Goal: Task Accomplishment & Management: Manage account settings

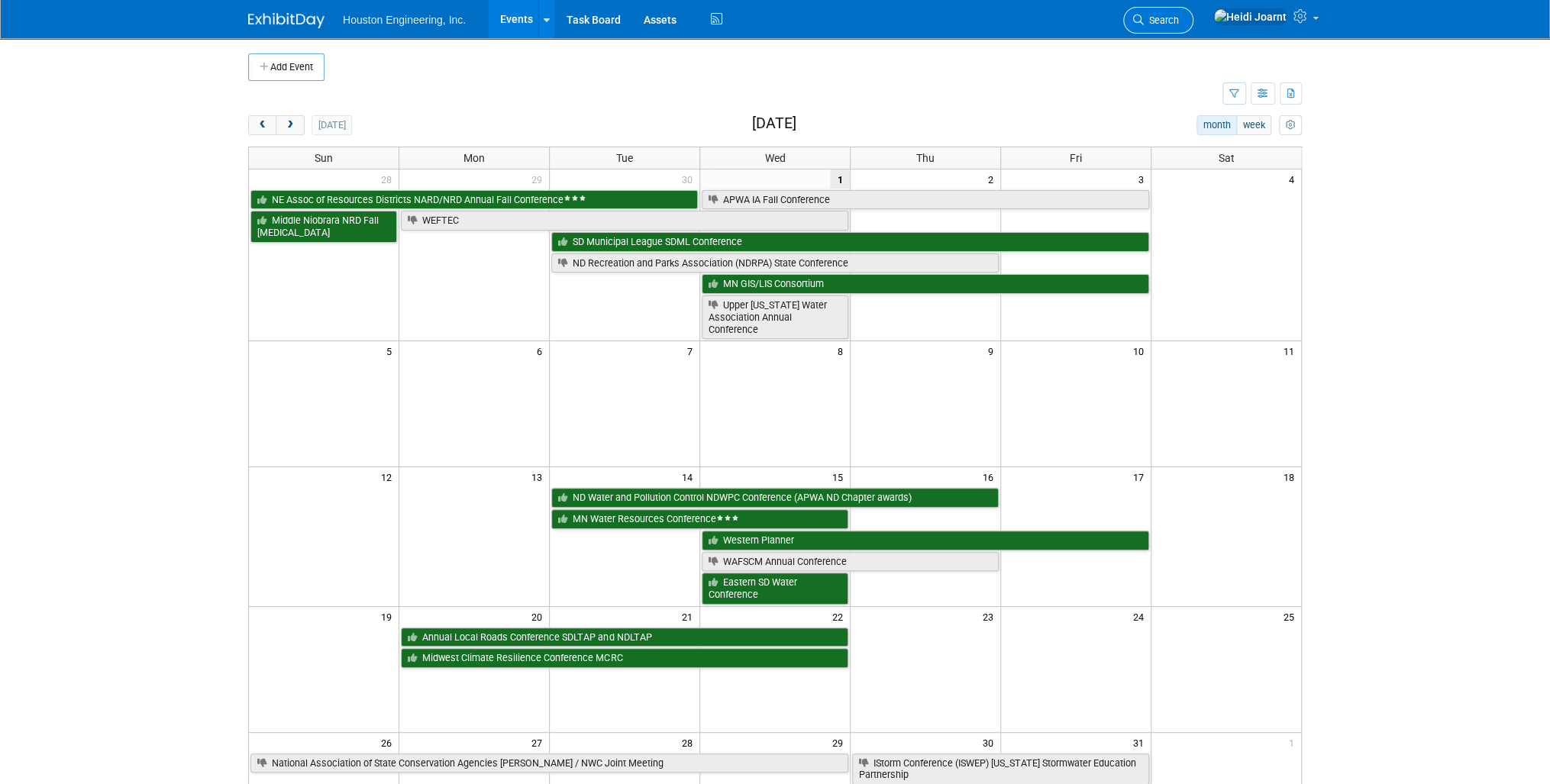
click at [1179, 18] on span "Search" at bounding box center [1161, 19] width 35 height 11
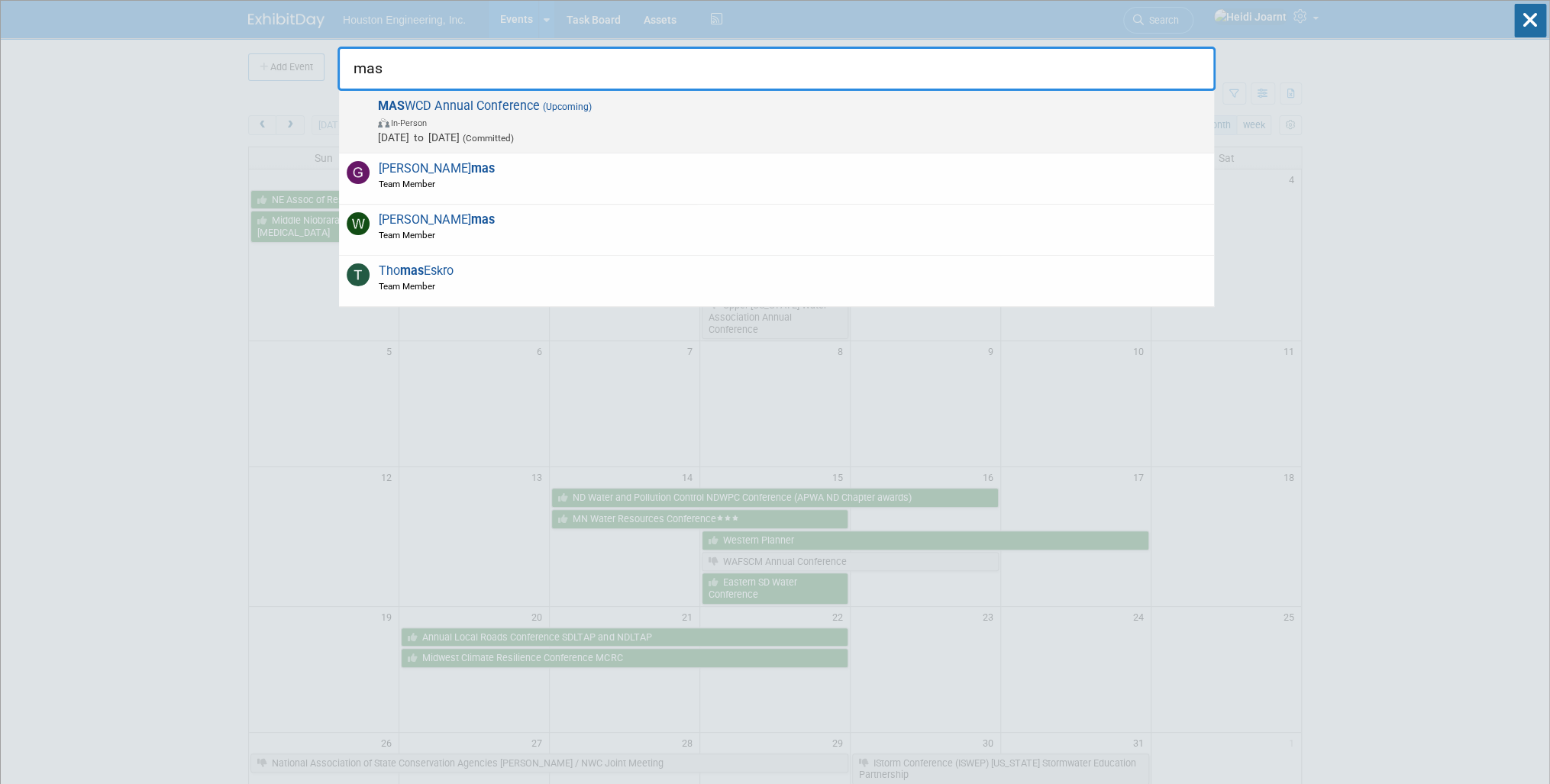
type input "mas"
click at [642, 115] on span "In-Person" at bounding box center [792, 122] width 828 height 15
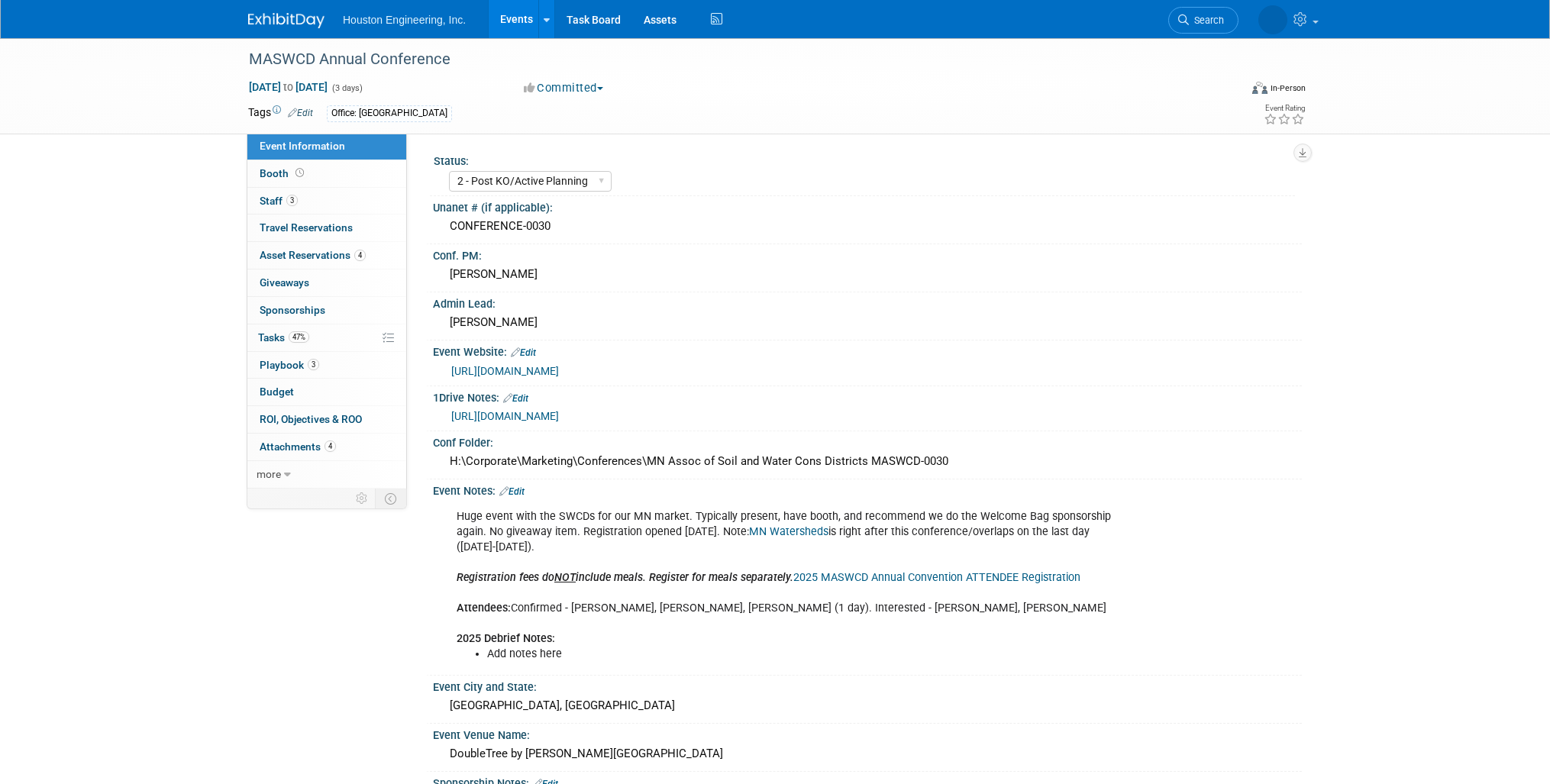
select select "2 - Post KO/Active Planning"
select select "Pending"
select select "Environmental"
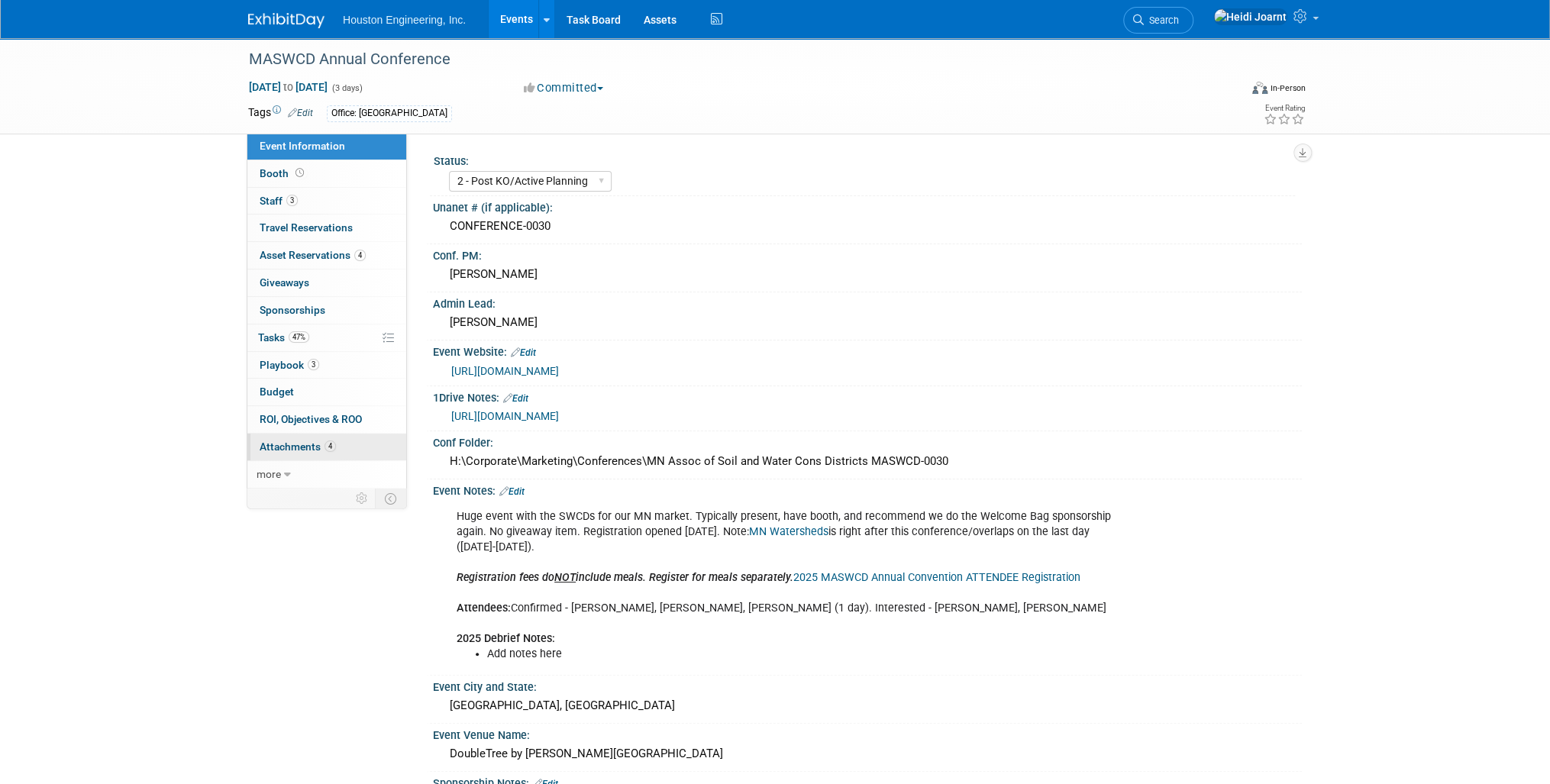
click at [318, 449] on span "Attachments 4" at bounding box center [298, 447] width 76 height 12
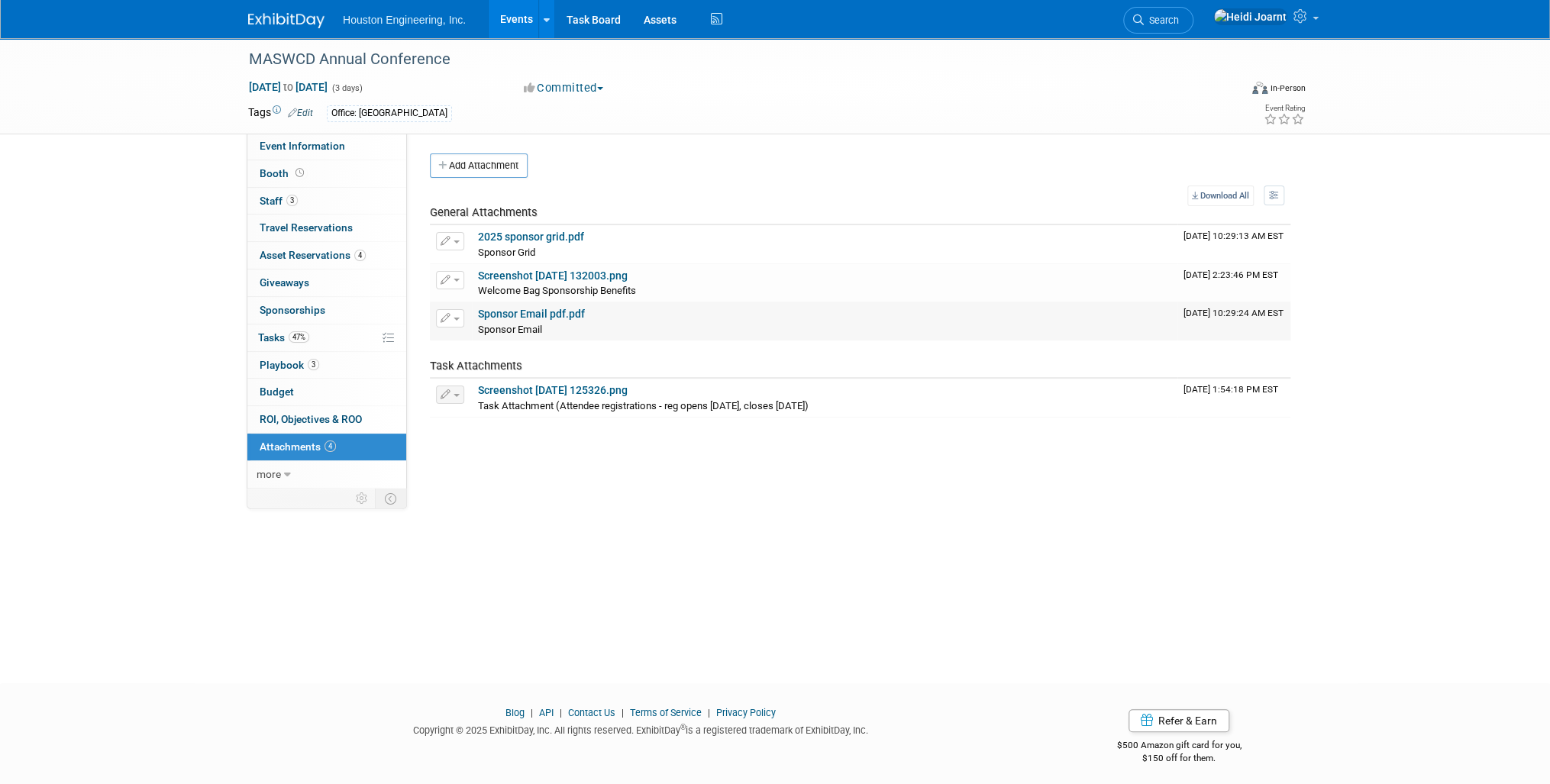
click at [560, 316] on link "Sponsor Email pdf.pdf" at bounding box center [531, 313] width 107 height 12
click at [544, 272] on link "Screenshot 2025-05-22 132003.png" at bounding box center [552, 275] width 149 height 12
click at [315, 347] on link "47% Tasks 47%" at bounding box center [327, 337] width 159 height 26
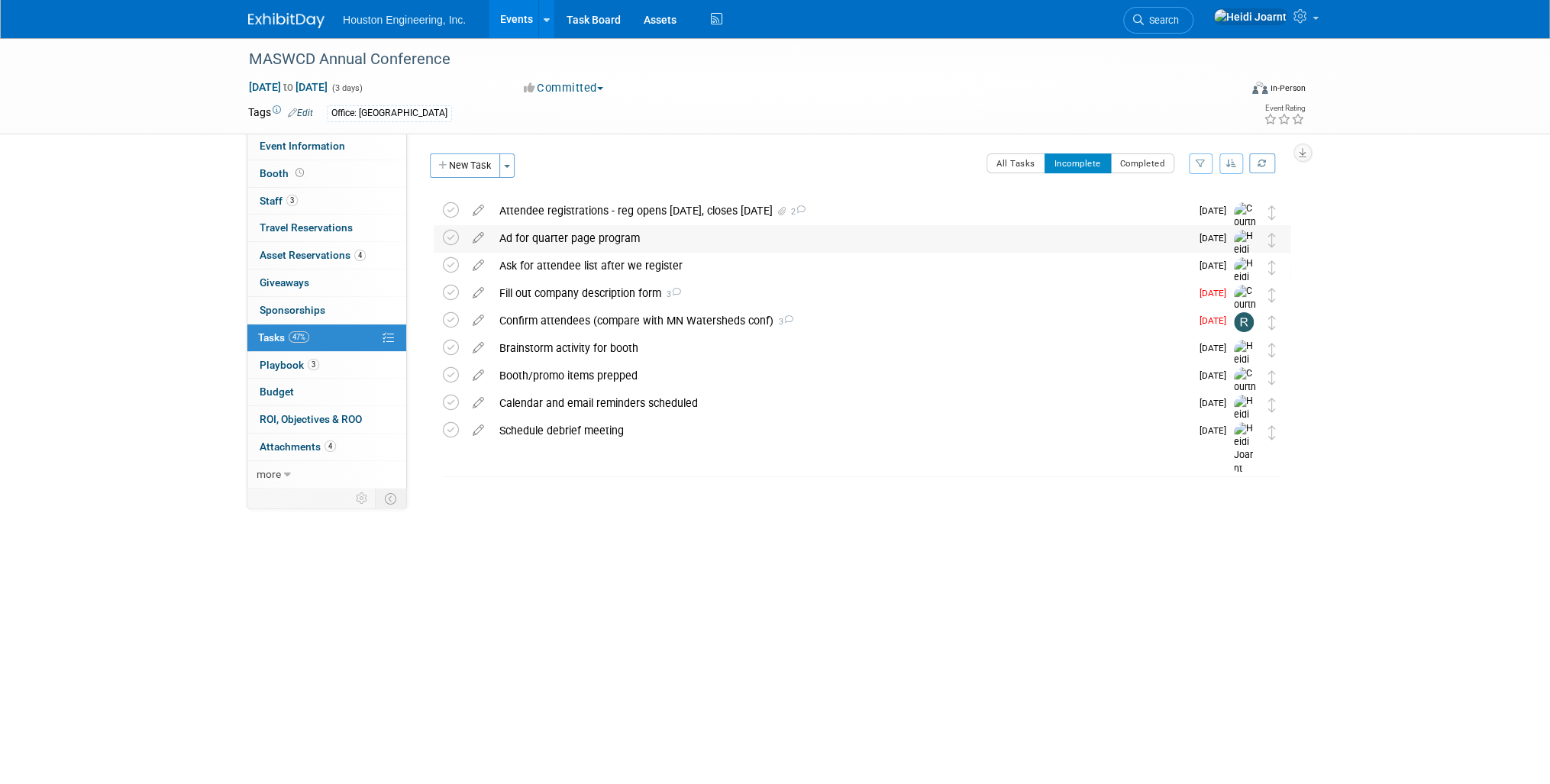
click at [587, 237] on div "Ad for quarter page program" at bounding box center [841, 237] width 699 height 26
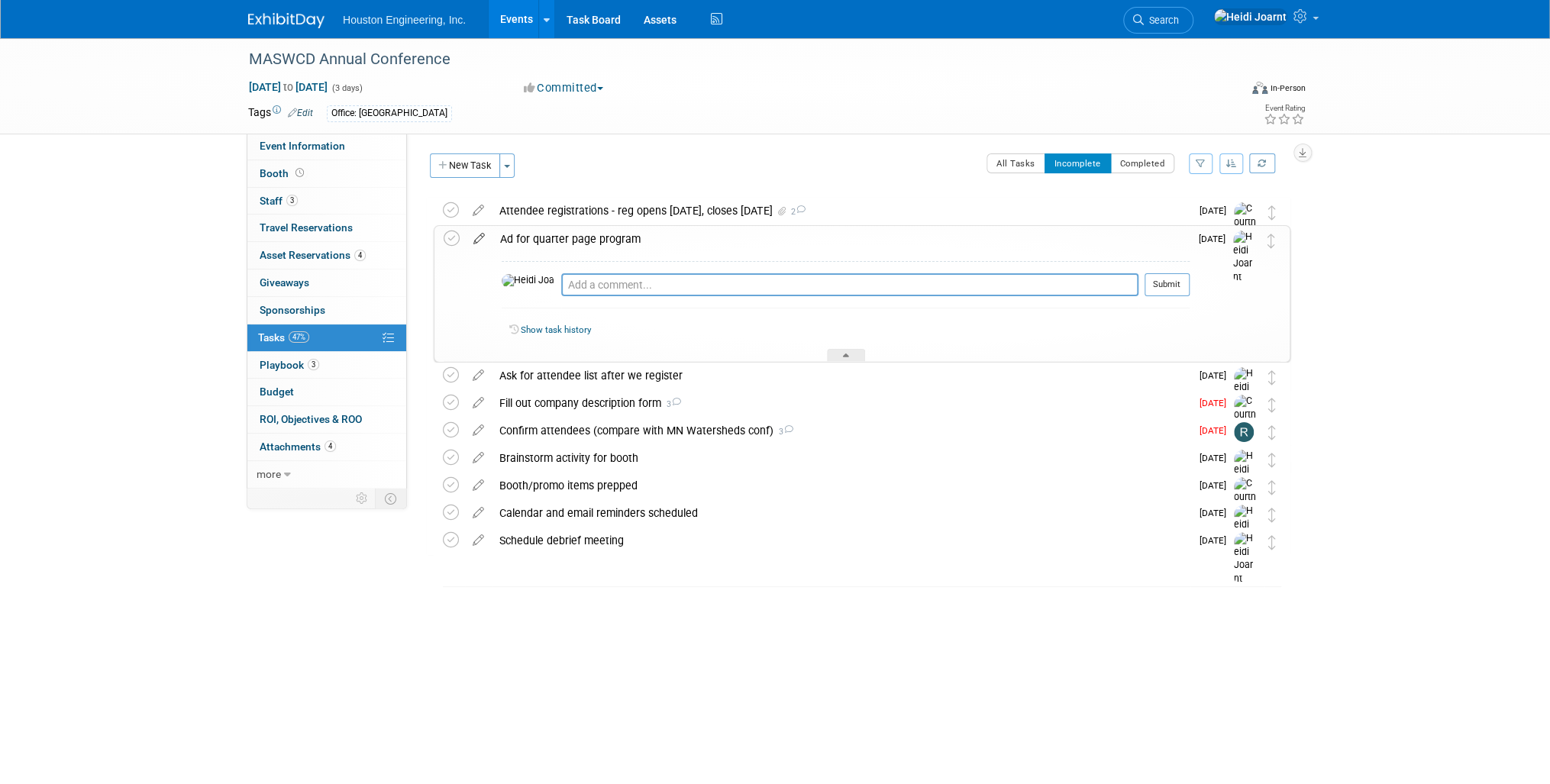
click at [477, 243] on icon at bounding box center [479, 236] width 26 height 19
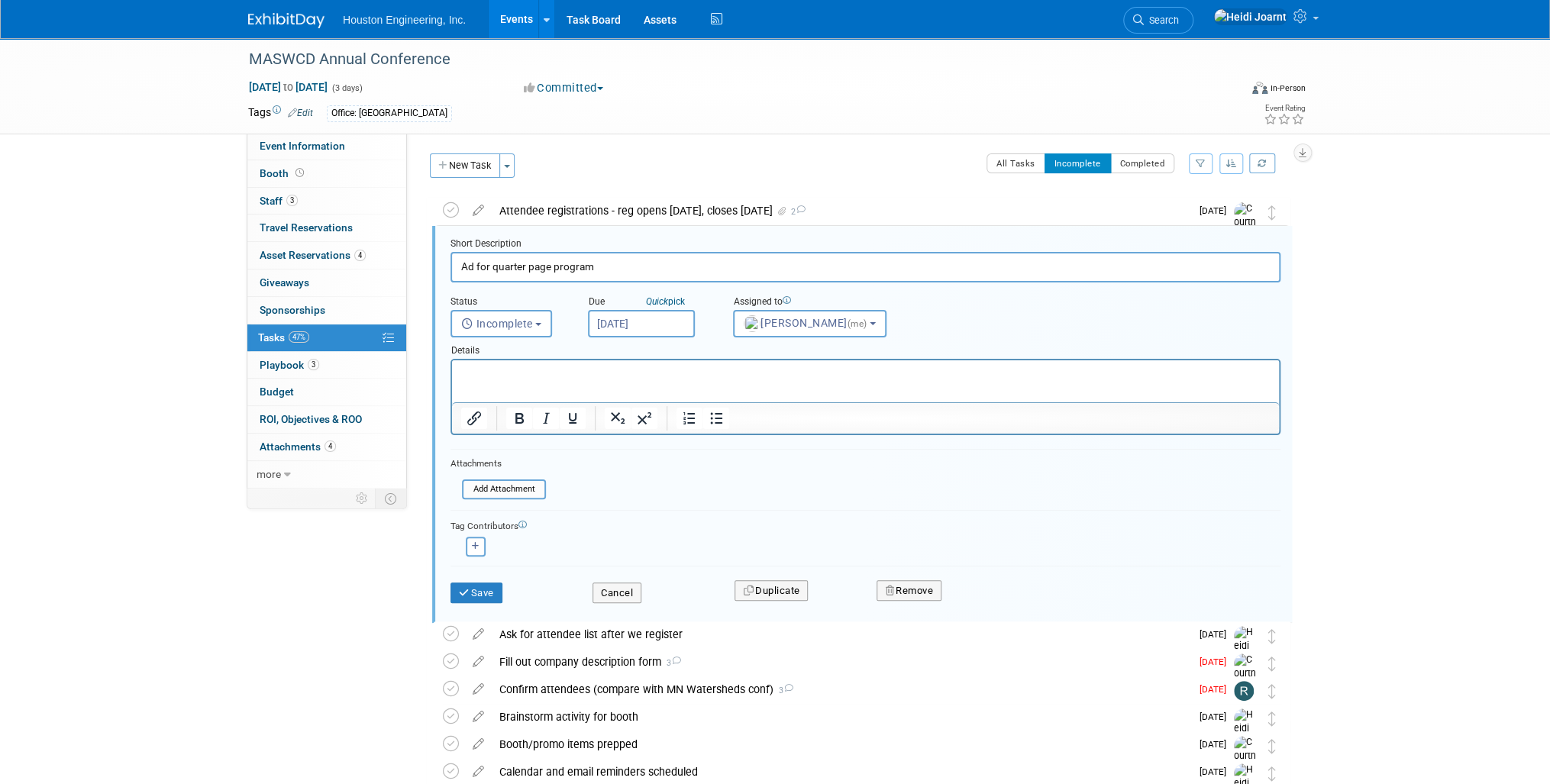
scroll to position [3, 0]
click at [624, 589] on button "Cancel" at bounding box center [616, 591] width 49 height 21
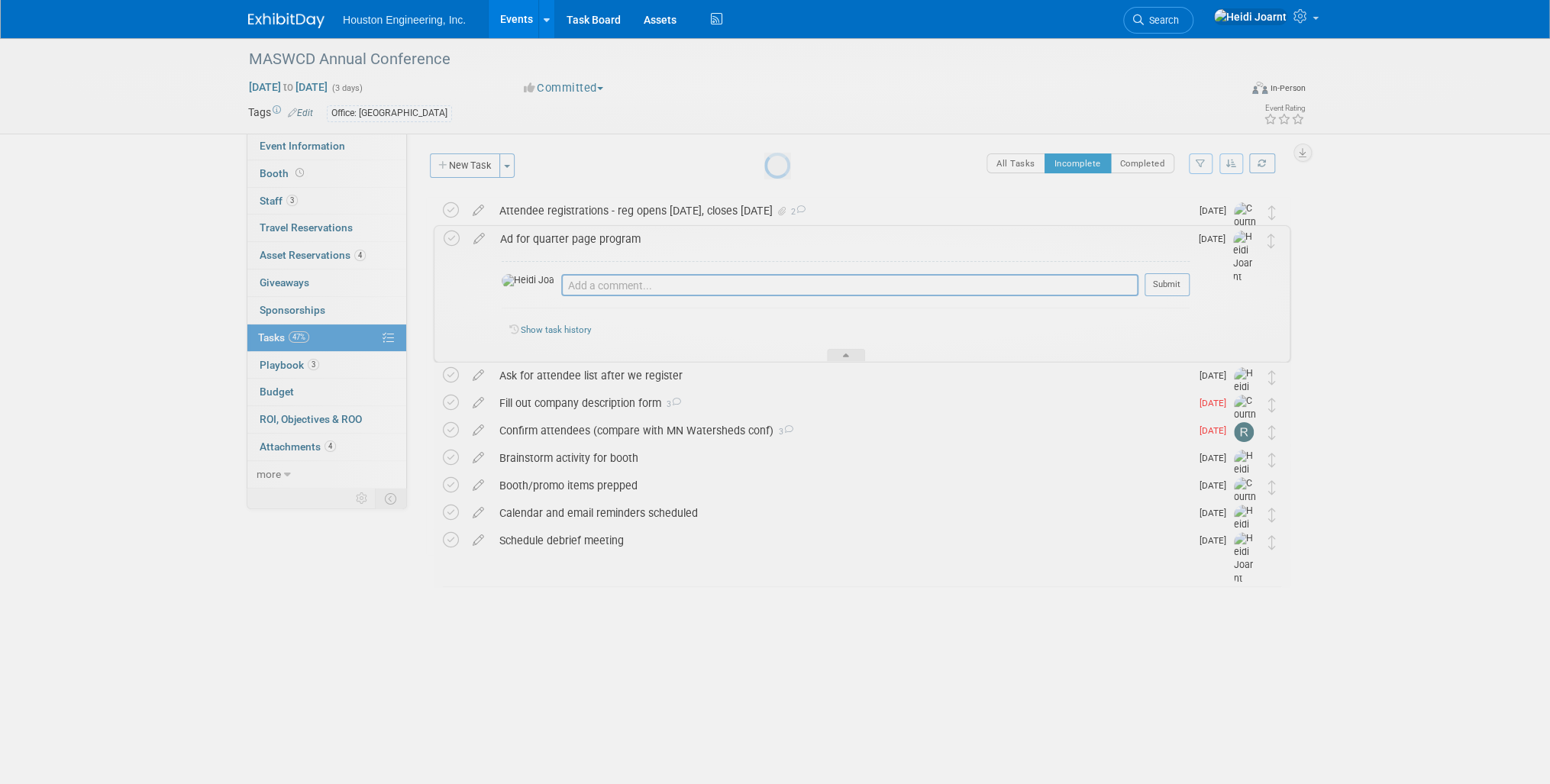
scroll to position [0, 0]
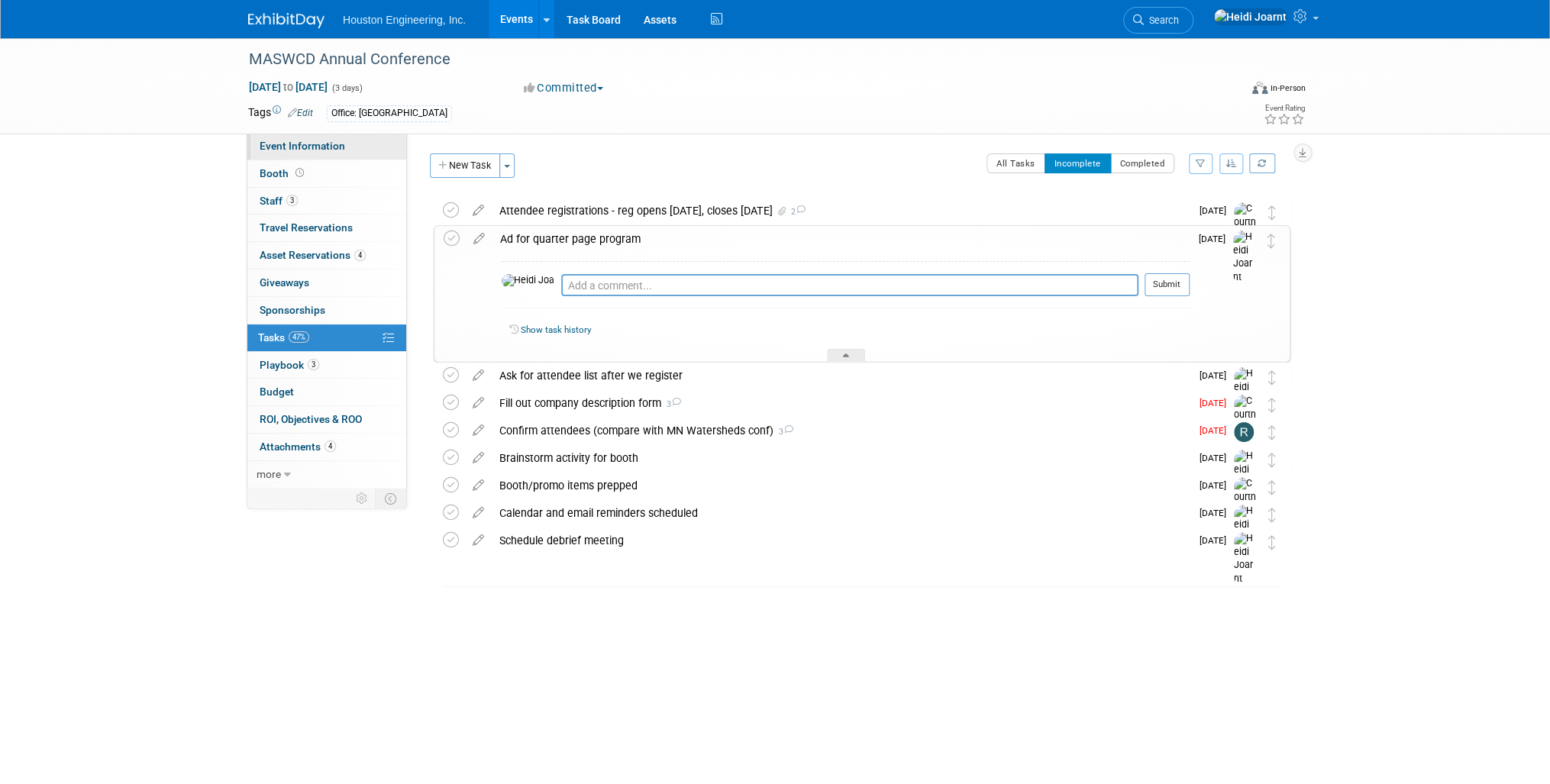
click at [319, 149] on span "Event Information" at bounding box center [302, 146] width 86 height 12
select select "2 - Post KO/Active Planning"
select select "Pending"
select select "Environmental"
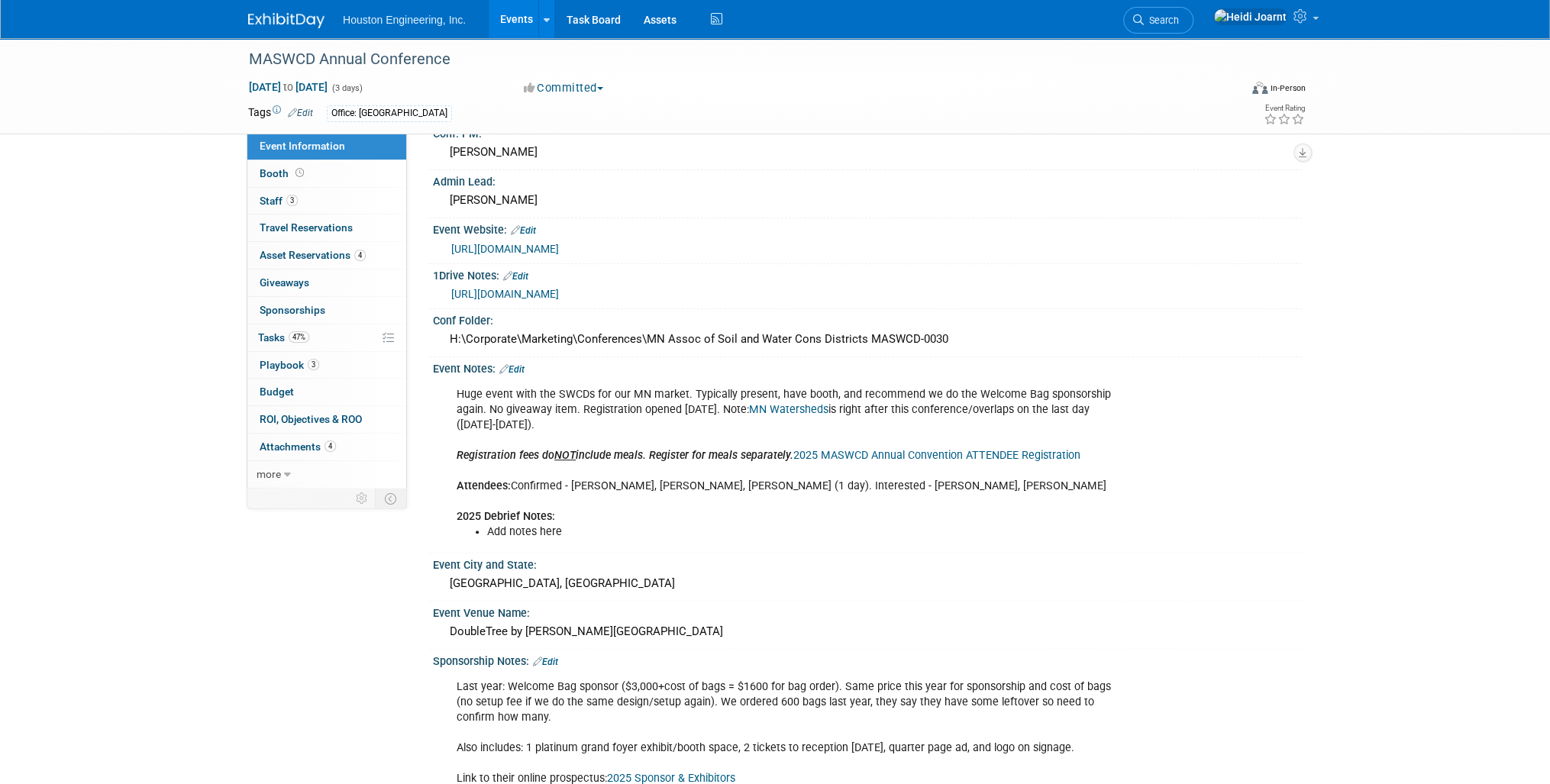
scroll to position [245, 0]
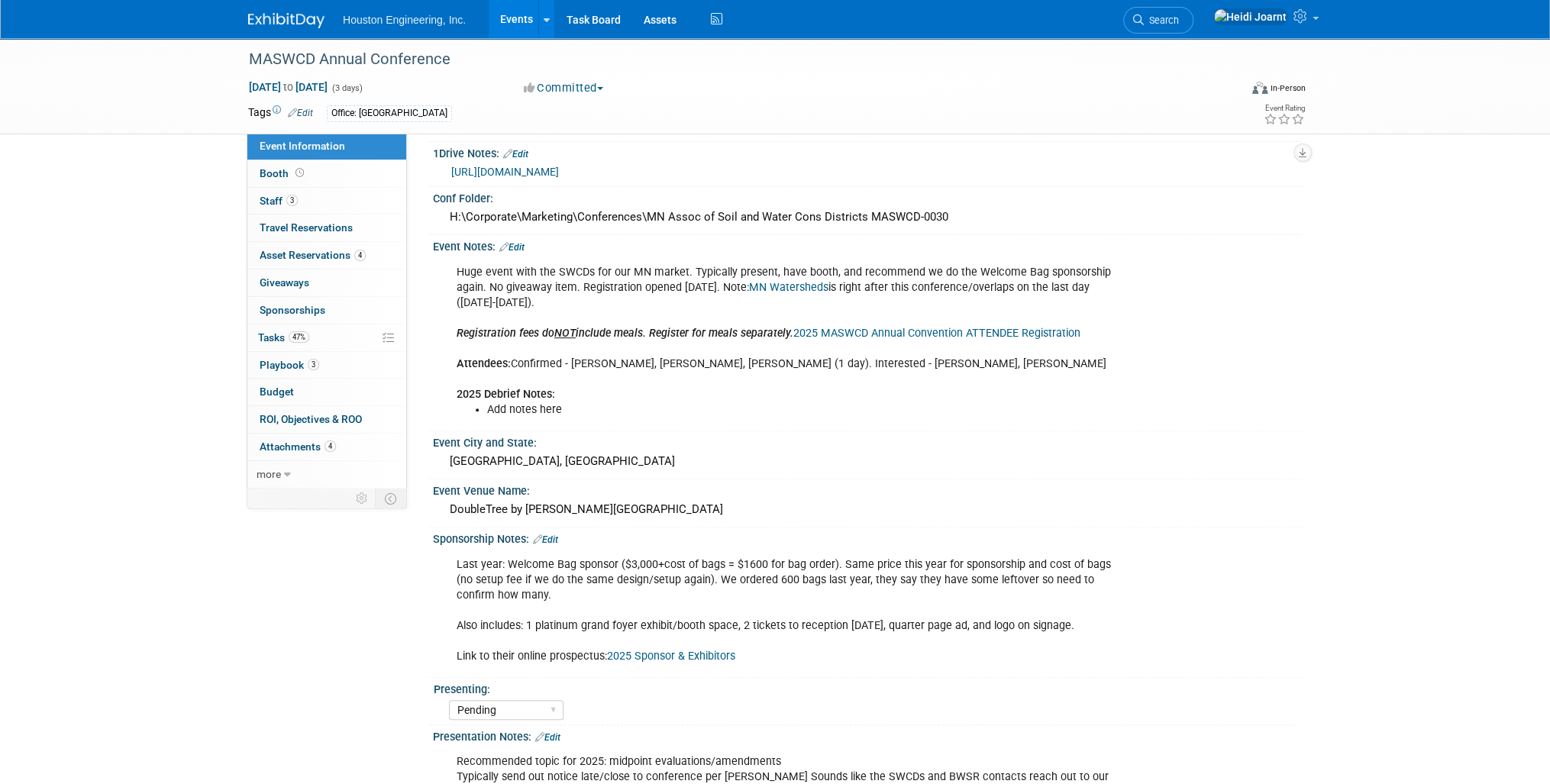
click at [557, 534] on link "Edit" at bounding box center [545, 539] width 26 height 11
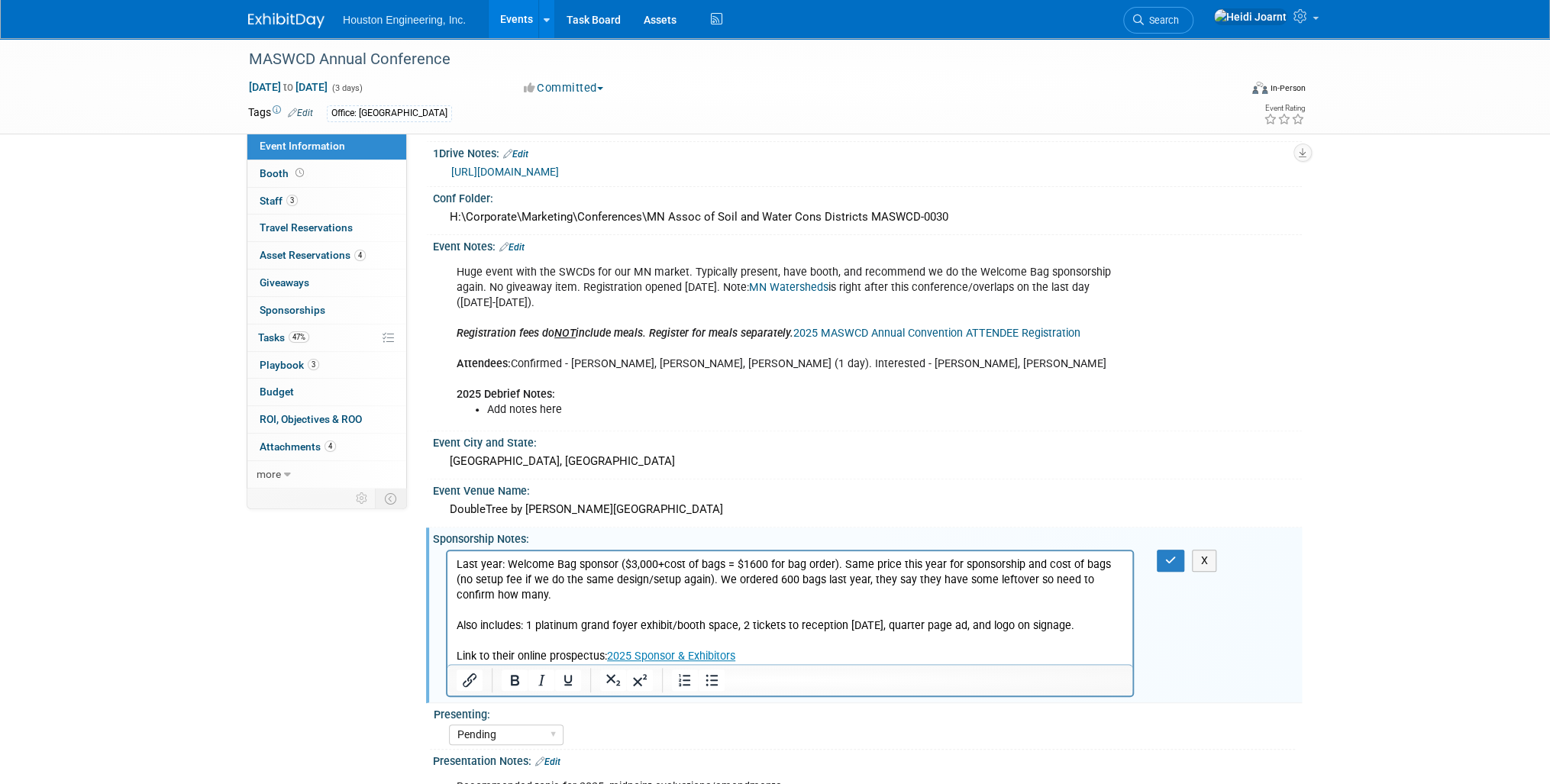
scroll to position [0, 0]
click at [1104, 629] on p "Last year: Welcome Bag sponsor ($3,000+cost of bags = $1600 for bag order). Sam…" at bounding box center [790, 610] width 668 height 108
click at [641, 658] on link "2025 Sponsor & Exhibitors" at bounding box center [670, 655] width 128 height 13
click at [1169, 555] on icon "button" at bounding box center [1170, 561] width 11 height 11
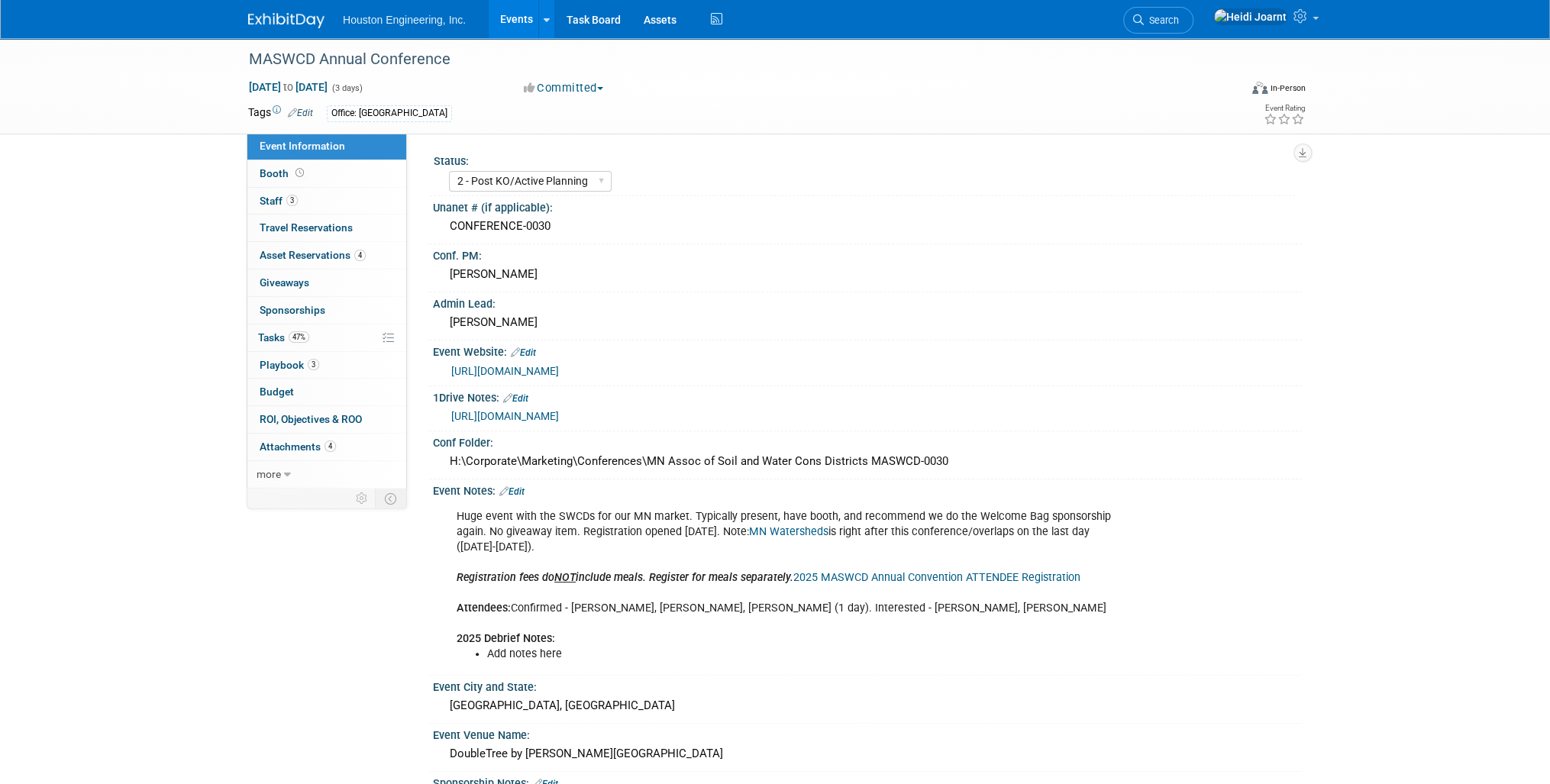
click at [559, 366] on link "https://www.maswcd.info/" at bounding box center [505, 371] width 108 height 12
click at [522, 491] on link "Edit" at bounding box center [511, 492] width 26 height 11
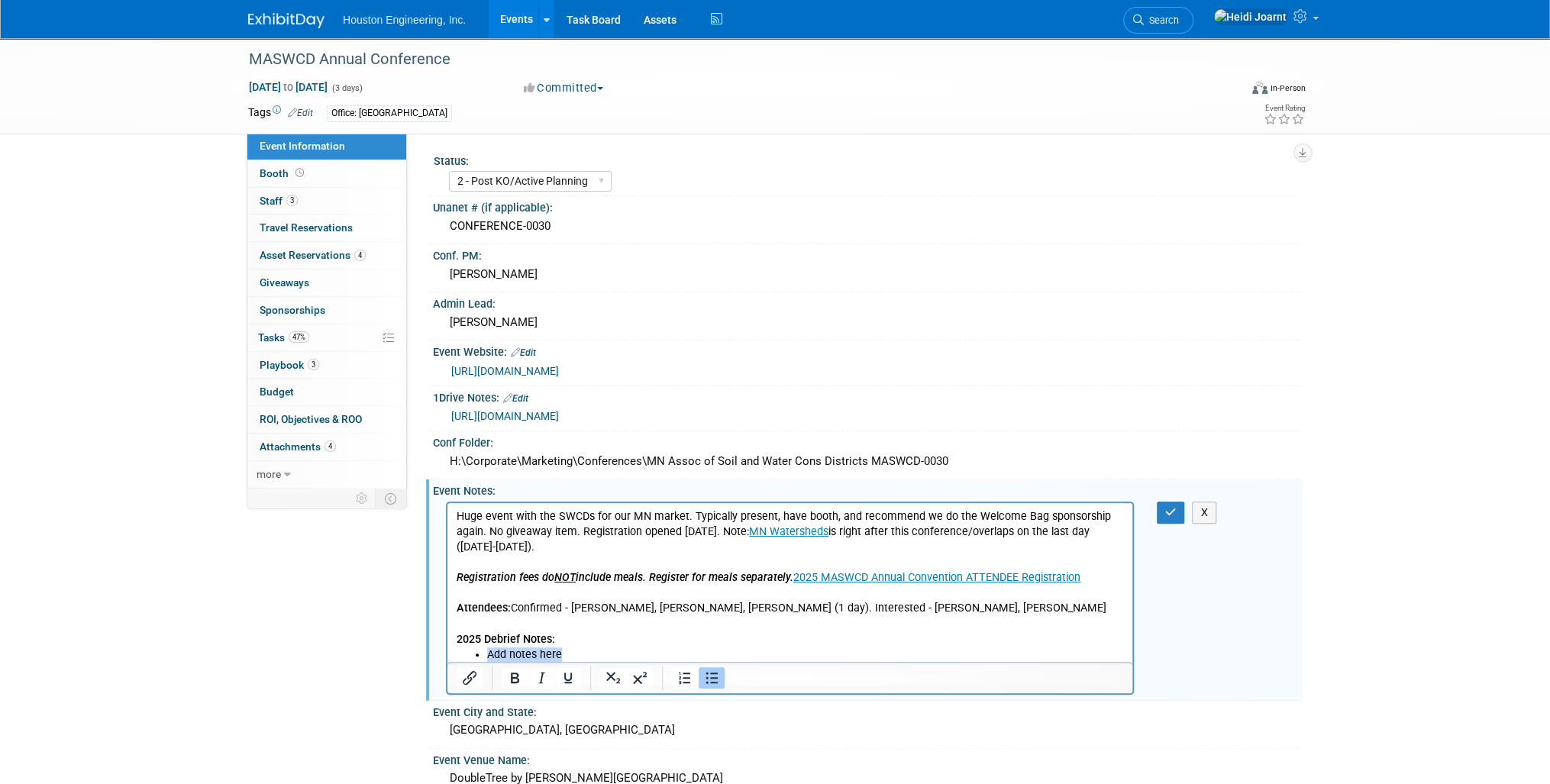
drag, startPoint x: 586, startPoint y: 656, endPoint x: 501, endPoint y: 660, distance: 85.1
click at [494, 652] on li "Add notes here" at bounding box center [805, 653] width 637 height 15
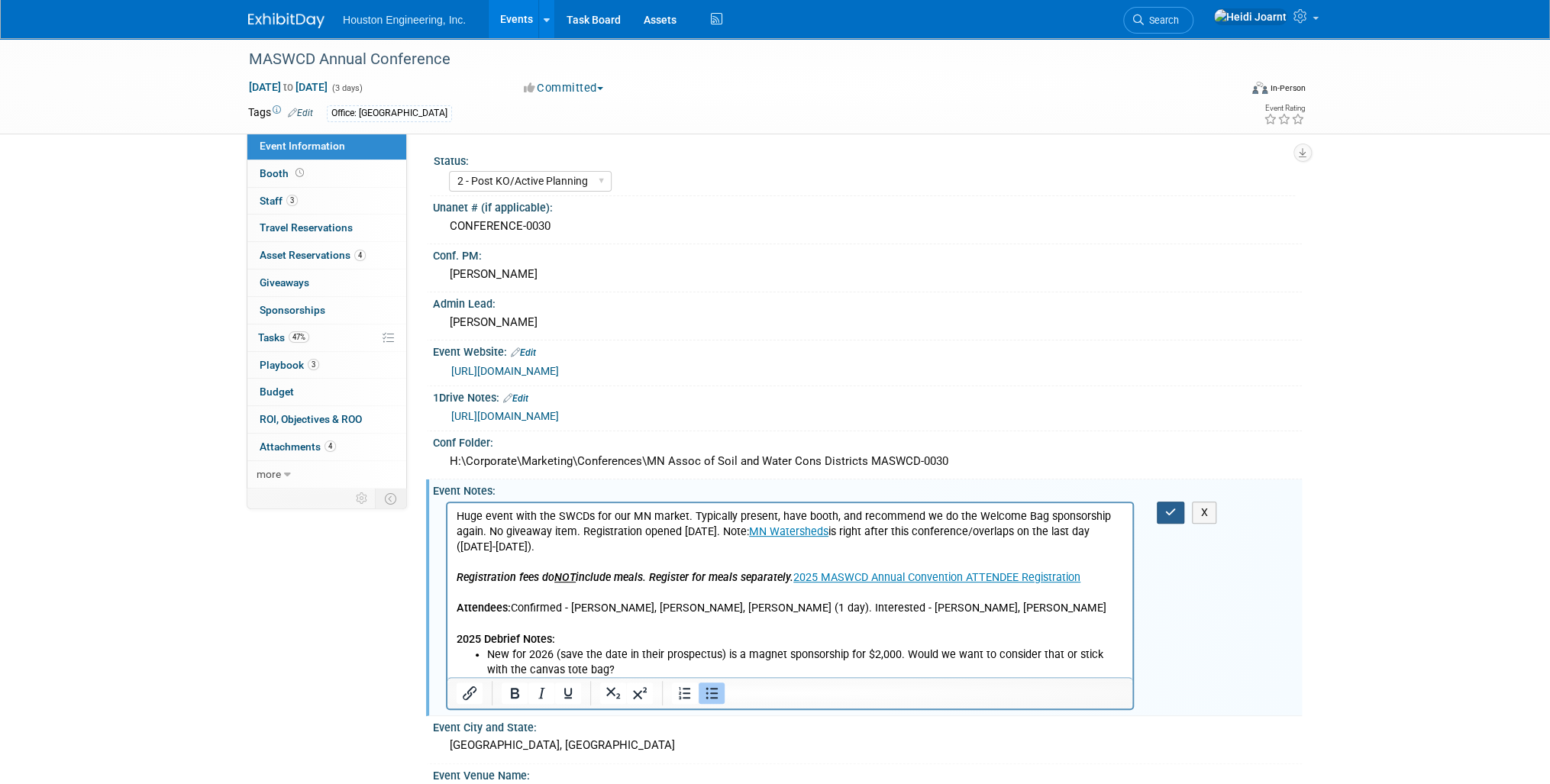
click at [1170, 510] on icon "button" at bounding box center [1170, 512] width 11 height 11
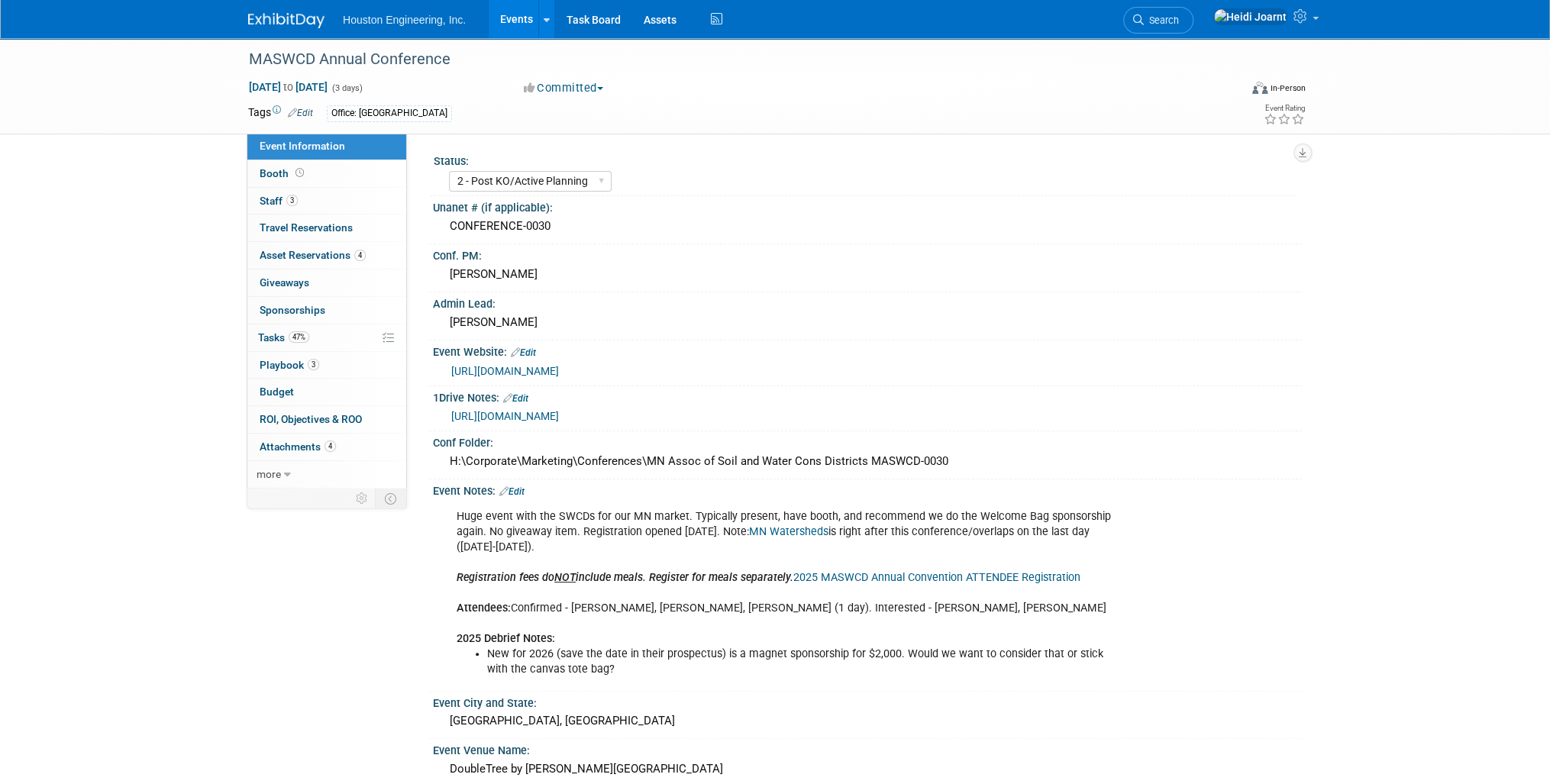
scroll to position [245, 0]
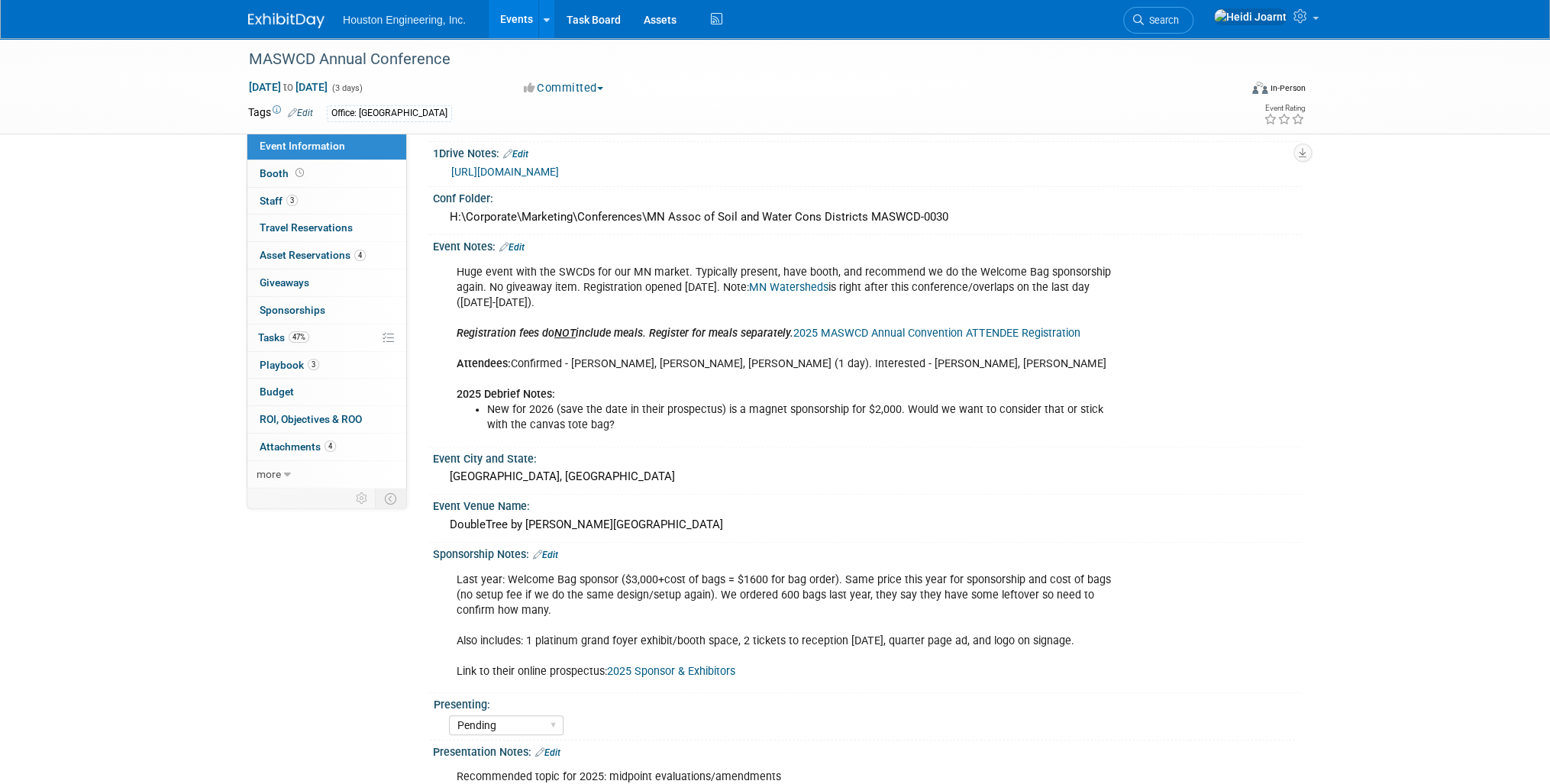
click at [550, 550] on link "Edit" at bounding box center [545, 554] width 26 height 11
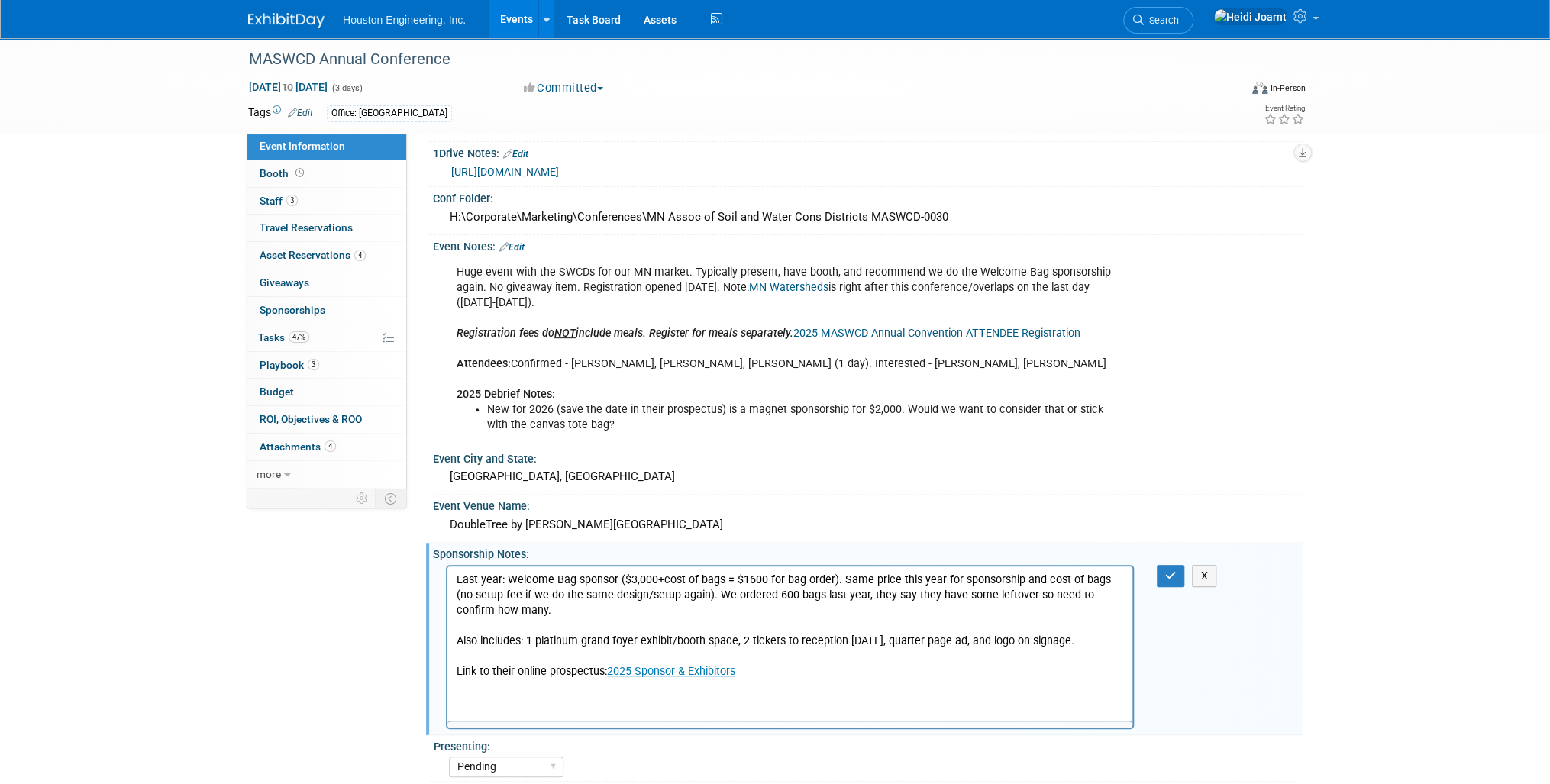
scroll to position [0, 0]
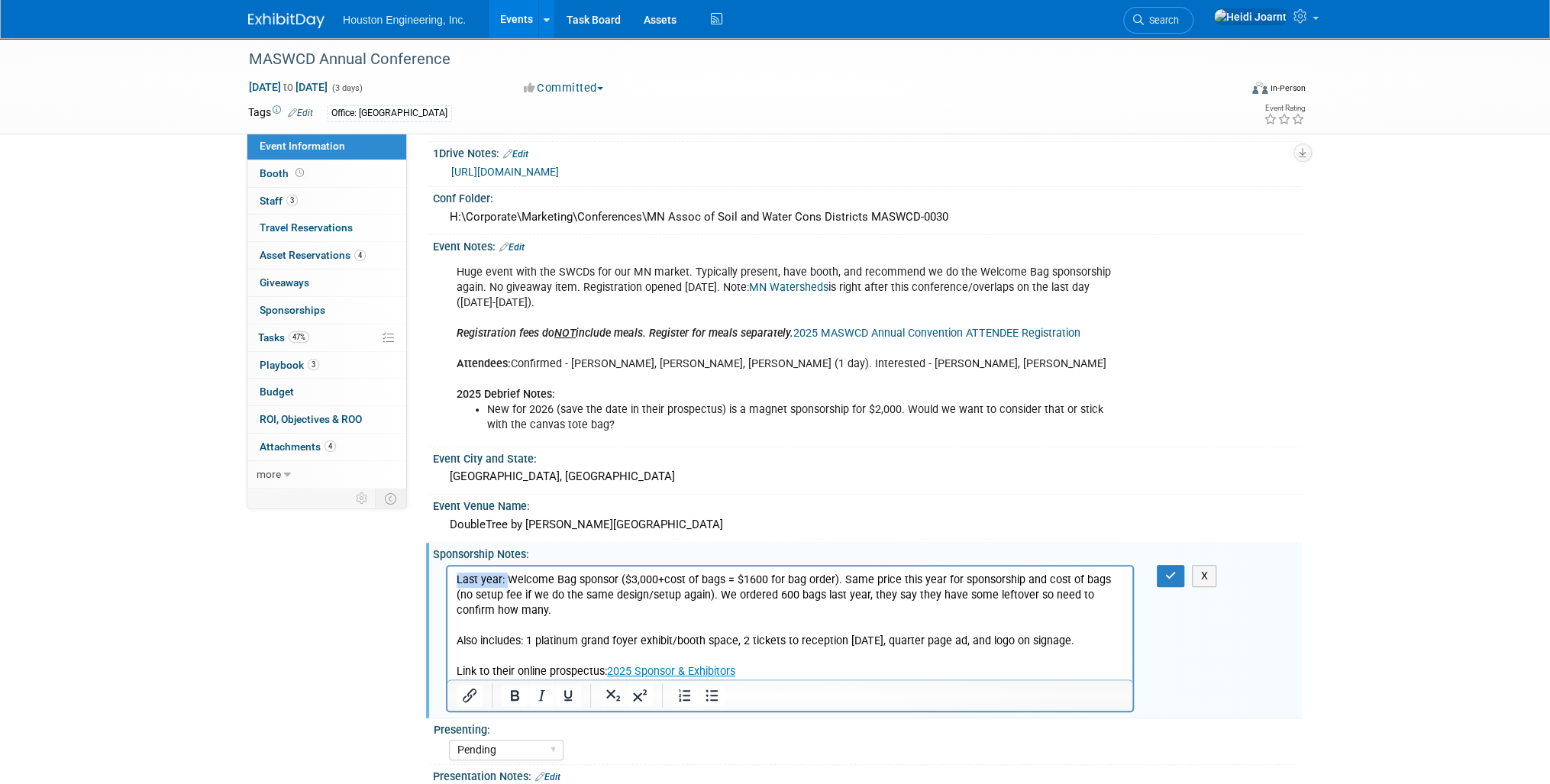
drag, startPoint x: 507, startPoint y: 578, endPoint x: 437, endPoint y: 578, distance: 70.0
click at [448, 578] on html "Last year: Welcome Bag sponsor ($3,000+cost of bags = $1600 for bag order). Sam…" at bounding box center [790, 623] width 685 height 114
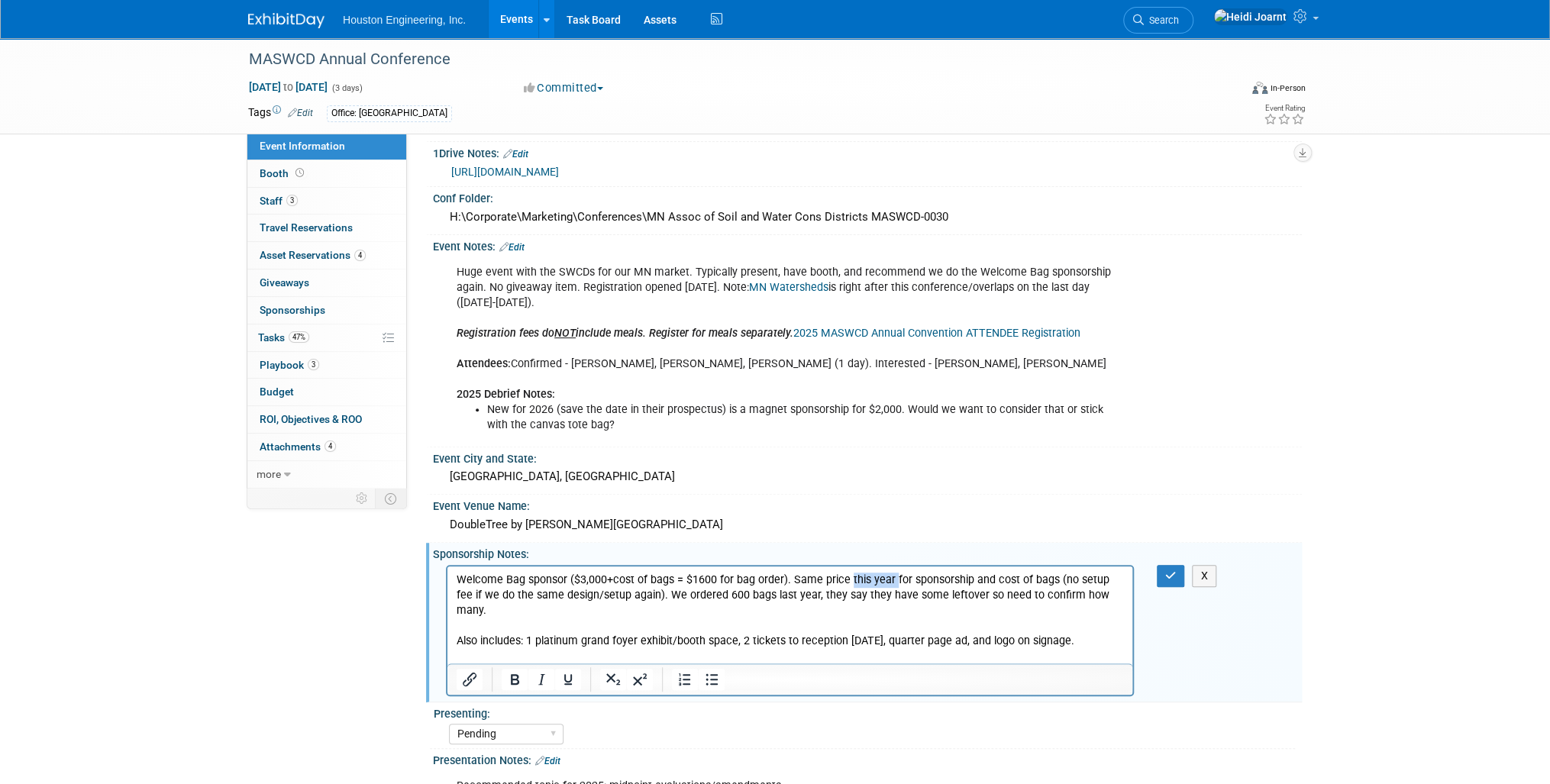
drag, startPoint x: 890, startPoint y: 580, endPoint x: 850, endPoint y: 583, distance: 40.1
click at [850, 583] on p "Welcome Bag sponsor ($3,000+cost of bags = $1600 for bag order). Same price thi…" at bounding box center [790, 626] width 668 height 108
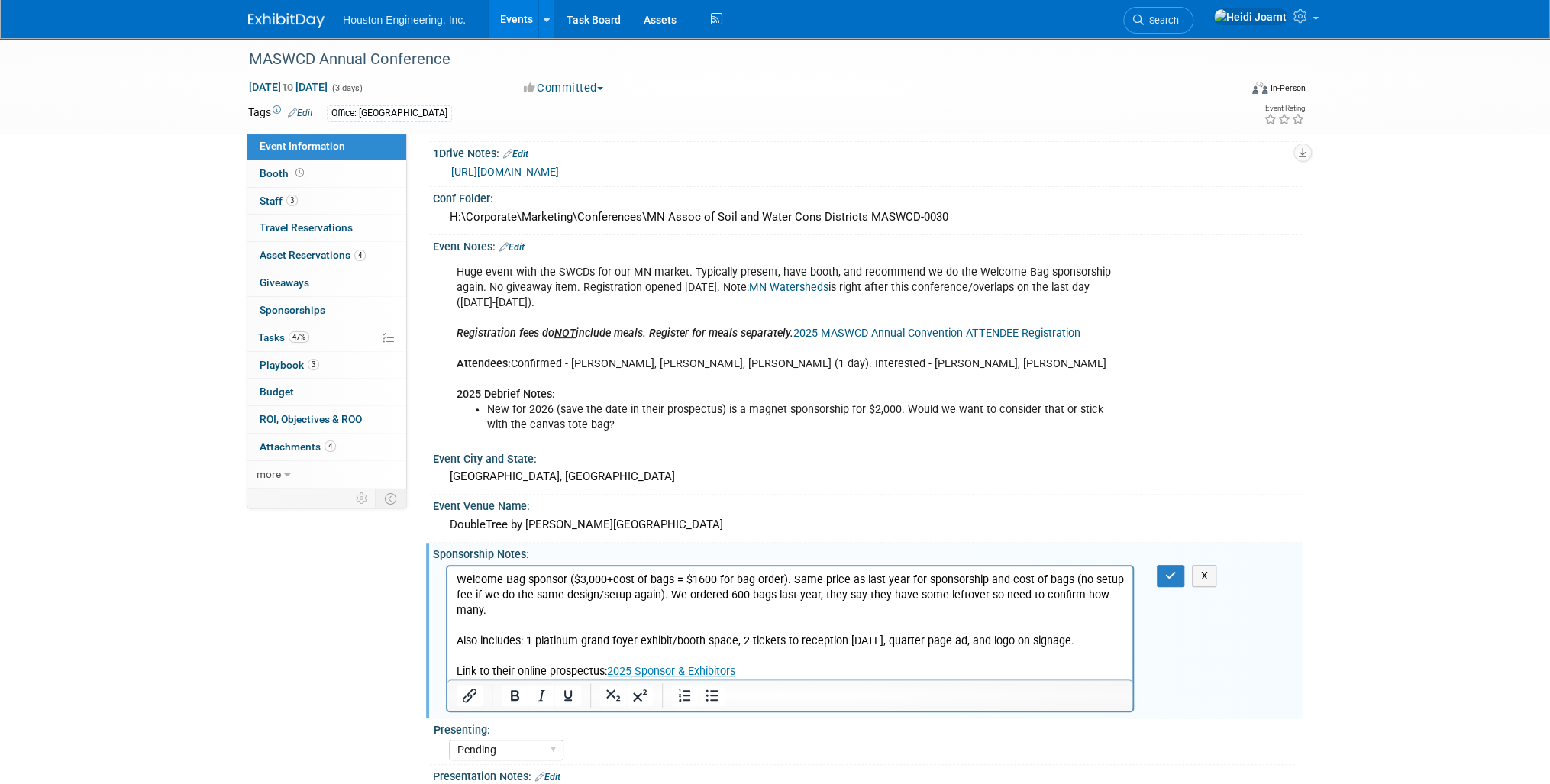
click at [621, 614] on p "Welcome Bag sponsor ($3,000+cost of bags = $1600 for bag order). Same price as …" at bounding box center [790, 626] width 668 height 108
drag, startPoint x: 621, startPoint y: 614, endPoint x: 979, endPoint y: 595, distance: 358.5
click at [979, 595] on p "Welcome Bag sponsor ($3,000+cost of bags = $1600 for bag order). Same price as …" at bounding box center [790, 626] width 668 height 108
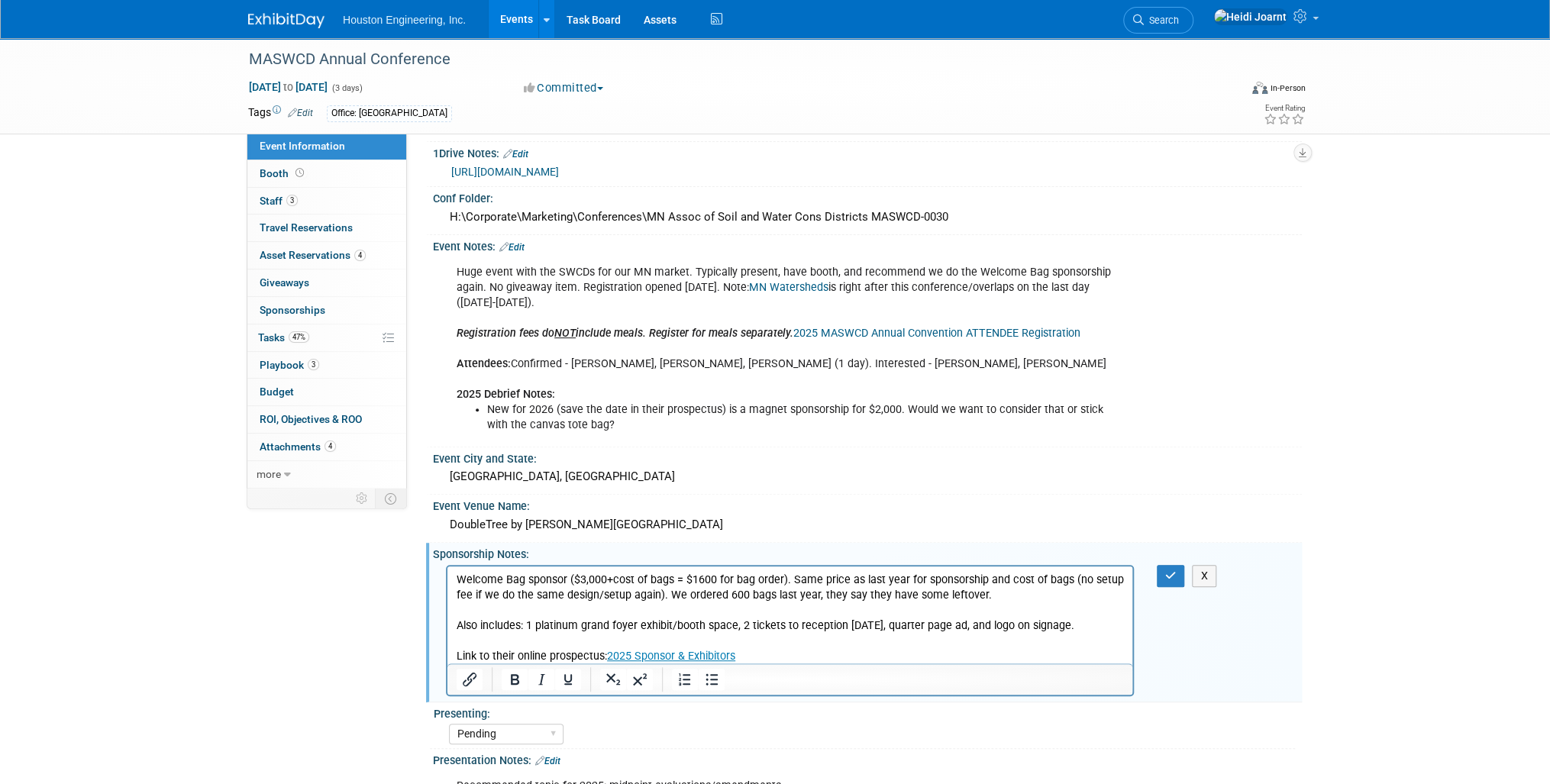
click at [544, 611] on p "Welcome Bag sponsor ($3,000+cost of bags = $1600 for bag order). Same price as …" at bounding box center [790, 618] width 668 height 92
click at [716, 678] on icon "Bullet list" at bounding box center [711, 679] width 19 height 19
click at [700, 628] on li "1 platinum grand foyer exhibit/booth space, 2 tickets to reception on tuesday, …" at bounding box center [805, 641] width 637 height 46
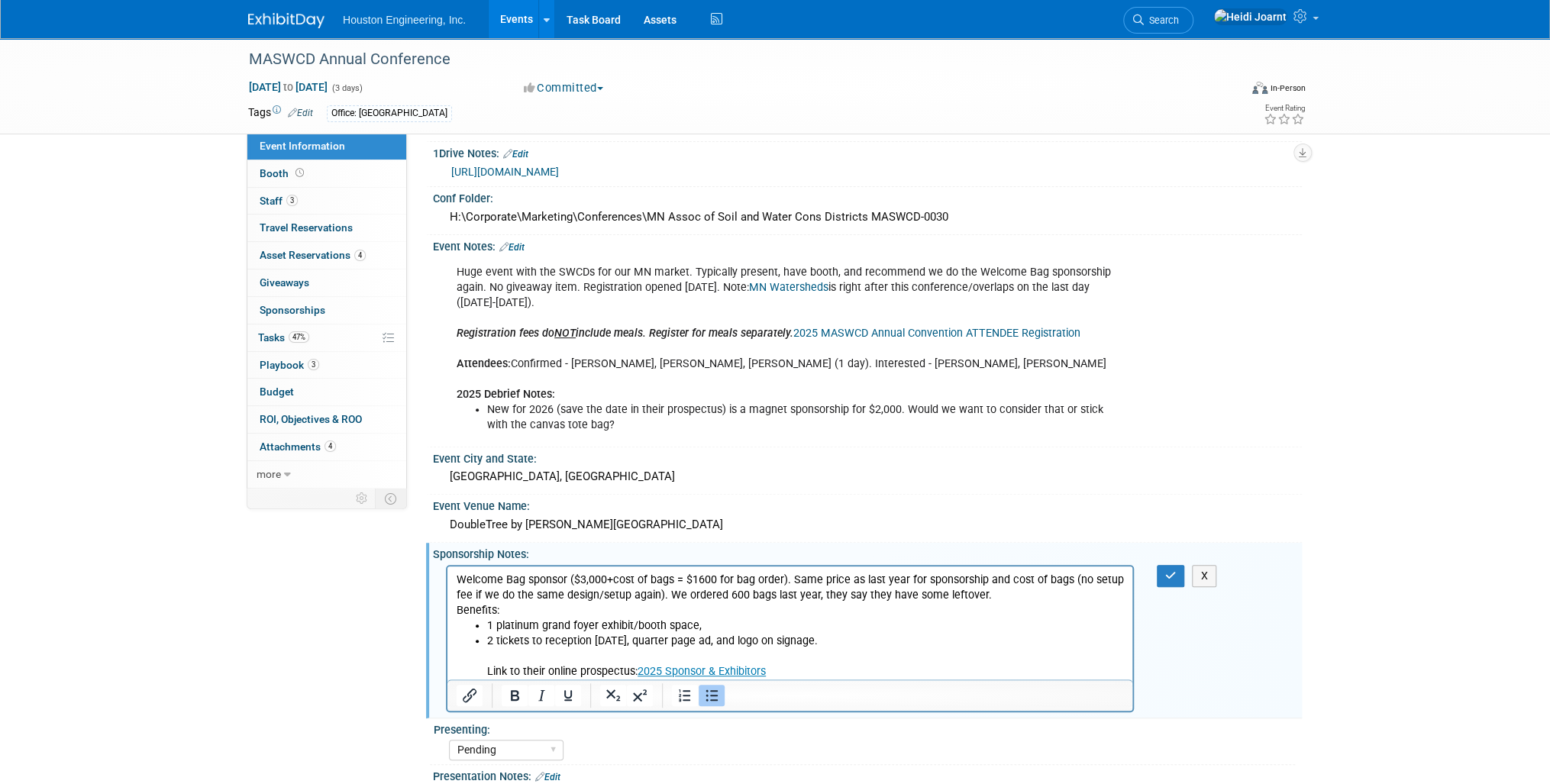
click at [649, 640] on li "2 tickets to reception on tuesday, quarter page ad, and logo on signage. Link t…" at bounding box center [805, 657] width 637 height 46
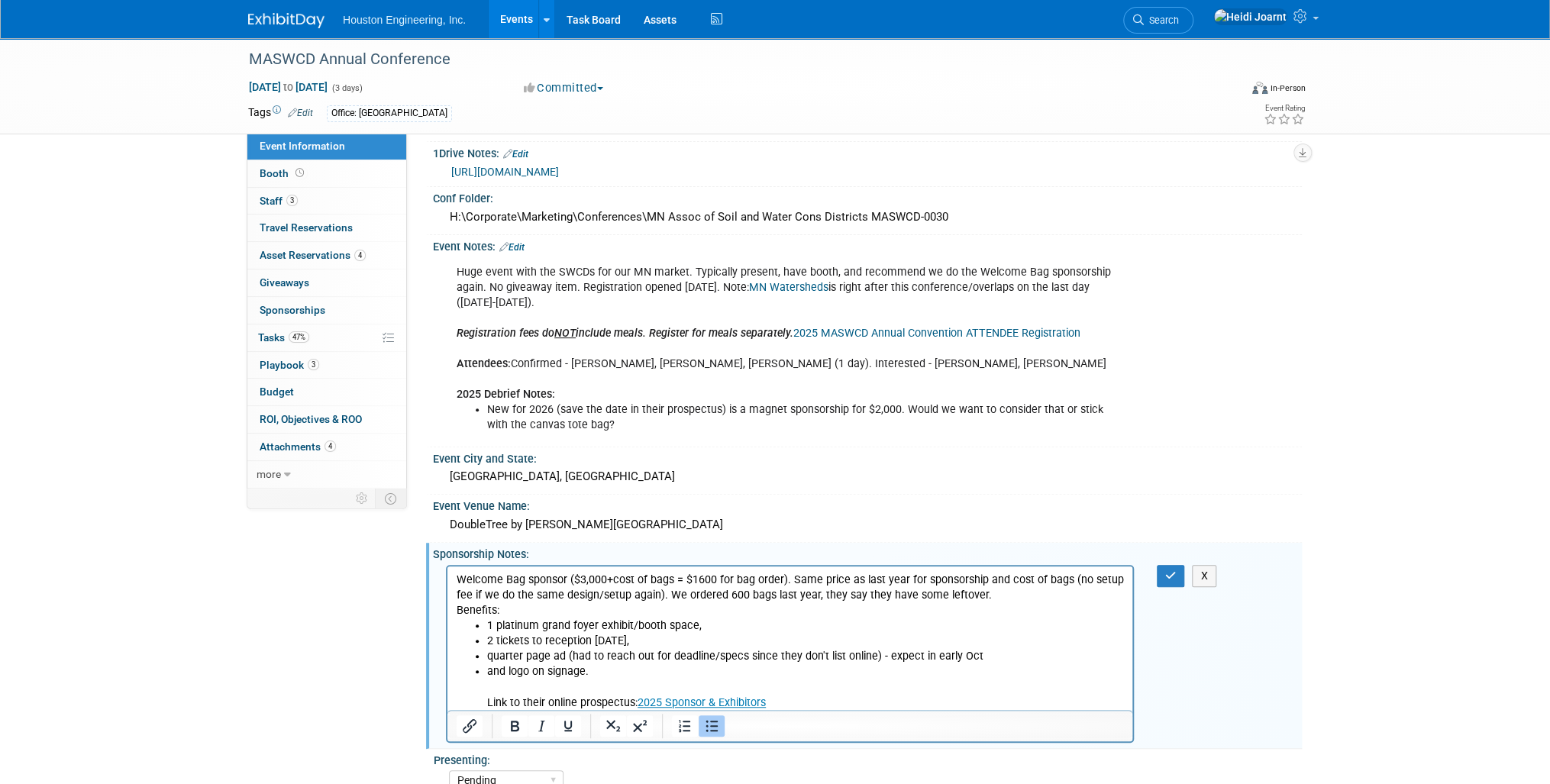
click at [700, 630] on li "1 platinum grand foyer exhibit/booth space," at bounding box center [805, 625] width 637 height 15
click at [1012, 593] on p "Welcome Bag sponsor ($3,000+cost of bags = $1600 for bag order). Same price as …" at bounding box center [790, 587] width 668 height 31
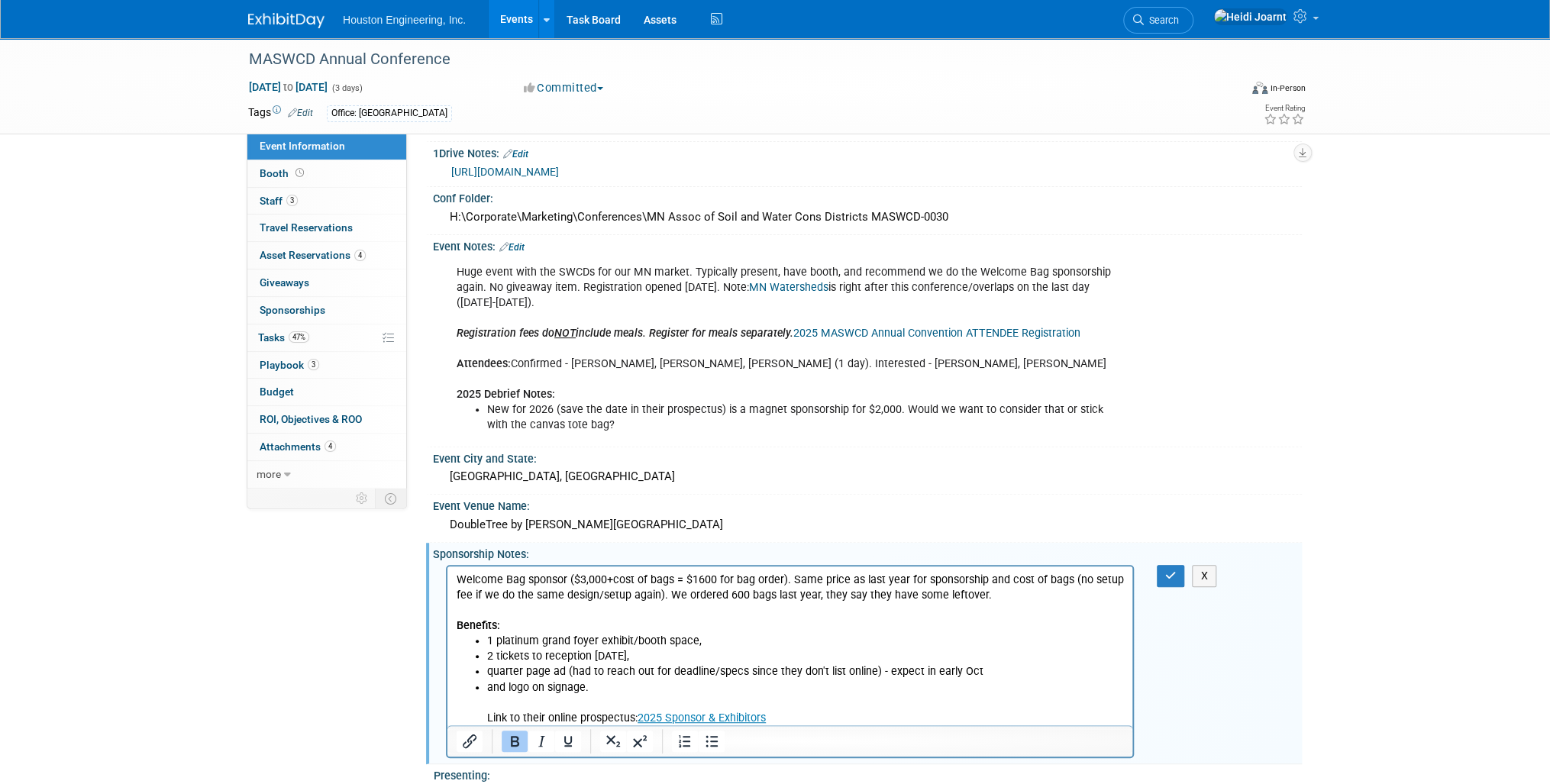
click at [484, 719] on ul "1 platinum grand foyer exhibit/booth space, 2 tickets to reception on tuesday, …" at bounding box center [790, 680] width 668 height 92
click at [712, 742] on icon "Bullet list" at bounding box center [711, 741] width 19 height 19
click at [615, 690] on li "and logo on signage. Link to their online prospectus: 2025 Sponsor & Exhibitors" at bounding box center [805, 703] width 637 height 46
click at [717, 735] on icon "Bullet list" at bounding box center [711, 741] width 19 height 19
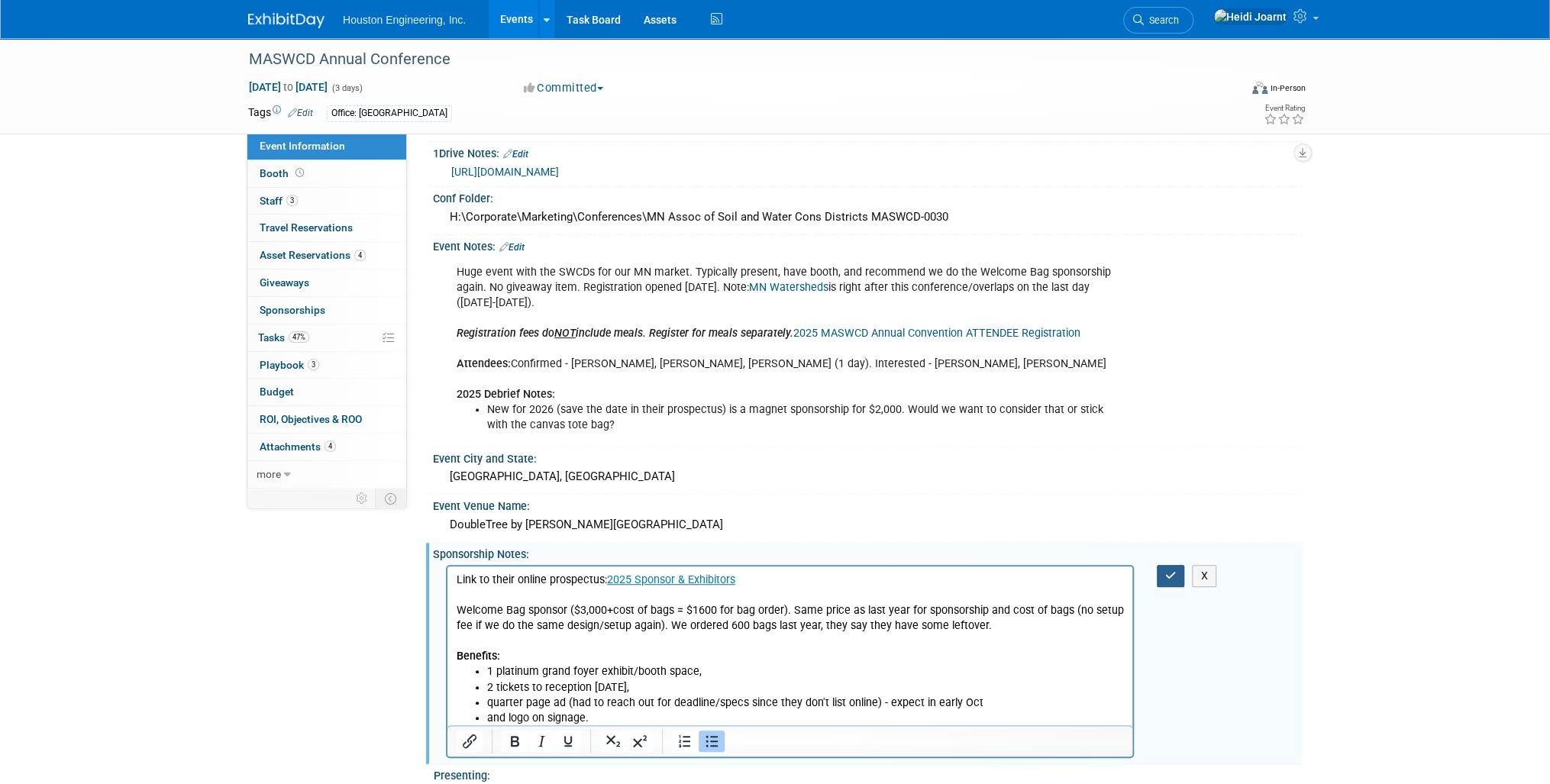
click at [1170, 570] on icon "button" at bounding box center [1170, 576] width 11 height 11
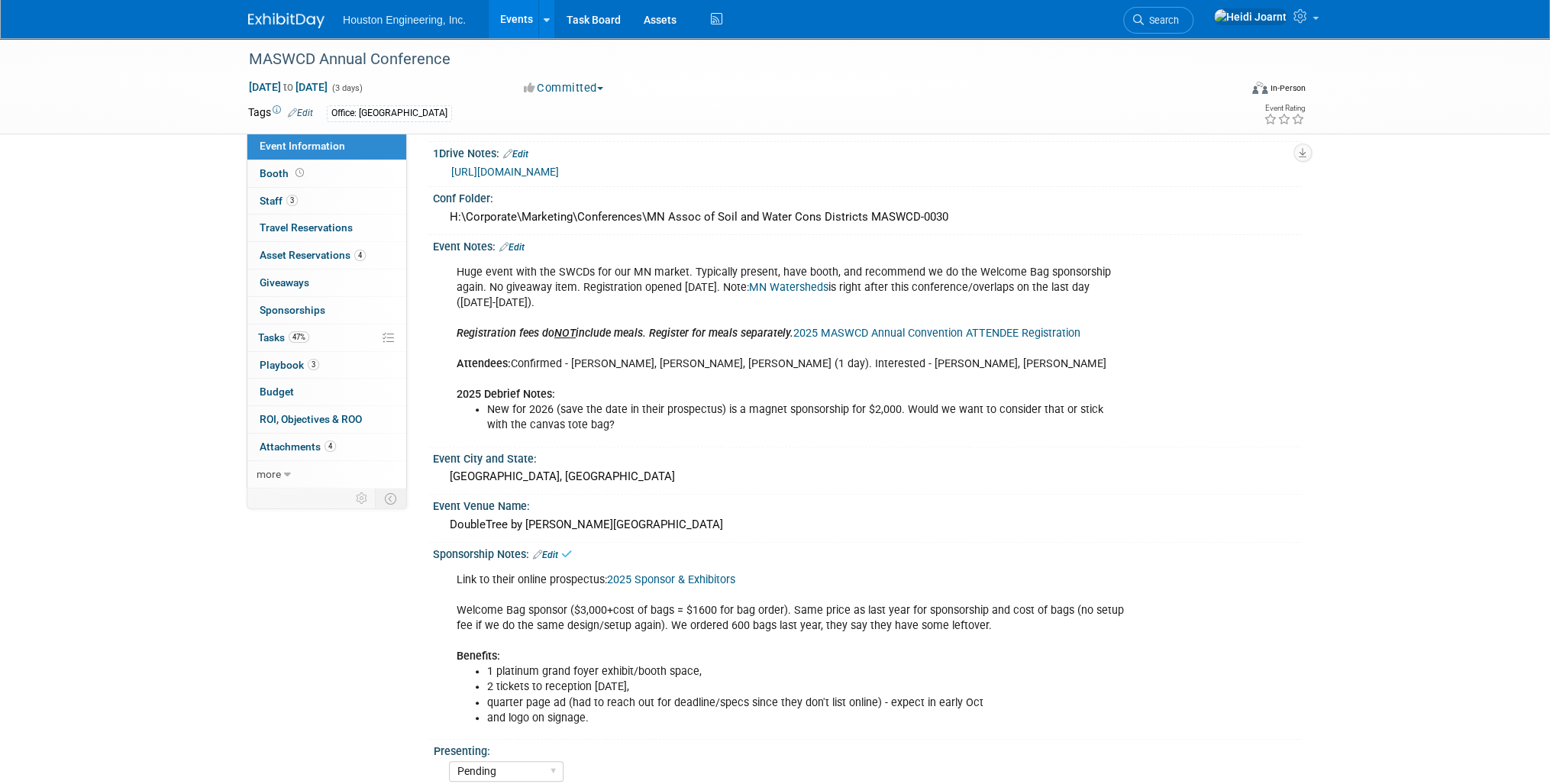
scroll to position [488, 0]
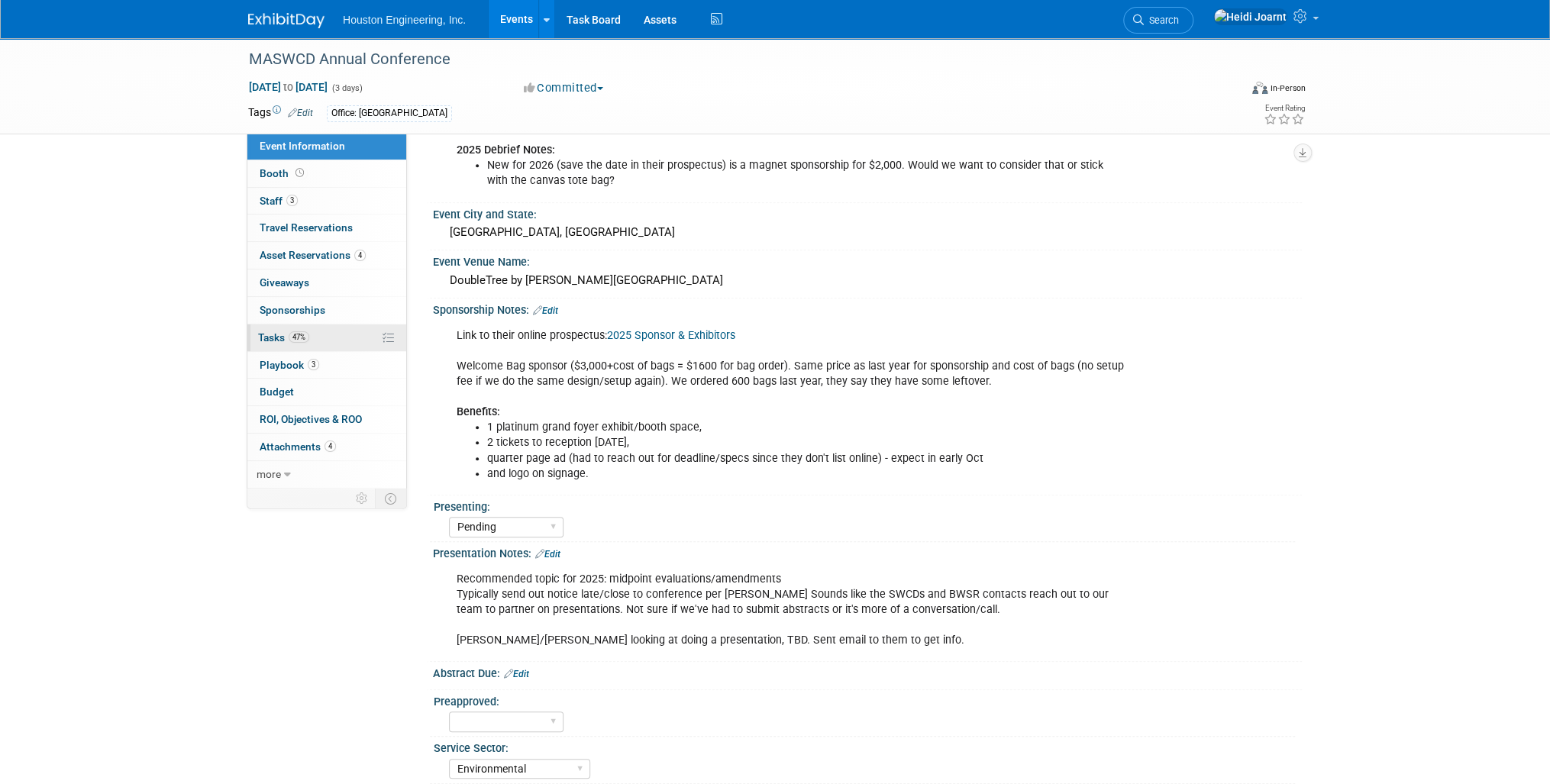
click at [329, 346] on link "47% Tasks 47%" at bounding box center [327, 337] width 159 height 26
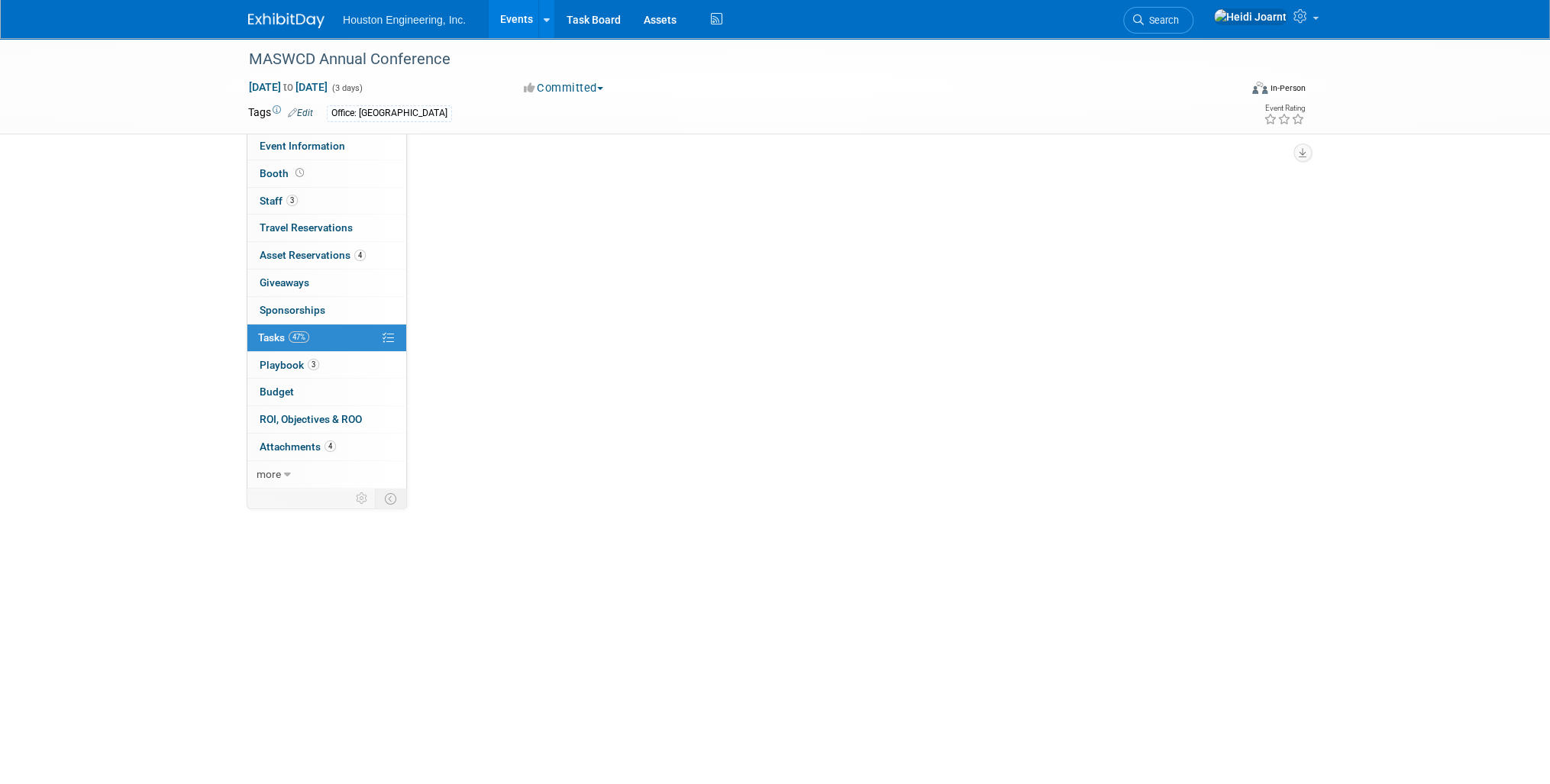
scroll to position [0, 0]
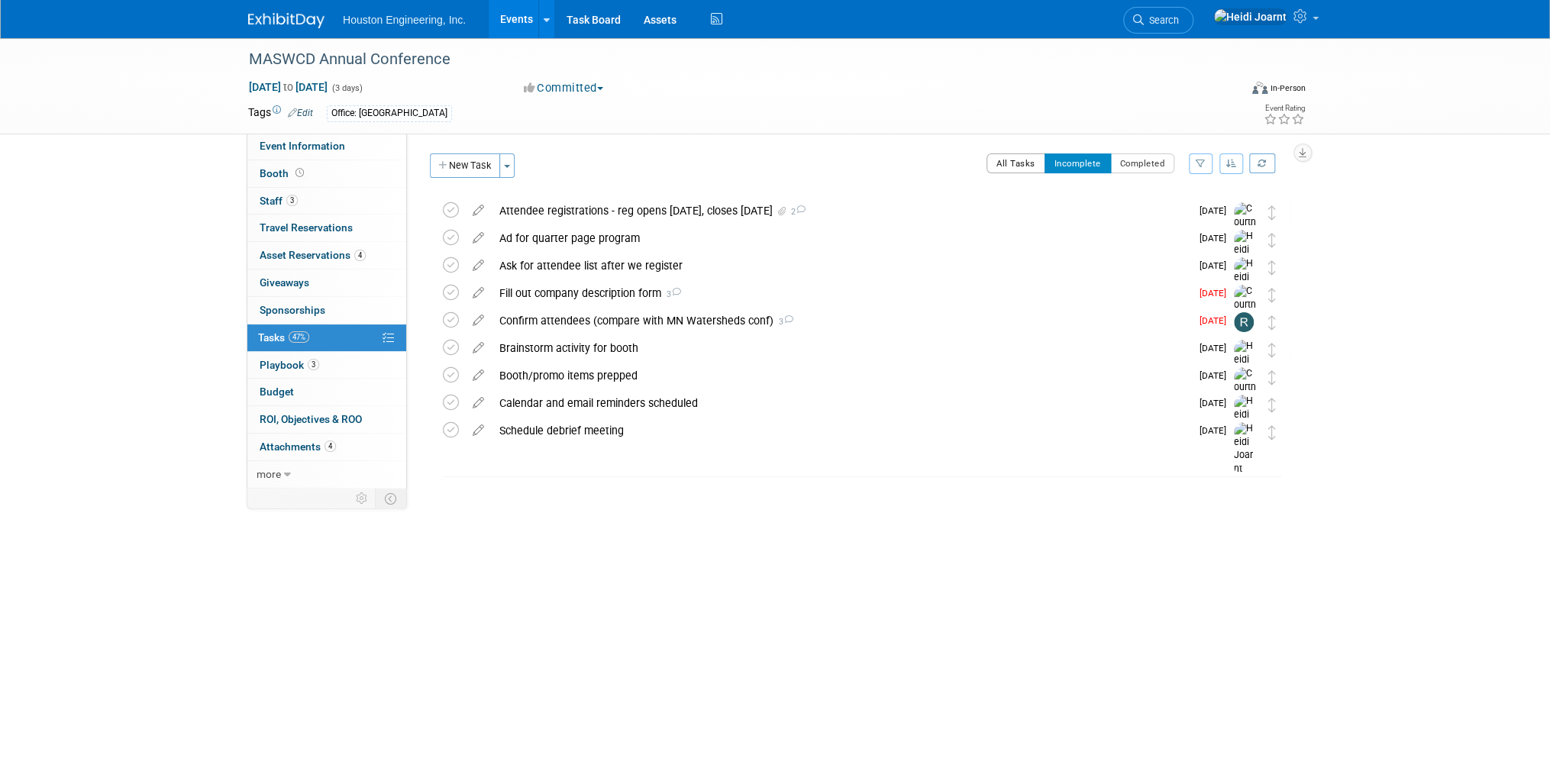
click at [1026, 169] on button "All Tasks" at bounding box center [1016, 163] width 59 height 19
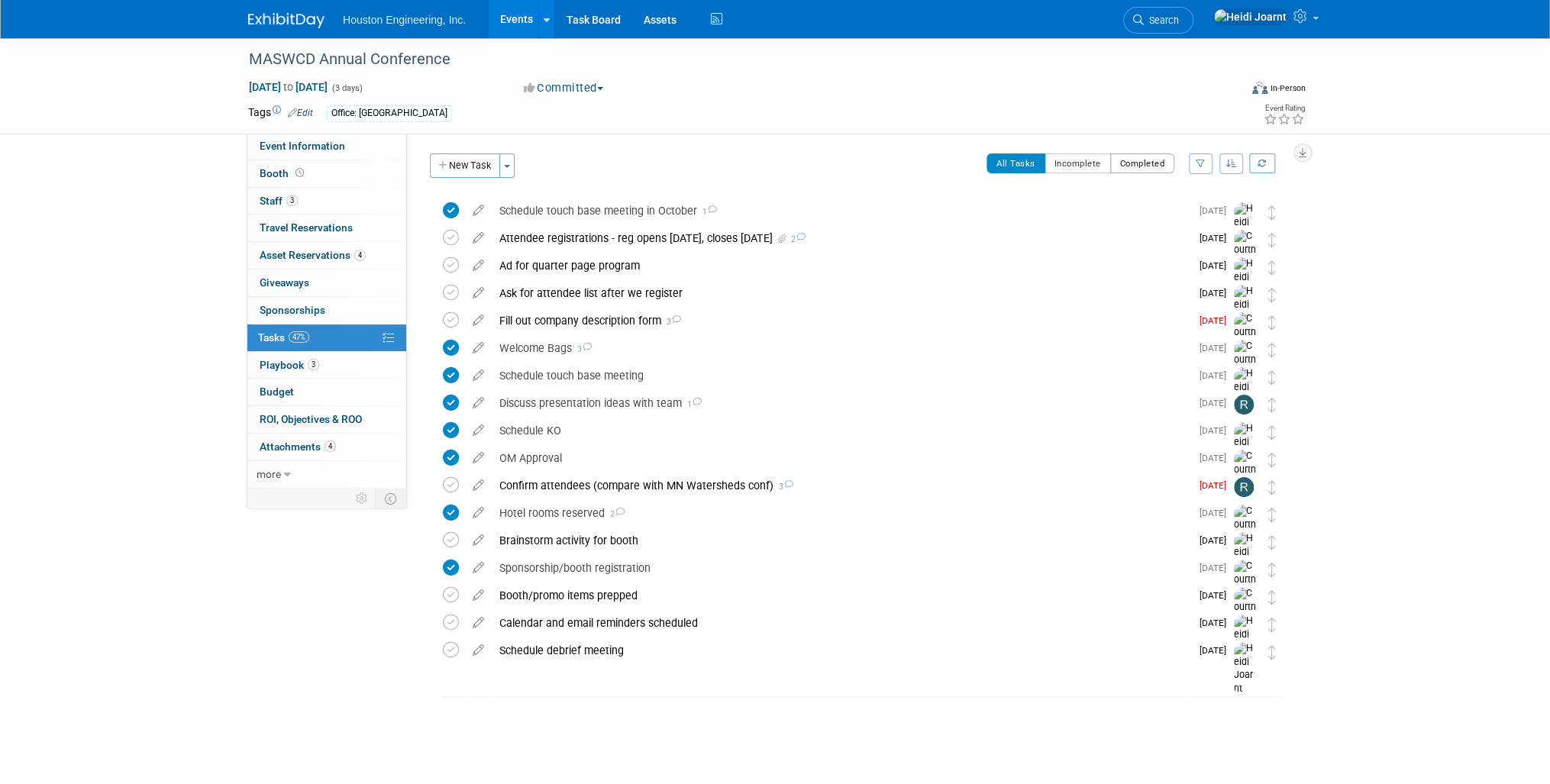
click at [1130, 162] on button "Completed" at bounding box center [1142, 163] width 64 height 19
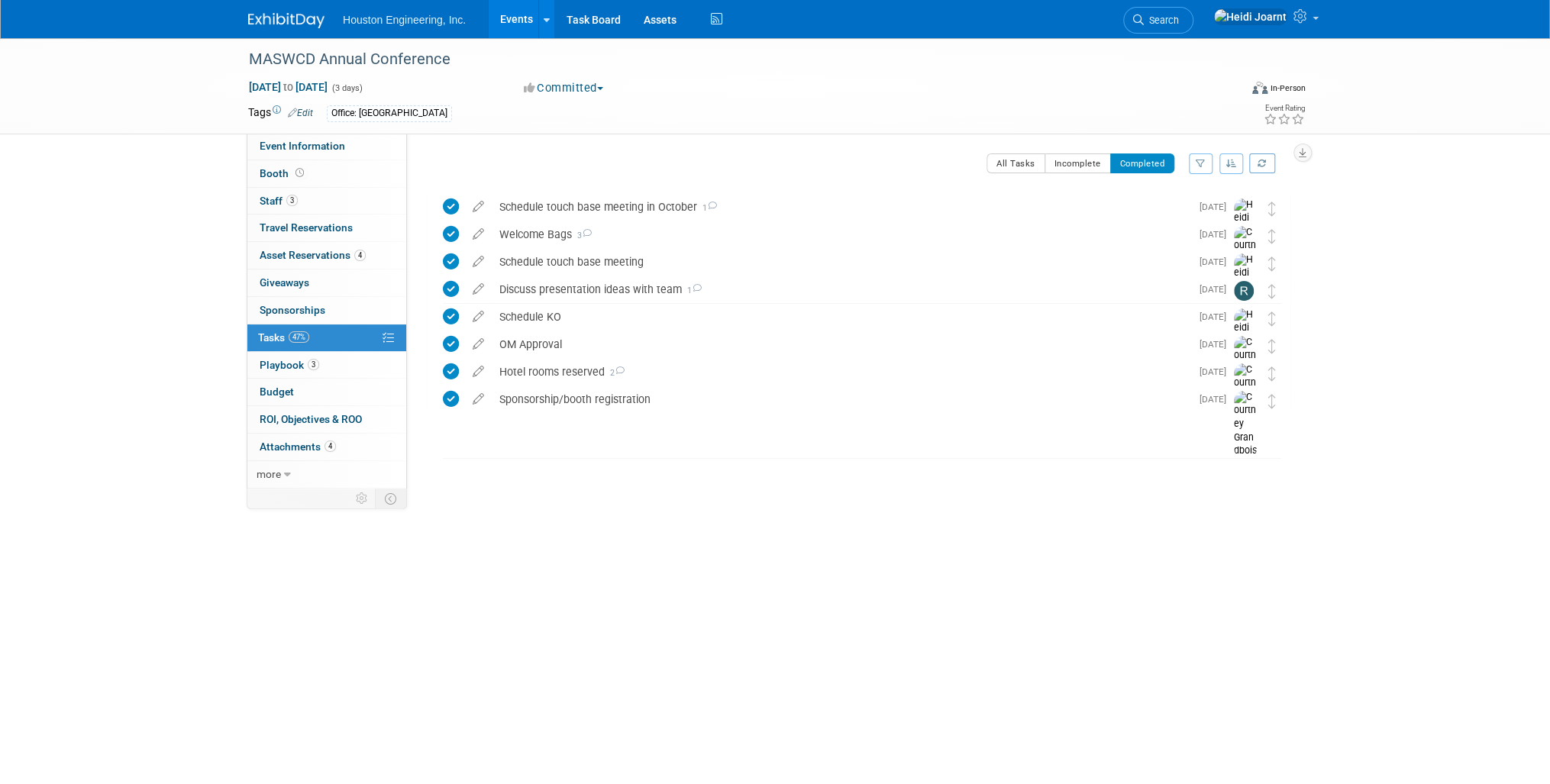
click at [1018, 177] on div "All Tasks Incomplete Completed Filter by Assignee -- Select Assignee -- All una…" at bounding box center [892, 170] width 796 height 32
click at [1026, 172] on button "All Tasks" at bounding box center [1016, 163] width 59 height 19
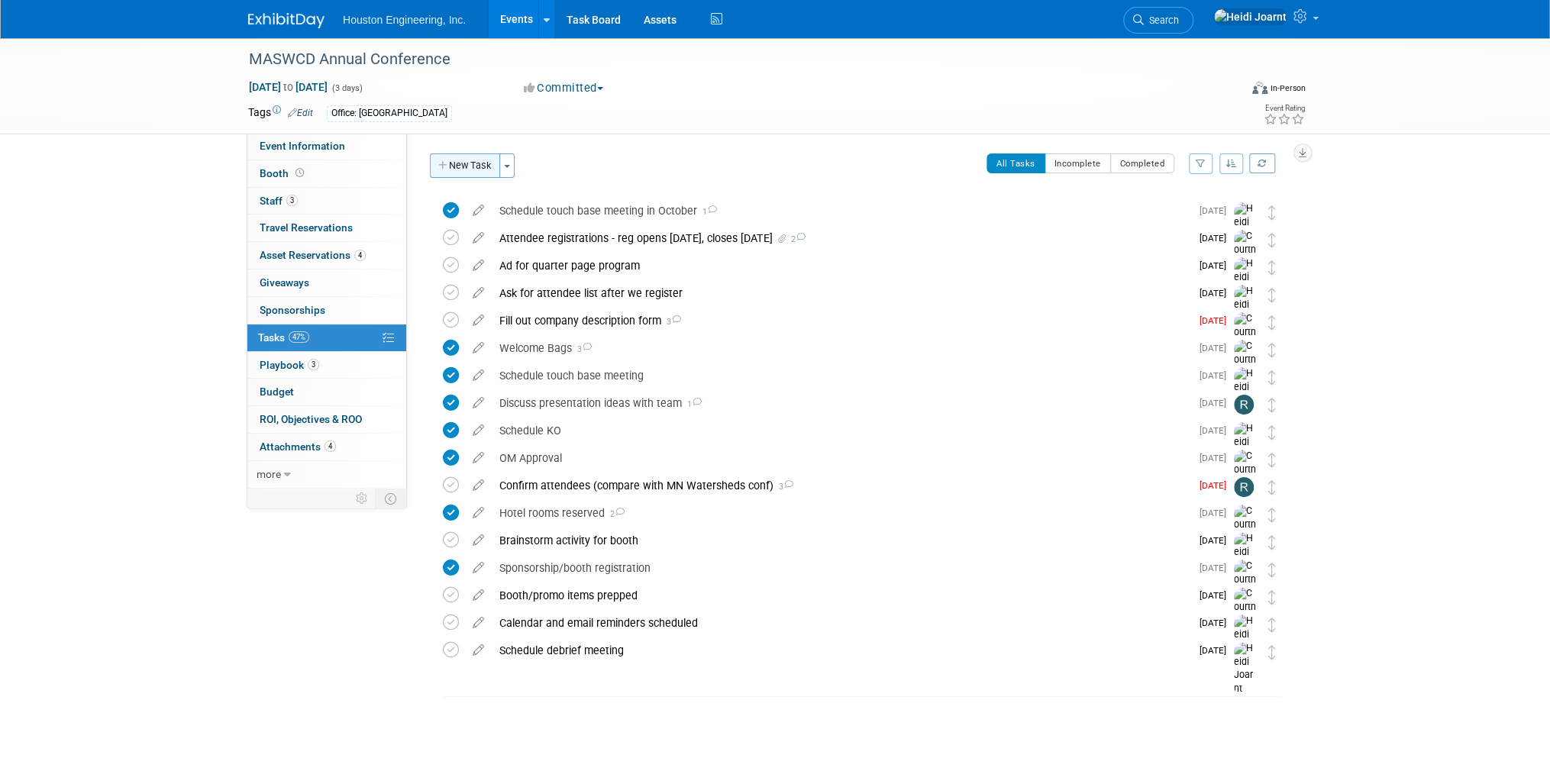
click at [482, 171] on button "New Task" at bounding box center [465, 166] width 71 height 25
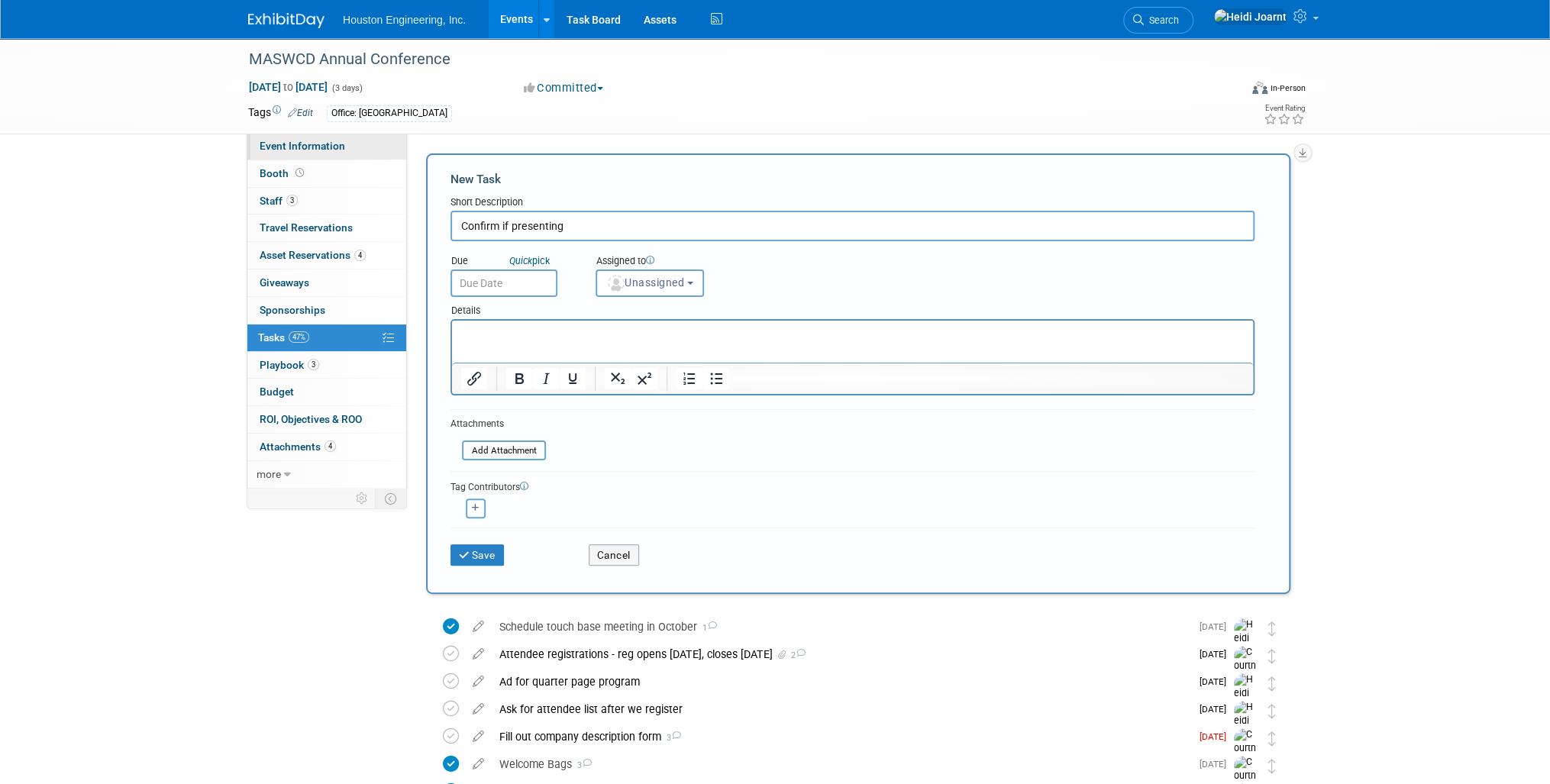
type input "Confirm if presenting"
click at [323, 153] on link "Event Information" at bounding box center [327, 146] width 159 height 26
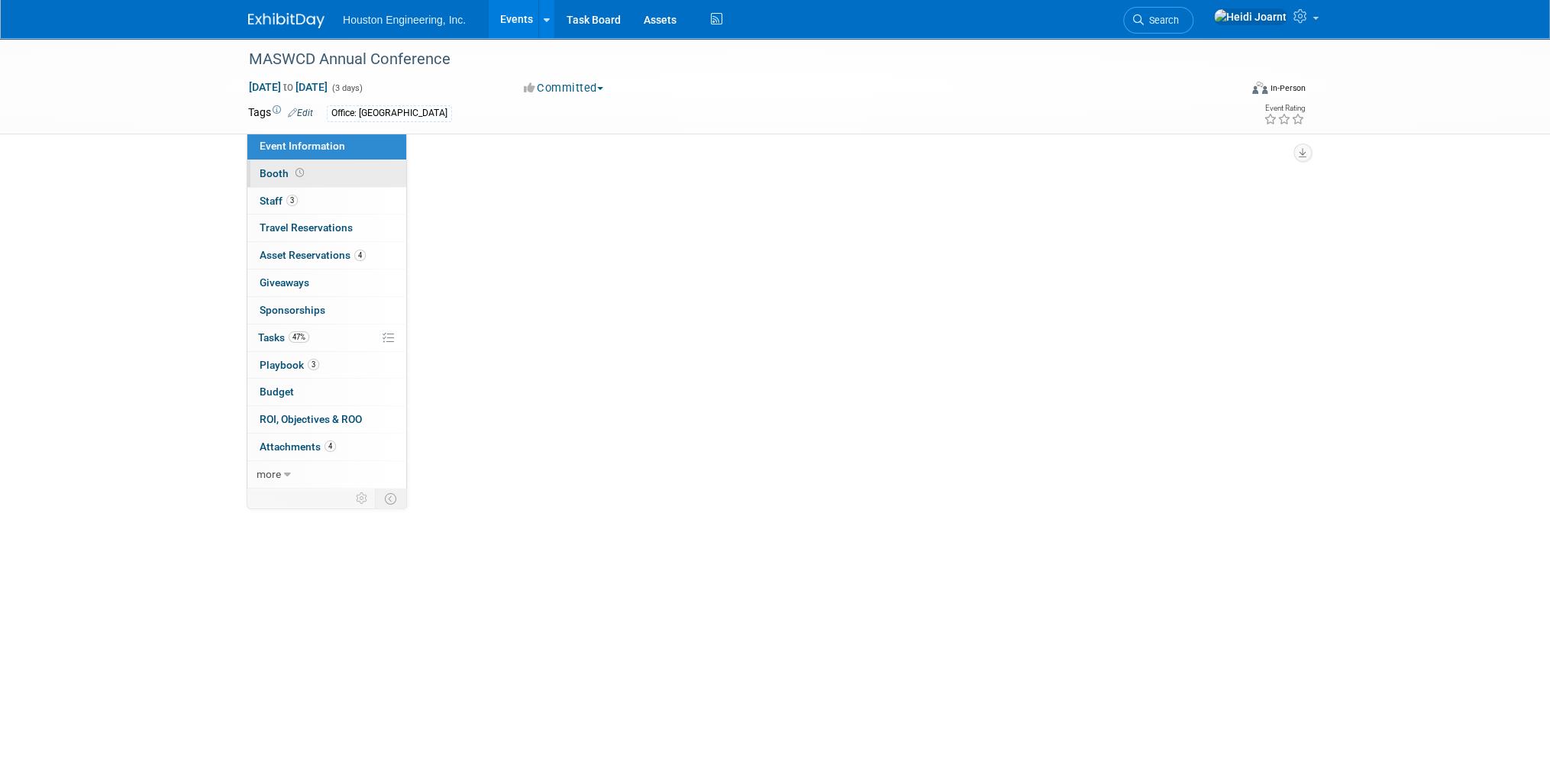
select select "2 - Post KO/Active Planning"
select select "Pending"
select select "Environmental"
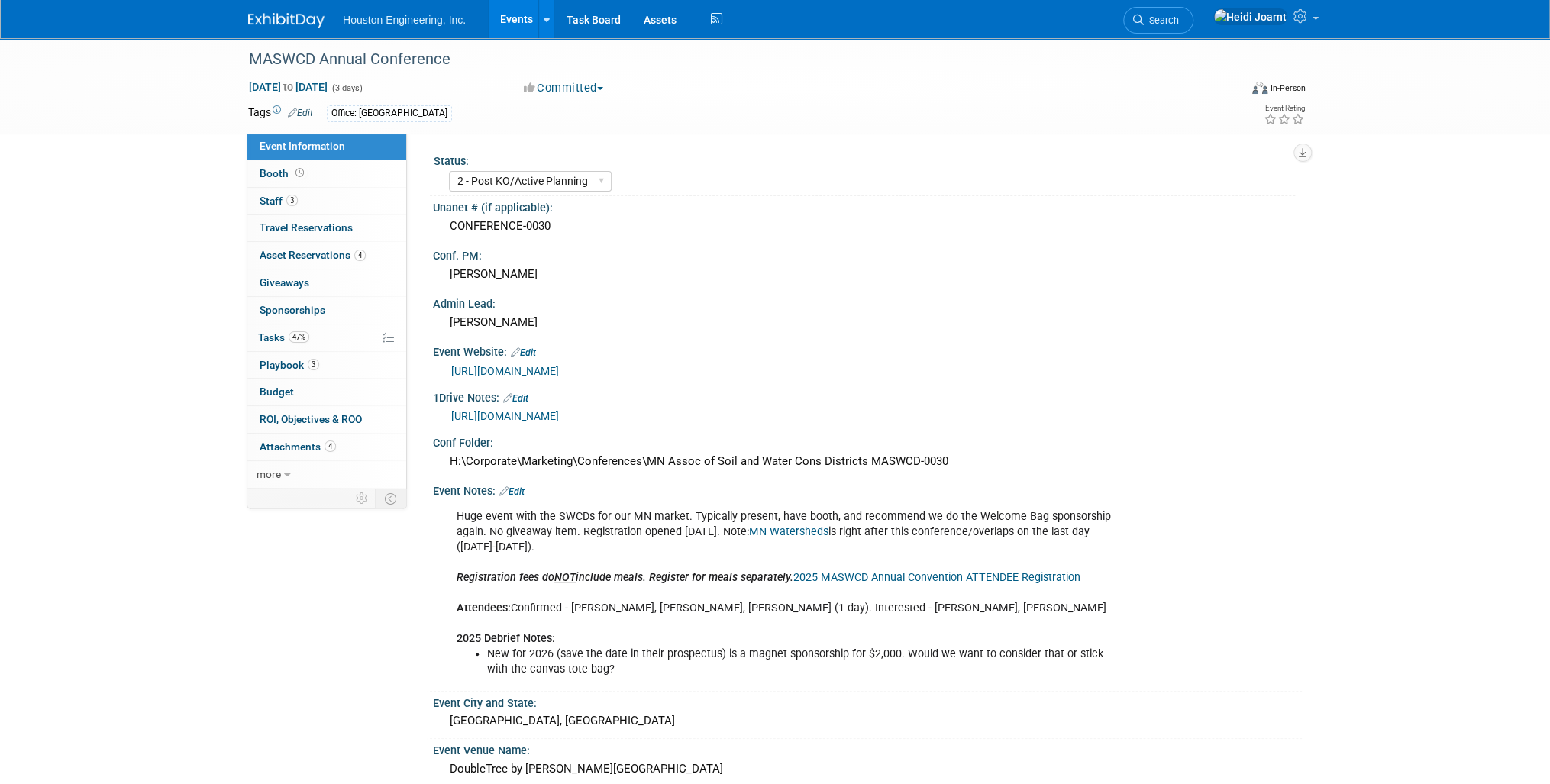
scroll to position [366, 0]
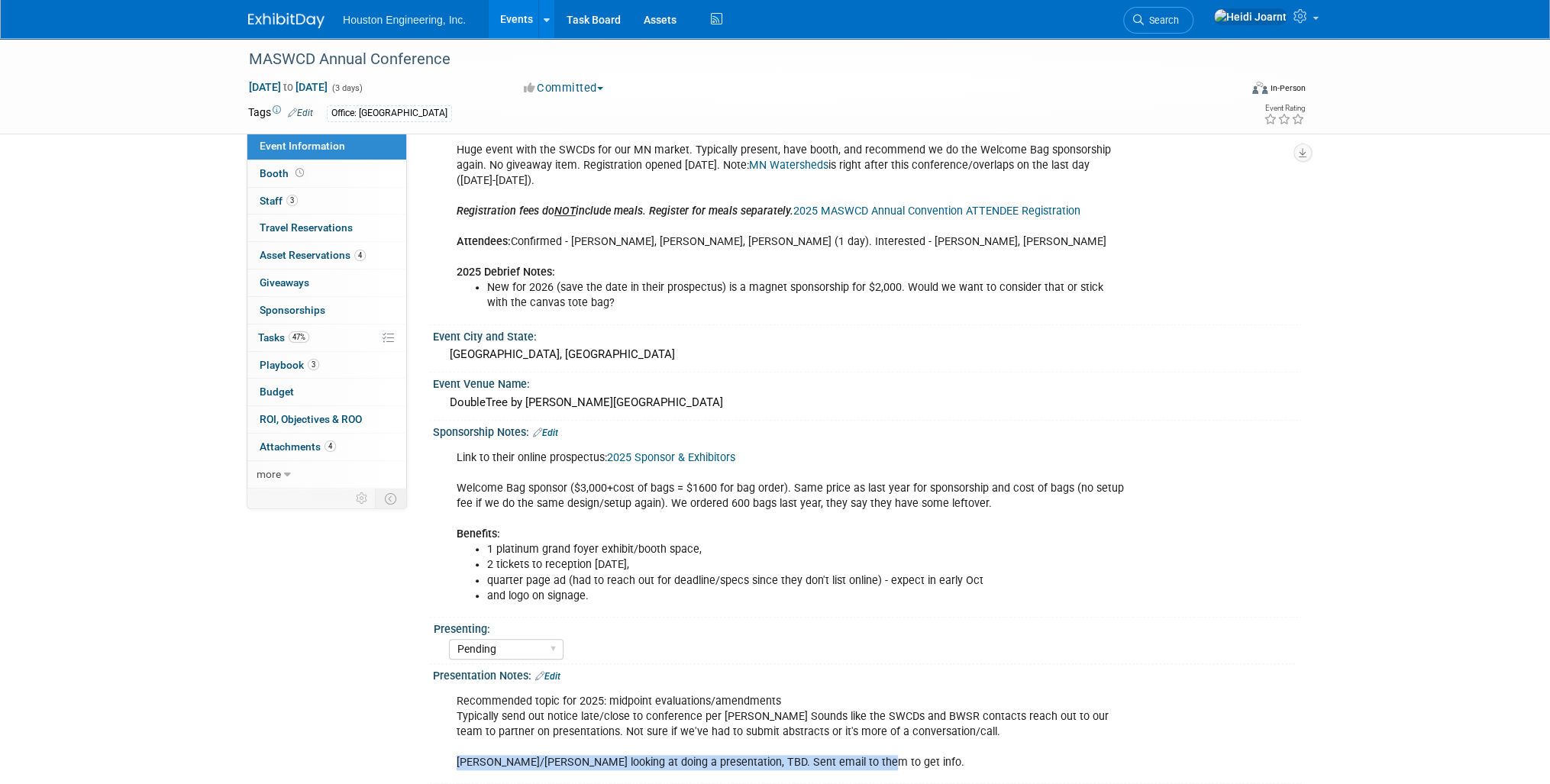
drag, startPoint x: 456, startPoint y: 756, endPoint x: 913, endPoint y: 759, distance: 457.0
click at [913, 759] on div "Recommended topic for 2025: midpoint evaluations/amendments Typically send out …" at bounding box center [790, 732] width 688 height 92
copy div "Moriya/Rachel looking at doing a presentation, TBD. Sent email to them to get i…"
click at [328, 338] on link "47% Tasks 47%" at bounding box center [327, 337] width 159 height 26
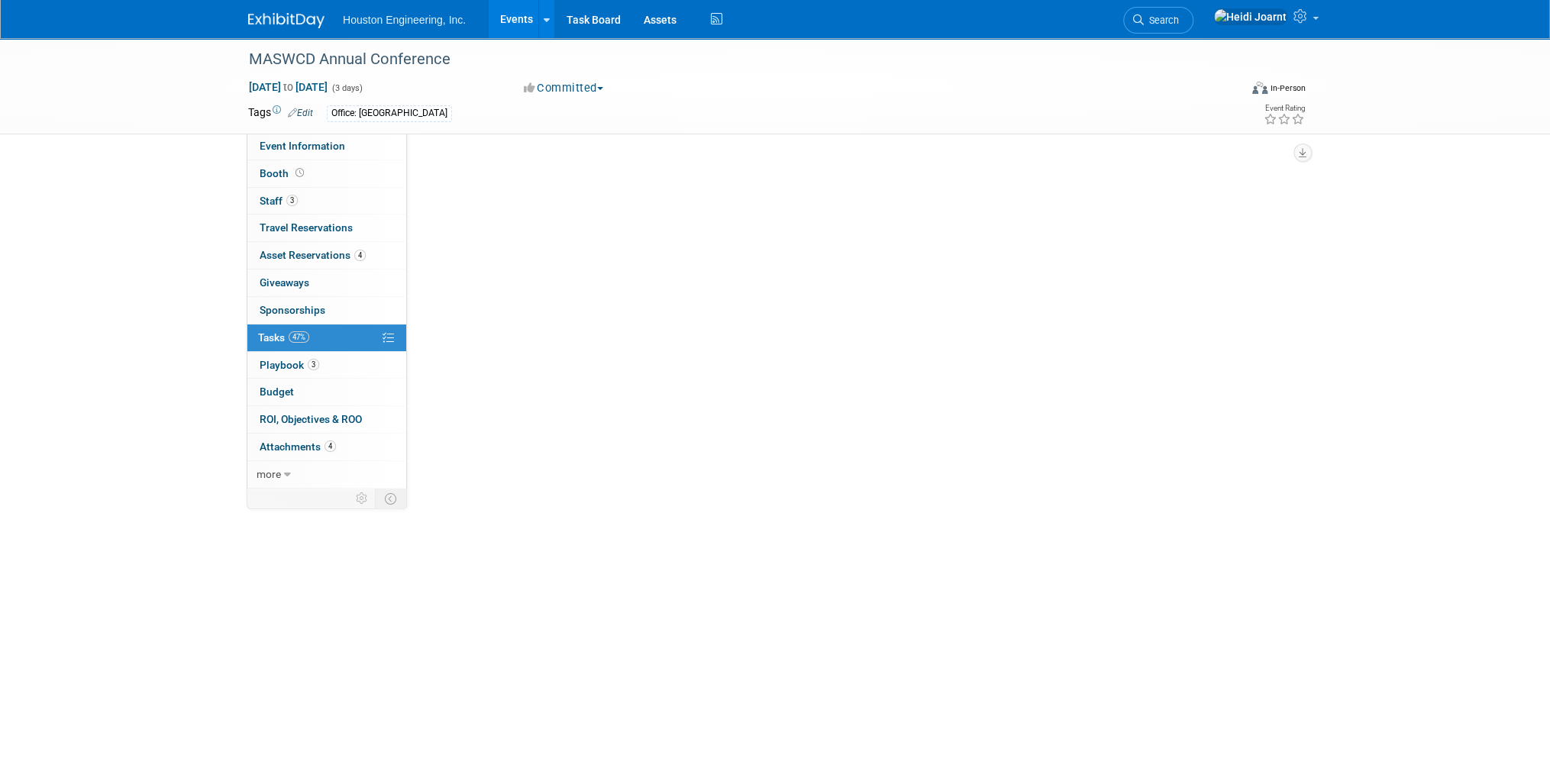
scroll to position [0, 0]
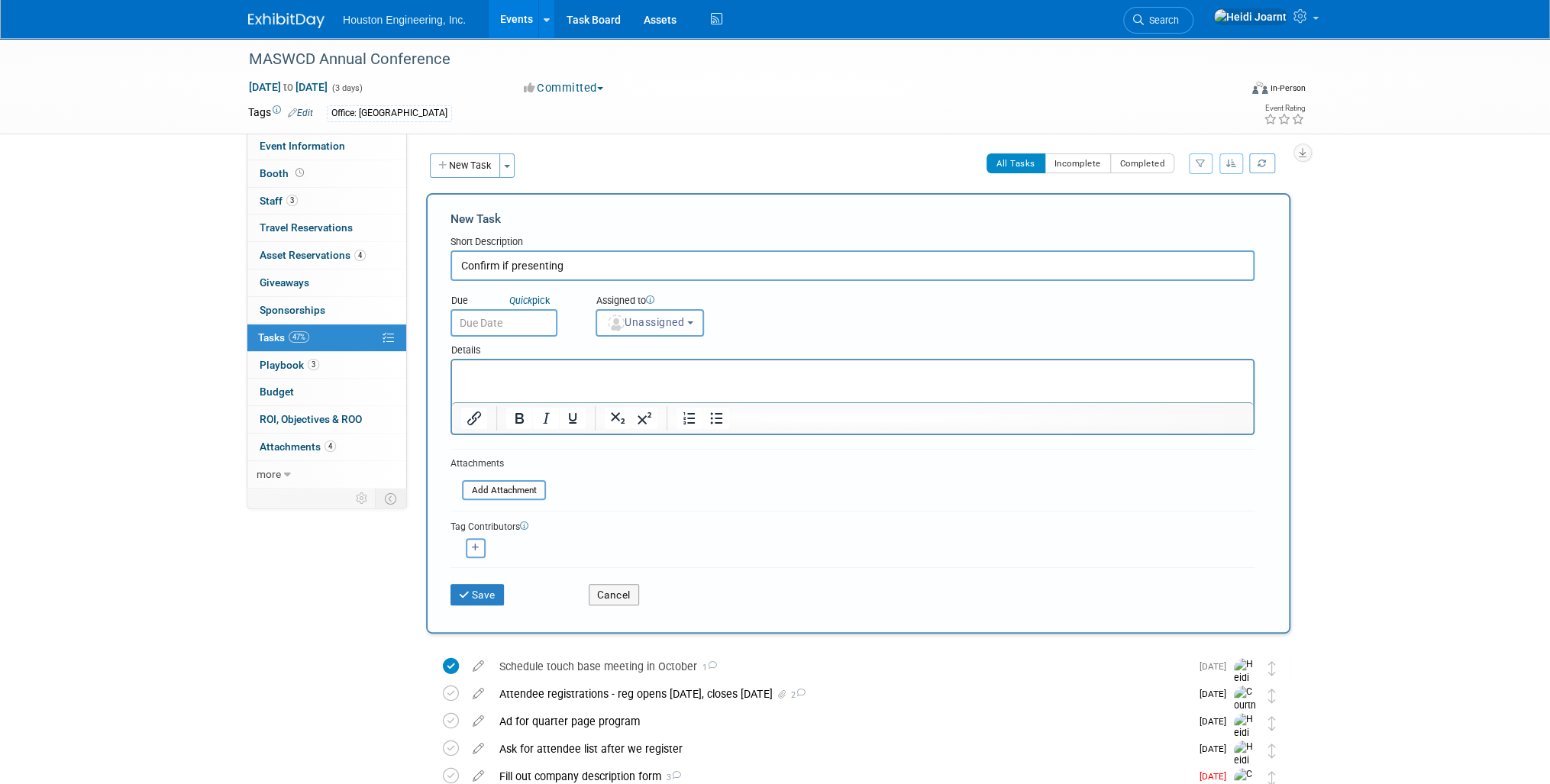
click at [527, 381] on html at bounding box center [852, 371] width 801 height 21
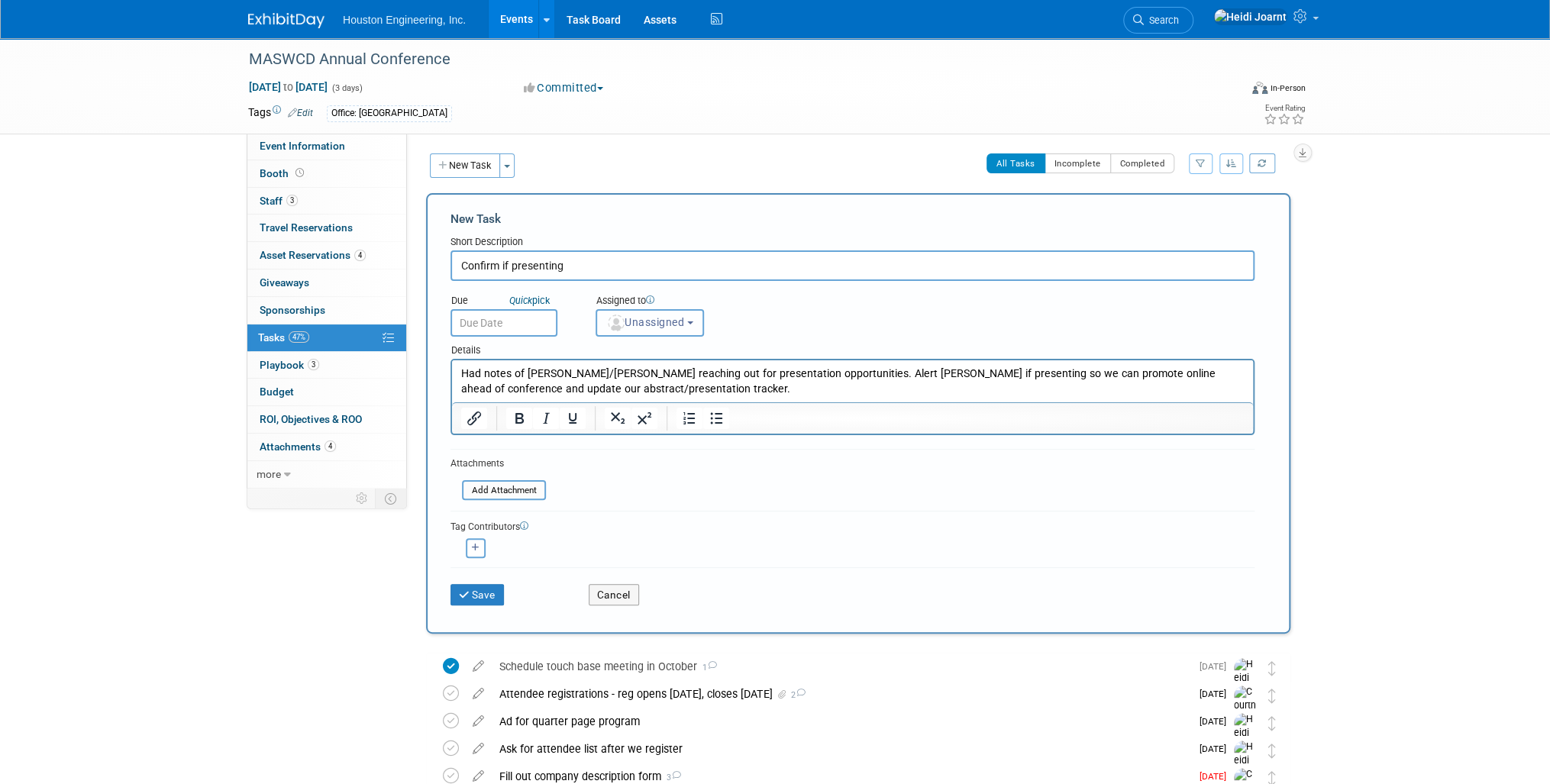
click at [637, 327] on button "Unassigned" at bounding box center [649, 322] width 109 height 27
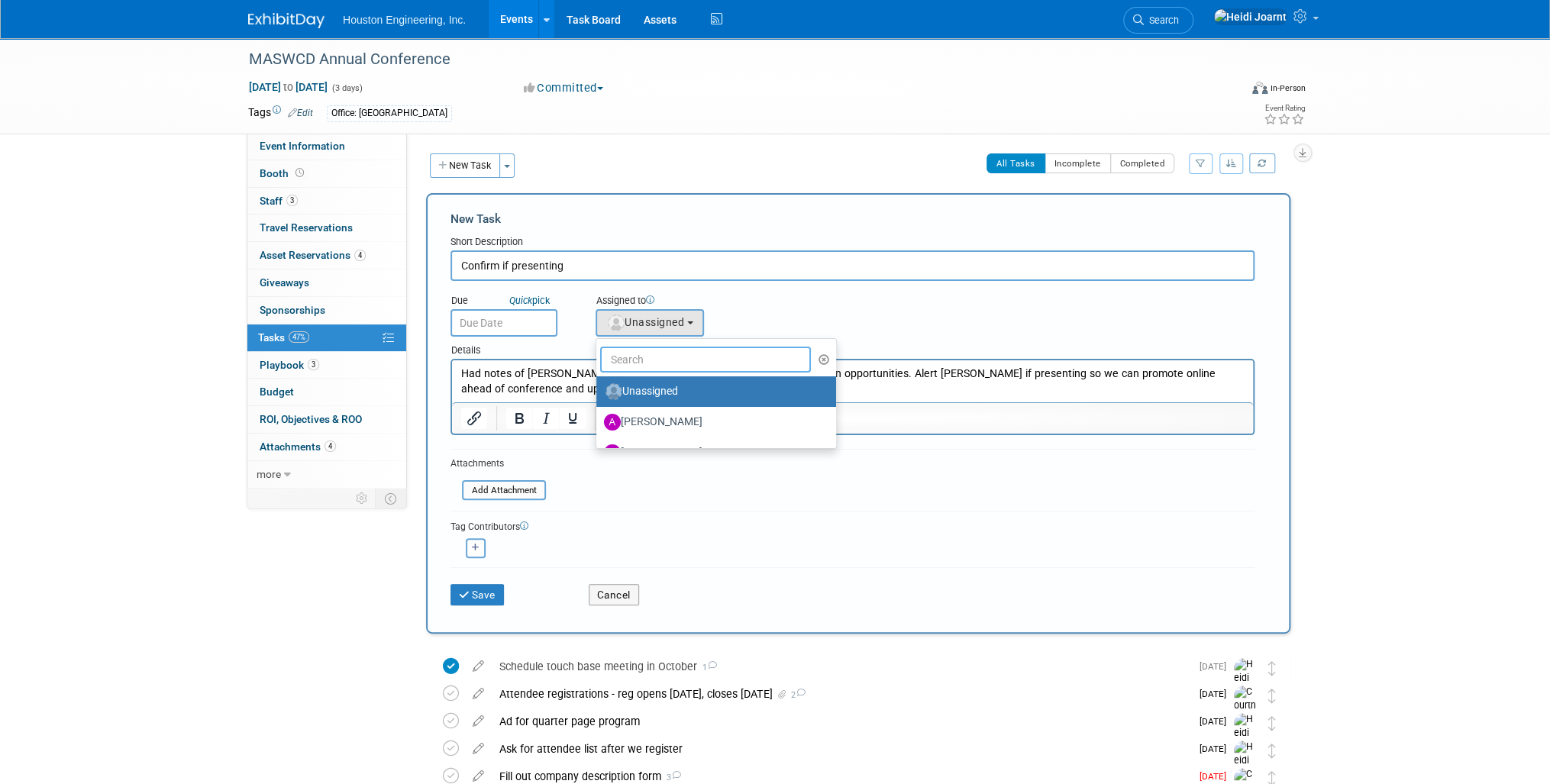
click at [675, 360] on input "text" at bounding box center [706, 359] width 211 height 26
type input "rach"
click at [669, 389] on label "[PERSON_NAME]" at bounding box center [684, 392] width 160 height 25
click at [599, 389] on input "[PERSON_NAME]" at bounding box center [594, 389] width 10 height 10
select select "24bcd9f5-a19f-417d-aa20-2a8f09715554"
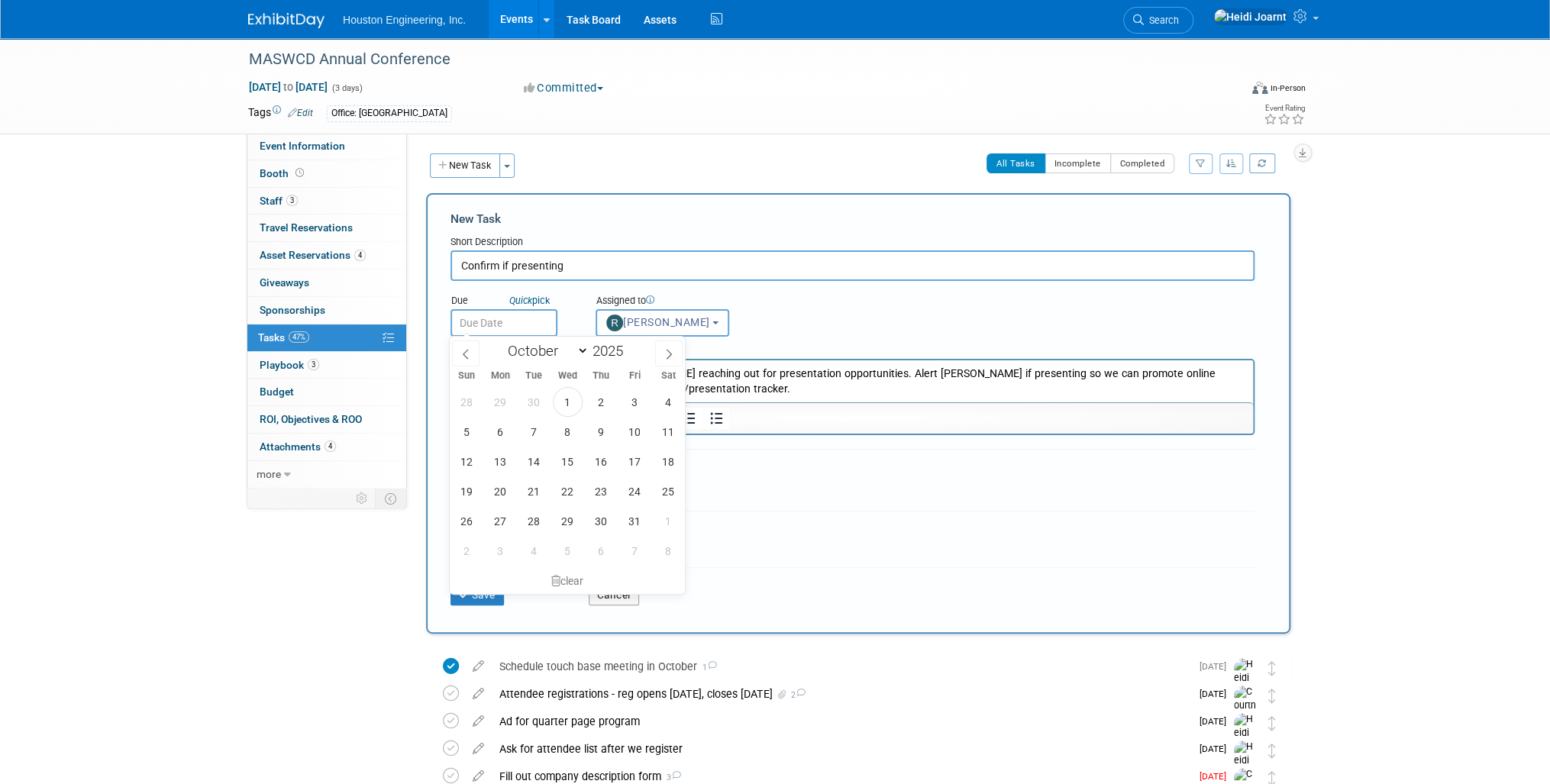
click at [513, 319] on input "text" at bounding box center [503, 322] width 107 height 27
click at [658, 355] on span at bounding box center [669, 353] width 27 height 26
select select "10"
click at [621, 461] on span "14" at bounding box center [635, 462] width 30 height 30
type input "Nov 14, 2025"
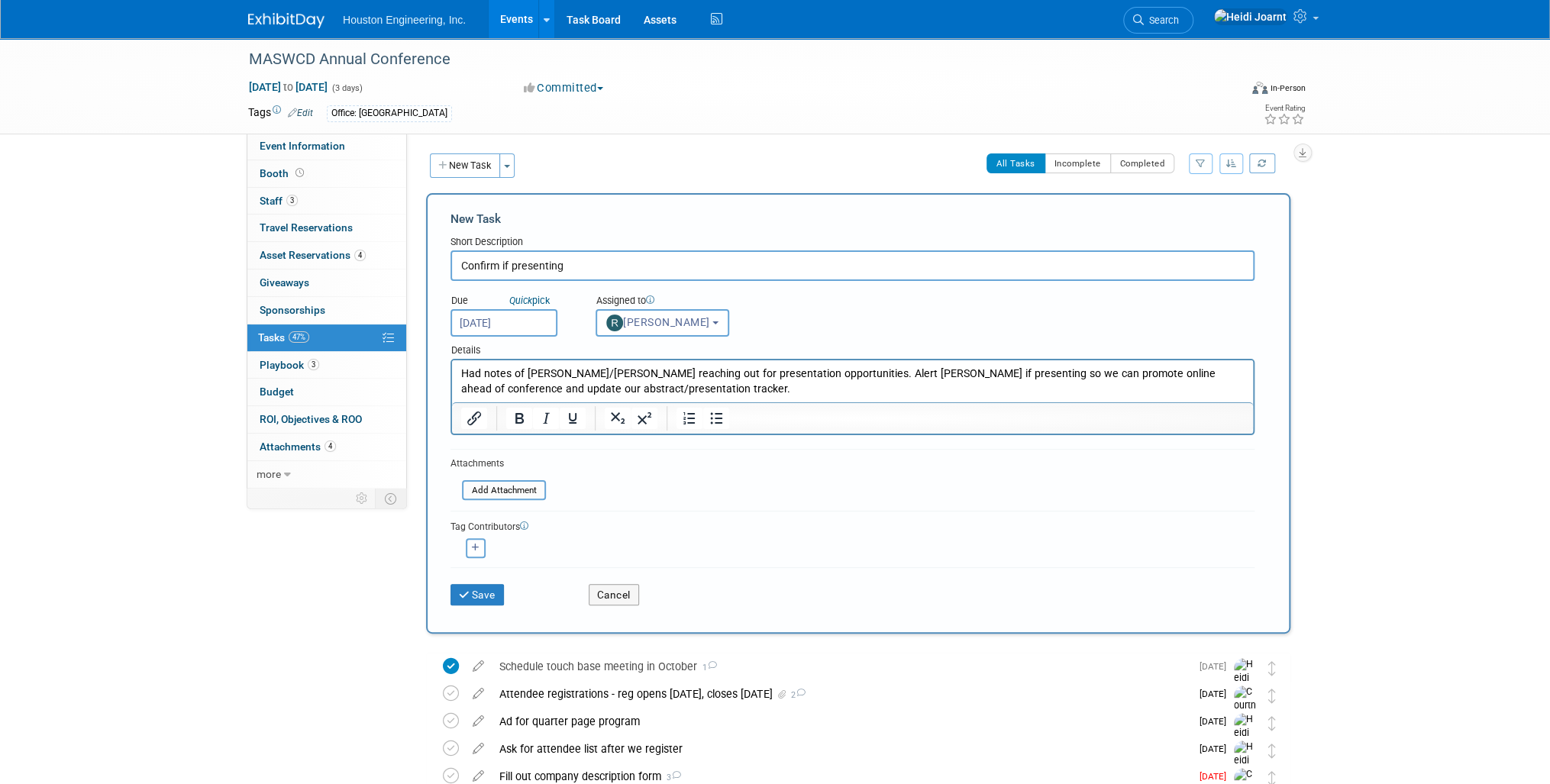
click at [730, 397] on html "Had notes of Moriya/Rachel reaching out for presentation opportunities. Alert H…" at bounding box center [852, 378] width 801 height 36
click at [465, 548] on button "button" at bounding box center [475, 548] width 19 height 19
select select
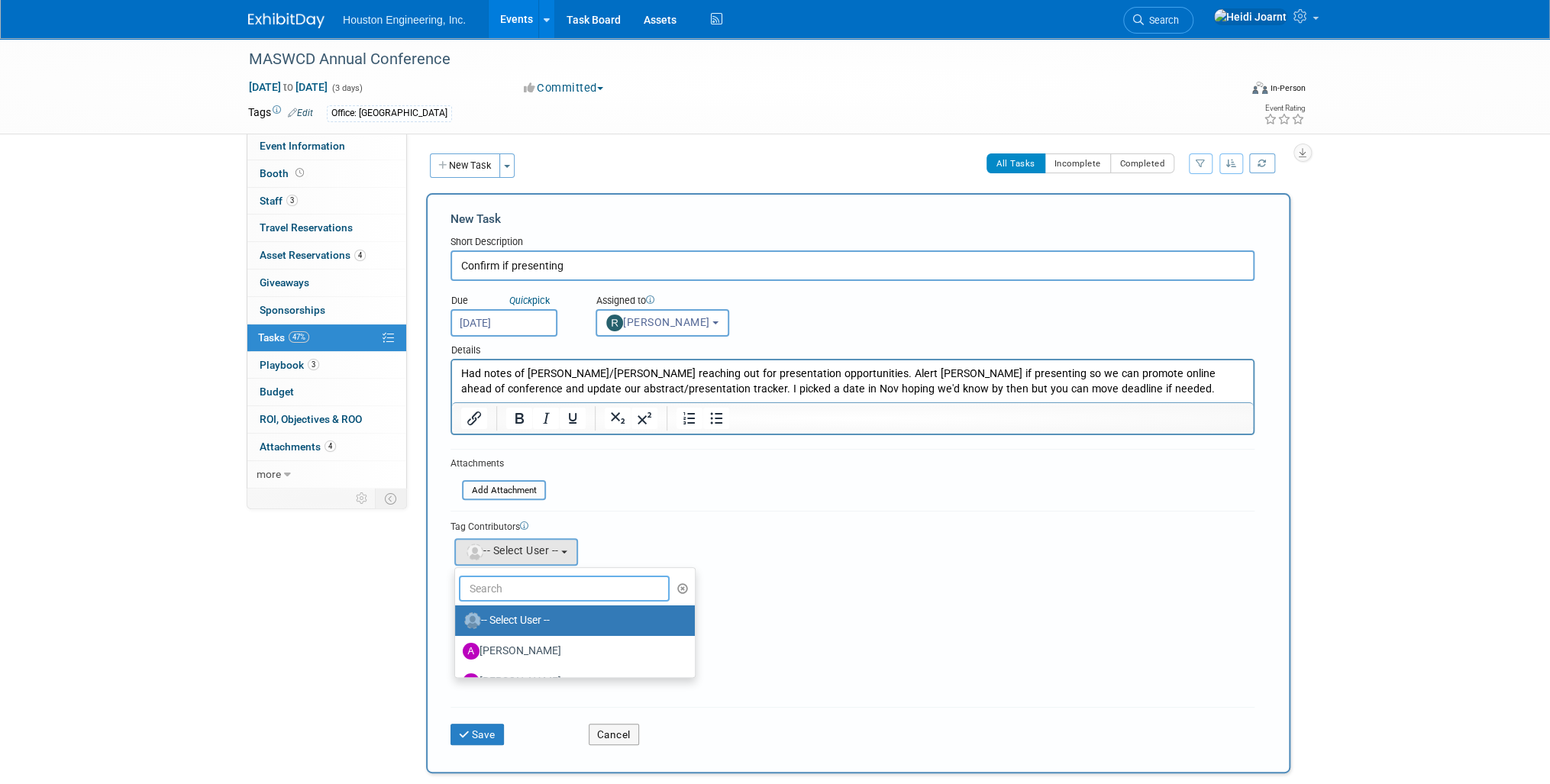
click at [518, 579] on input "text" at bounding box center [564, 588] width 211 height 26
type input "[PERSON_NAME]"
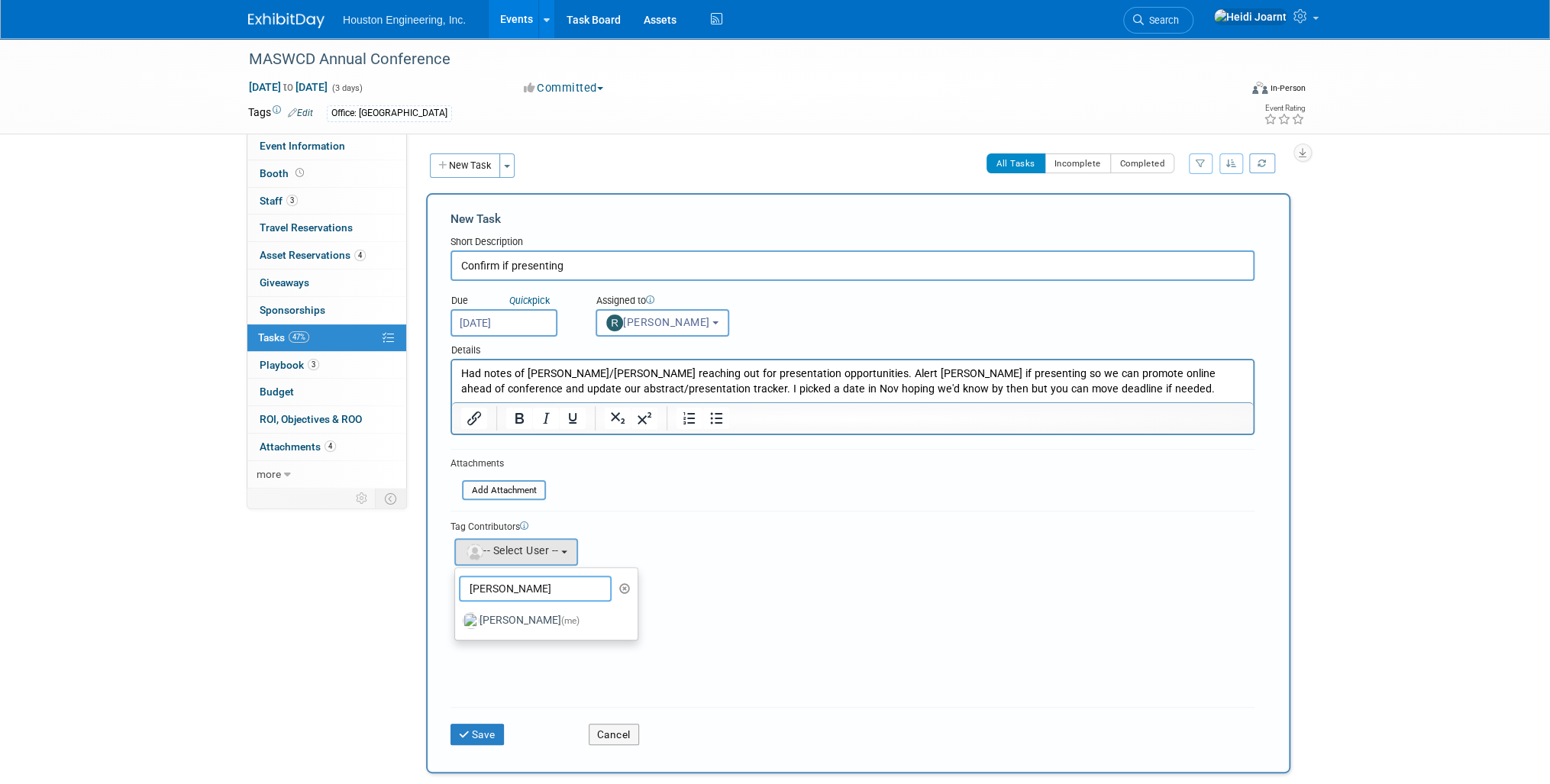
drag, startPoint x: 498, startPoint y: 584, endPoint x: 435, endPoint y: 582, distance: 63.0
click at [435, 582] on div "New Task Short Description Confirm if presenting Due Quick pick Nov 14, 2025 ra…" at bounding box center [858, 483] width 865 height 580
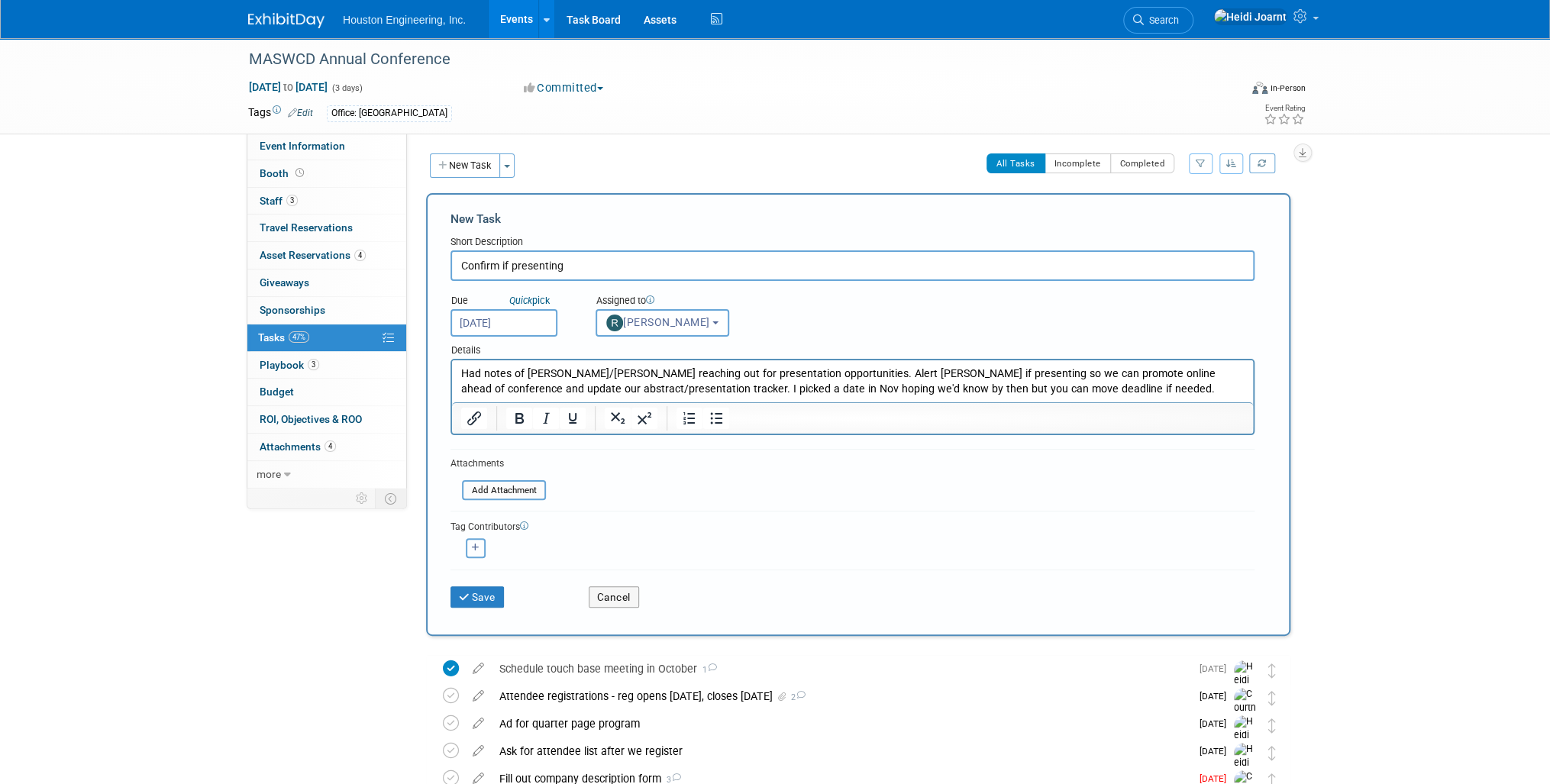
click at [473, 547] on icon "button" at bounding box center [475, 548] width 8 height 9
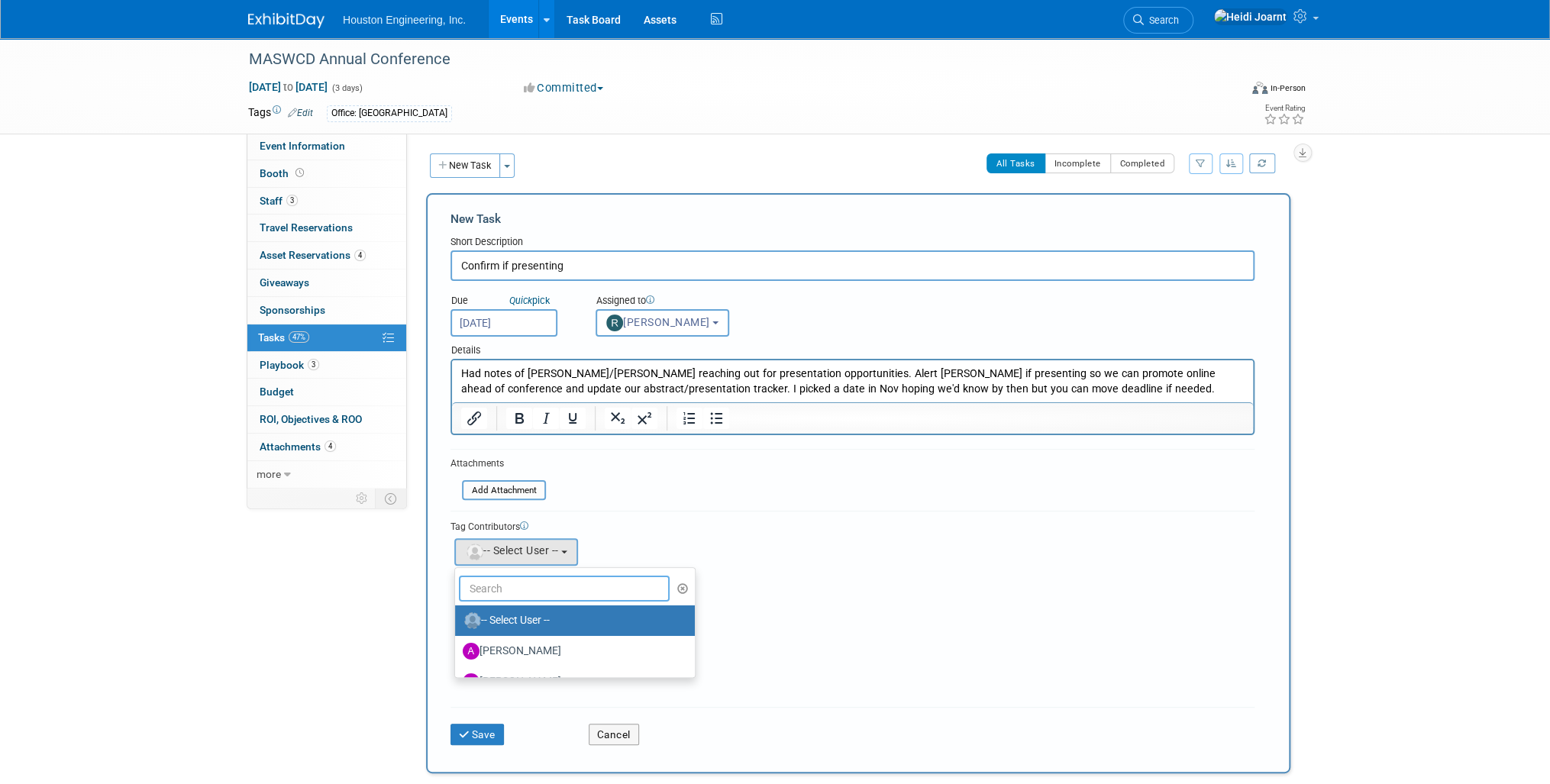
click at [504, 584] on input "text" at bounding box center [564, 588] width 211 height 26
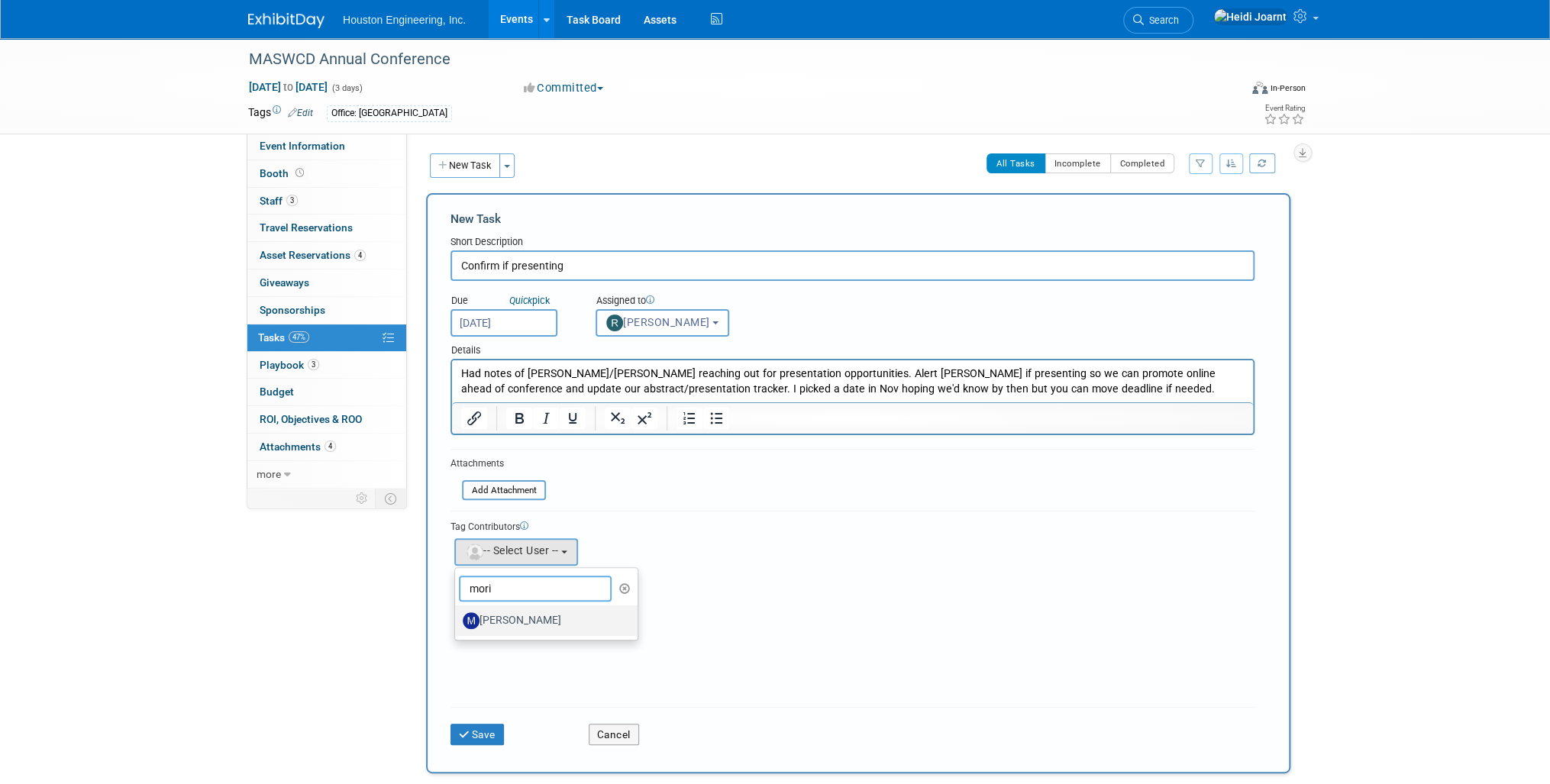
type input "mori"
click at [501, 624] on label "[PERSON_NAME]" at bounding box center [542, 621] width 160 height 25
click at [457, 623] on input "[PERSON_NAME]" at bounding box center [452, 618] width 10 height 10
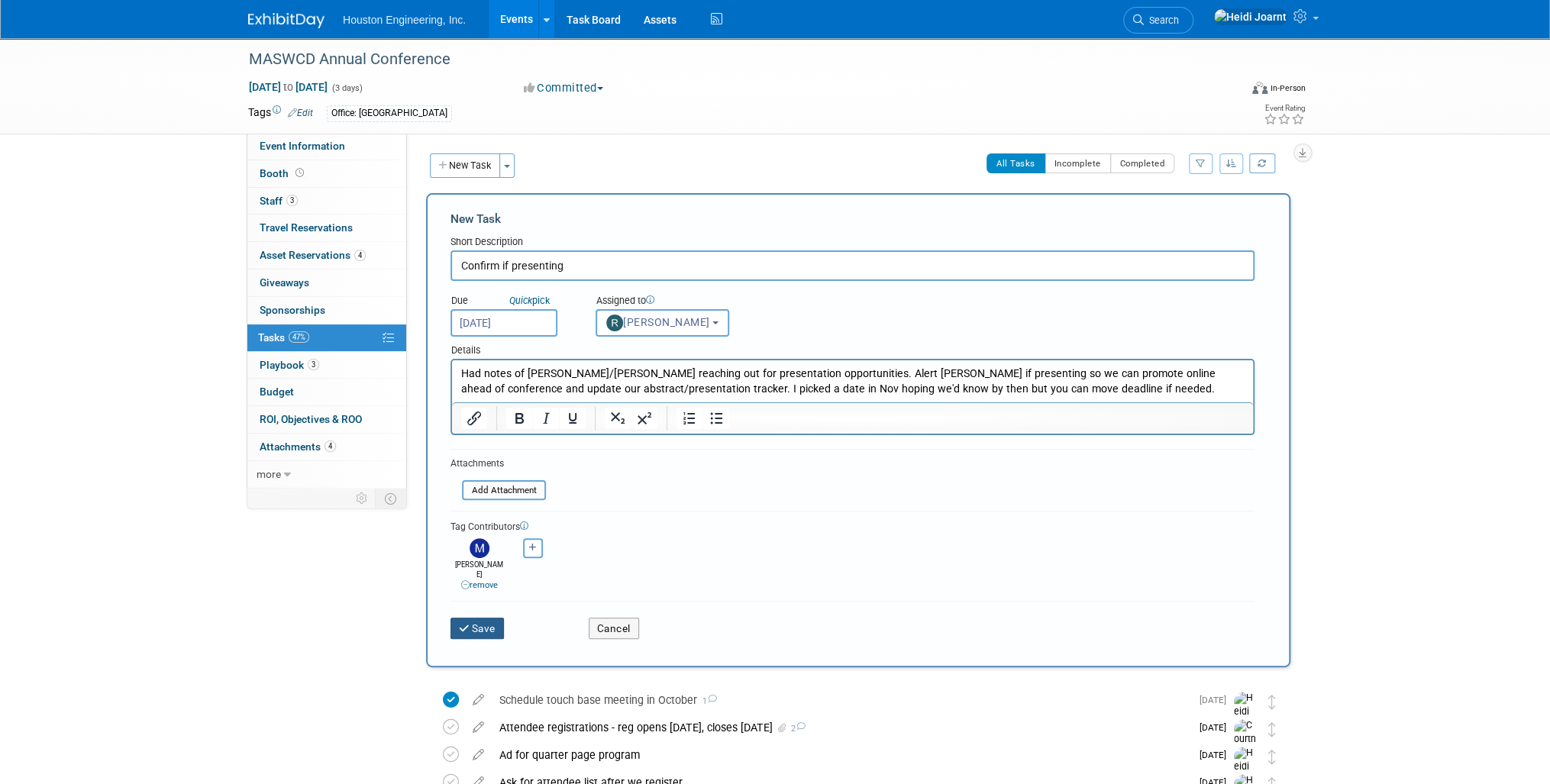
click at [488, 619] on button "Save" at bounding box center [477, 628] width 54 height 21
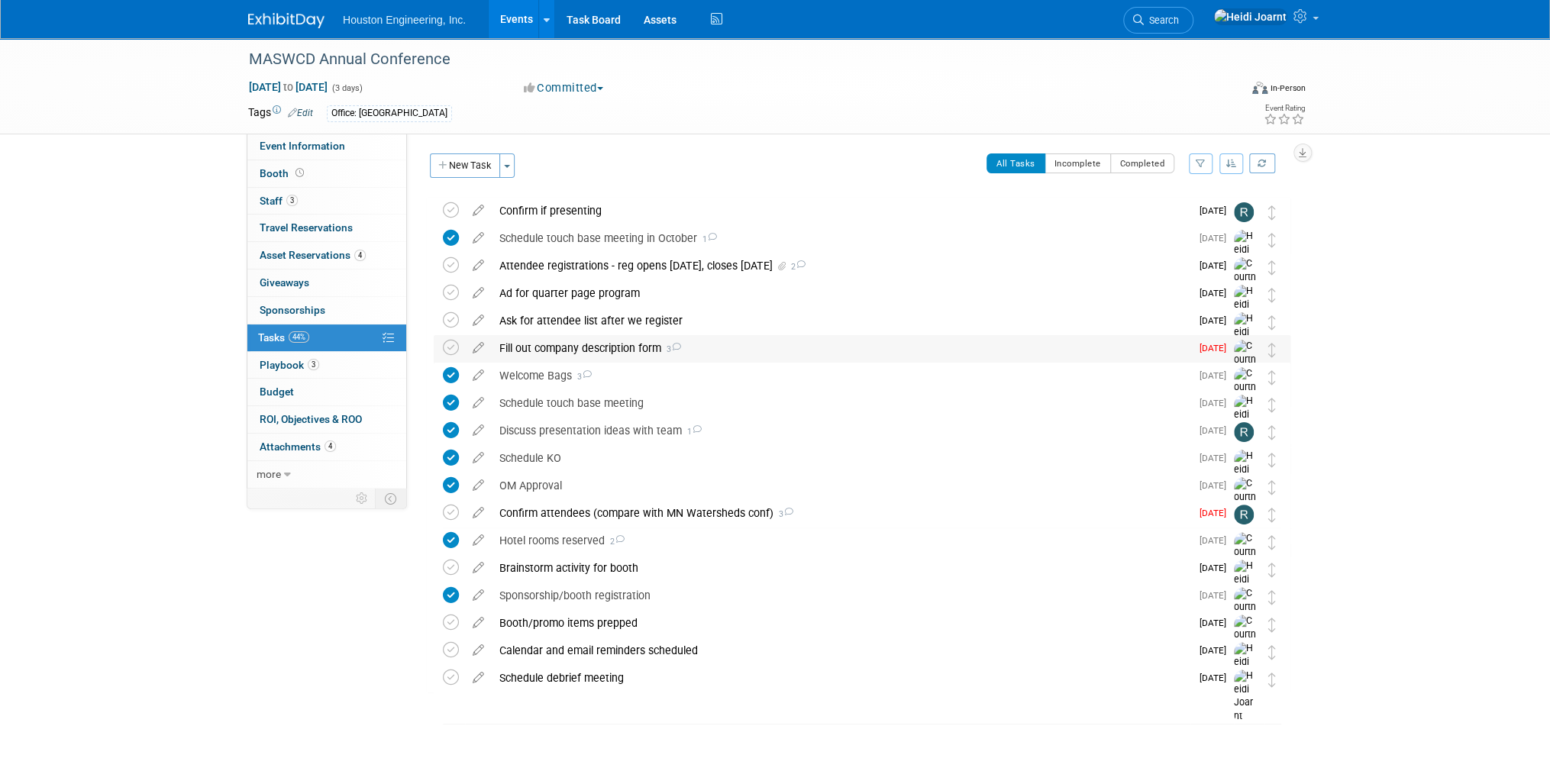
click at [592, 348] on div "Fill out company description form 3" at bounding box center [841, 348] width 699 height 26
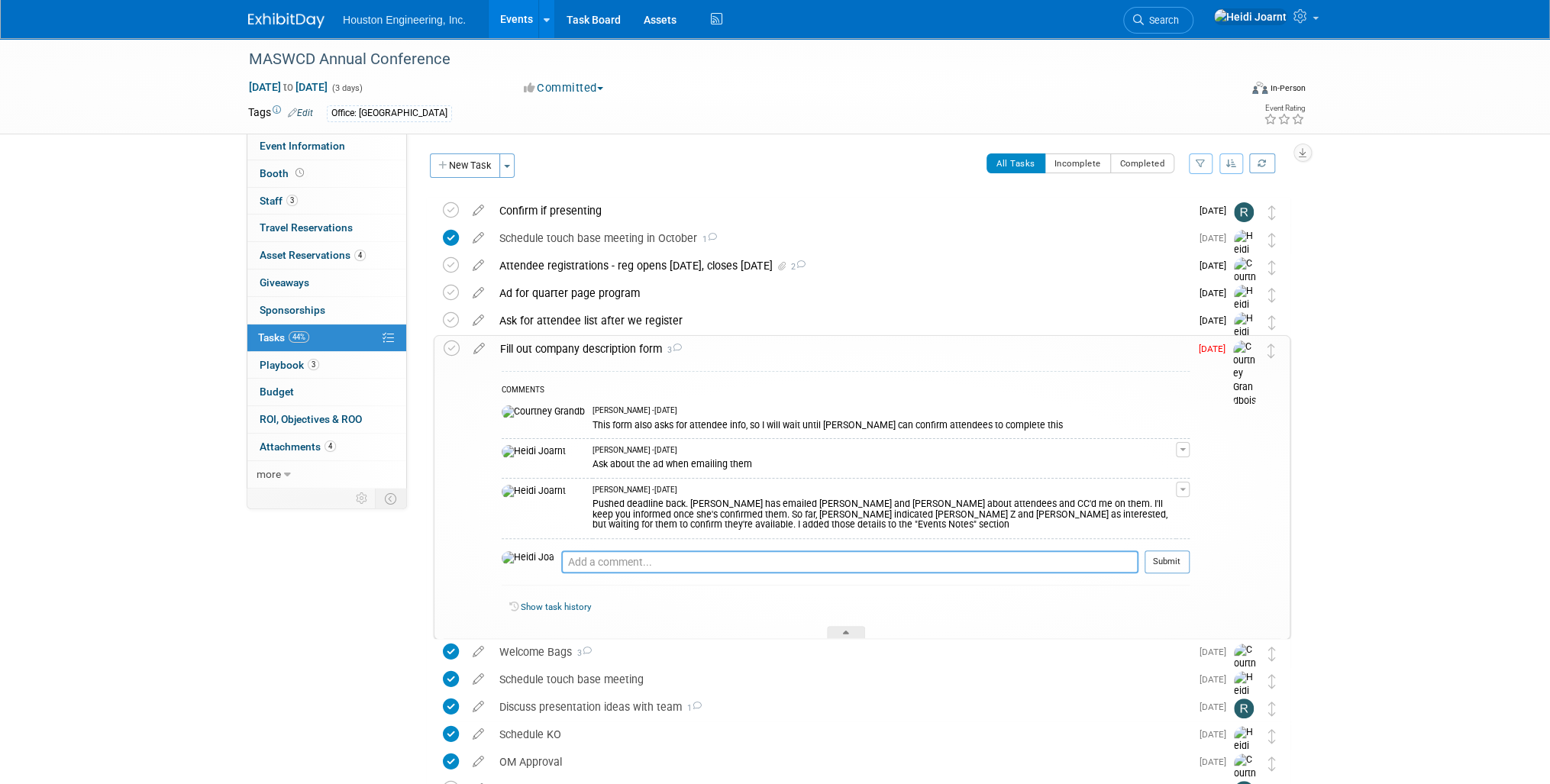
click at [649, 562] on textarea at bounding box center [850, 562] width 578 height 23
click at [480, 345] on icon at bounding box center [479, 345] width 26 height 19
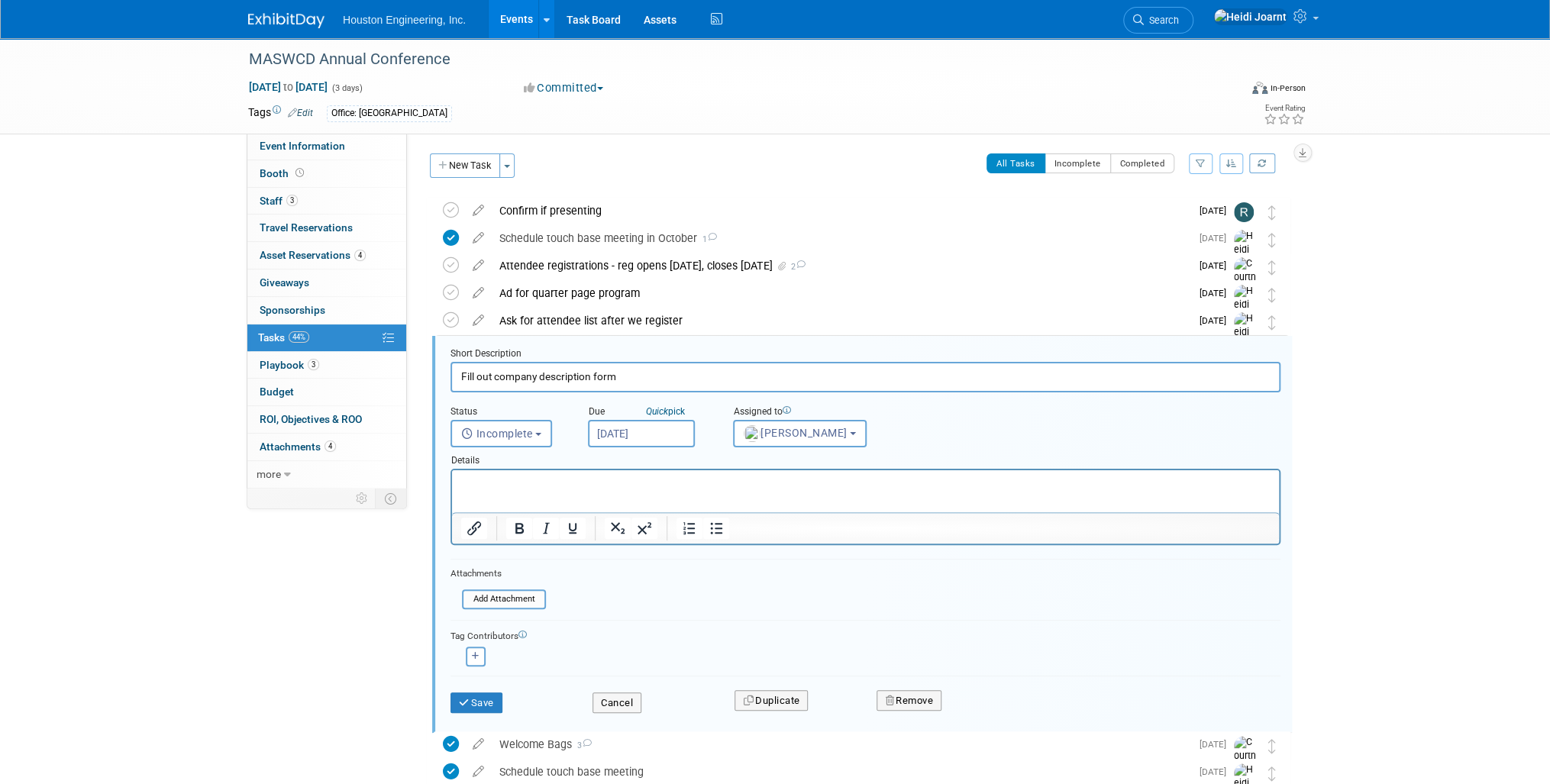
scroll to position [112, 0]
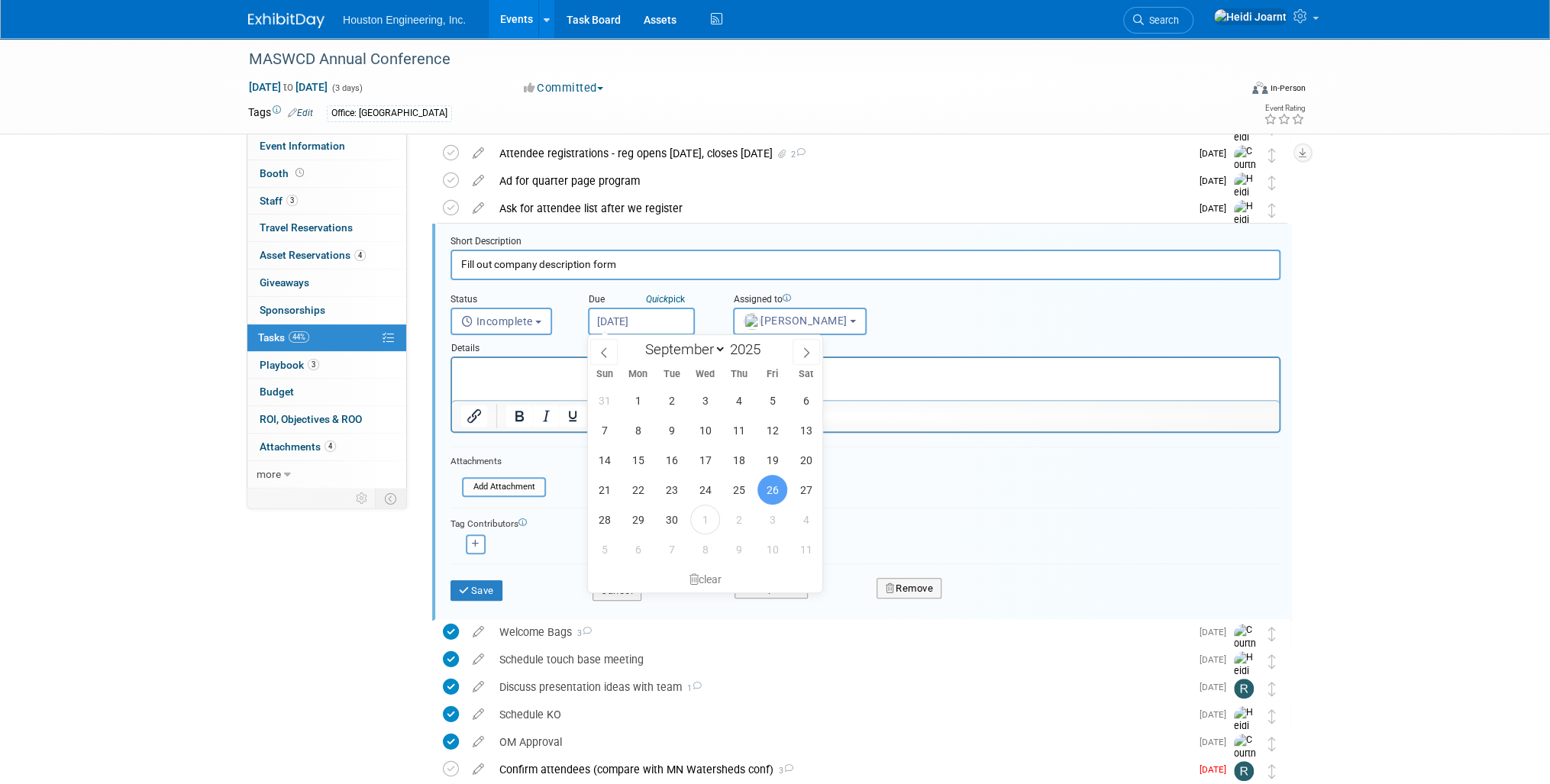
click at [641, 319] on input "Sep 26, 2025" at bounding box center [641, 320] width 107 height 27
click at [774, 521] on span "3" at bounding box center [773, 519] width 30 height 30
type input "Oct 3, 2025"
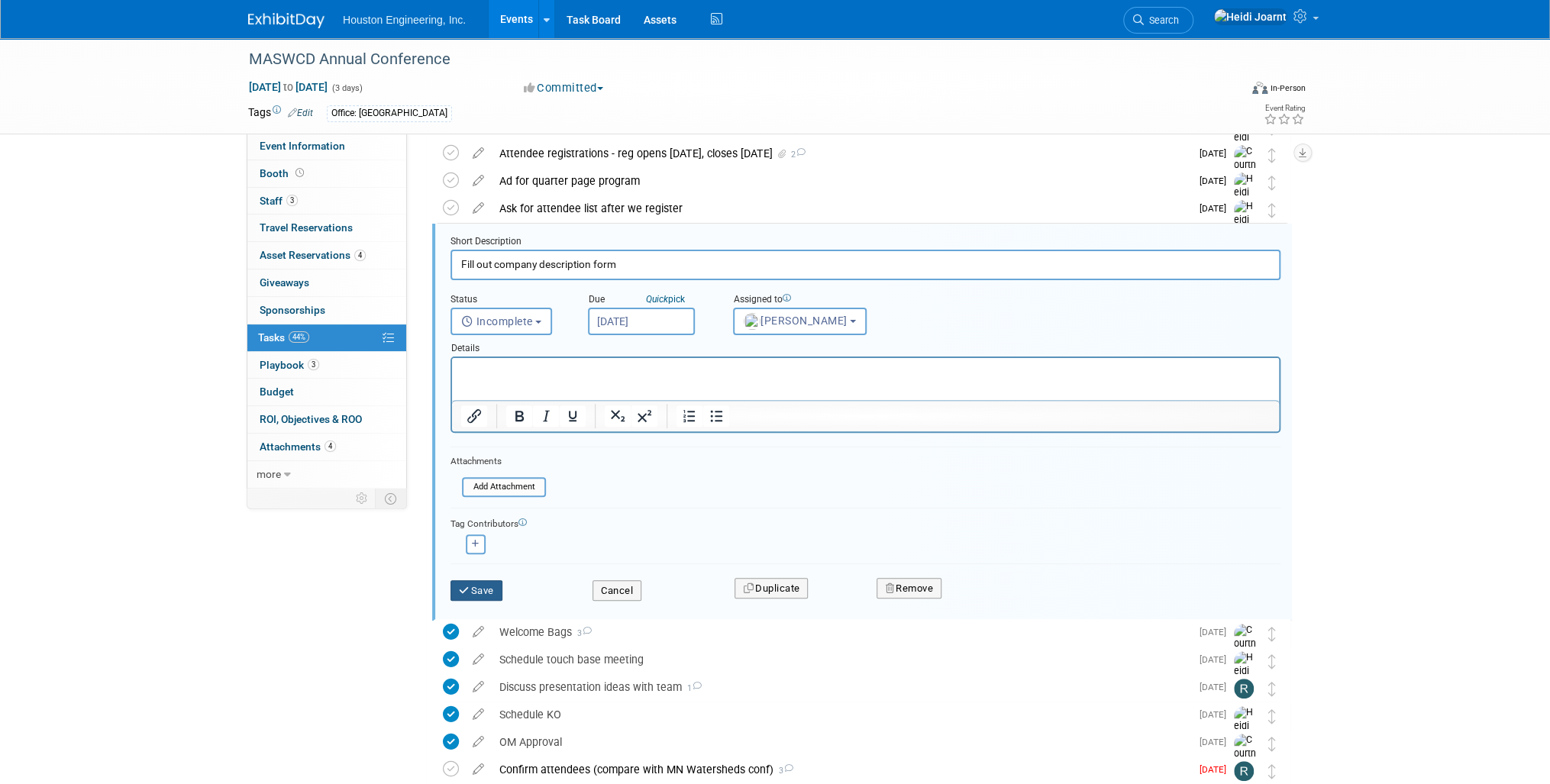
click at [495, 591] on button "Save" at bounding box center [476, 591] width 52 height 21
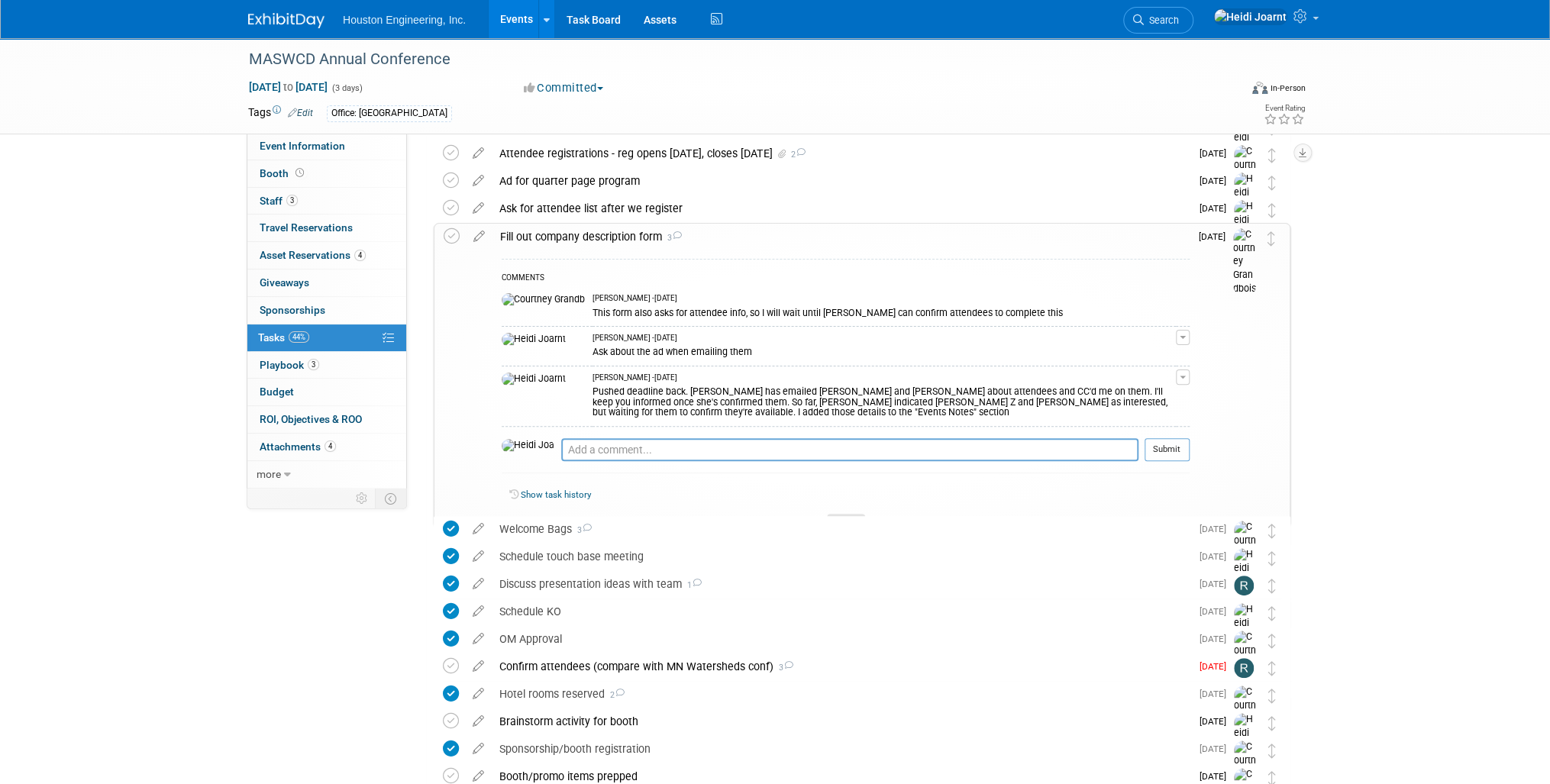
click at [846, 518] on icon at bounding box center [845, 523] width 6 height 9
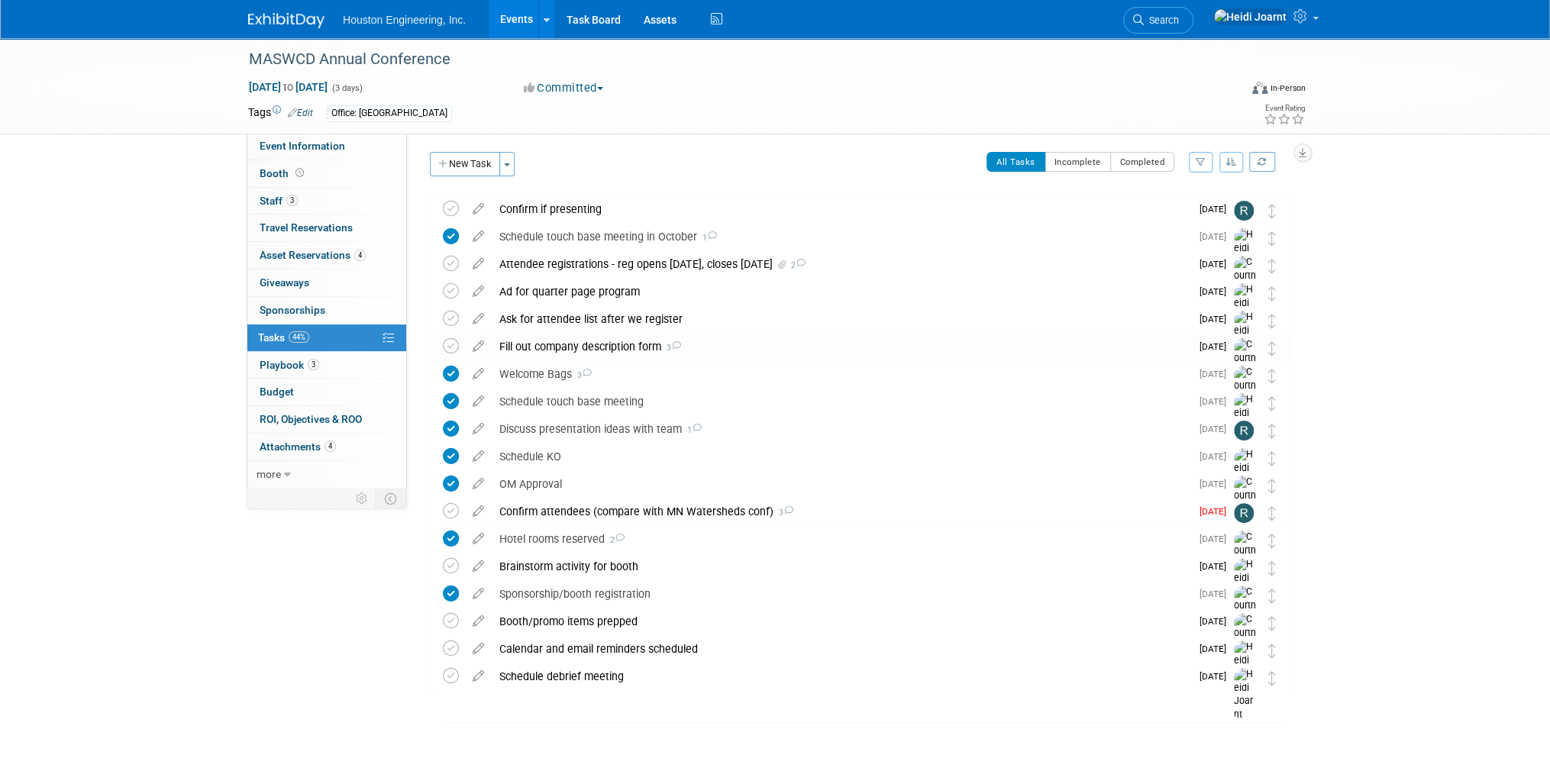
scroll to position [1, 0]
click at [1079, 164] on button "Incomplete" at bounding box center [1077, 162] width 66 height 19
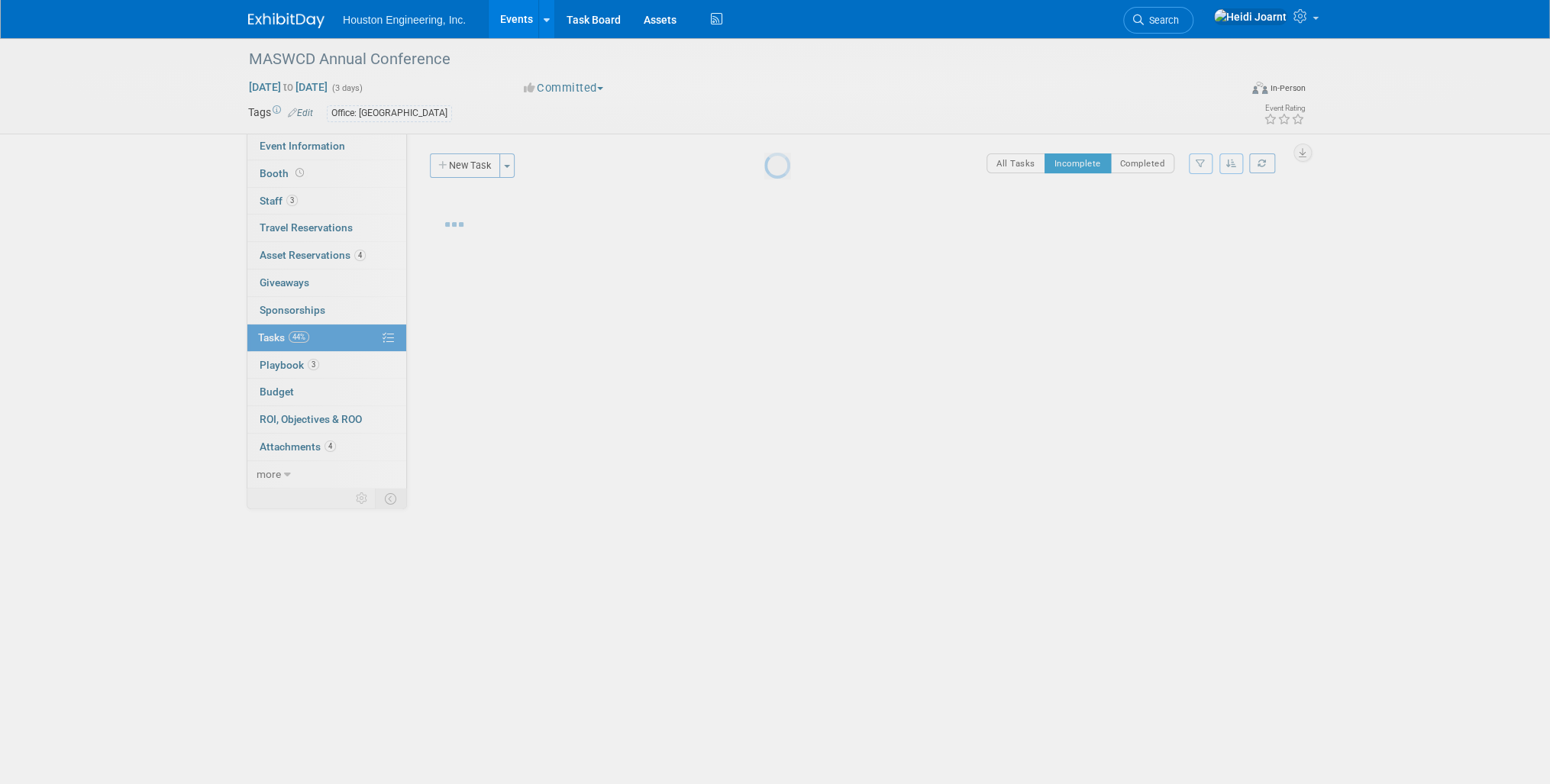
scroll to position [0, 0]
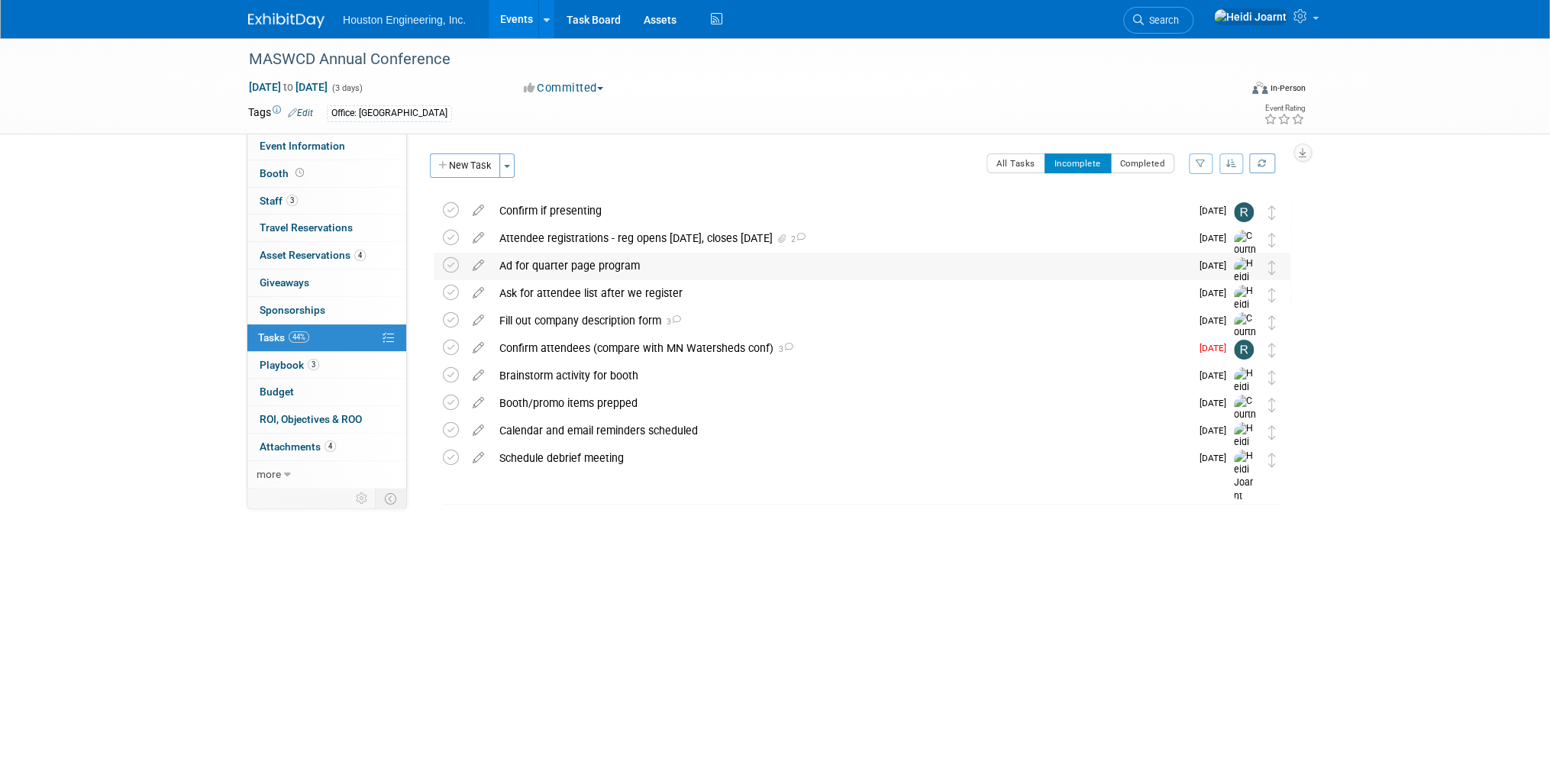
click at [561, 266] on div "Ad for quarter page program" at bounding box center [841, 265] width 699 height 26
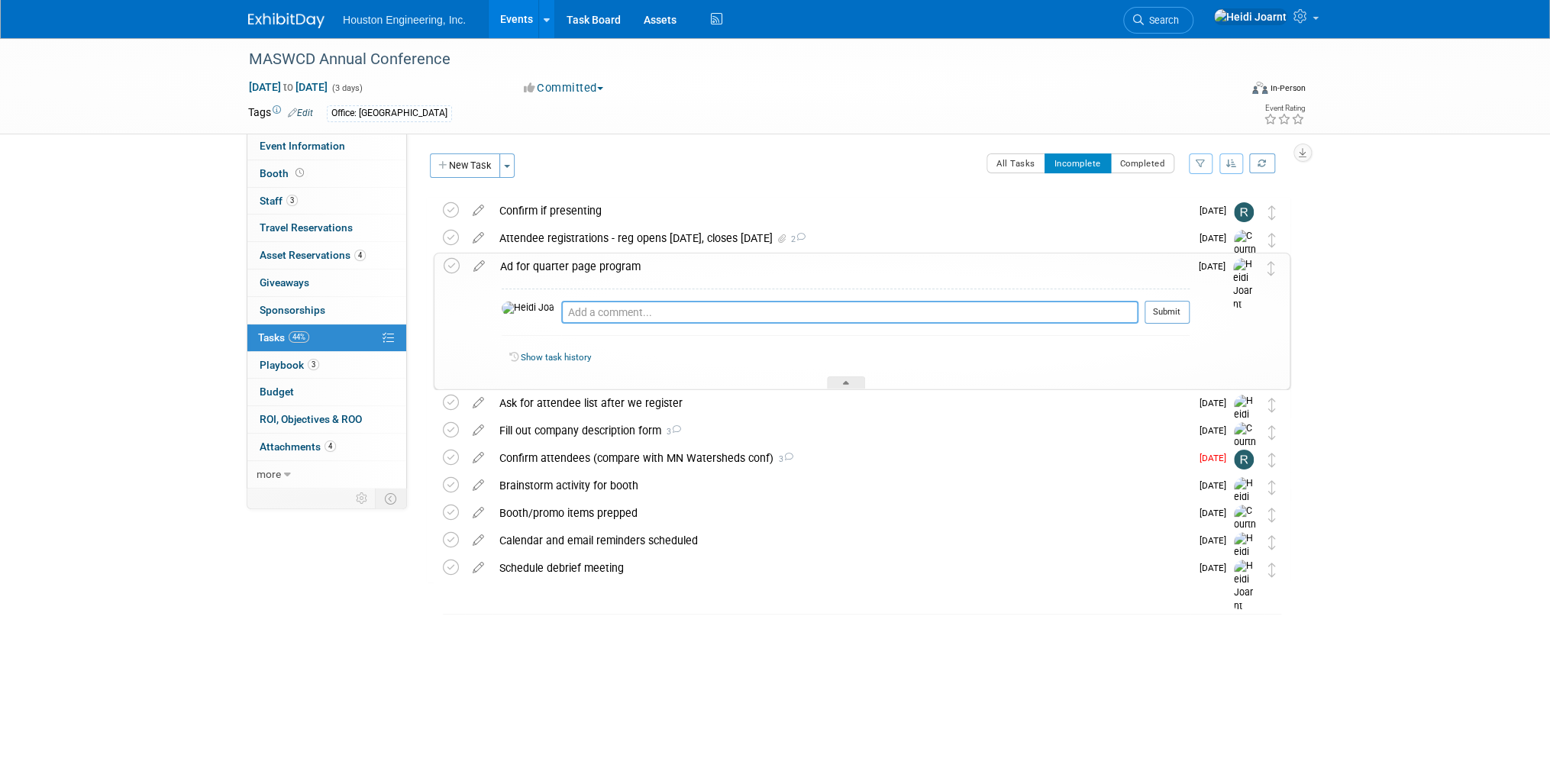
click at [624, 317] on textarea at bounding box center [850, 313] width 578 height 23
type textarea "Emailed conf rep for details"
click at [1161, 313] on button "Submit" at bounding box center [1167, 313] width 45 height 23
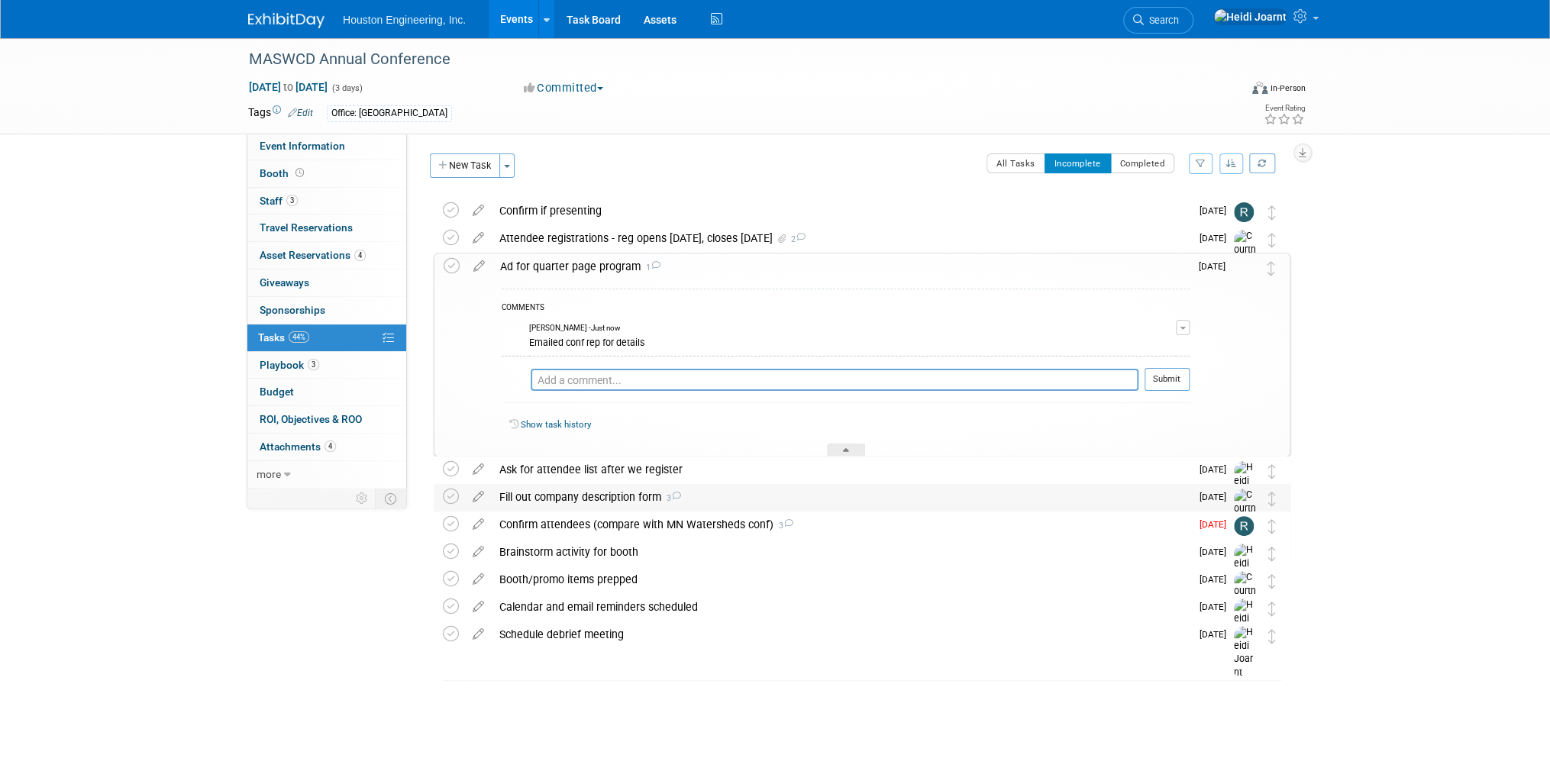
click at [620, 502] on div "Fill out company description form 3" at bounding box center [841, 496] width 699 height 26
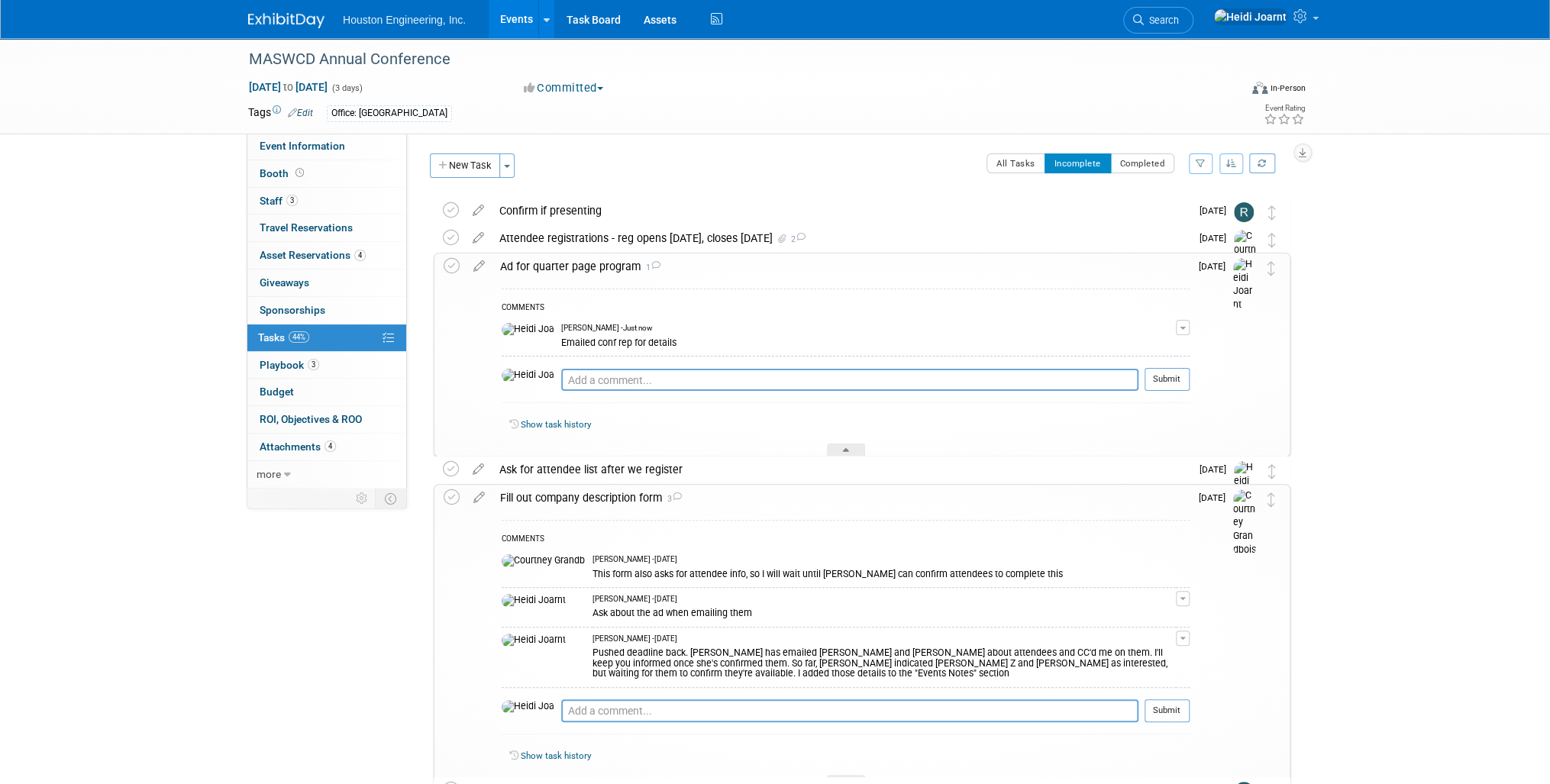
click at [618, 494] on div "Fill out company description form 3" at bounding box center [841, 497] width 697 height 26
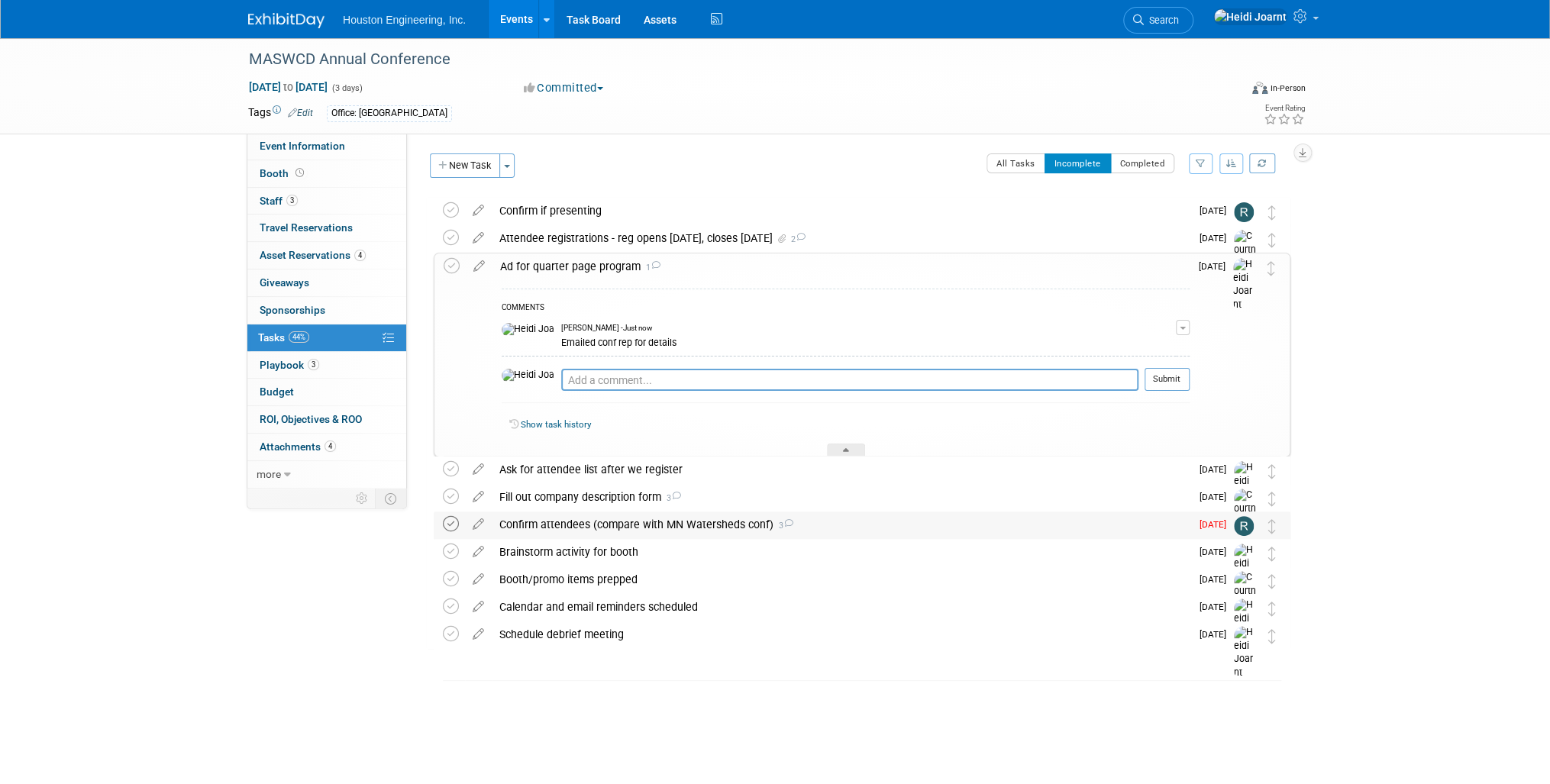
click at [458, 527] on icon at bounding box center [450, 524] width 16 height 16
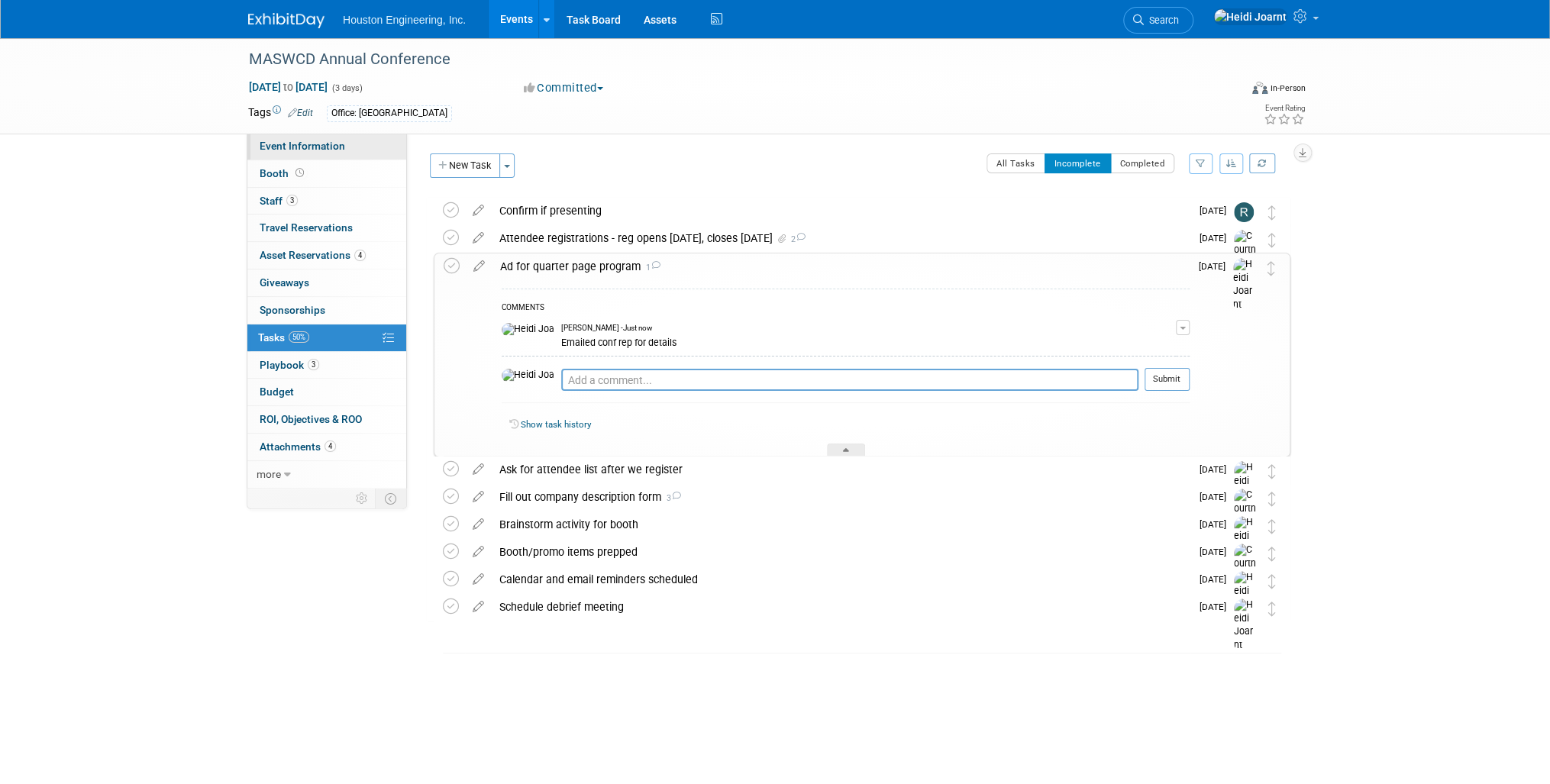
click at [336, 144] on span "Event Information" at bounding box center [302, 146] width 86 height 12
select select "2 - Post KO/Active Planning"
select select "Pending"
select select "Environmental"
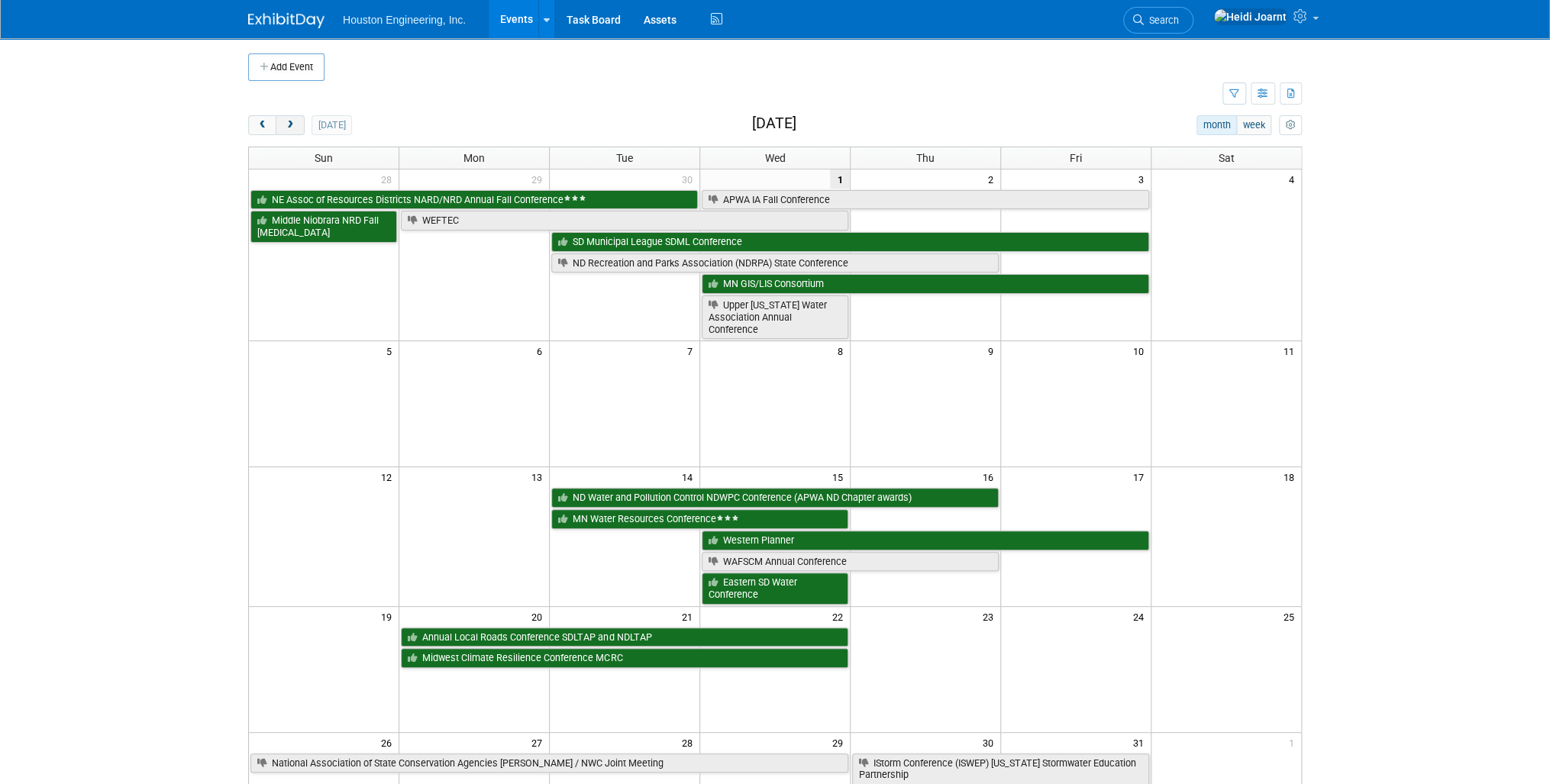
click at [292, 121] on span "next" at bounding box center [290, 125] width 11 height 10
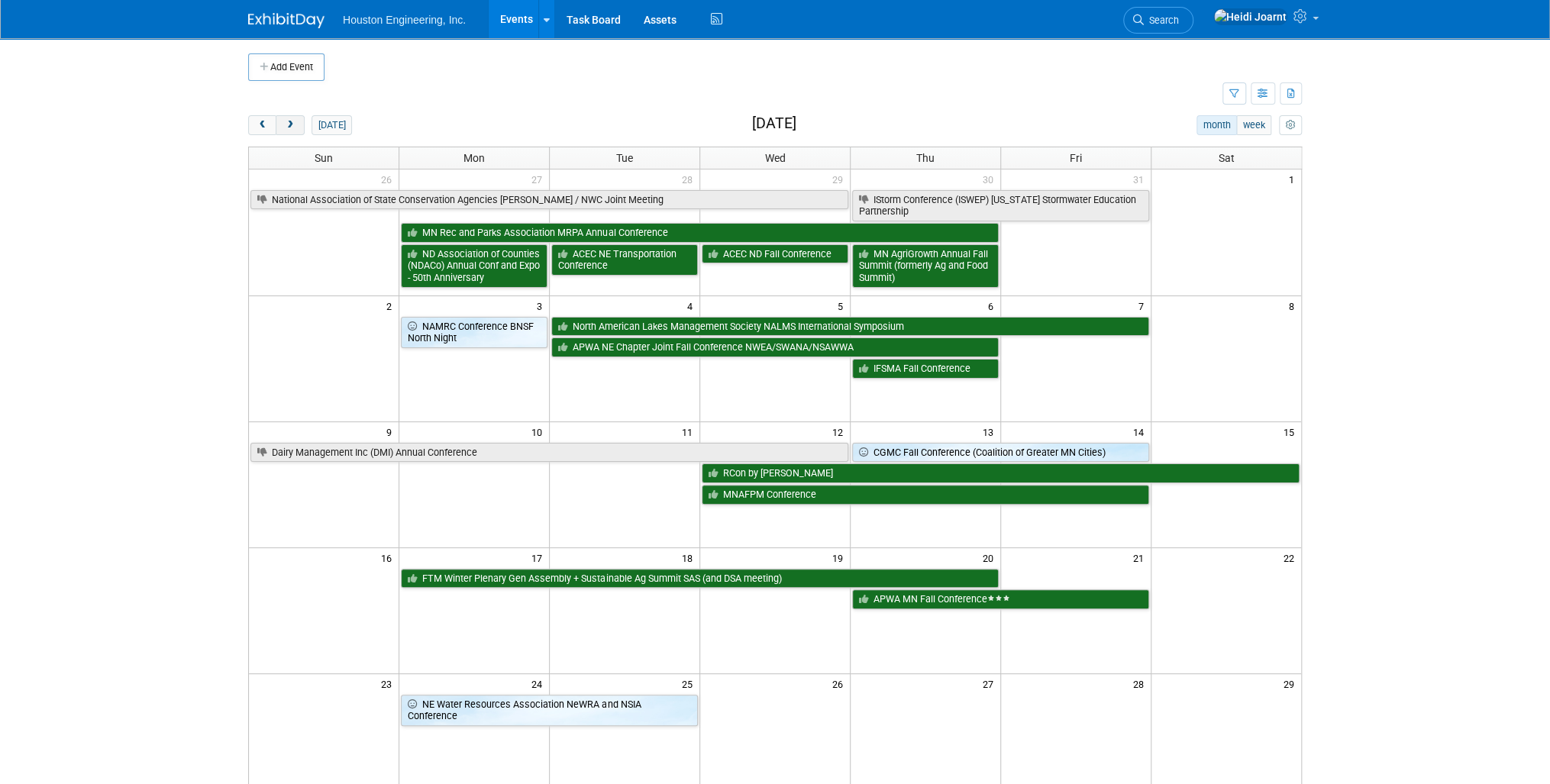
click at [292, 121] on span "next" at bounding box center [290, 125] width 11 height 10
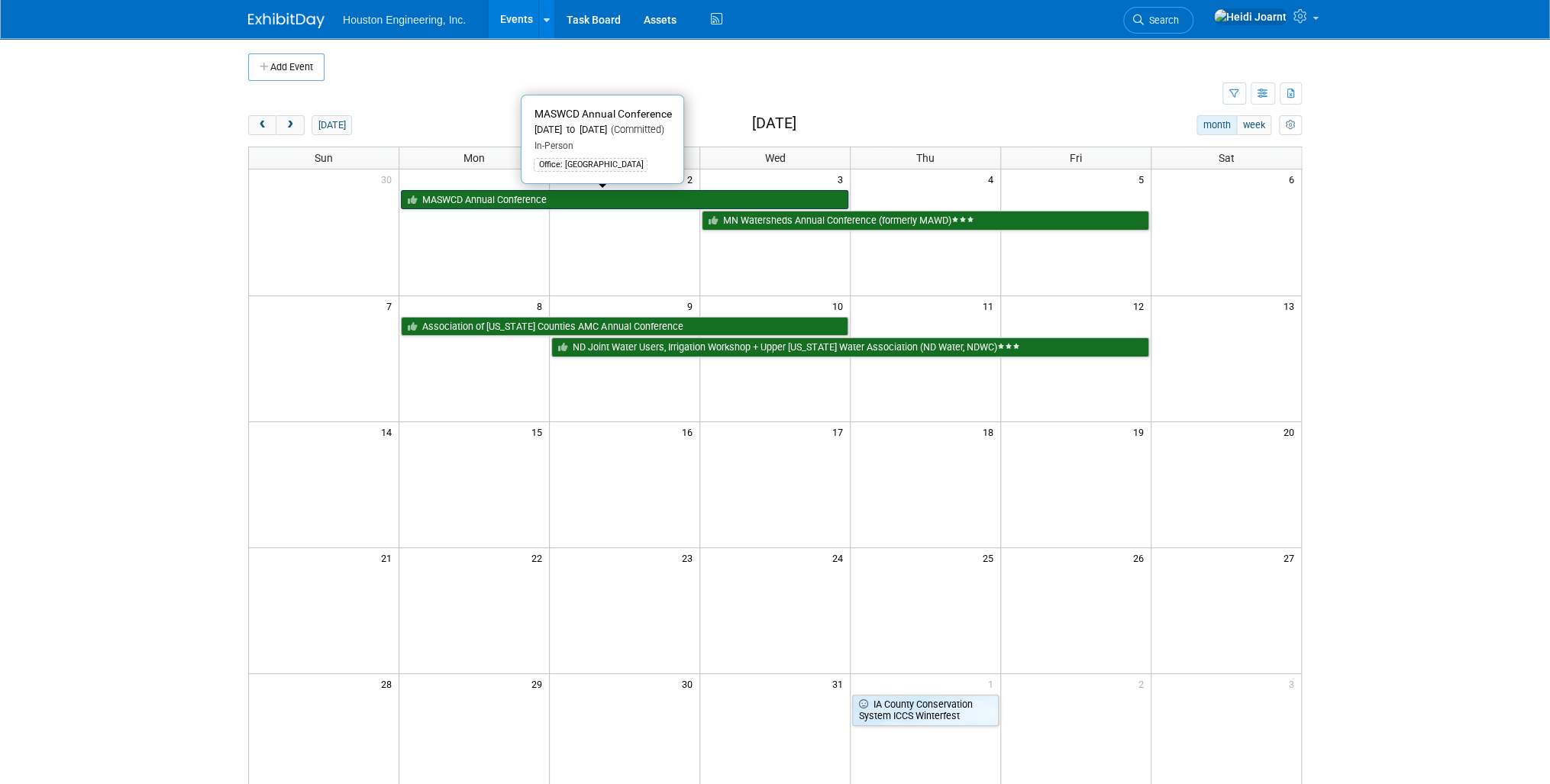
click at [527, 198] on link "MASWCD Annual Conference" at bounding box center [624, 200] width 448 height 19
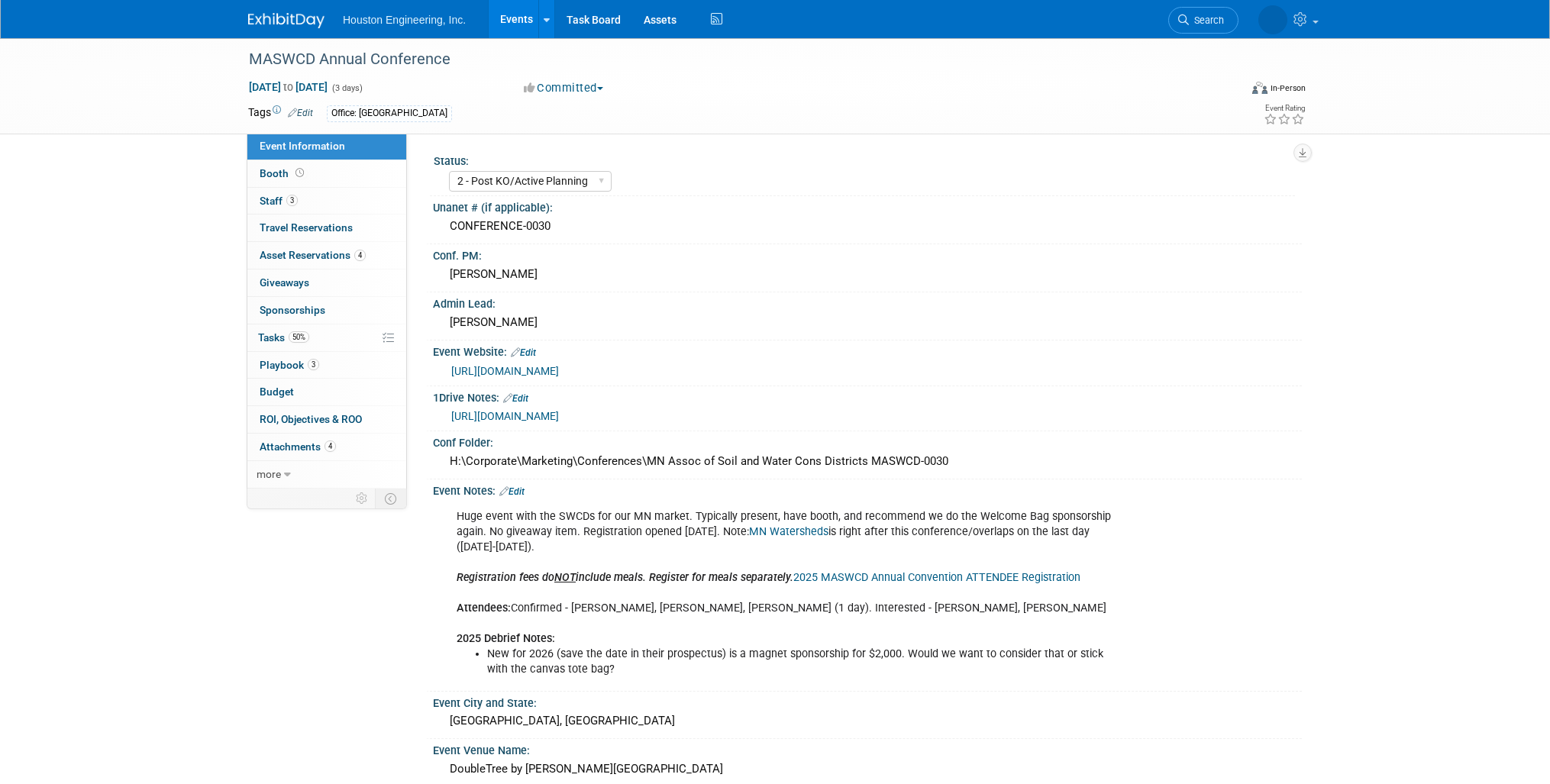
select select "2 - Post KO/Active Planning"
select select "Pending"
select select "Environmental"
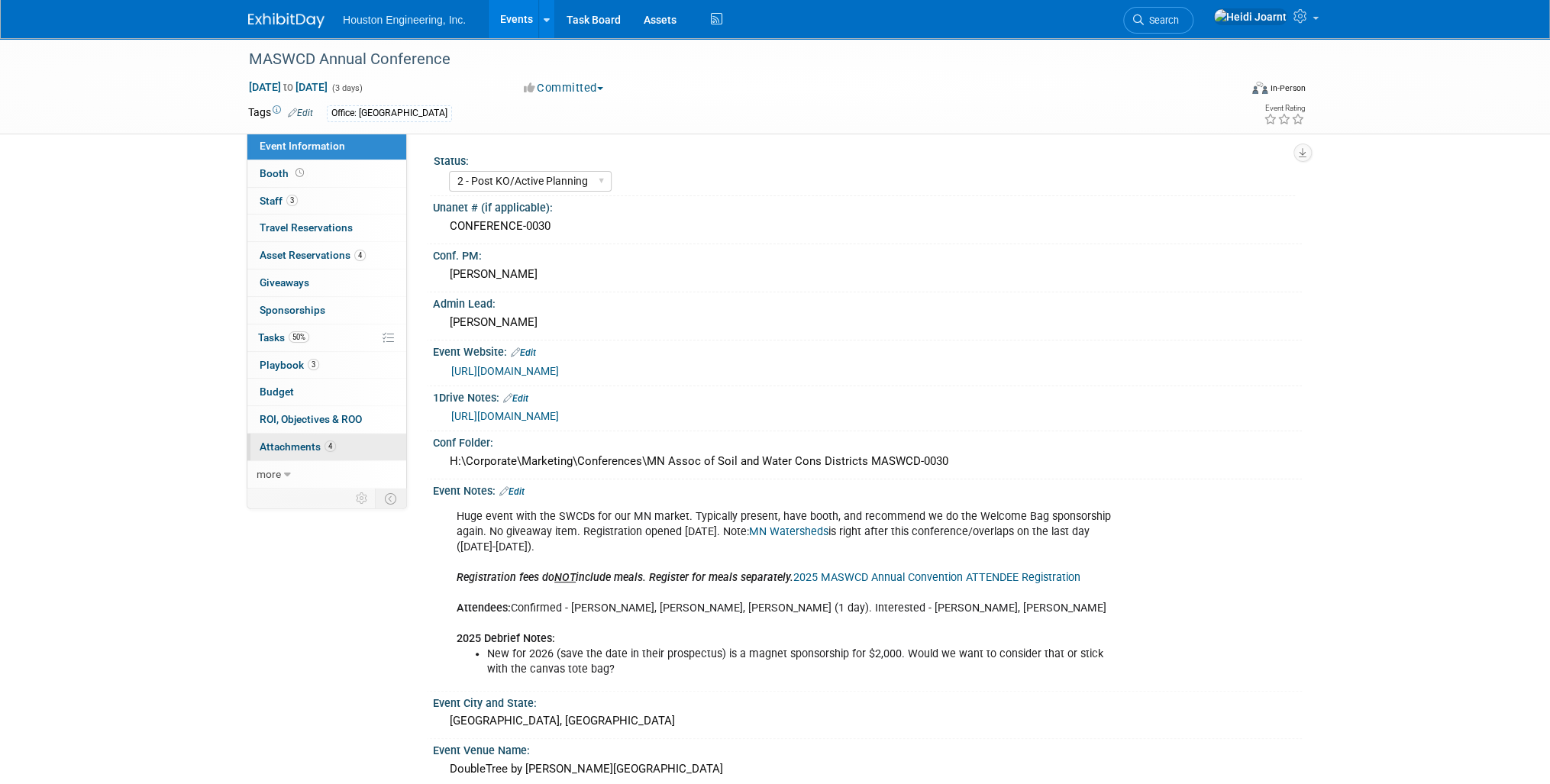
click at [313, 454] on link "4 Attachments 4" at bounding box center [327, 447] width 159 height 26
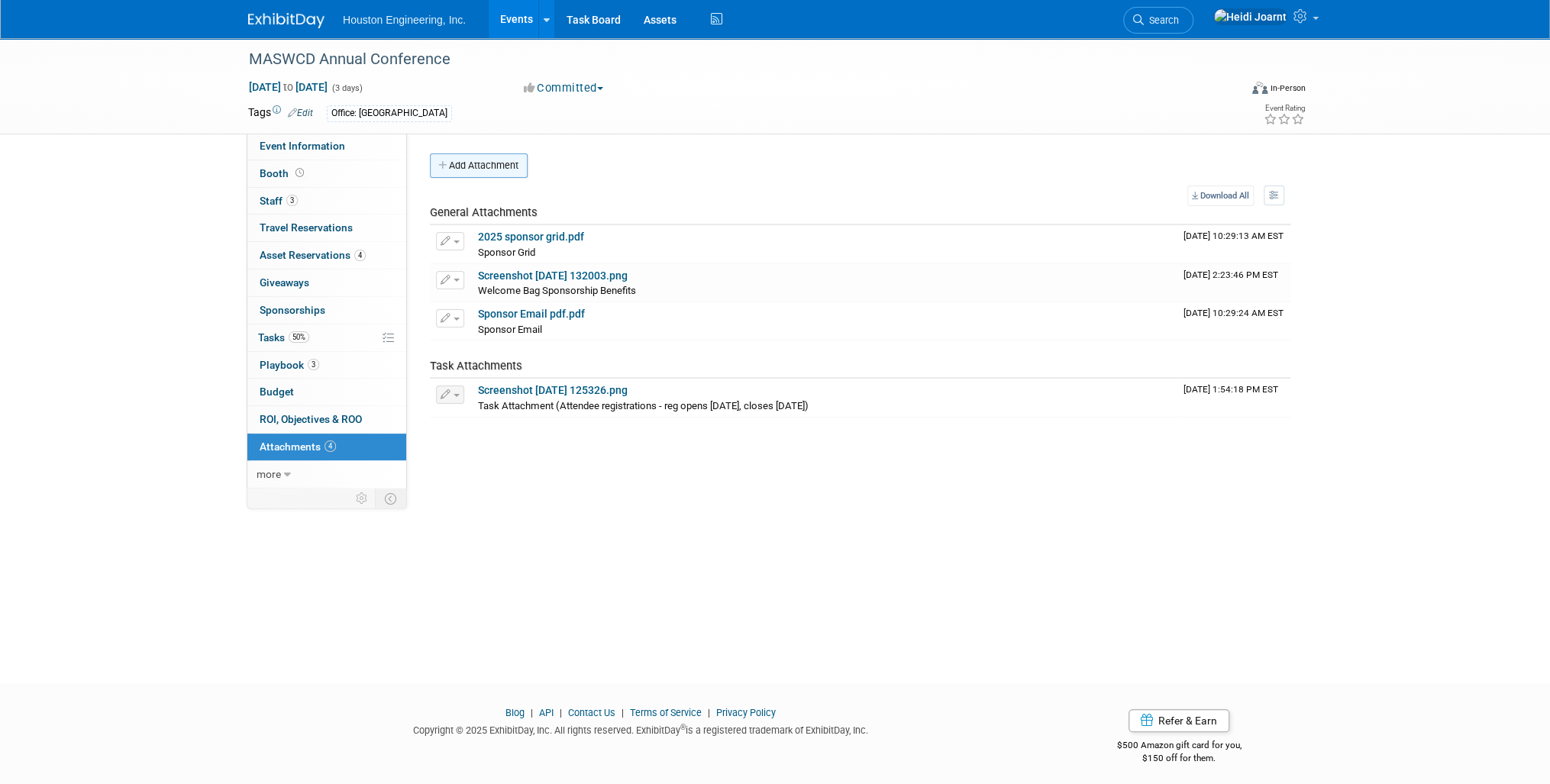
click at [506, 160] on button "Add Attachment" at bounding box center [479, 166] width 98 height 25
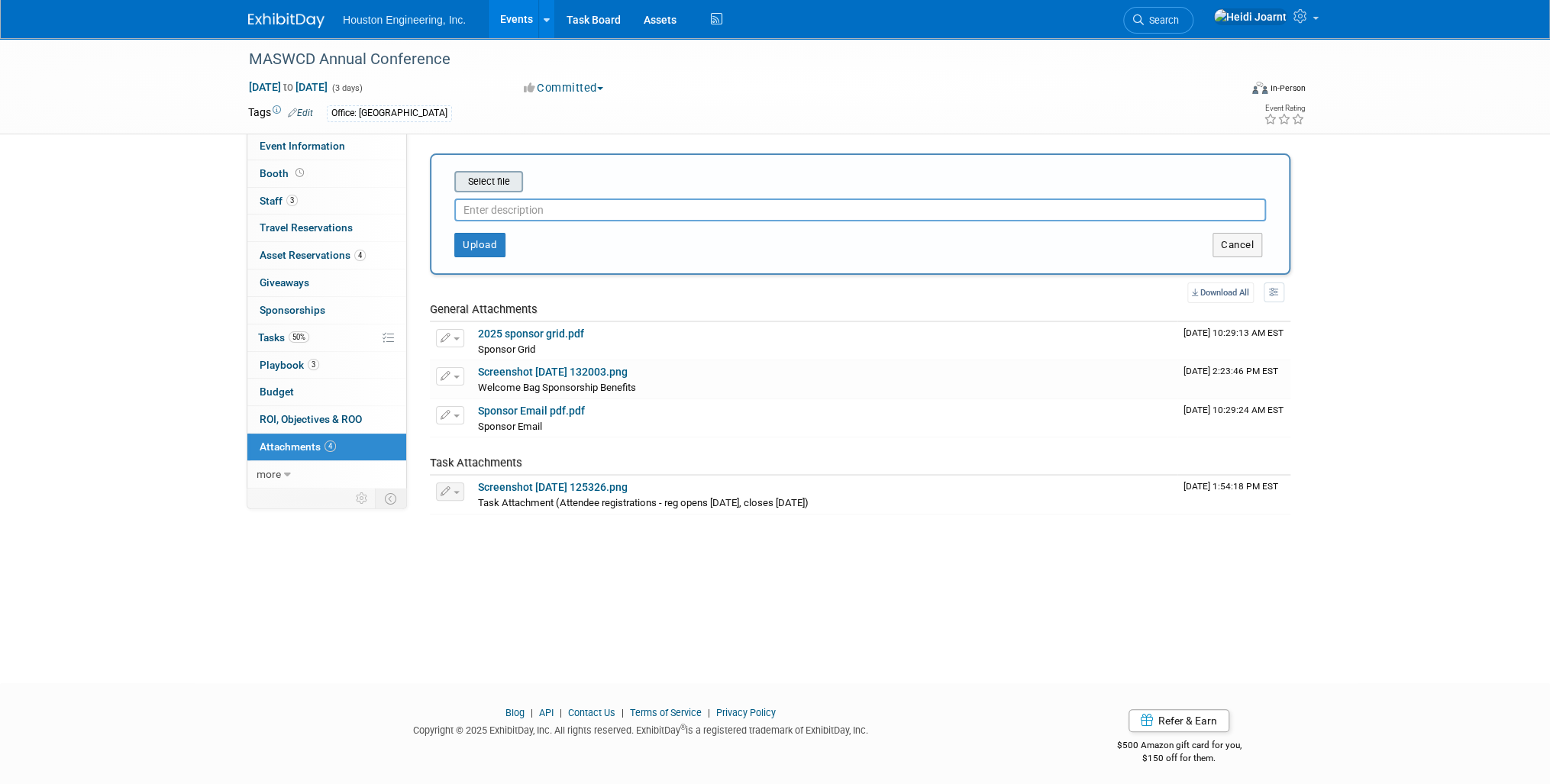
click at [504, 186] on input "file" at bounding box center [431, 181] width 182 height 19
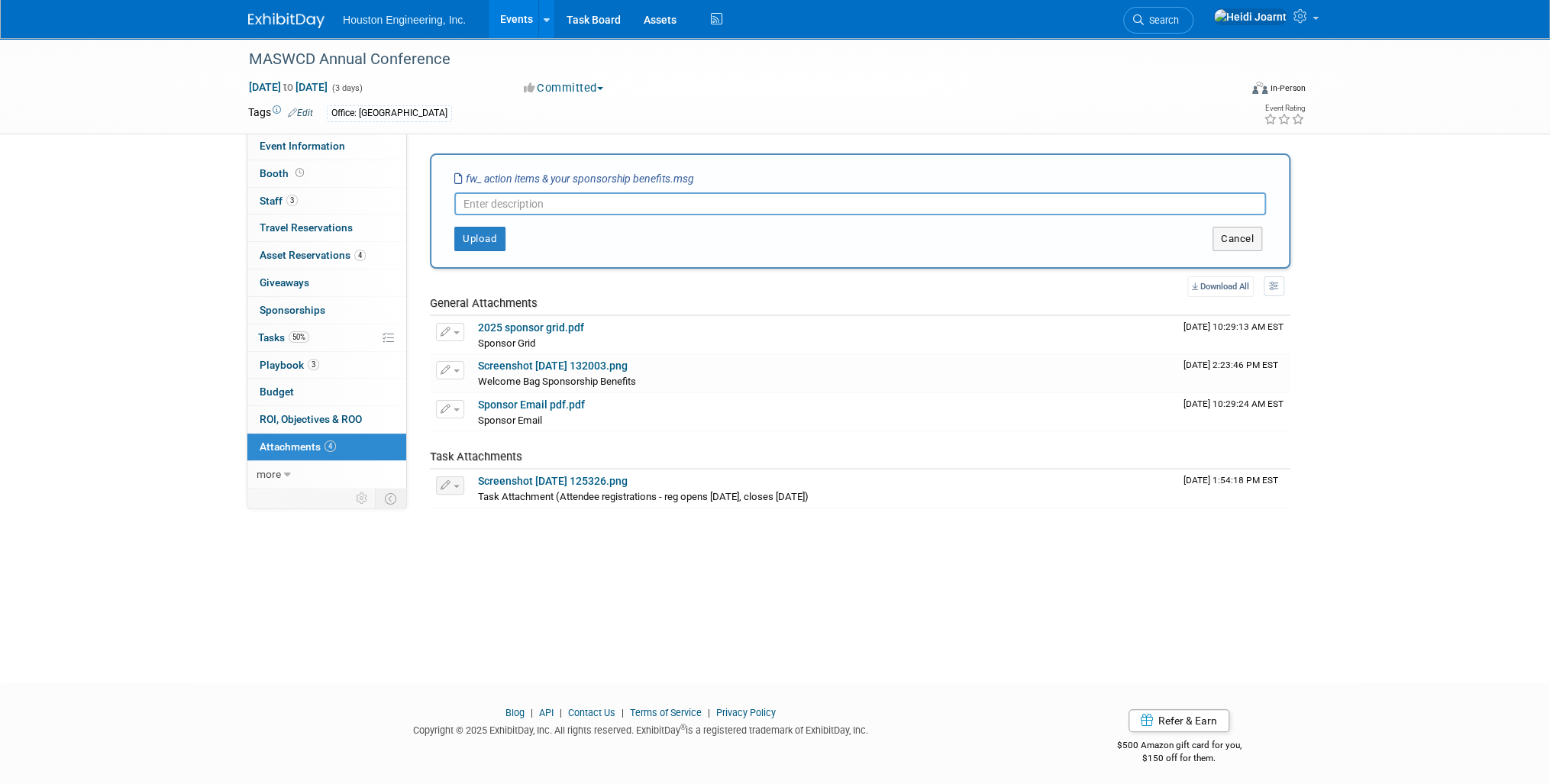
click at [559, 201] on input "text" at bounding box center [859, 204] width 812 height 23
type input "Summary of Sponsorship Benefits Action Items - include ad deadline"
click at [471, 245] on button "Upload" at bounding box center [480, 239] width 51 height 25
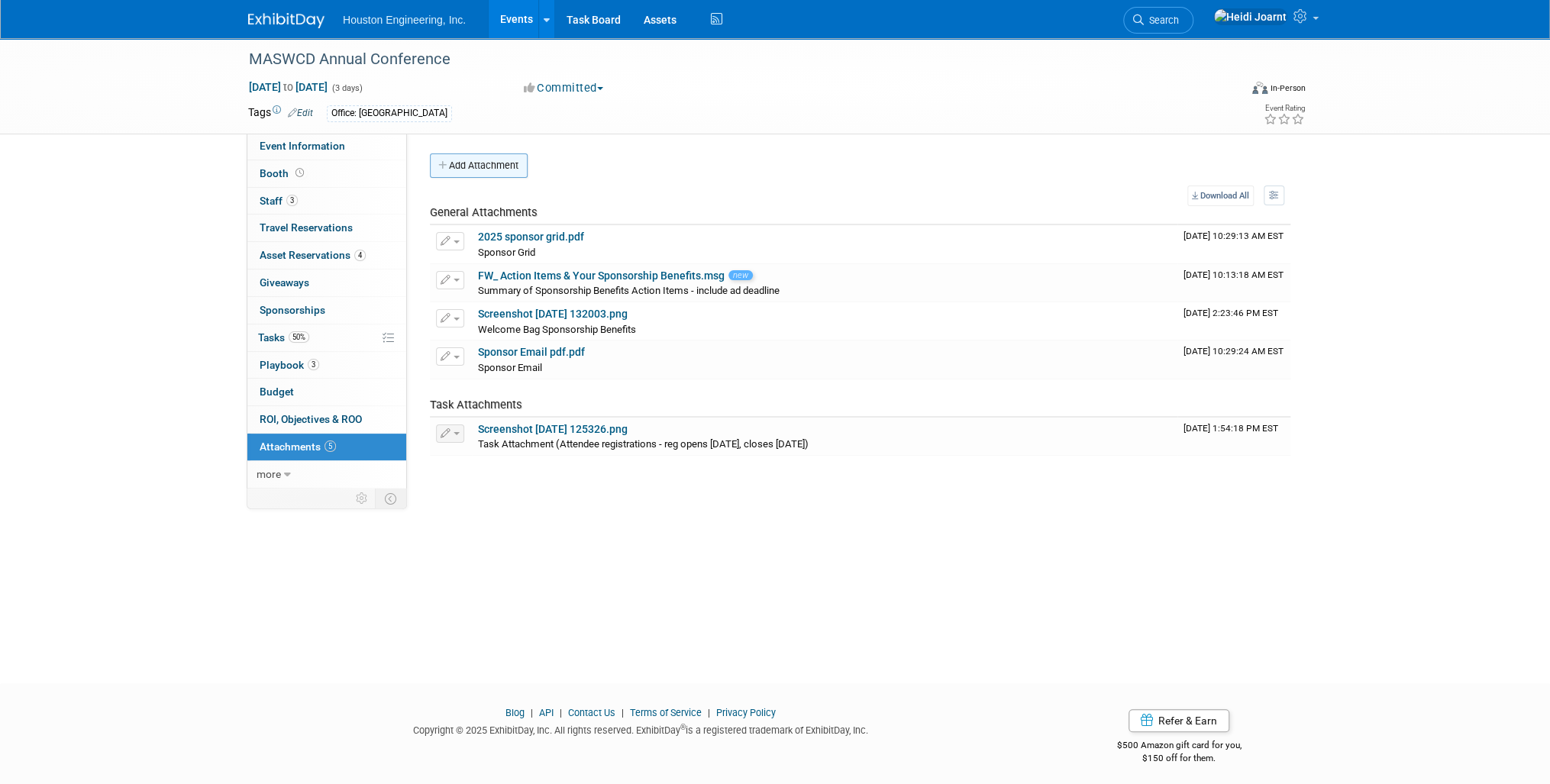
click at [483, 172] on button "Add Attachment" at bounding box center [479, 166] width 98 height 25
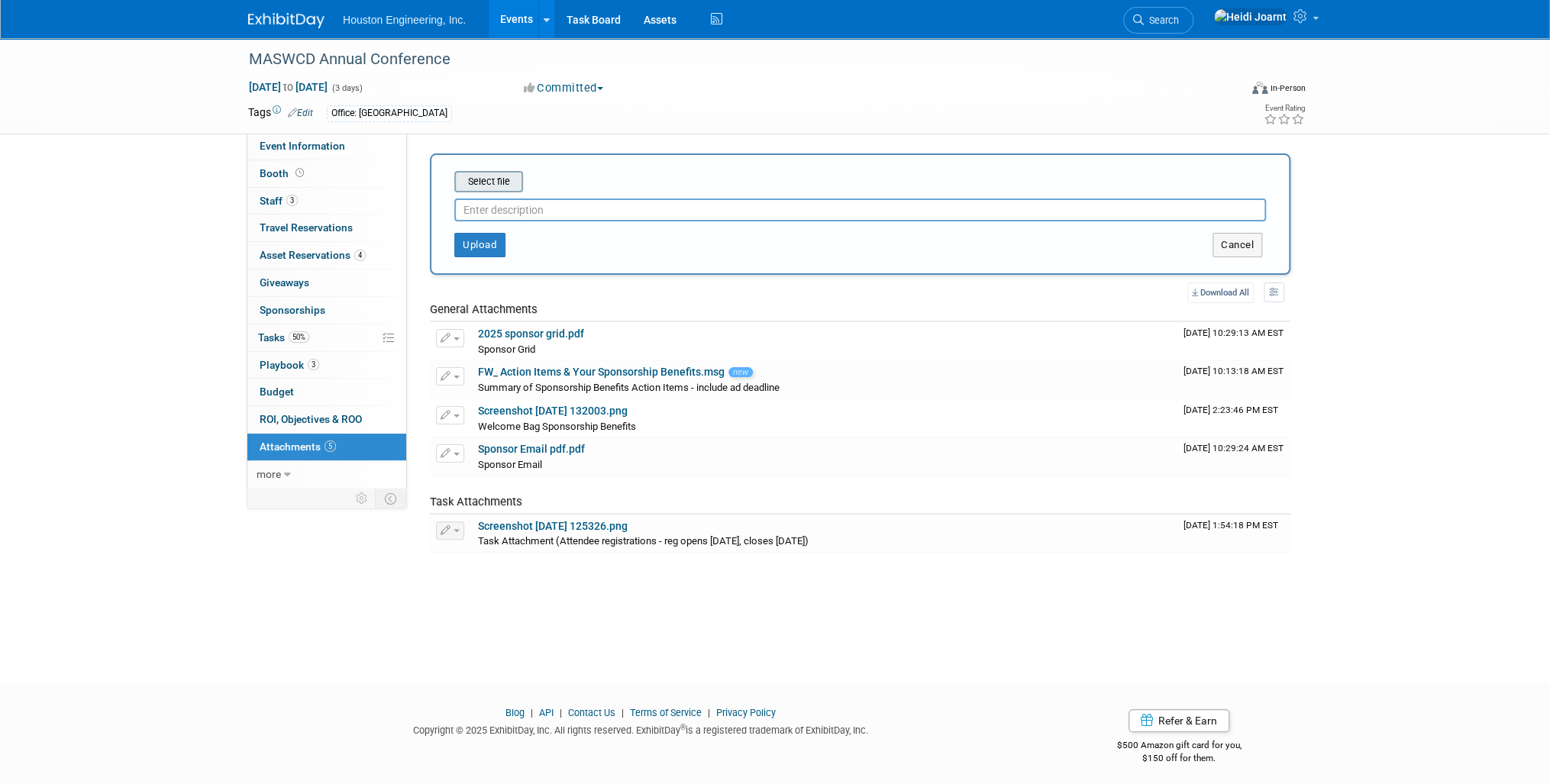
click at [499, 183] on input "file" at bounding box center [431, 181] width 182 height 19
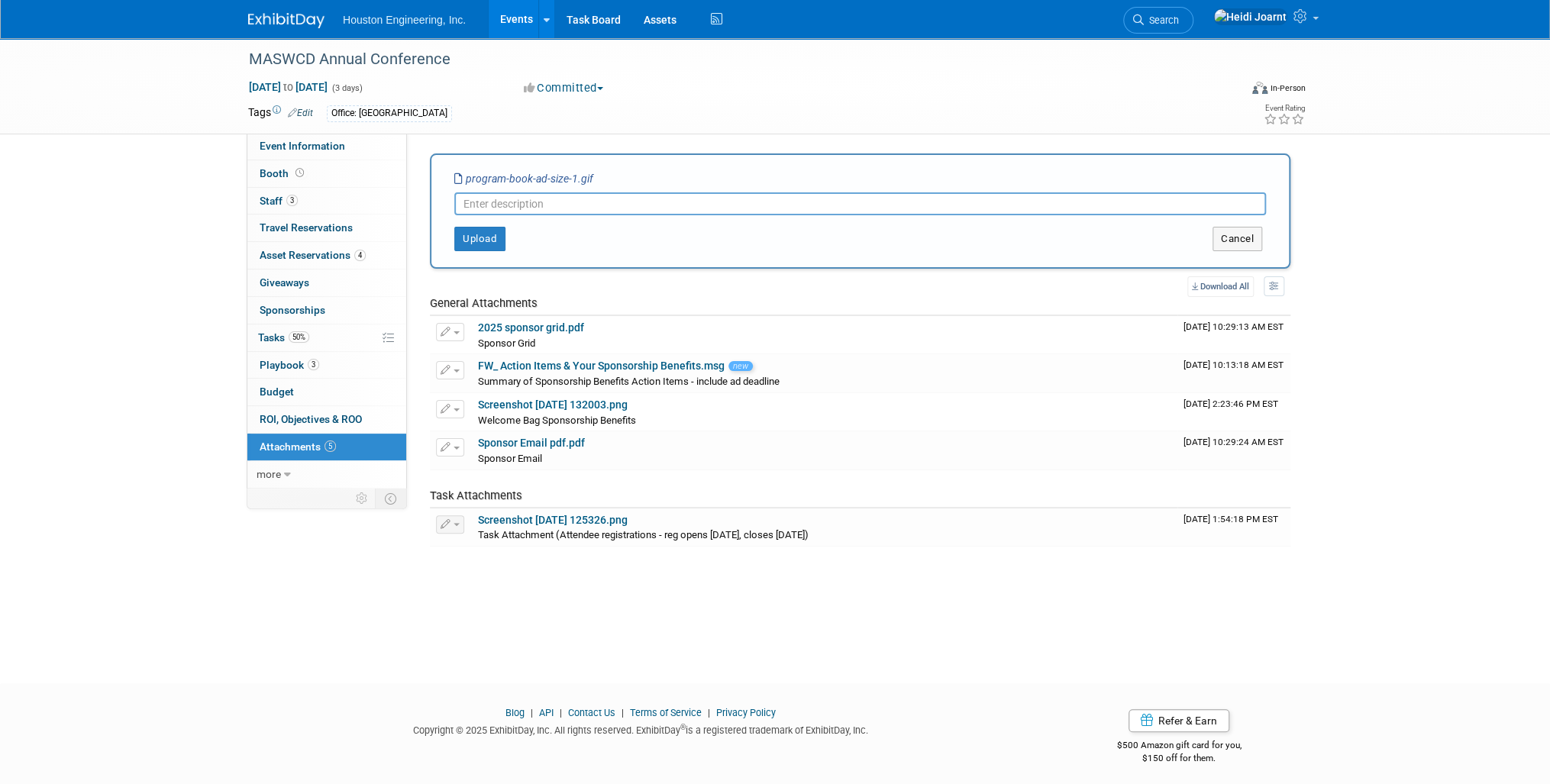
click at [578, 206] on input "text" at bounding box center [859, 204] width 812 height 23
type input "Ad Specs"
click at [480, 241] on button "Upload" at bounding box center [480, 239] width 51 height 25
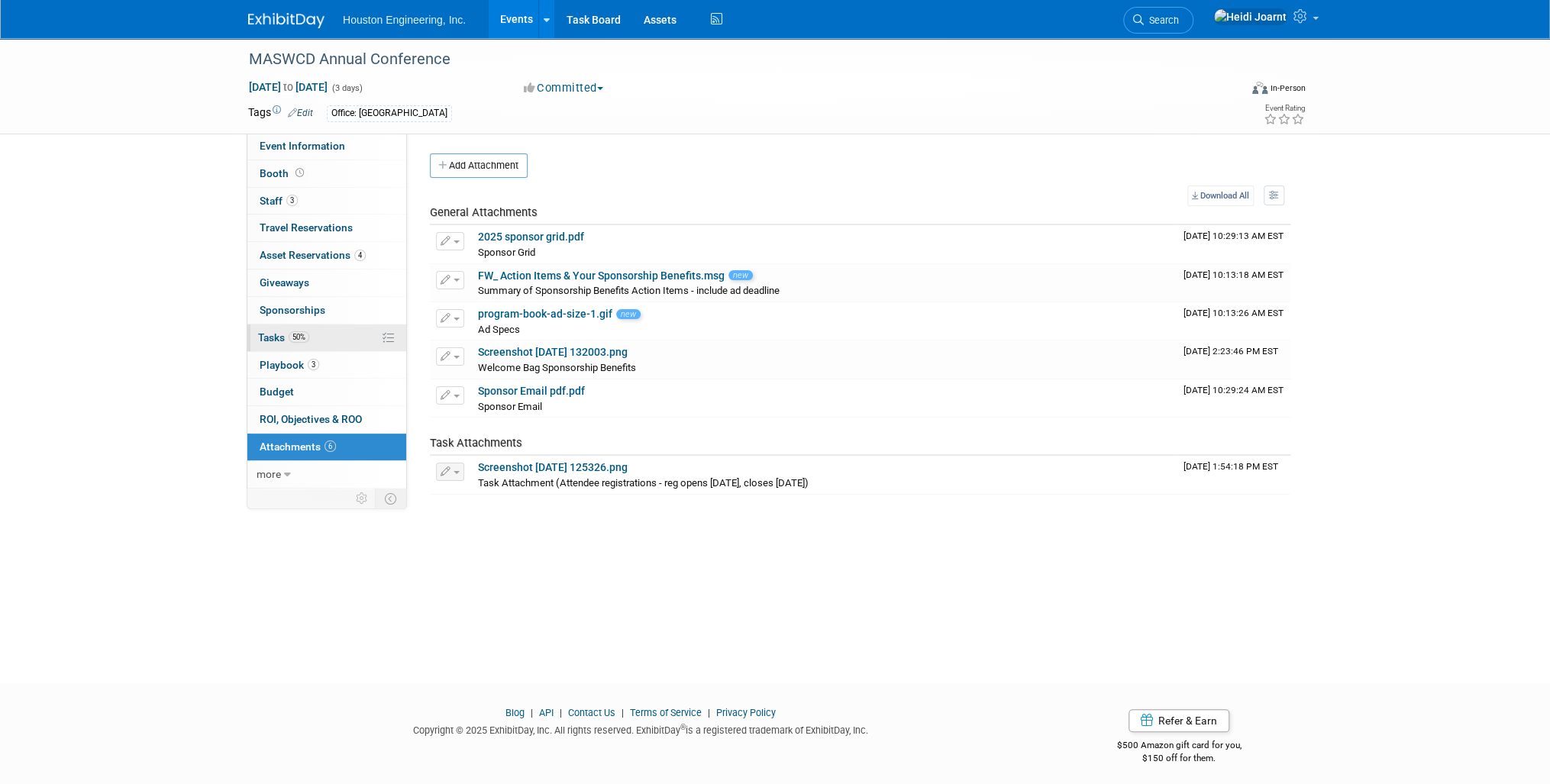
click at [330, 339] on link "50% Tasks 50%" at bounding box center [327, 337] width 159 height 26
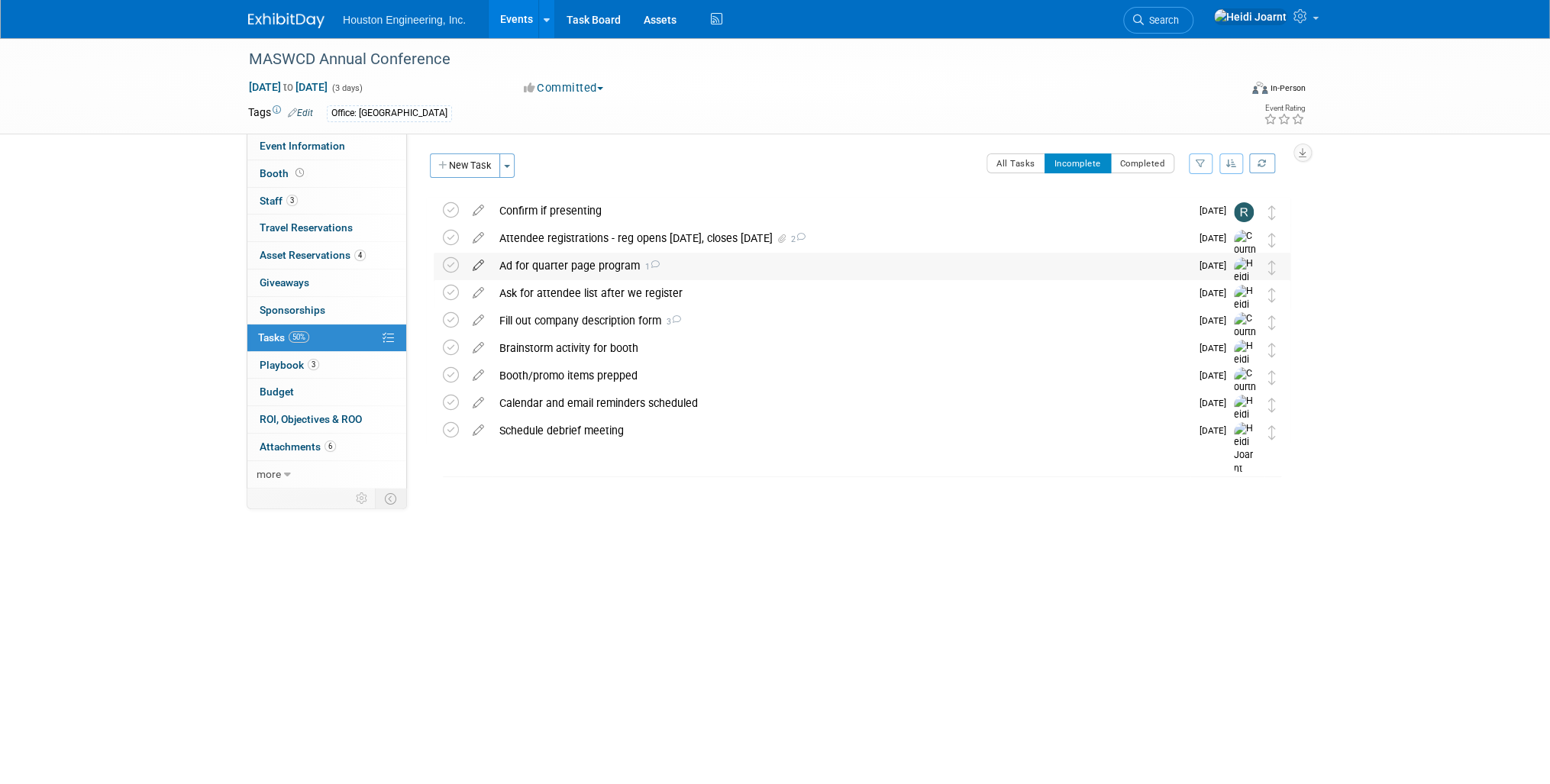
click at [482, 263] on icon at bounding box center [479, 262] width 26 height 19
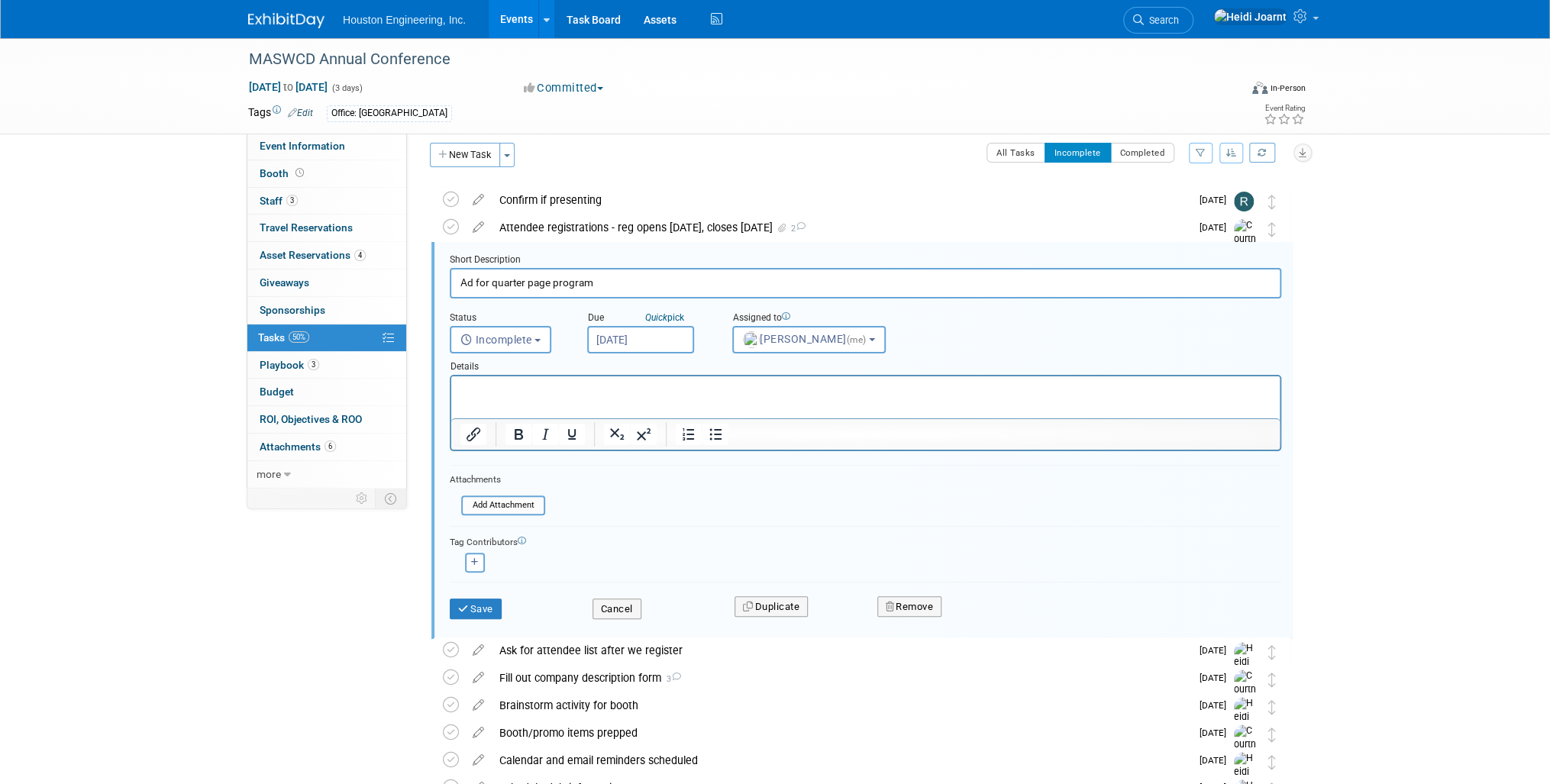
scroll to position [29, 0]
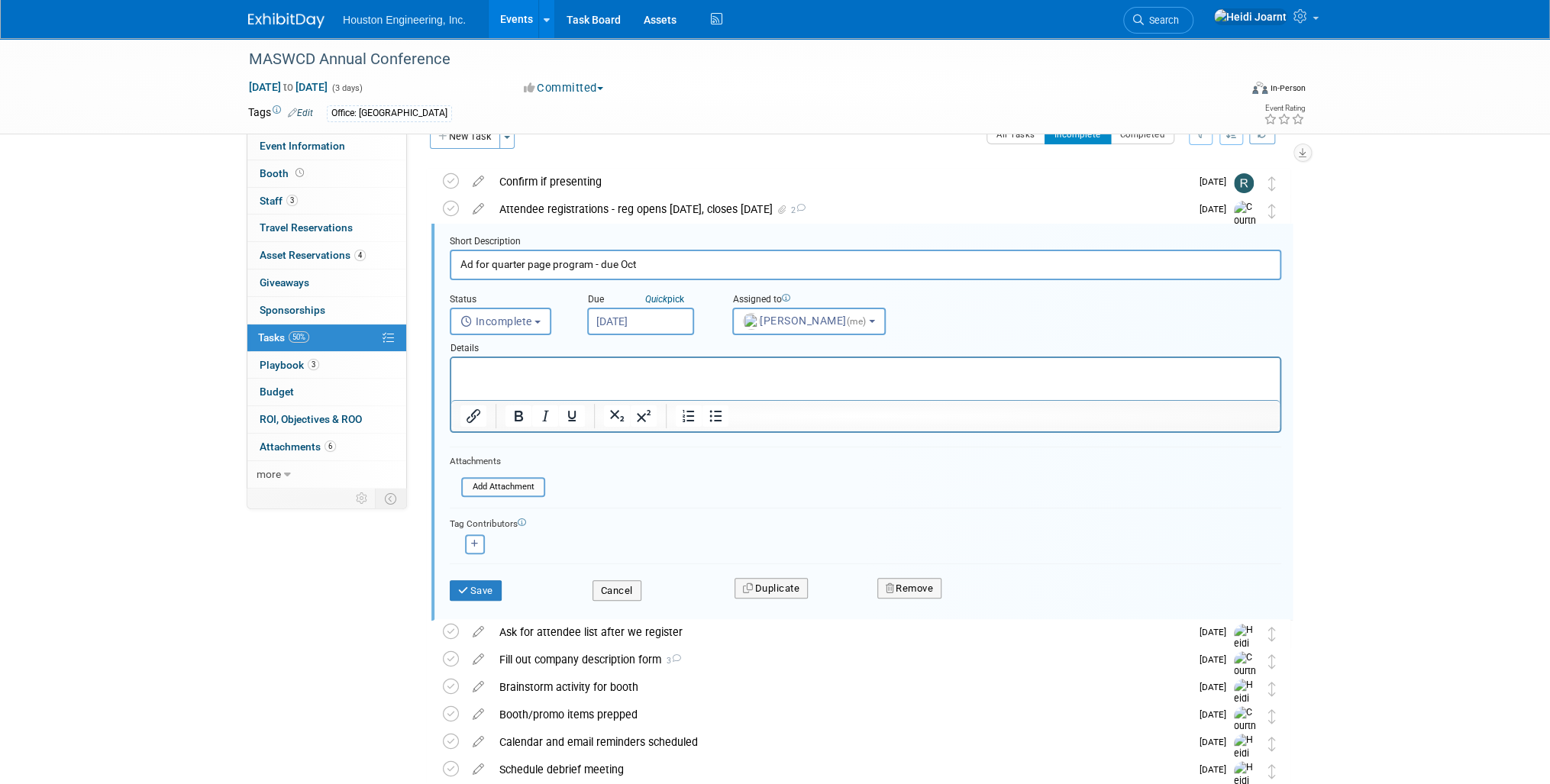
click at [687, 268] on input "Ad for quarter page program - due Oct" at bounding box center [866, 265] width 832 height 30
type input "Ad for quarter page program - due Oct 24"
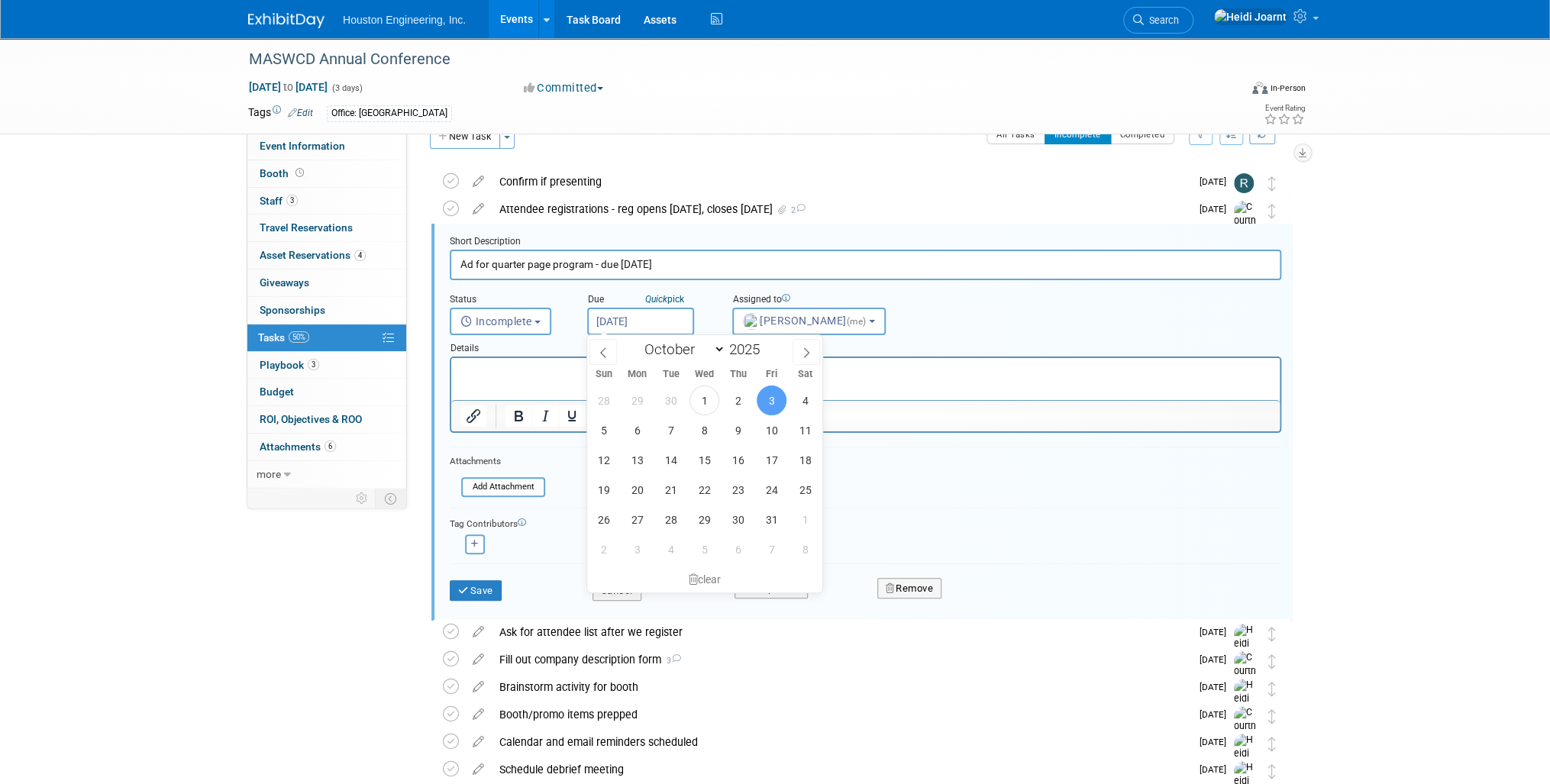
click at [645, 326] on input "Oct 3, 2025" at bounding box center [640, 320] width 107 height 27
click at [544, 376] on p "Rich Text Area. Press ALT-0 for help." at bounding box center [866, 371] width 811 height 14
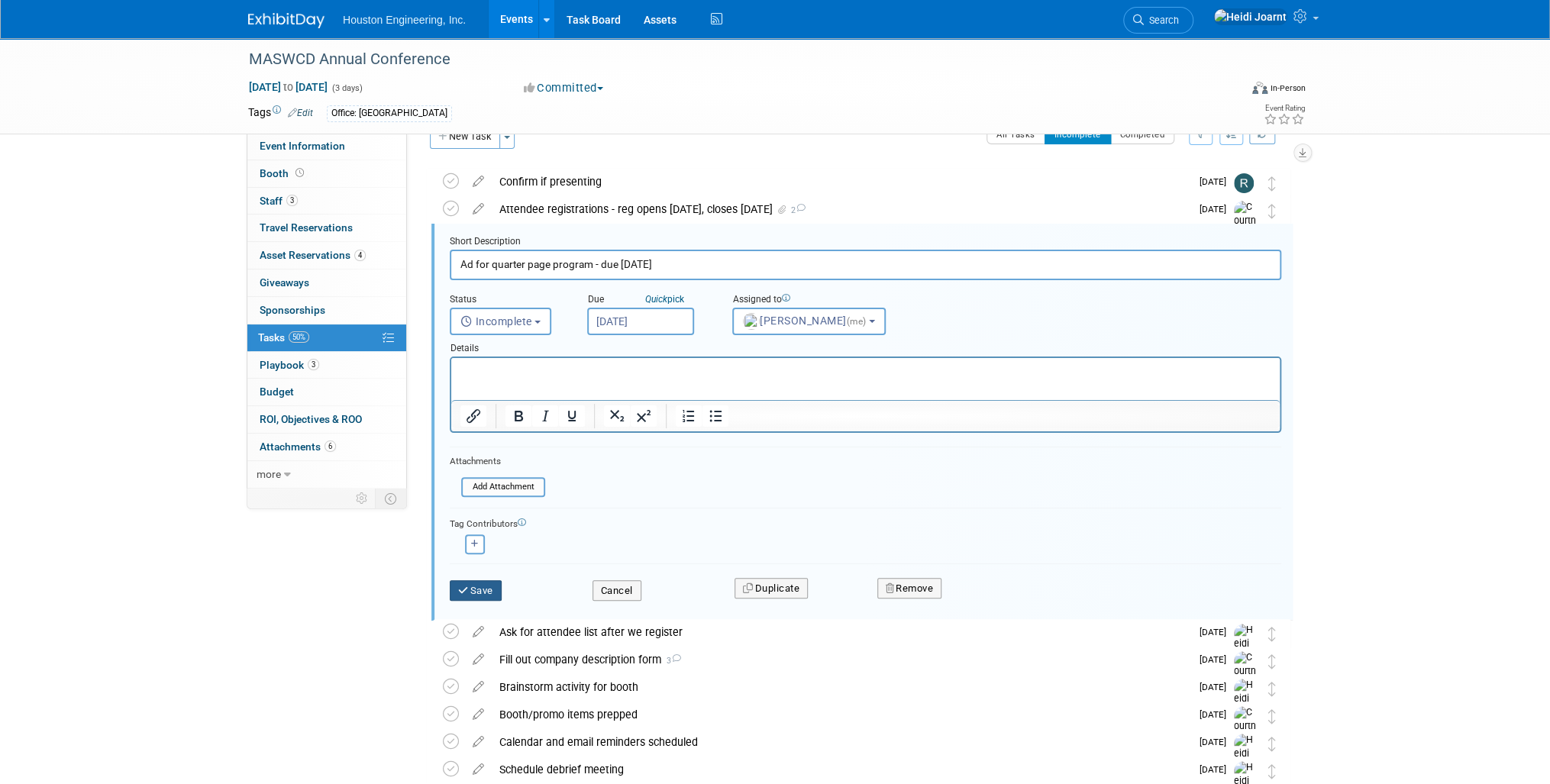
click at [480, 591] on button "Save" at bounding box center [475, 591] width 52 height 21
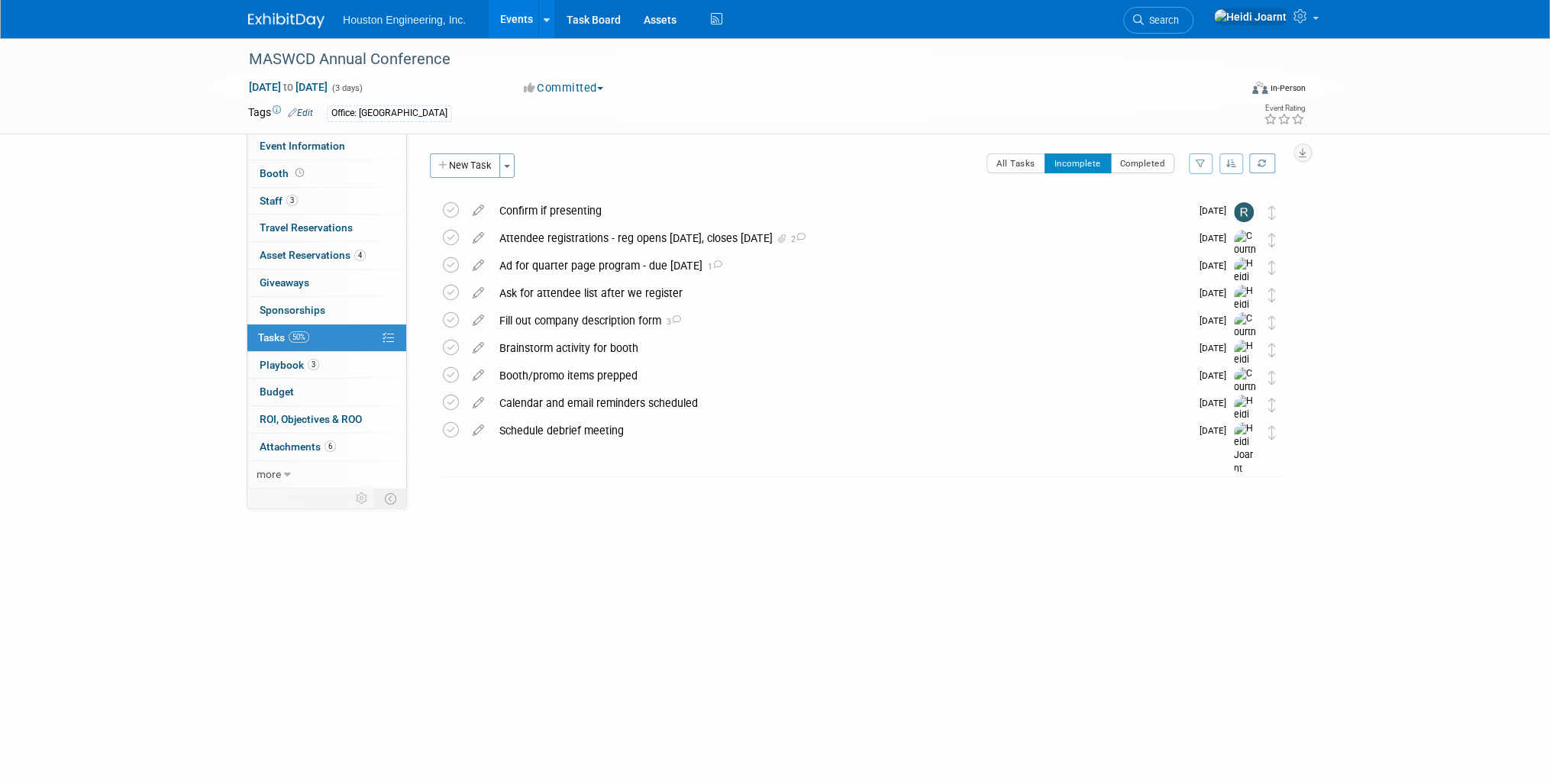
scroll to position [0, 0]
click at [730, 271] on div "Ad for quarter page program - due Oct 24 1" at bounding box center [841, 265] width 699 height 26
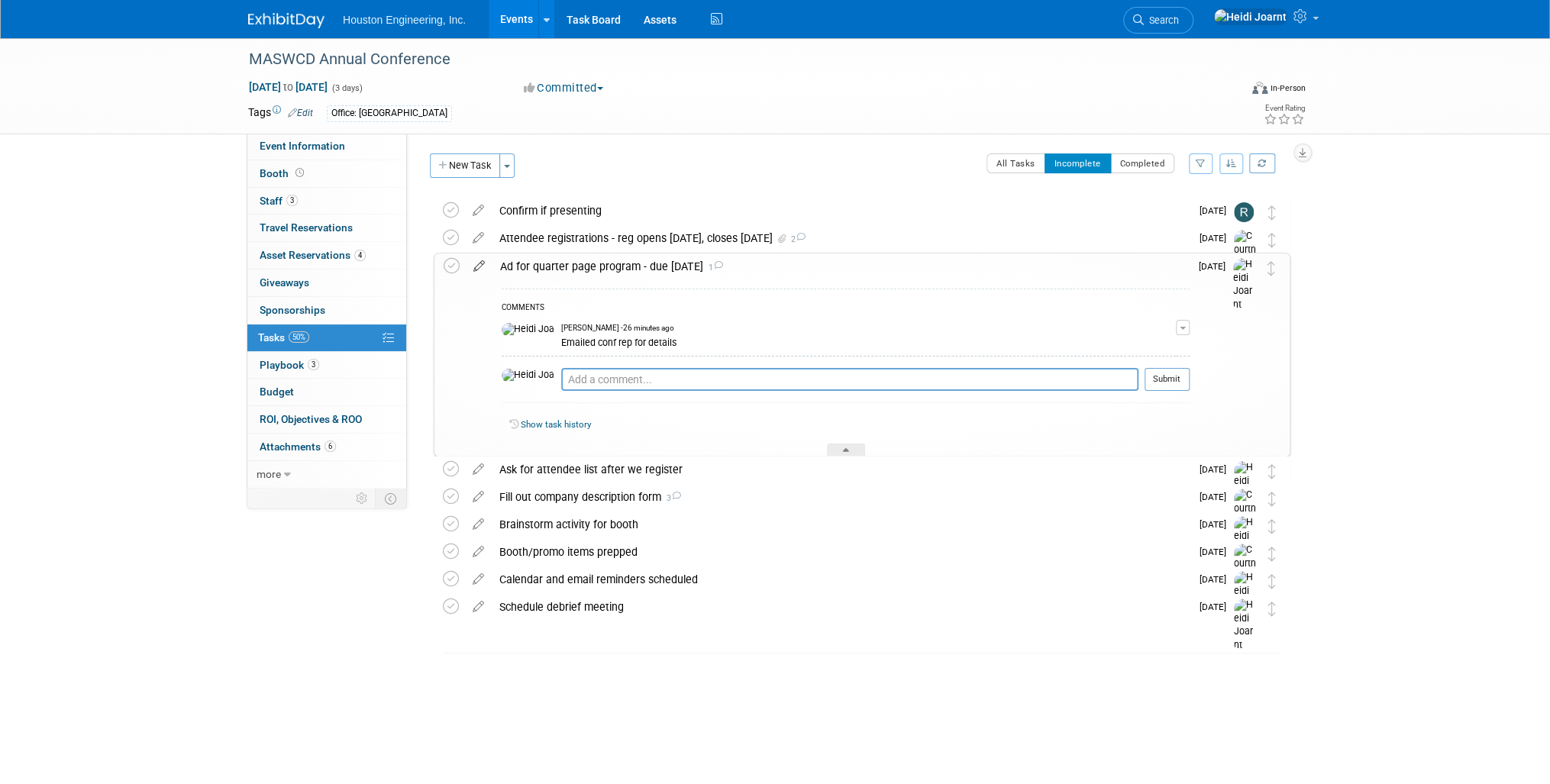
click at [480, 262] on icon at bounding box center [479, 263] width 26 height 19
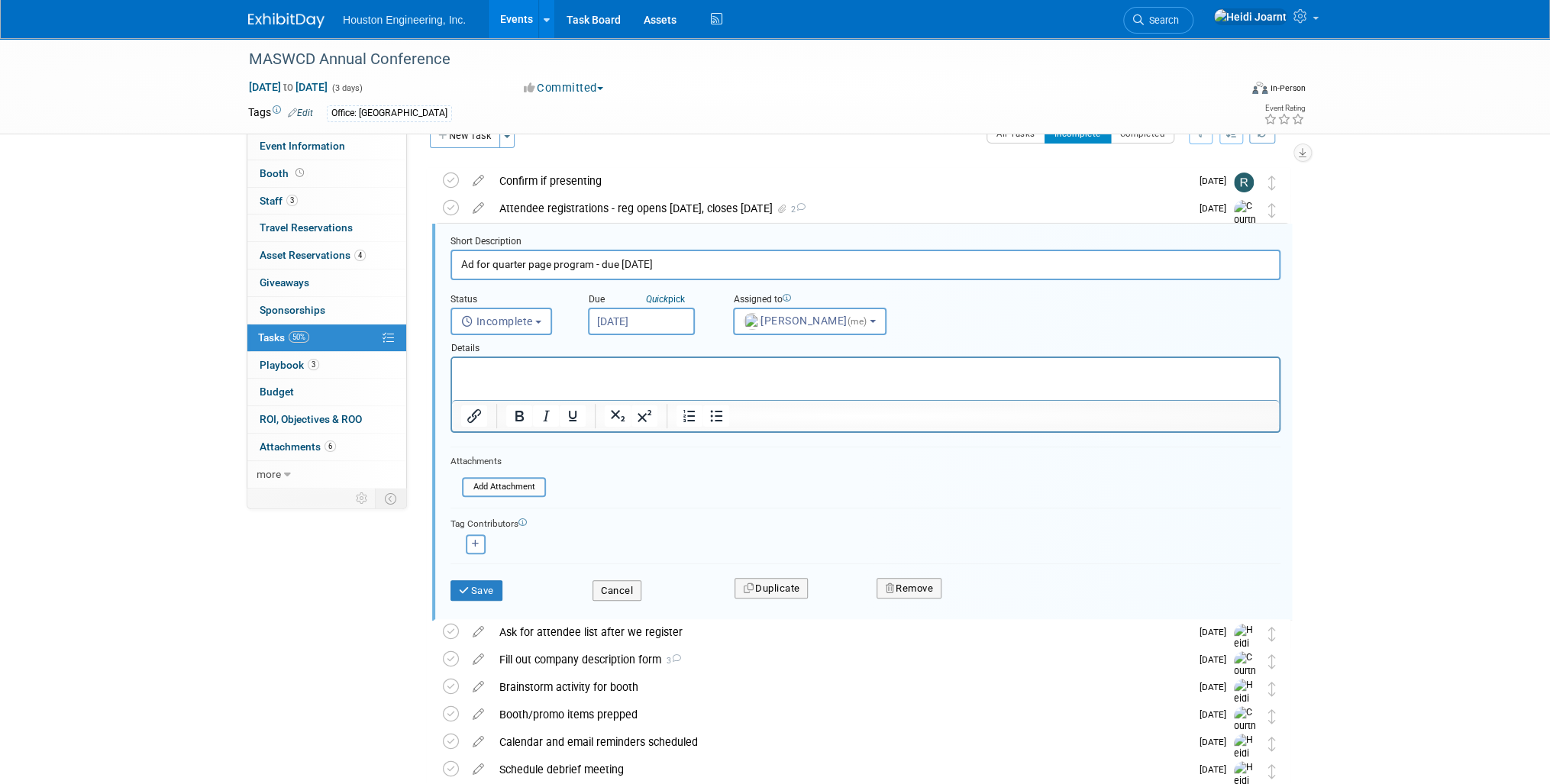
click at [573, 372] on p "Rich Text Area. Press ALT-0 for help." at bounding box center [866, 371] width 809 height 14
click at [471, 589] on button "Save" at bounding box center [476, 591] width 52 height 21
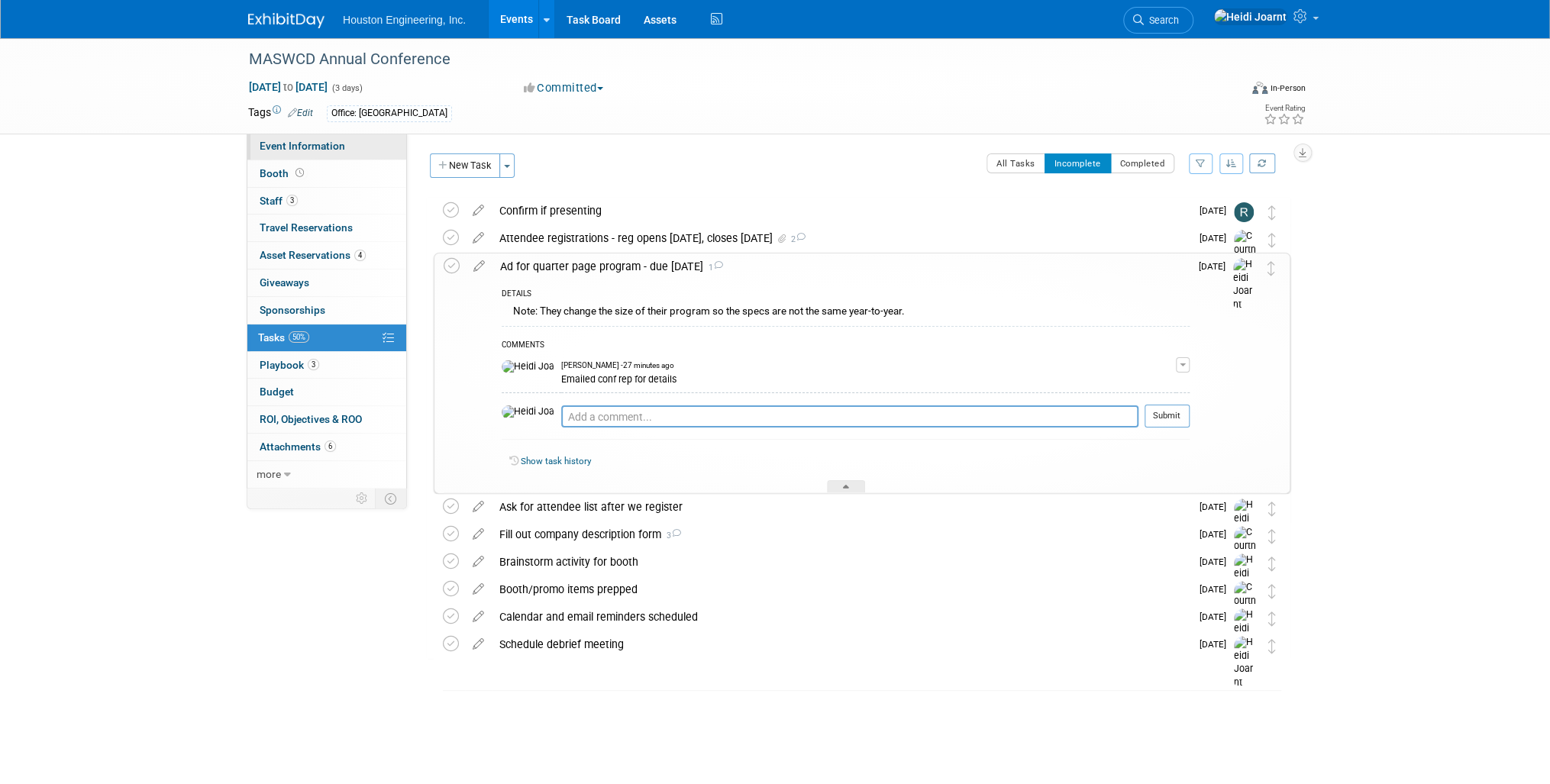
click at [301, 140] on span "Event Information" at bounding box center [302, 146] width 86 height 12
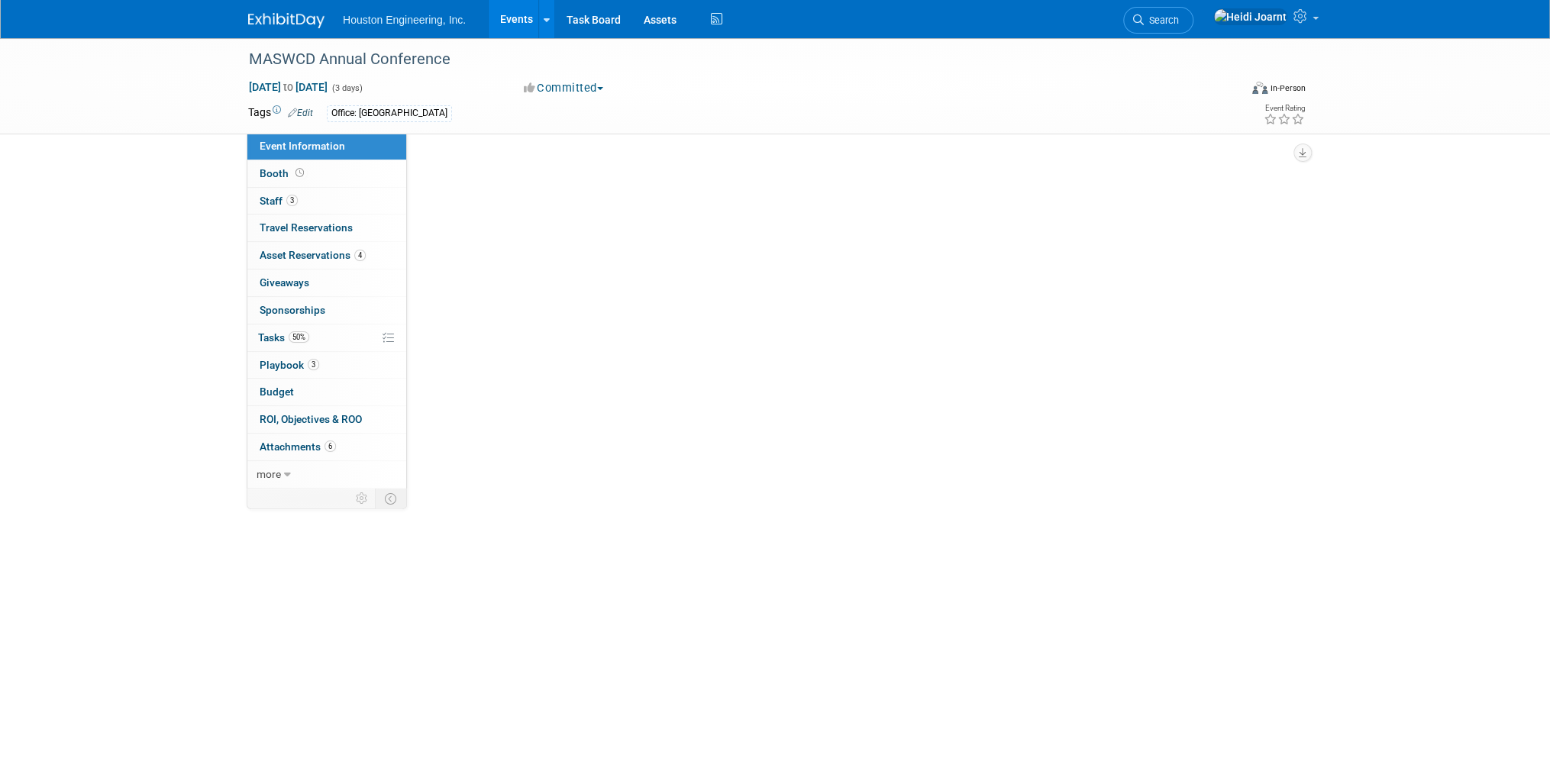
select select "2 - Post KO/Active Planning"
select select "Pending"
select select "Environmental"
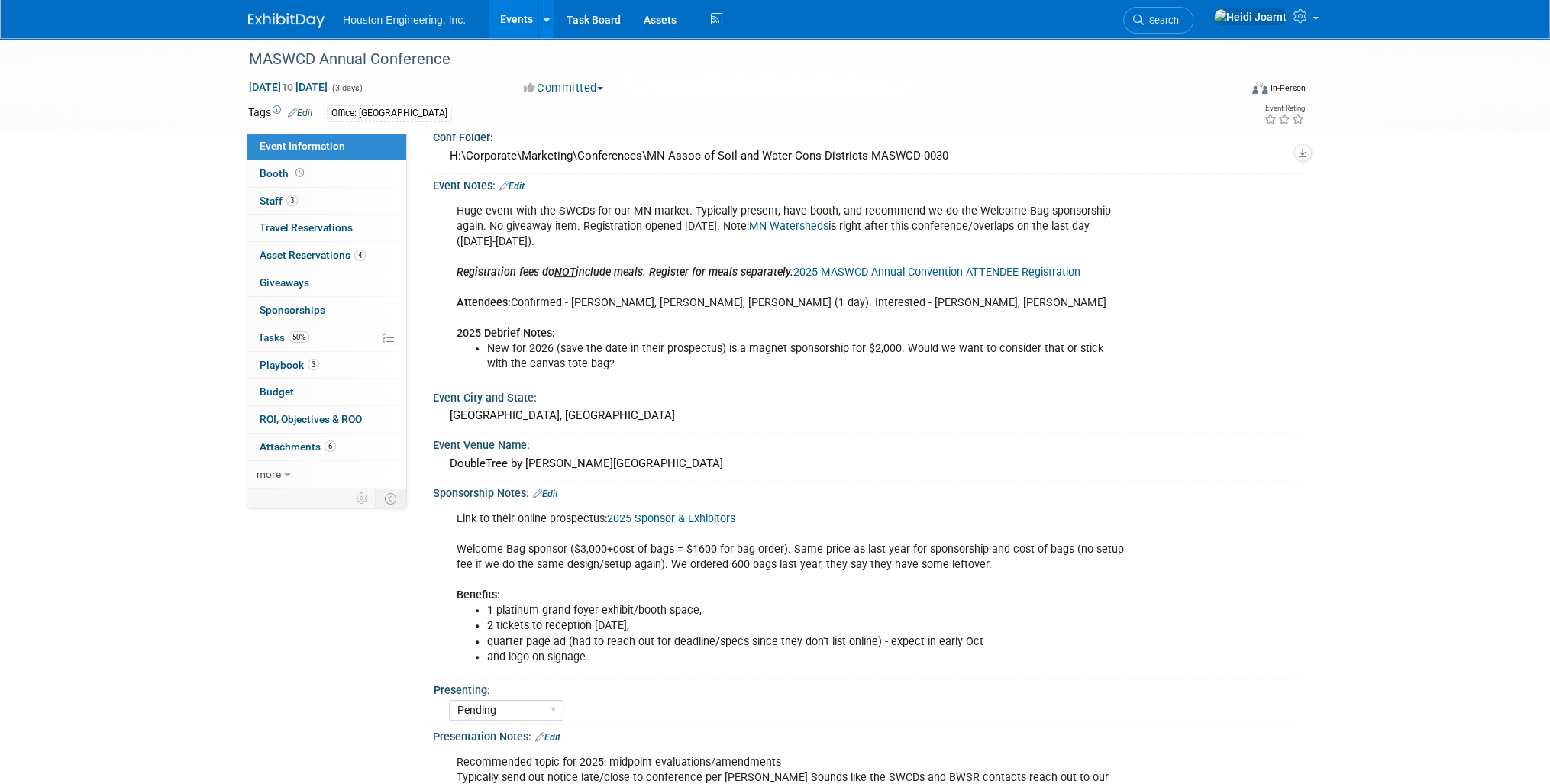
scroll to position [488, 0]
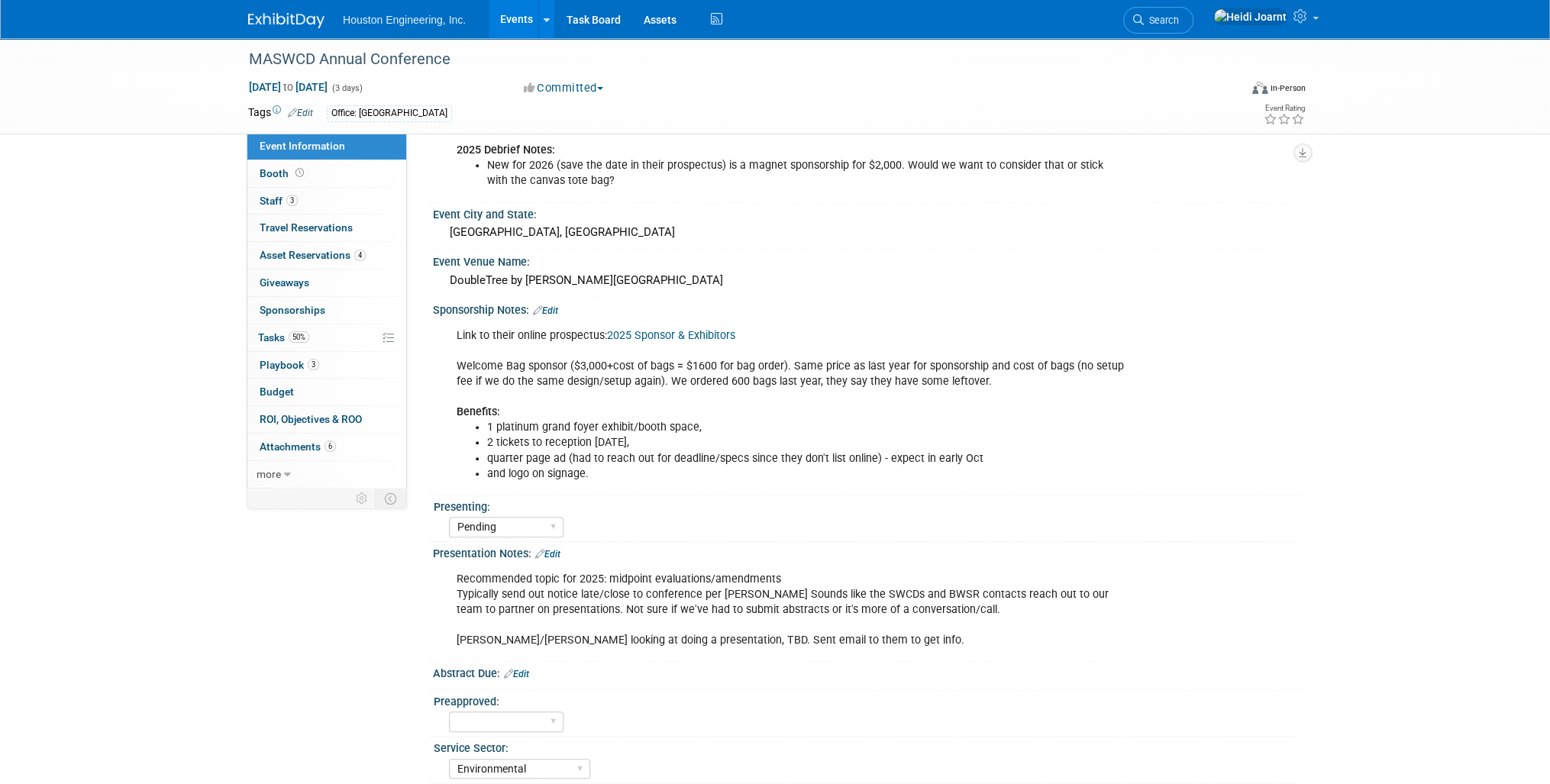
click at [549, 305] on link "Edit" at bounding box center [545, 311] width 26 height 11
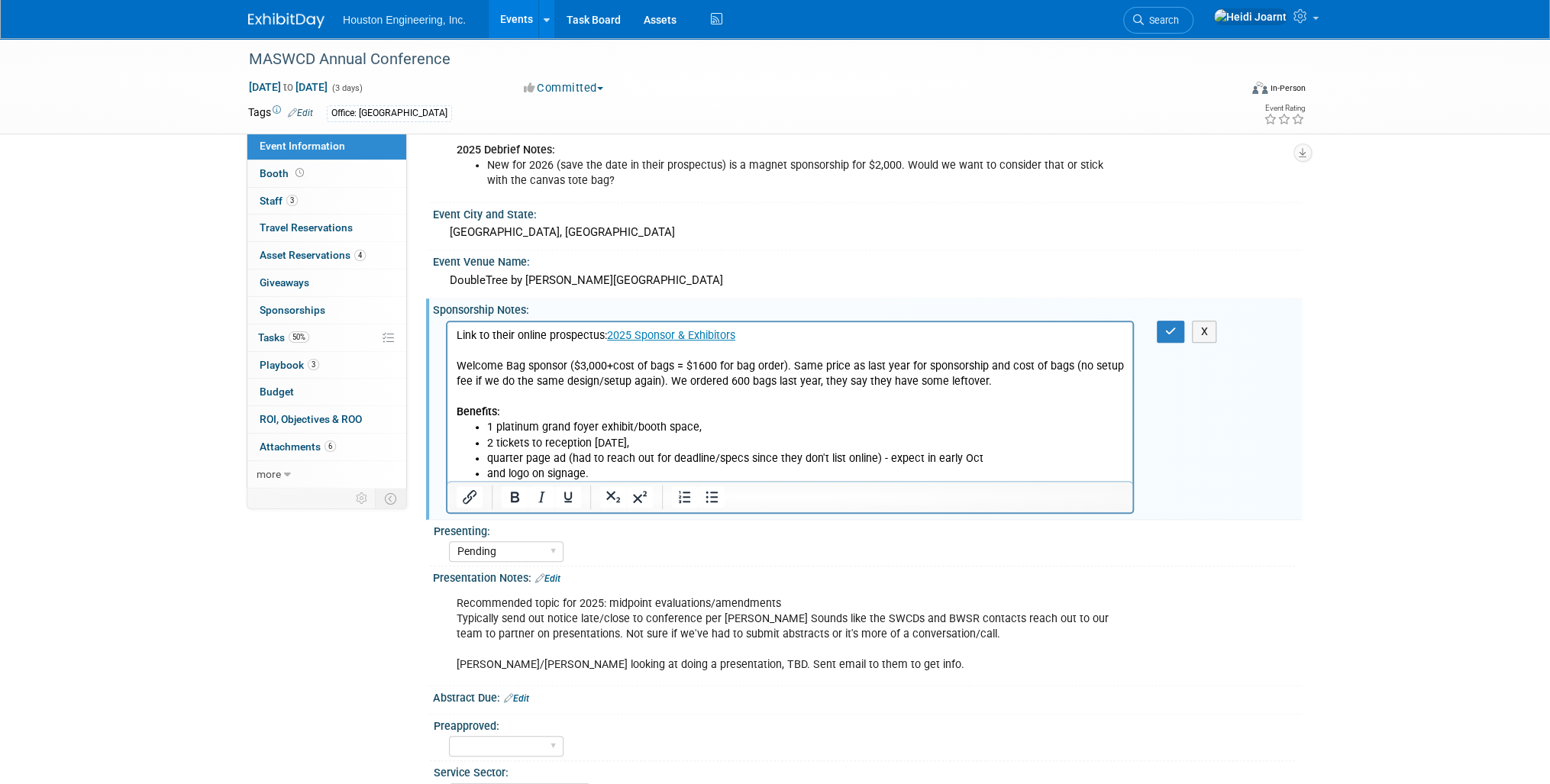
scroll to position [0, 0]
drag, startPoint x: 981, startPoint y: 459, endPoint x: 570, endPoint y: 465, distance: 411.0
click at [570, 465] on ul "1 platinum grand foyer exhibit/booth space, 2 tickets to reception on tuesday, …" at bounding box center [790, 449] width 668 height 61
click at [569, 458] on li "quarter page ad (had to reach out for deadline/specs since they don't list onli…" at bounding box center [805, 457] width 637 height 15
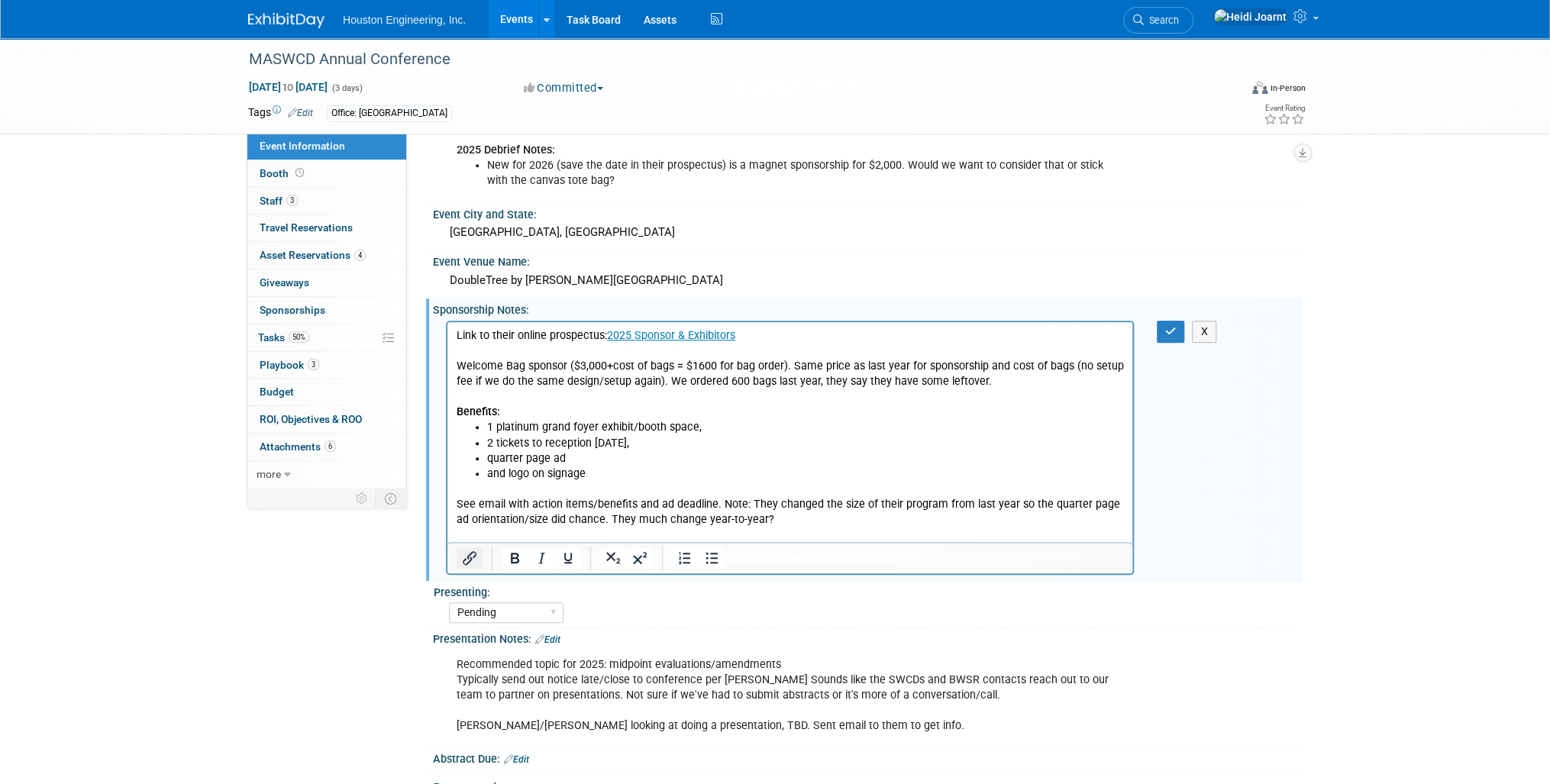
click at [466, 558] on icon "Insert/edit link" at bounding box center [470, 558] width 14 height 14
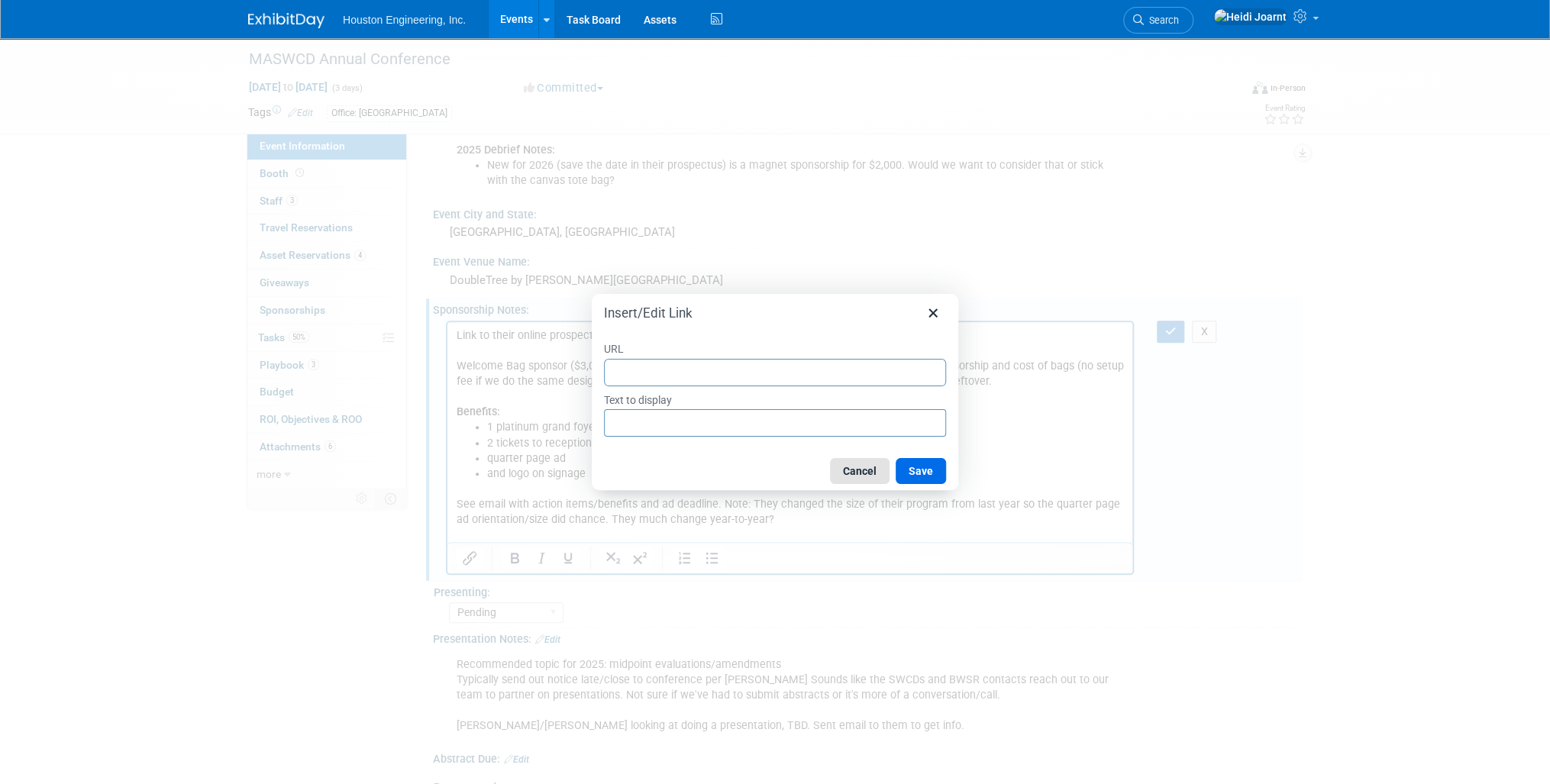
click at [871, 476] on button "Cancel" at bounding box center [859, 471] width 59 height 26
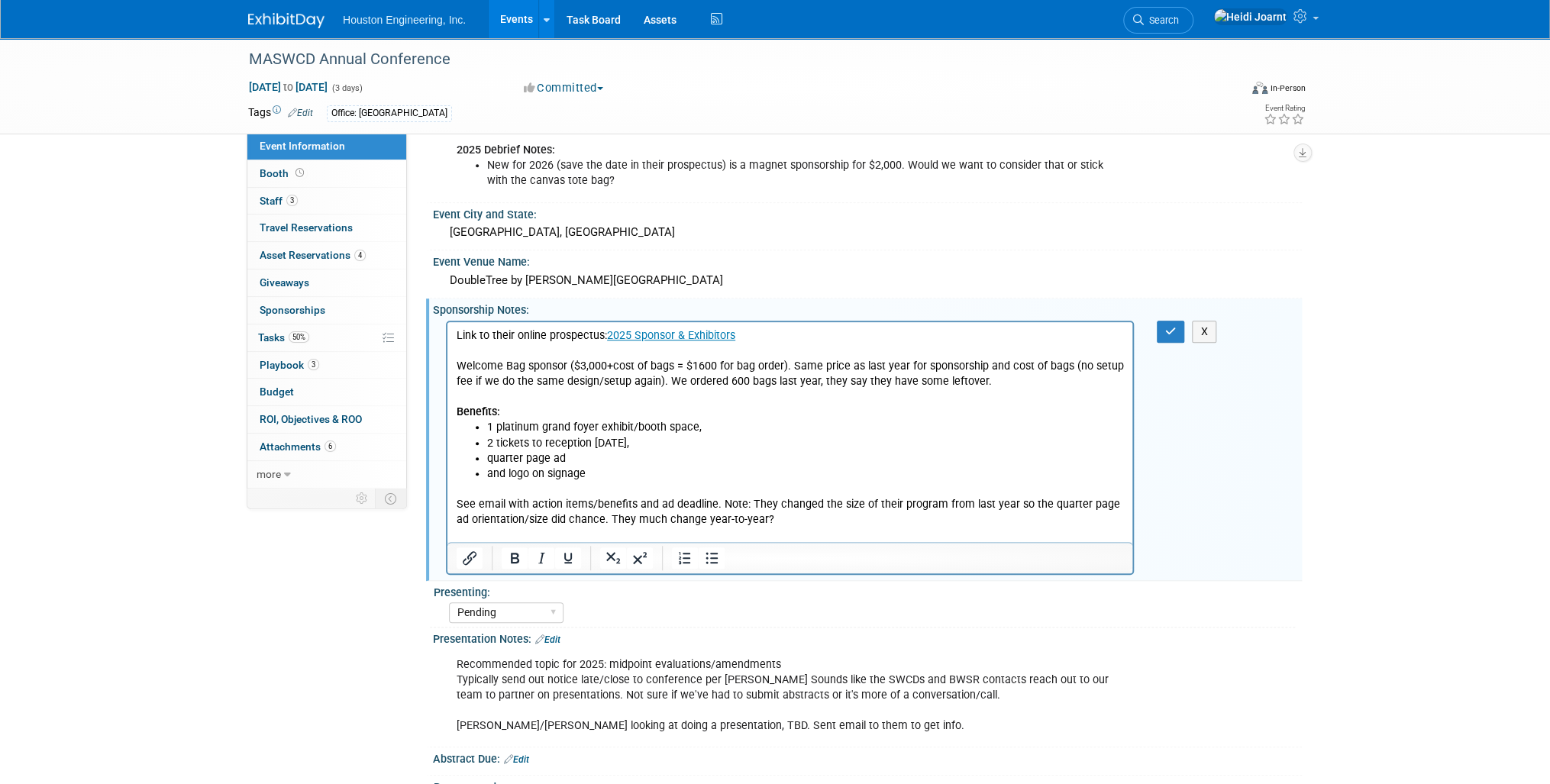
click at [488, 506] on p "See email with action items/benefits and ad deadline. Note: They changed the si…" at bounding box center [790, 511] width 668 height 31
click at [1168, 330] on button "button" at bounding box center [1171, 331] width 28 height 22
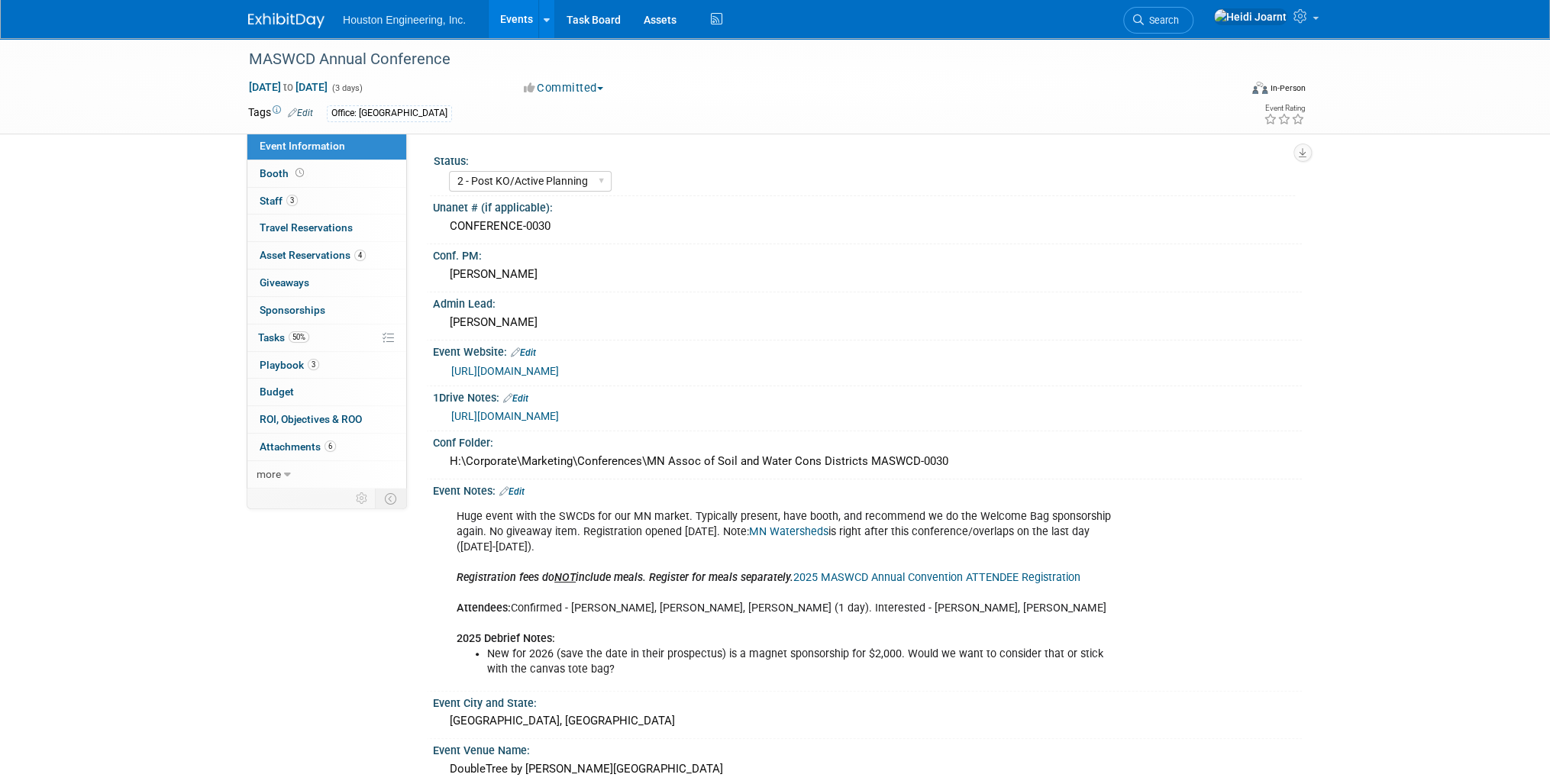
scroll to position [183, 0]
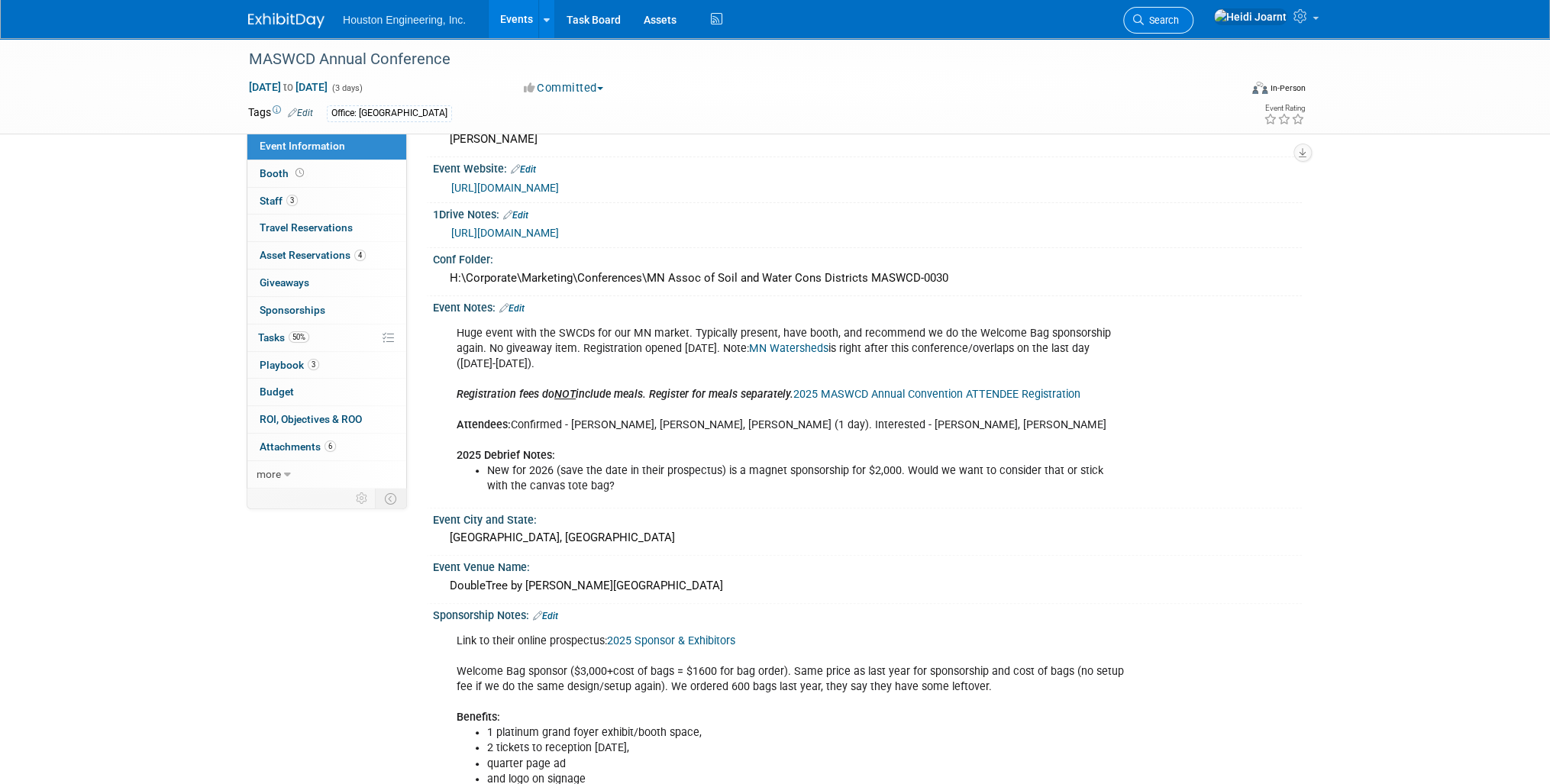
click at [1193, 27] on link "Search" at bounding box center [1159, 20] width 71 height 26
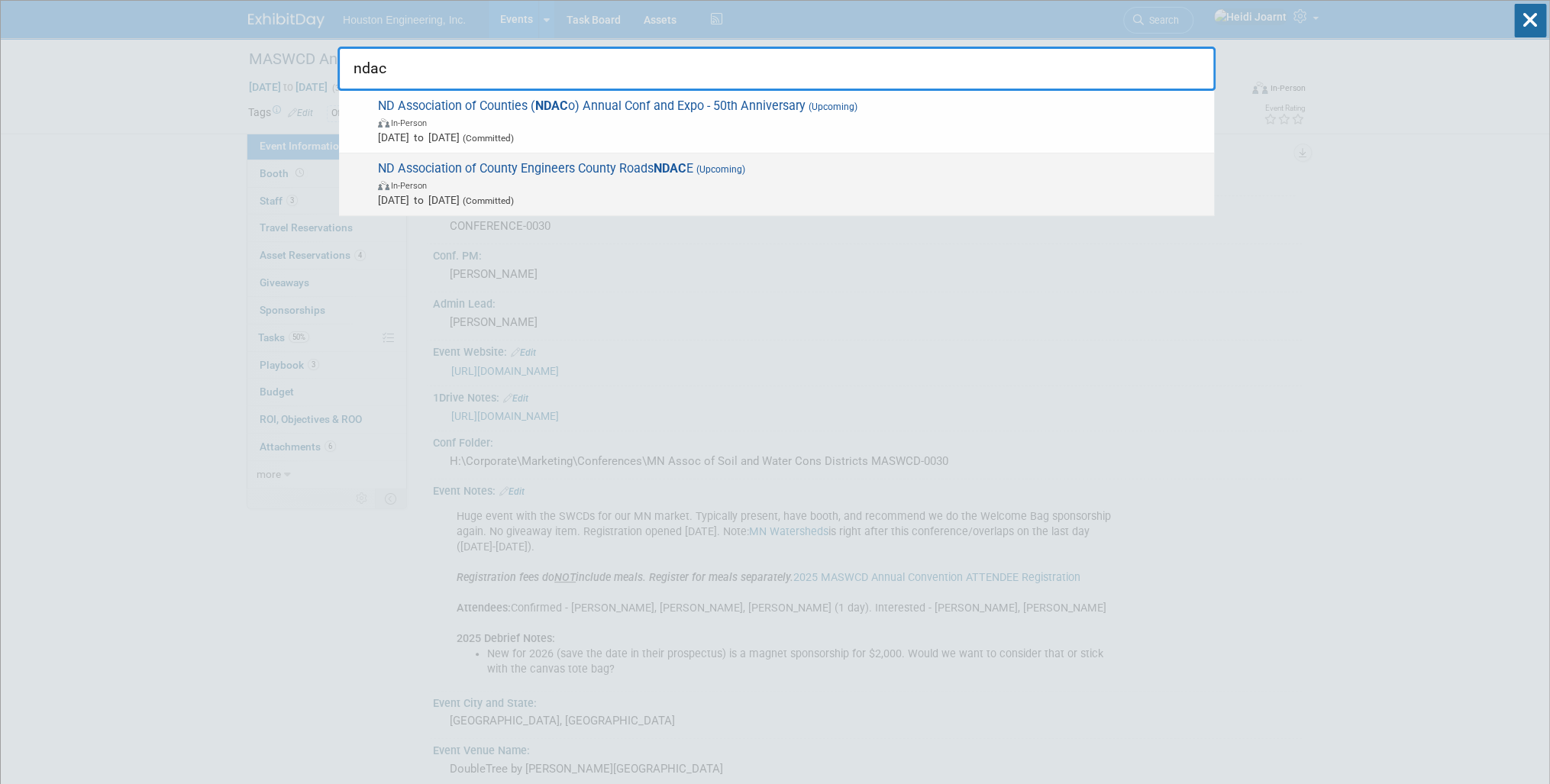
type input "ndac"
click at [673, 189] on span "In-Person" at bounding box center [792, 185] width 828 height 15
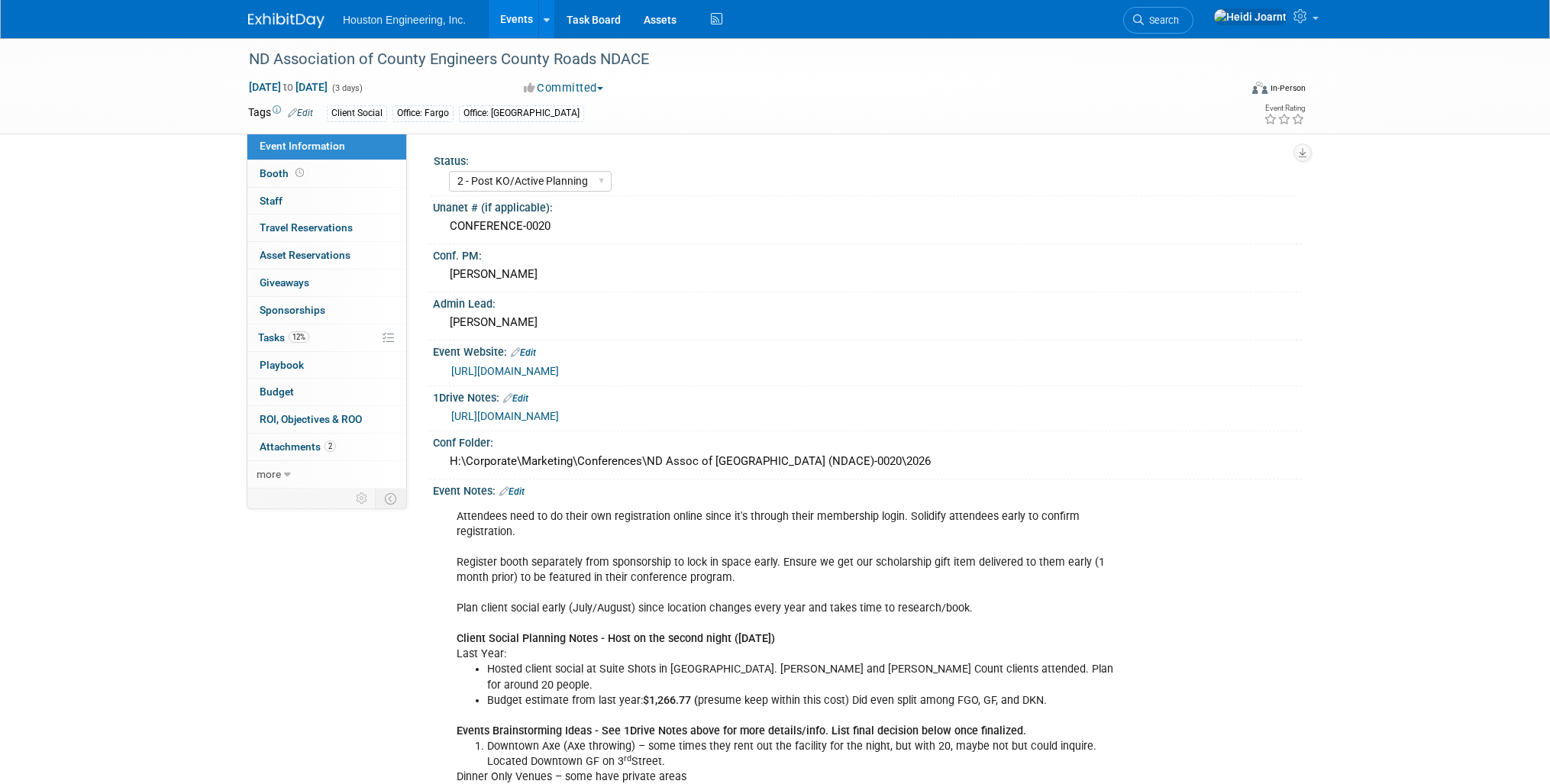
select select "2 - Post KO/Active Planning"
select select "Transportation"
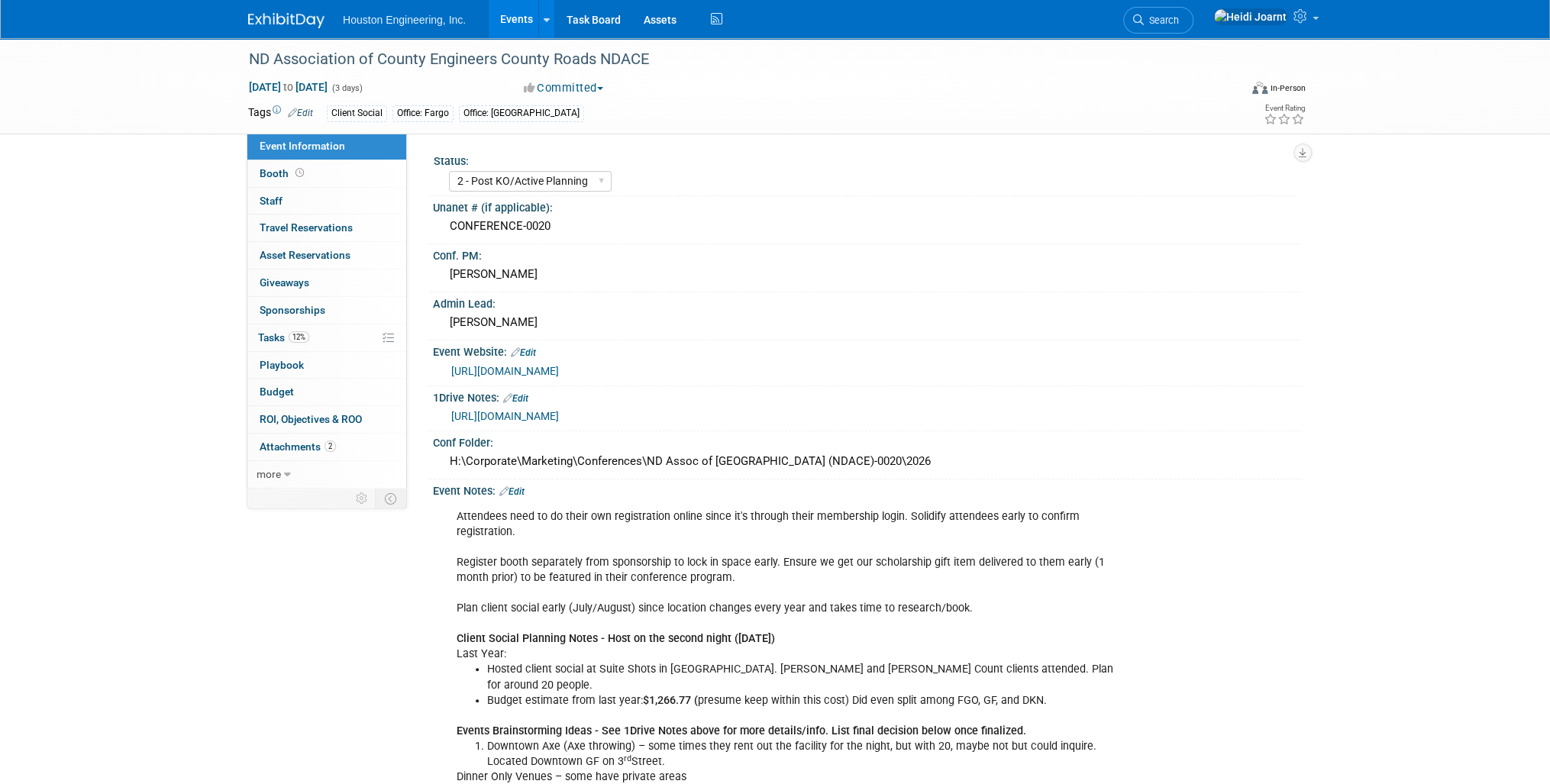
scroll to position [183, 0]
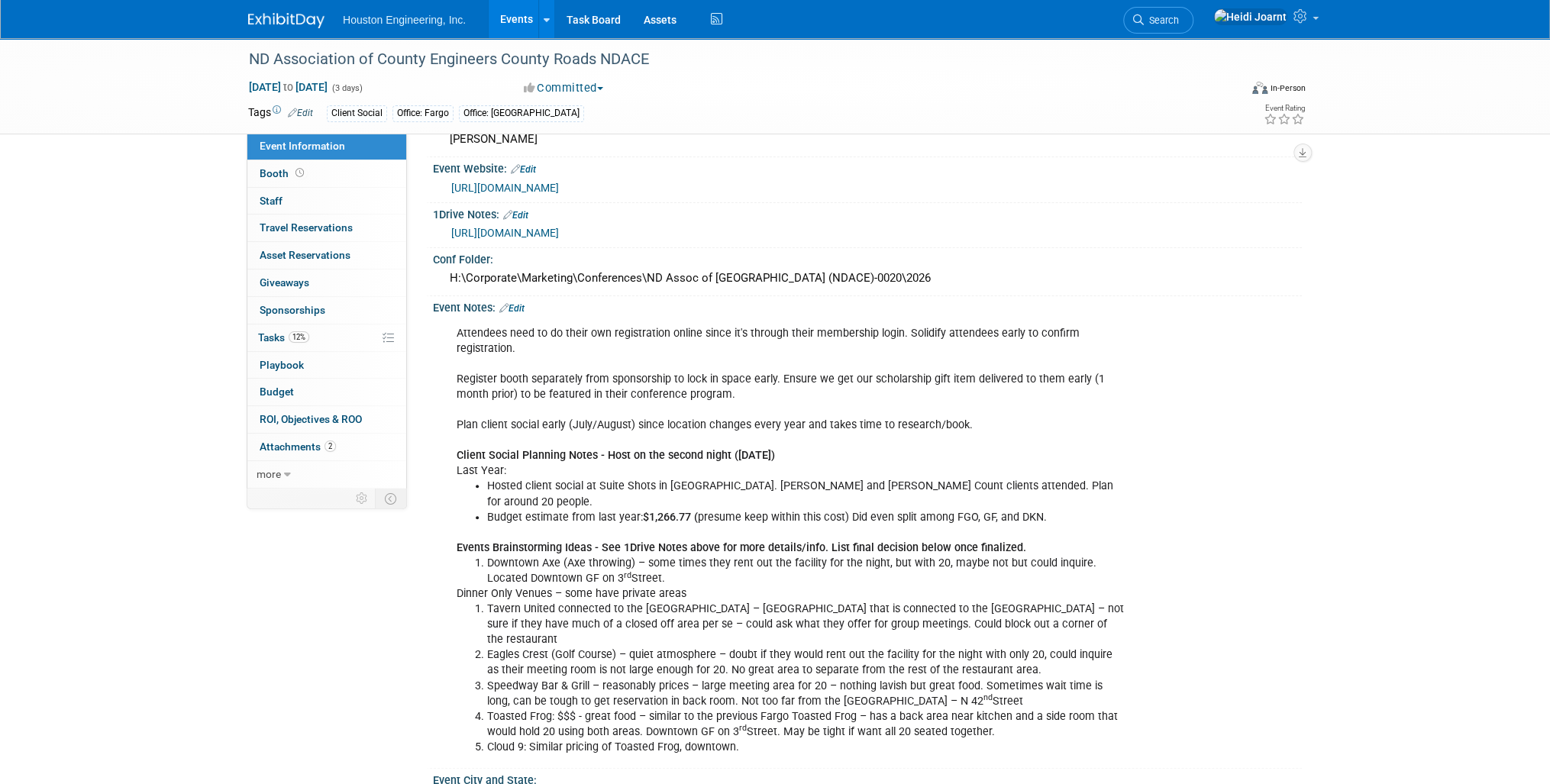
click at [559, 232] on link "[URL][DOMAIN_NAME]" at bounding box center [505, 233] width 108 height 12
click at [559, 234] on link "[URL][DOMAIN_NAME]" at bounding box center [505, 233] width 108 height 12
click at [516, 303] on link "Edit" at bounding box center [511, 308] width 26 height 11
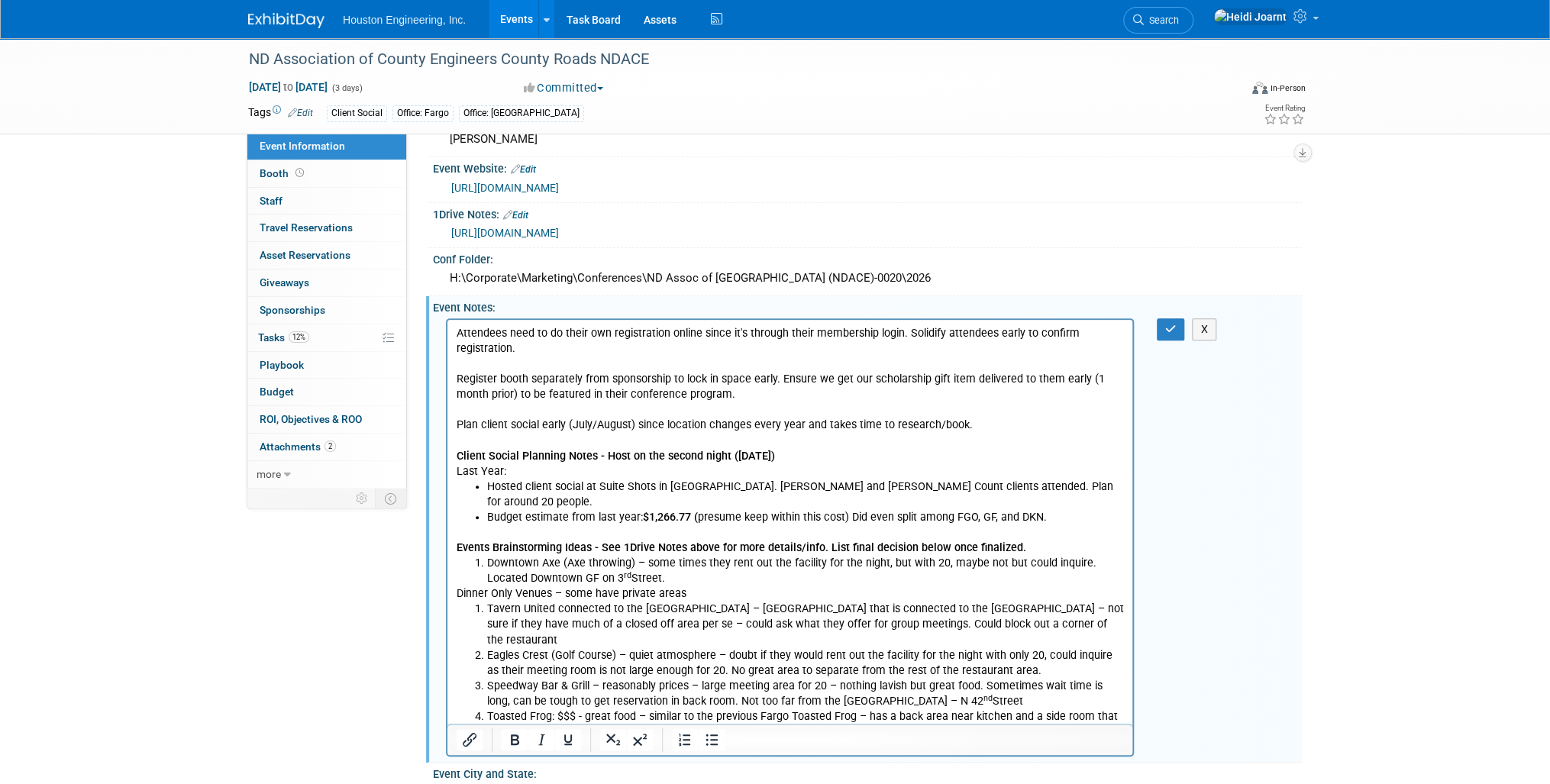
scroll to position [0, 0]
drag, startPoint x: 747, startPoint y: 718, endPoint x: 468, endPoint y: 544, distance: 328.8
click at [468, 544] on body "Attendees need to do their own registration online since it's through their mem…" at bounding box center [790, 539] width 669 height 429
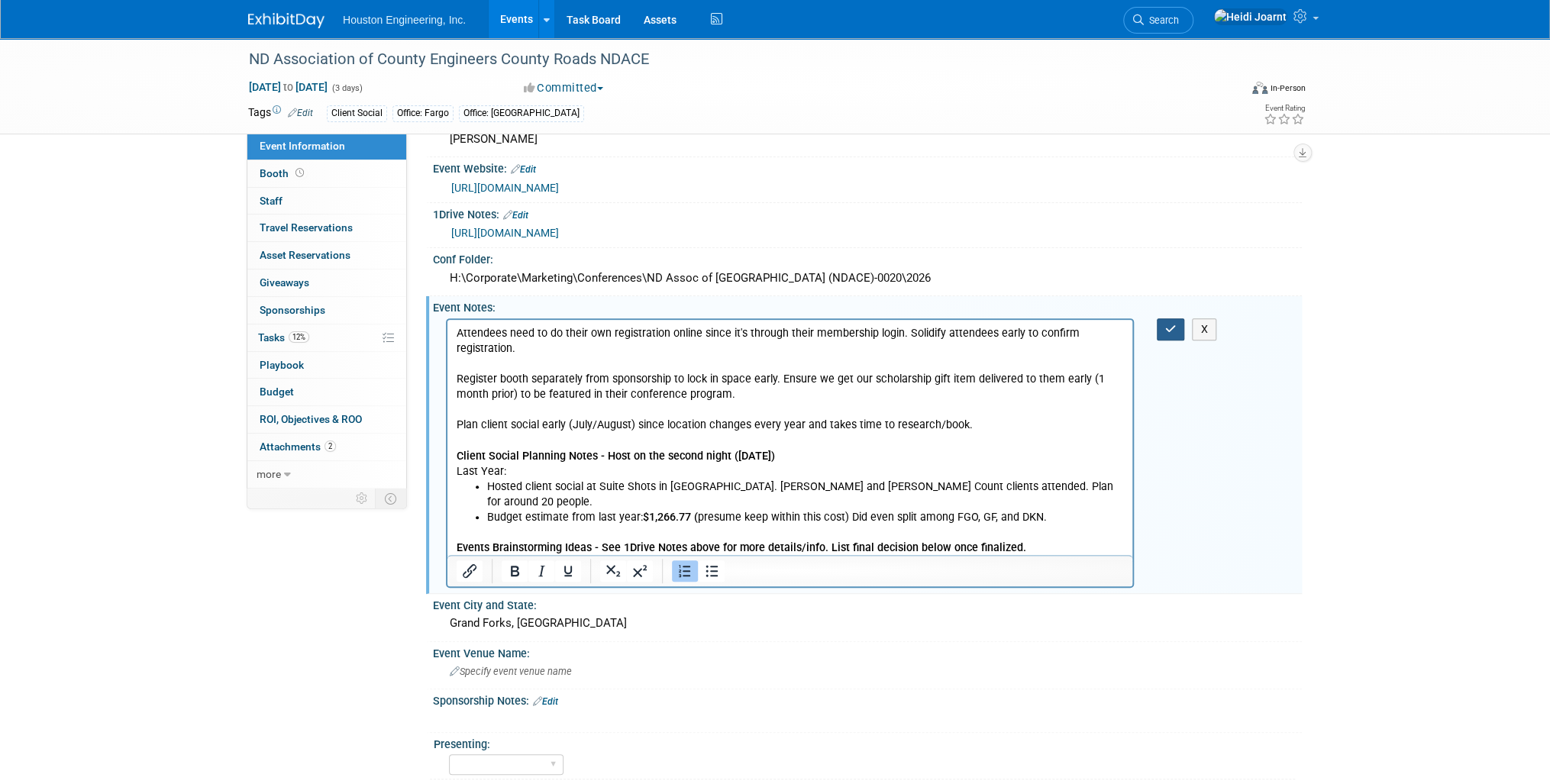
click at [1177, 329] on button "button" at bounding box center [1171, 329] width 28 height 22
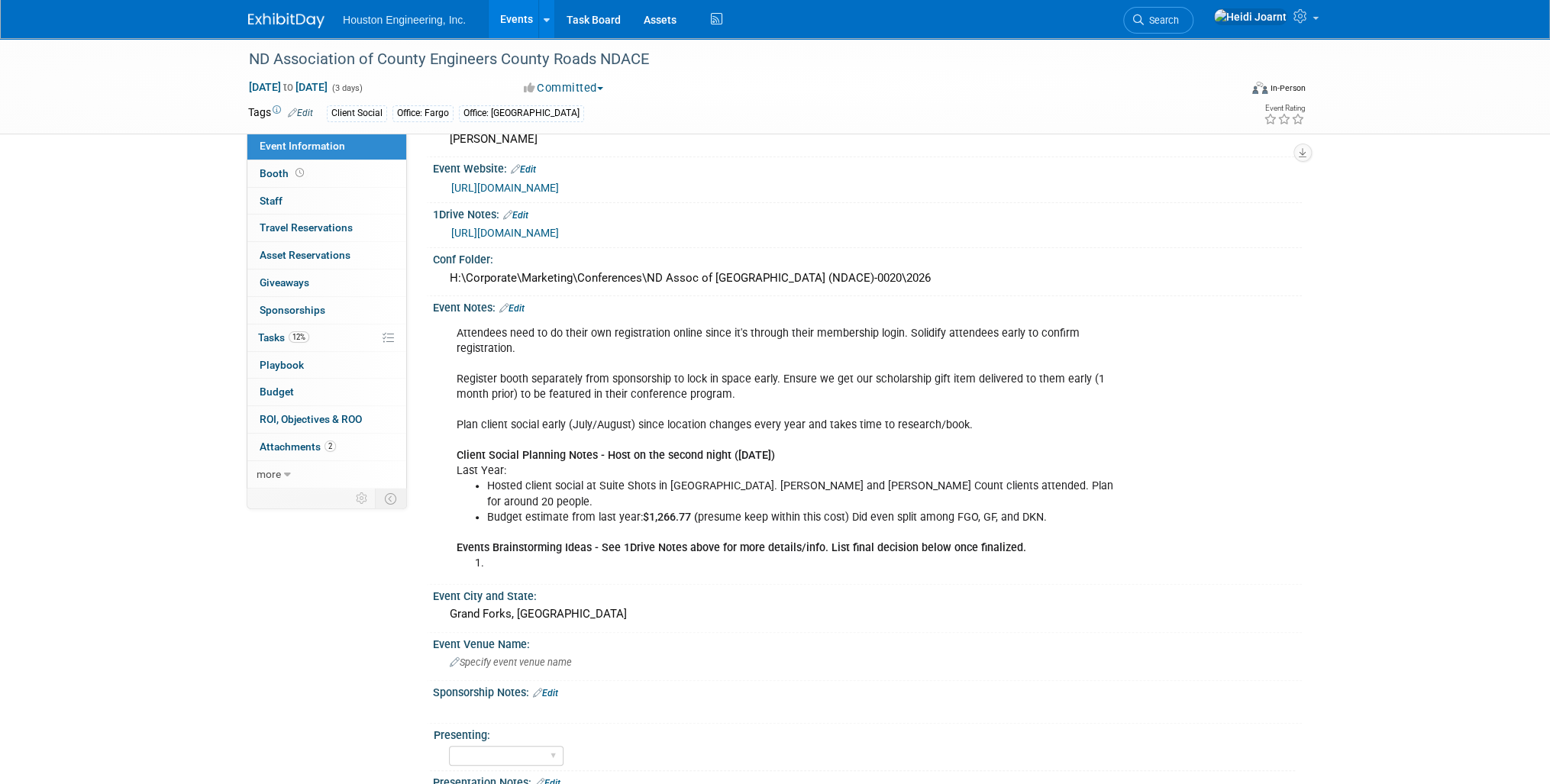
click at [518, 307] on link "Edit" at bounding box center [511, 308] width 26 height 11
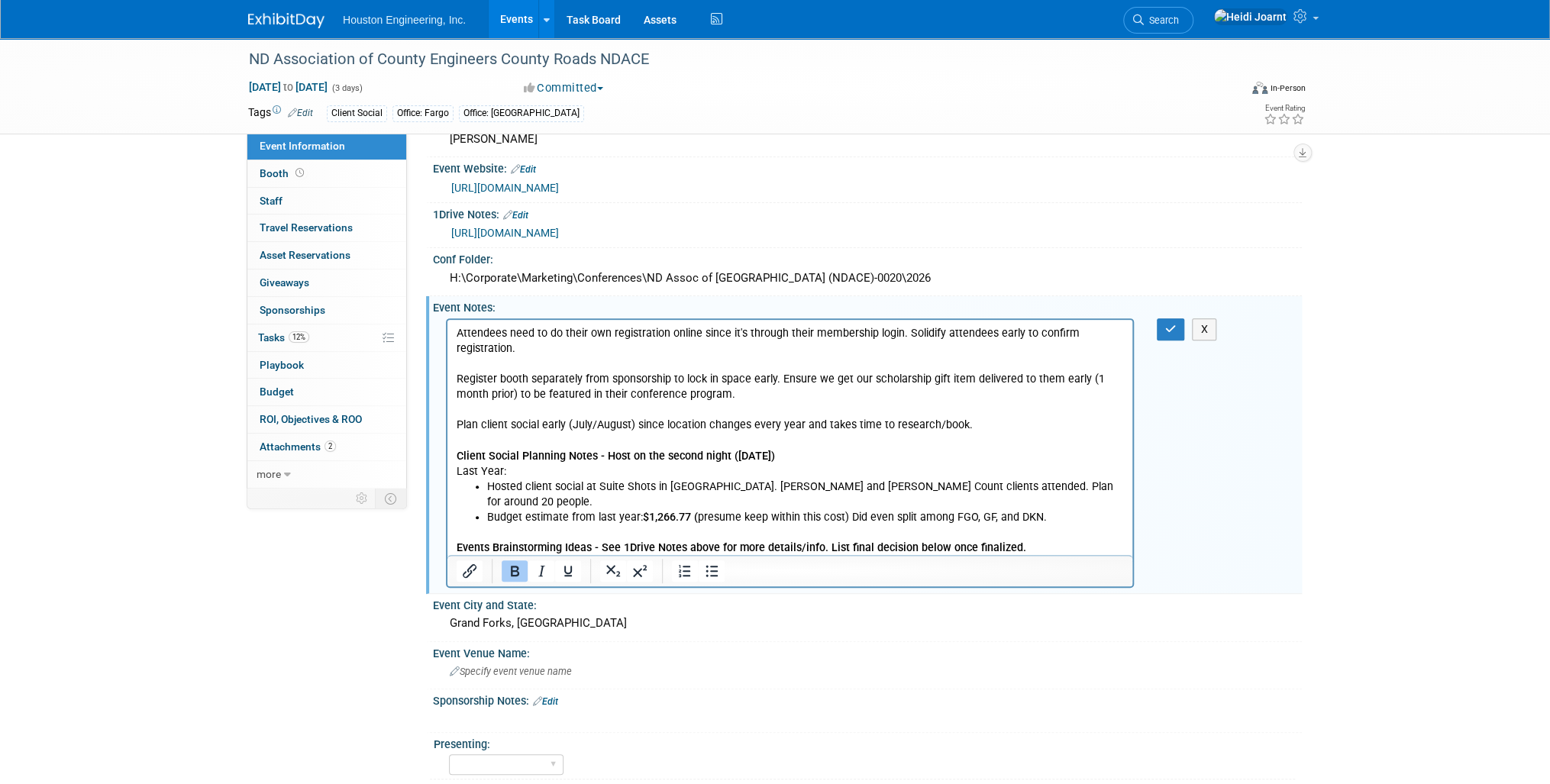
click at [1027, 534] on p "Events Brainstorming Ideas - See 1Drive Notes above for more details/info. List…" at bounding box center [790, 539] width 668 height 31
click at [1066, 509] on li "Budget estimate from last year: $1,266.77 ( presume keep within this cost) Did …" at bounding box center [805, 516] width 637 height 15
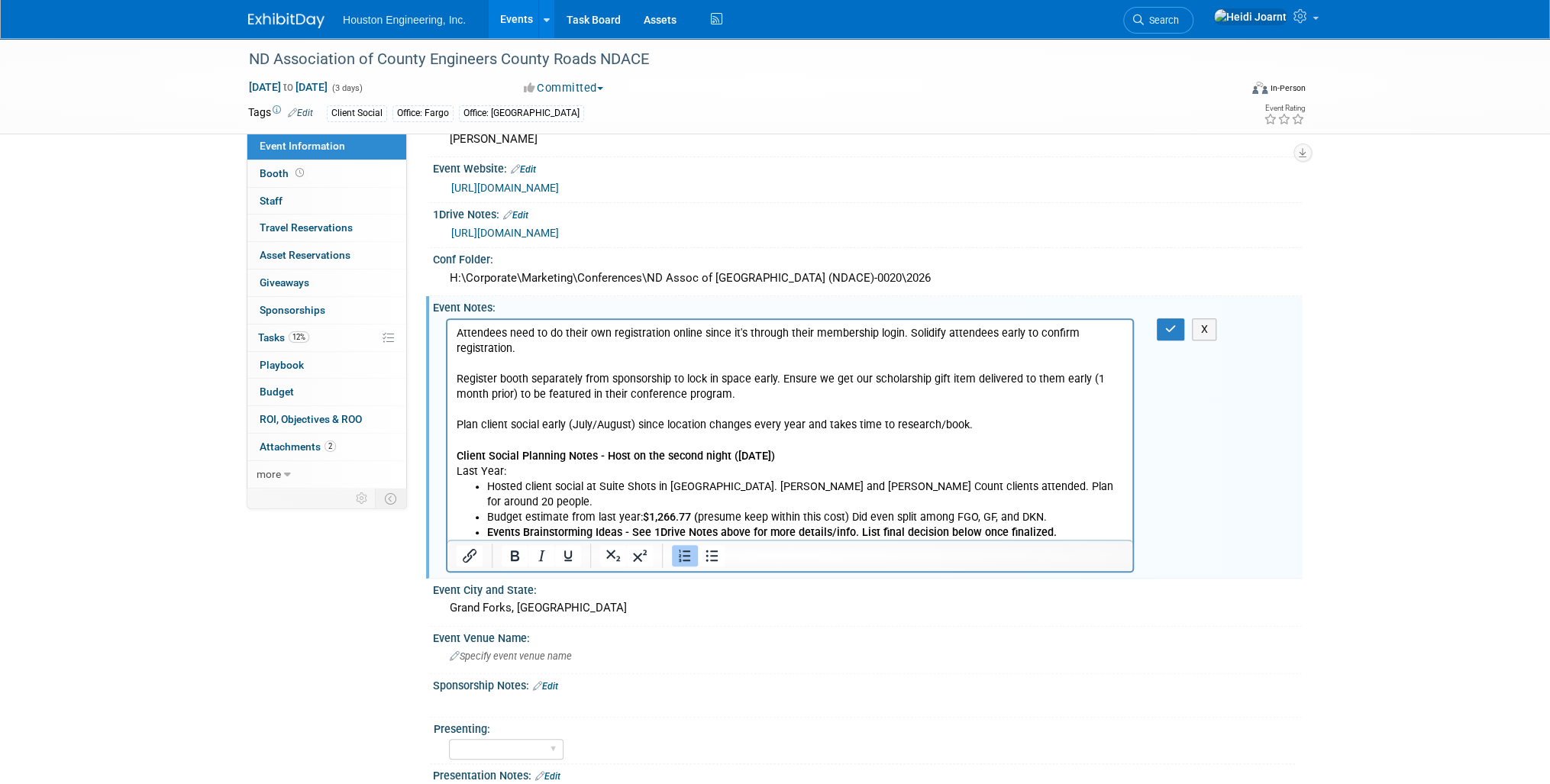
click at [626, 539] on li "Rich Text Area. Press ALT-0 for help." at bounding box center [805, 547] width 637 height 15
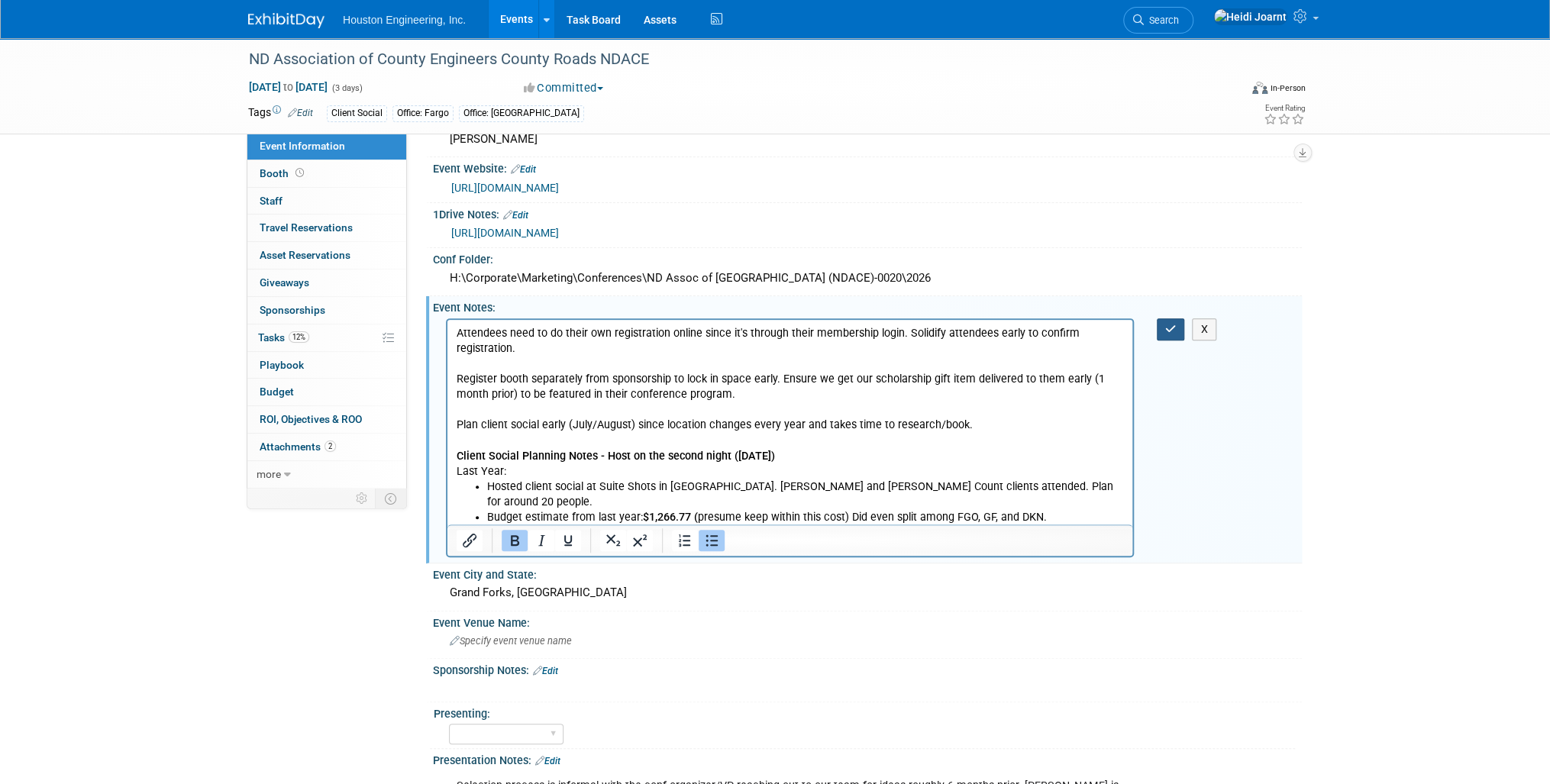
click at [1170, 324] on icon "button" at bounding box center [1170, 329] width 11 height 11
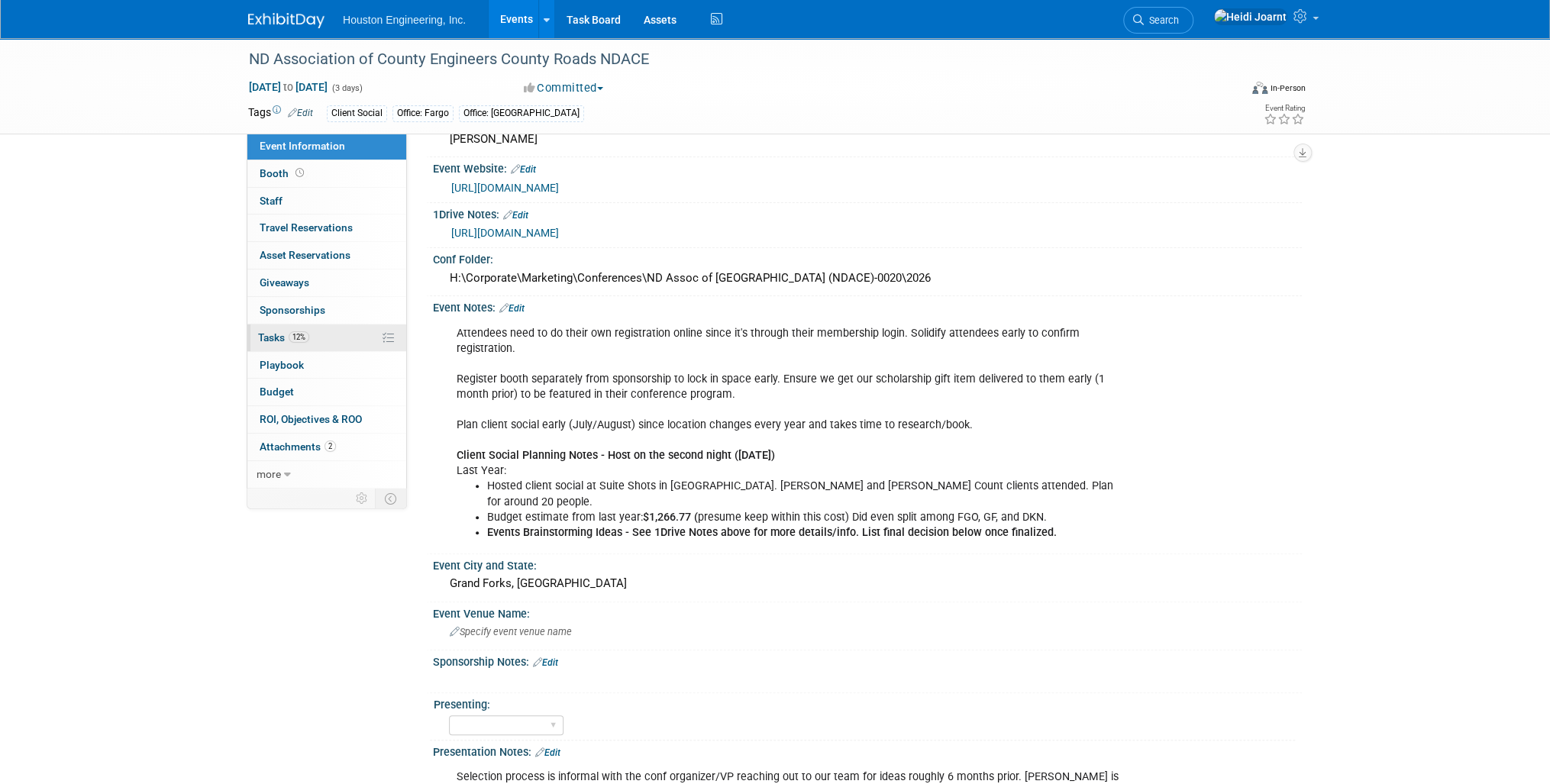
click at [318, 341] on link "12% Tasks 12%" at bounding box center [327, 337] width 159 height 26
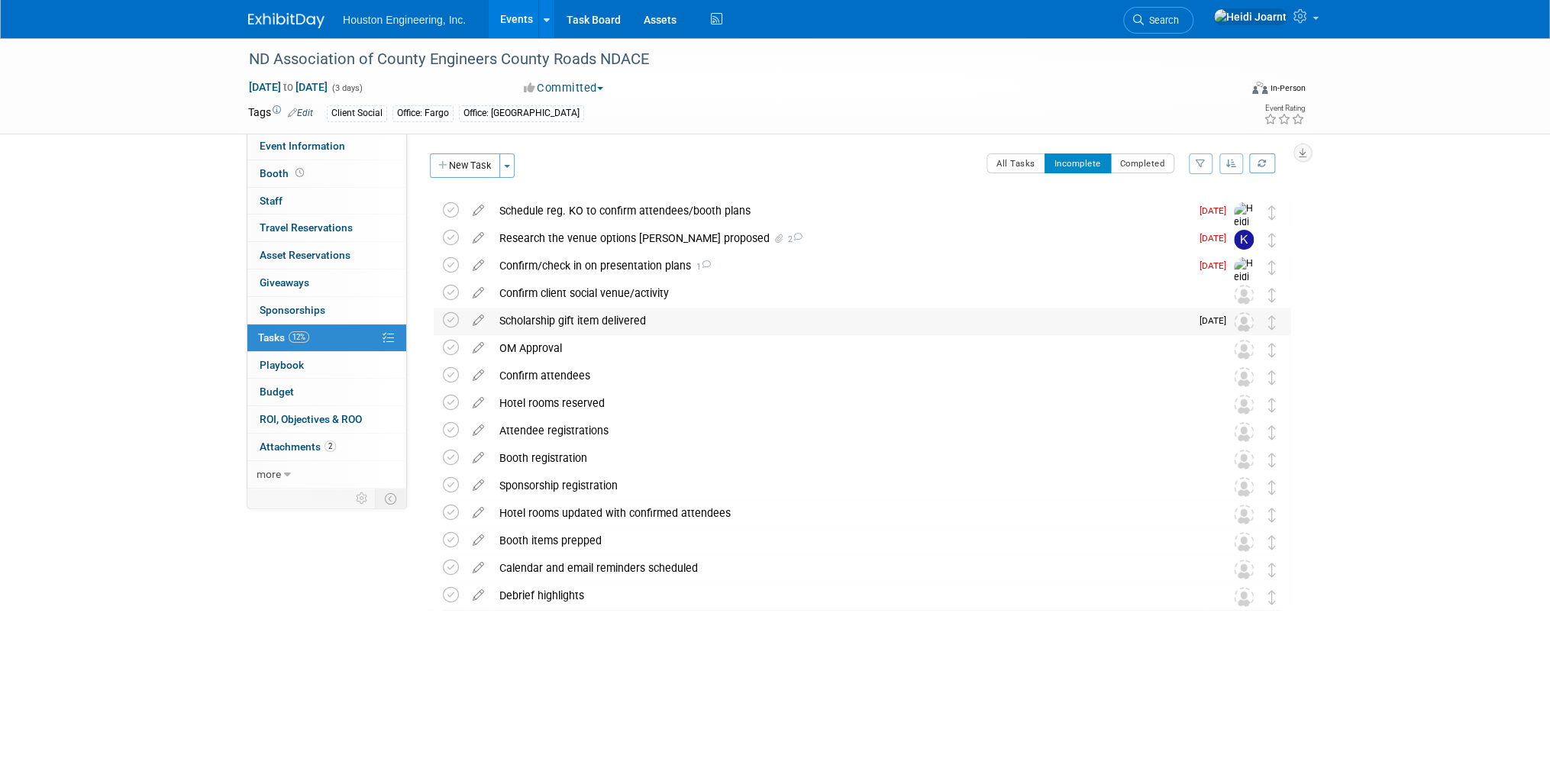
click at [577, 313] on div "Scholarship gift item delivered" at bounding box center [841, 320] width 699 height 26
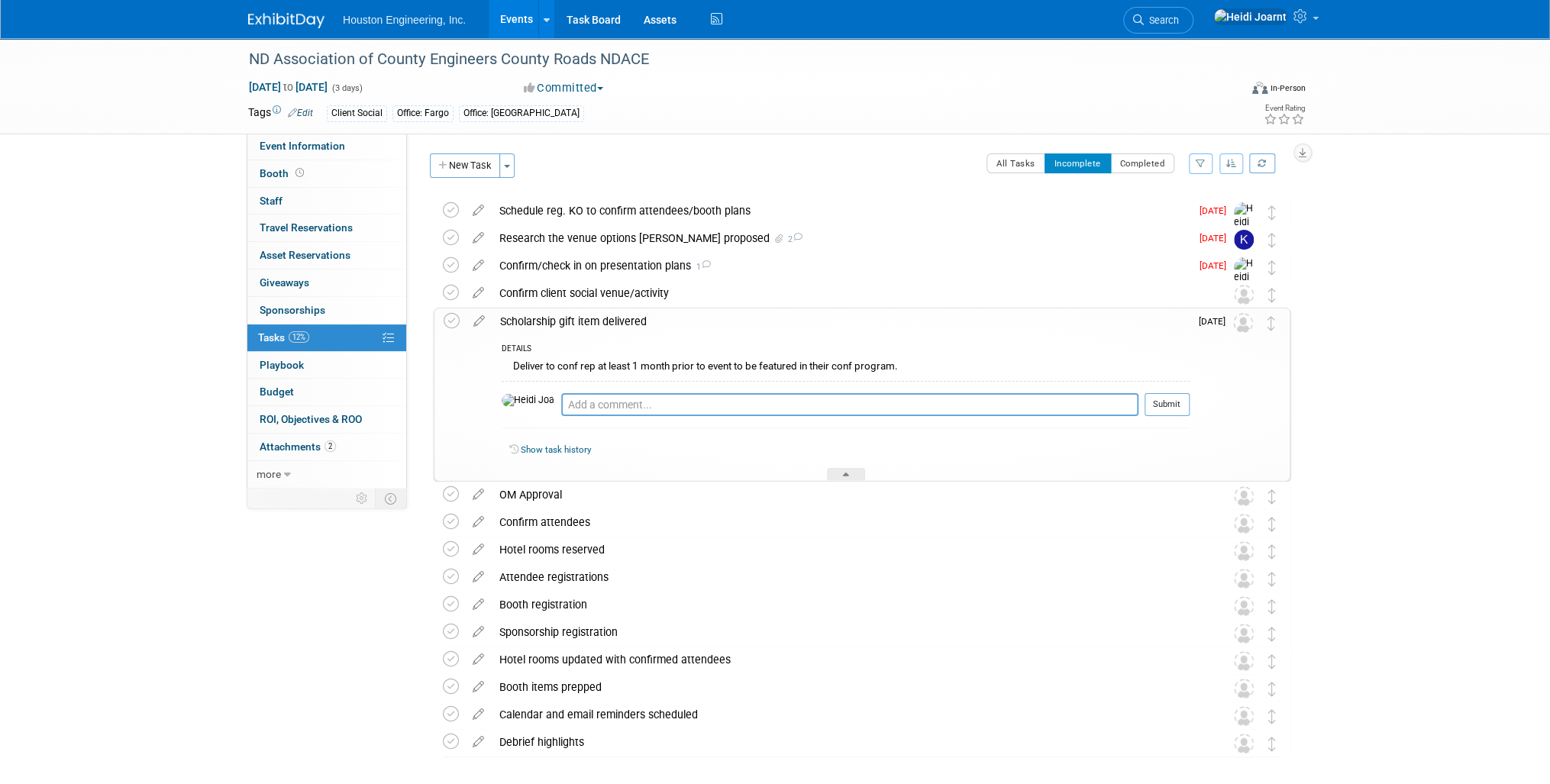
click at [553, 320] on div "Scholarship gift item delivered" at bounding box center [841, 320] width 697 height 26
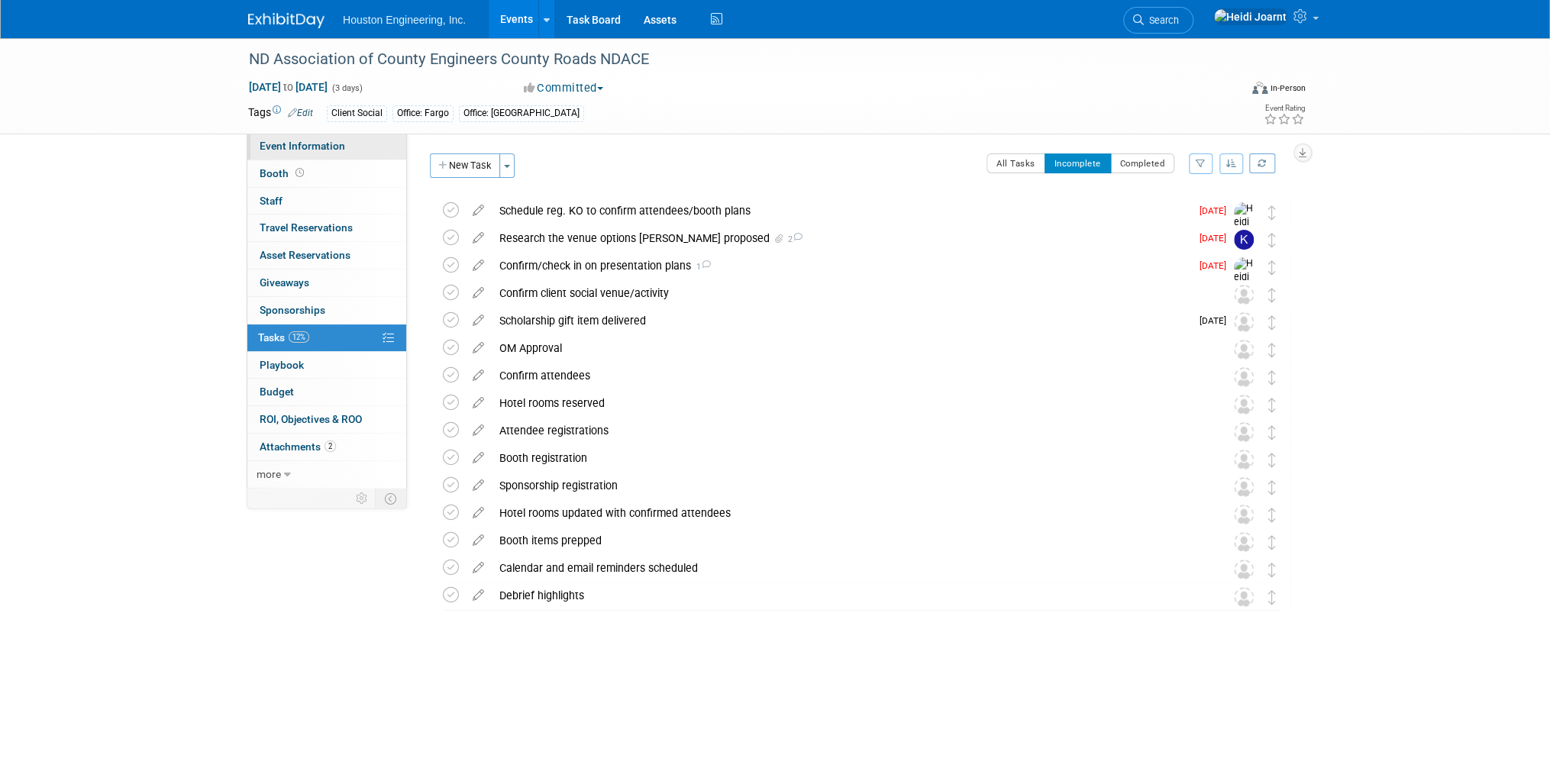
click at [319, 148] on span "Event Information" at bounding box center [302, 146] width 86 height 12
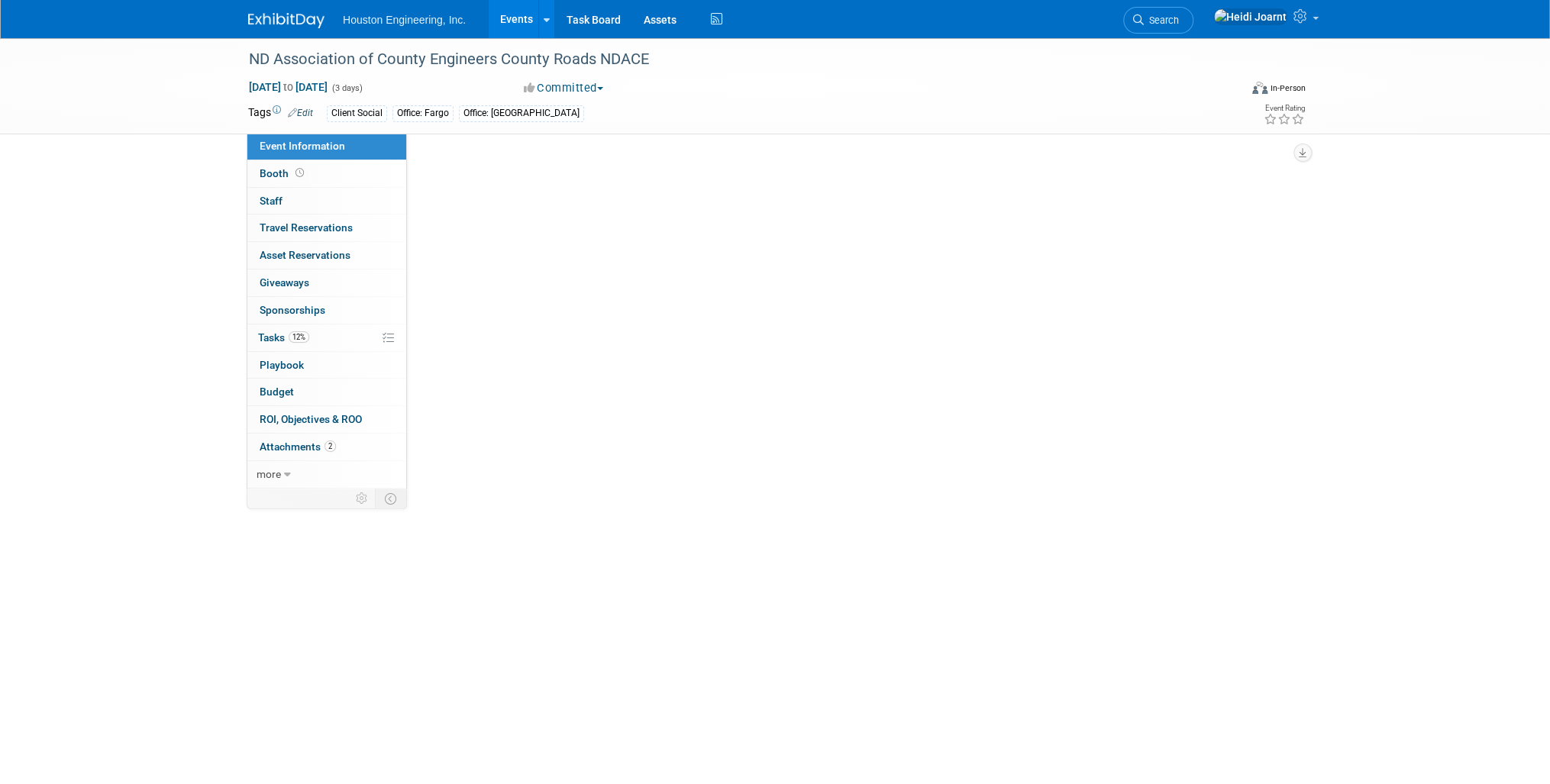
select select "2 - Post KO/Active Planning"
select select "Transportation"
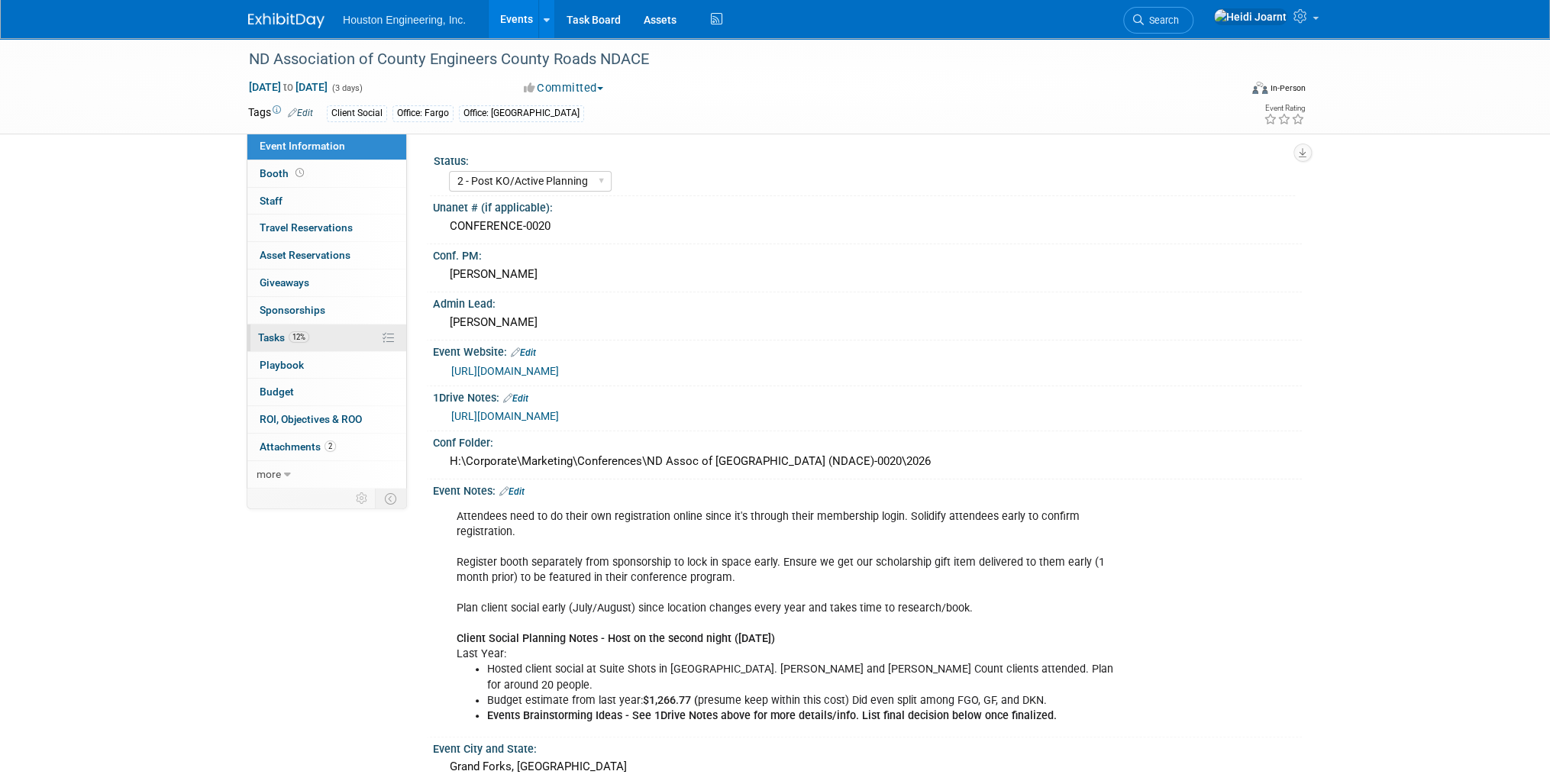
click at [312, 342] on link "12% Tasks 12%" at bounding box center [327, 337] width 159 height 26
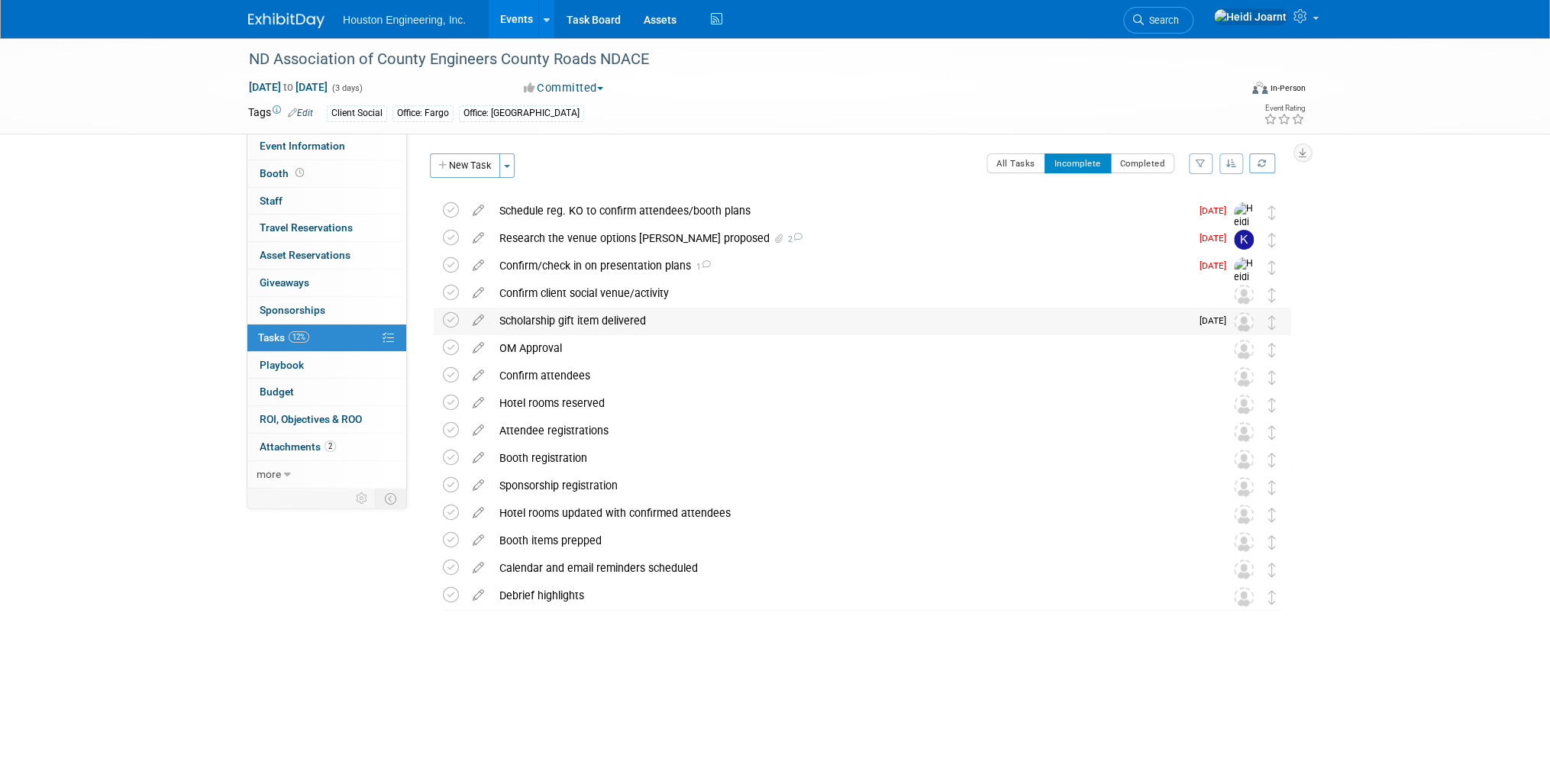
click at [590, 319] on div "Scholarship gift item delivered" at bounding box center [841, 320] width 699 height 26
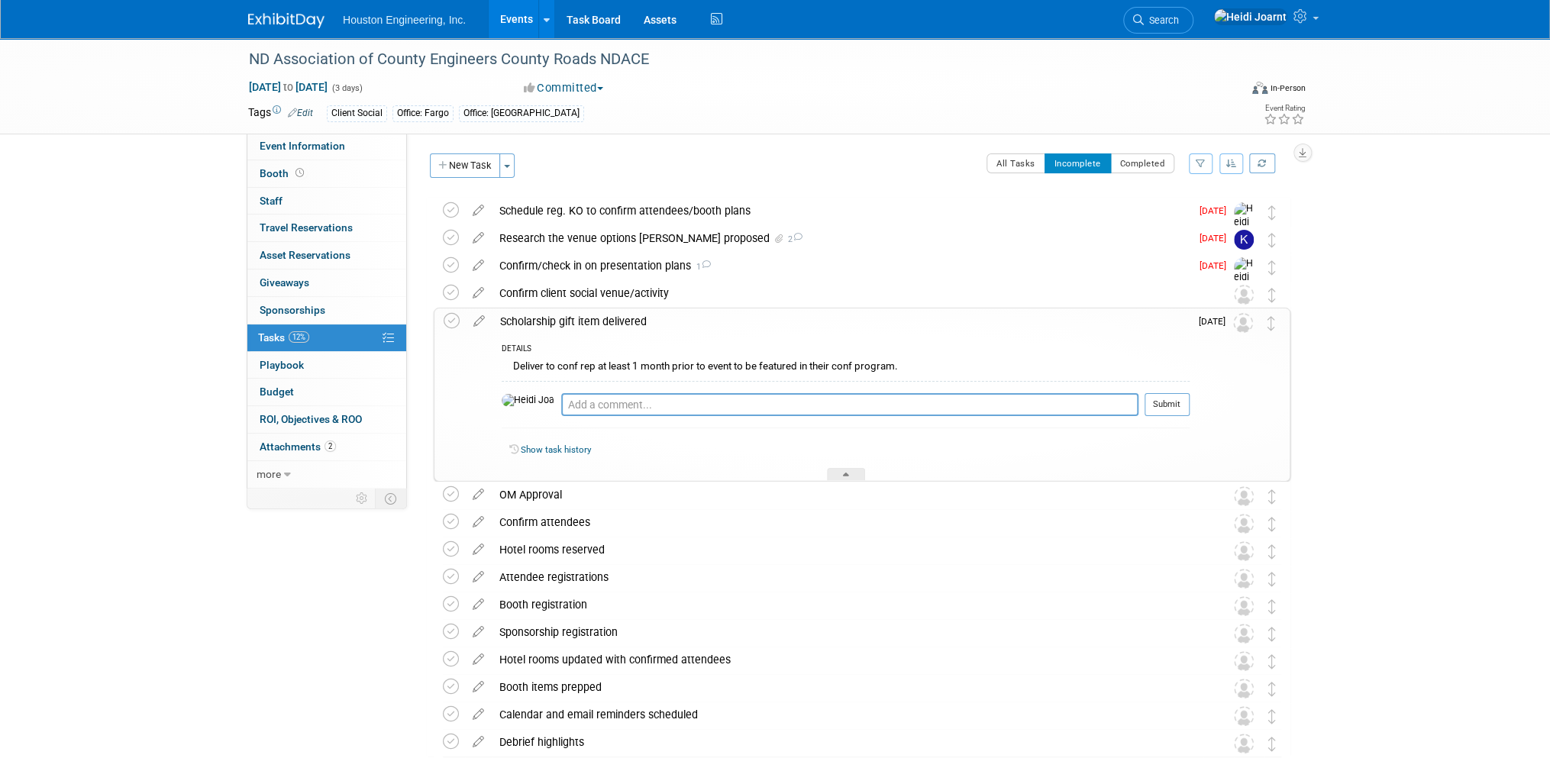
click at [590, 319] on div "Scholarship gift item delivered" at bounding box center [841, 320] width 697 height 26
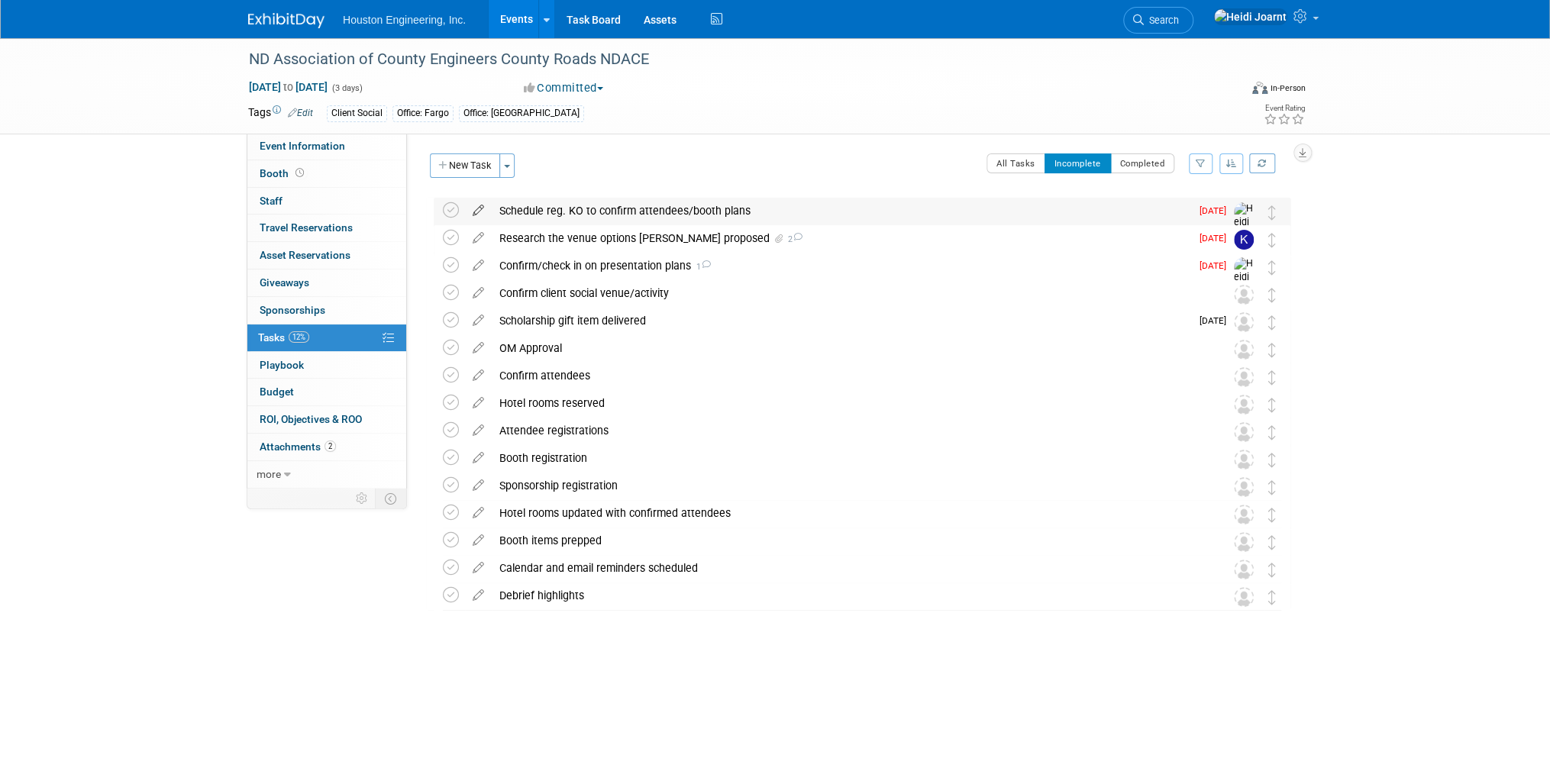
click at [476, 211] on icon at bounding box center [479, 207] width 26 height 19
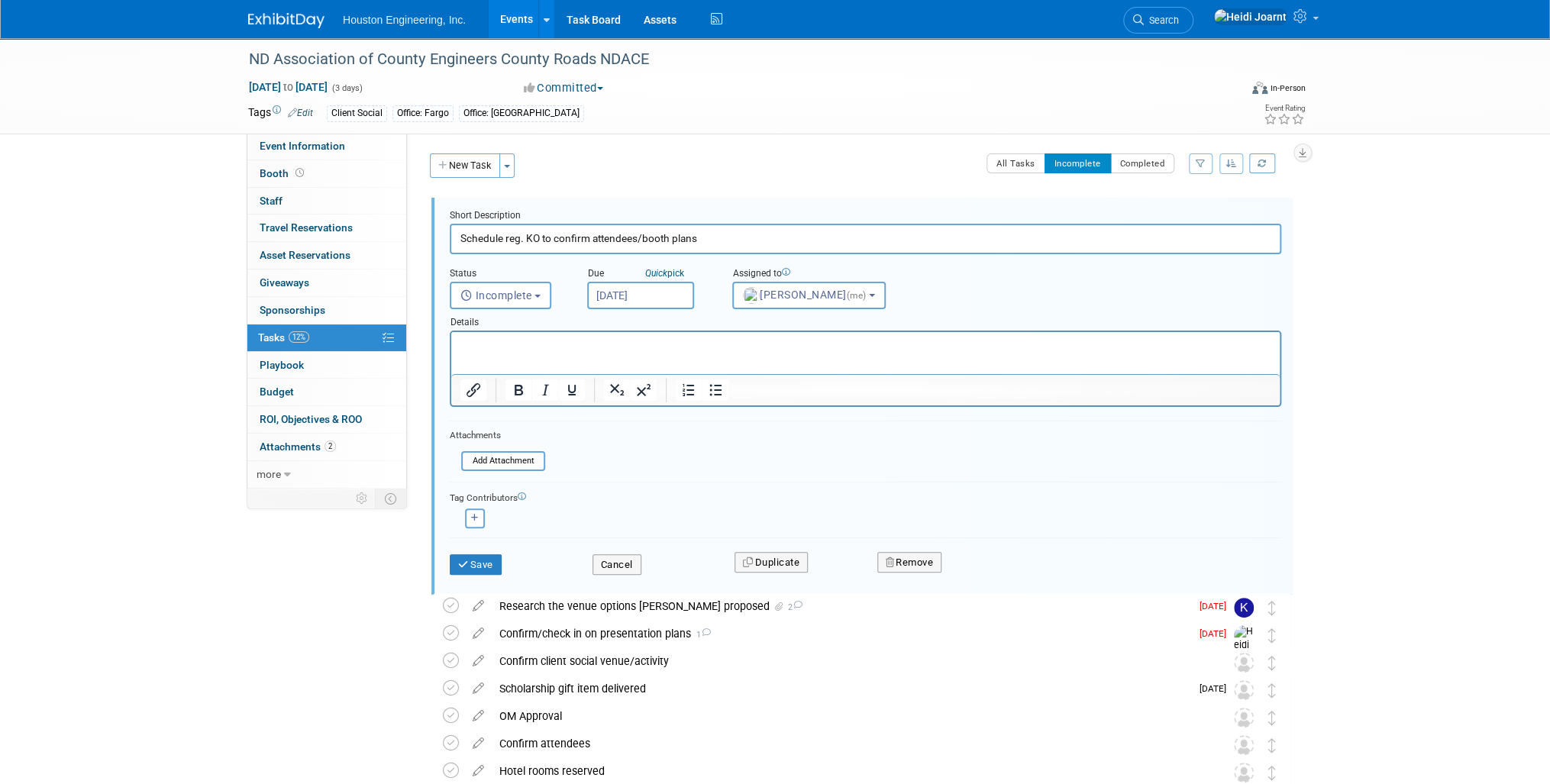
click at [624, 293] on input "Sep 22, 2025" at bounding box center [640, 295] width 107 height 27
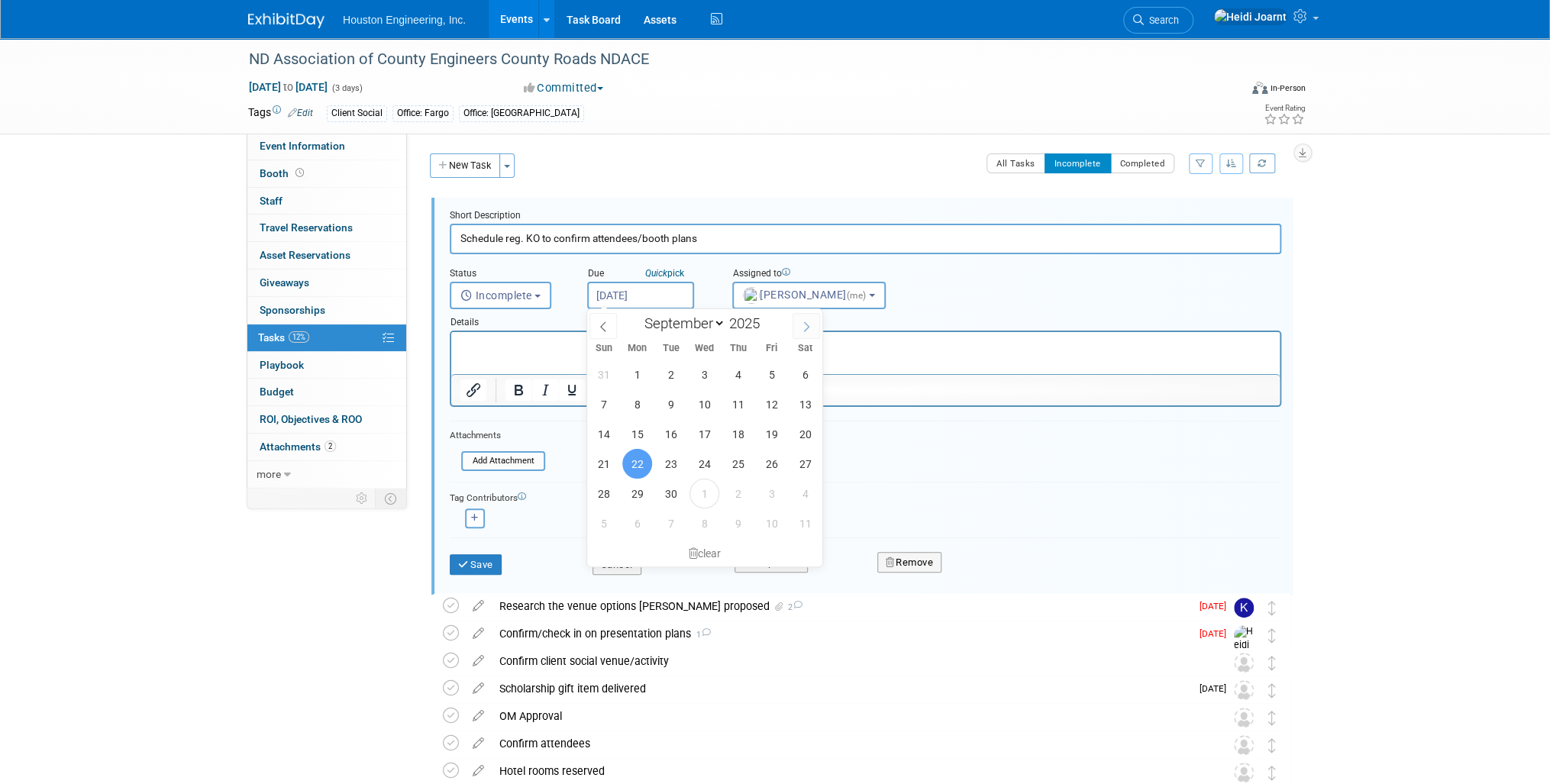
click at [809, 329] on icon at bounding box center [806, 327] width 11 height 11
select select "9"
click at [767, 403] on span "10" at bounding box center [772, 404] width 30 height 30
type input "Oct 10, 2025"
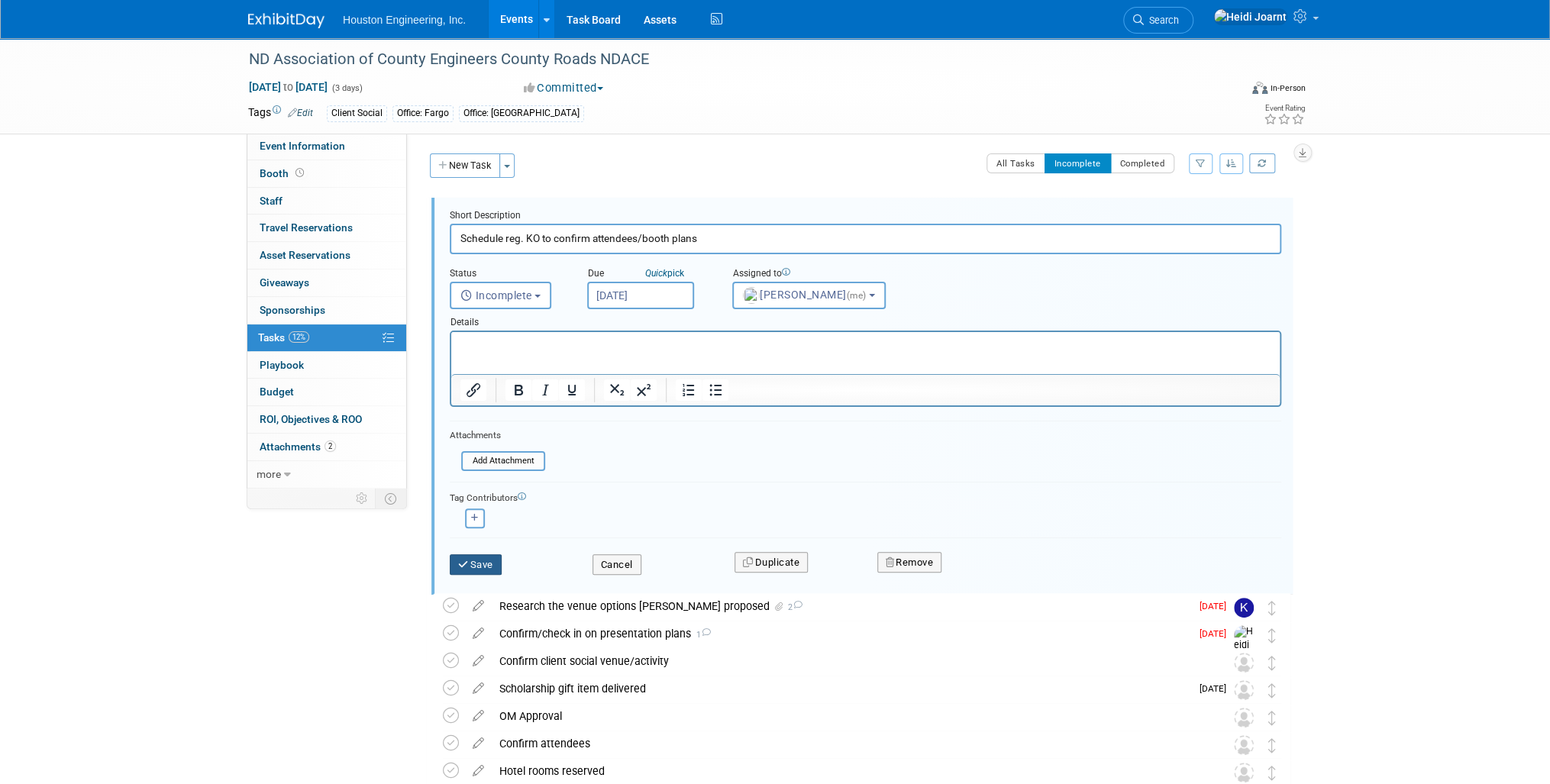
click at [471, 567] on button "Save" at bounding box center [475, 565] width 52 height 21
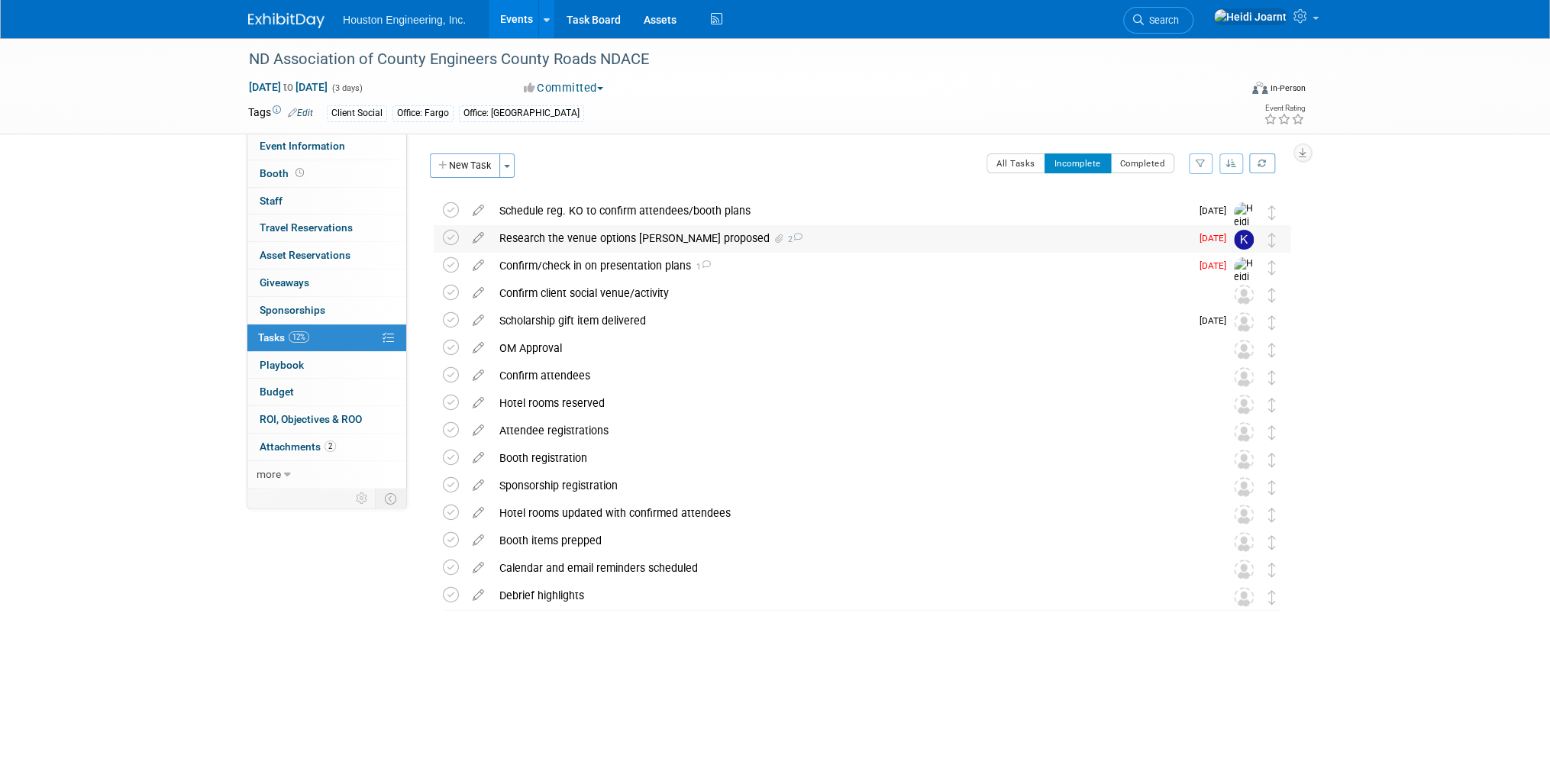
click at [558, 234] on div "Research the venue options Adam proposed 2" at bounding box center [841, 237] width 699 height 26
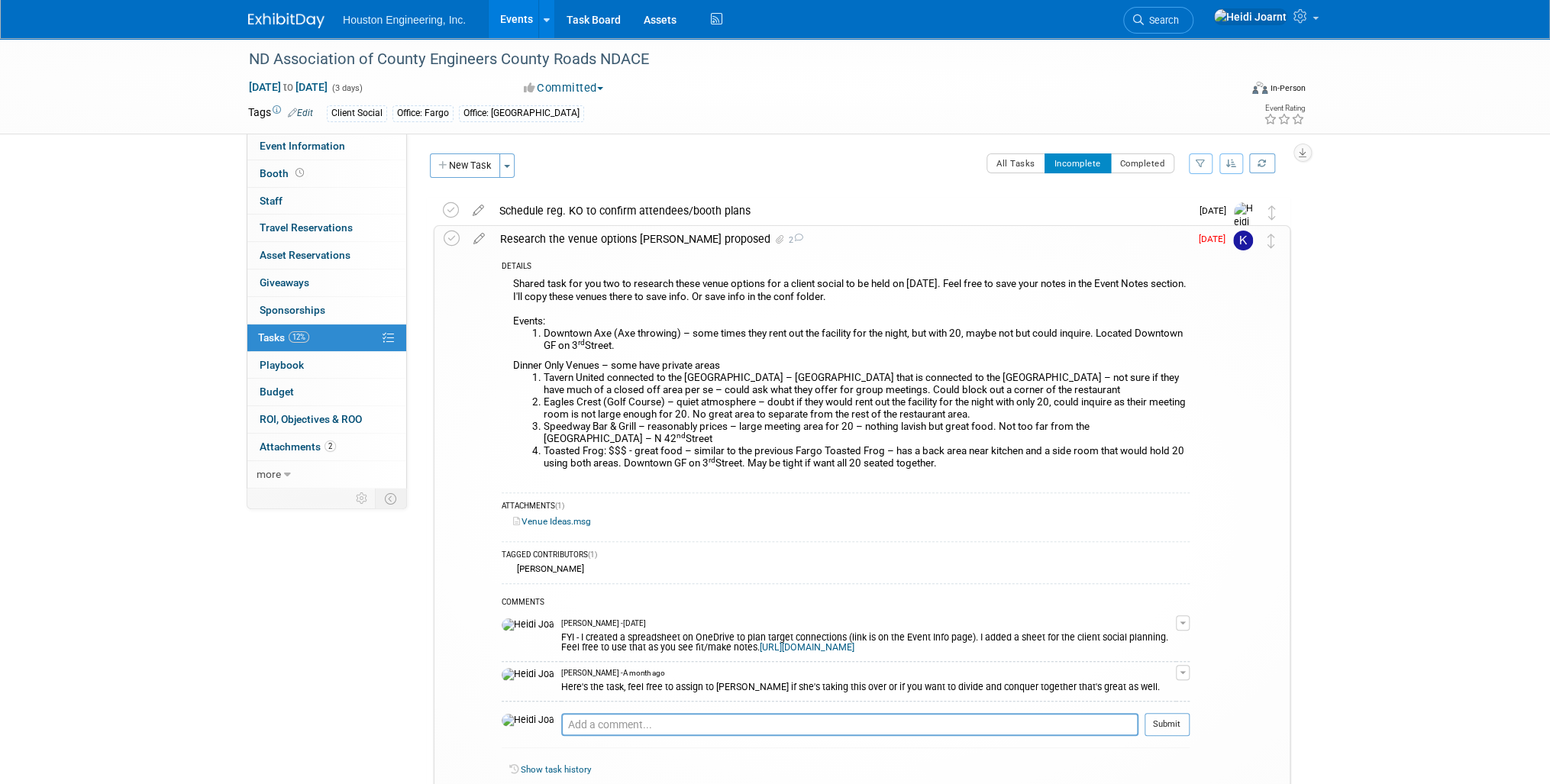
click at [569, 239] on div "Research the venue options Adam proposed 2" at bounding box center [841, 238] width 697 height 26
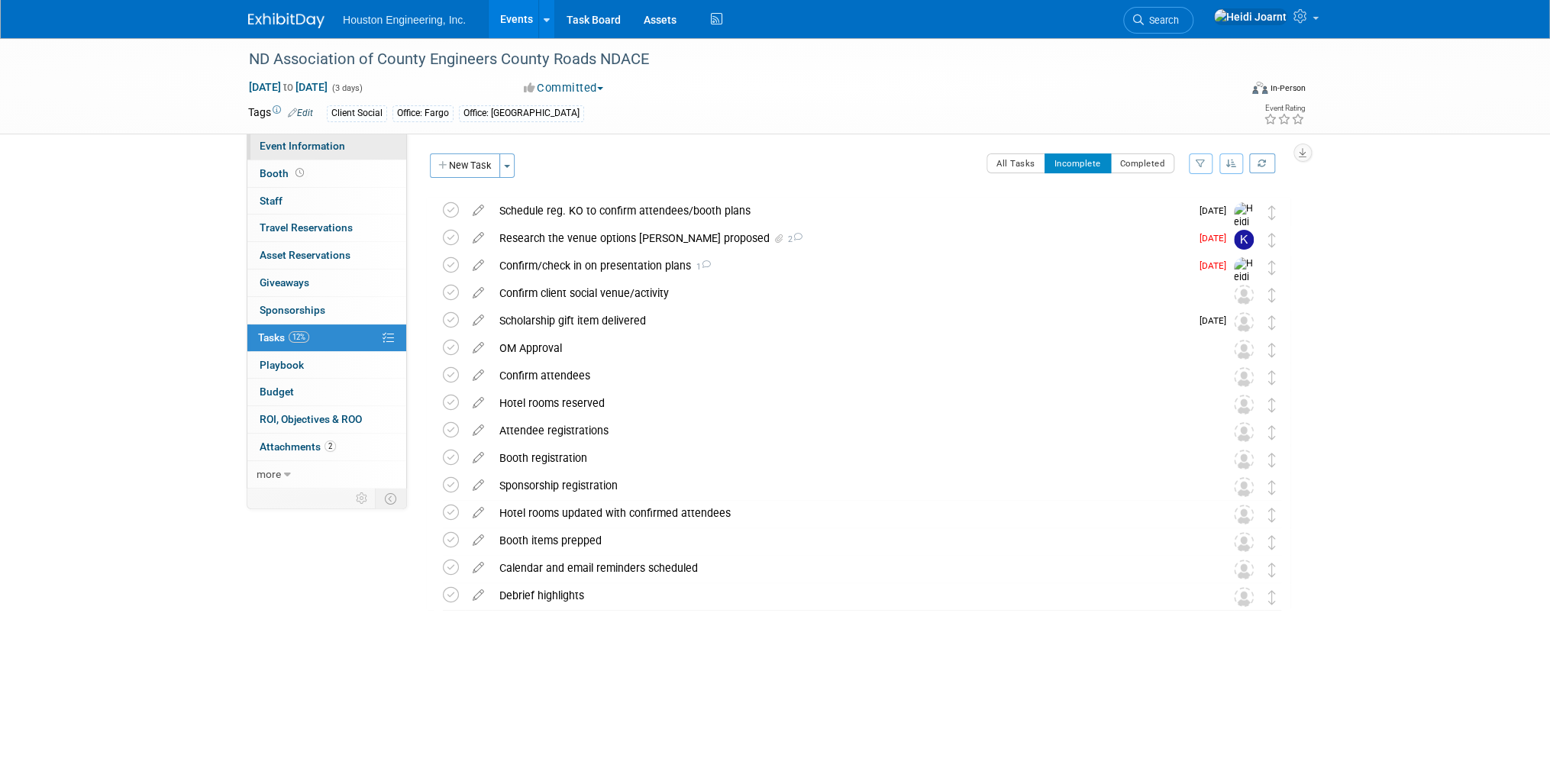
click at [332, 147] on span "Event Information" at bounding box center [302, 146] width 86 height 12
select select "2 - Post KO/Active Planning"
select select "Transportation"
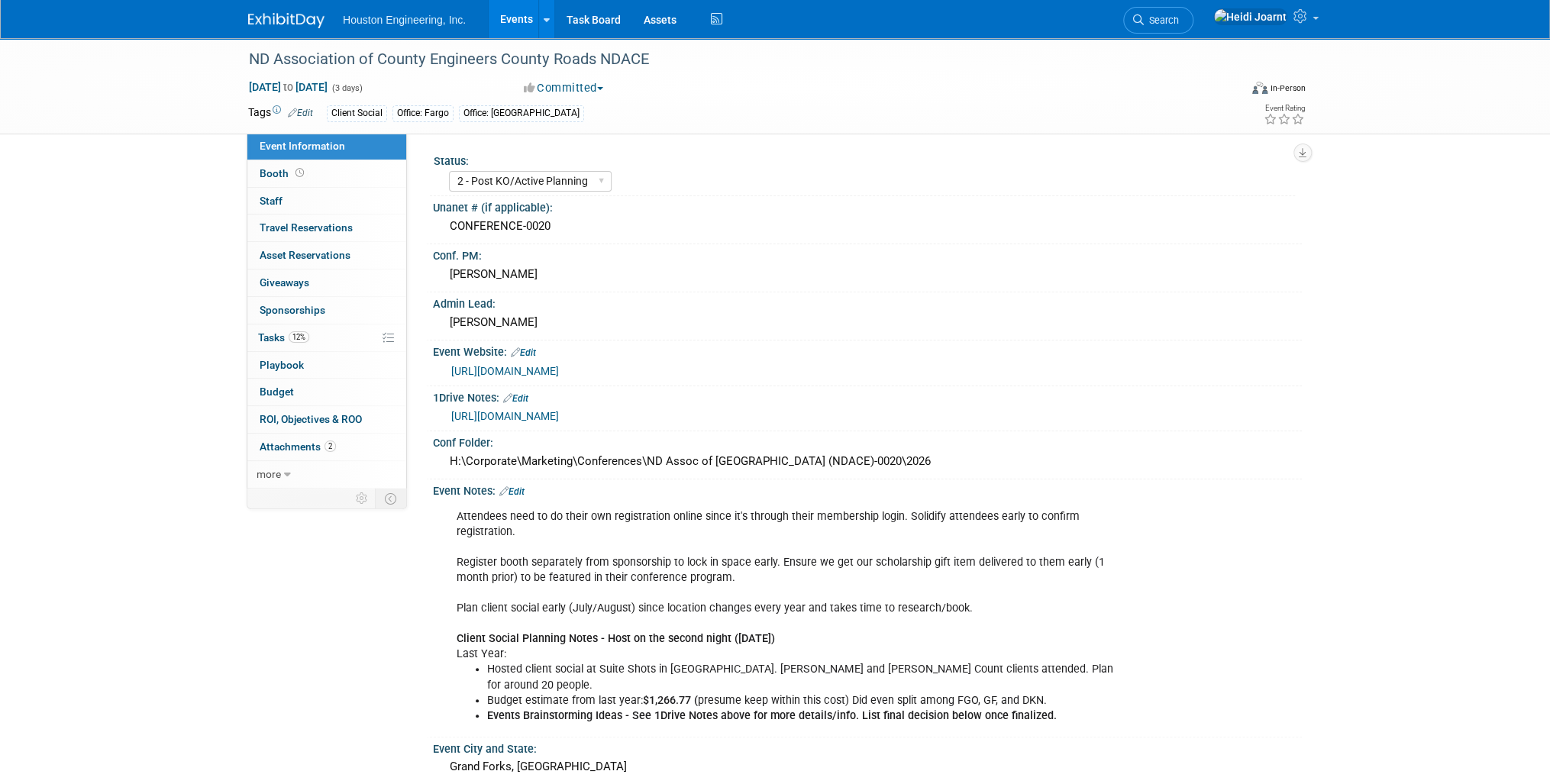
click at [523, 19] on link "Events" at bounding box center [516, 19] width 56 height 38
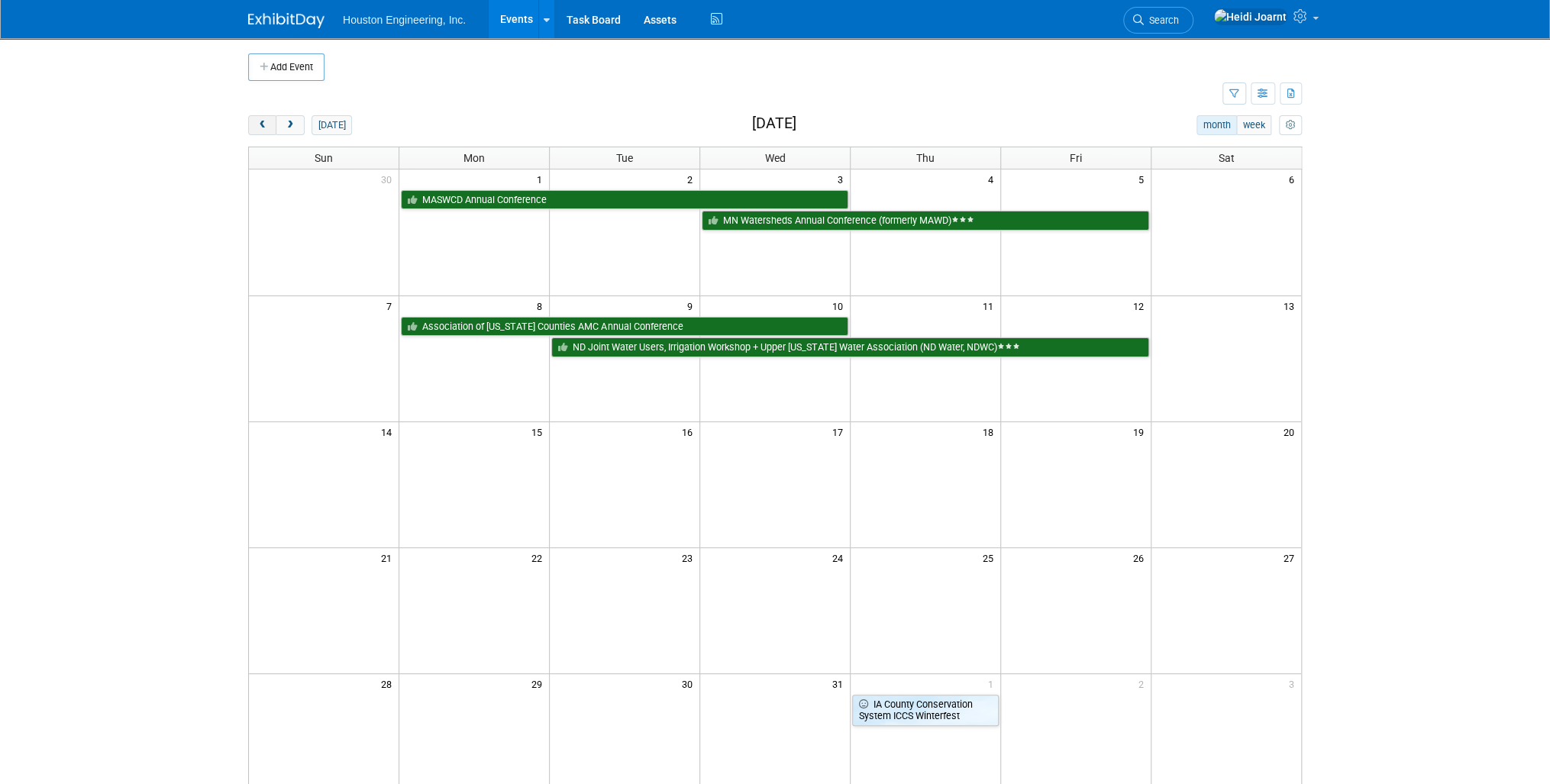
click at [263, 127] on span "prev" at bounding box center [261, 125] width 11 height 10
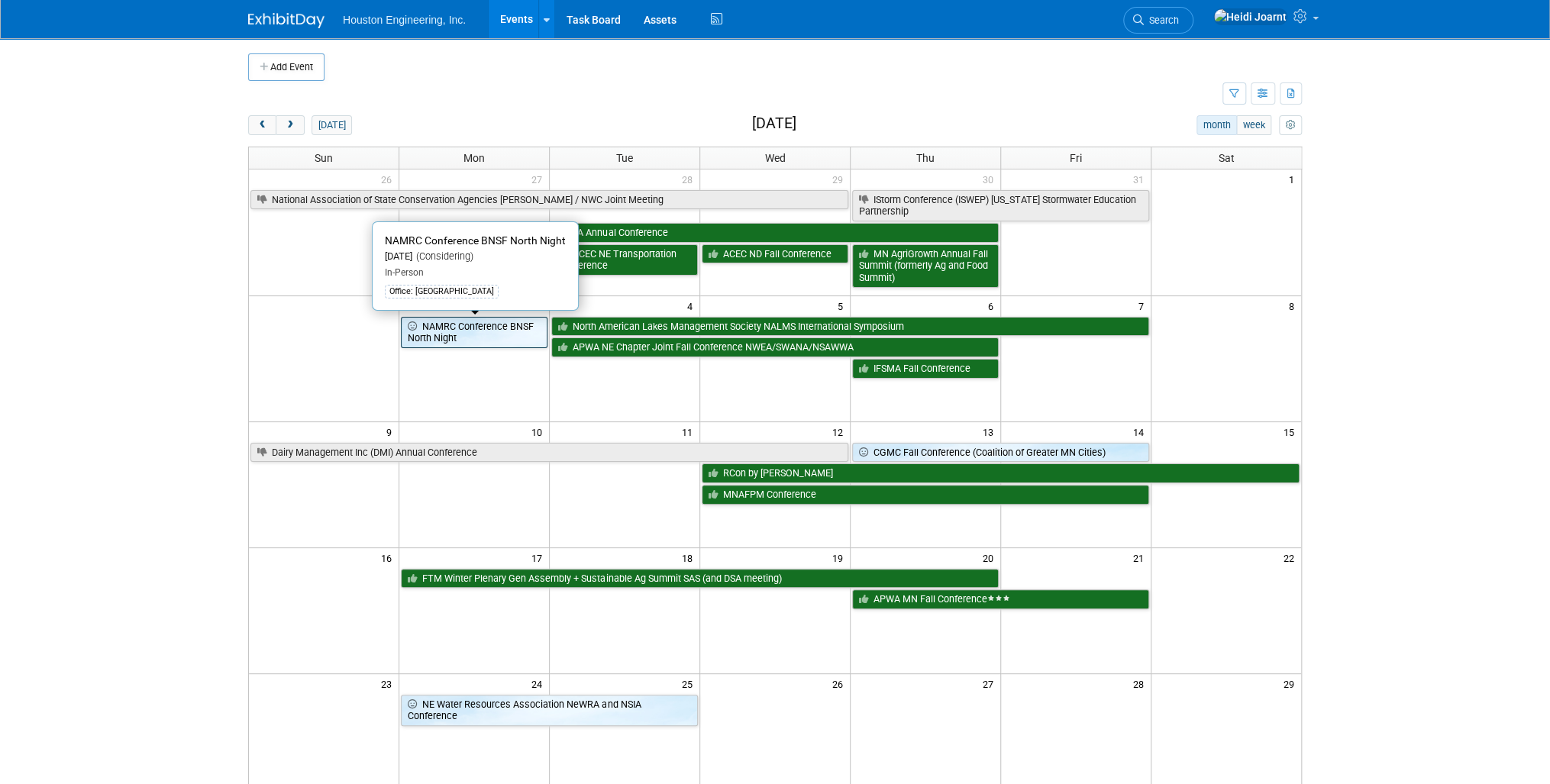
click at [503, 324] on link "NAMRC Conference BNSF North Night" at bounding box center [474, 332] width 147 height 31
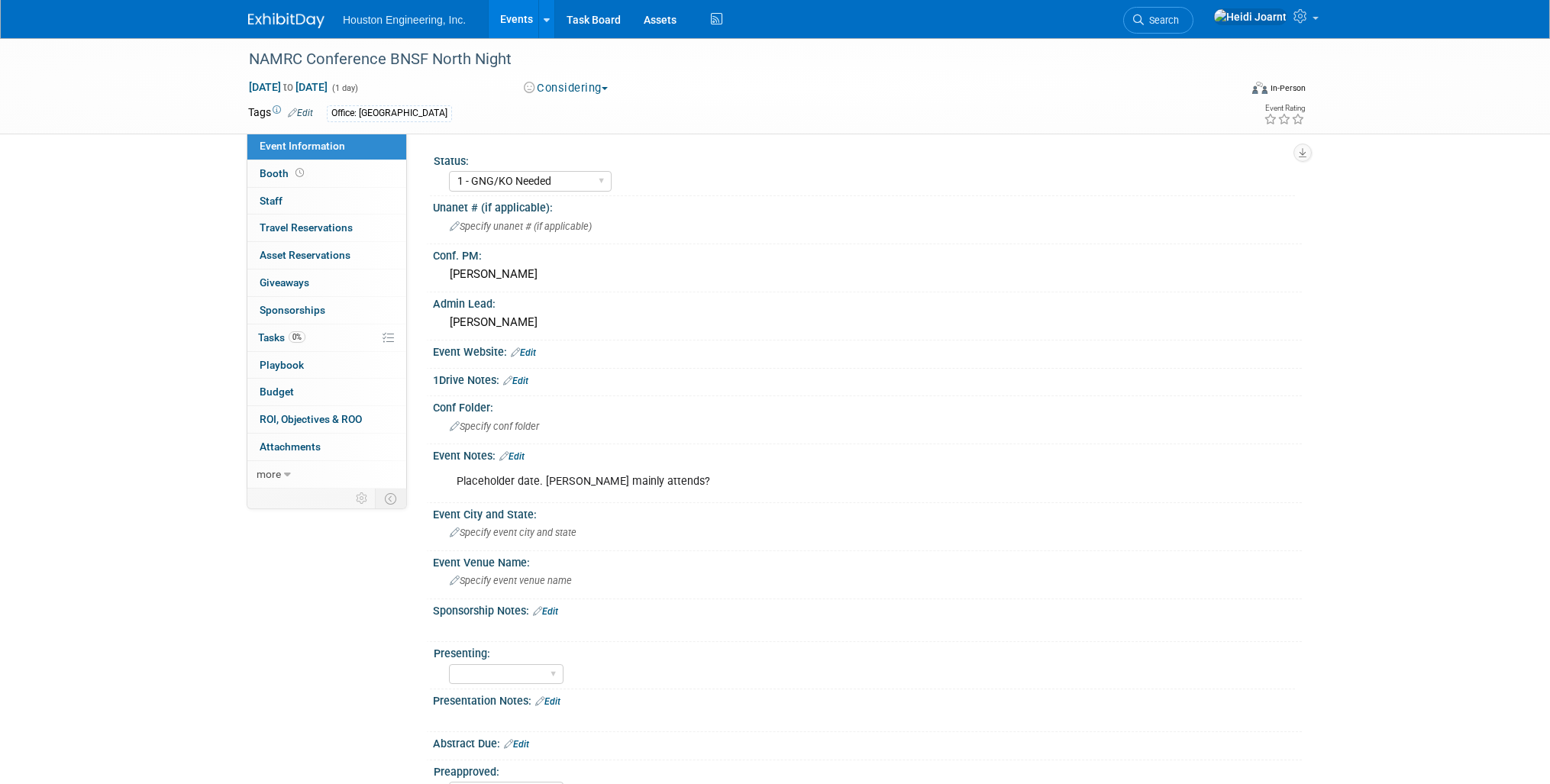
select select "1 - GNG/KO Needed"
select select "Transportation"
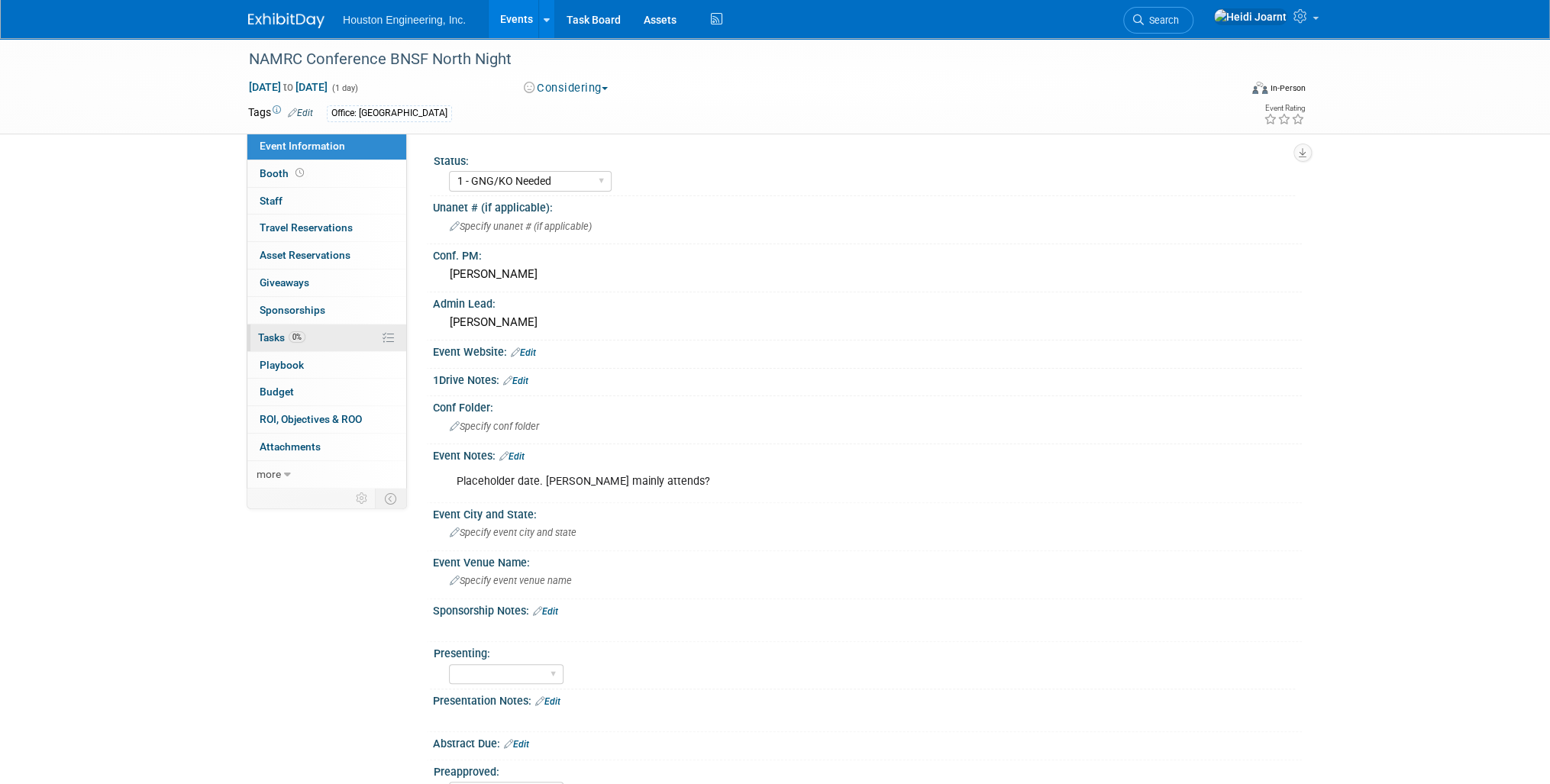
click at [303, 341] on span "Tasks 0%" at bounding box center [282, 337] width 48 height 12
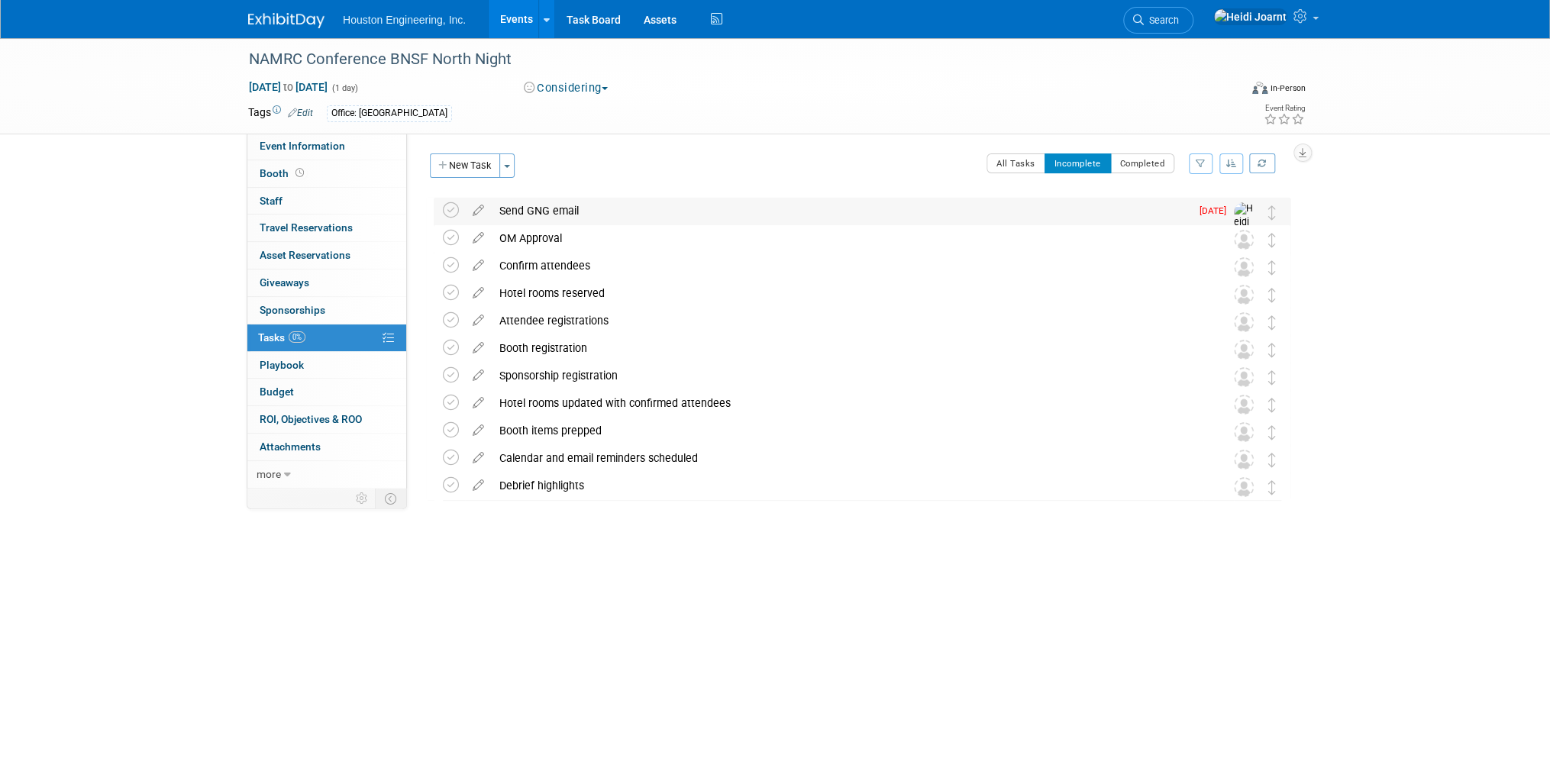
click at [556, 215] on div "Send GNG email" at bounding box center [841, 210] width 699 height 26
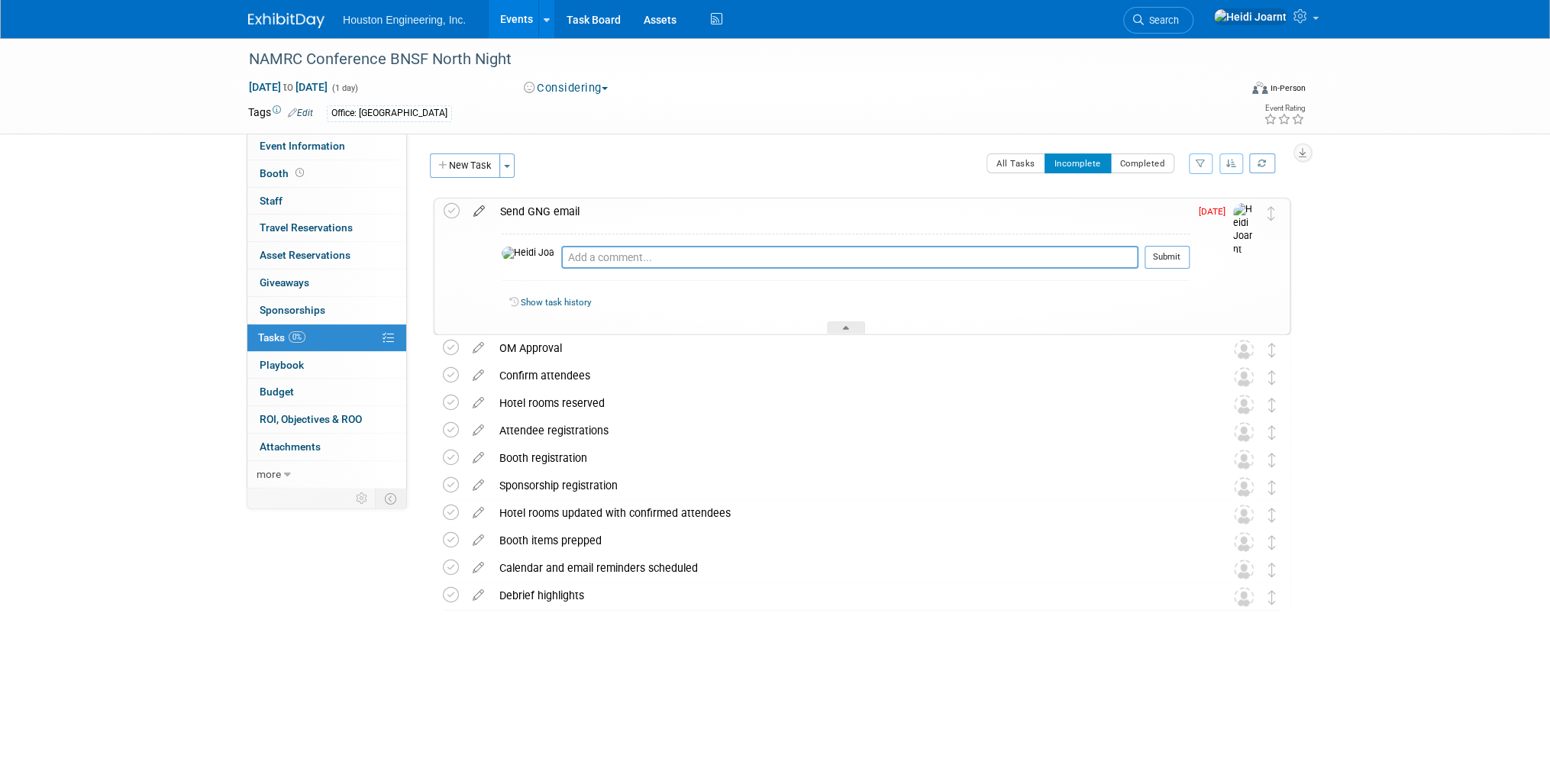
click at [480, 215] on icon at bounding box center [479, 208] width 26 height 19
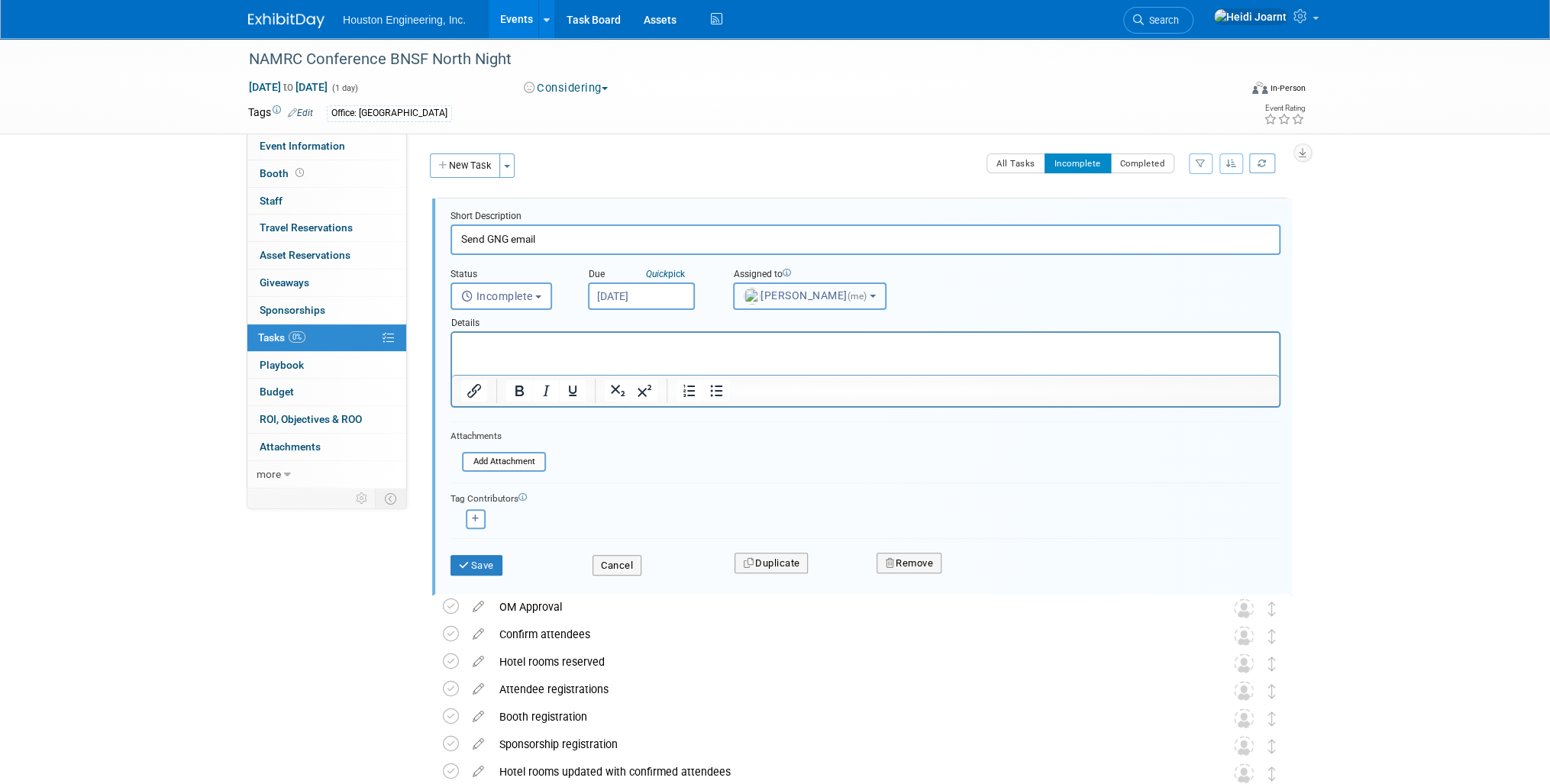
click at [775, 298] on span "Heidi Joarnt (me)" at bounding box center [806, 296] width 126 height 12
click at [783, 293] on span "Heidi Joarnt (me)" at bounding box center [806, 296] width 126 height 12
click at [532, 347] on p "Rich Text Area. Press ALT-0 for help." at bounding box center [866, 346] width 809 height 14
click at [639, 569] on button "Cancel" at bounding box center [616, 566] width 49 height 21
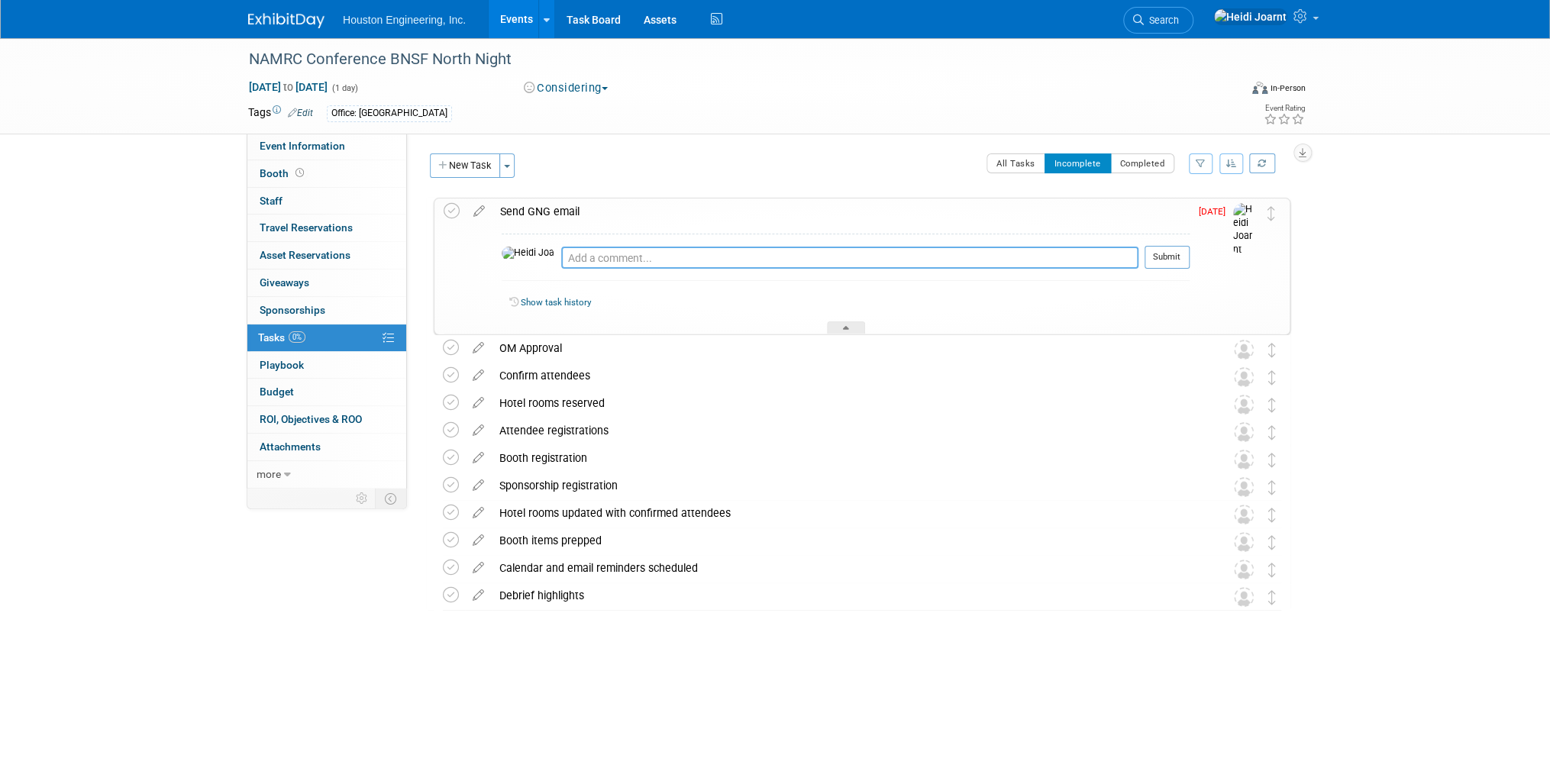
click at [578, 256] on textarea at bounding box center [850, 257] width 578 height 22
type textarea "@"
click at [479, 211] on icon at bounding box center [479, 208] width 26 height 19
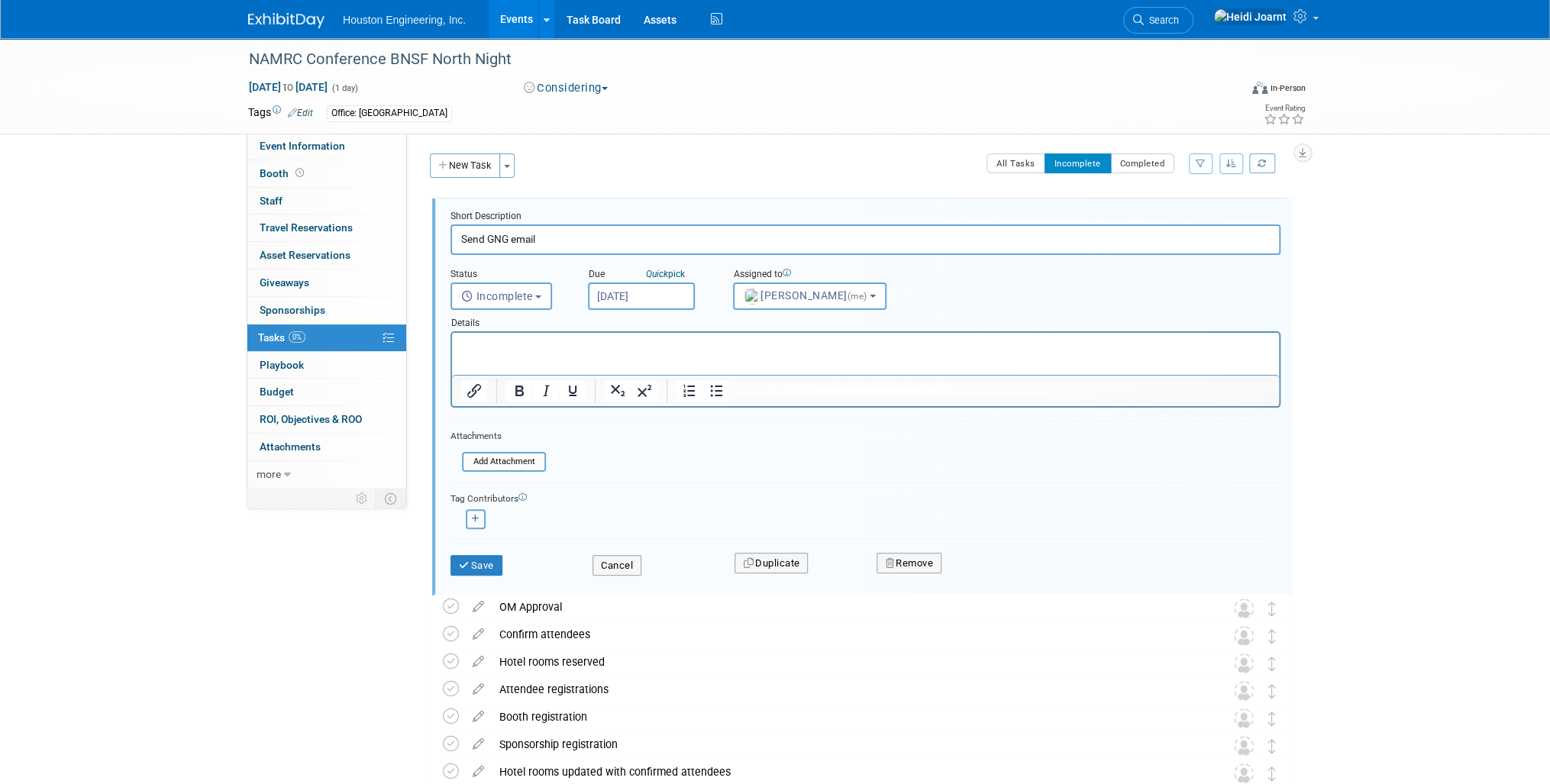
click at [476, 519] on icon "button" at bounding box center [475, 519] width 8 height 9
select select
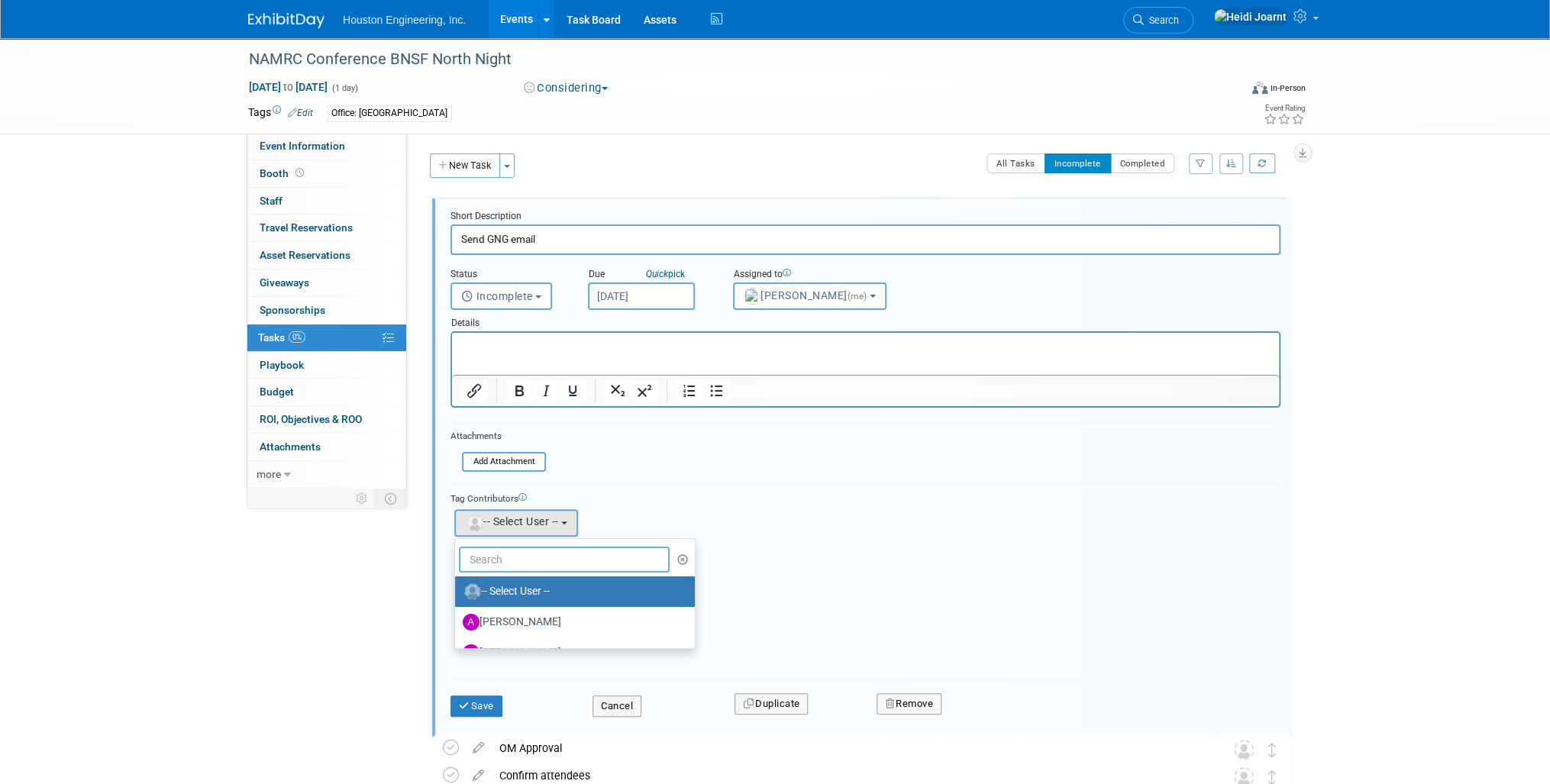
click at [519, 557] on input "text" at bounding box center [564, 559] width 211 height 26
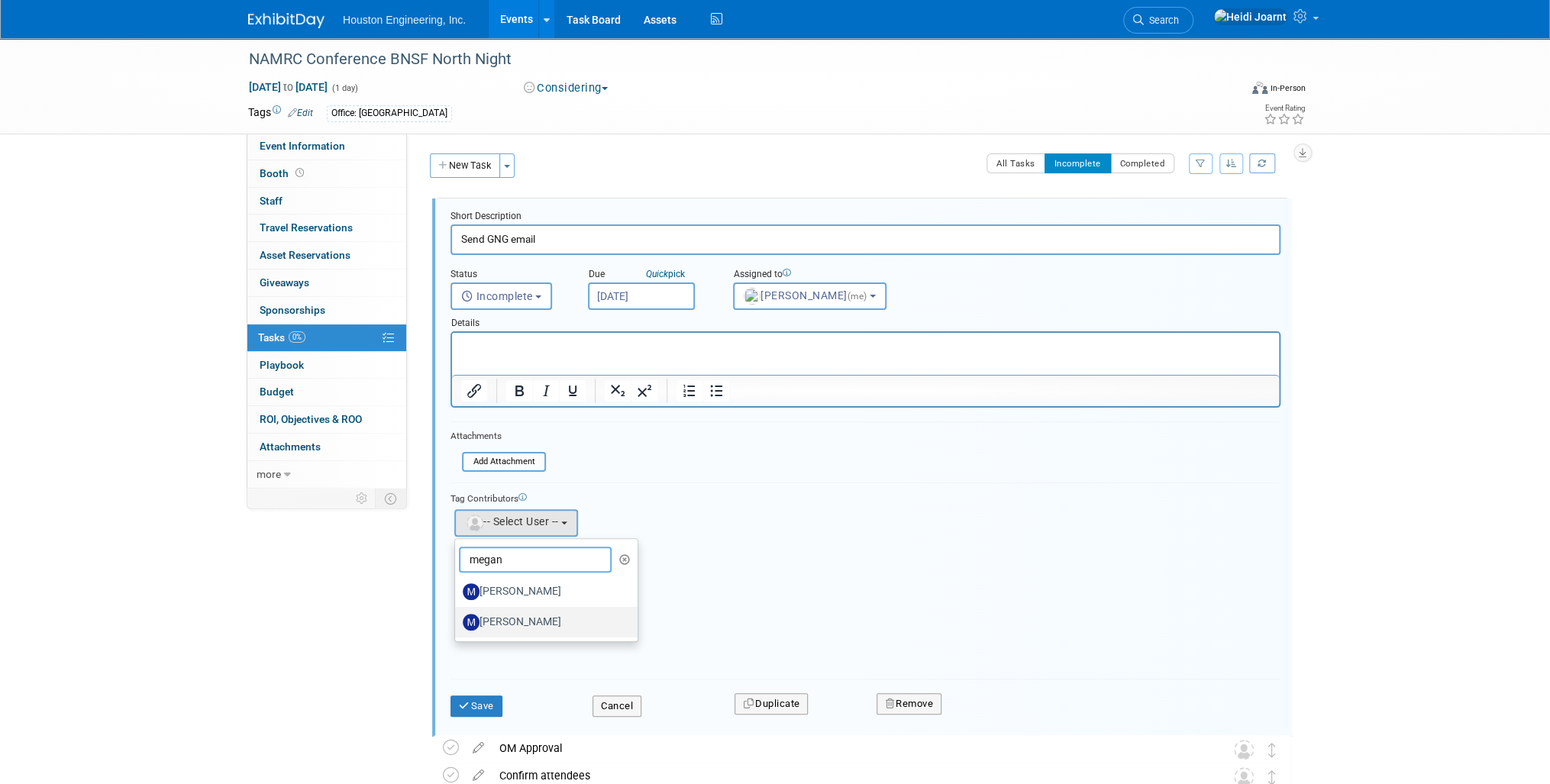
type input "megan"
click at [536, 620] on label "[PERSON_NAME]" at bounding box center [542, 622] width 160 height 25
click at [457, 620] on input "[PERSON_NAME]" at bounding box center [452, 620] width 10 height 10
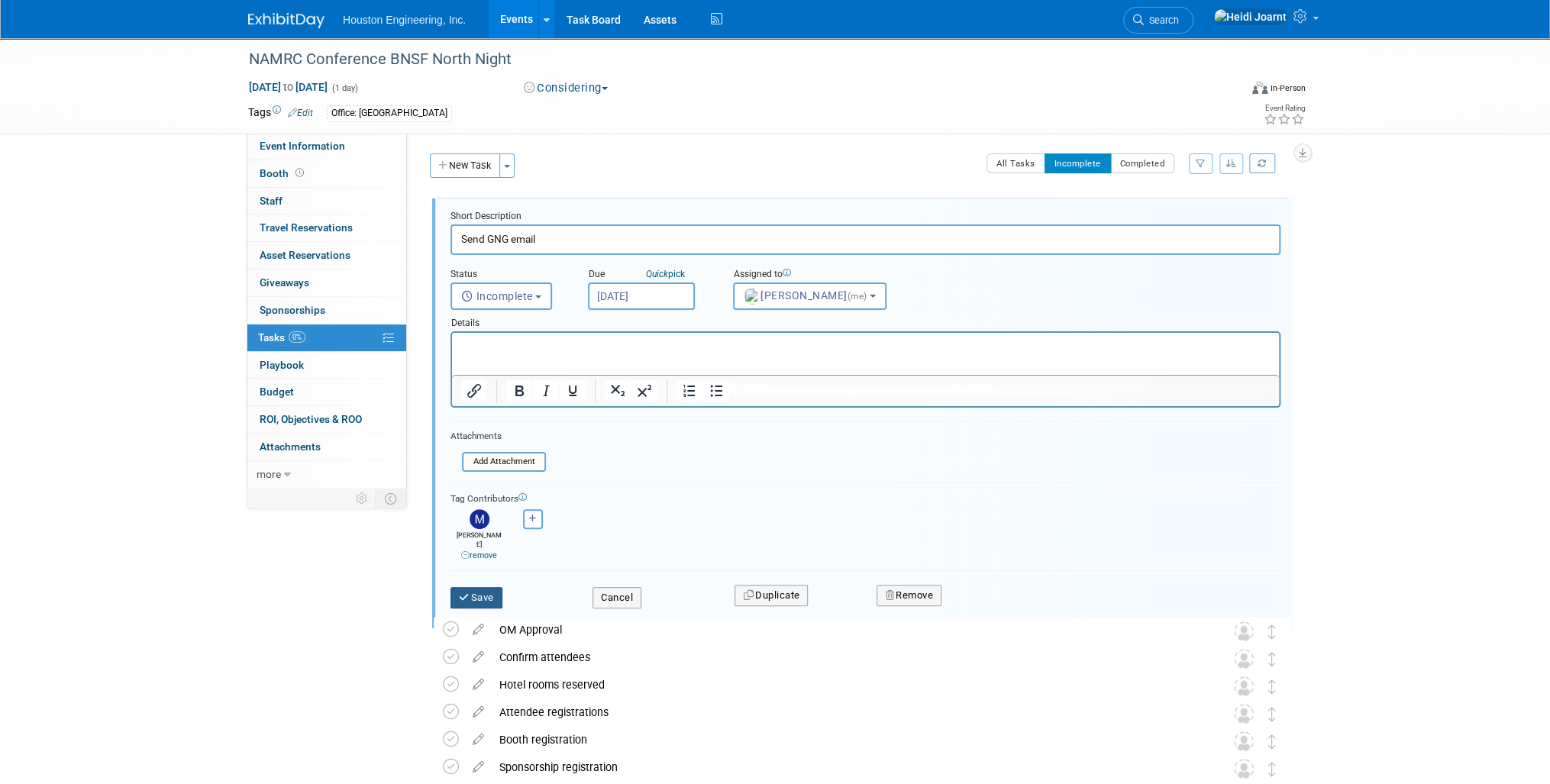
click at [484, 587] on button "Save" at bounding box center [476, 598] width 52 height 21
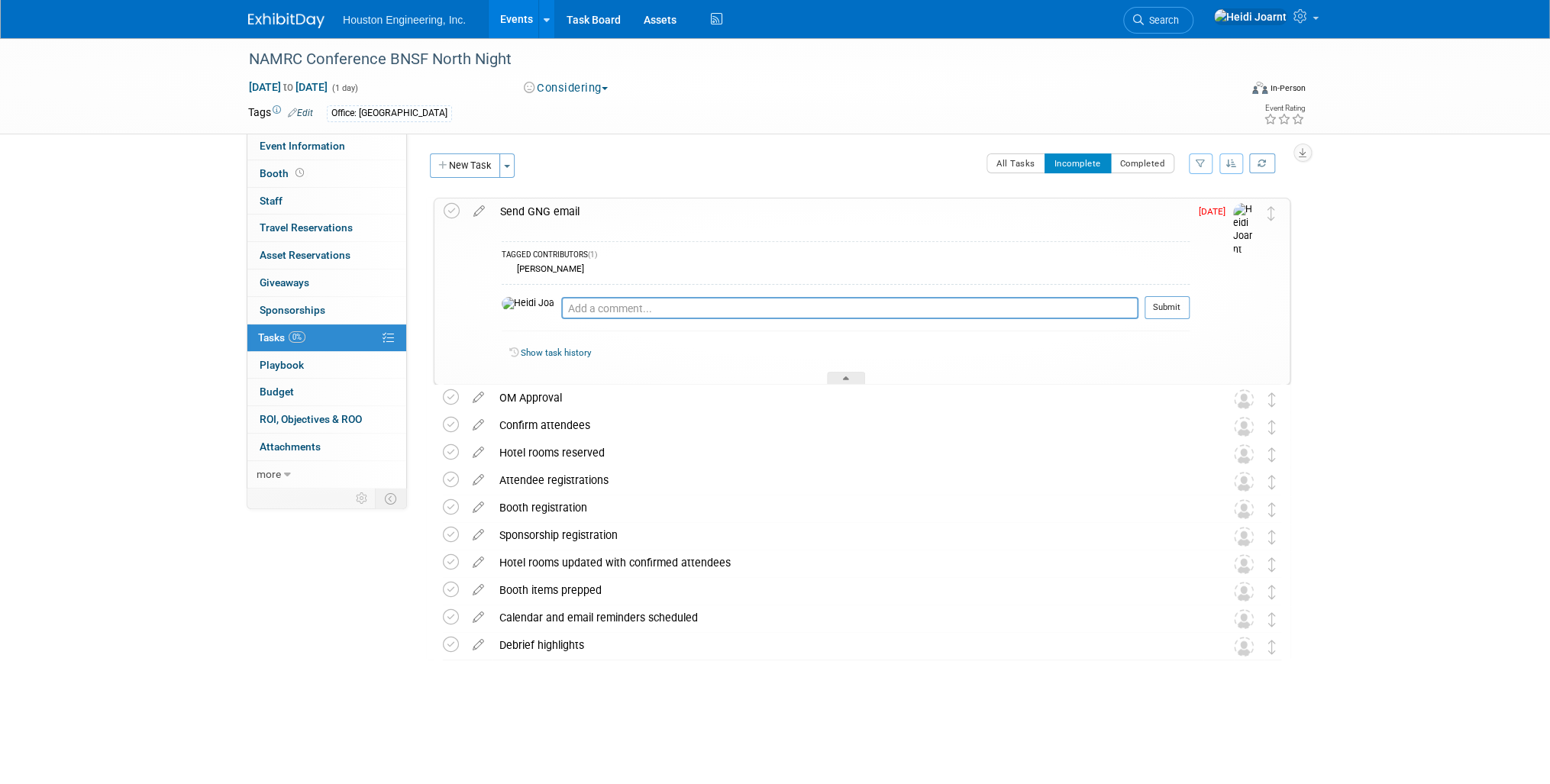
click at [624, 319] on div "Pro tip: Press Ctrl-Enter to submit comment." at bounding box center [850, 324] width 578 height 11
click at [636, 314] on textarea at bounding box center [850, 307] width 578 height 22
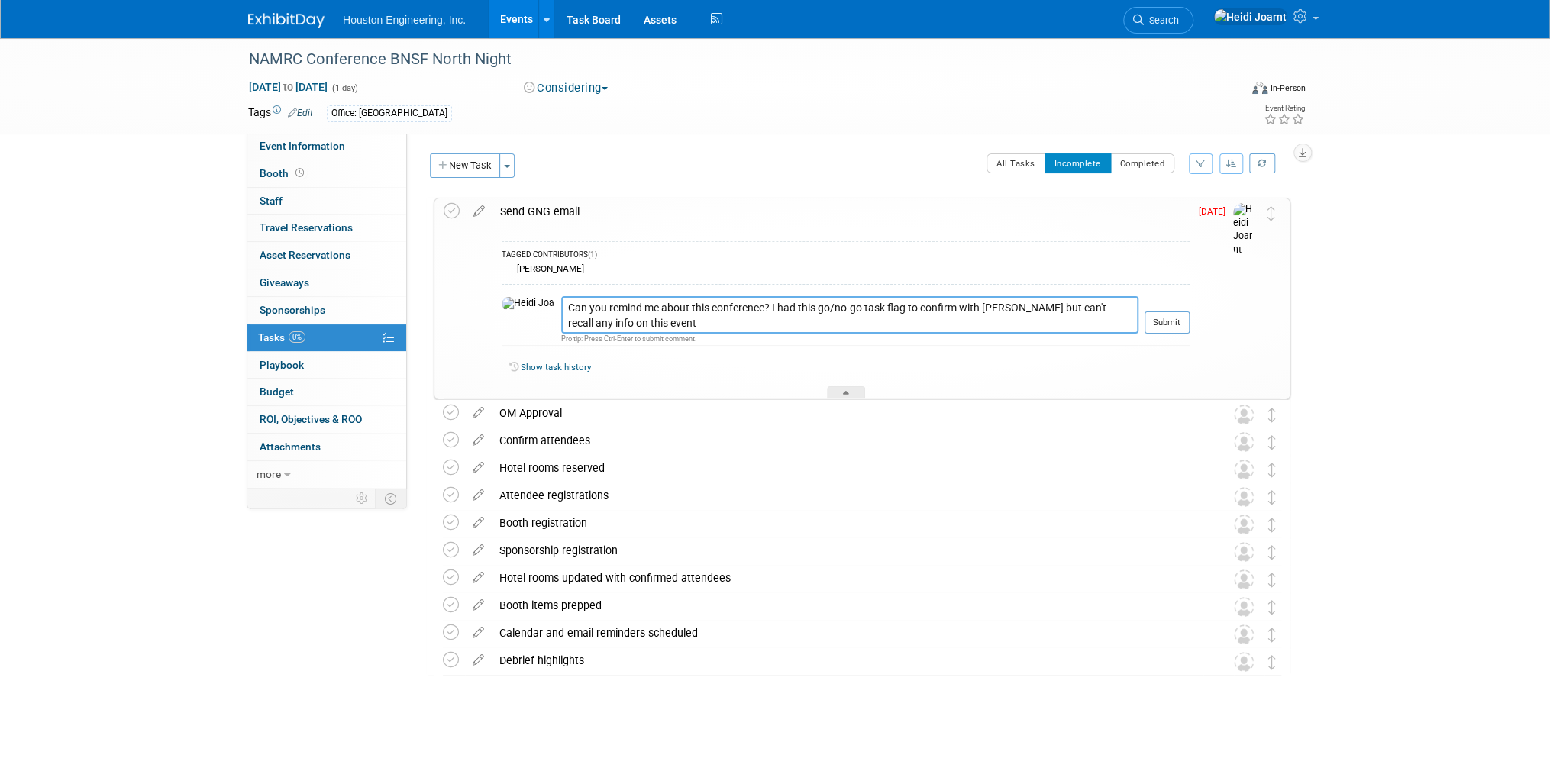
click at [822, 322] on textarea "Can you remind me about this conference? I had this go/no-go task flag to confi…" at bounding box center [850, 314] width 578 height 37
click at [665, 320] on textarea "Can you remind me about this conference? I had this go/no-go task flag to confi…" at bounding box center [850, 314] width 578 height 37
type textarea "Can you remind me about this conference? I had this go/no-go task flag to confi…"
click at [1184, 324] on button "Submit" at bounding box center [1167, 323] width 45 height 23
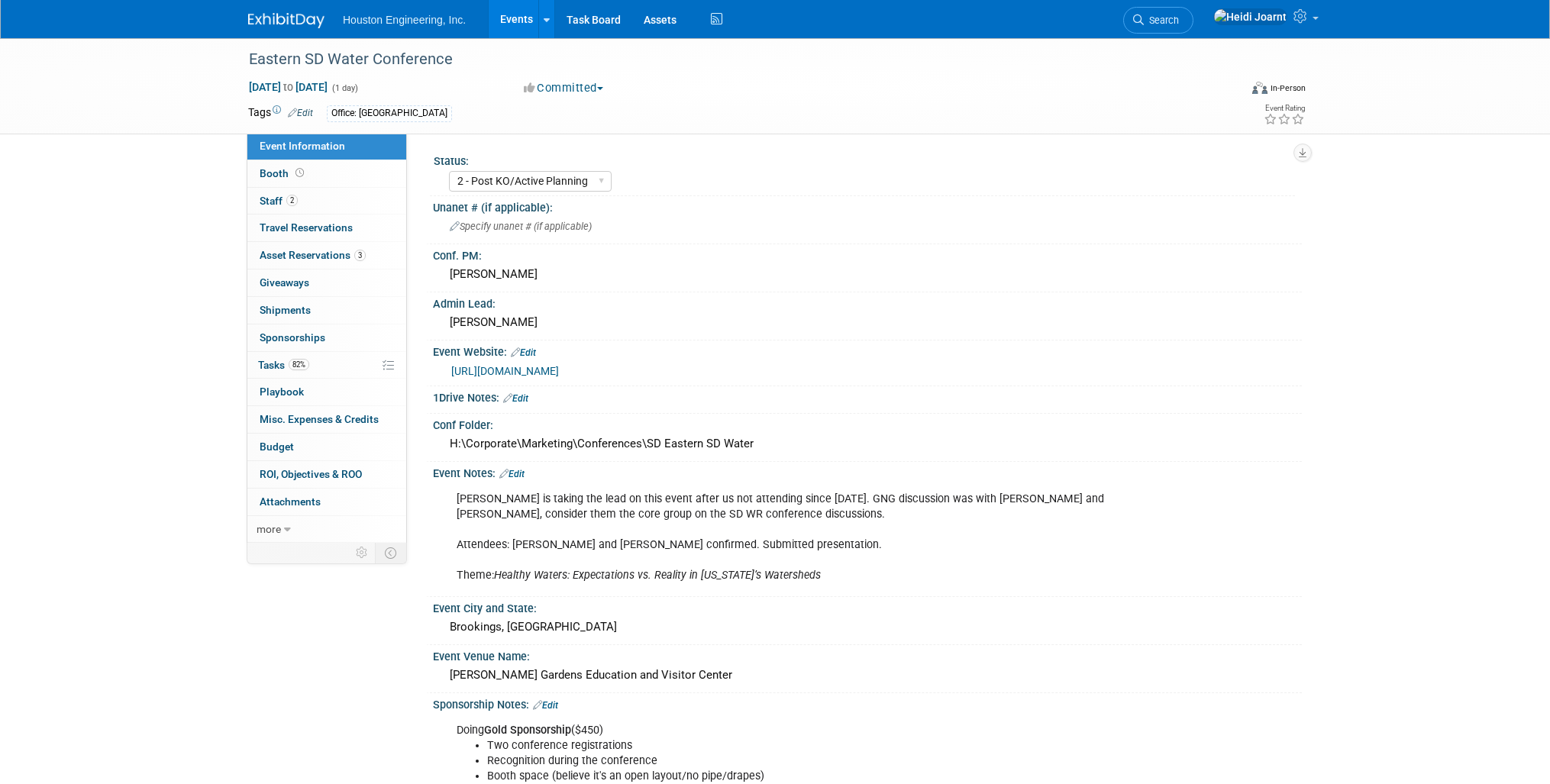
select select "2 - Post KO/Active Planning"
select select "Pending"
select select "Water Resources"
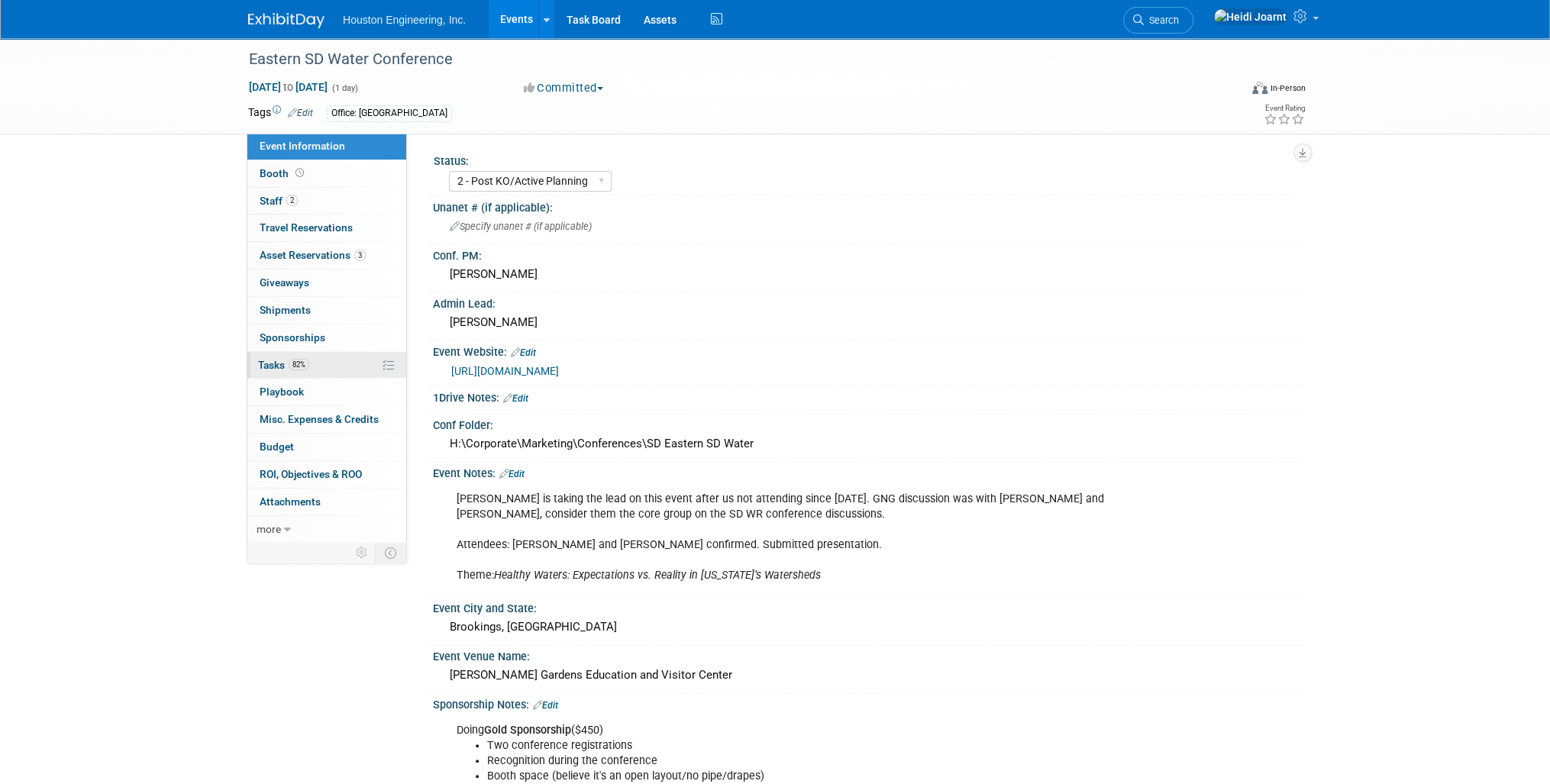
click at [360, 366] on link "82% Tasks 82%" at bounding box center [327, 366] width 159 height 26
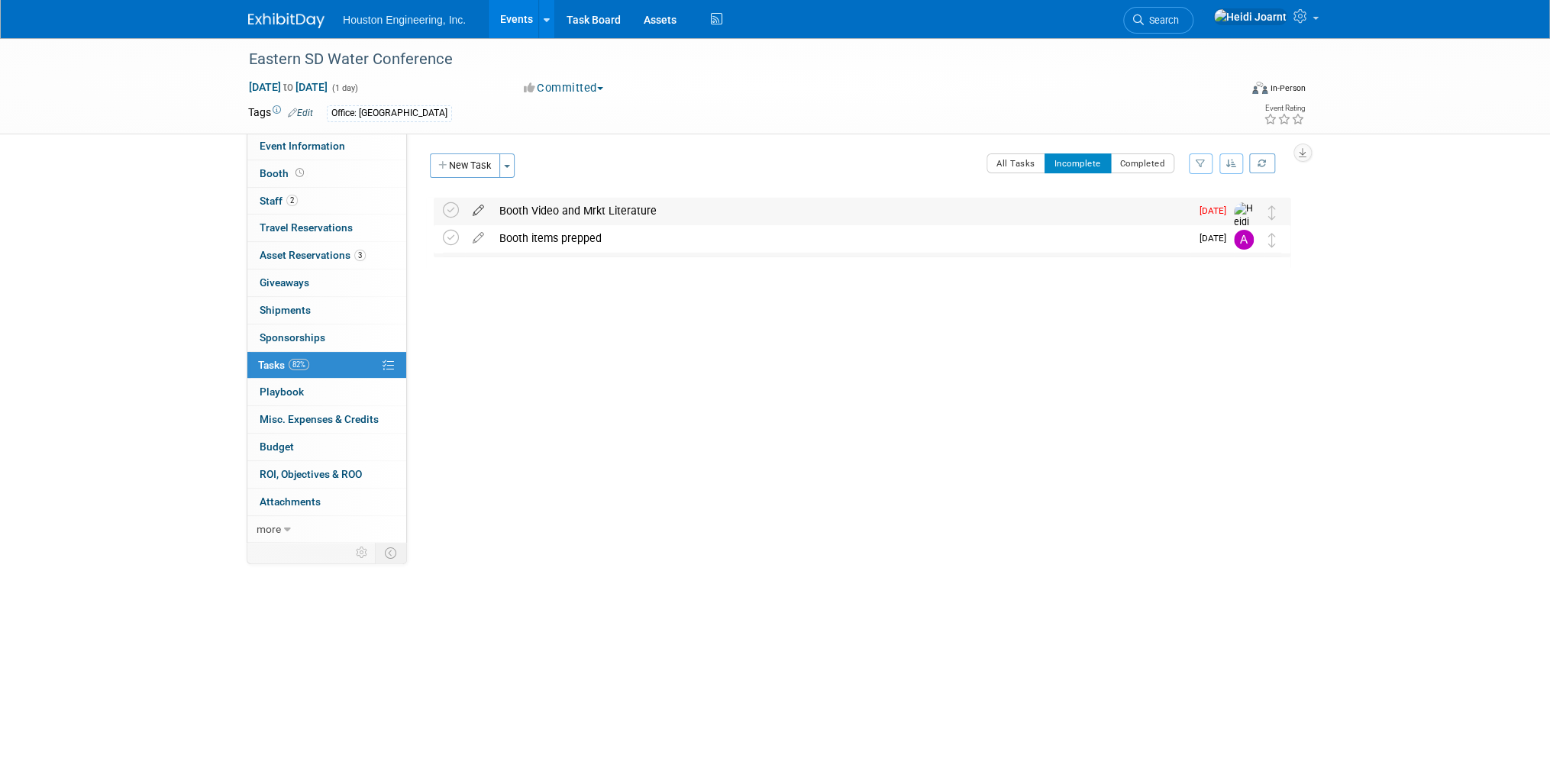
click at [478, 214] on icon at bounding box center [479, 207] width 26 height 19
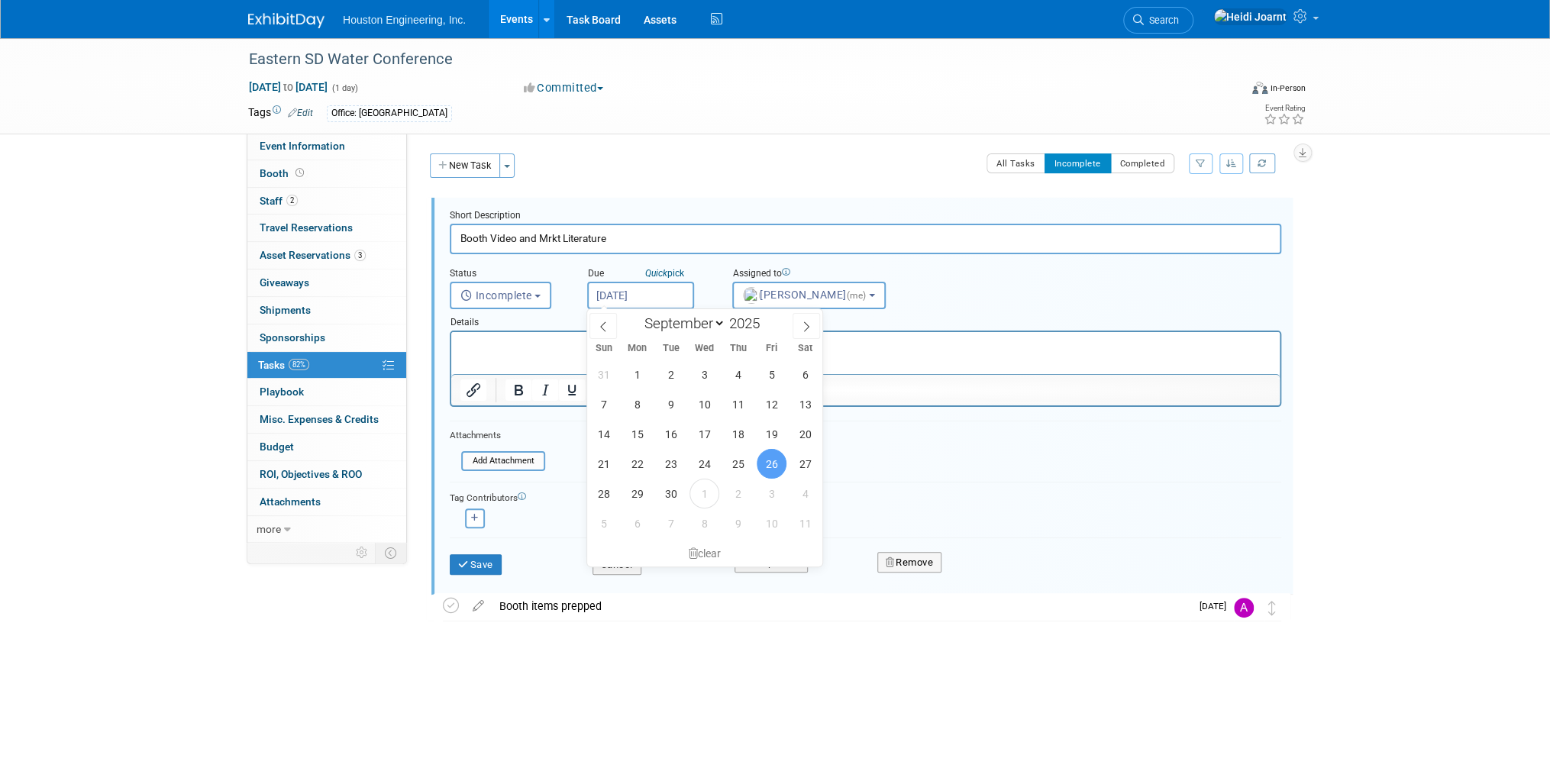
click at [640, 290] on input "[DATE]" at bounding box center [640, 295] width 107 height 27
click at [781, 498] on span "3" at bounding box center [772, 494] width 30 height 30
type input "[DATE]"
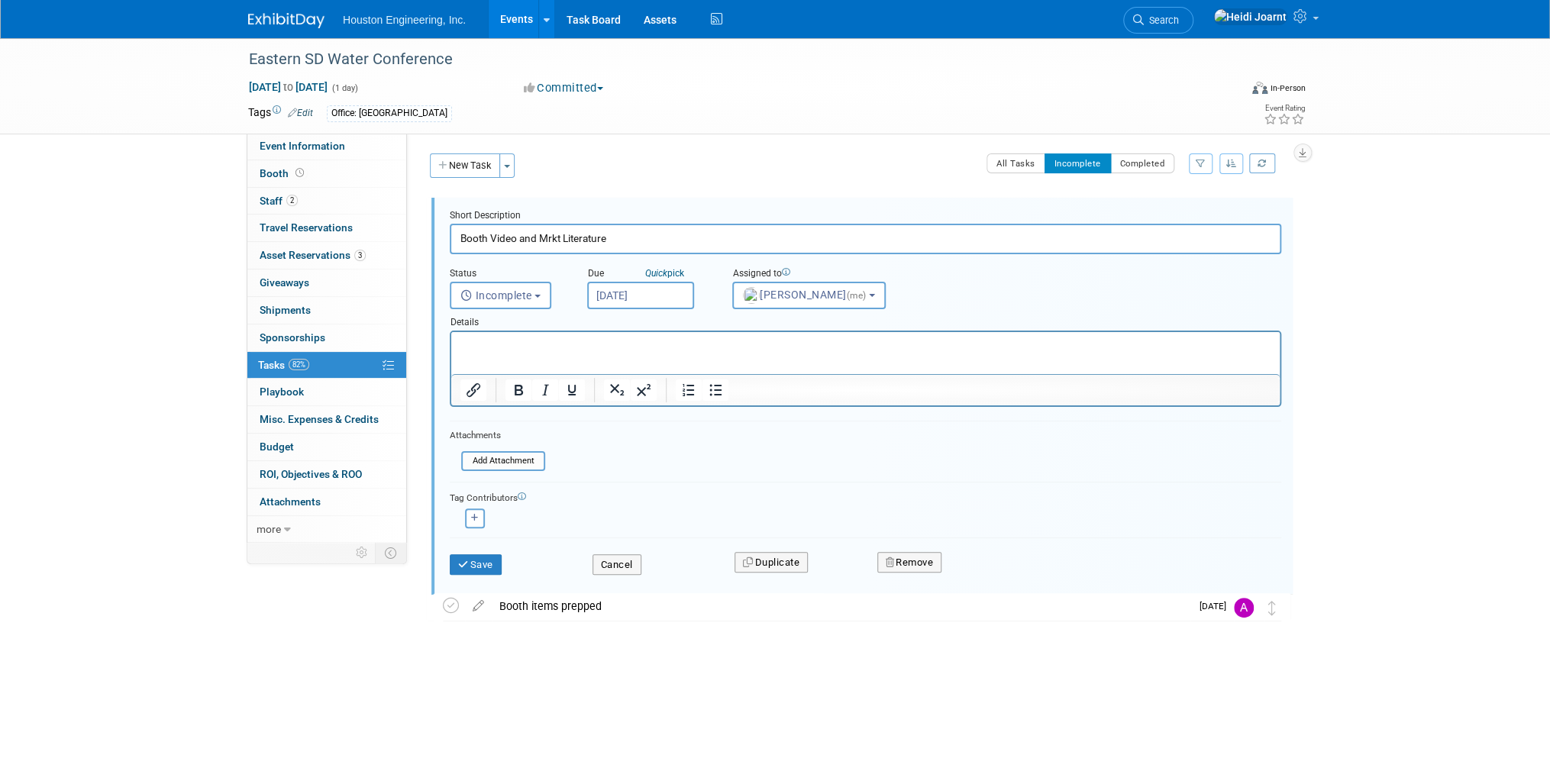
click at [671, 296] on input "[DATE]" at bounding box center [640, 295] width 107 height 27
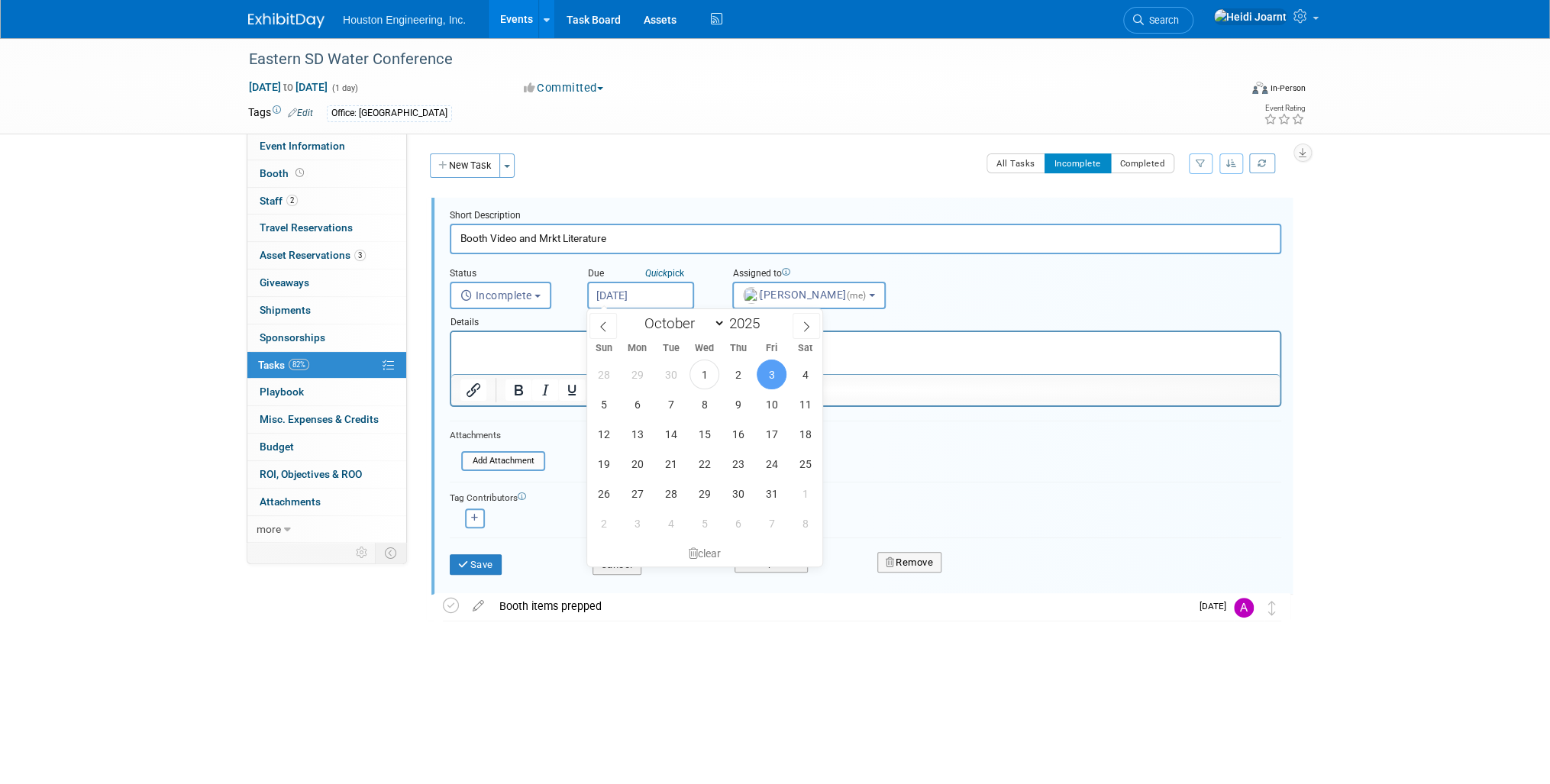
click at [764, 376] on span "3" at bounding box center [772, 374] width 30 height 30
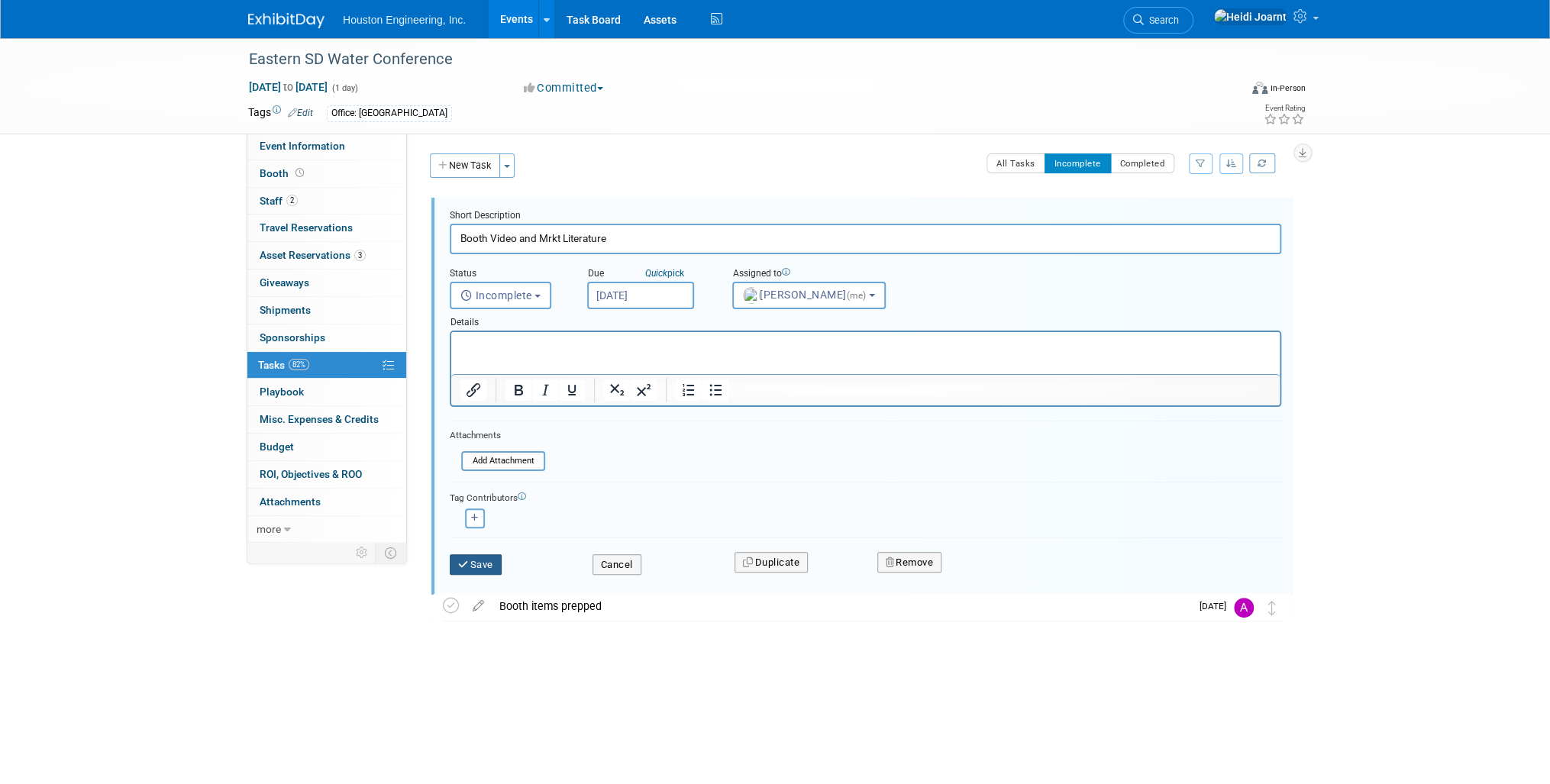
click at [477, 568] on button "Save" at bounding box center [475, 565] width 52 height 21
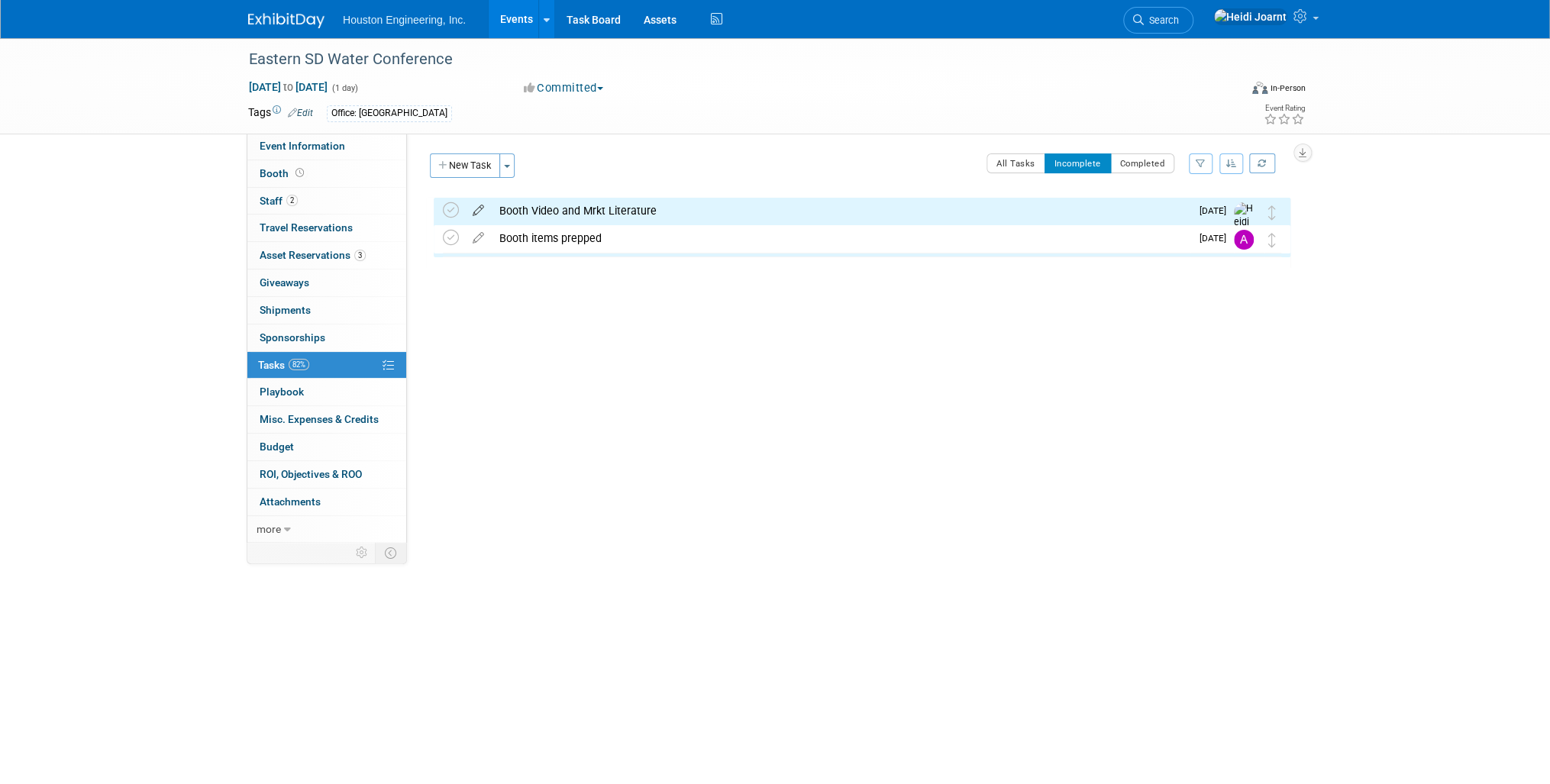
click at [485, 211] on icon at bounding box center [479, 207] width 26 height 19
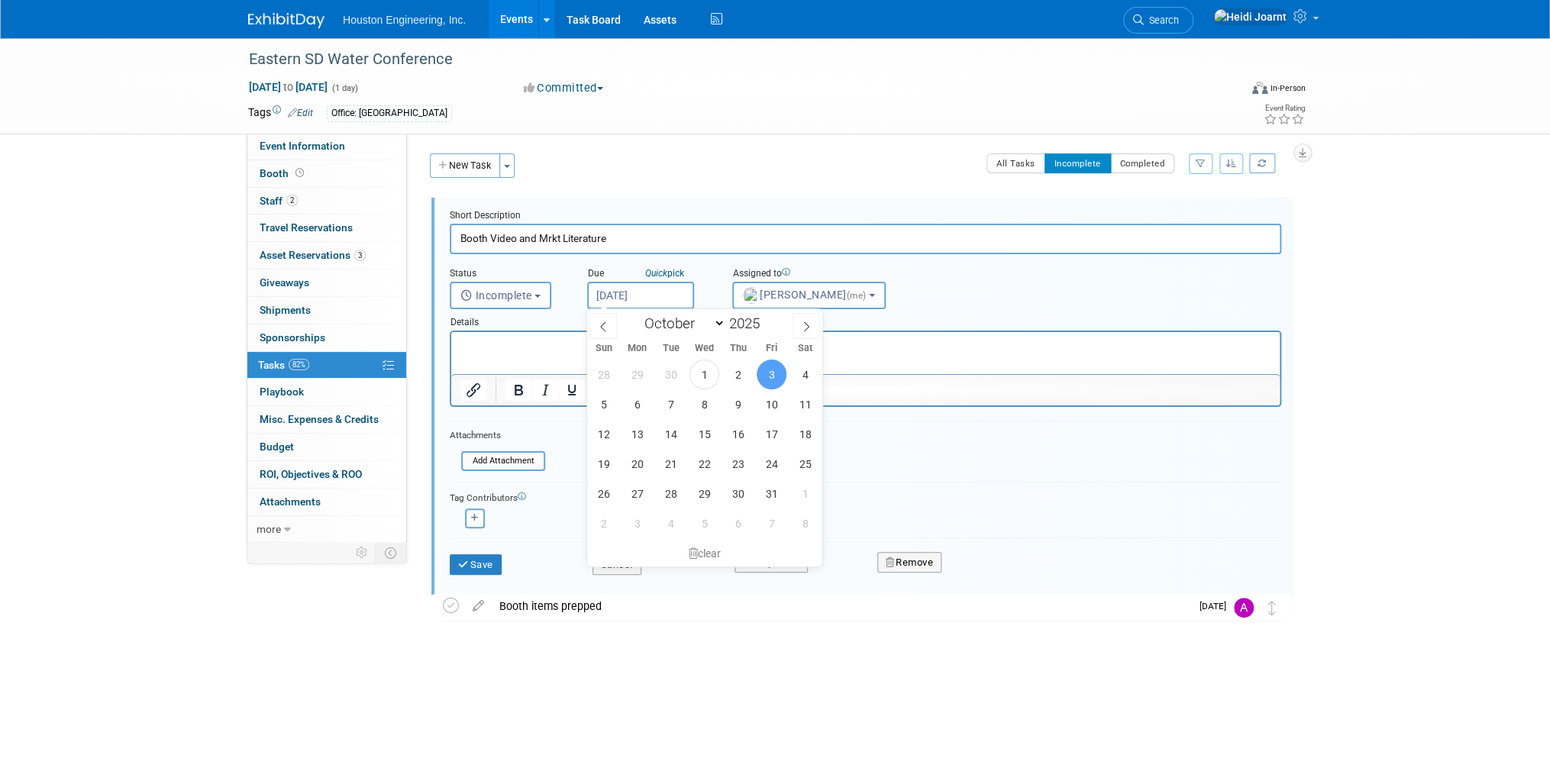
click at [646, 288] on input "[DATE]" at bounding box center [640, 295] width 107 height 27
click at [630, 405] on span "6" at bounding box center [638, 404] width 30 height 30
type input "[DATE]"
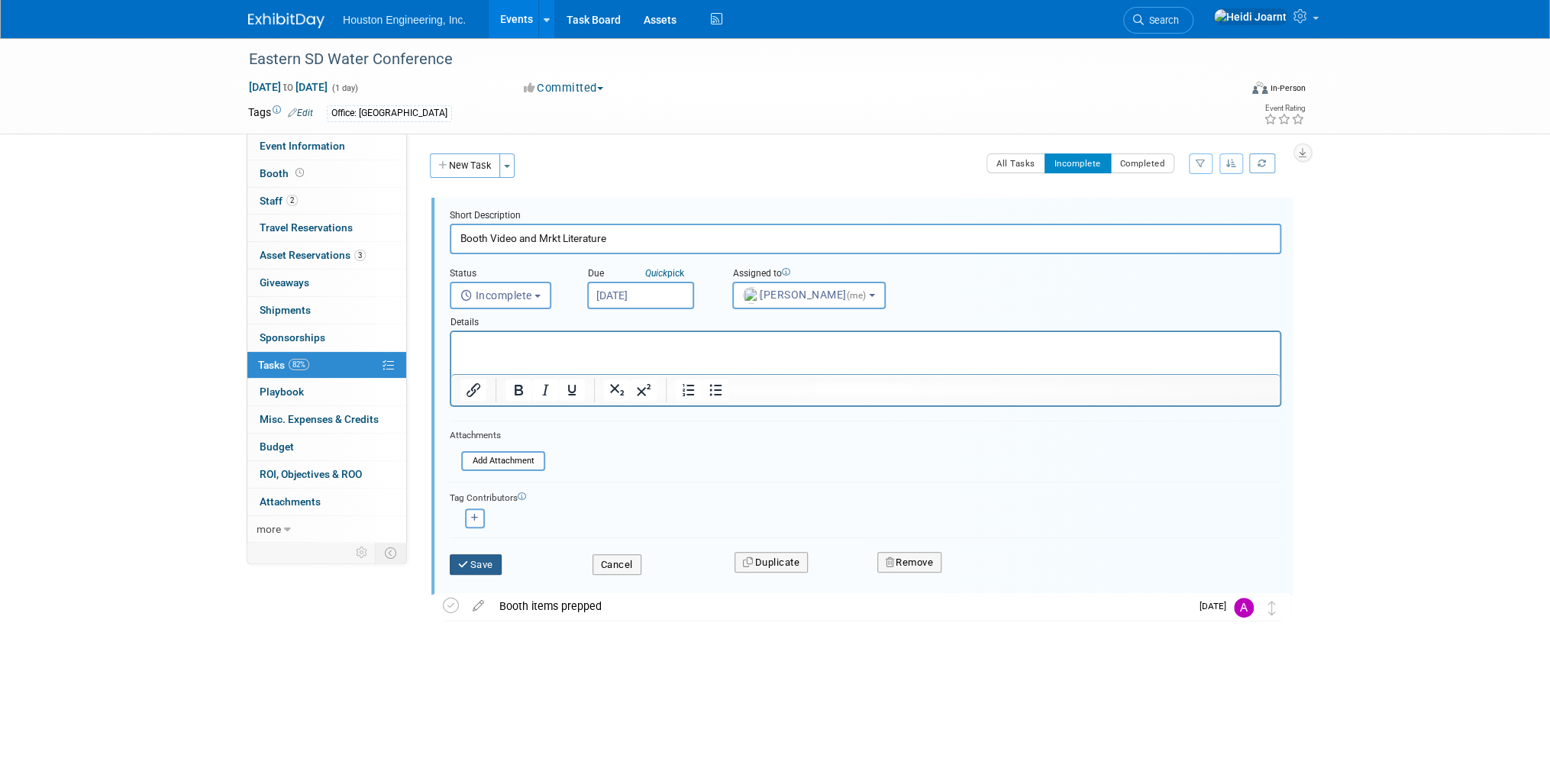
click at [499, 566] on button "Save" at bounding box center [475, 565] width 52 height 21
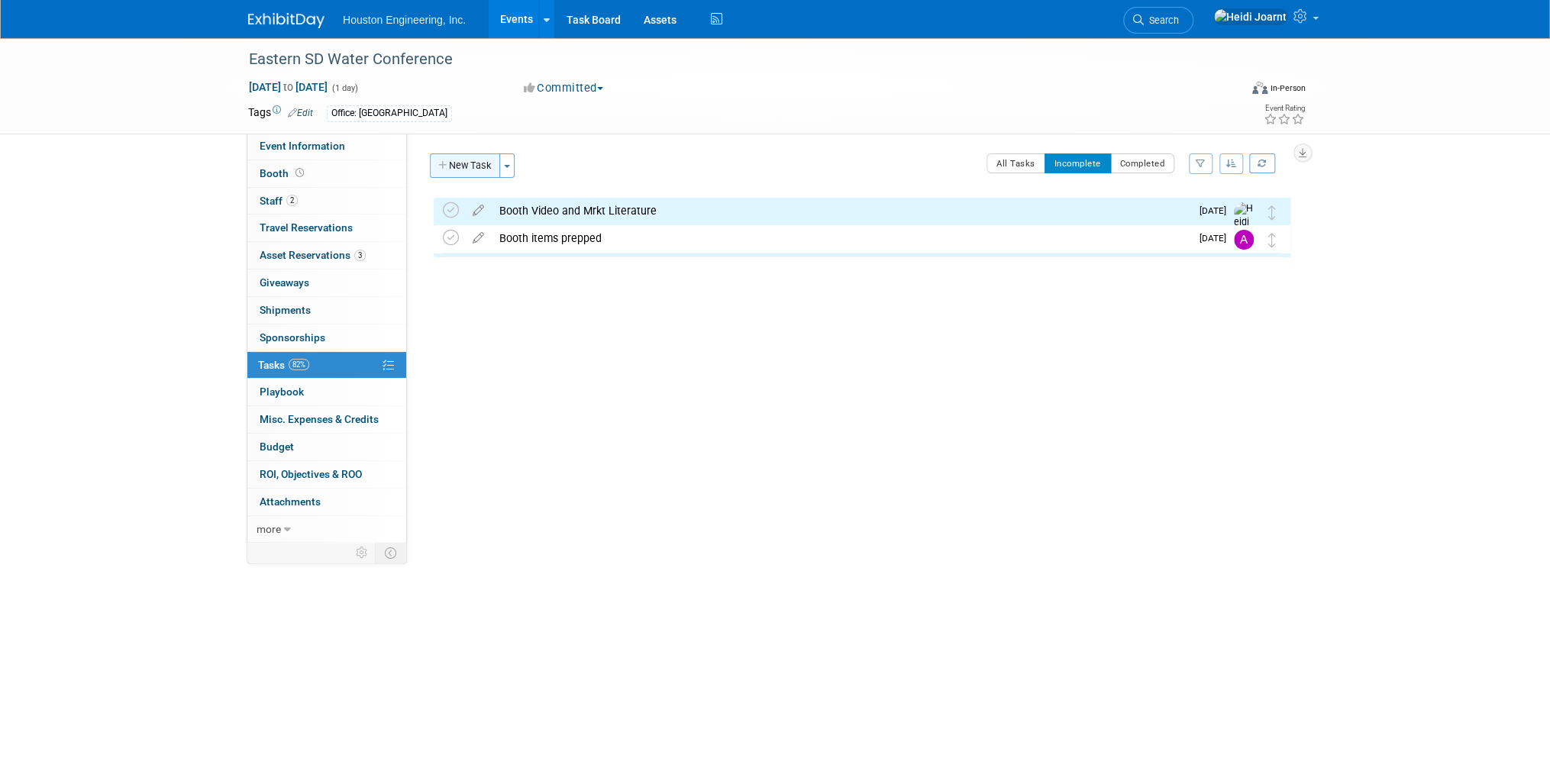
click at [467, 175] on button "New Task" at bounding box center [465, 166] width 71 height 25
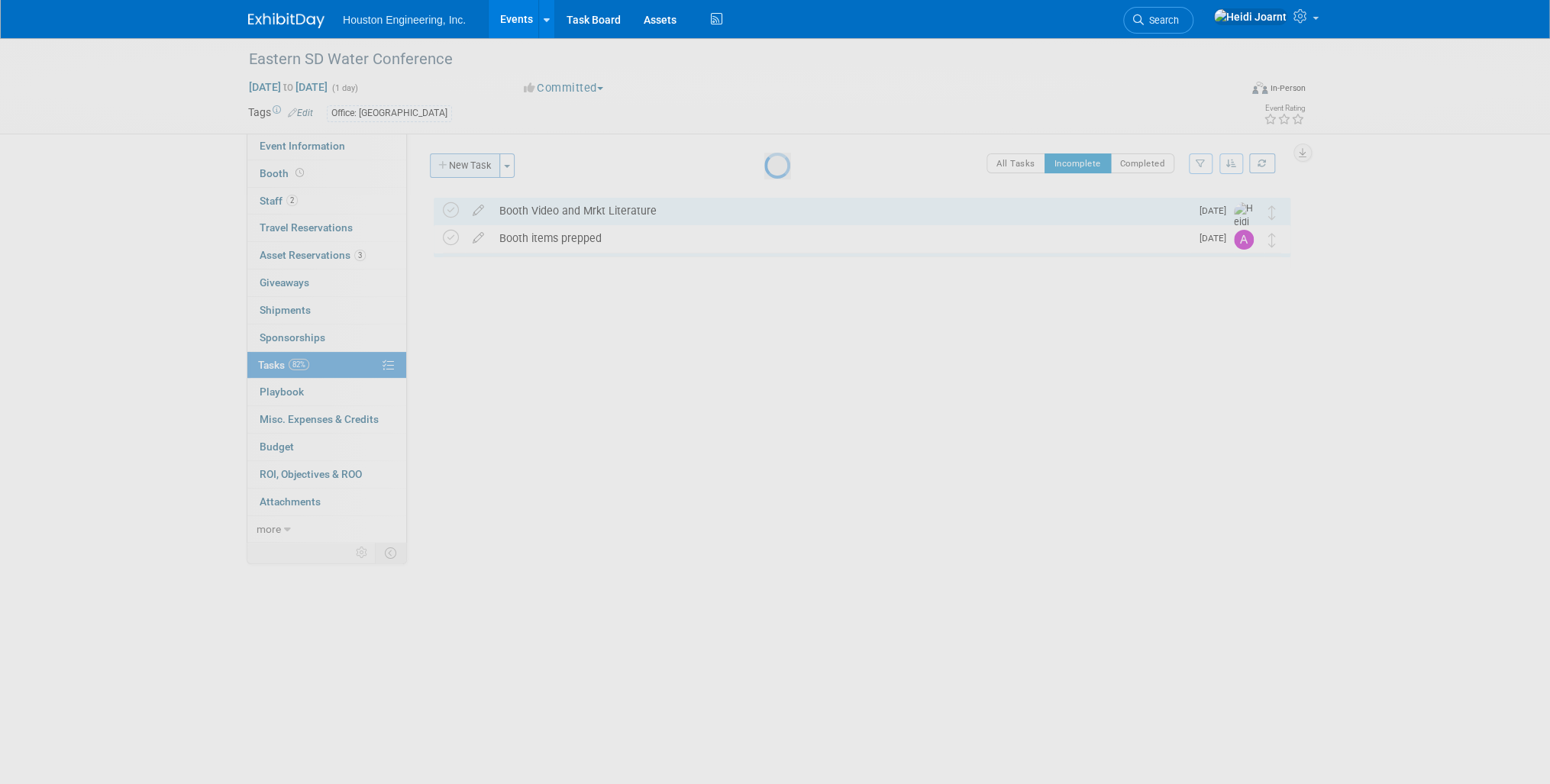
select select "9"
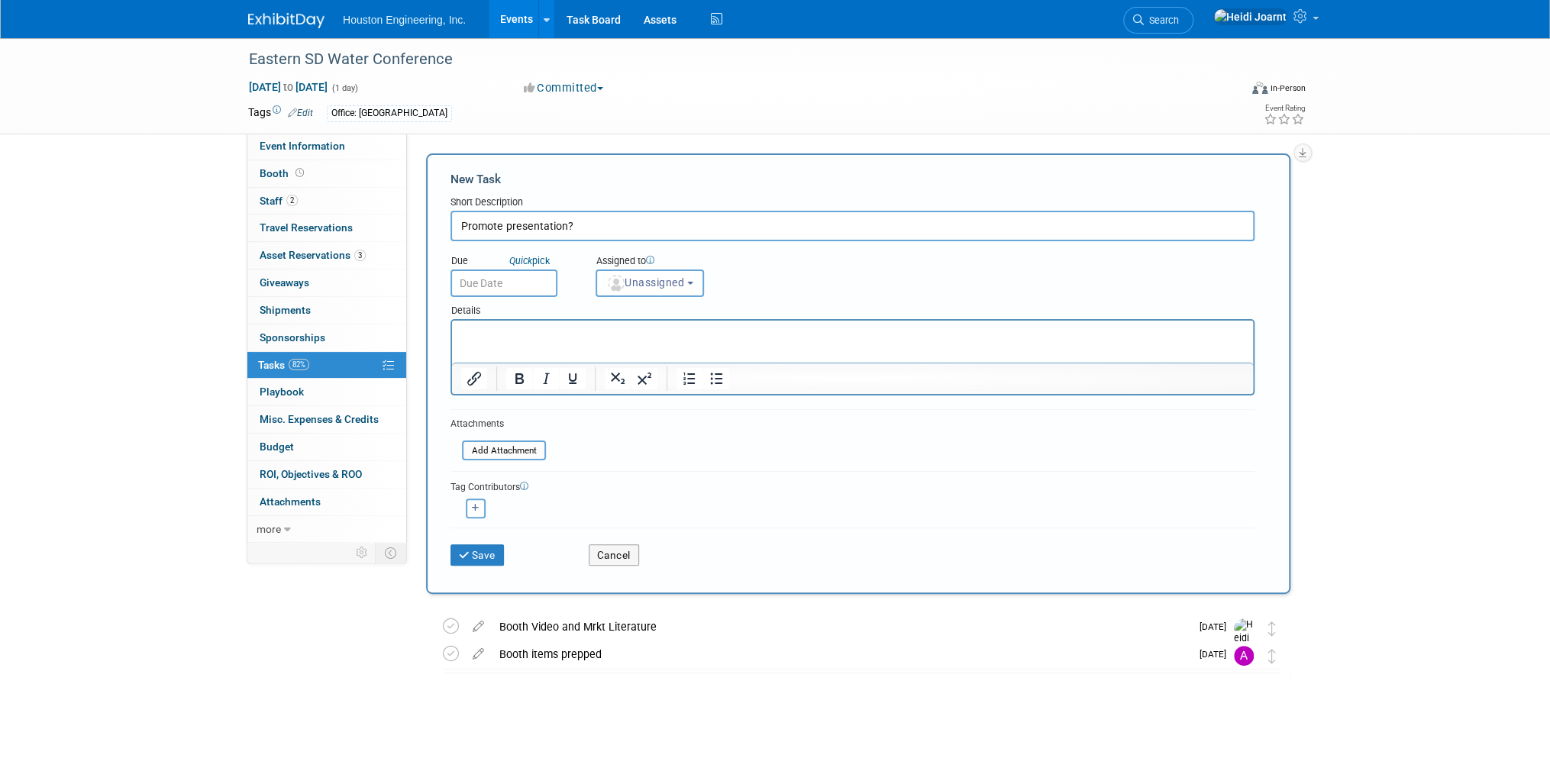
type input "Promote presentation?"
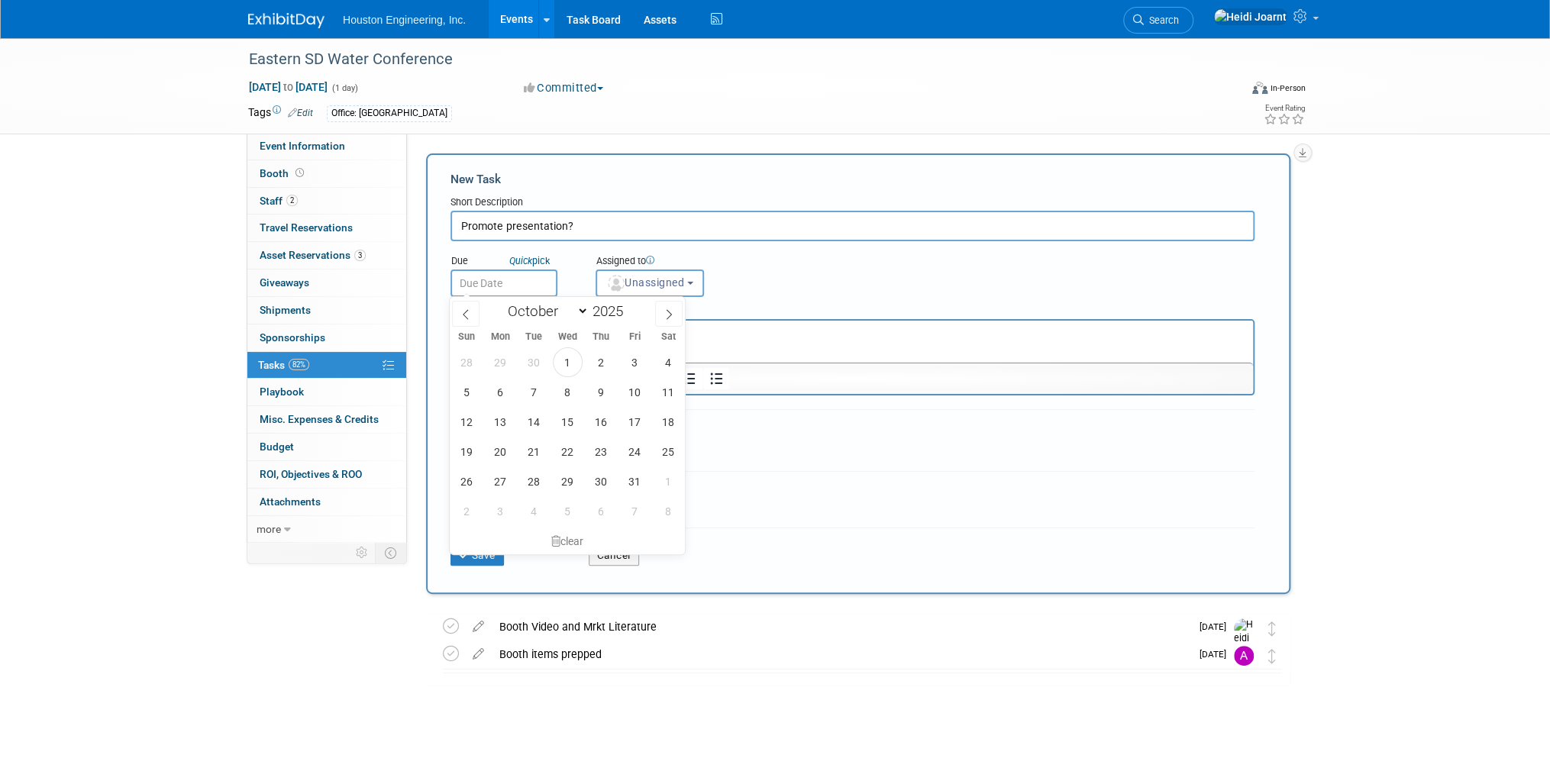
click at [498, 290] on input "text" at bounding box center [503, 283] width 107 height 27
click at [499, 389] on span "6" at bounding box center [501, 392] width 30 height 30
type input "[DATE]"
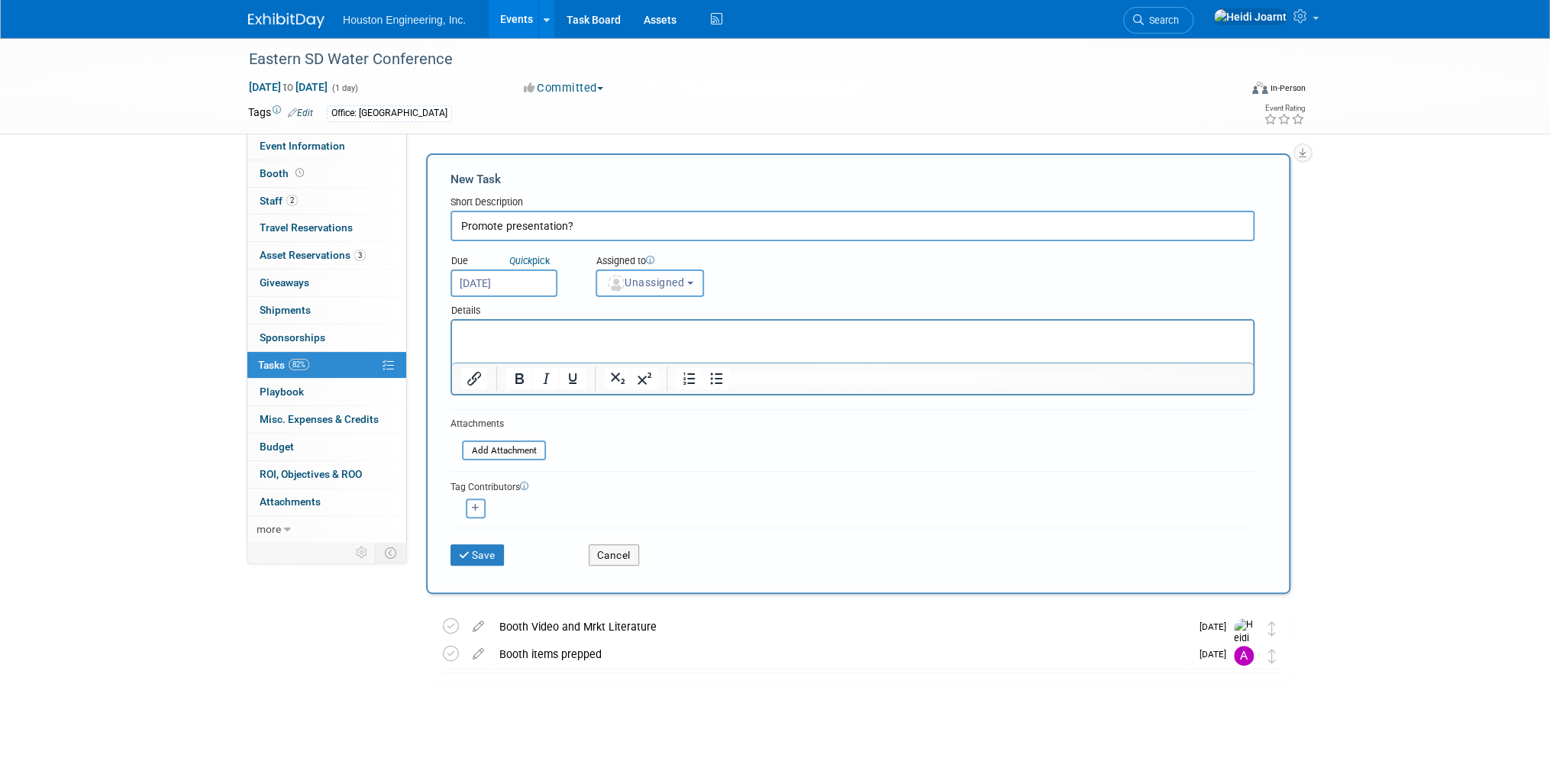
click at [626, 291] on button "Unassigned" at bounding box center [649, 283] width 109 height 27
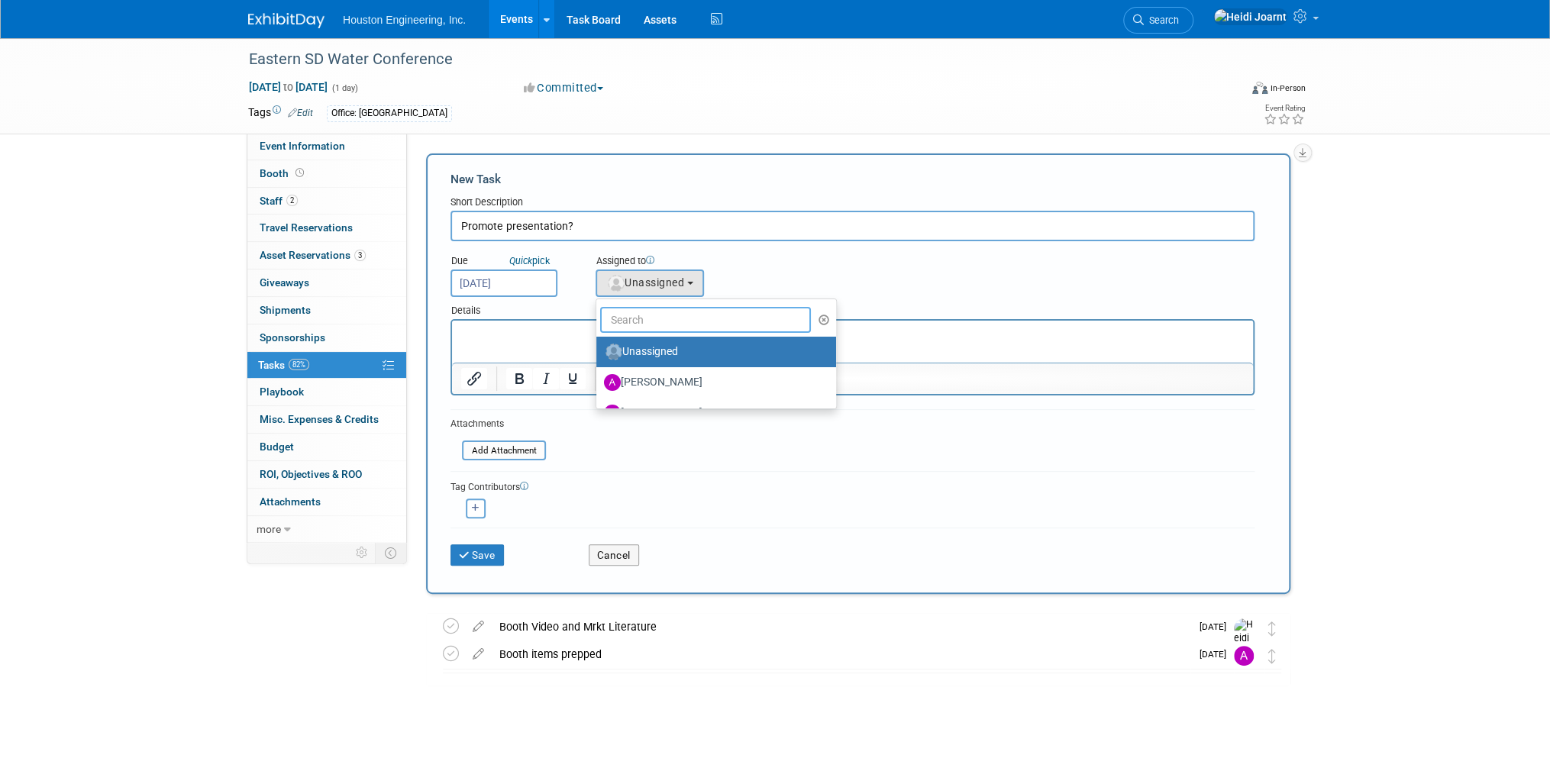
click at [660, 314] on input "text" at bounding box center [706, 320] width 211 height 26
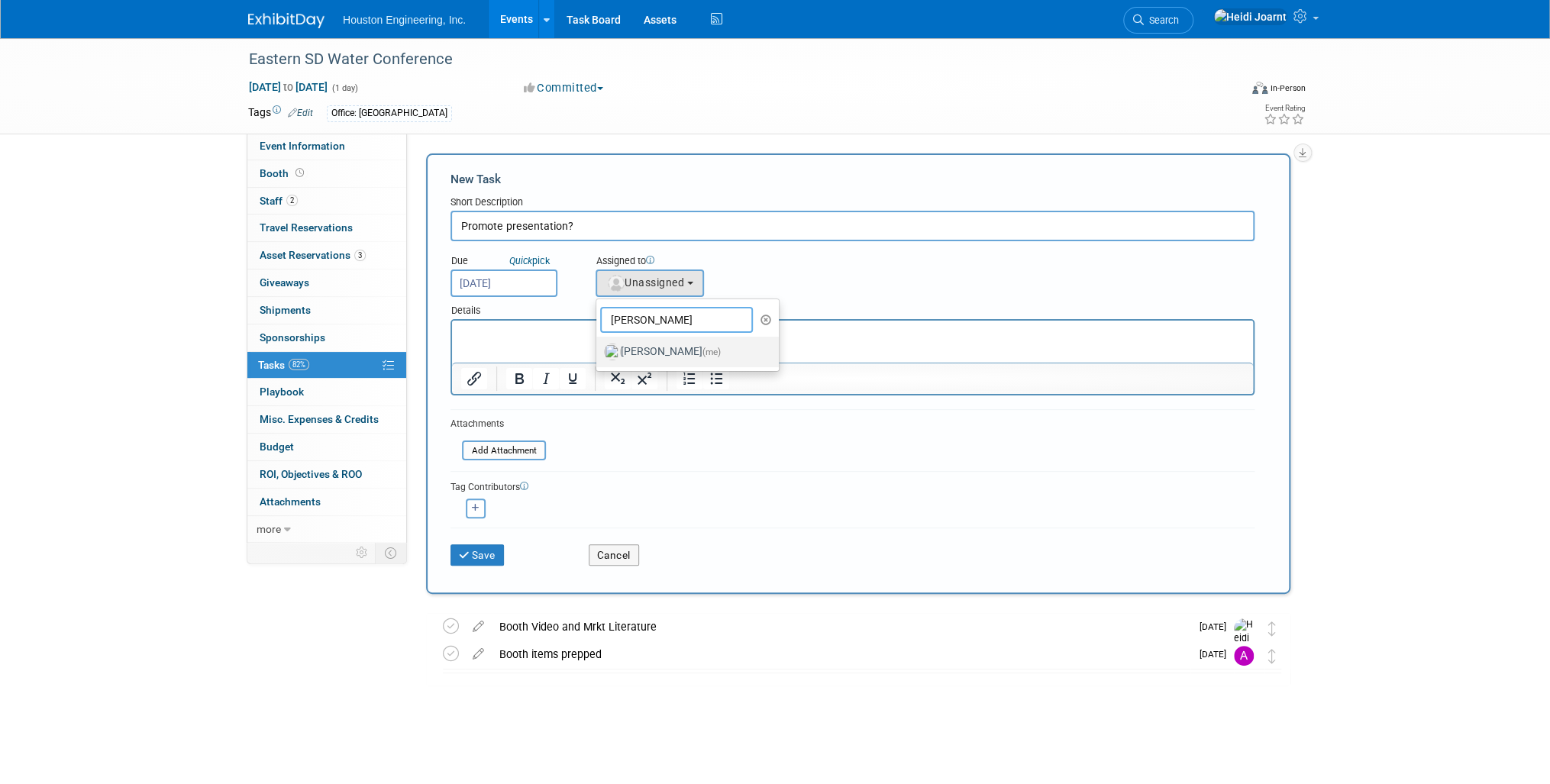
type input "[PERSON_NAME]"
click at [654, 345] on label "[PERSON_NAME] (me)" at bounding box center [684, 352] width 160 height 25
click at [599, 345] on input "[PERSON_NAME] (me)" at bounding box center [594, 350] width 10 height 10
select select "6d2580fd-cc23-403a-9f47-834f17e7f51f"
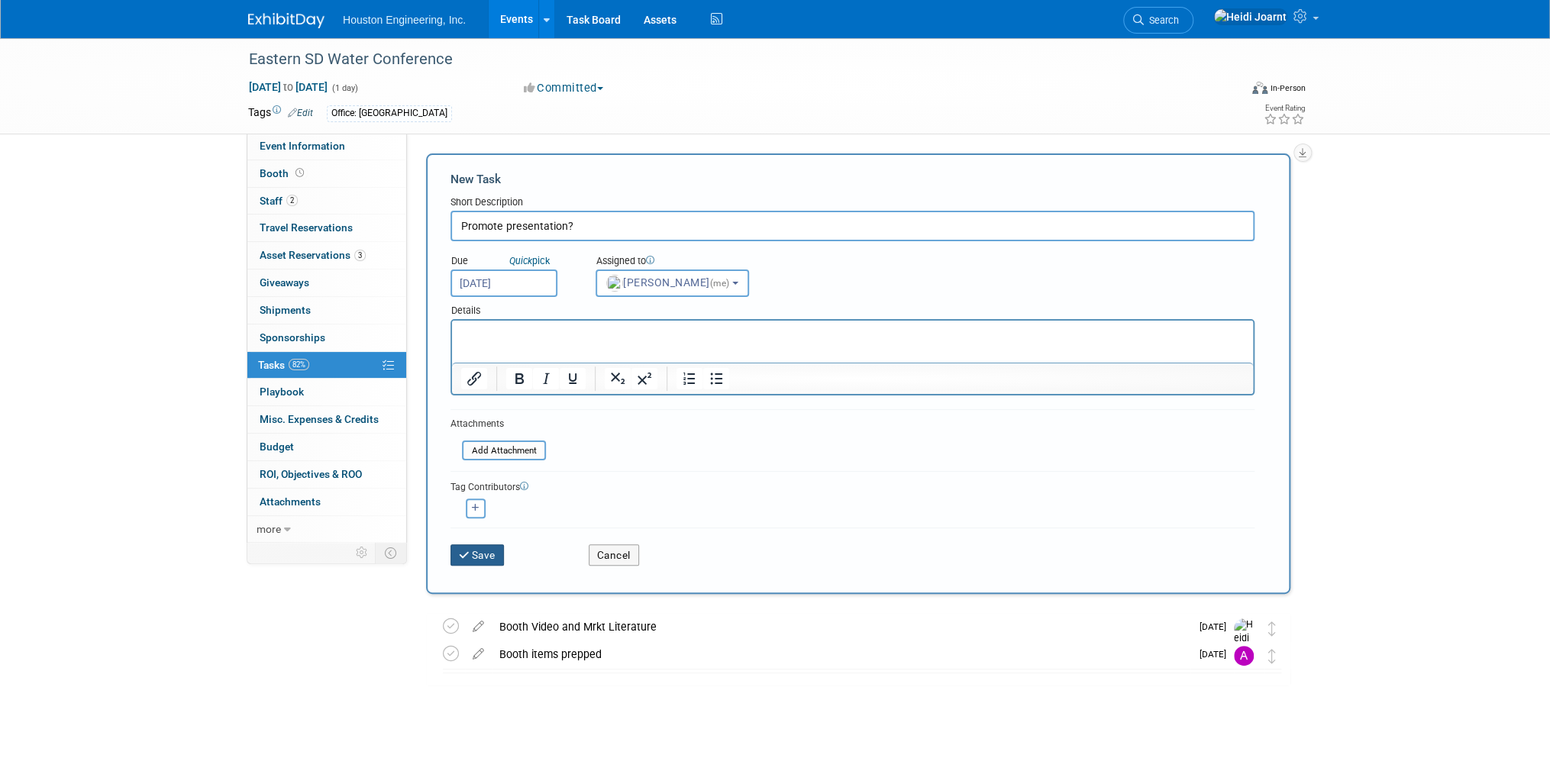
click at [482, 550] on button "Save" at bounding box center [477, 554] width 54 height 21
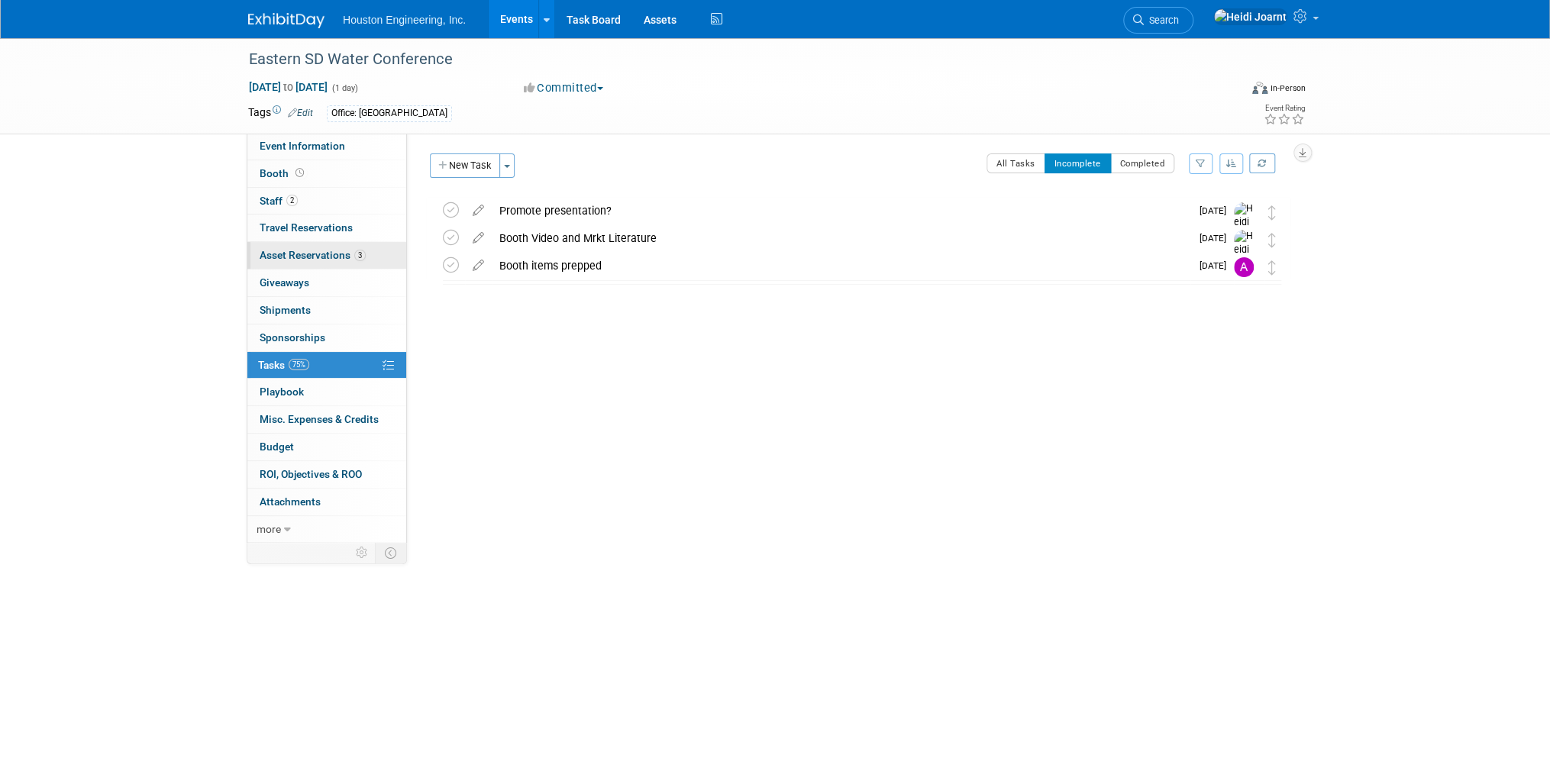
click at [348, 256] on span "Asset Reservations 3" at bounding box center [313, 255] width 106 height 12
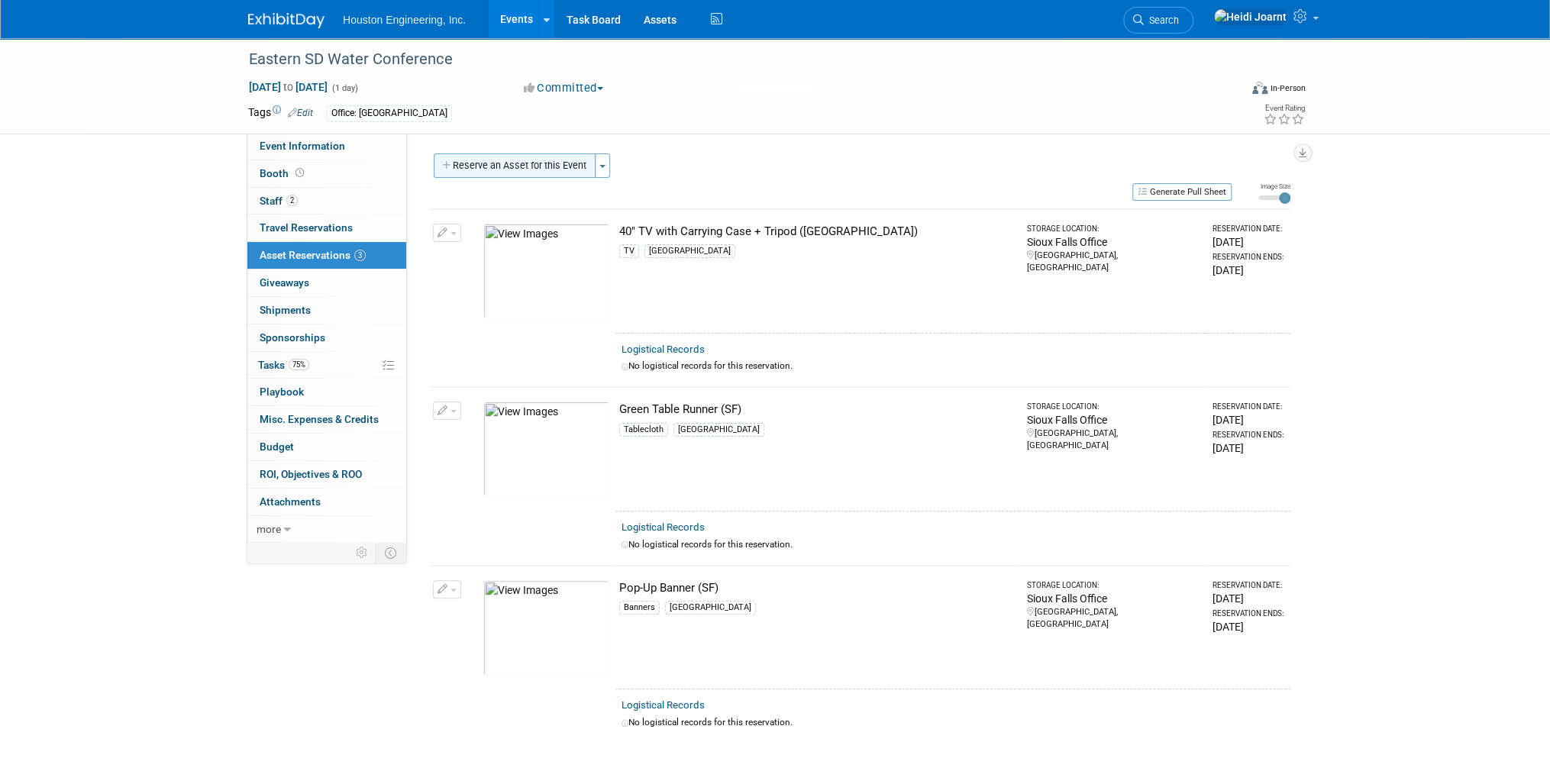
click at [565, 177] on button "Reserve an Asset for this Event" at bounding box center [514, 166] width 162 height 25
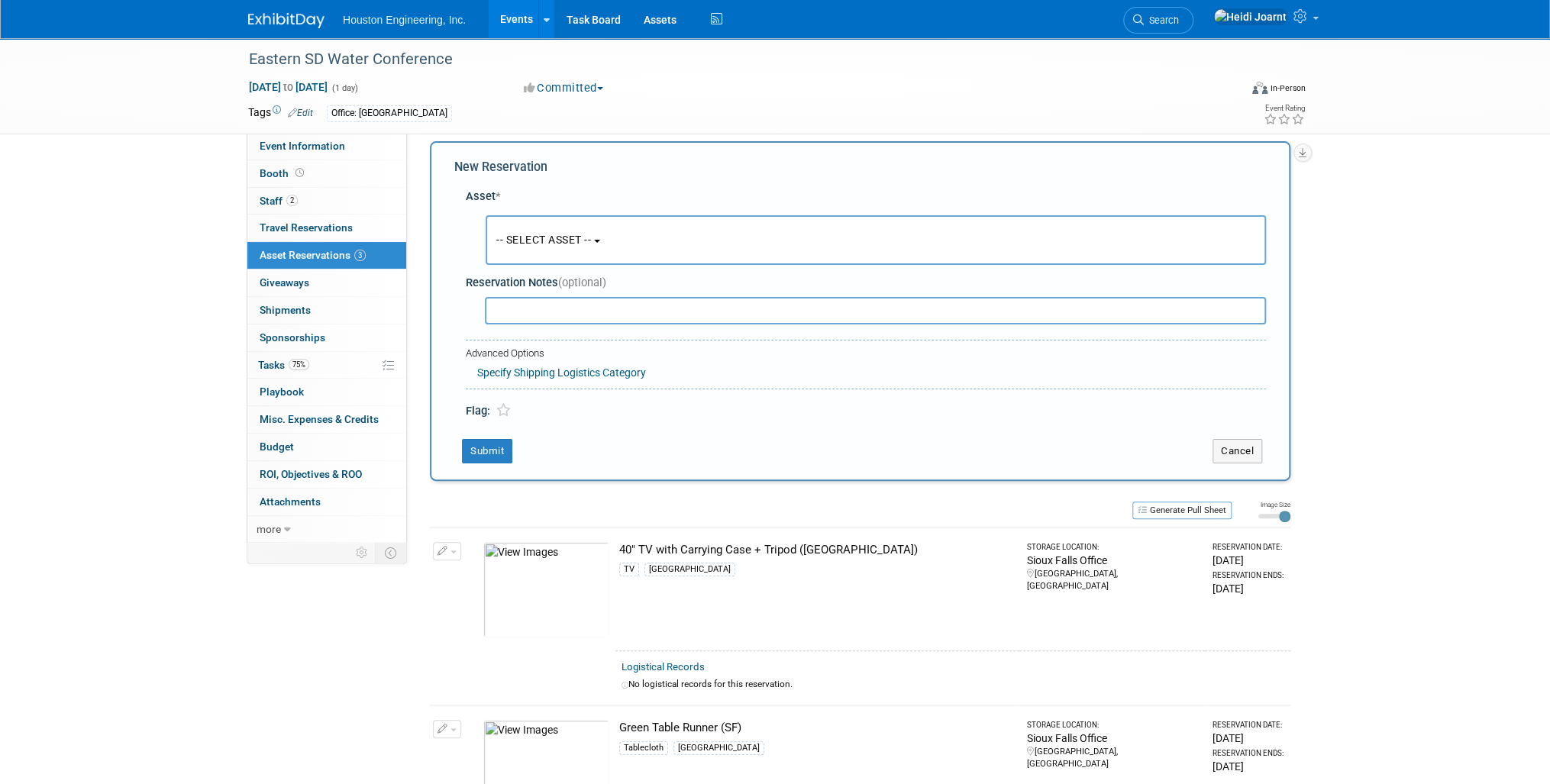
scroll to position [14, 0]
click at [571, 245] on button "-- SELECT ASSET --" at bounding box center [876, 238] width 781 height 49
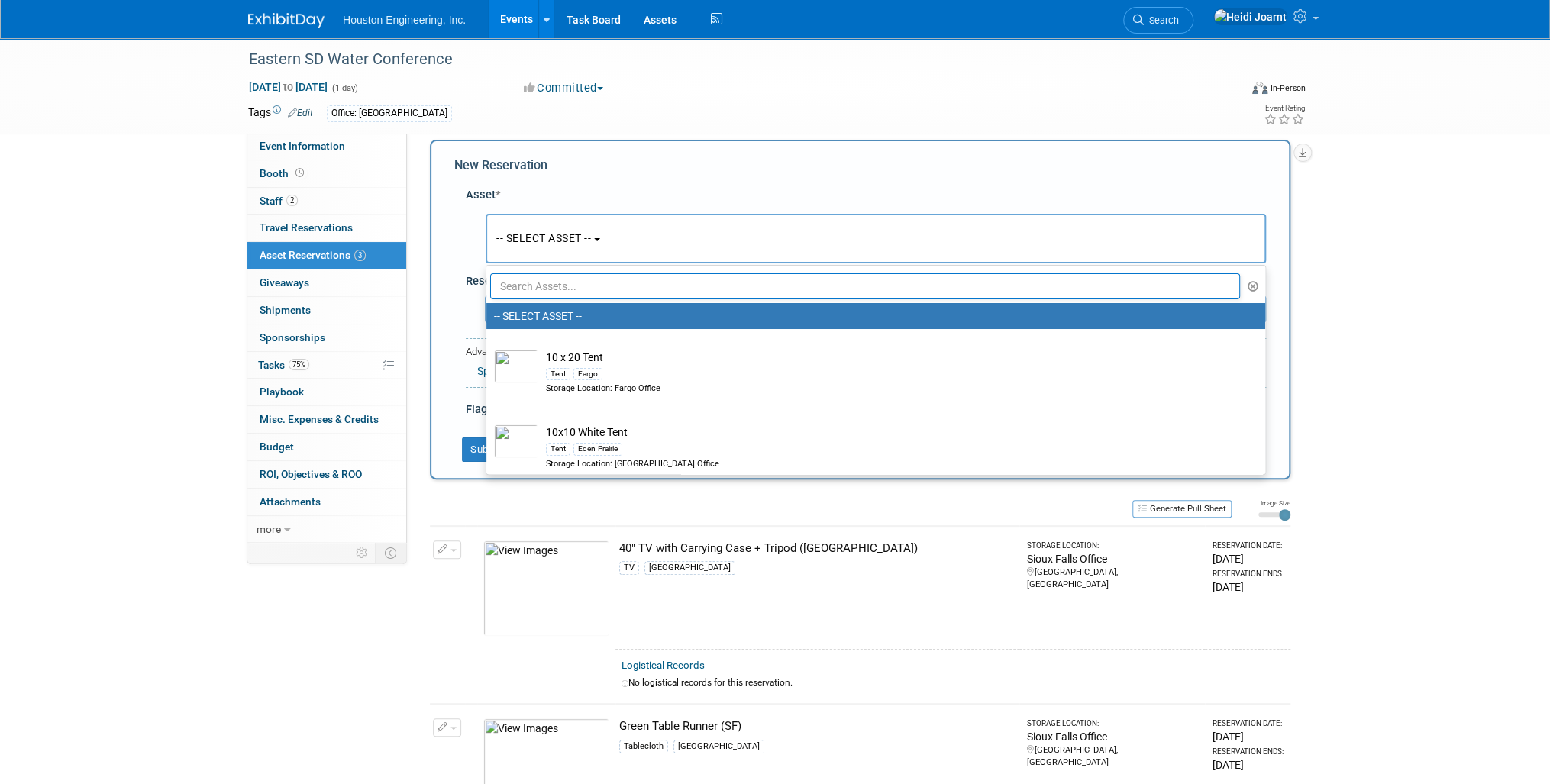
click at [574, 280] on input "text" at bounding box center [865, 286] width 750 height 26
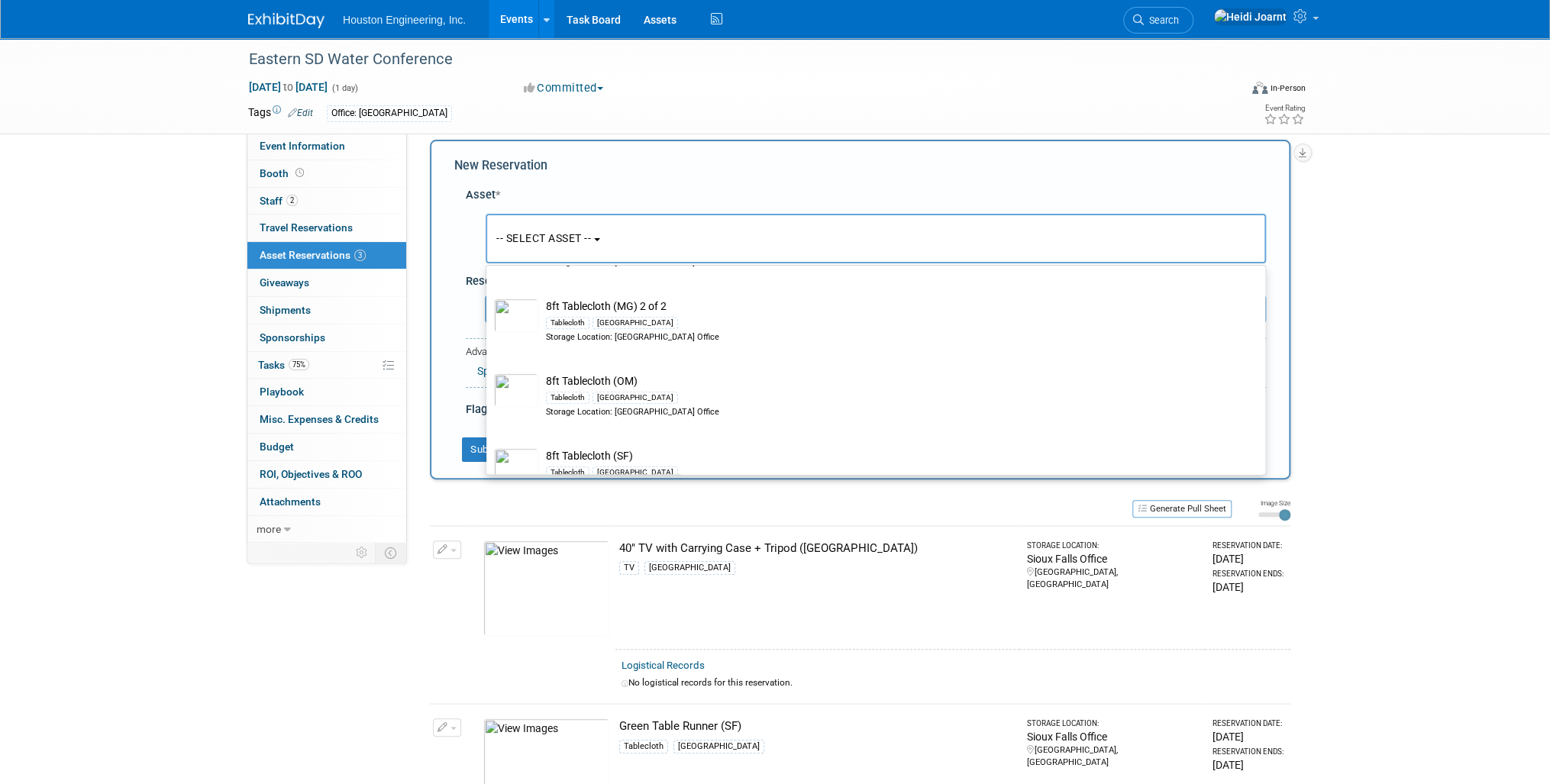
scroll to position [611, 0]
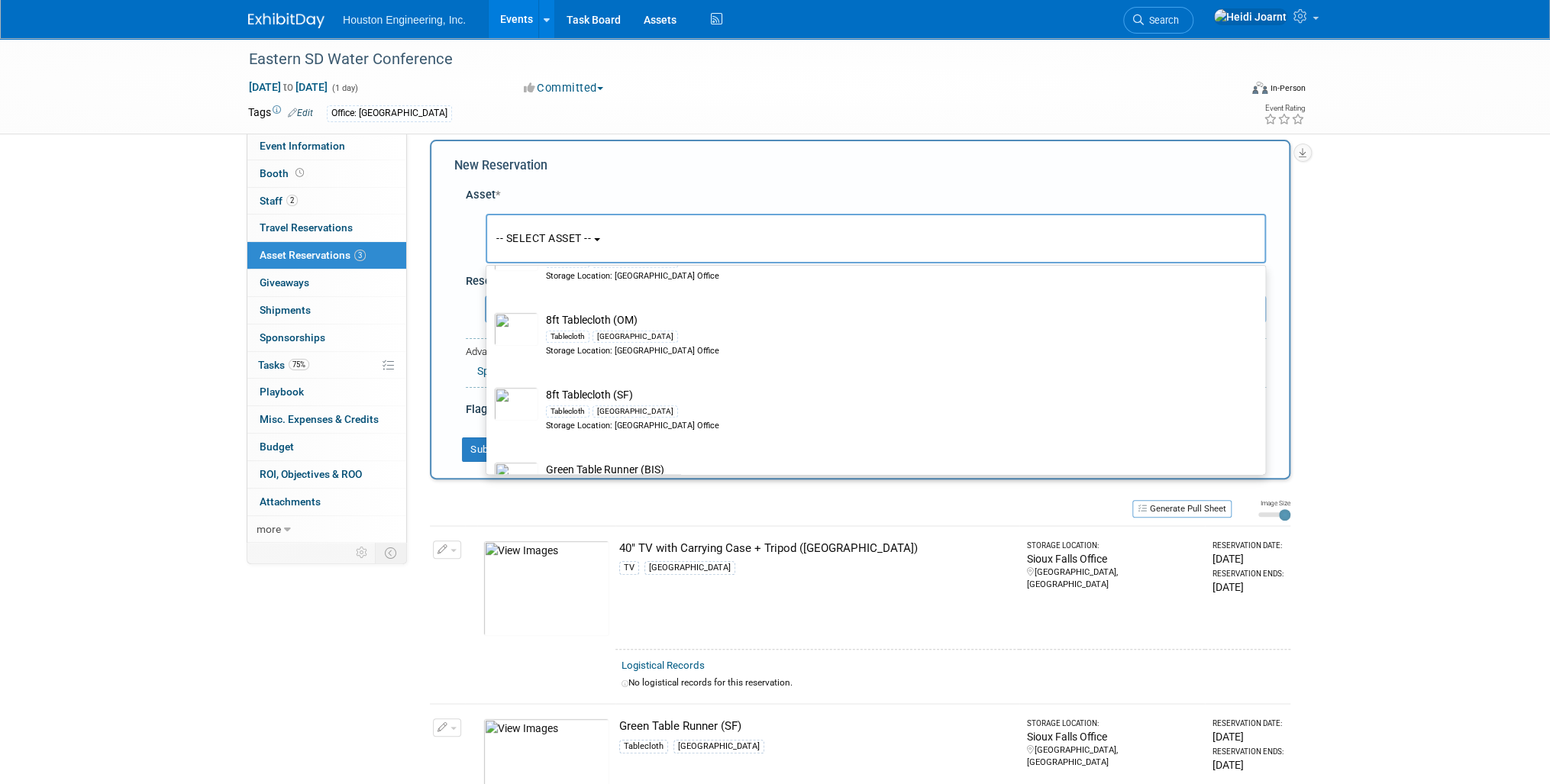
type input "table"
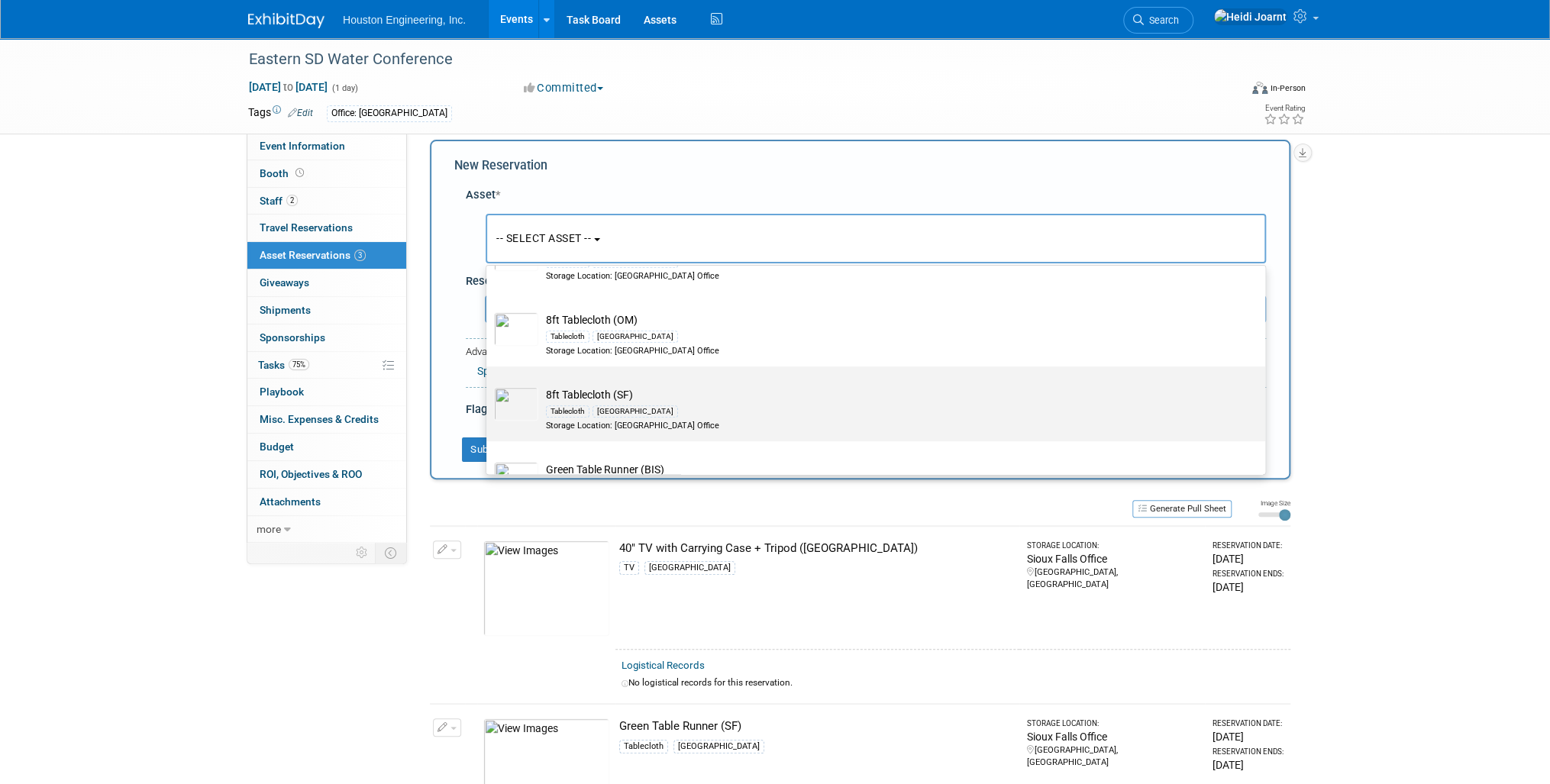
click at [631, 392] on td "8ft Tablecloth (SF) Tablecloth [GEOGRAPHIC_DATA] Storage Location: [GEOGRAPHIC_…" at bounding box center [887, 409] width 696 height 45
click at [488, 385] on input "8ft Tablecloth (SF) Tablecloth [GEOGRAPHIC_DATA] Storage Location: [GEOGRAPHIC_…" at bounding box center [483, 379] width 10 height 10
select select "10728719"
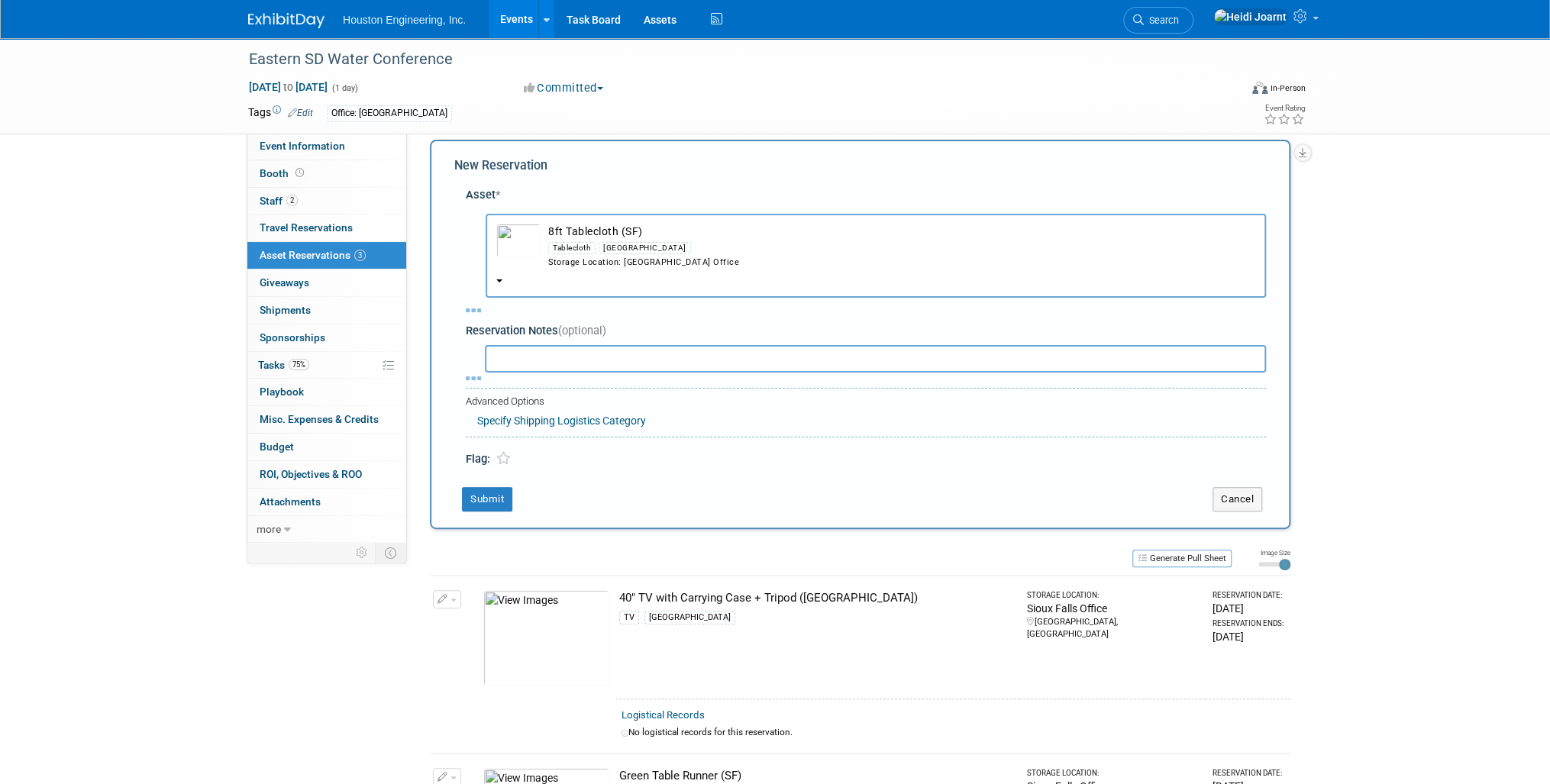
select select "9"
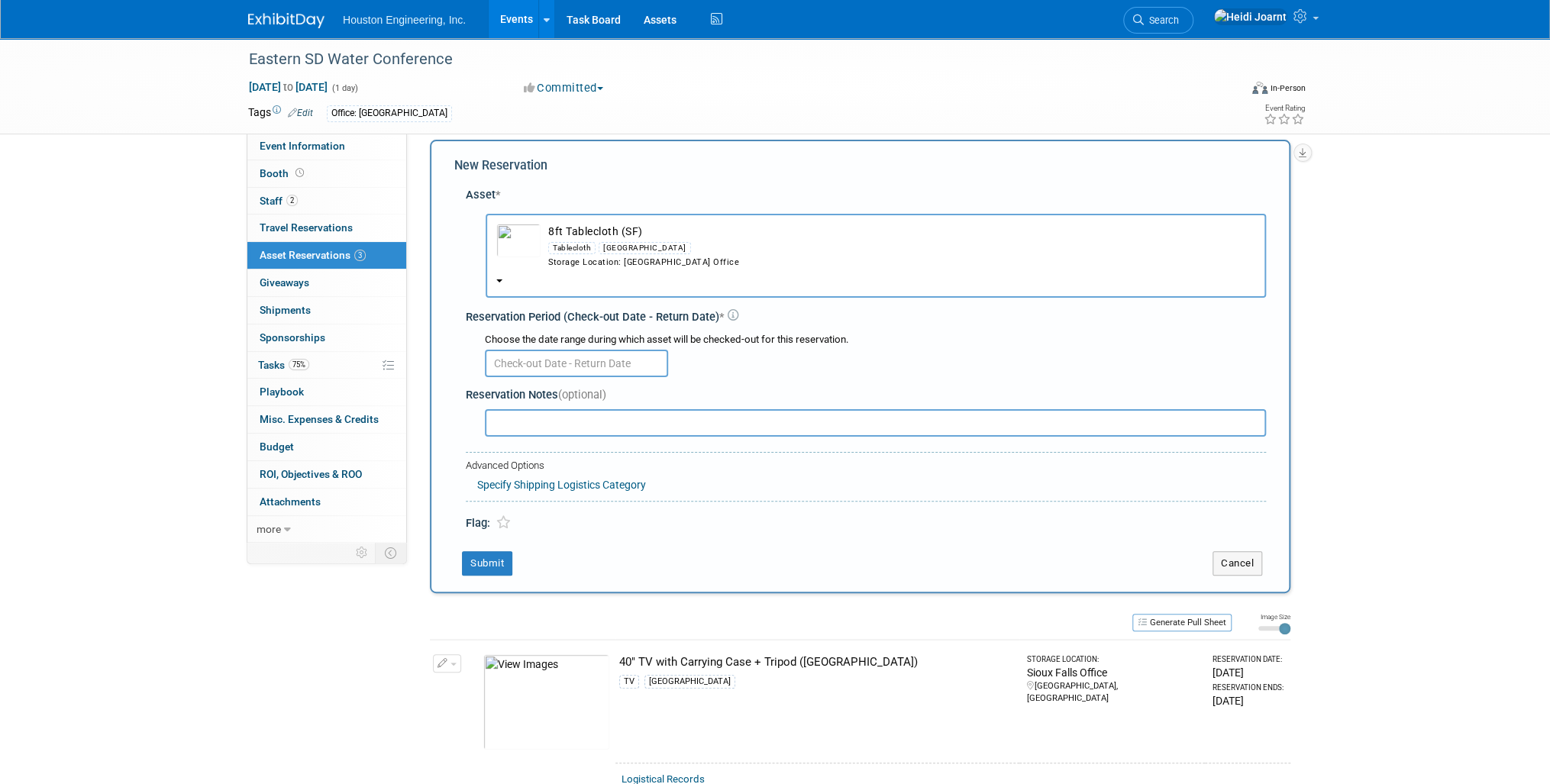
click at [582, 368] on input "text" at bounding box center [576, 363] width 183 height 27
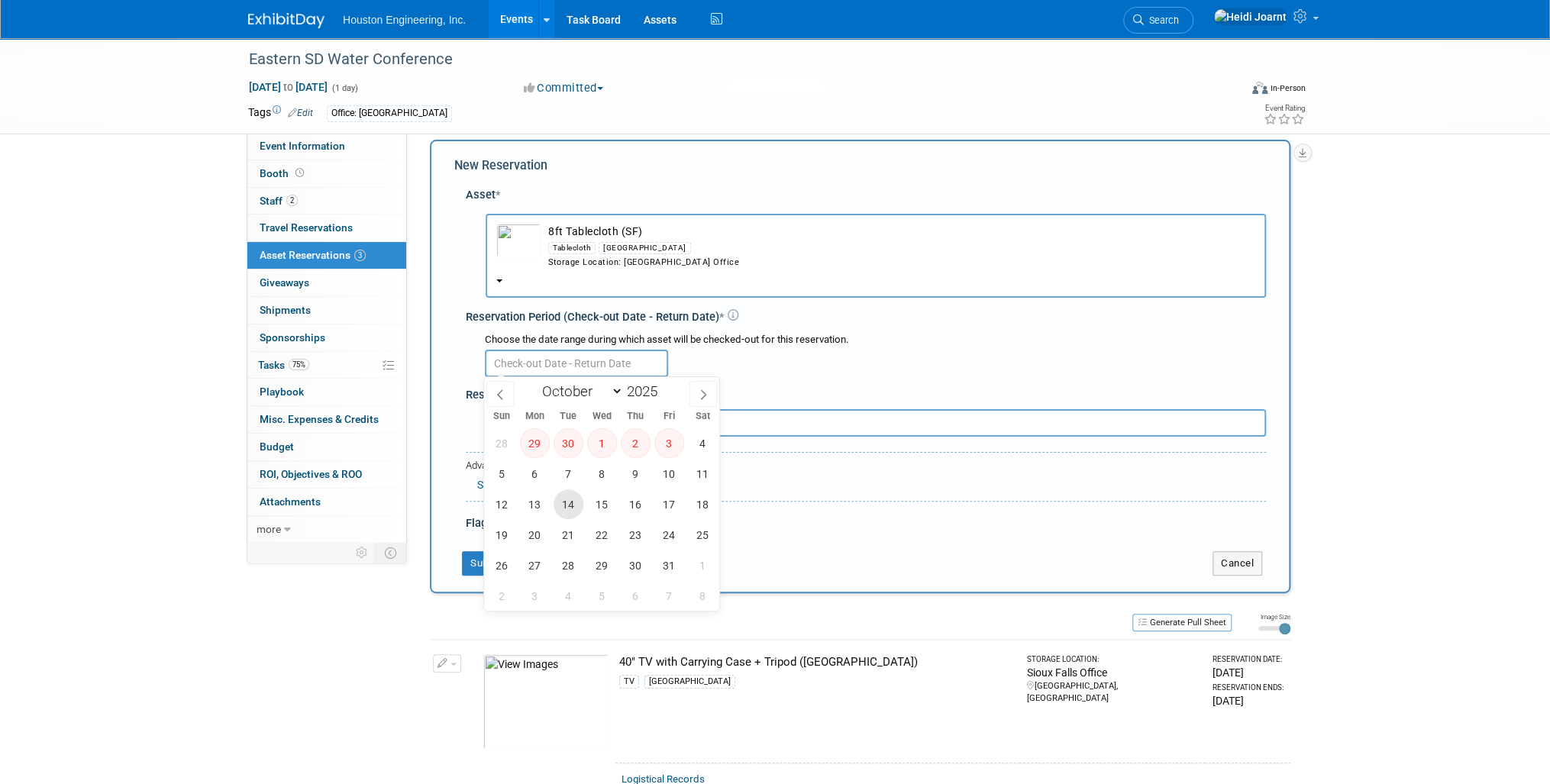
click at [580, 504] on span "14" at bounding box center [569, 504] width 30 height 30
click at [634, 503] on span "16" at bounding box center [636, 504] width 30 height 30
type input "[DATE] to [DATE]"
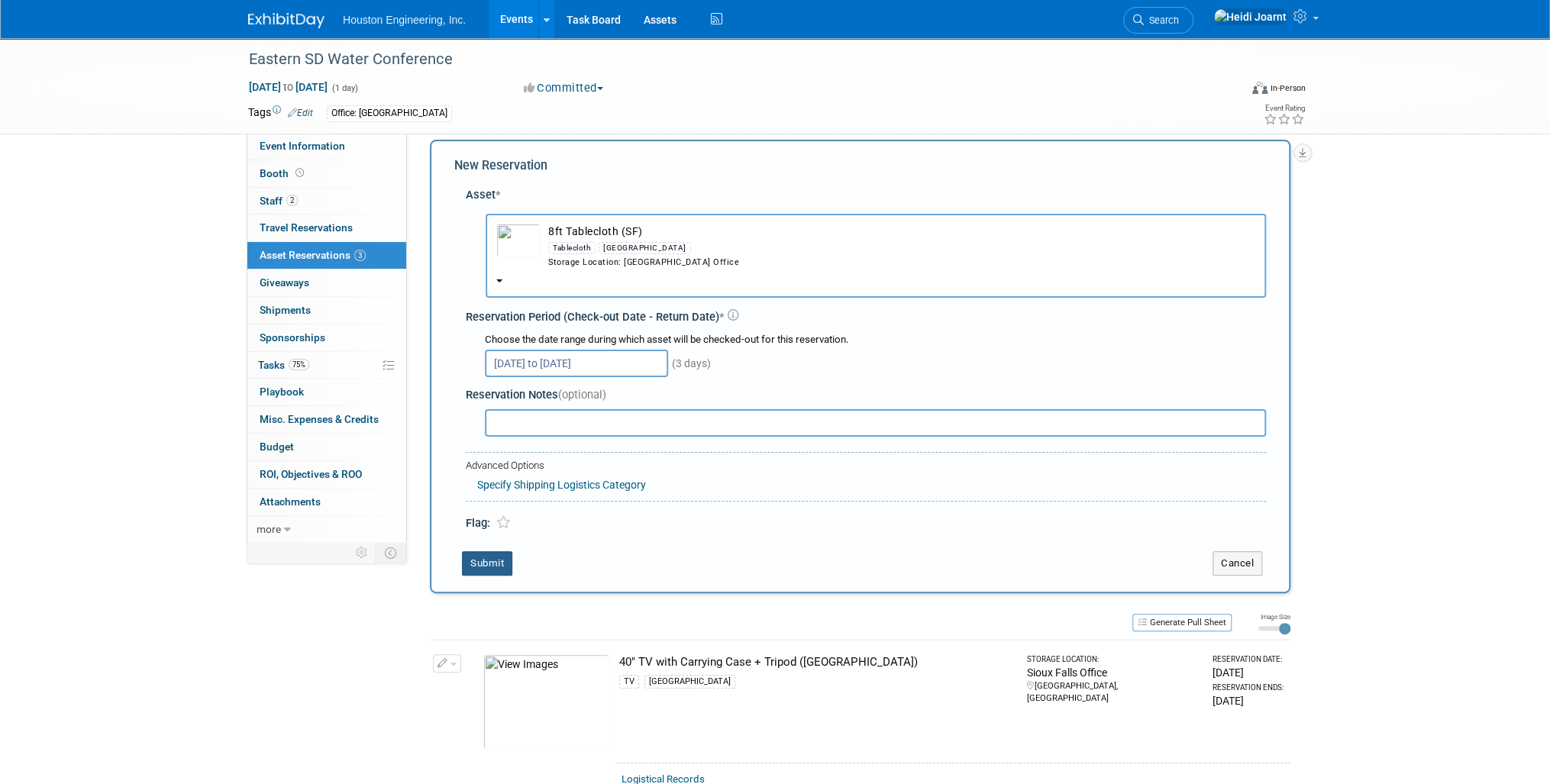
click at [484, 566] on button "Submit" at bounding box center [487, 563] width 50 height 25
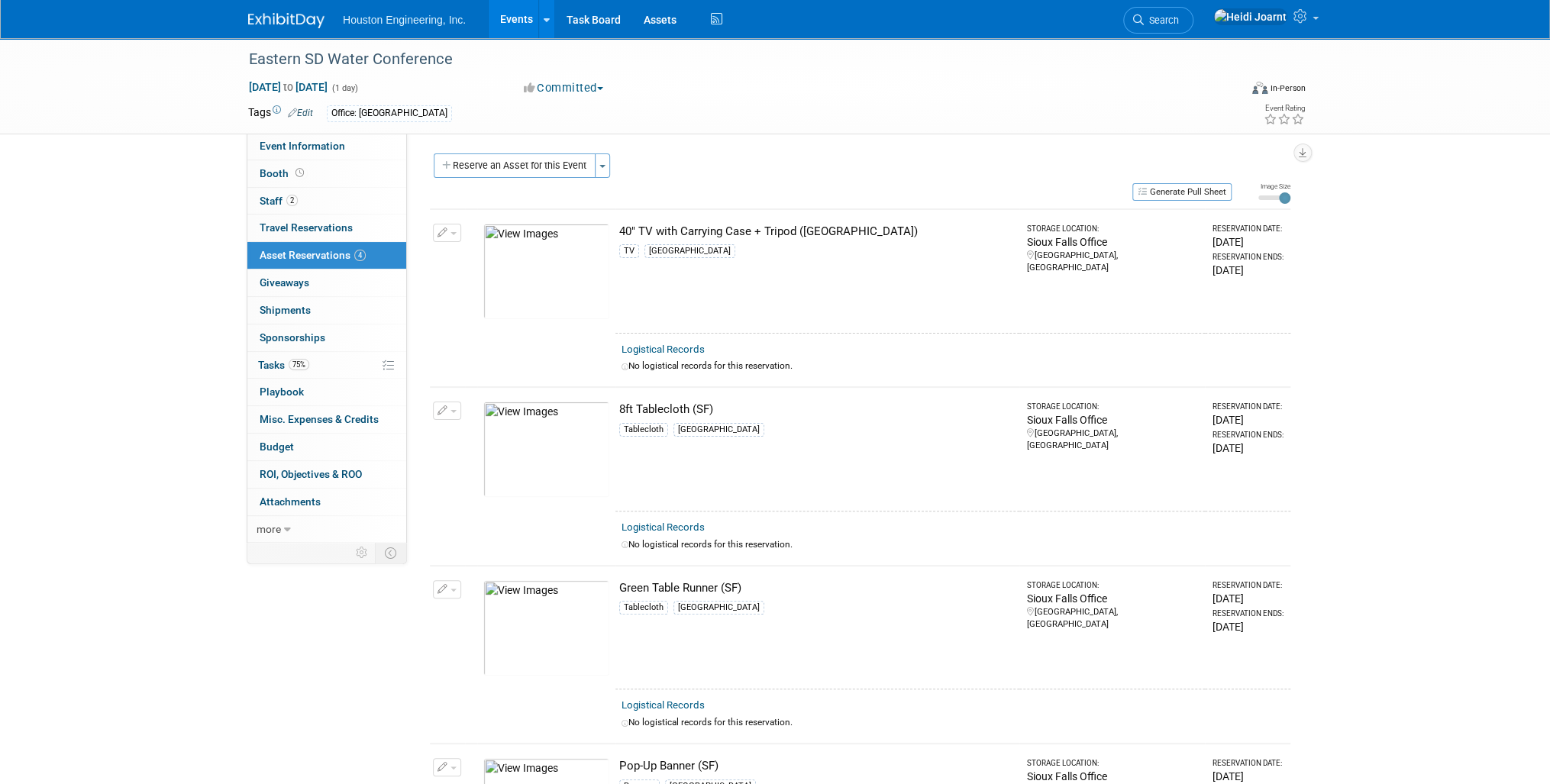
scroll to position [245, 0]
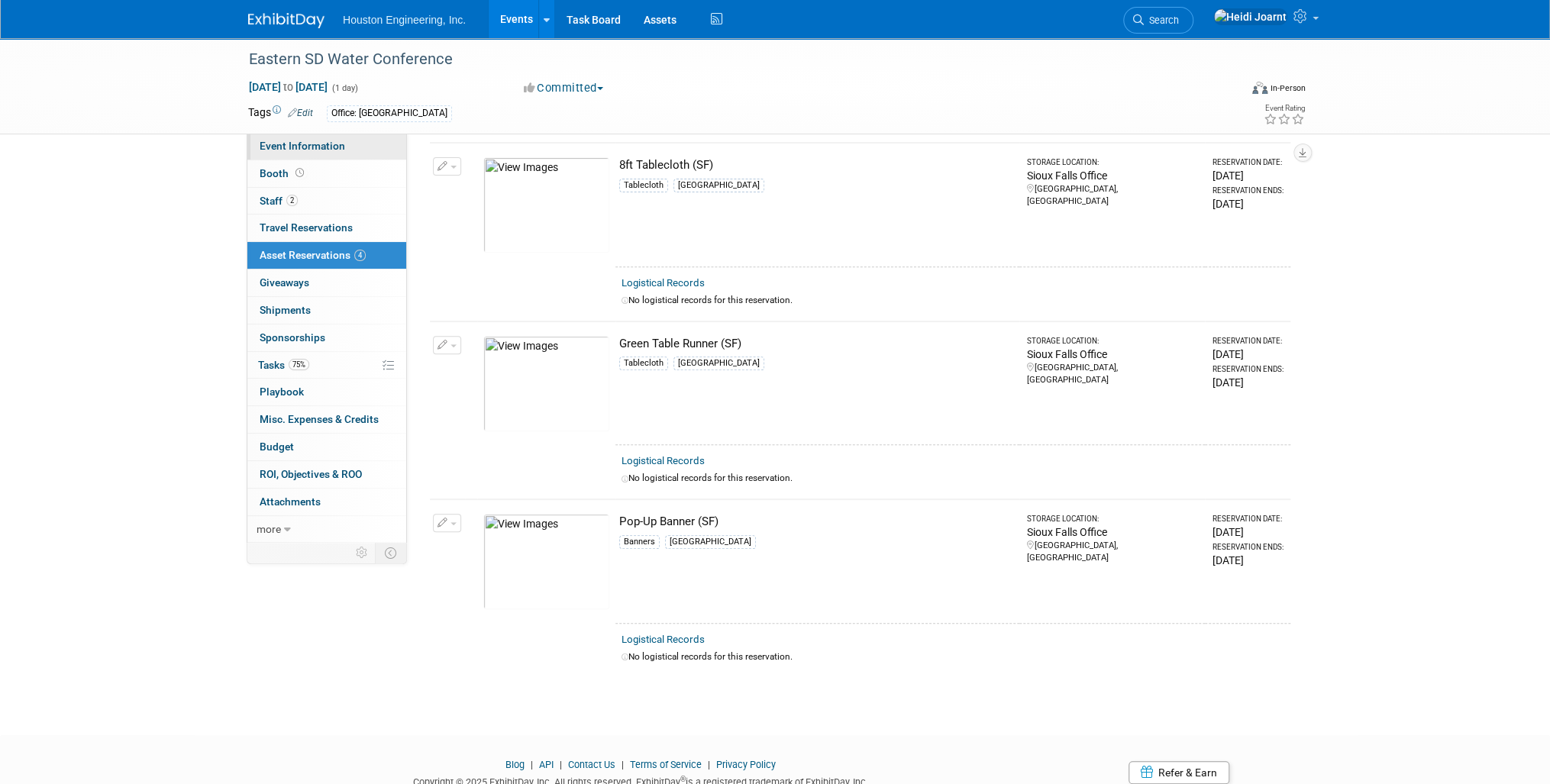
click at [313, 147] on span "Event Information" at bounding box center [302, 146] width 86 height 12
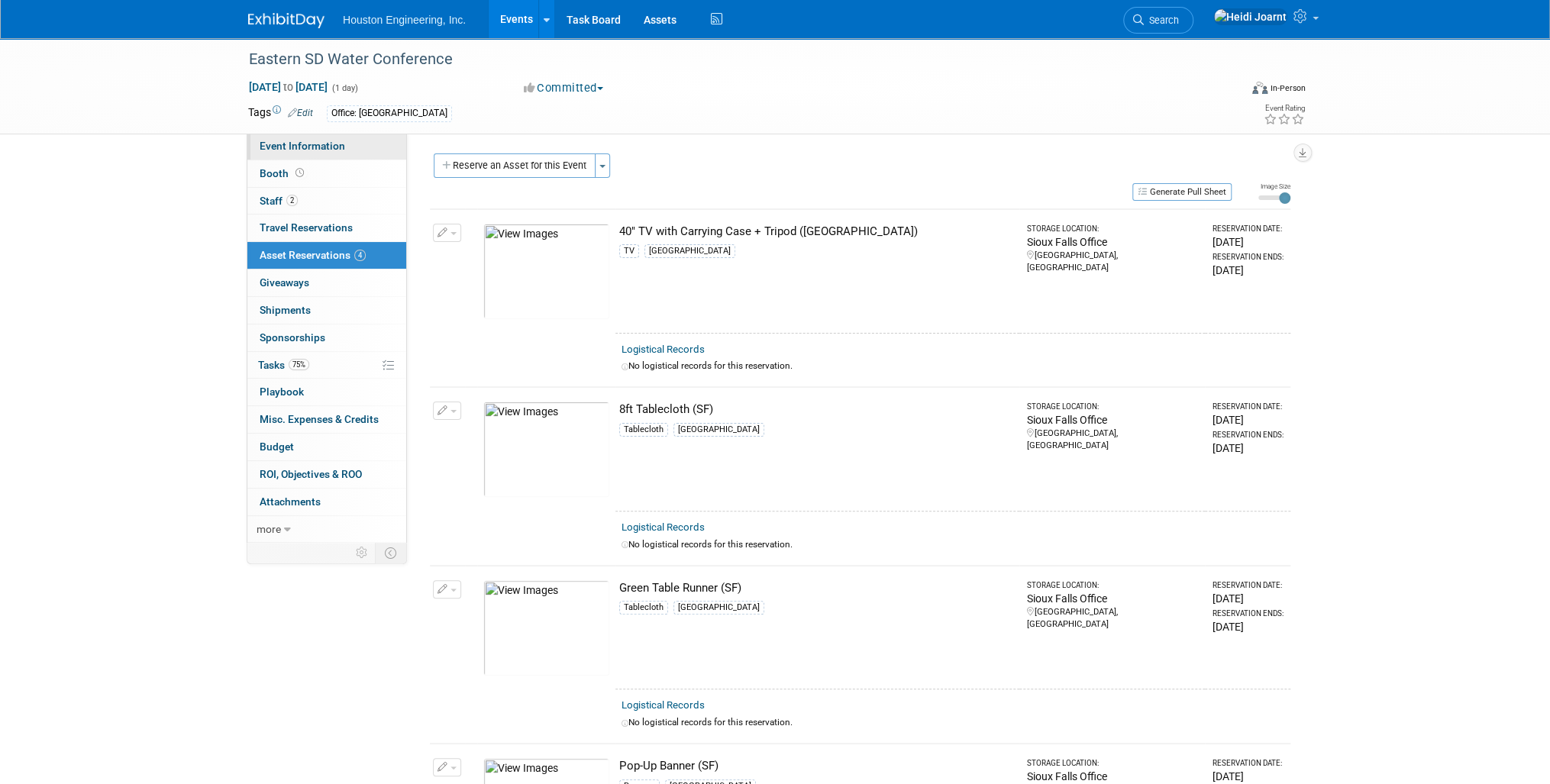
select select "2 - Post KO/Active Planning"
select select "Pending"
select select "Water Resources"
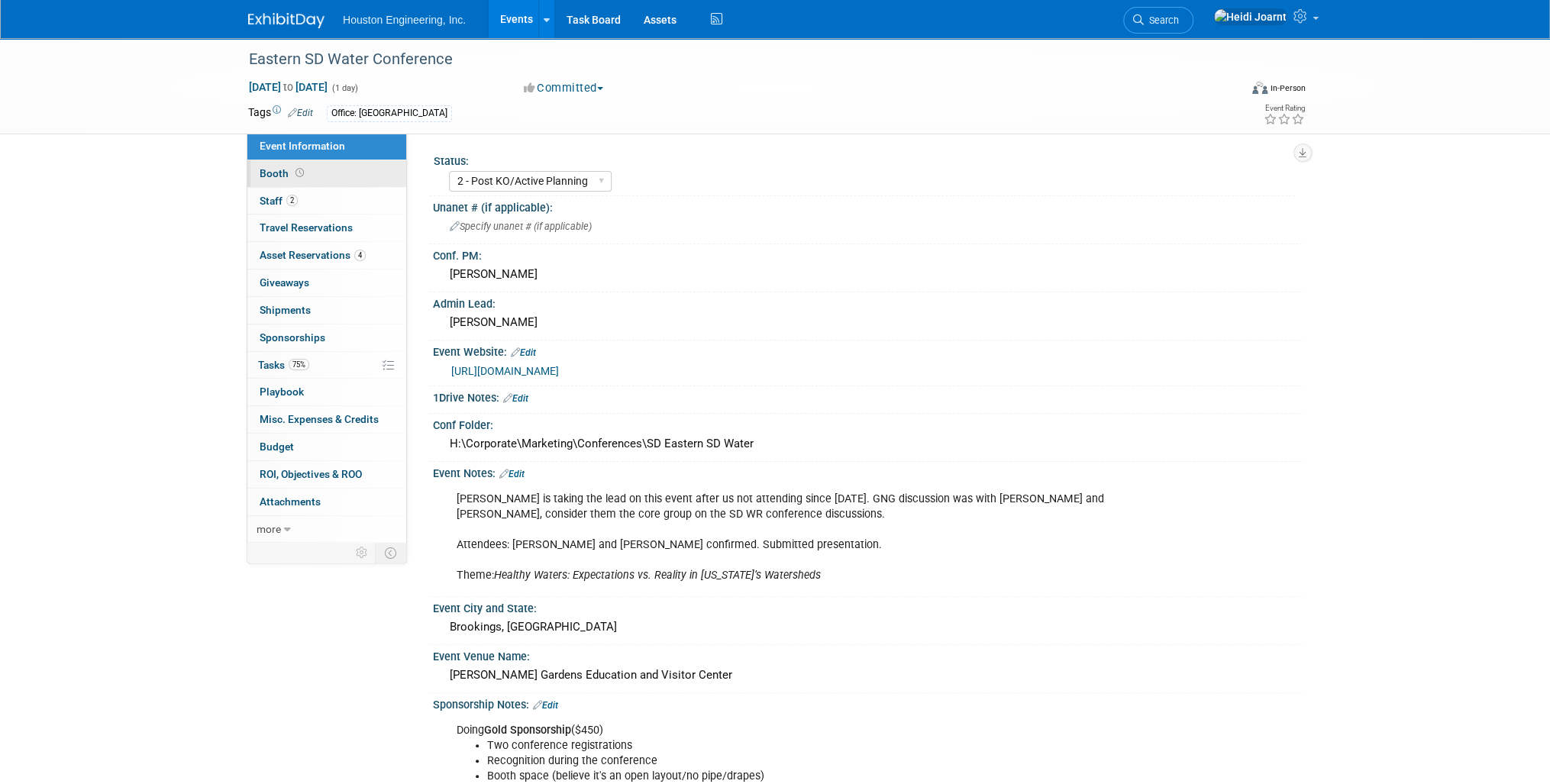
click at [324, 177] on link "Booth" at bounding box center [327, 174] width 159 height 26
select select "Yes"
select select "Sioux Falls"
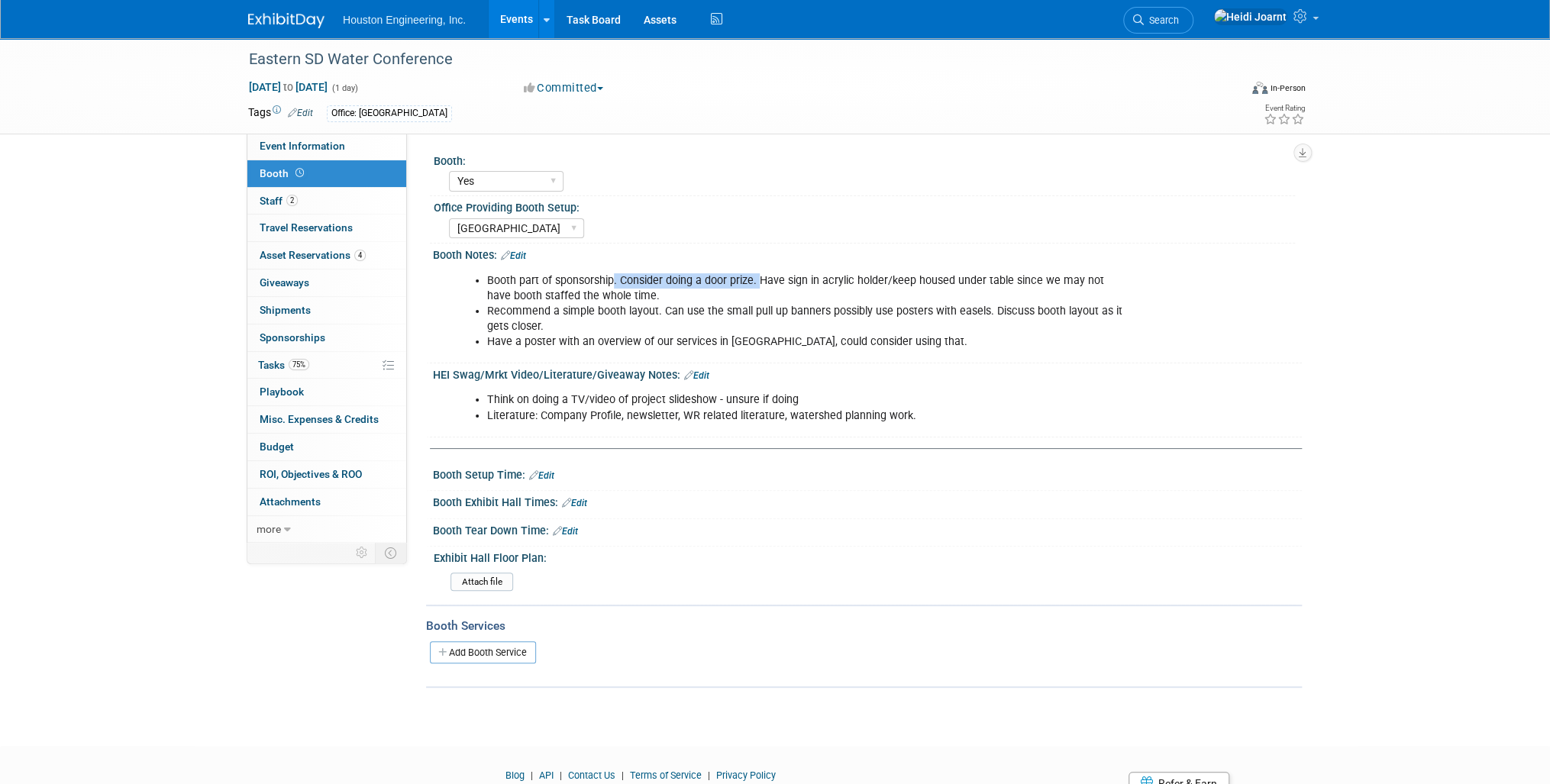
drag, startPoint x: 758, startPoint y: 277, endPoint x: 614, endPoint y: 284, distance: 144.2
click at [614, 284] on li "Booth part of sponsorship. Consider doing a door prize. Have sign in acrylic ho…" at bounding box center [806, 289] width 638 height 31
click at [521, 256] on link "Edit" at bounding box center [513, 256] width 26 height 11
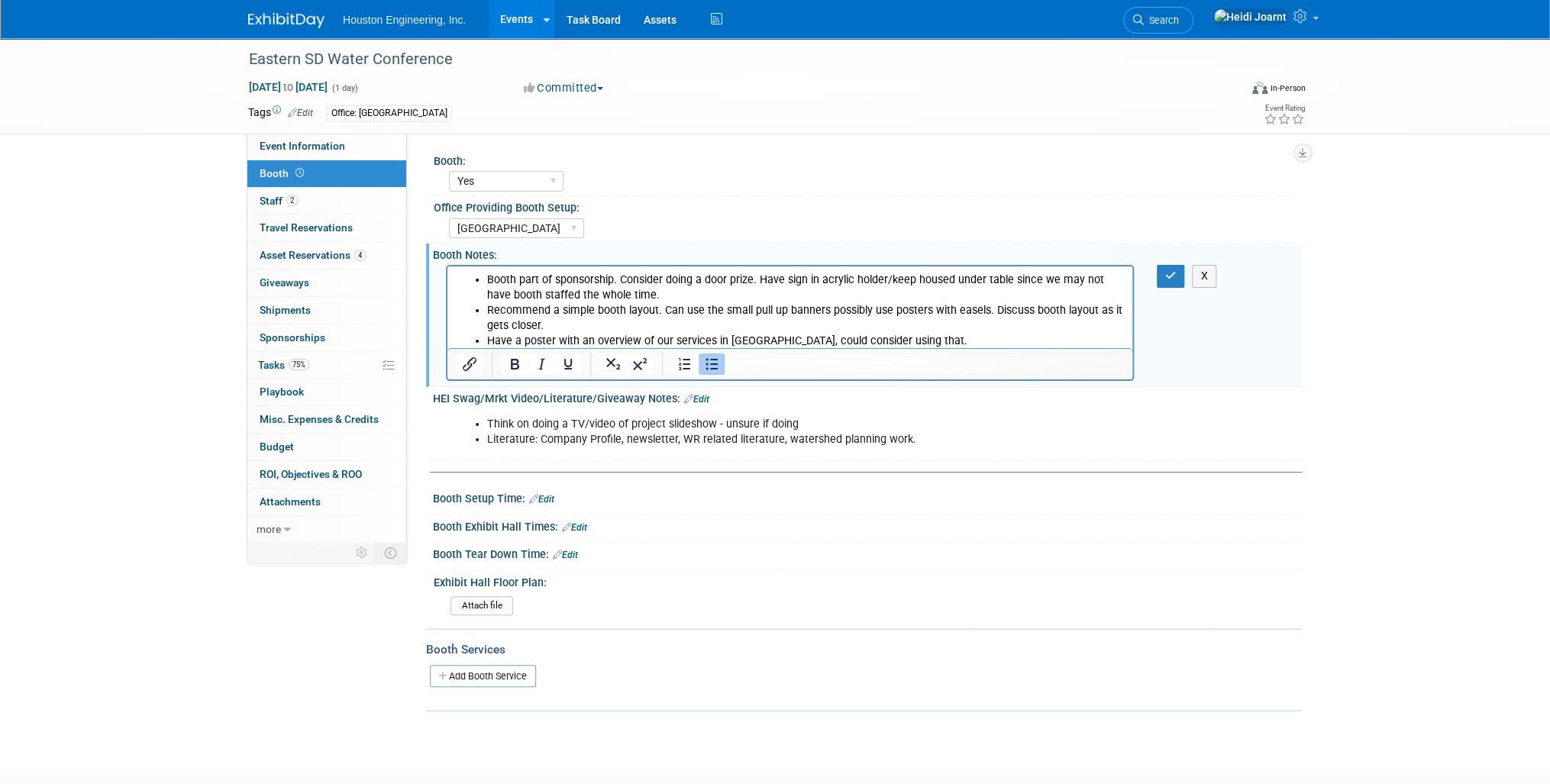
click at [487, 338] on ul "Booth part of sponsorship. Consider doing a door prize. Have sign in acrylic ho…" at bounding box center [790, 311] width 668 height 76
click at [1161, 278] on button "button" at bounding box center [1171, 275] width 28 height 22
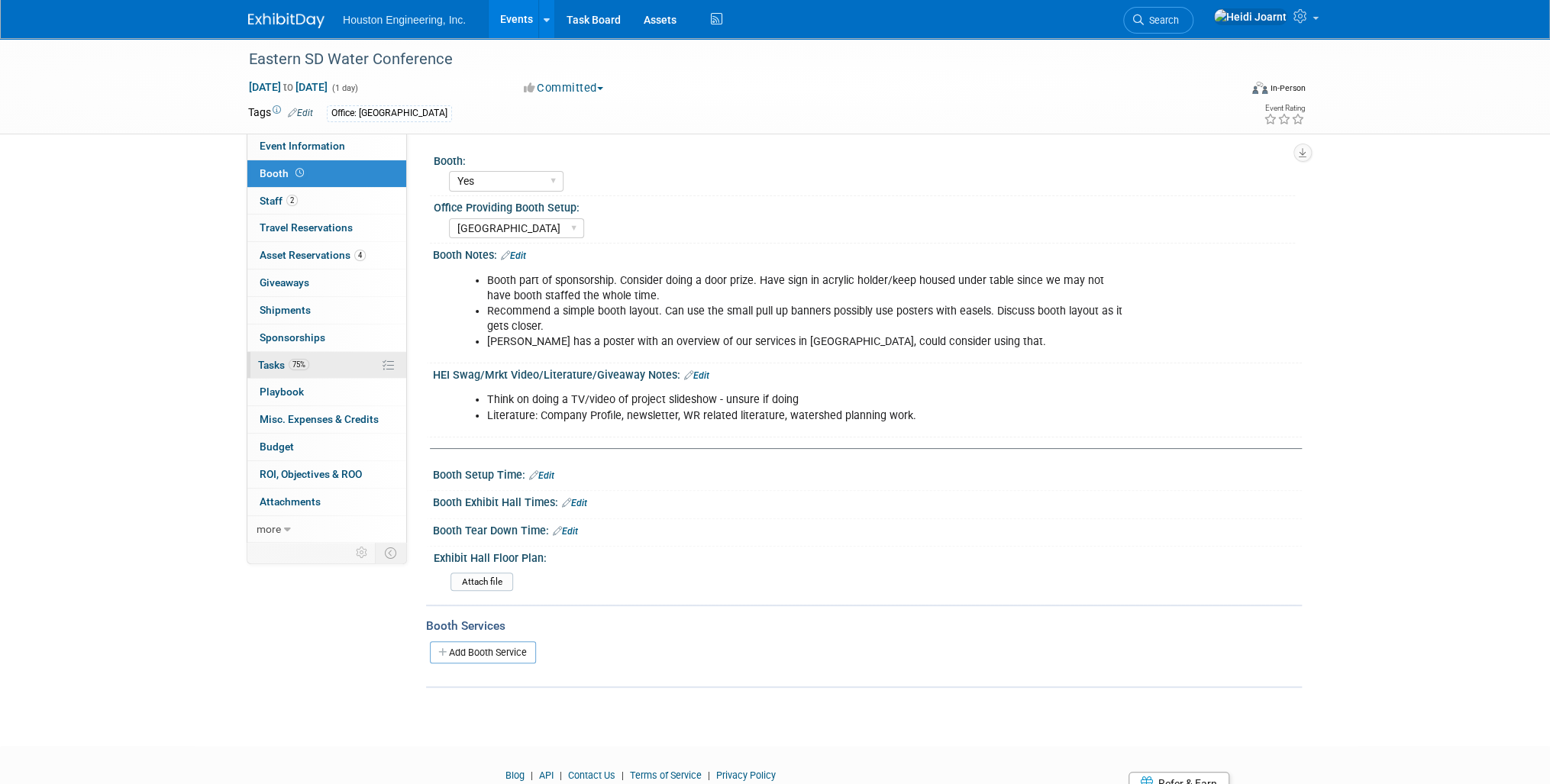
click at [317, 366] on link "75% Tasks 75%" at bounding box center [327, 366] width 159 height 26
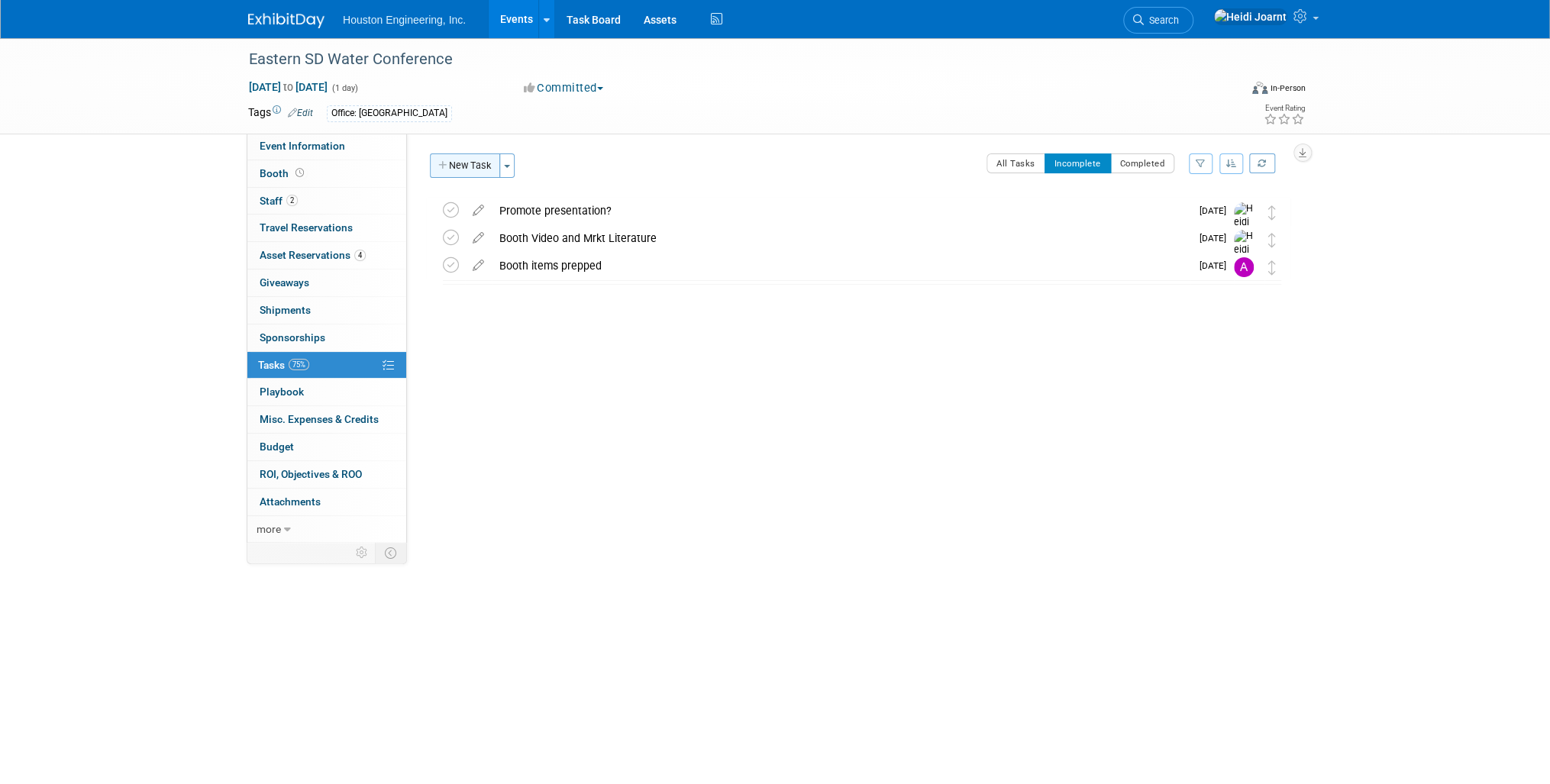
click at [468, 171] on button "New Task" at bounding box center [465, 166] width 71 height 25
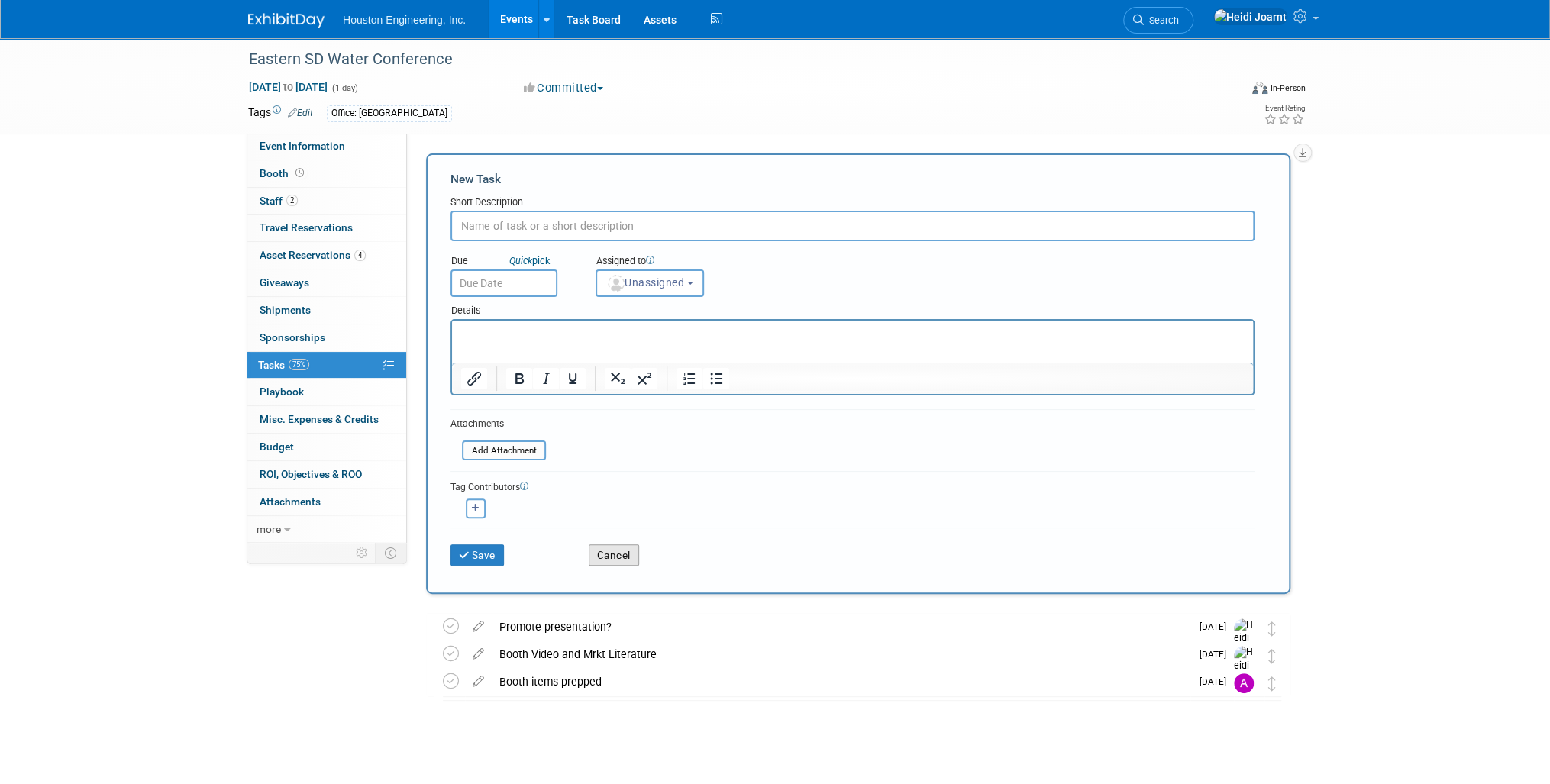
click at [616, 558] on button "Cancel" at bounding box center [614, 554] width 50 height 21
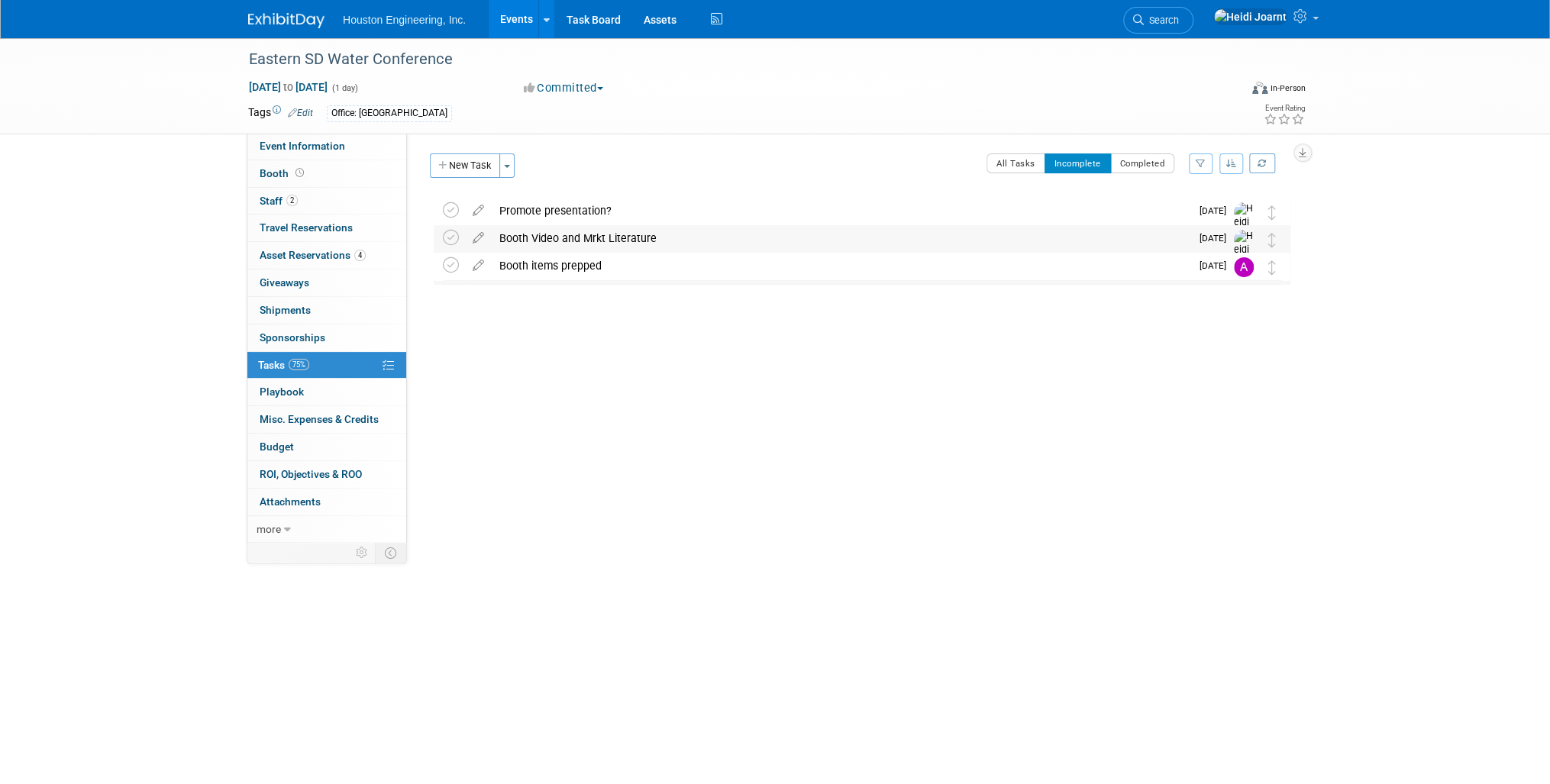
click at [505, 235] on div "Booth Video and Mrkt Literature" at bounding box center [841, 237] width 699 height 26
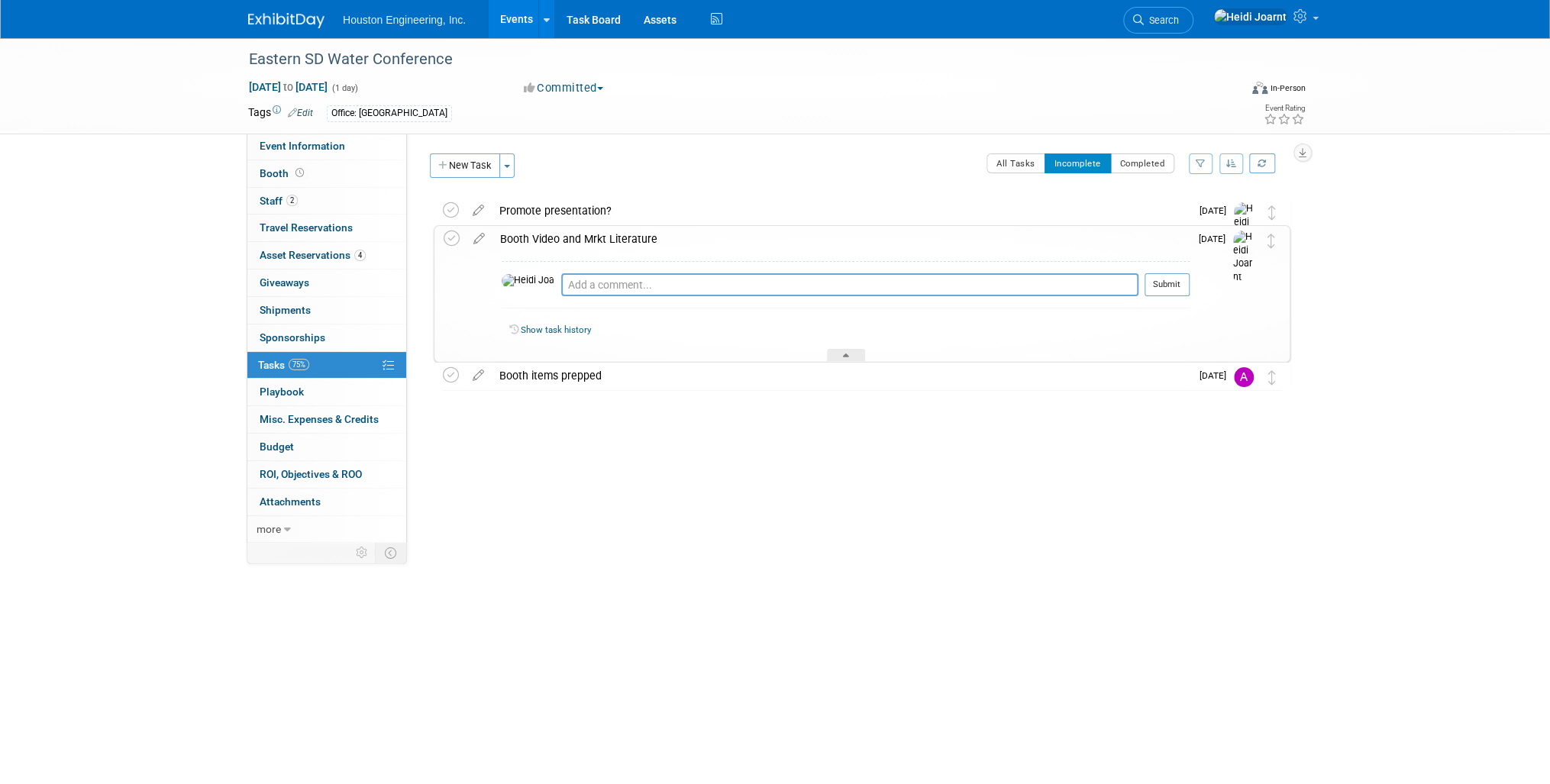
click at [556, 243] on div "Booth Video and Mrkt Literature" at bounding box center [841, 238] width 697 height 26
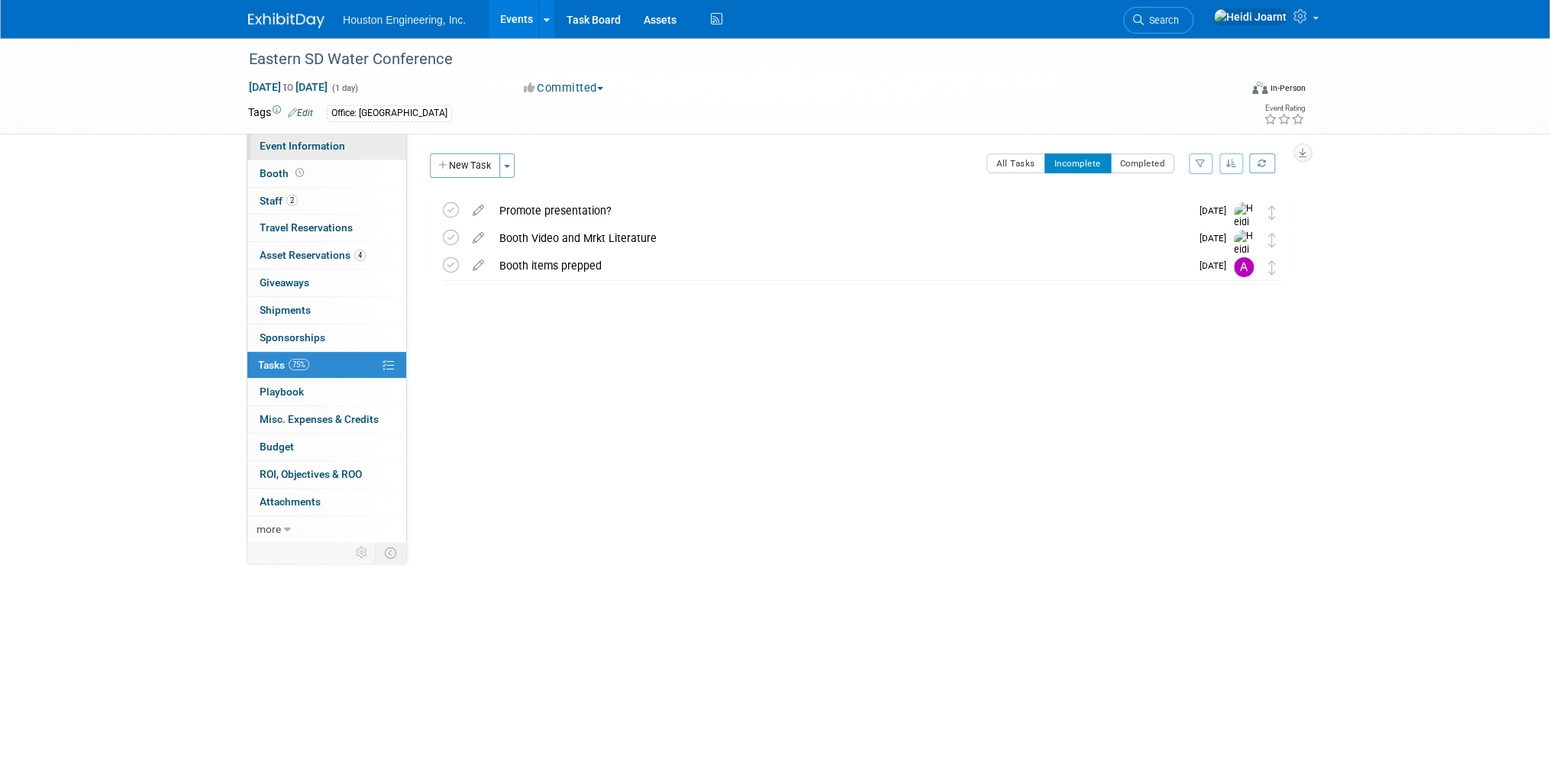
click at [303, 144] on span "Event Information" at bounding box center [302, 146] width 86 height 12
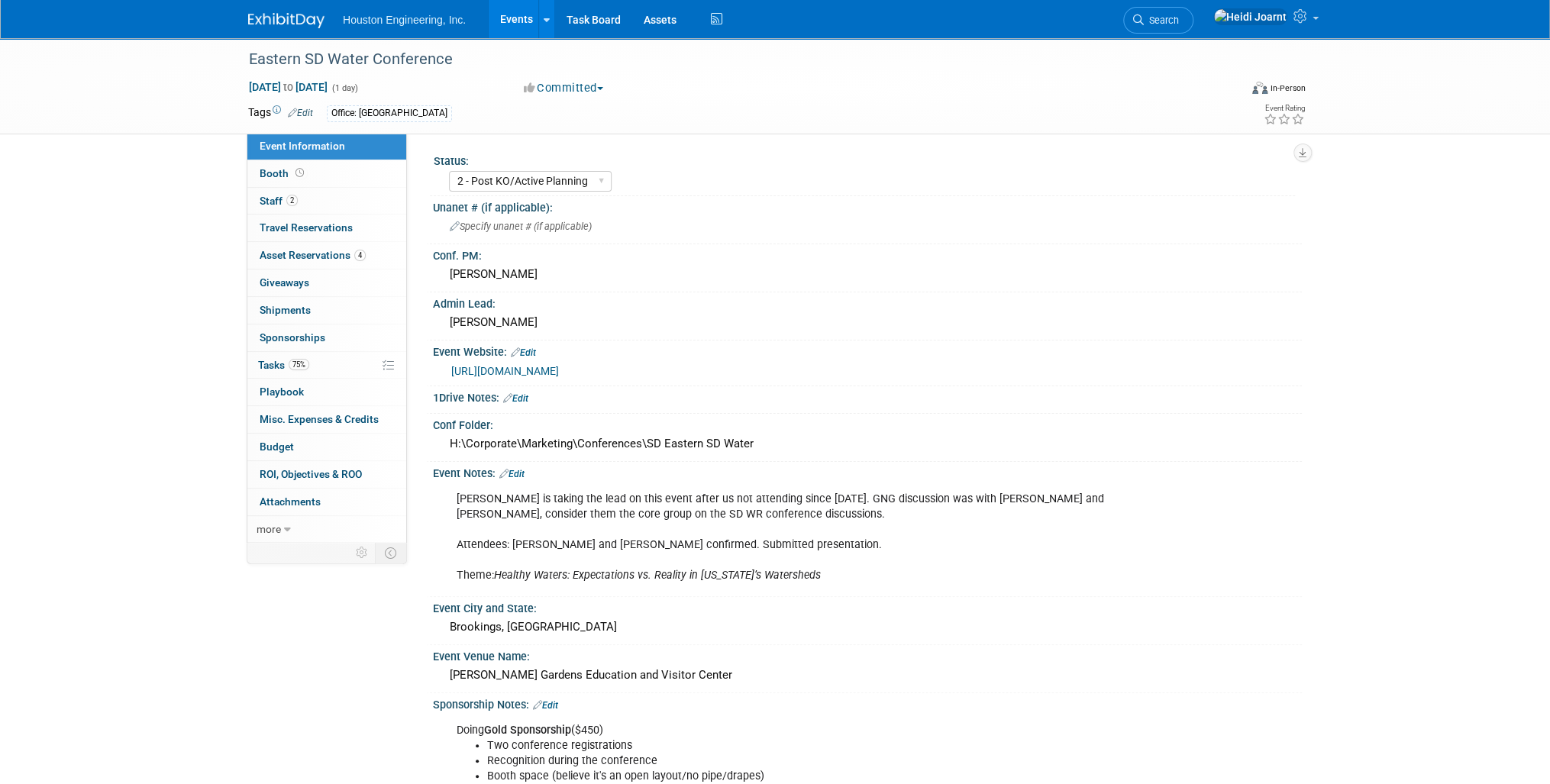
click at [306, 159] on link "Event Information" at bounding box center [327, 146] width 159 height 26
select select "2 - Post KO/Active Planning"
select select "Pending"
select select "Water Resources"
click at [306, 179] on link "Booth" at bounding box center [327, 174] width 159 height 26
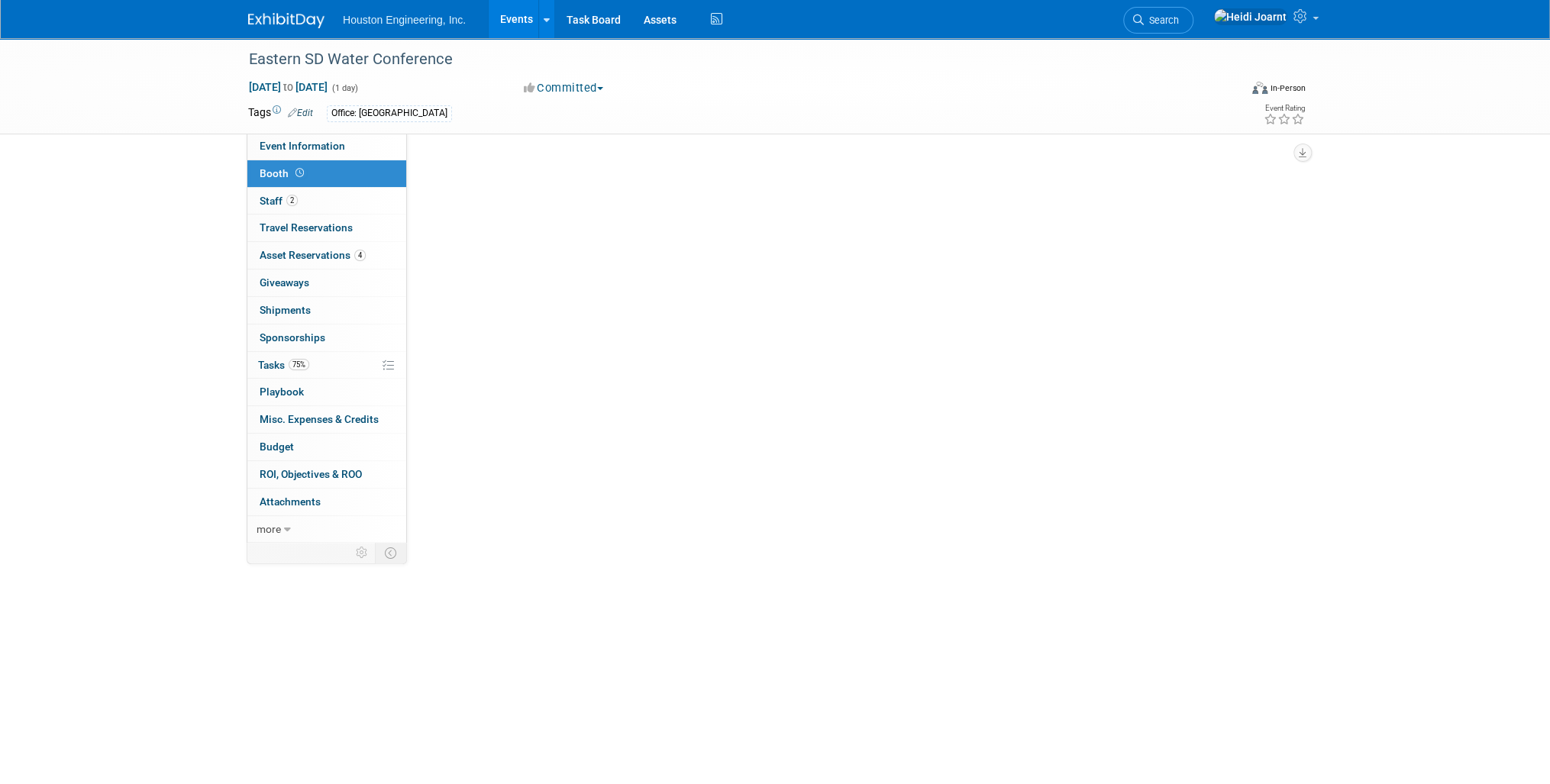
select select "Yes"
select select "[GEOGRAPHIC_DATA]"
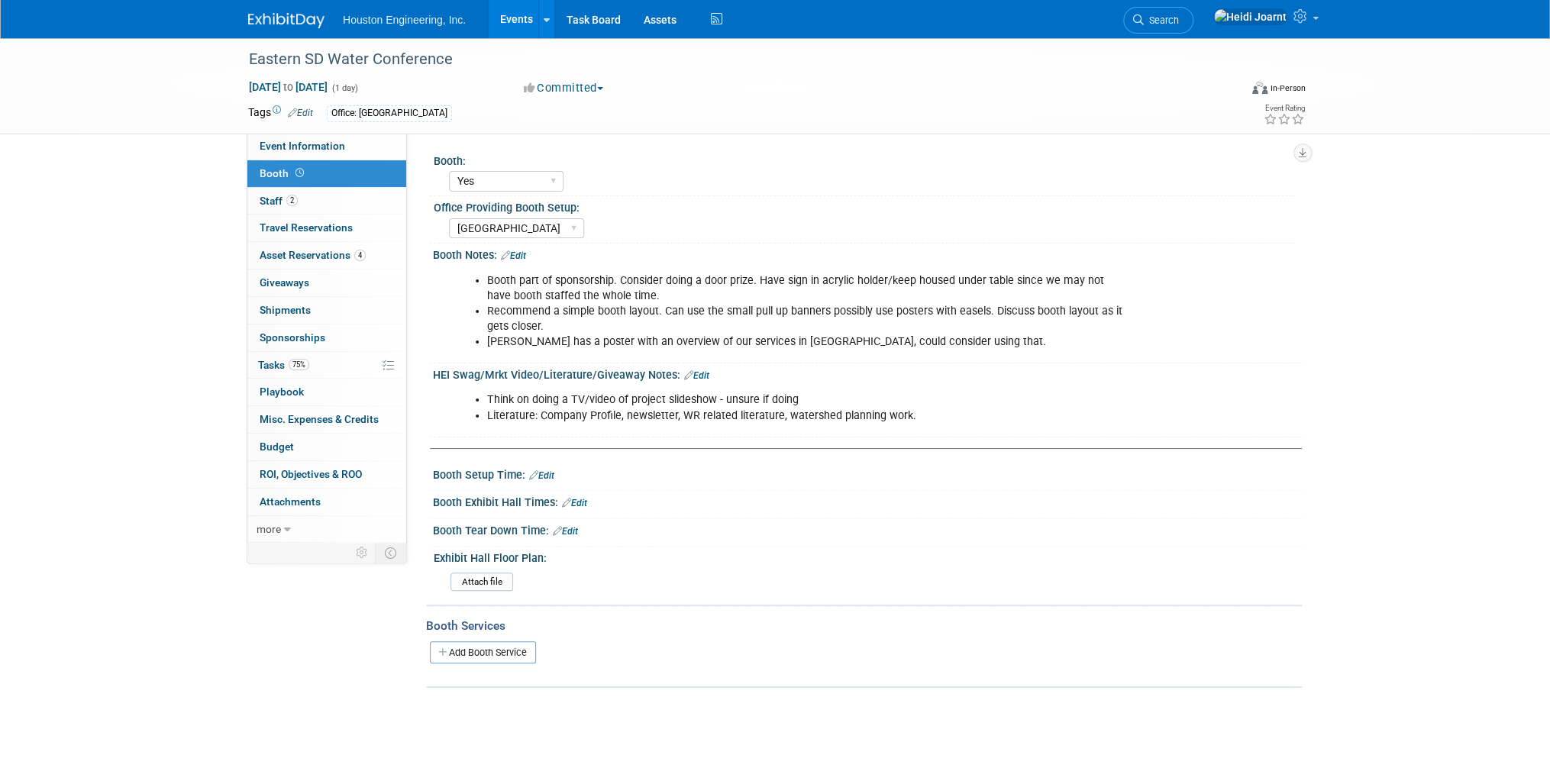
click at [503, 11] on link "Events" at bounding box center [516, 19] width 56 height 38
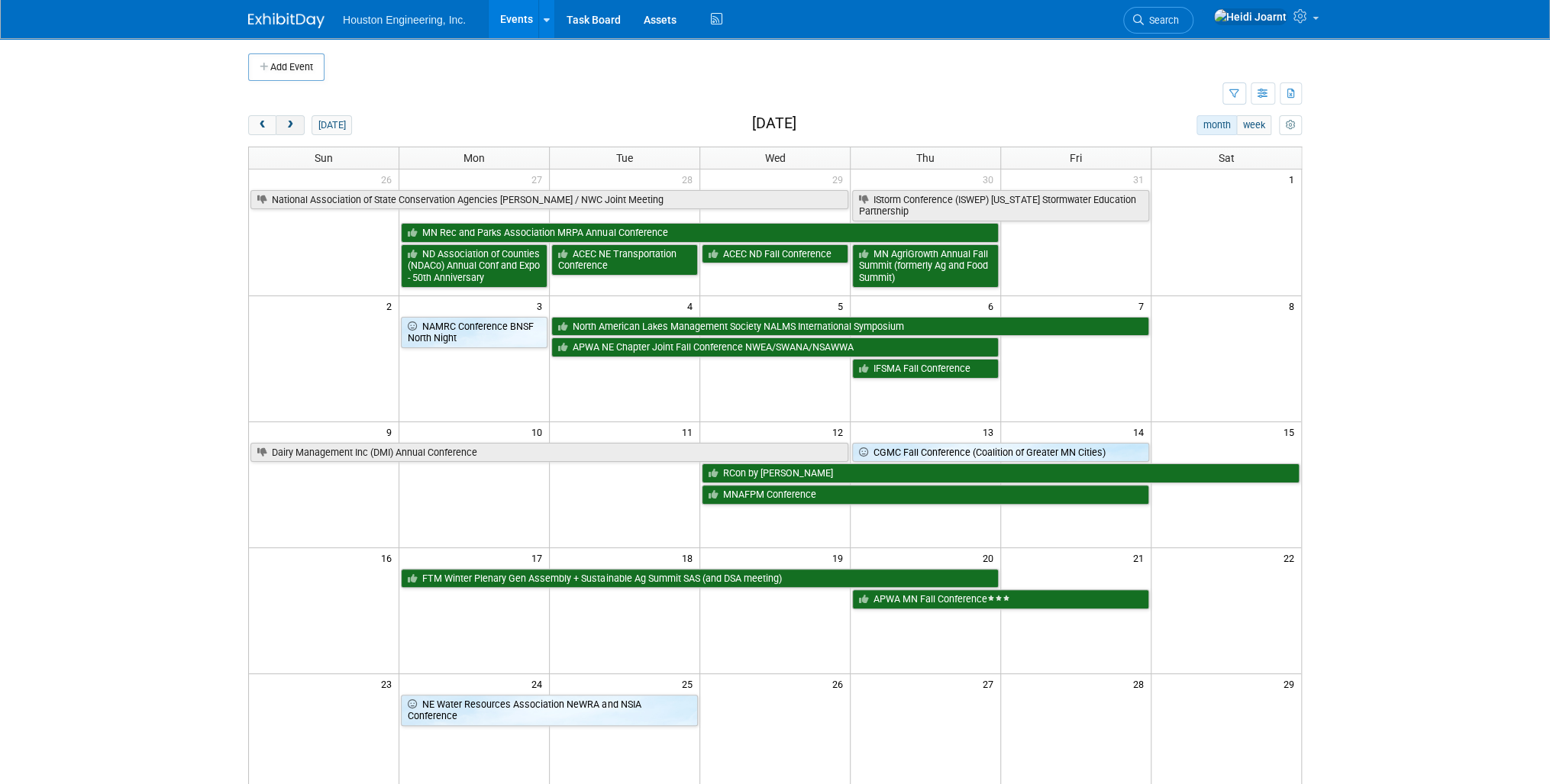
click at [293, 128] on span "next" at bounding box center [290, 125] width 11 height 10
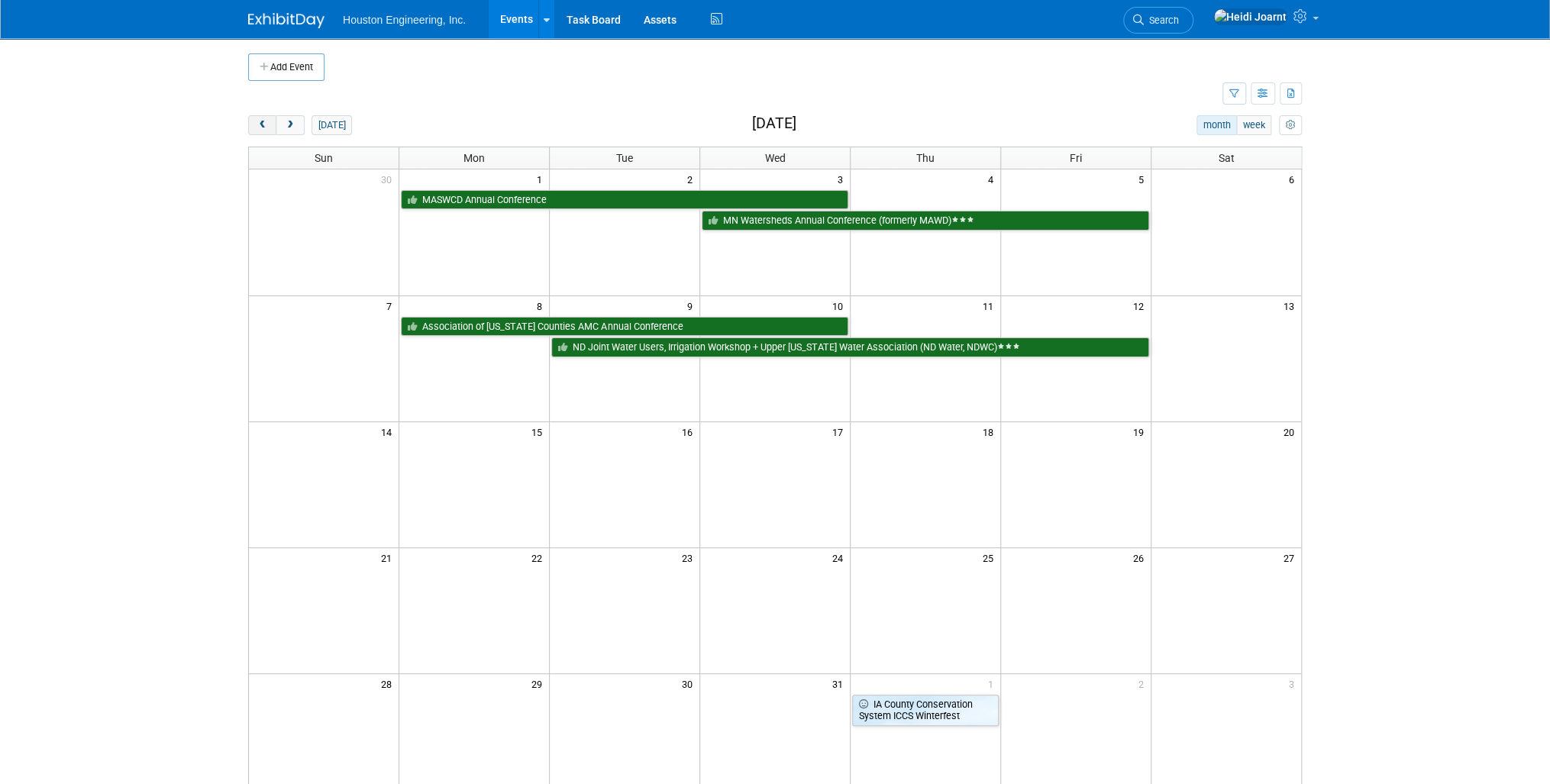
click at [262, 122] on span "prev" at bounding box center [261, 125] width 11 height 10
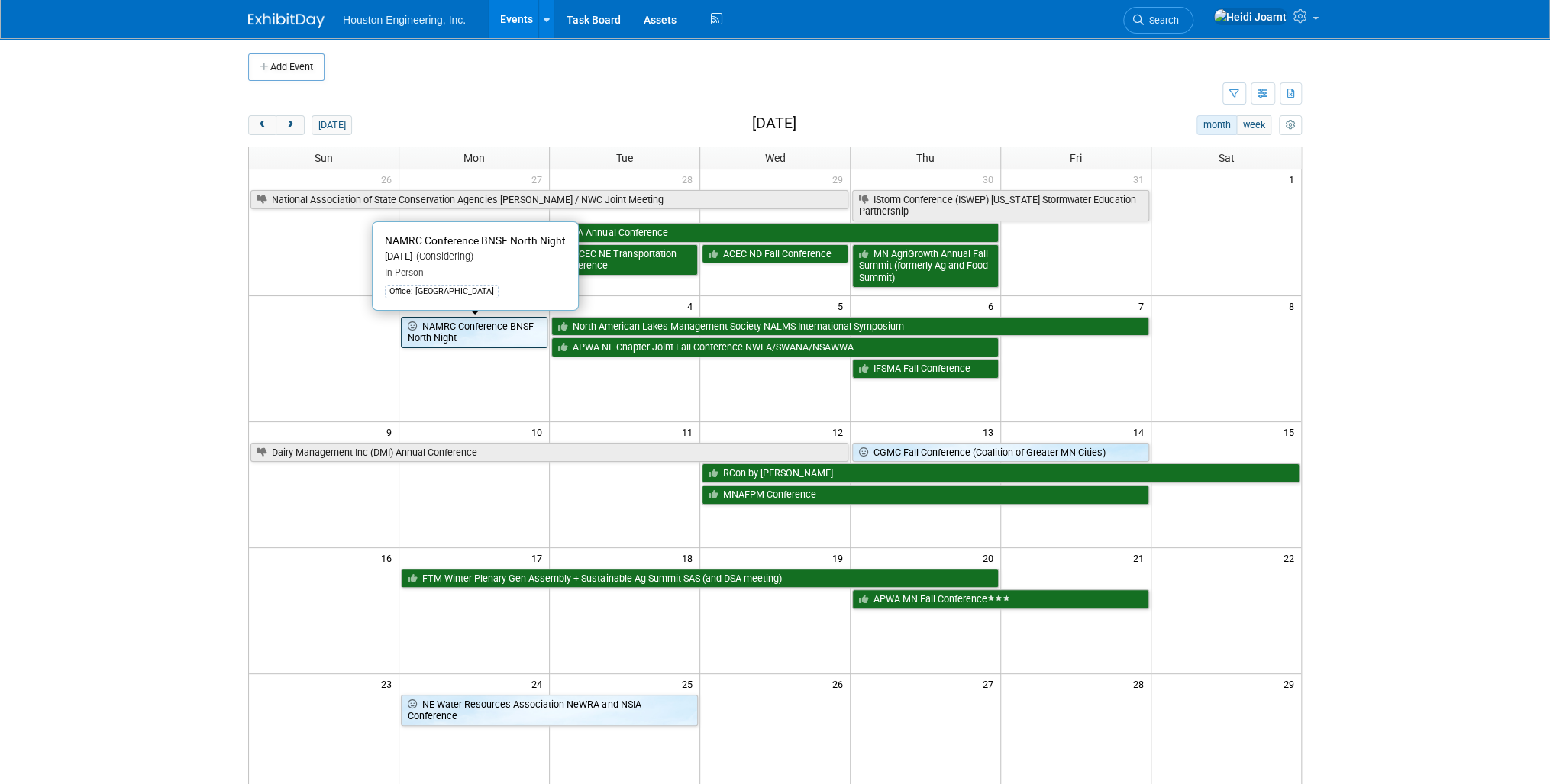
click at [450, 320] on link "NAMRC Conference BNSF North Night" at bounding box center [474, 332] width 147 height 31
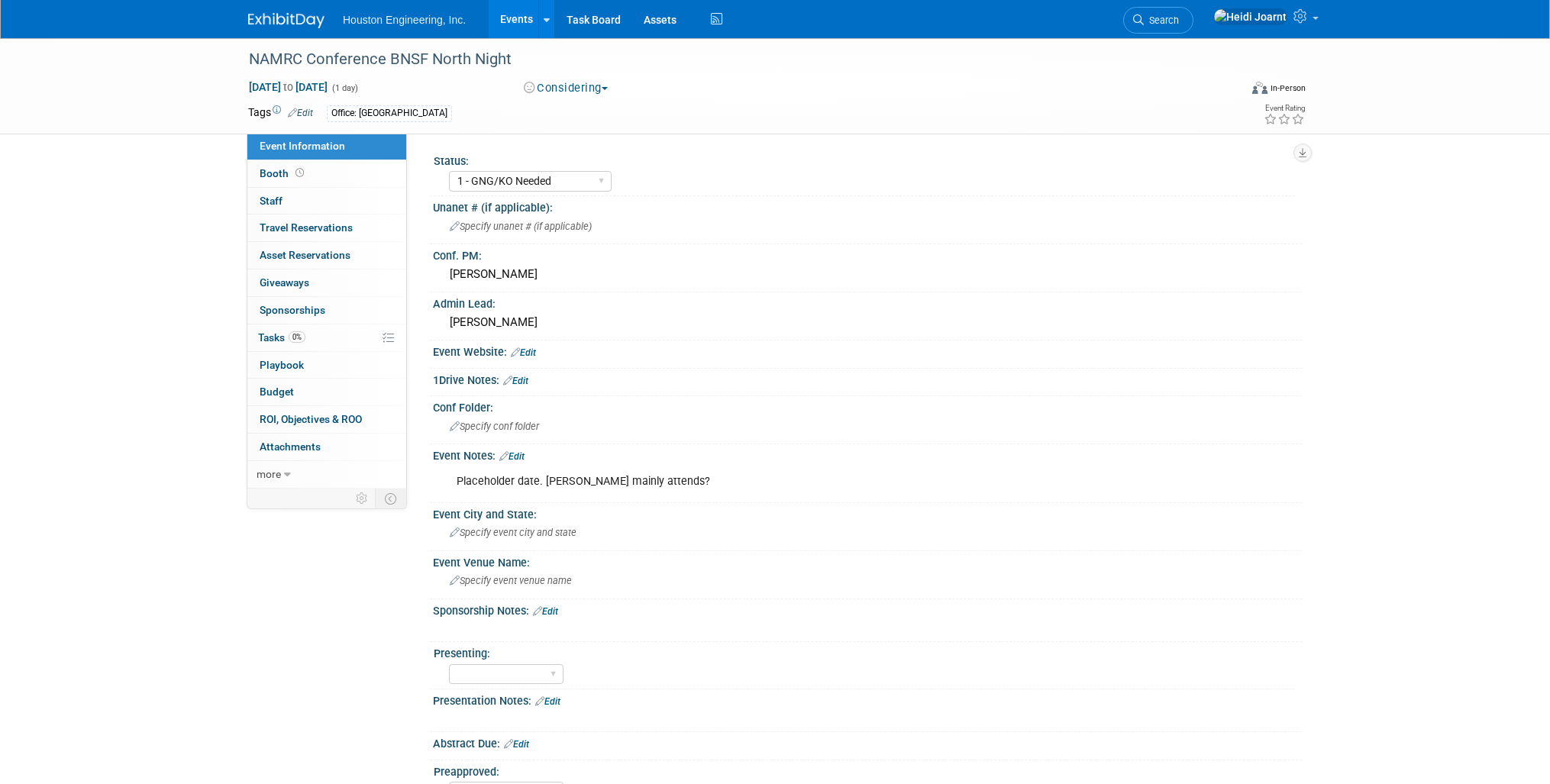
select select "1 - GNG/KO Needed"
select select "Transportation"
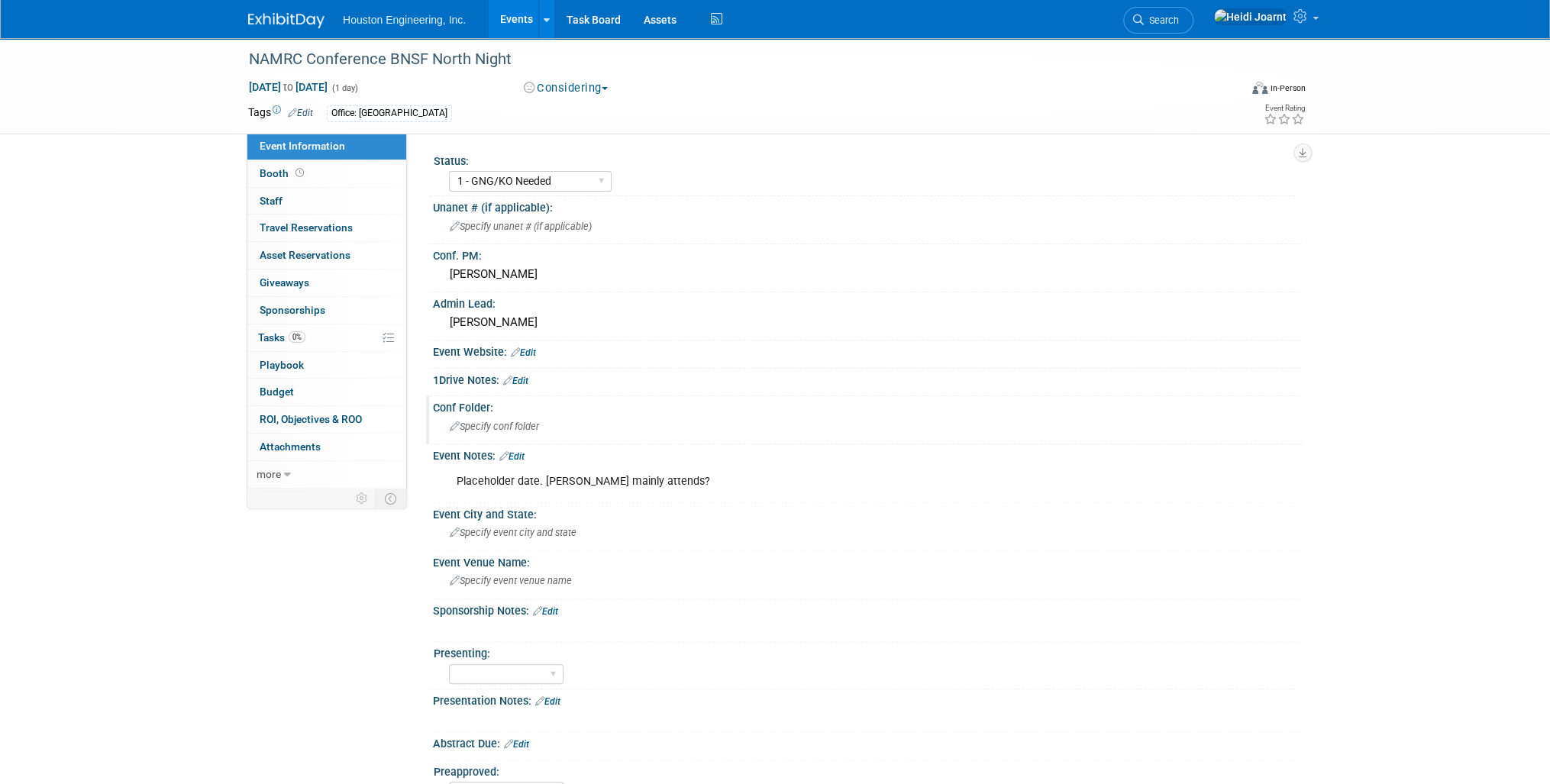
click at [504, 430] on div "Specify conf folder" at bounding box center [867, 426] width 846 height 24
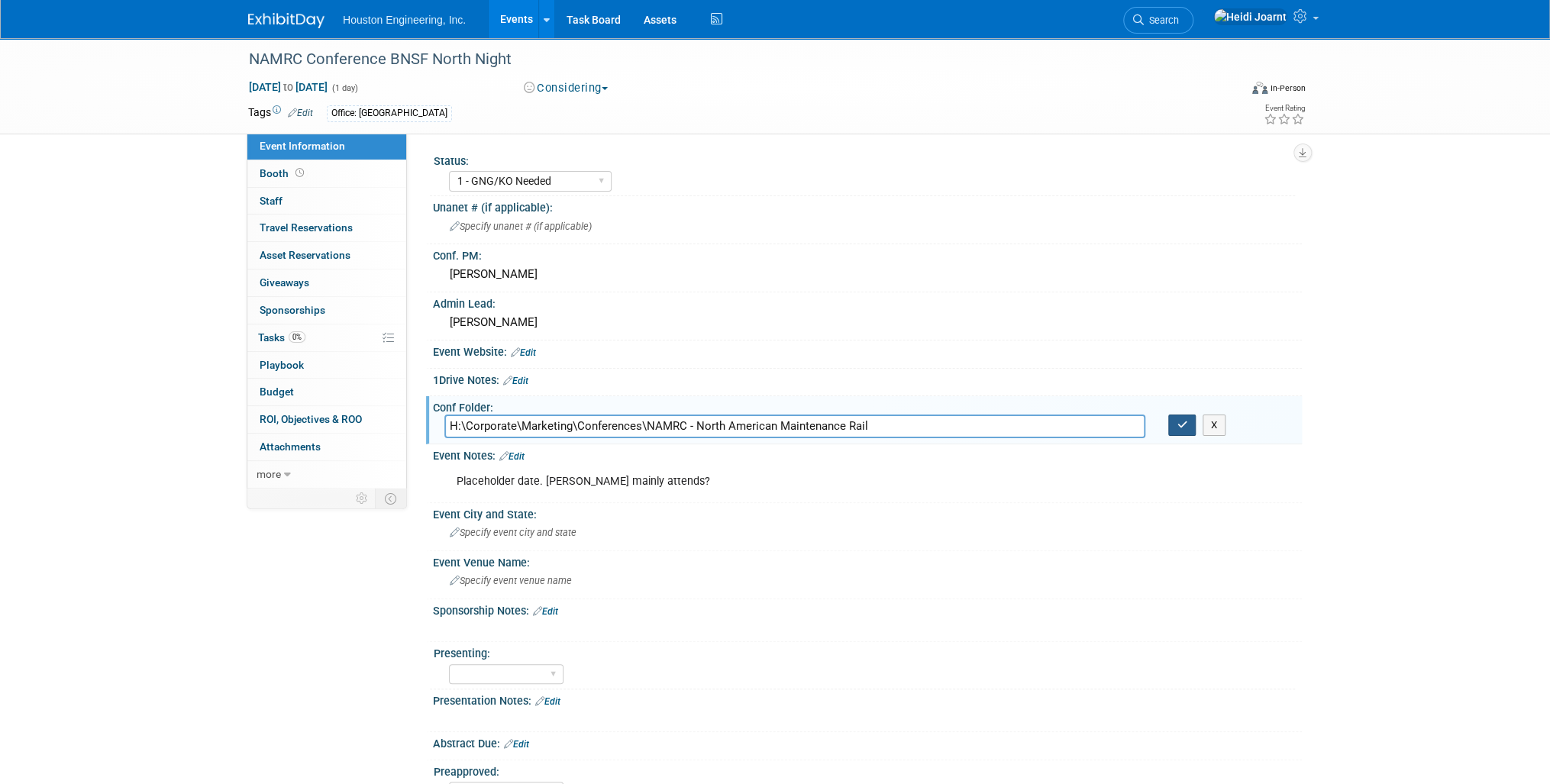
type input "H:\Corporate\Marketing\Conferences\NAMRC - North American Maintenance Rail"
click at [1182, 426] on icon "button" at bounding box center [1182, 425] width 11 height 10
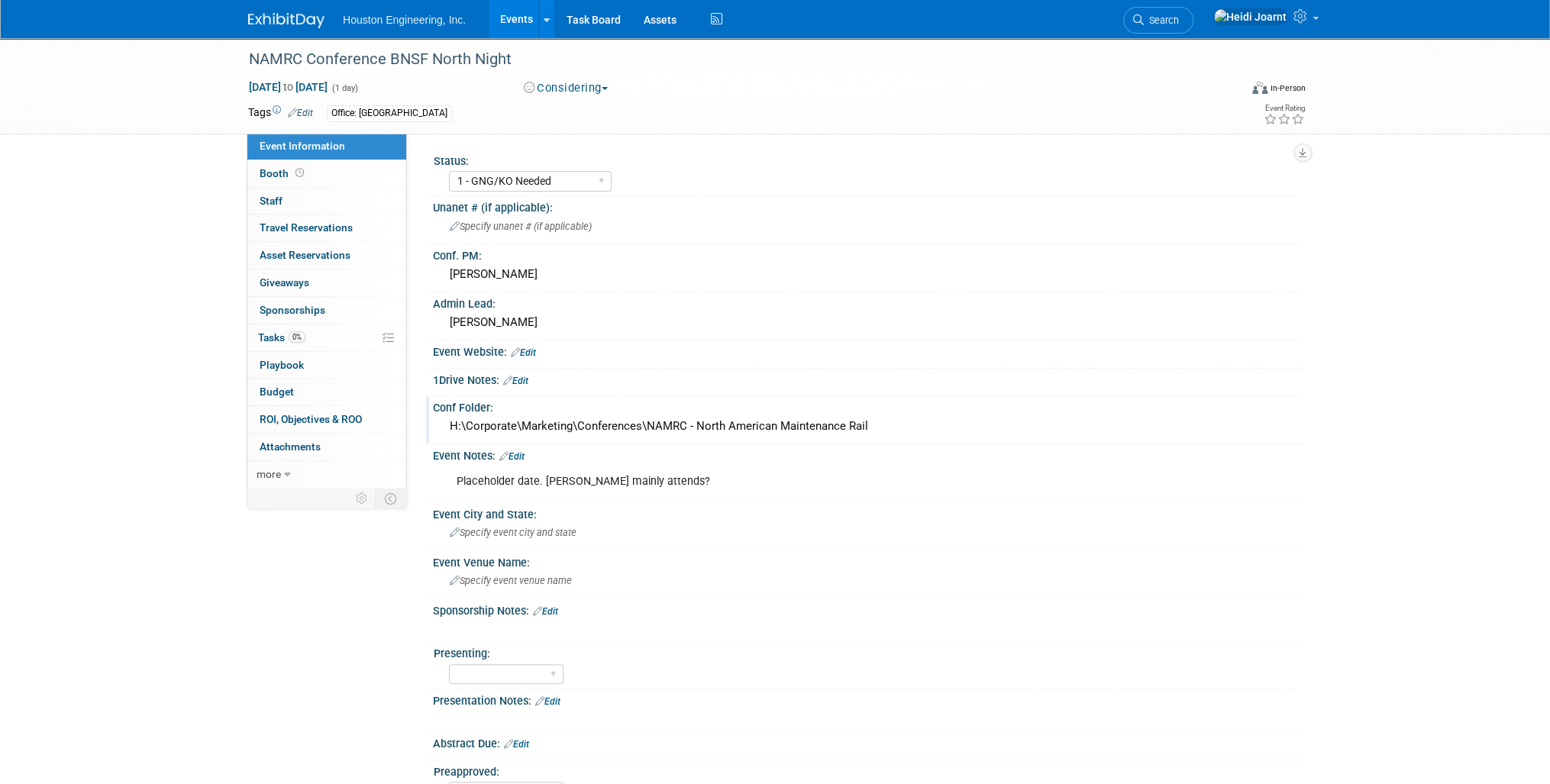
click at [519, 451] on link "Edit" at bounding box center [511, 456] width 26 height 11
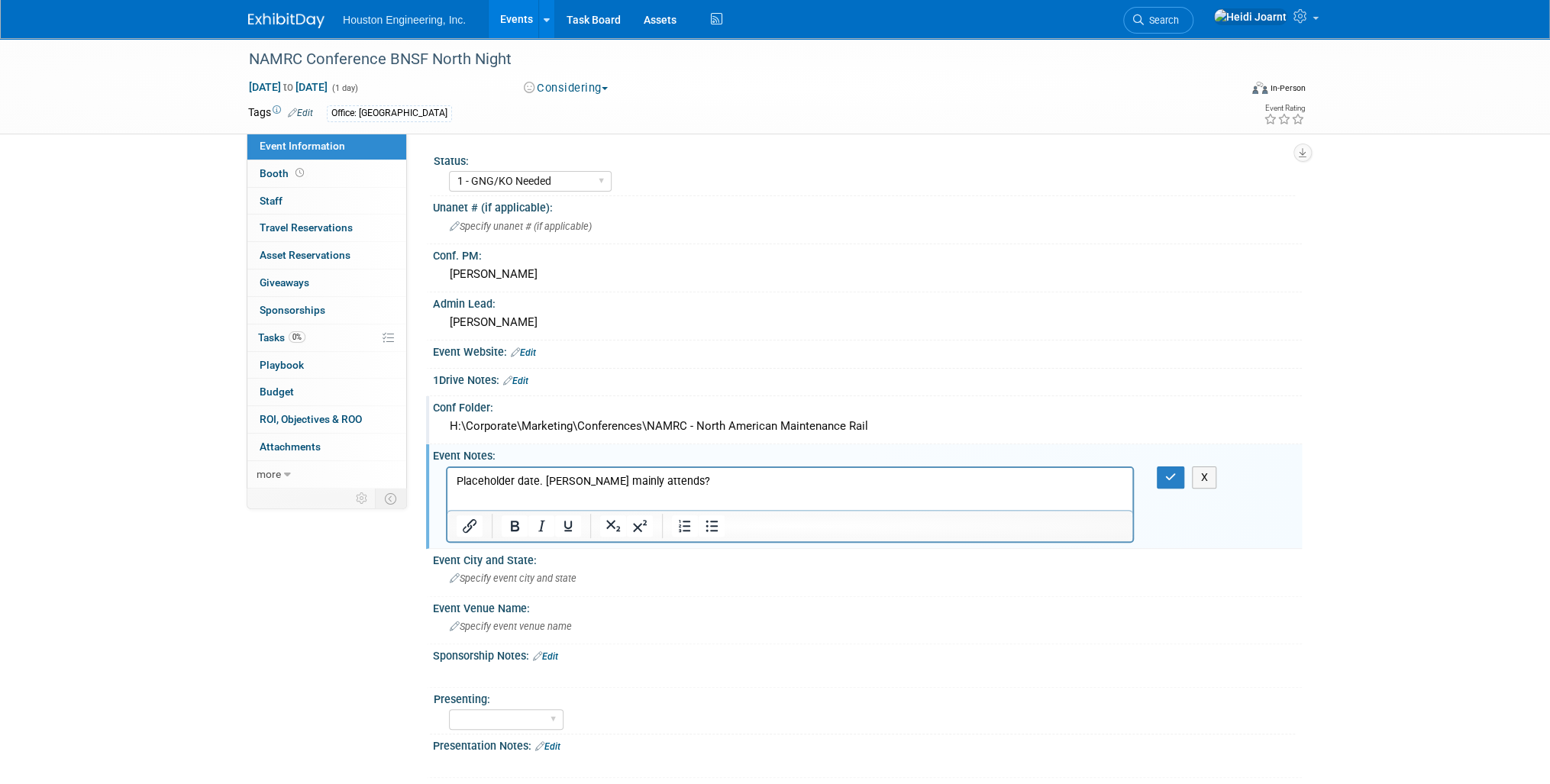
click at [677, 485] on p "Placeholder date. [PERSON_NAME] mainly attends?" at bounding box center [790, 480] width 668 height 15
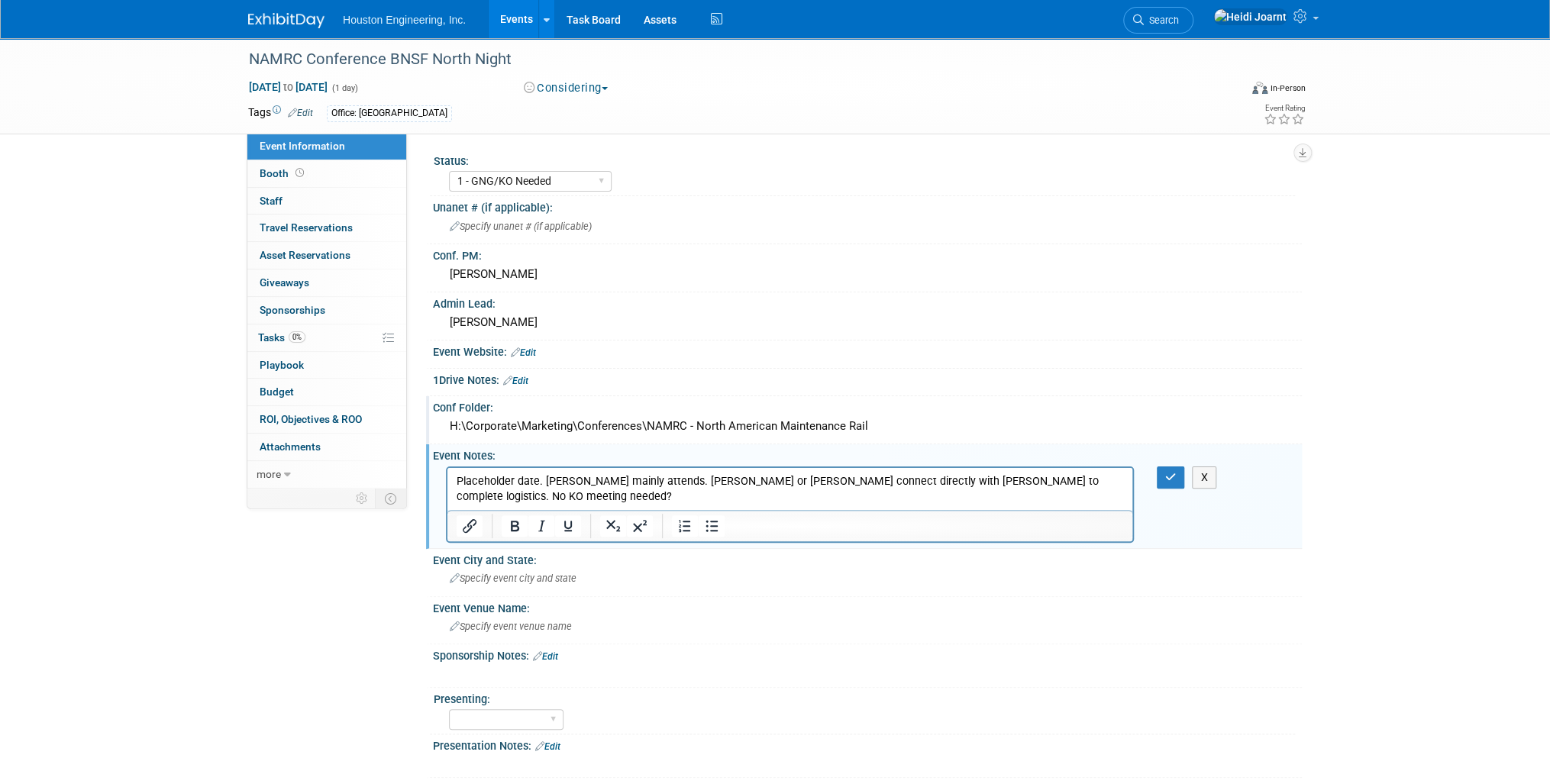
click at [1098, 479] on p "Placeholder date. [PERSON_NAME] mainly attends. [PERSON_NAME] or [PERSON_NAME] …" at bounding box center [790, 488] width 668 height 31
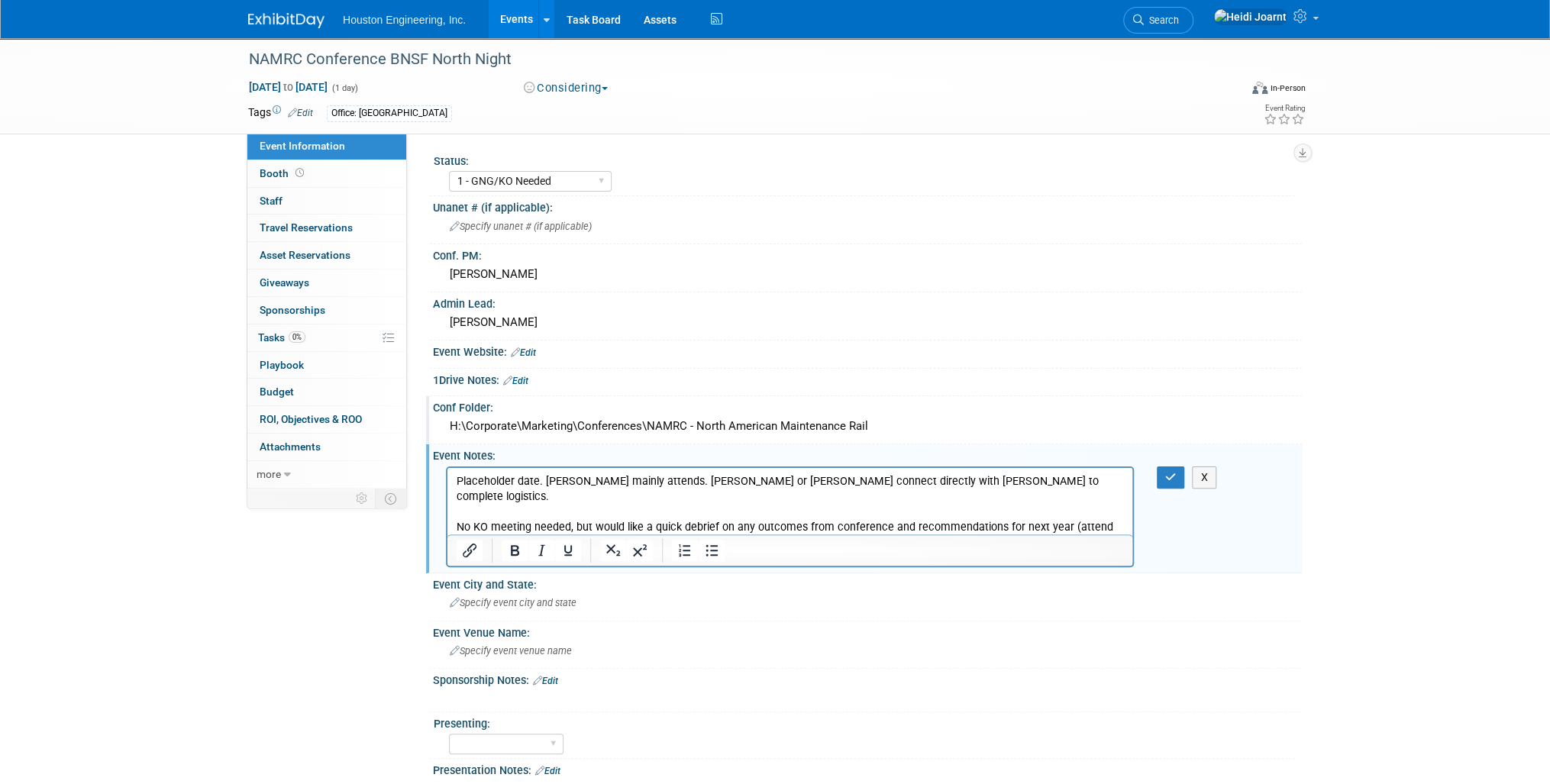
click at [489, 527] on p "No KO meeting needed, but would like a quick debrief on any outcomes from confe…" at bounding box center [790, 534] width 668 height 31
click at [1068, 519] on p "No KO meeting needed, but would like a quick debrief on any outcomes from confe…" at bounding box center [790, 534] width 668 height 31
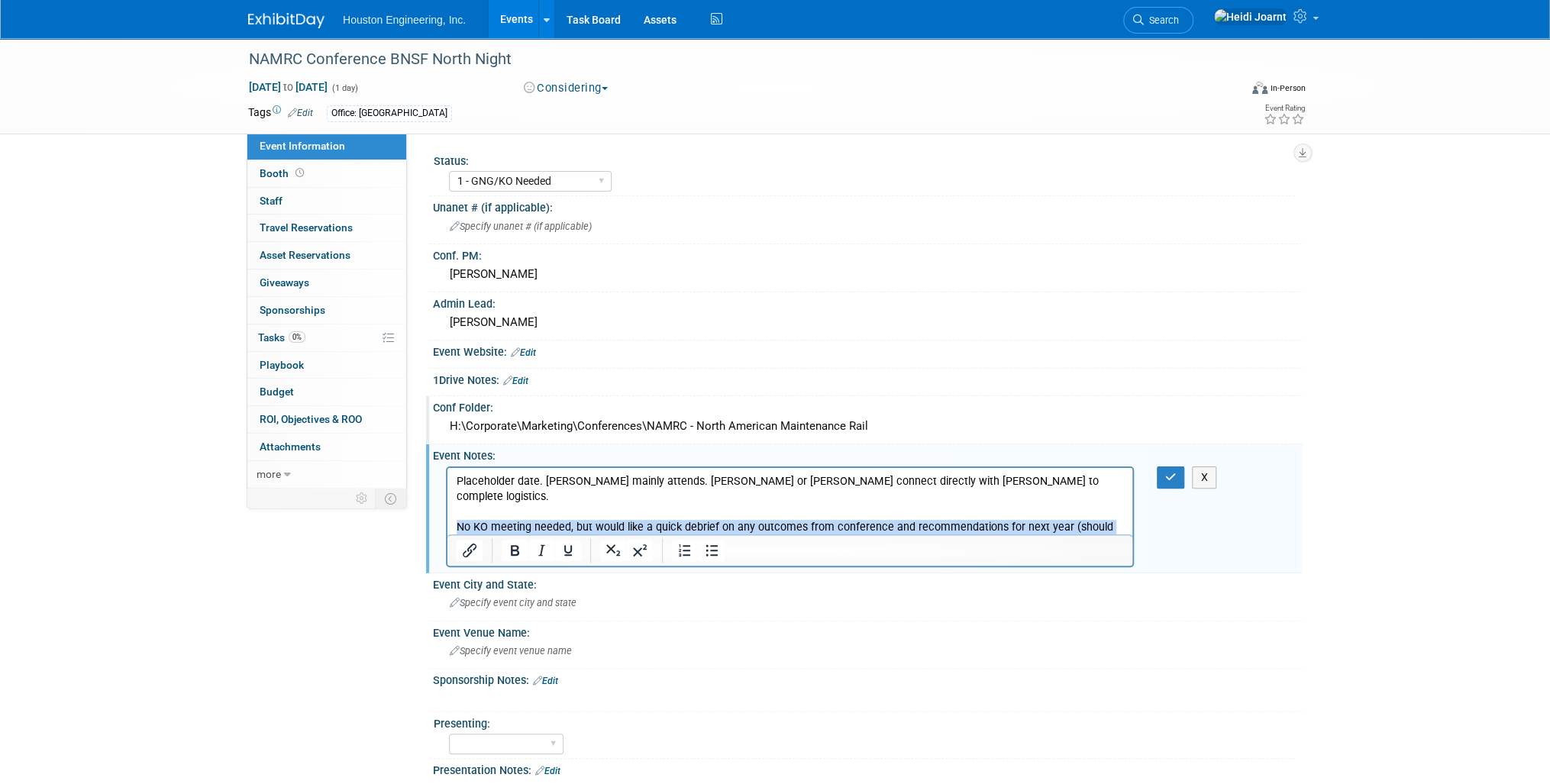
drag, startPoint x: 722, startPoint y: 525, endPoint x: 450, endPoint y: 510, distance: 272.4
click at [450, 510] on html "Placeholder date. Trent mainly attends. Megan or Kendra connect directly with T…" at bounding box center [790, 508] width 685 height 82
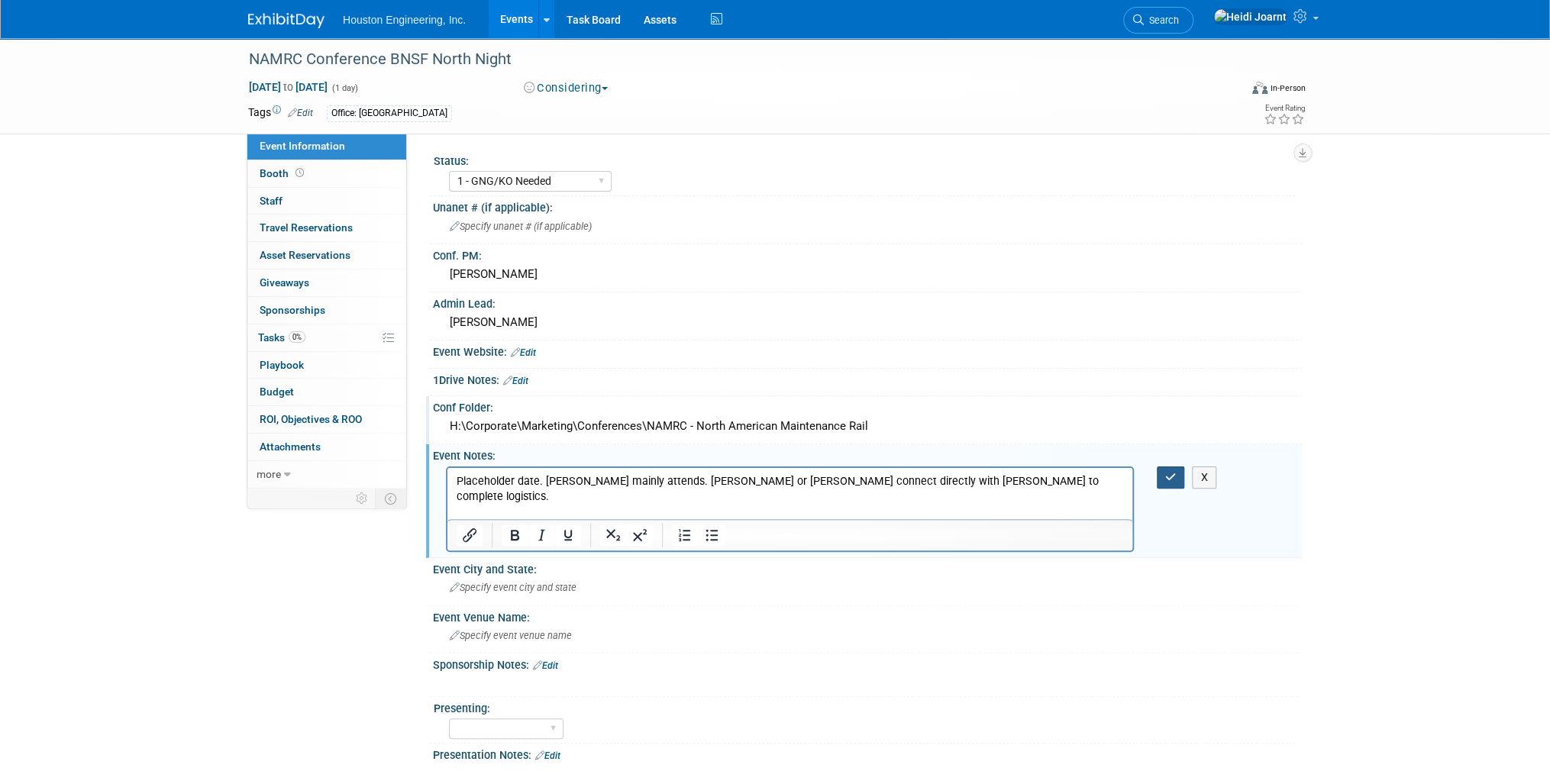
click at [1171, 473] on icon "button" at bounding box center [1170, 477] width 11 height 11
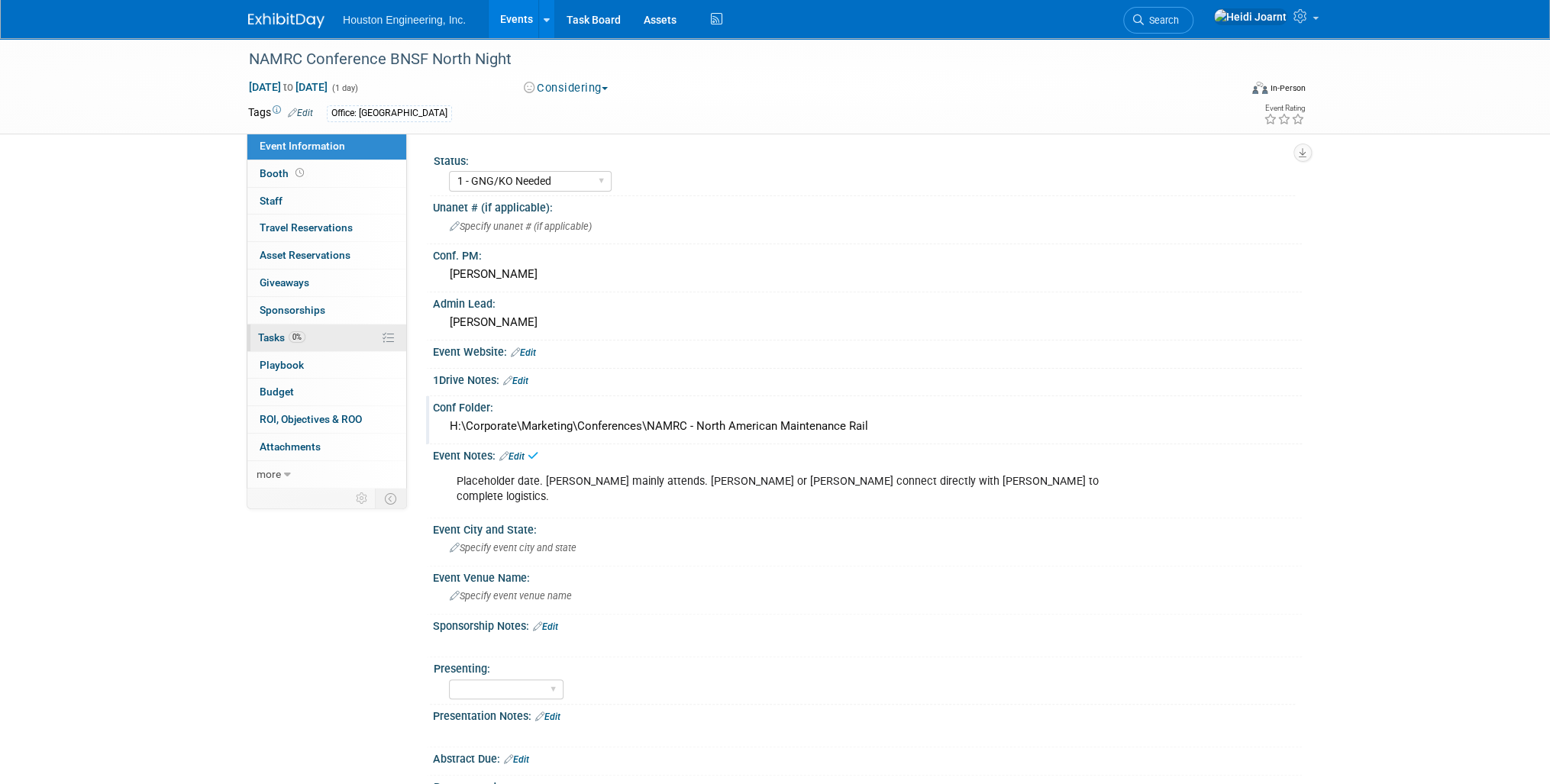
click at [323, 332] on link "0% Tasks 0%" at bounding box center [327, 337] width 159 height 26
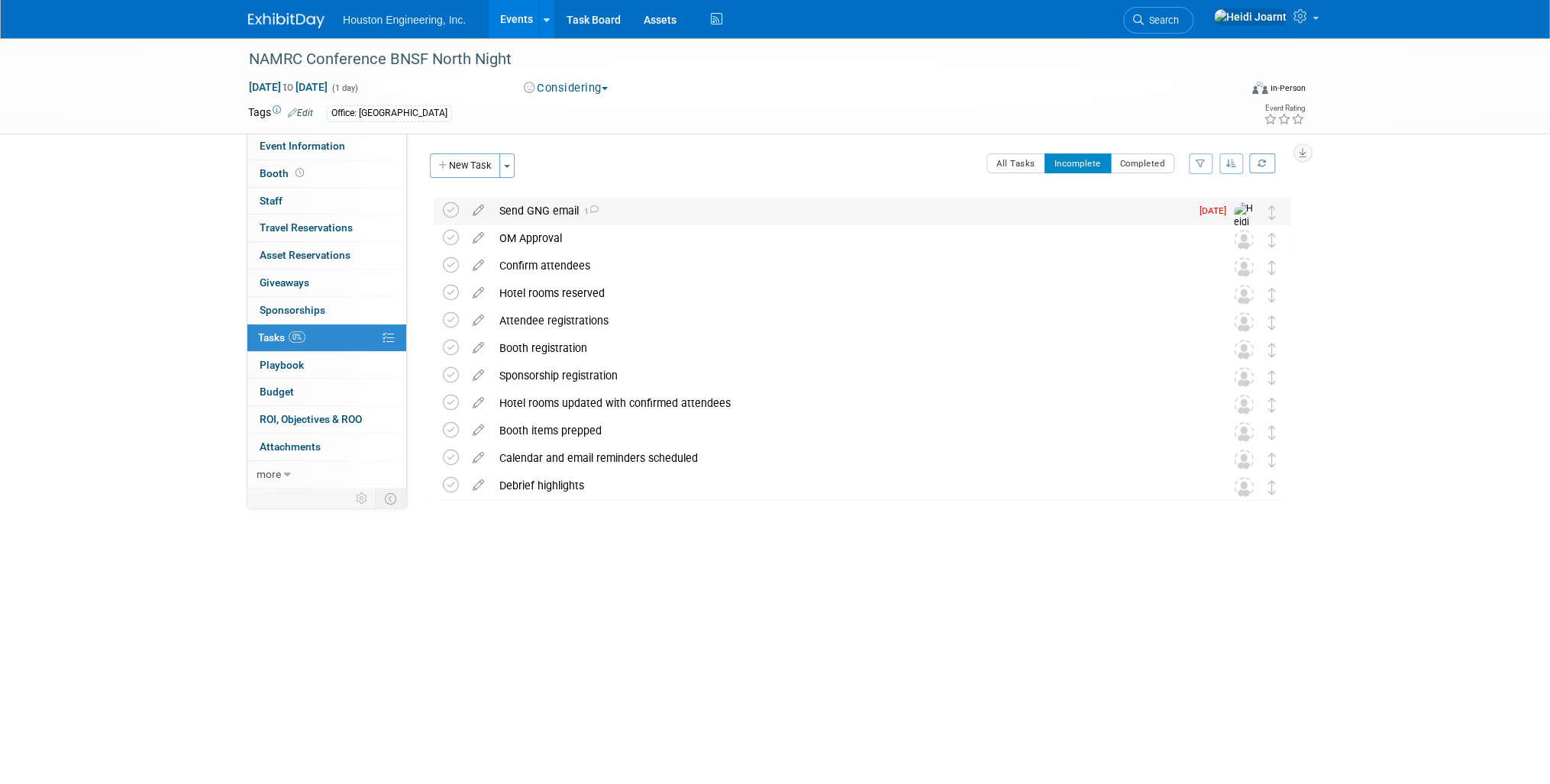
click at [639, 213] on div "Send GNG email 1" at bounding box center [841, 210] width 699 height 26
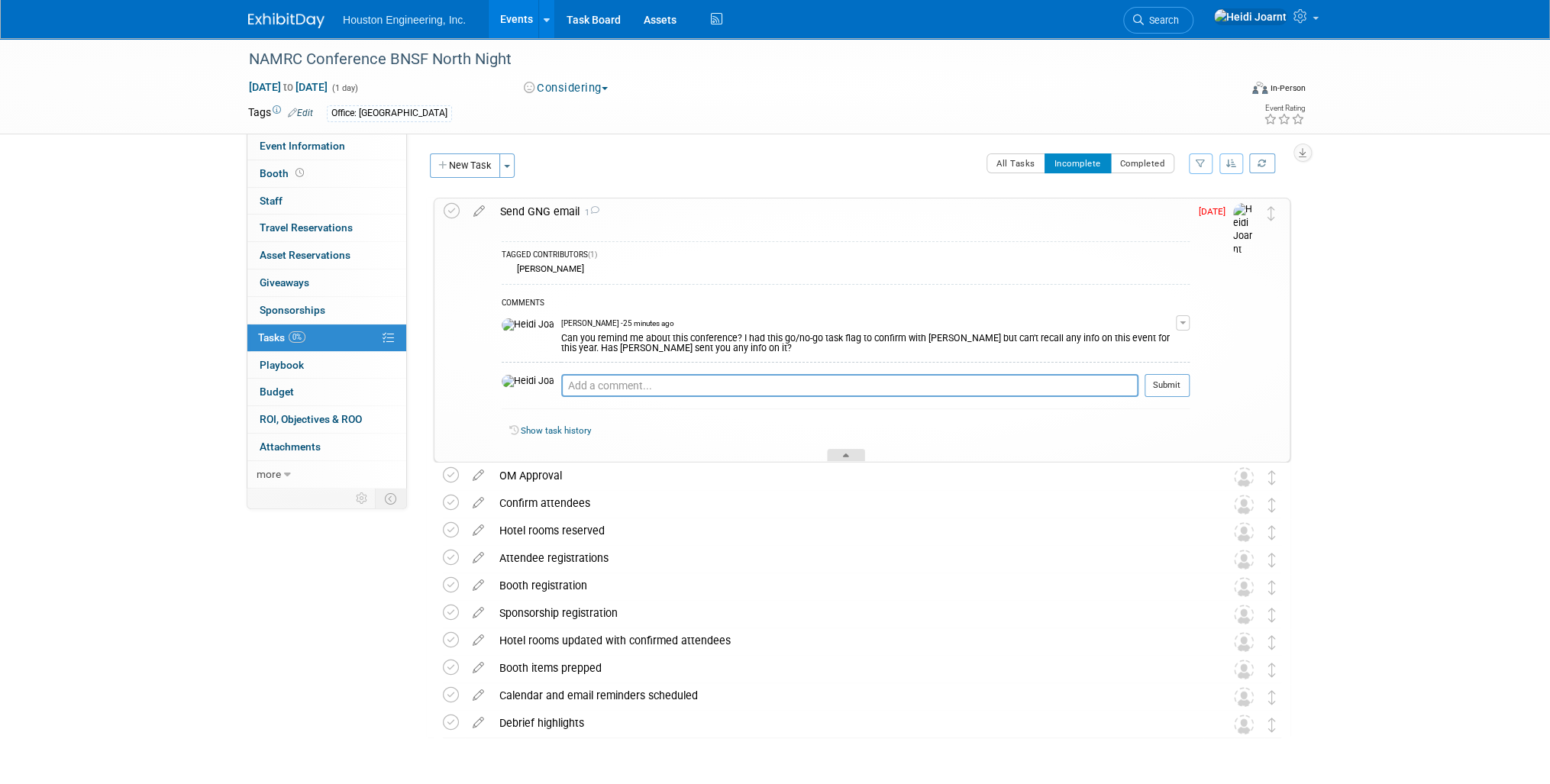
click at [843, 454] on icon at bounding box center [845, 458] width 6 height 9
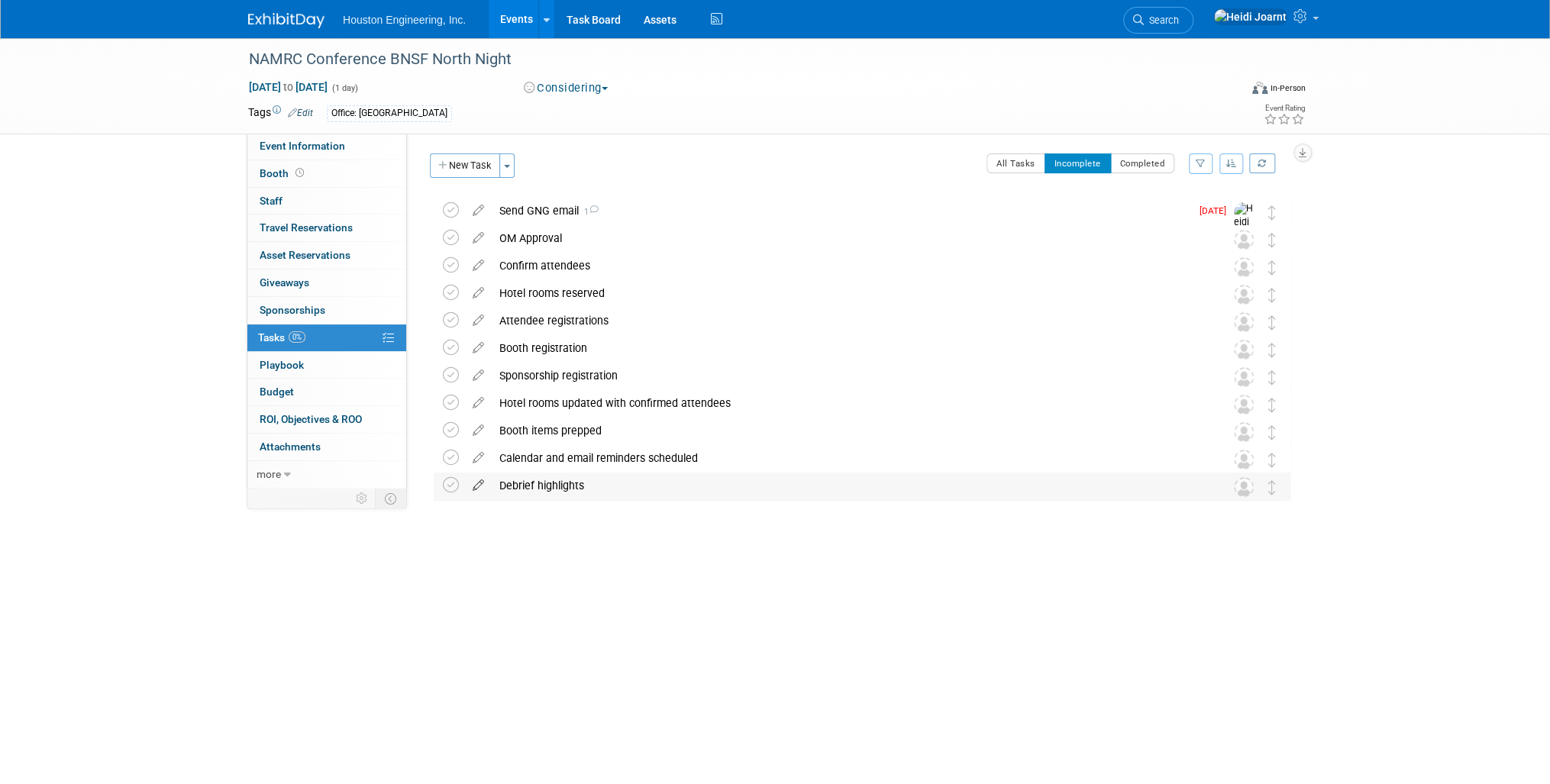
click at [473, 486] on icon at bounding box center [479, 482] width 26 height 19
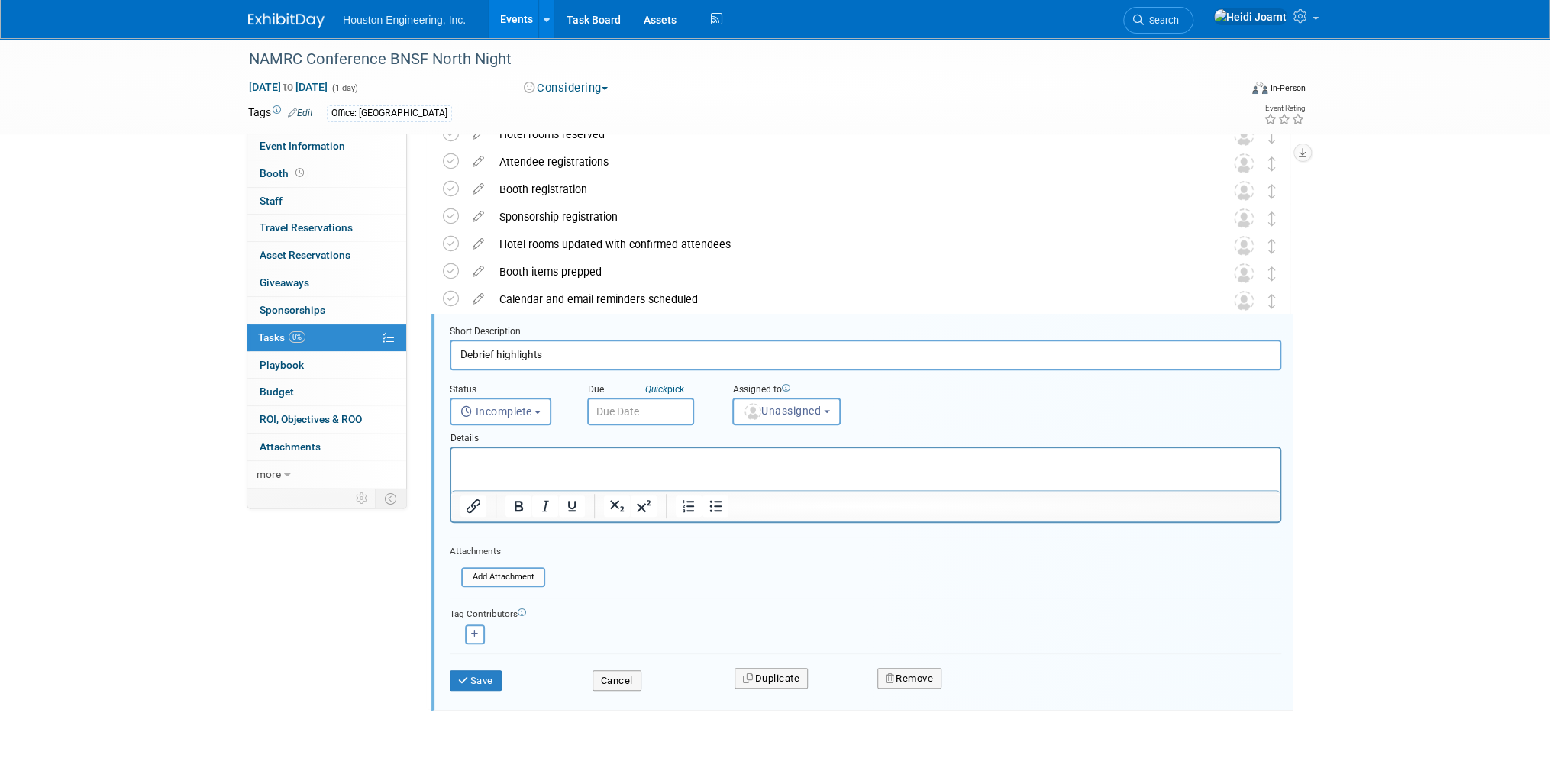
scroll to position [177, 0]
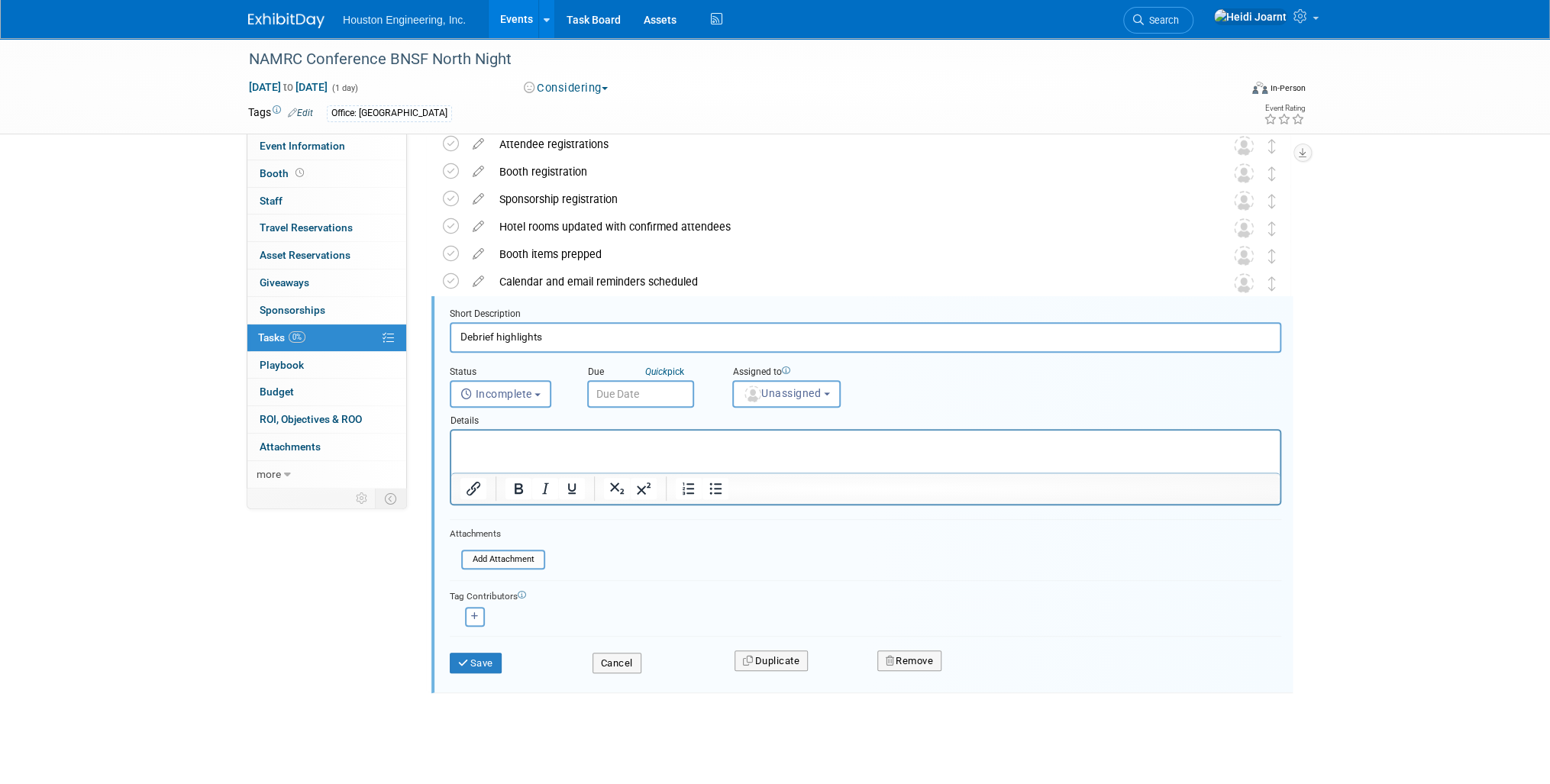
click at [521, 451] on html at bounding box center [866, 441] width 828 height 20
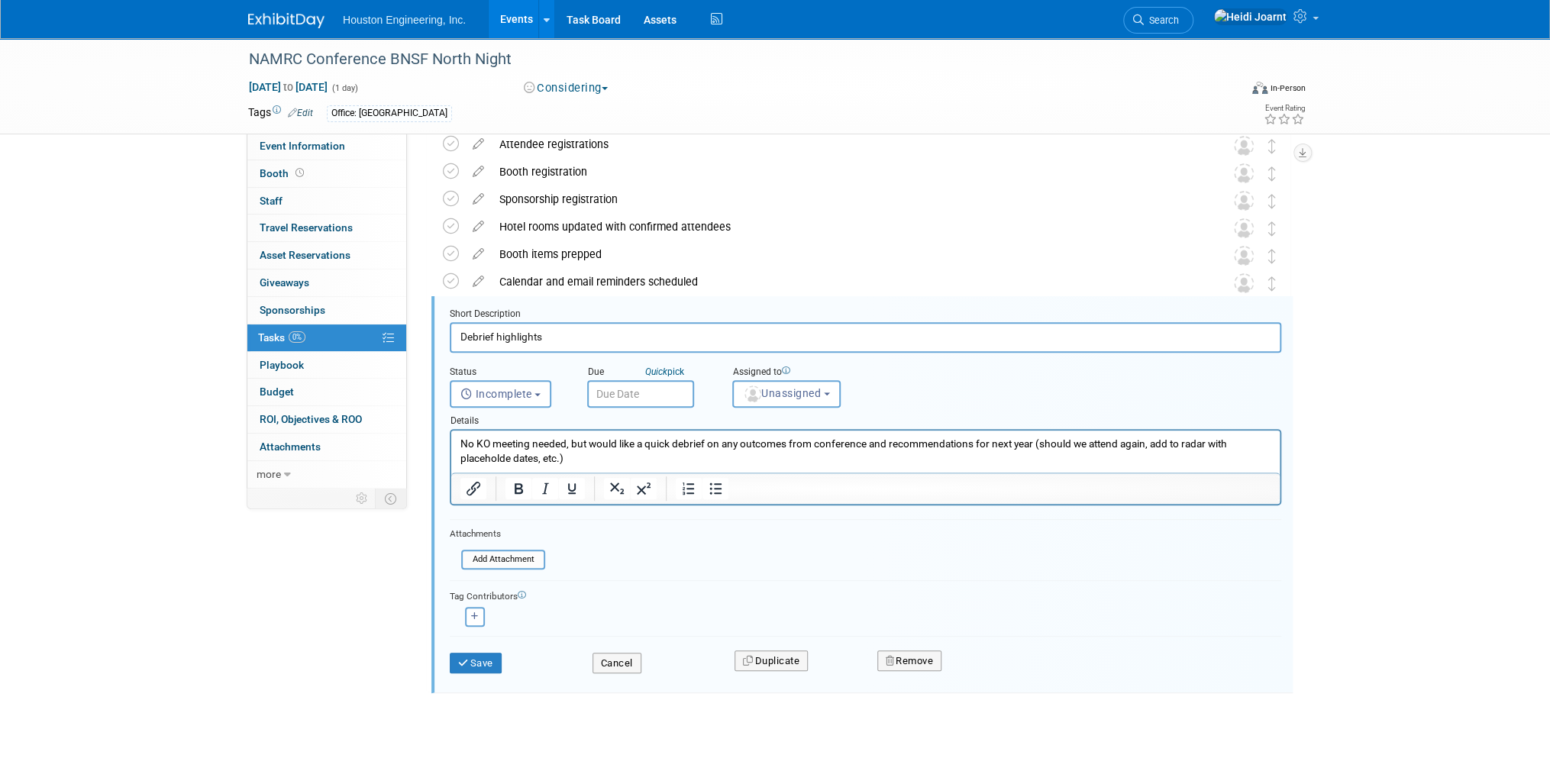
drag, startPoint x: 565, startPoint y: 342, endPoint x: 415, endPoint y: 343, distance: 150.0
click at [415, 343] on div "Event Information Event Info Booth Booth 0 Staff 0 Staff 0 Travel Reservations …" at bounding box center [775, 308] width 1077 height 893
type input "Send debrief/recommendations to Heidi for next year."
click at [798, 390] on span "Unassigned" at bounding box center [782, 393] width 78 height 12
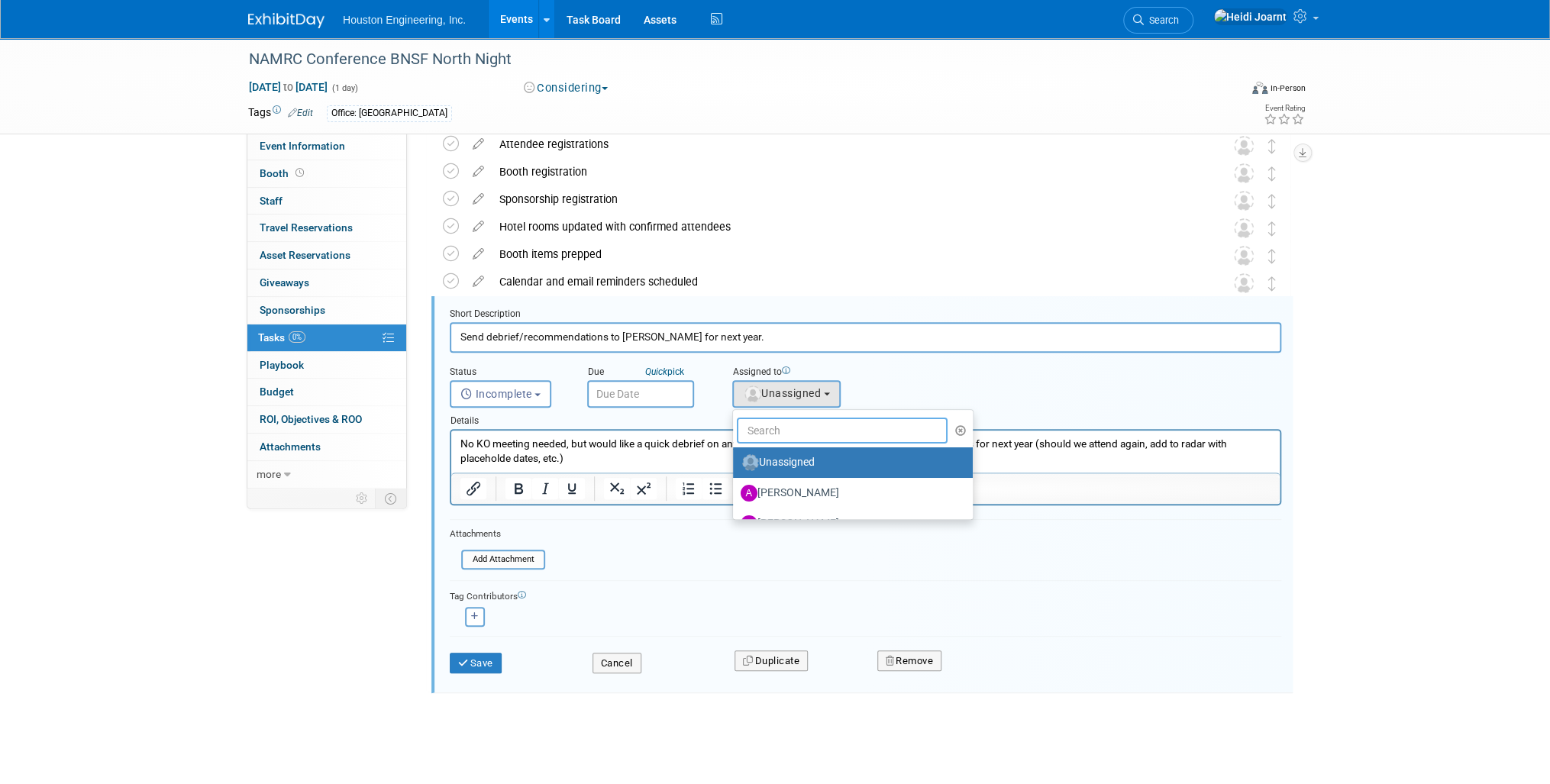
click at [794, 435] on input "text" at bounding box center [842, 430] width 211 height 26
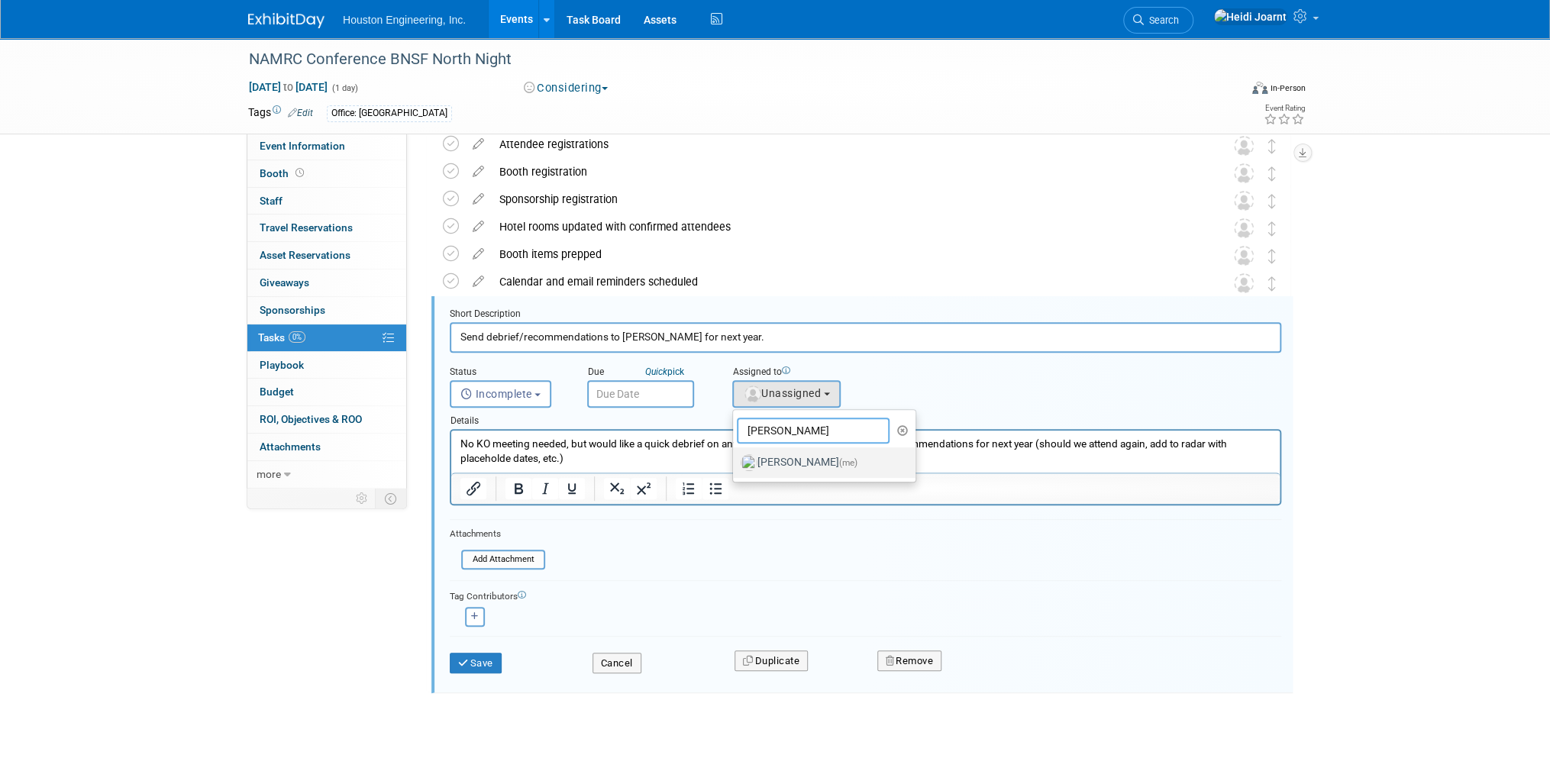
type input "heidi"
click at [782, 450] on label "Heidi Joarnt (me)" at bounding box center [820, 463] width 160 height 25
click at [736, 456] on input "Heidi Joarnt (me)" at bounding box center [730, 460] width 10 height 10
select select "6d2580fd-cc23-403a-9f47-834f17e7f51f"
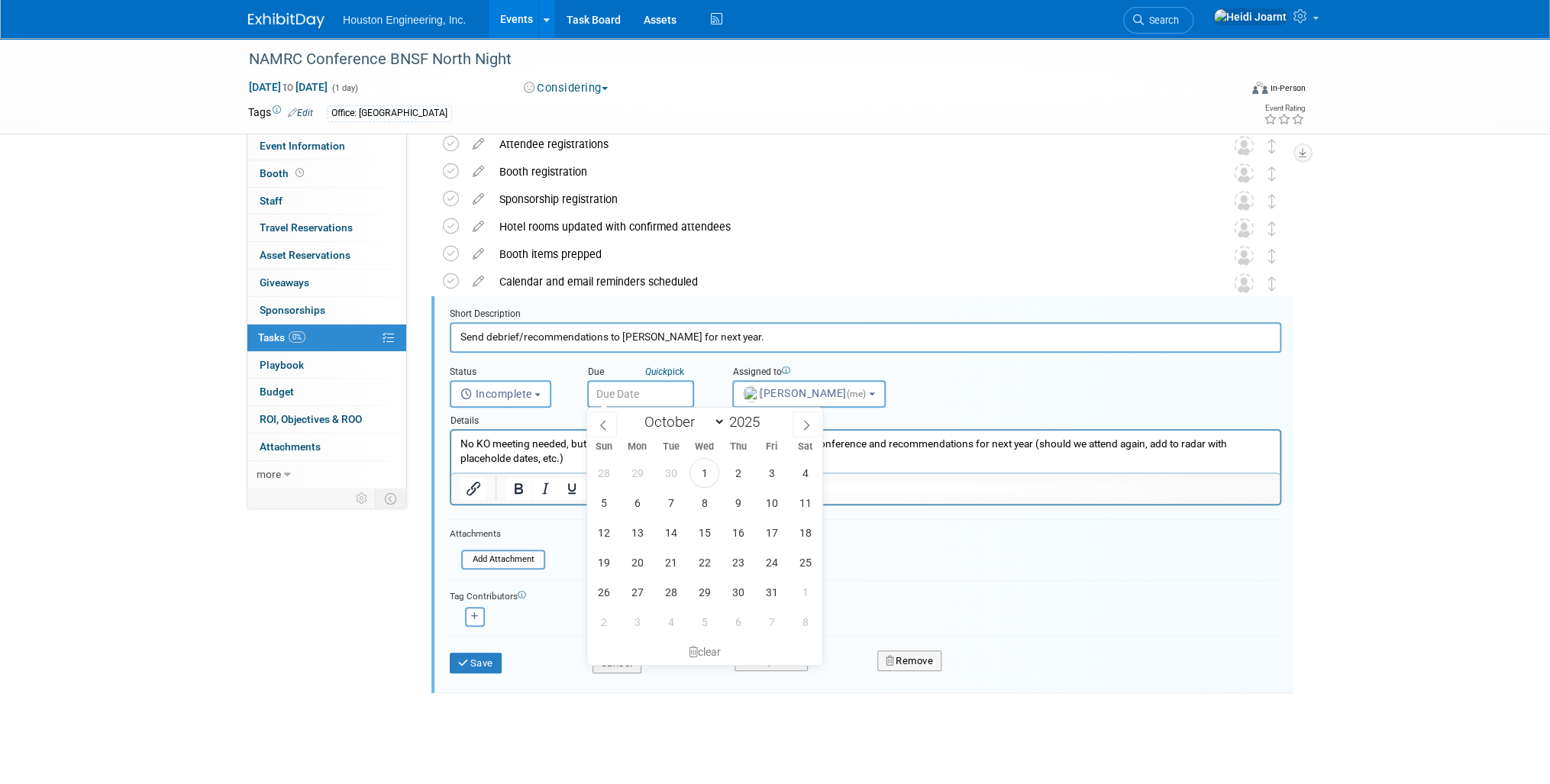
click at [654, 403] on input "text" at bounding box center [640, 394] width 107 height 27
click at [809, 425] on icon at bounding box center [806, 426] width 11 height 11
select select "10"
click at [634, 499] on span "3" at bounding box center [638, 502] width 30 height 30
type input "Nov 3, 2025"
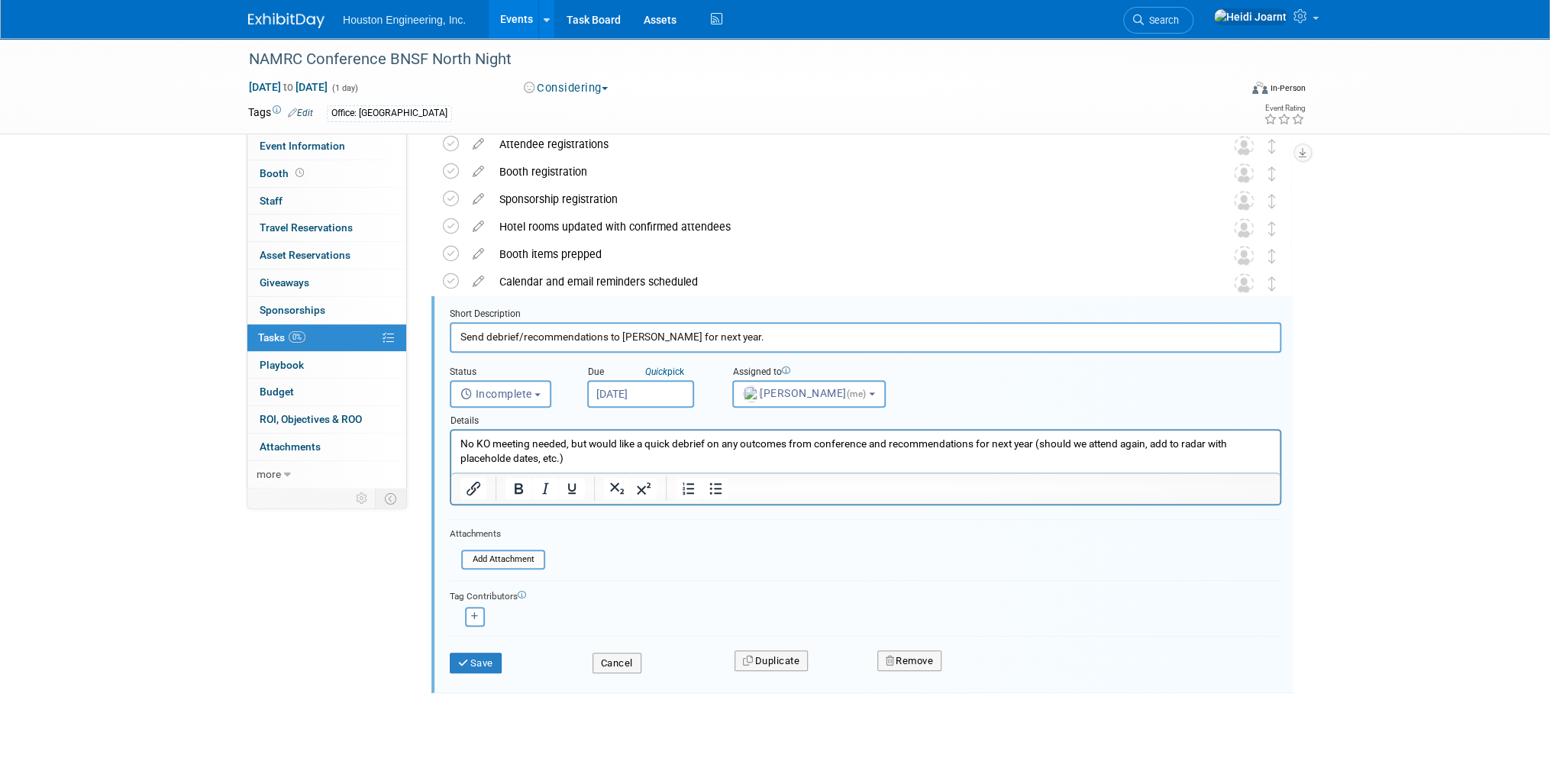
click at [504, 667] on div "Save" at bounding box center [510, 658] width 143 height 31
click at [495, 658] on button "Save" at bounding box center [475, 663] width 52 height 21
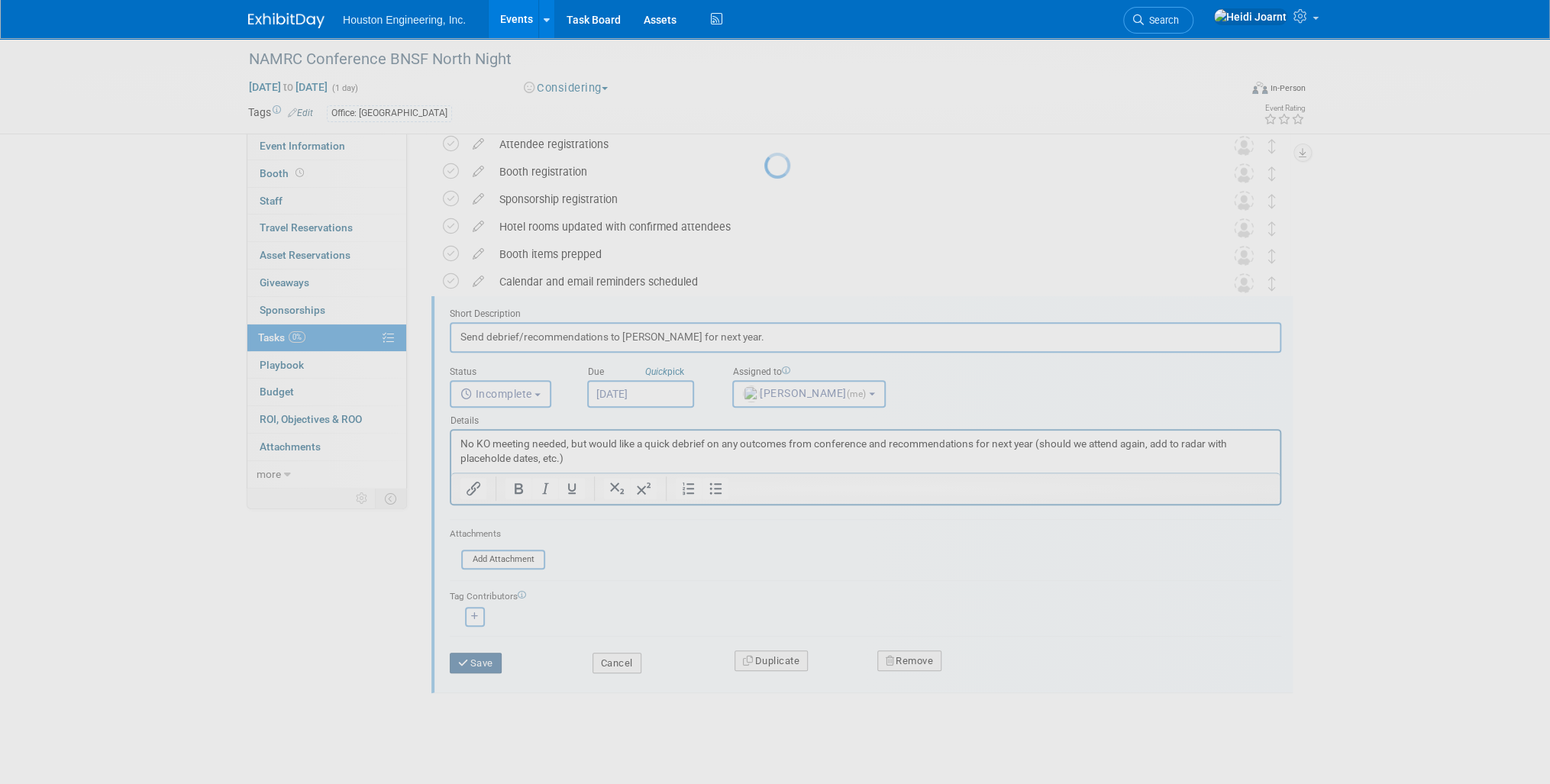
scroll to position [0, 0]
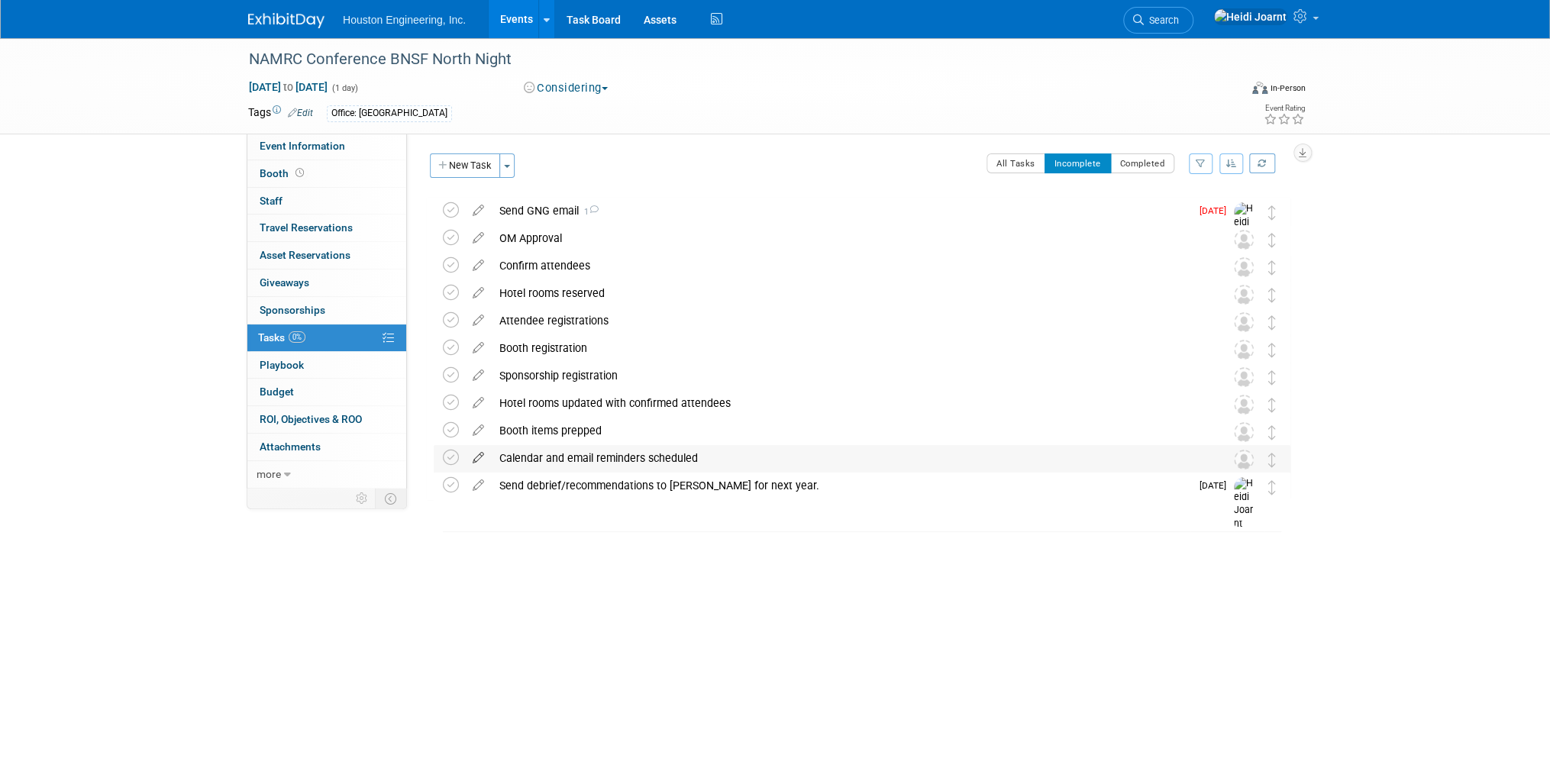
click at [471, 457] on icon at bounding box center [479, 455] width 26 height 19
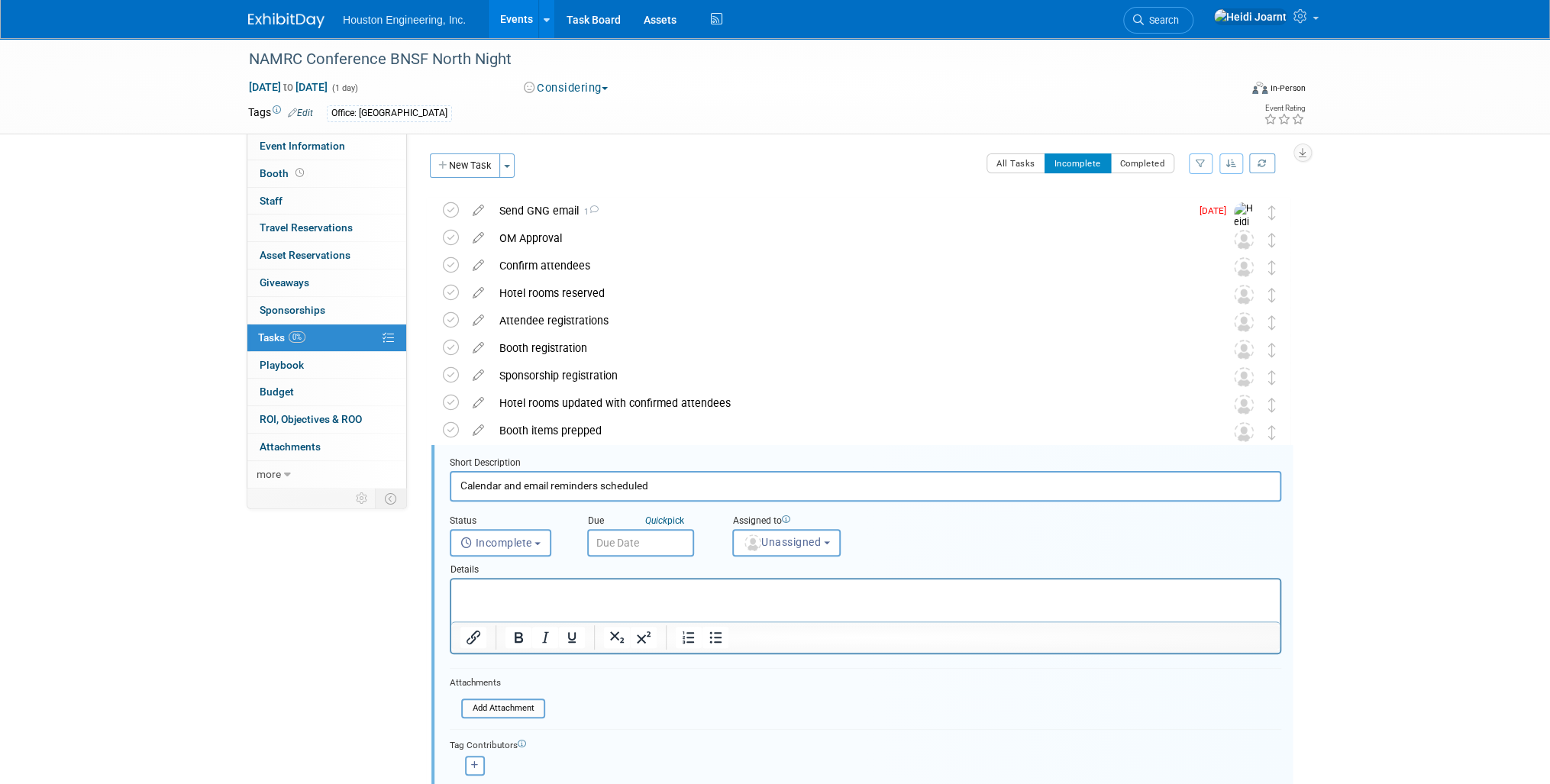
scroll to position [177, 0]
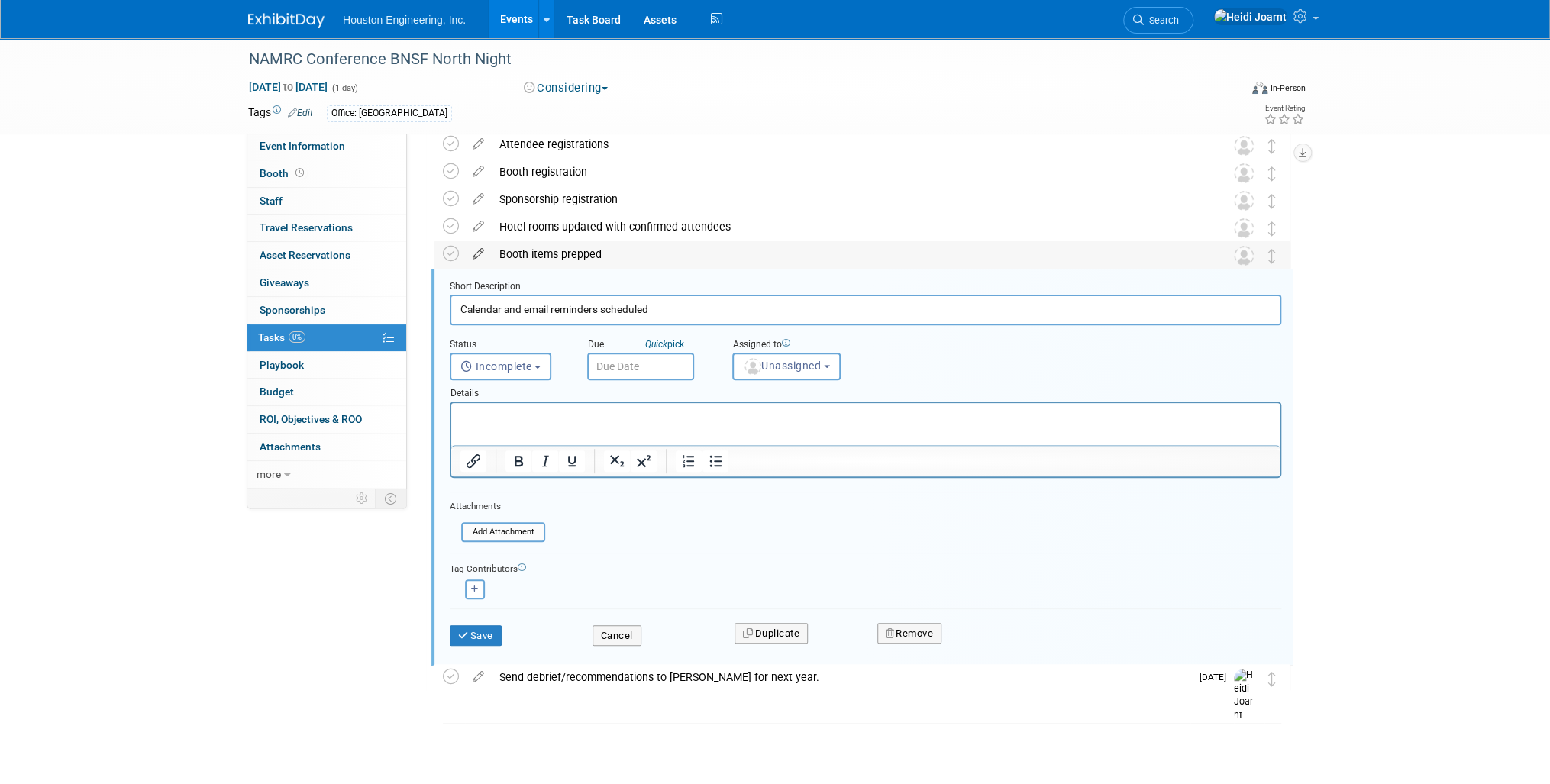
click at [477, 251] on icon at bounding box center [479, 251] width 26 height 19
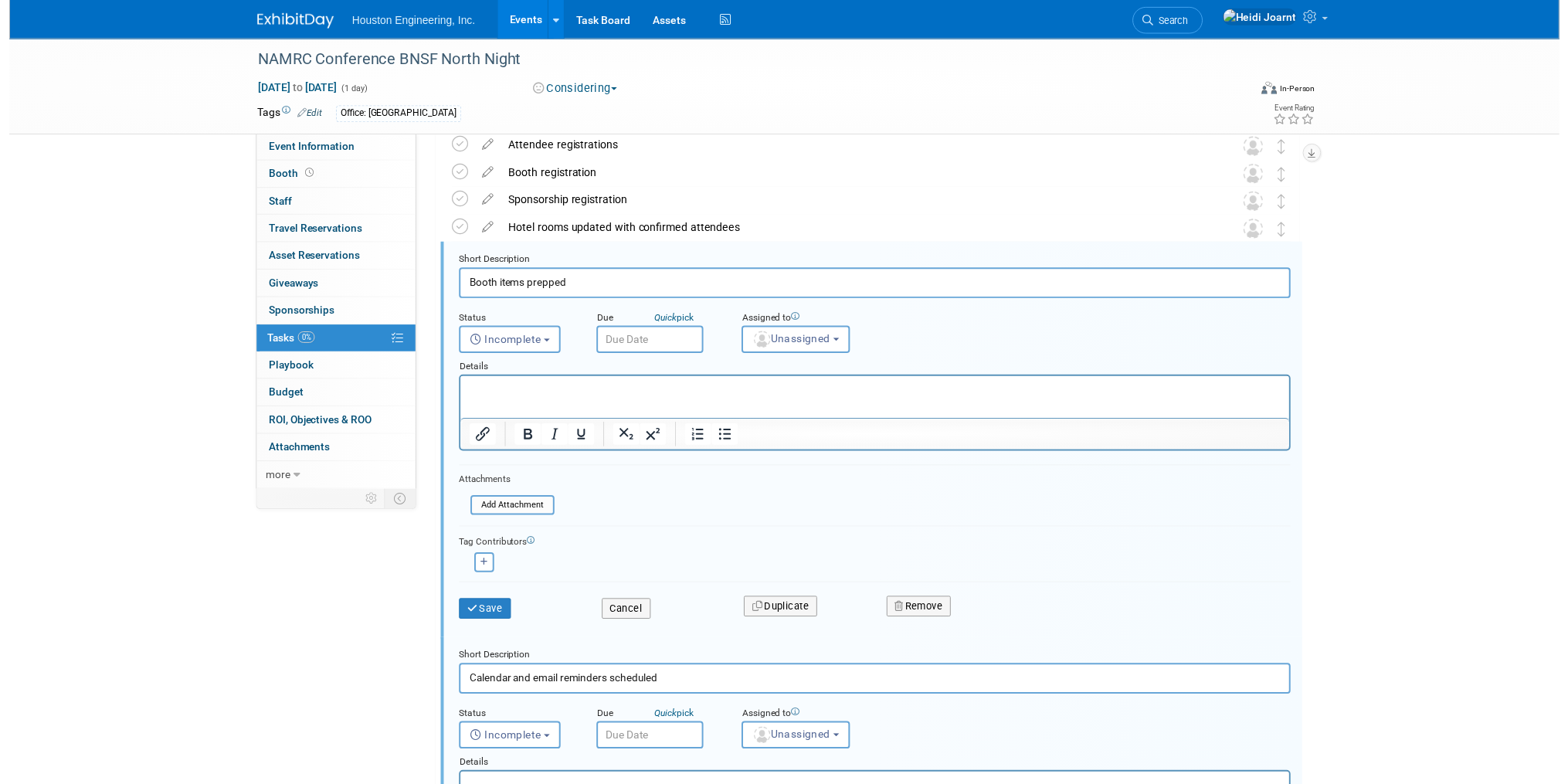
scroll to position [196, 0]
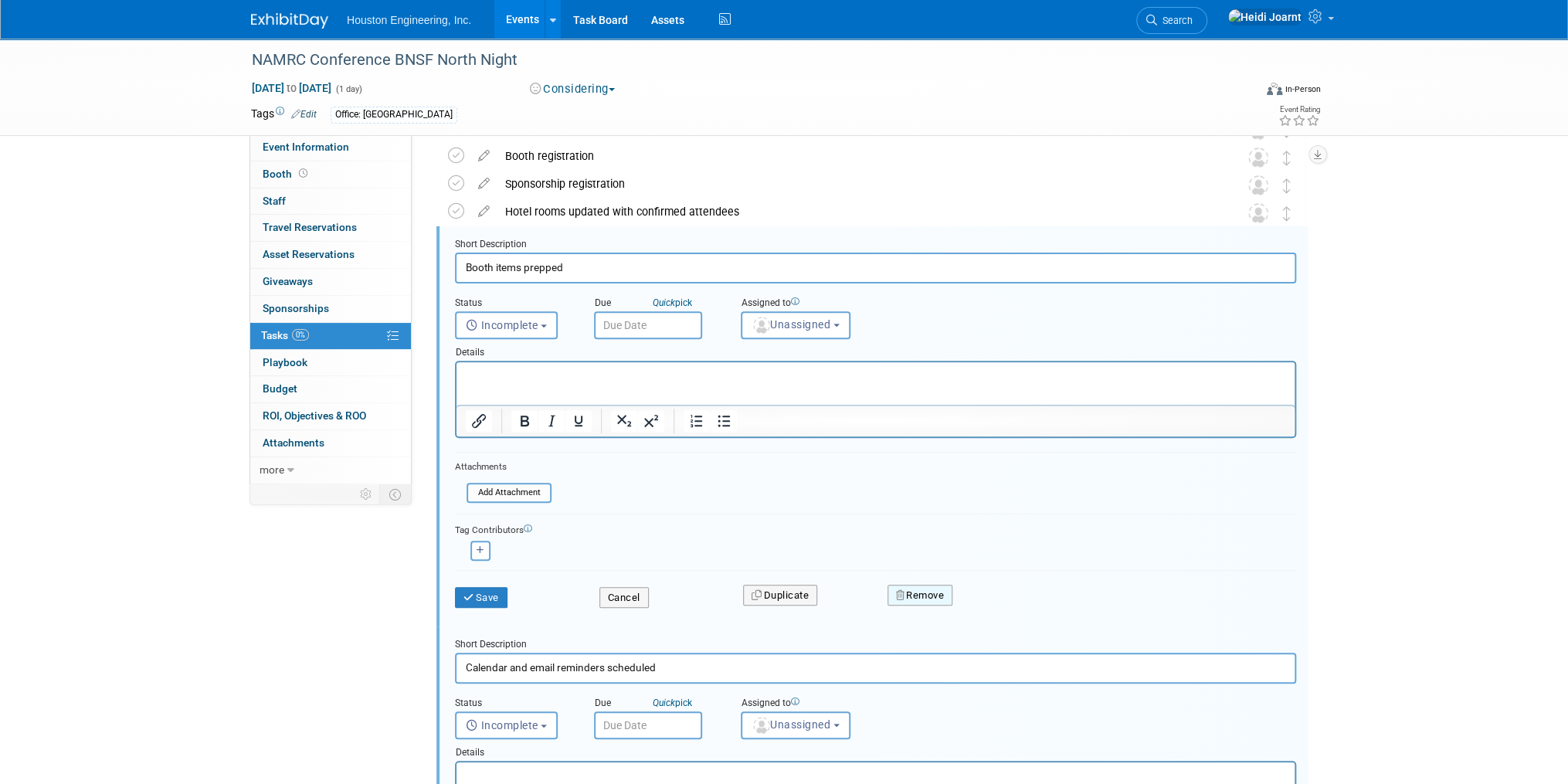
click at [912, 585] on button "Remove" at bounding box center [919, 595] width 65 height 21
click at [993, 605] on icon at bounding box center [995, 608] width 9 height 9
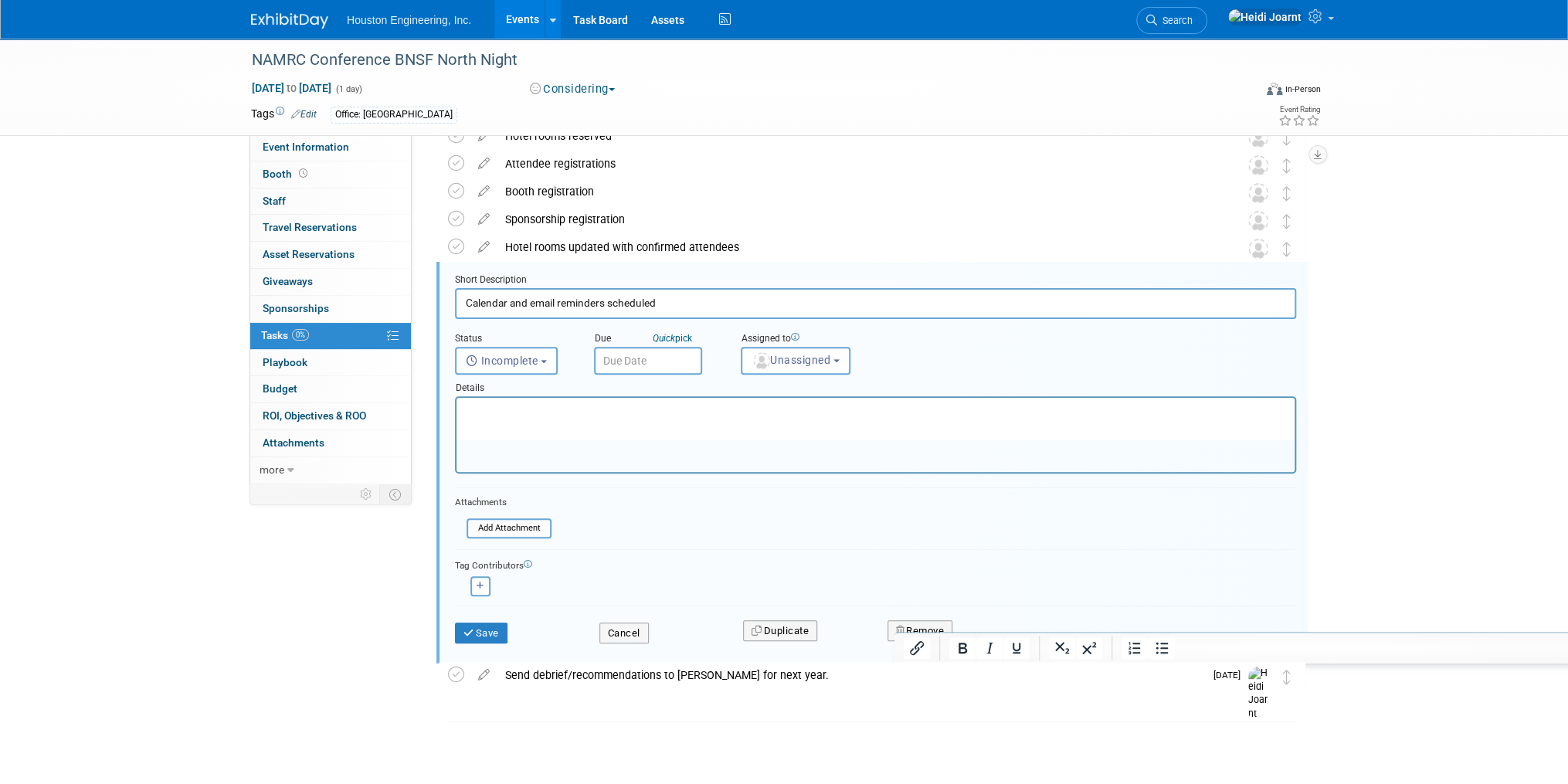
scroll to position [160, 0]
click at [726, 249] on div "Hotel rooms updated with confirmed attendees" at bounding box center [858, 247] width 720 height 26
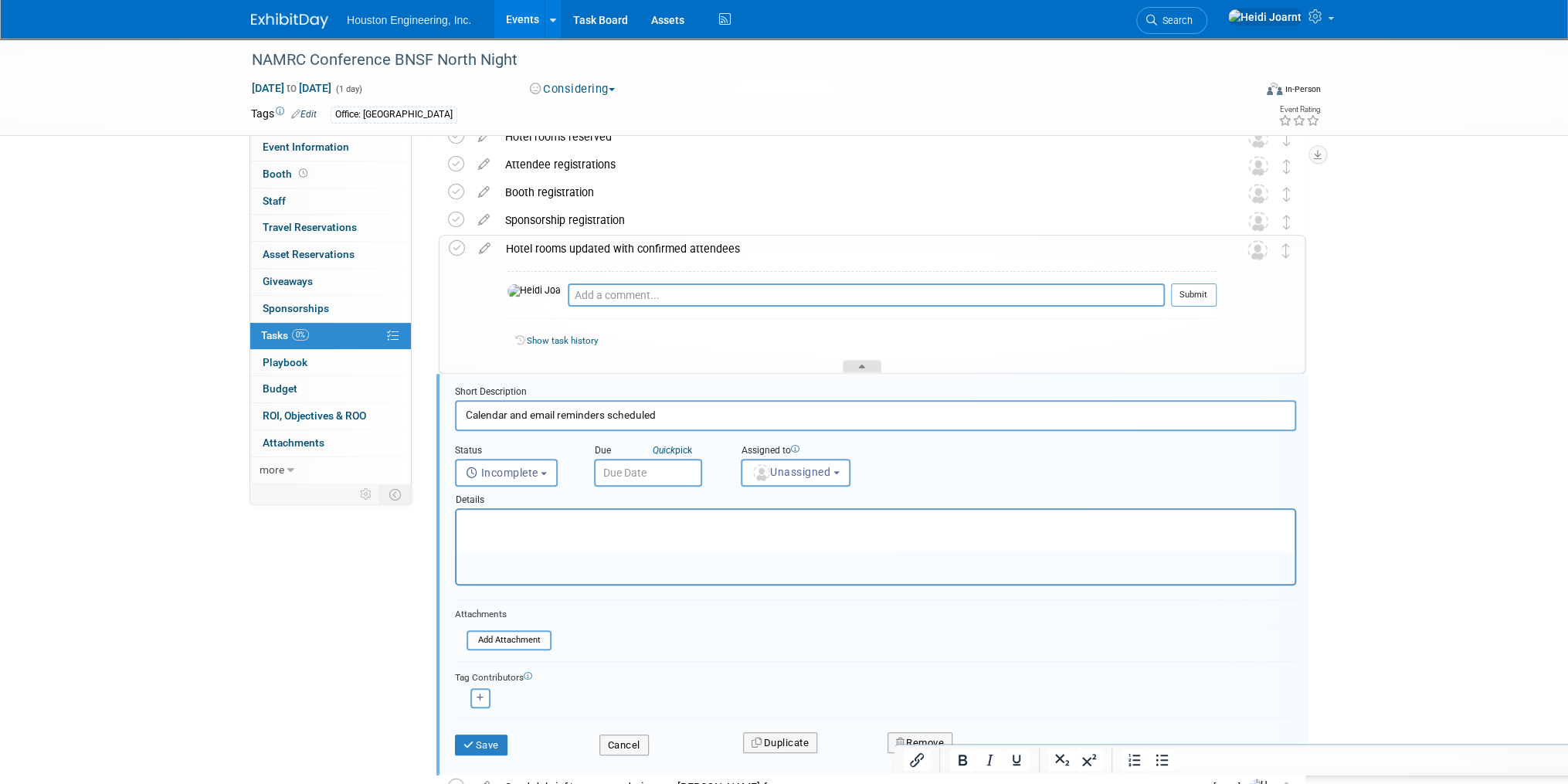
click at [859, 368] on icon at bounding box center [861, 369] width 6 height 9
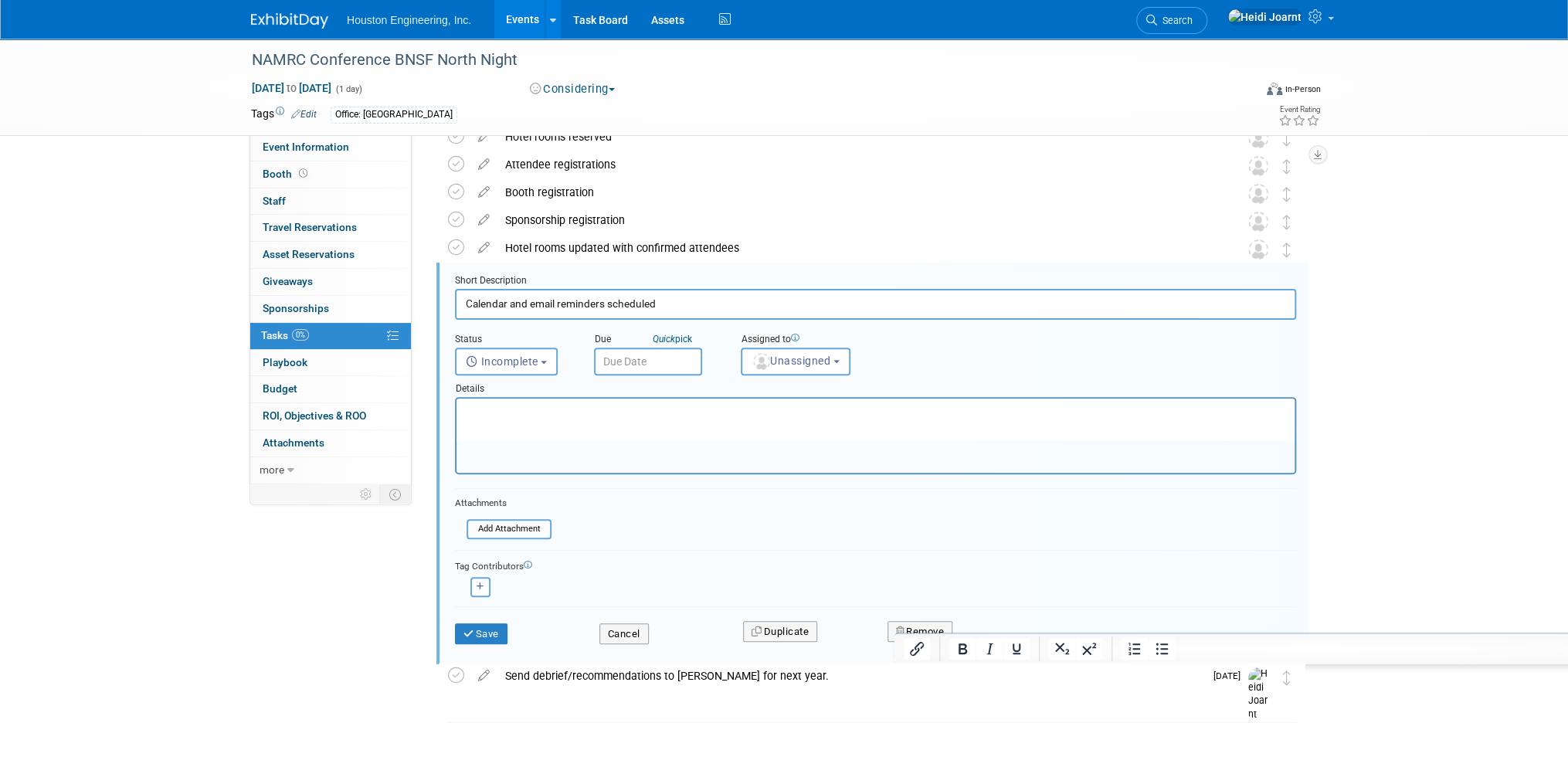
click at [740, 726] on div "NAMRC Conference BNSF North Night Nov 3, 2025 to Nov 3, 2025 (Considering) Send…" at bounding box center [868, 396] width 875 height 713
click at [611, 250] on div "Hotel rooms updated with confirmed attendees" at bounding box center [858, 247] width 720 height 26
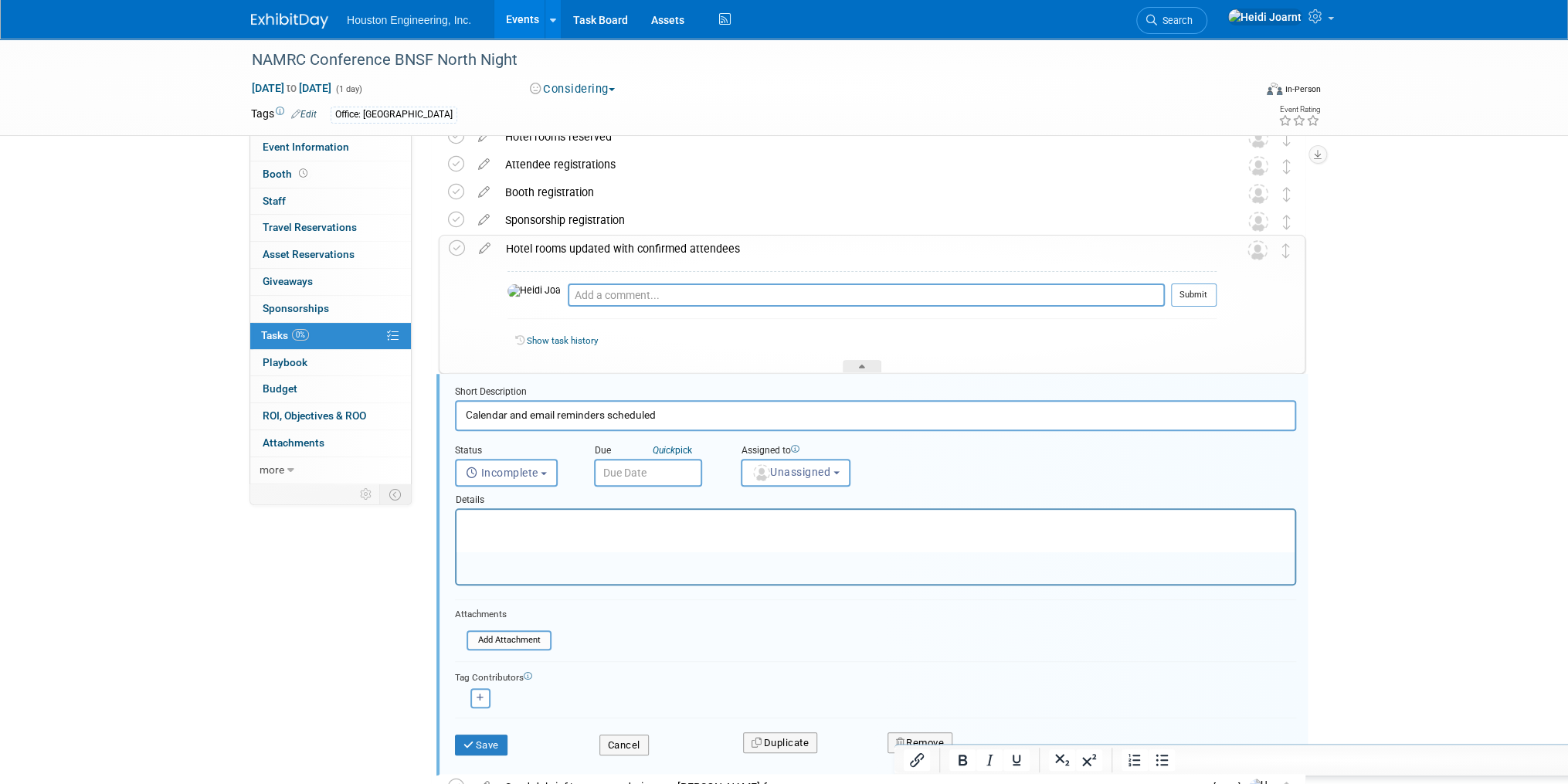
click at [611, 250] on div "Hotel rooms updated with confirmed attendees" at bounding box center [858, 248] width 718 height 26
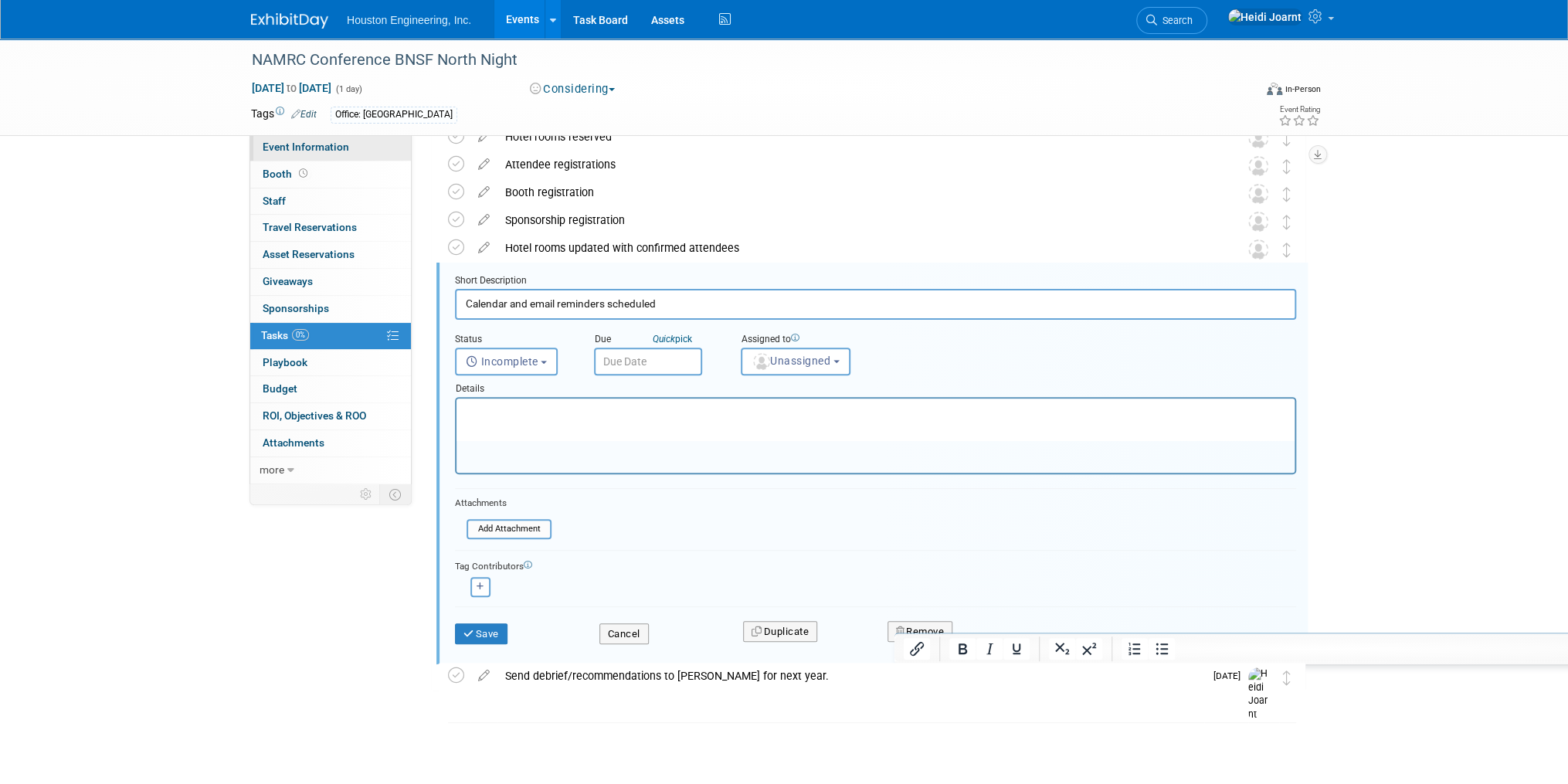
click at [309, 148] on span "Event Information" at bounding box center [306, 146] width 87 height 13
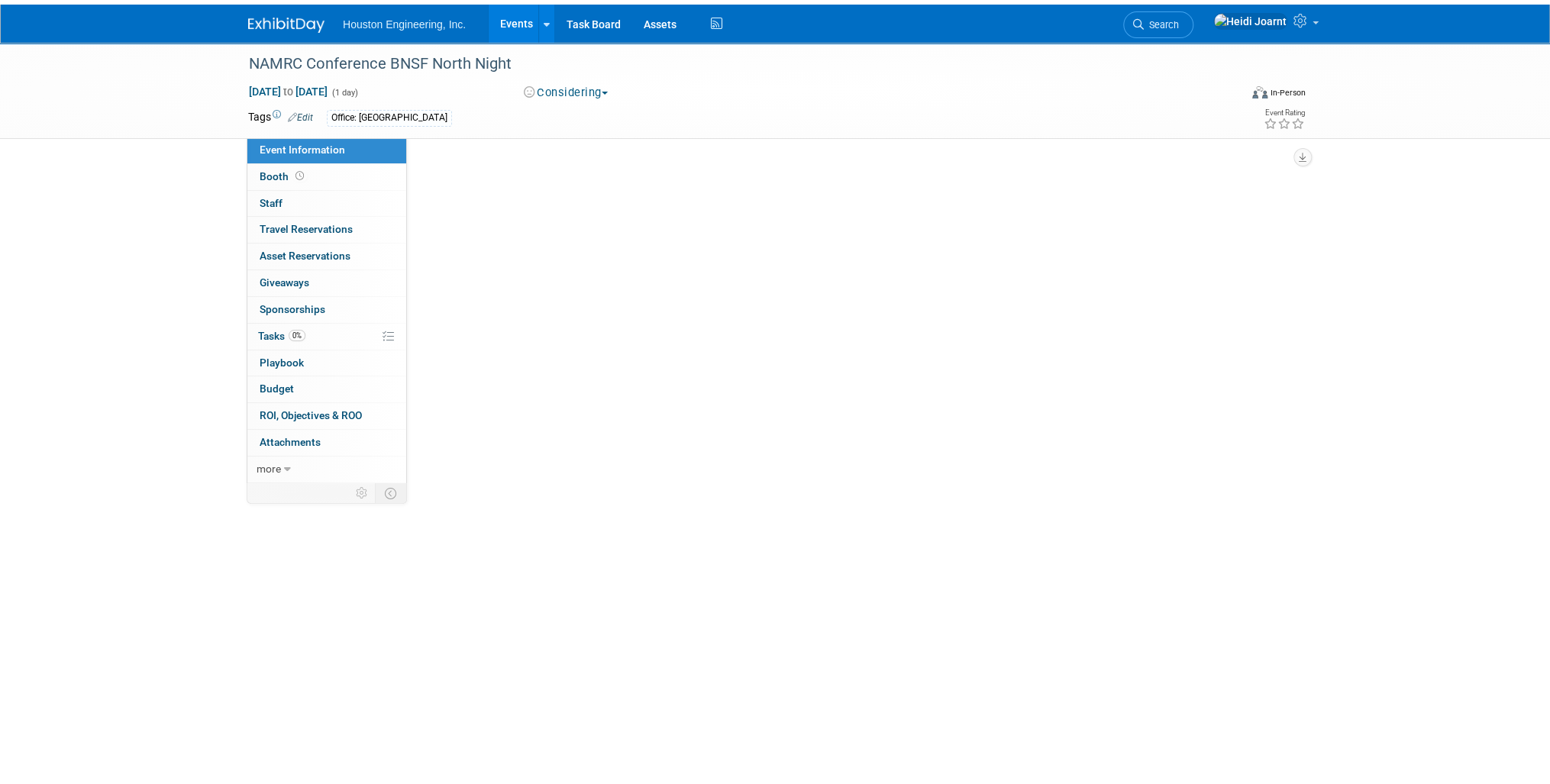
scroll to position [0, 0]
select select "1 - GNG/KO Needed"
select select "Transportation"
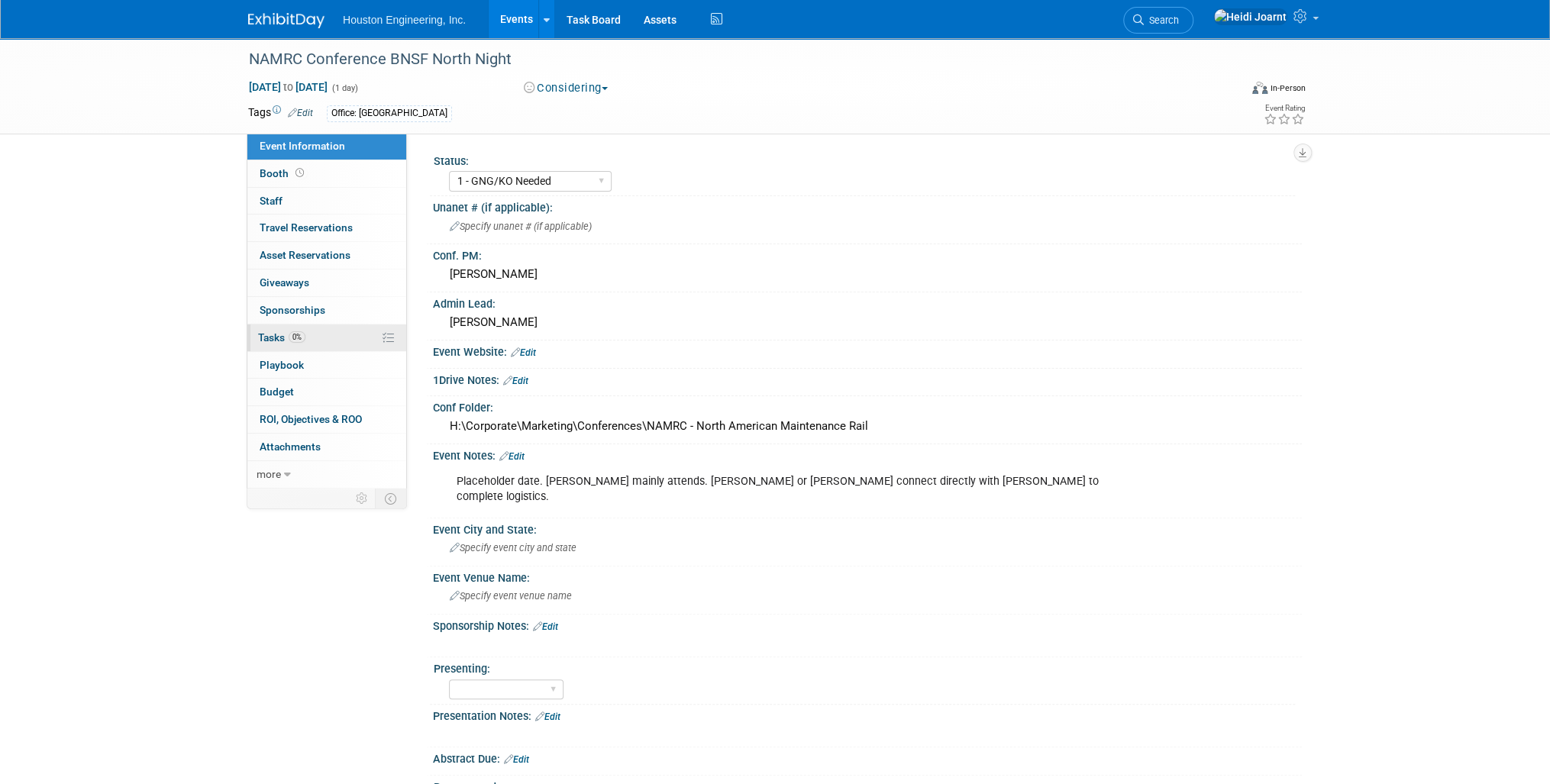
click at [336, 335] on link "0% Tasks 0%" at bounding box center [327, 337] width 159 height 26
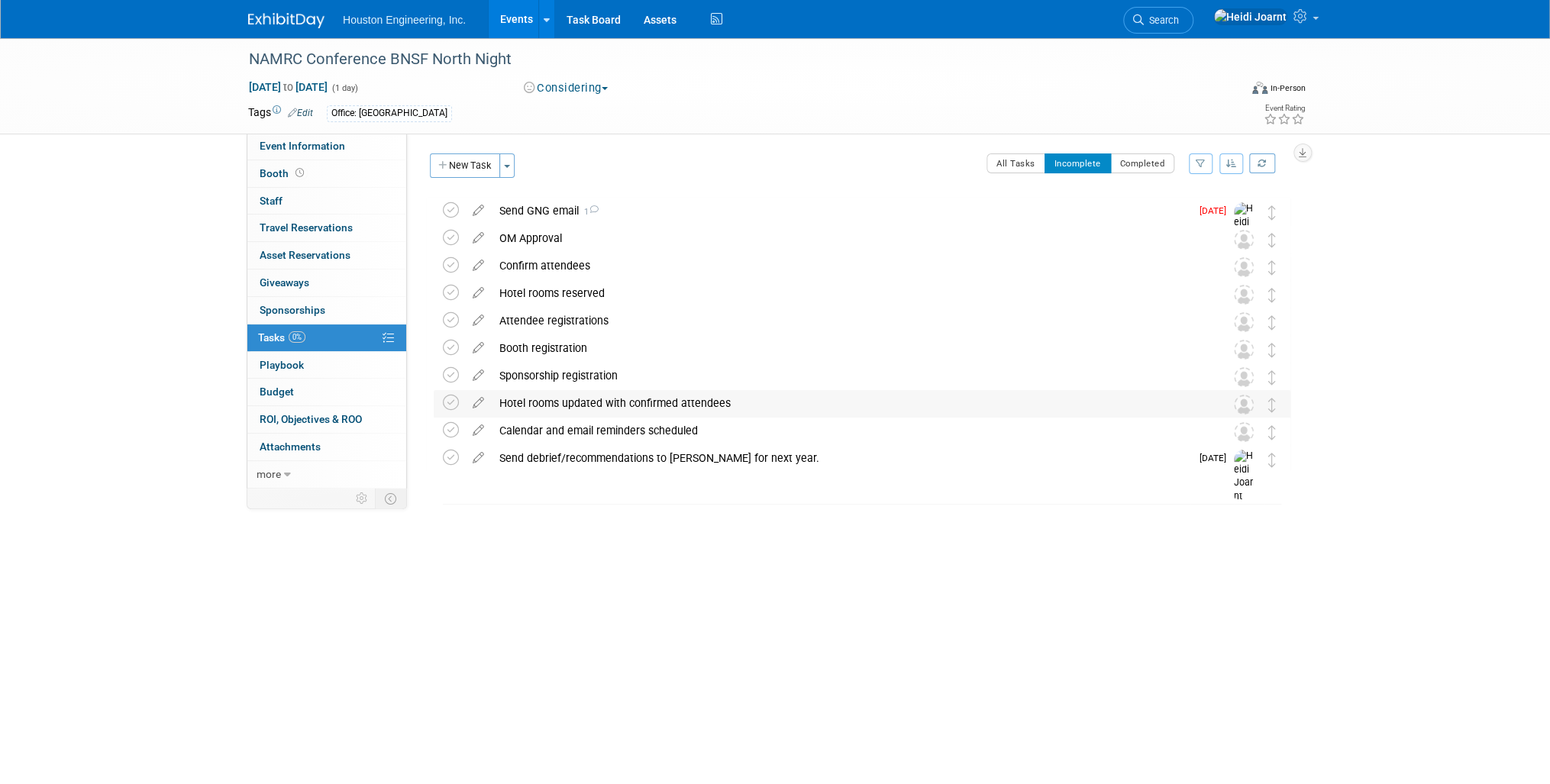
click at [731, 405] on div "Hotel rooms updated with confirmed attendees" at bounding box center [848, 403] width 712 height 26
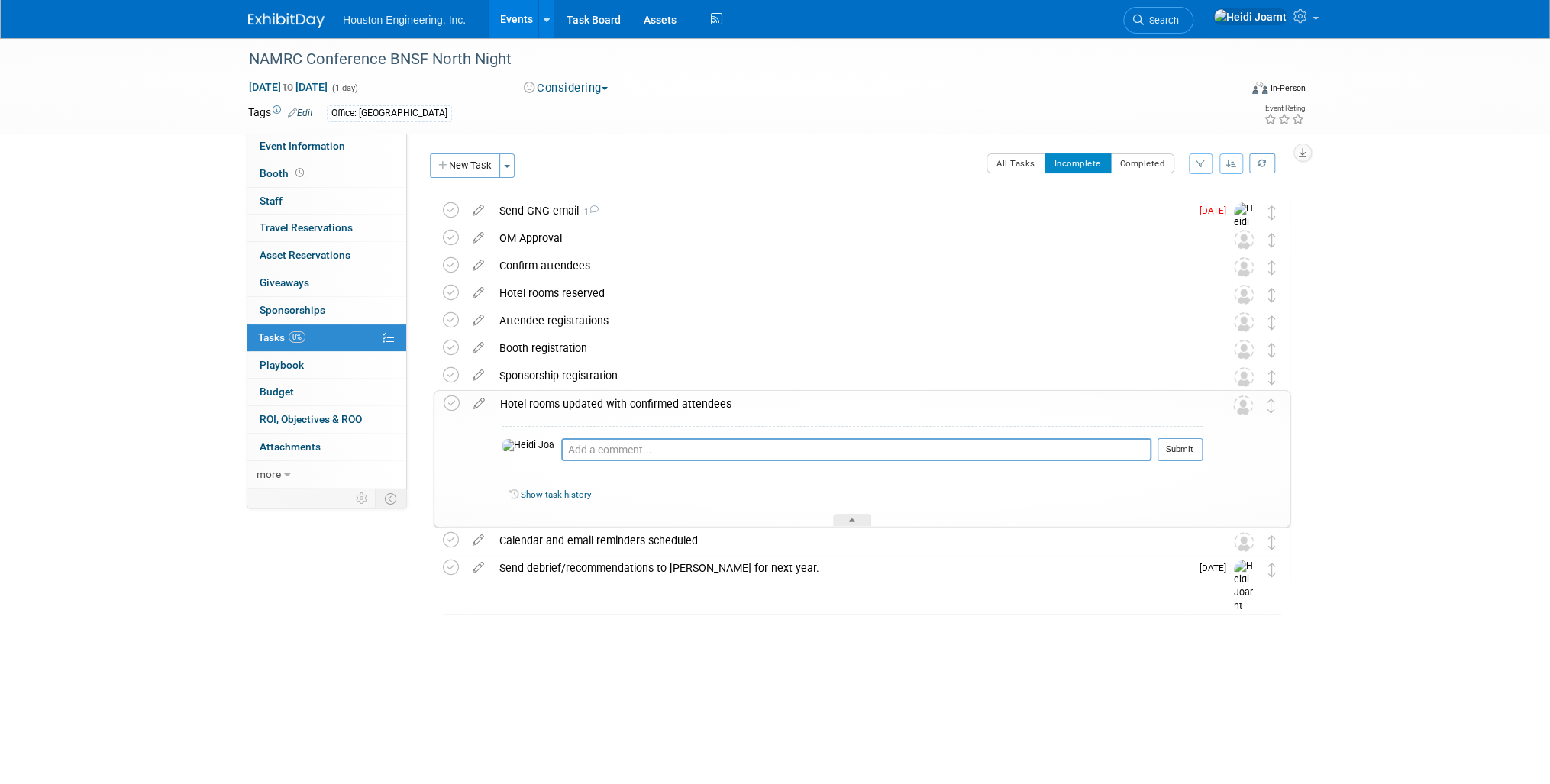
click at [731, 405] on div "Hotel rooms updated with confirmed attendees" at bounding box center [848, 403] width 710 height 26
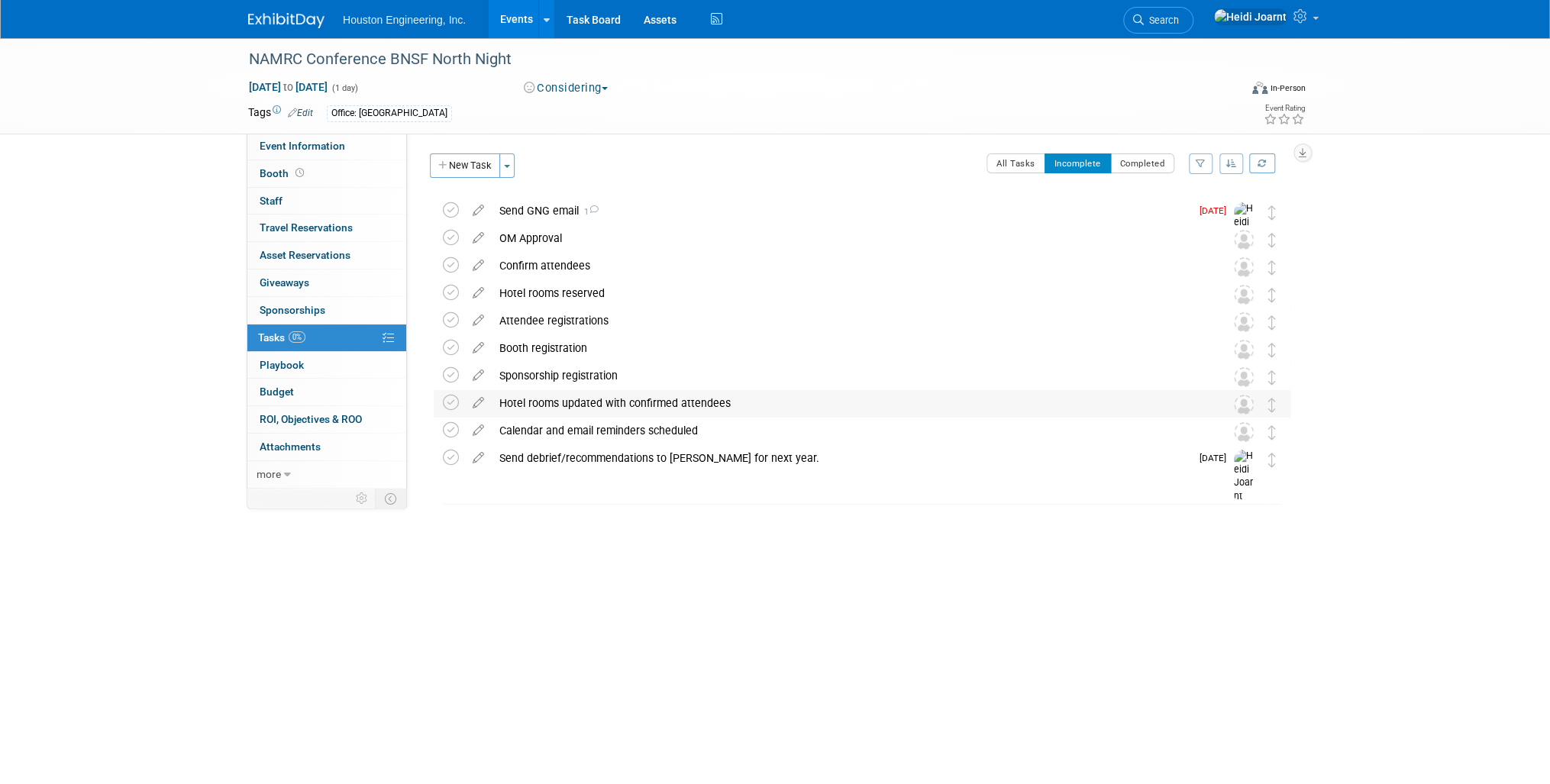
click at [601, 397] on div "Hotel rooms updated with confirmed attendees" at bounding box center [848, 403] width 712 height 26
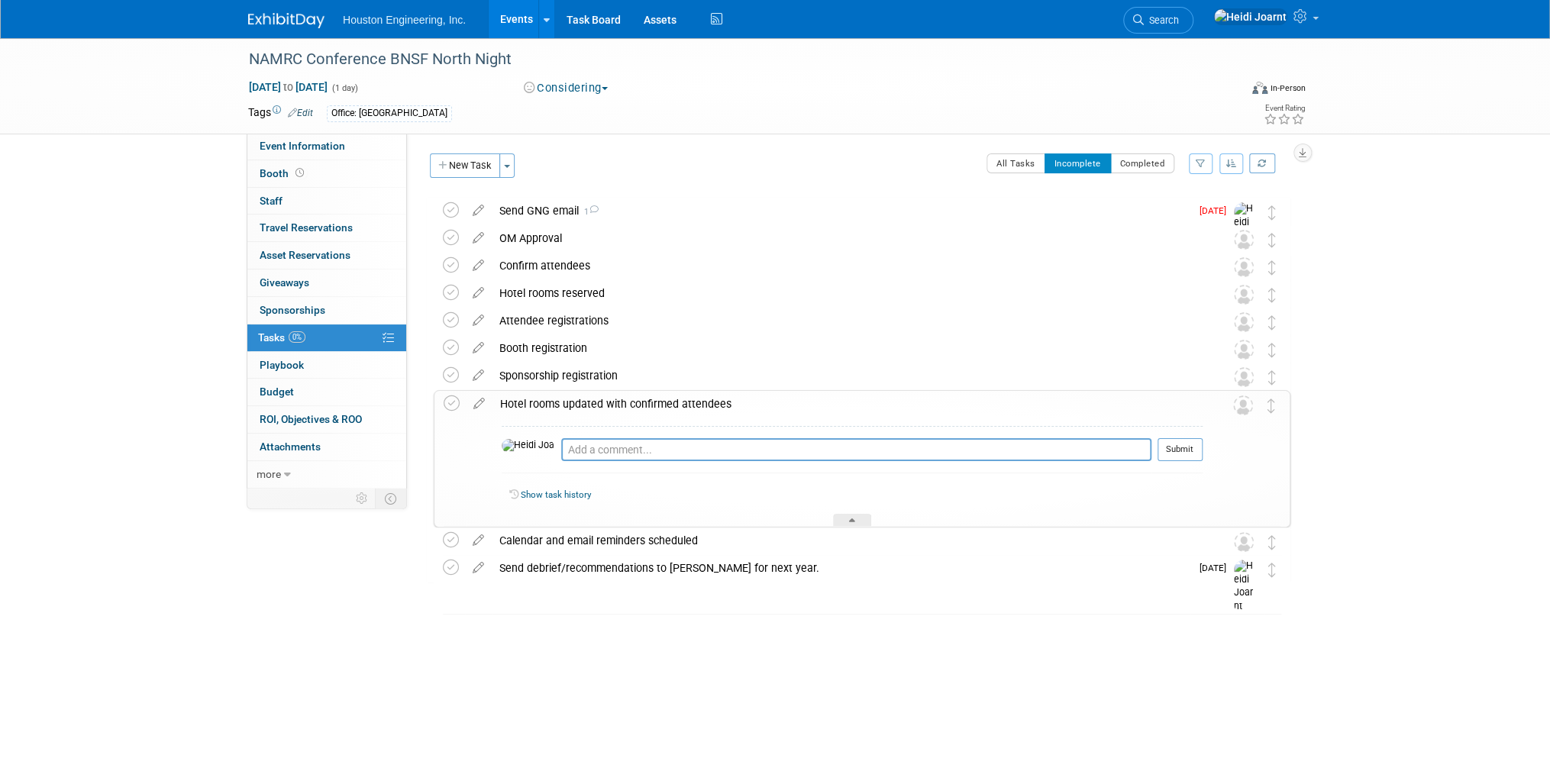
click at [601, 397] on div "Hotel rooms updated with confirmed attendees" at bounding box center [848, 403] width 710 height 26
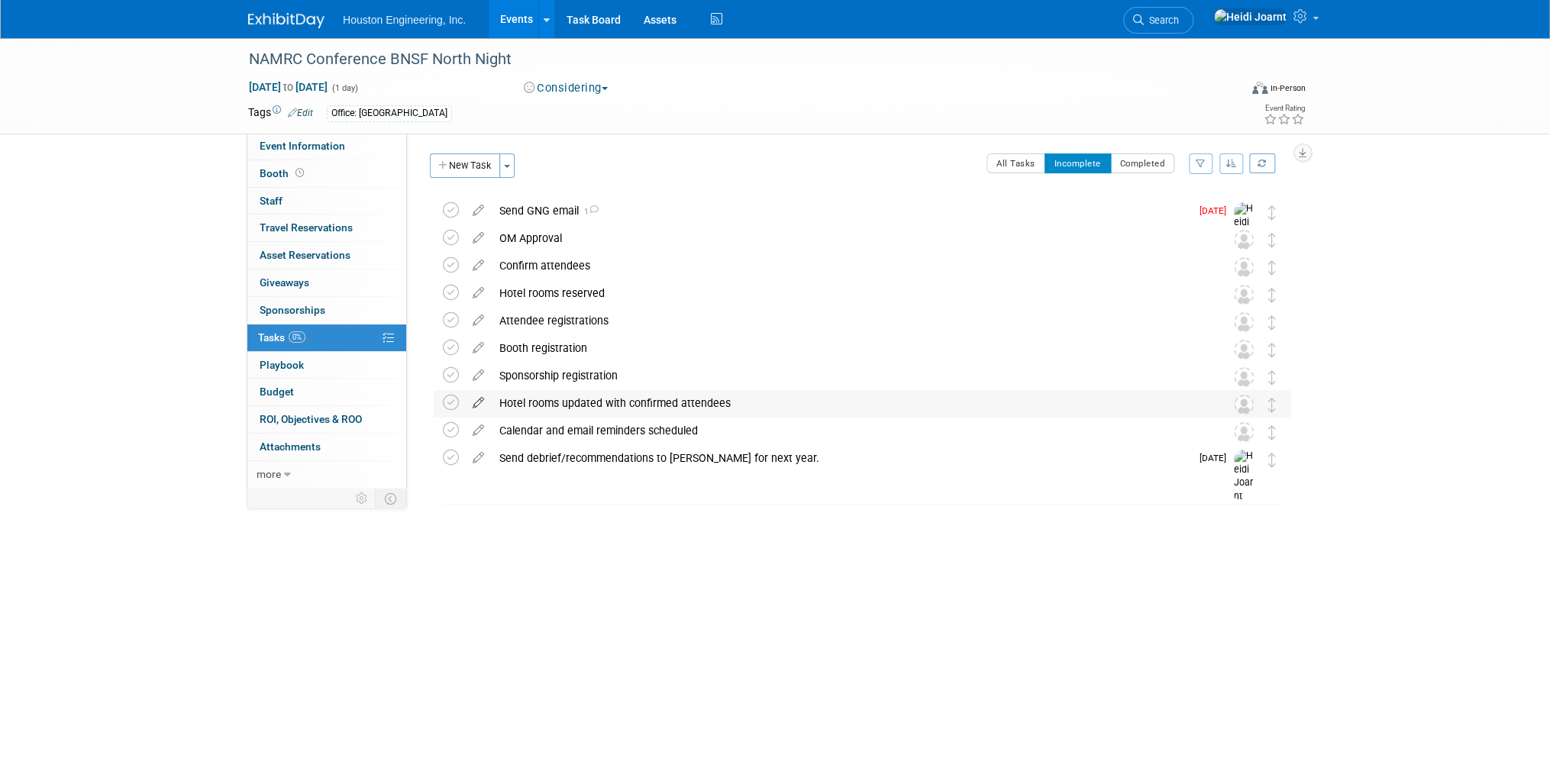
click at [473, 401] on icon at bounding box center [479, 400] width 26 height 19
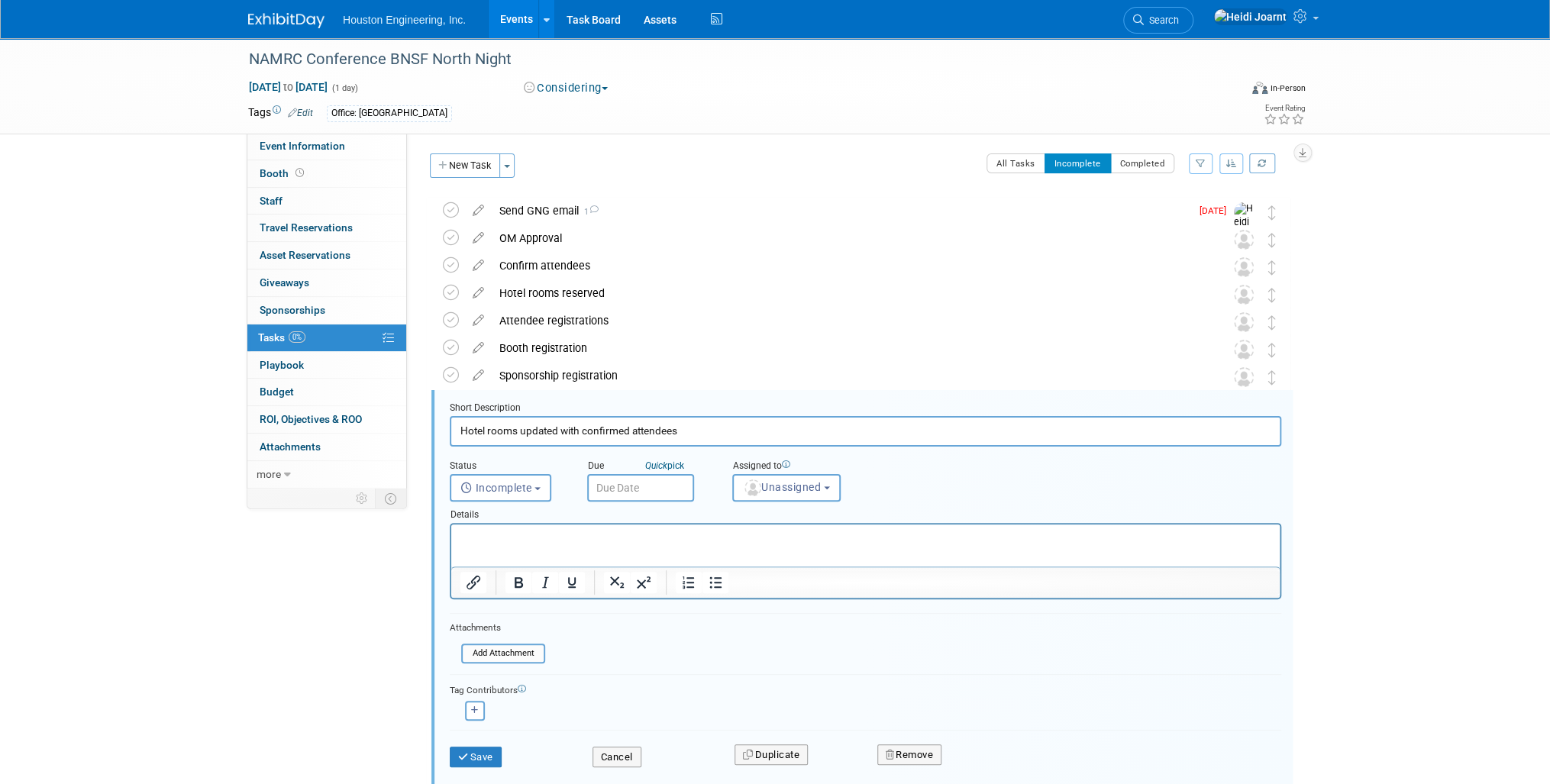
scroll to position [149, 0]
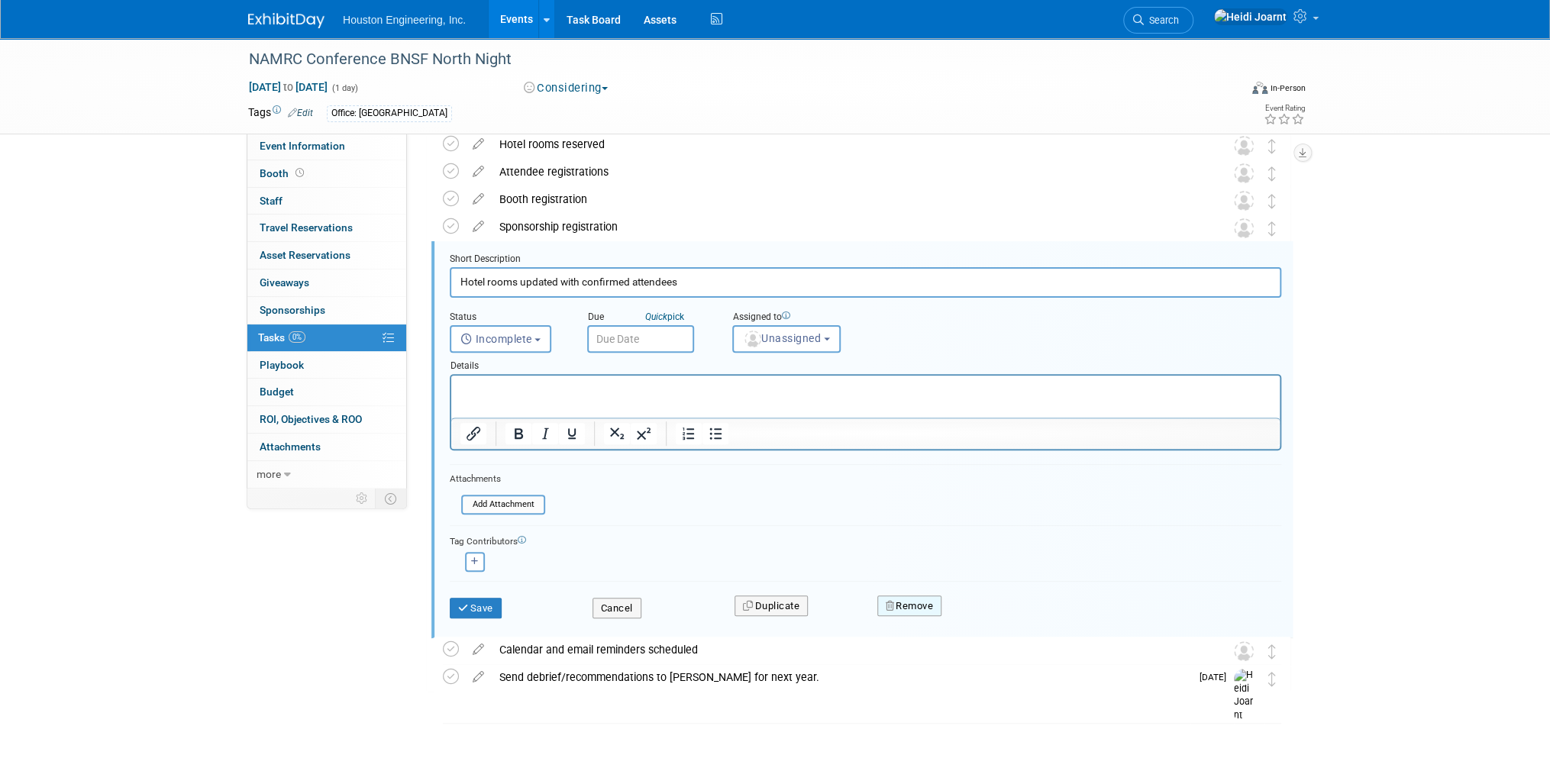
click at [908, 601] on button "Remove" at bounding box center [909, 606] width 64 height 21
click at [999, 622] on link "Yes" at bounding box center [994, 618] width 44 height 25
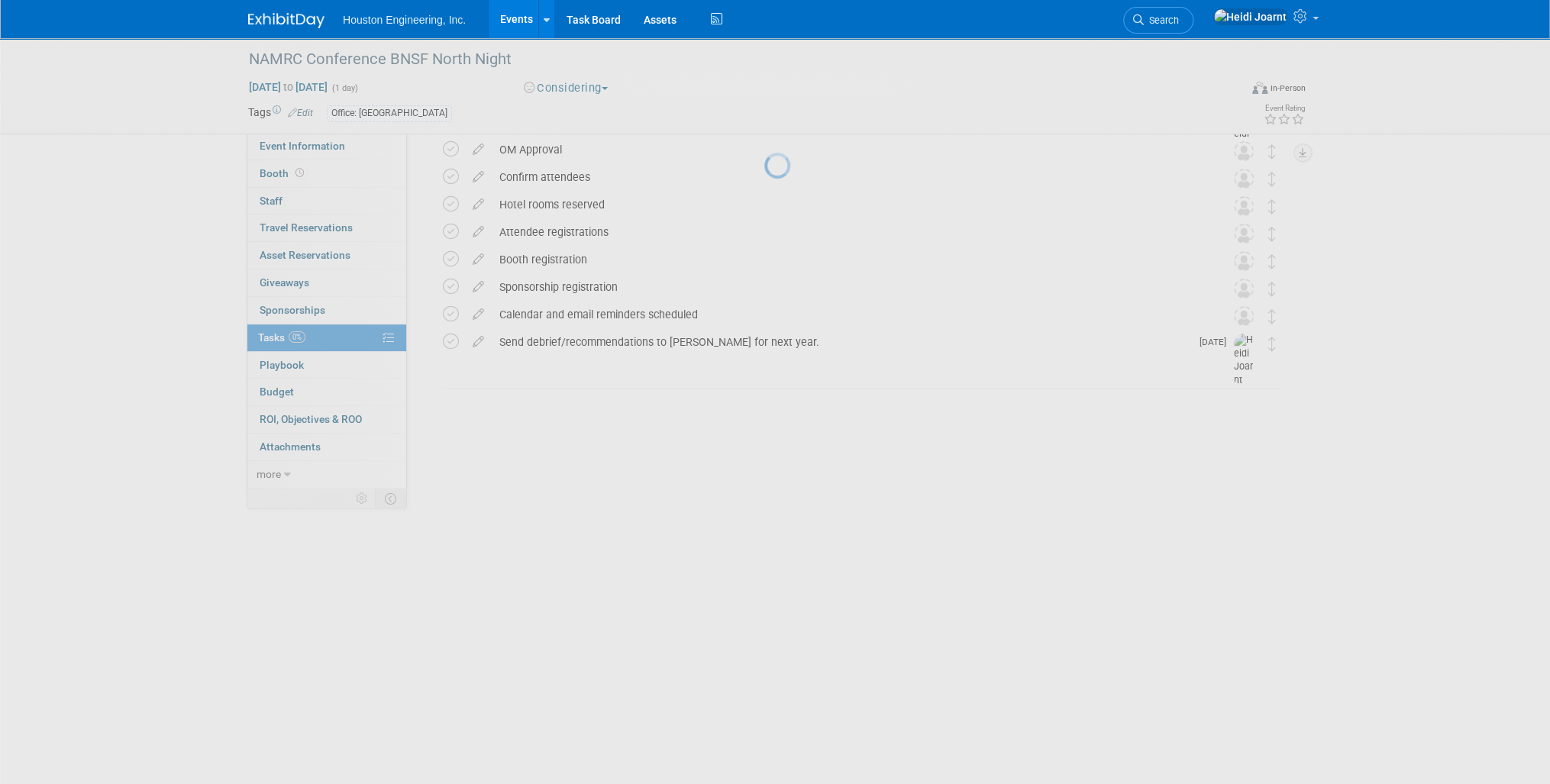
scroll to position [0, 0]
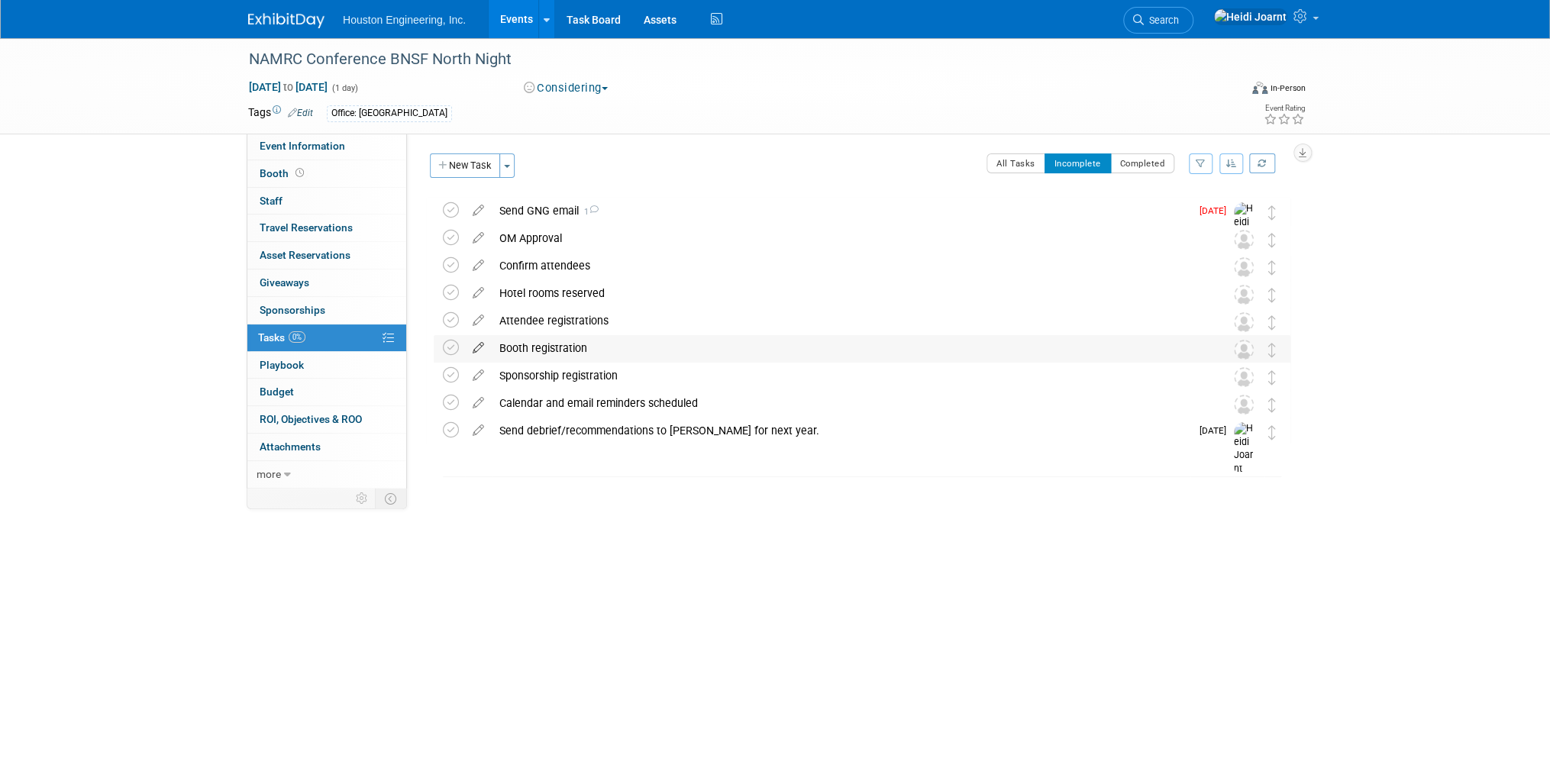
click at [467, 347] on icon at bounding box center [479, 345] width 26 height 19
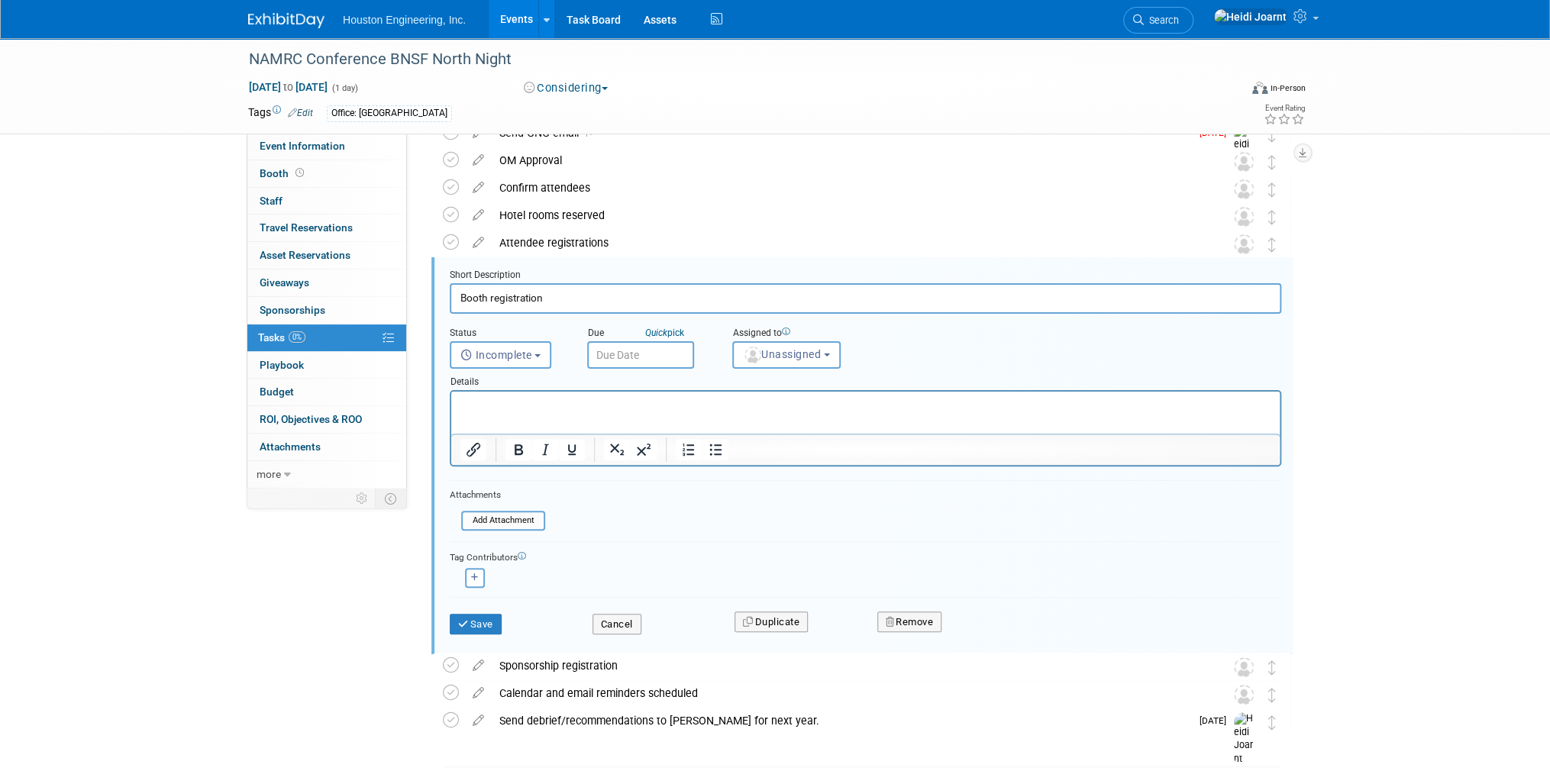
scroll to position [111, 0]
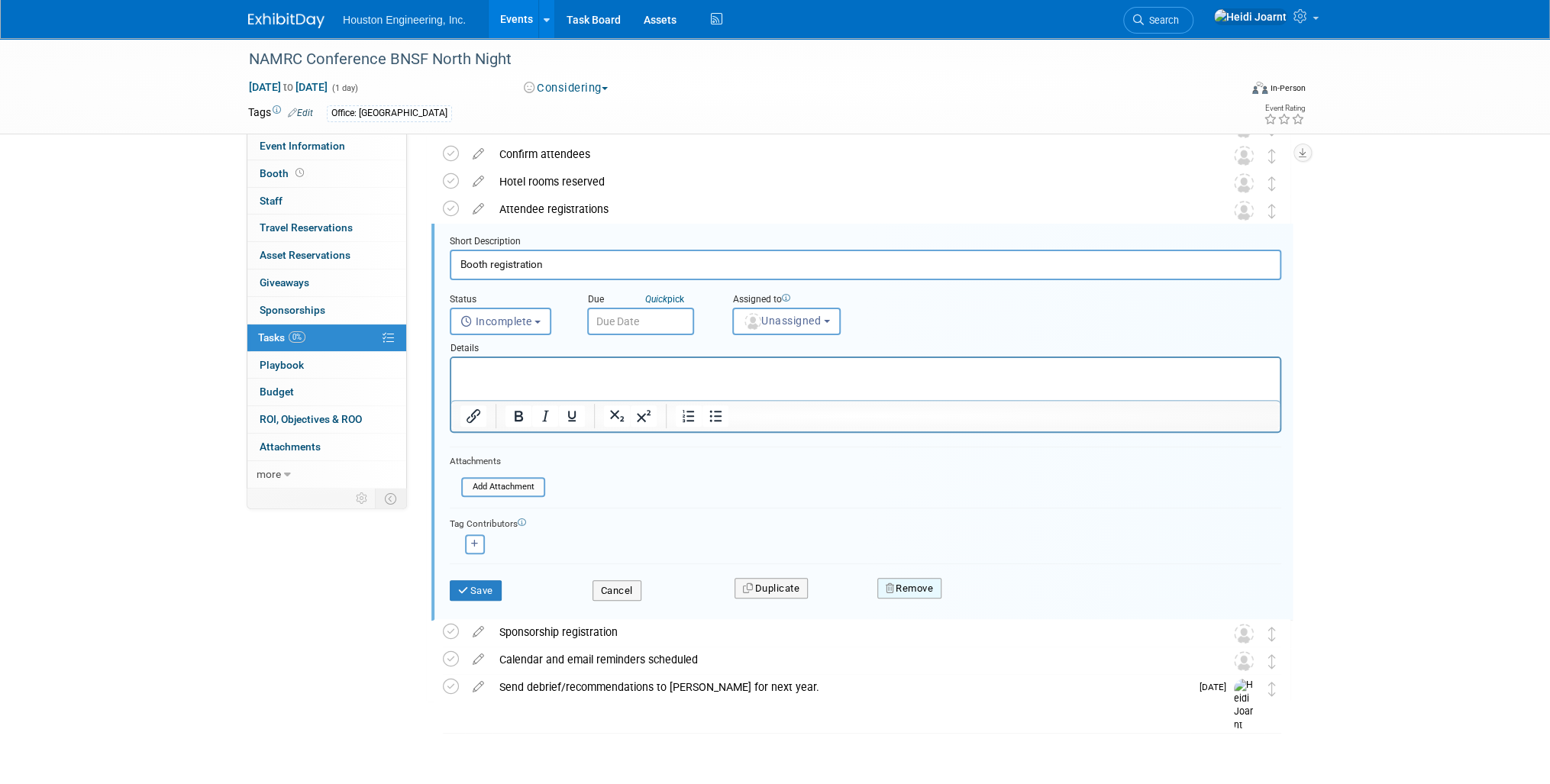
click at [911, 584] on button "Remove" at bounding box center [909, 588] width 64 height 21
click at [983, 603] on link "Yes" at bounding box center [994, 601] width 44 height 25
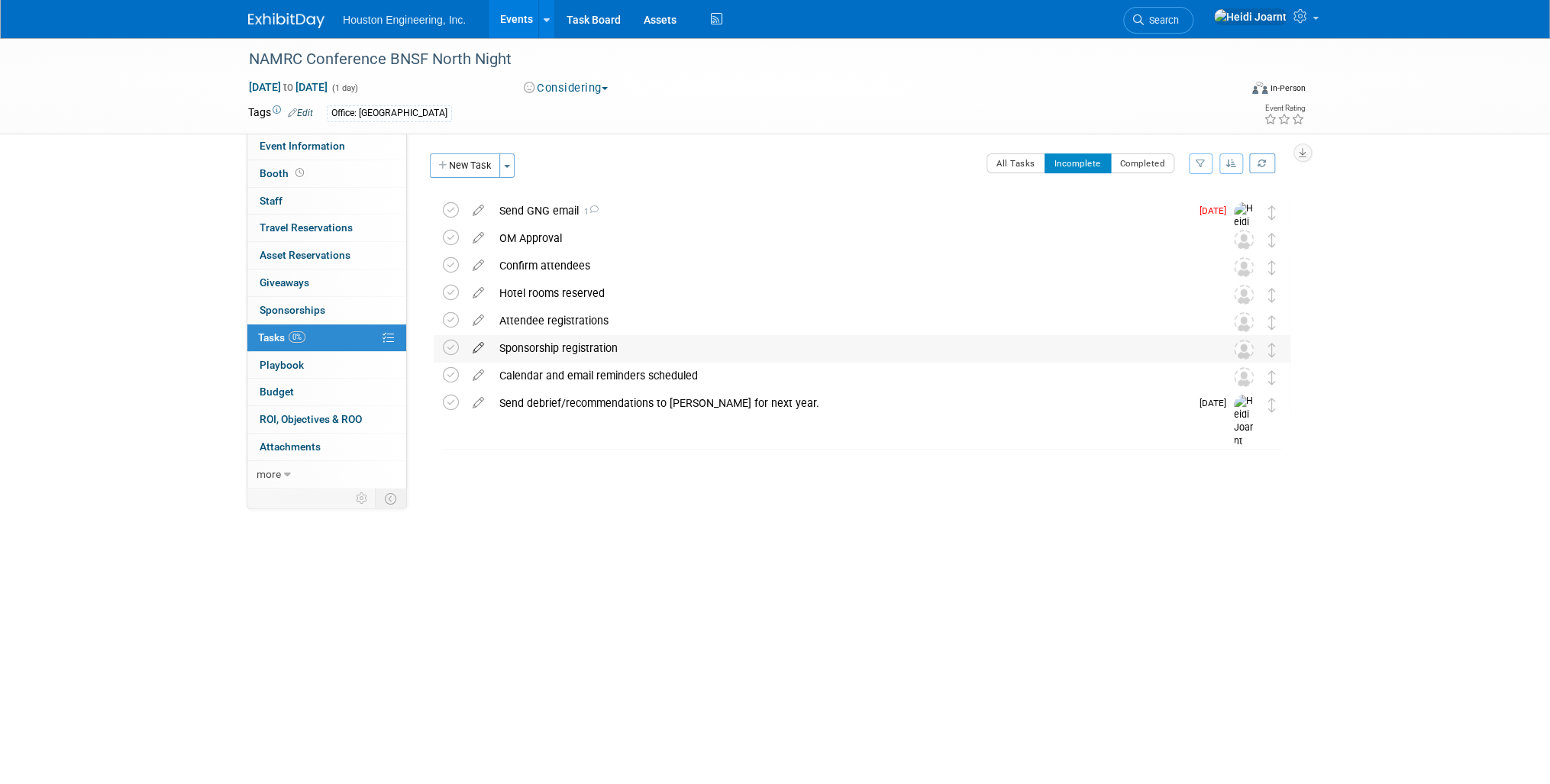
click at [480, 347] on icon at bounding box center [479, 345] width 26 height 19
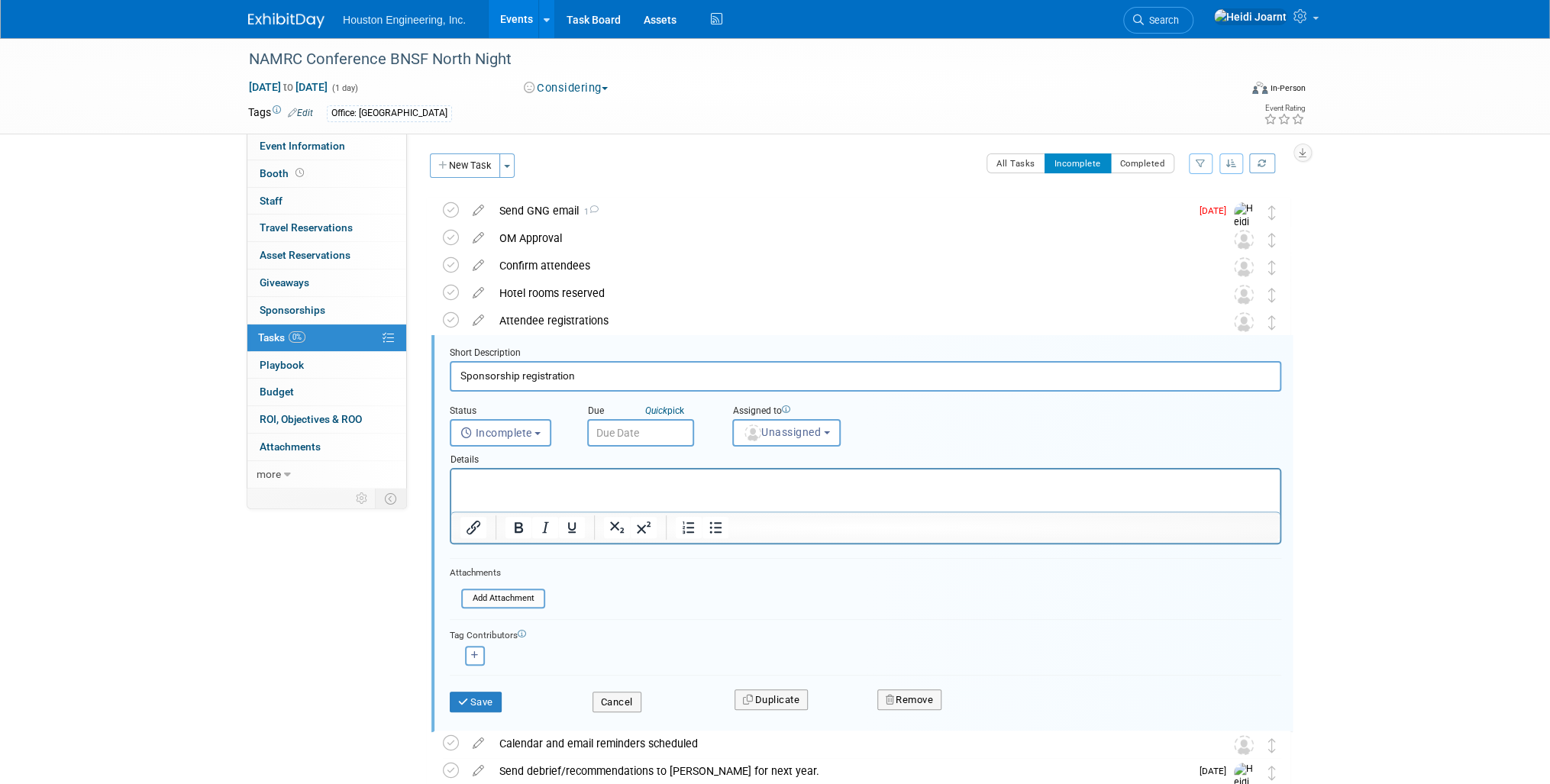
scroll to position [94, 0]
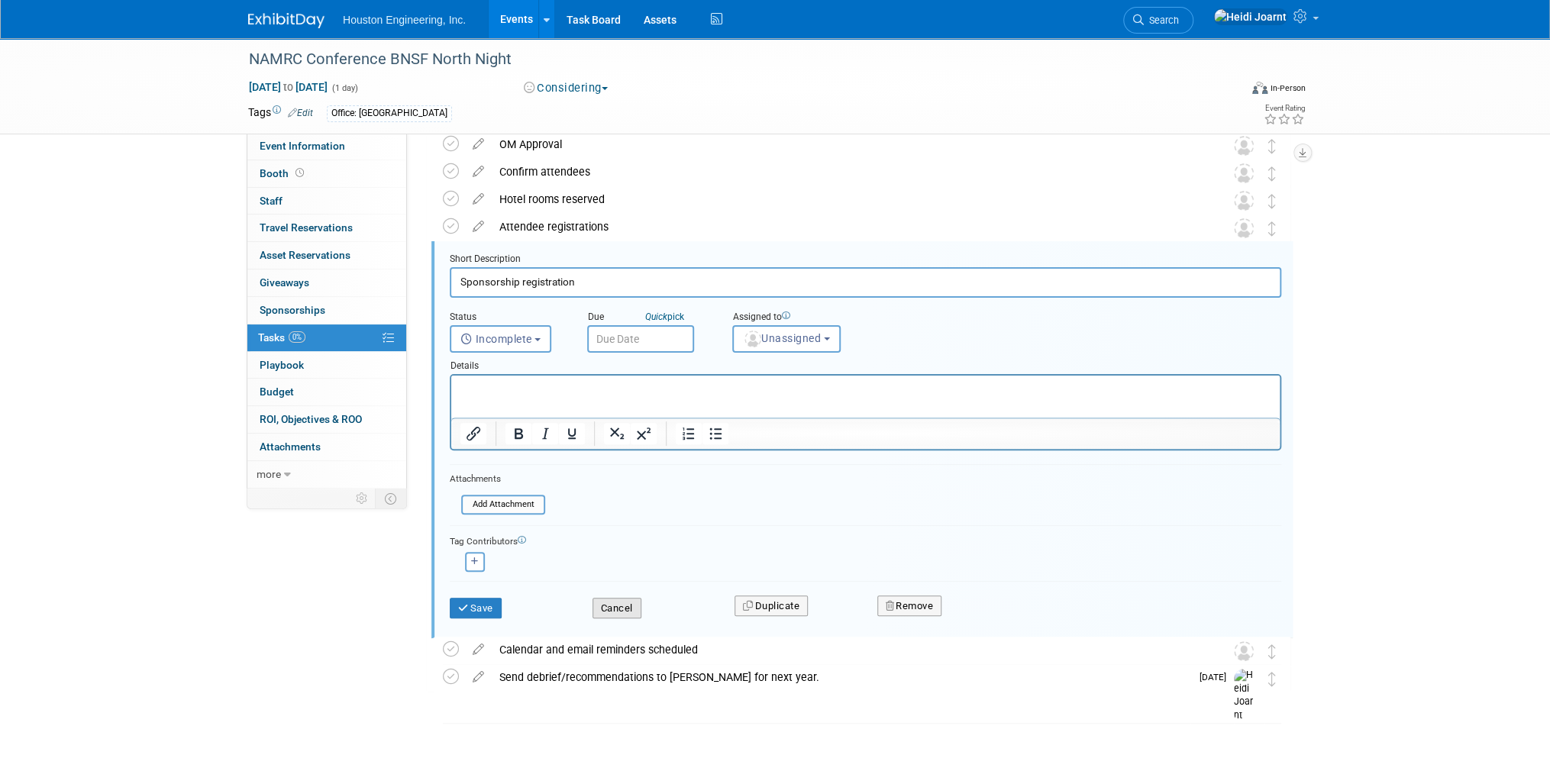
click at [628, 606] on button "Cancel" at bounding box center [616, 608] width 49 height 21
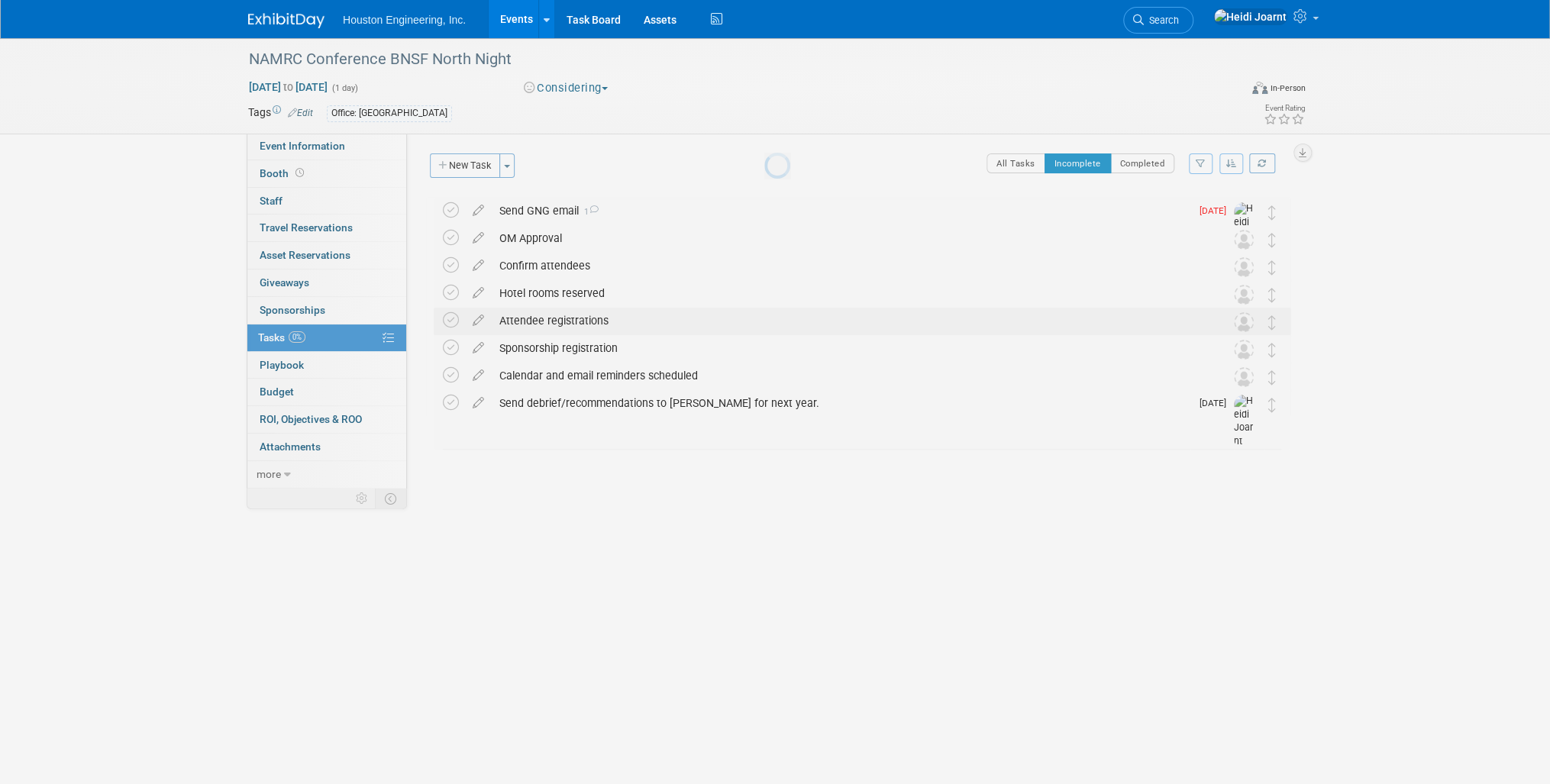
scroll to position [0, 0]
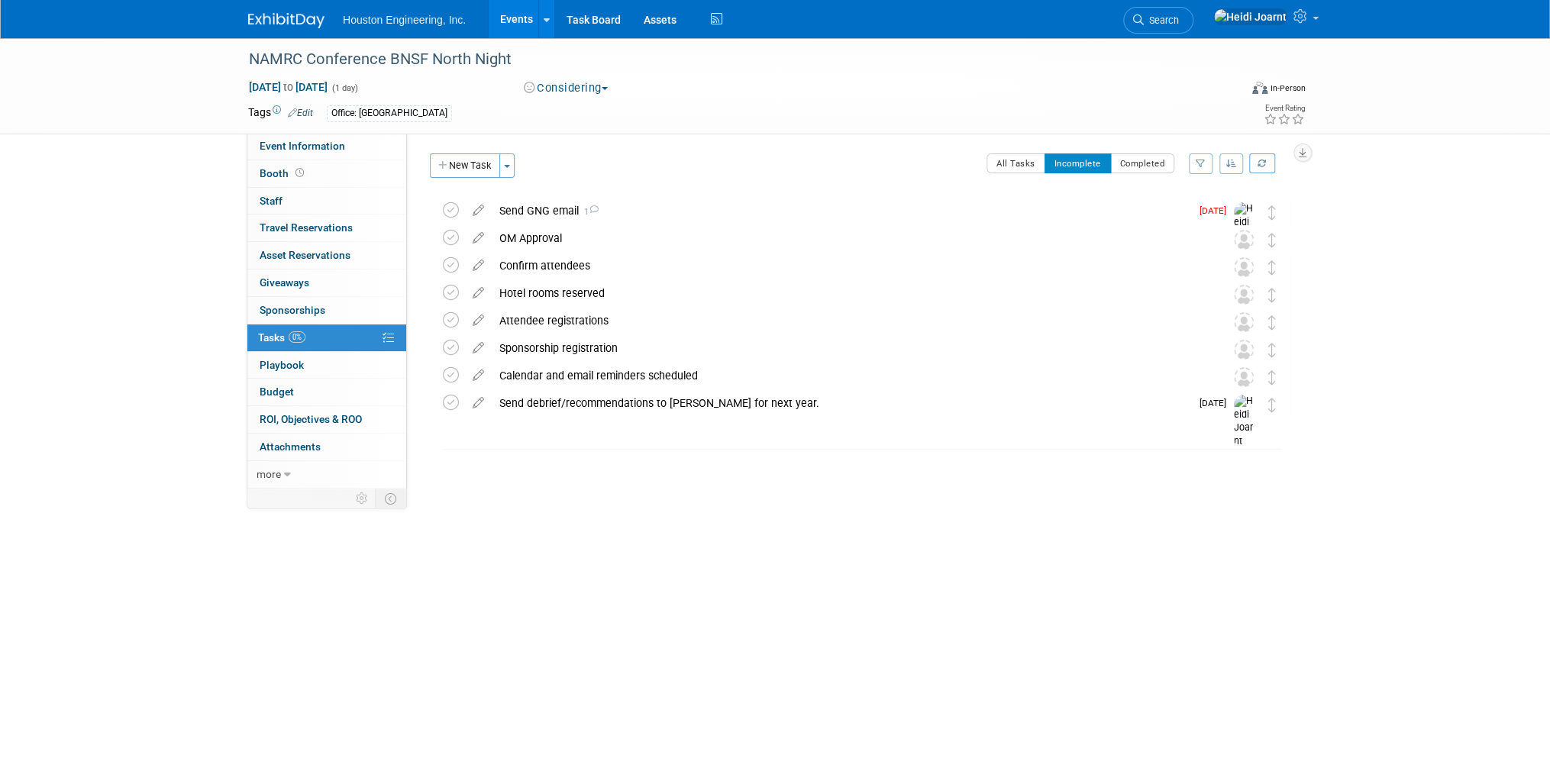
click at [518, 21] on link "Events" at bounding box center [516, 19] width 56 height 38
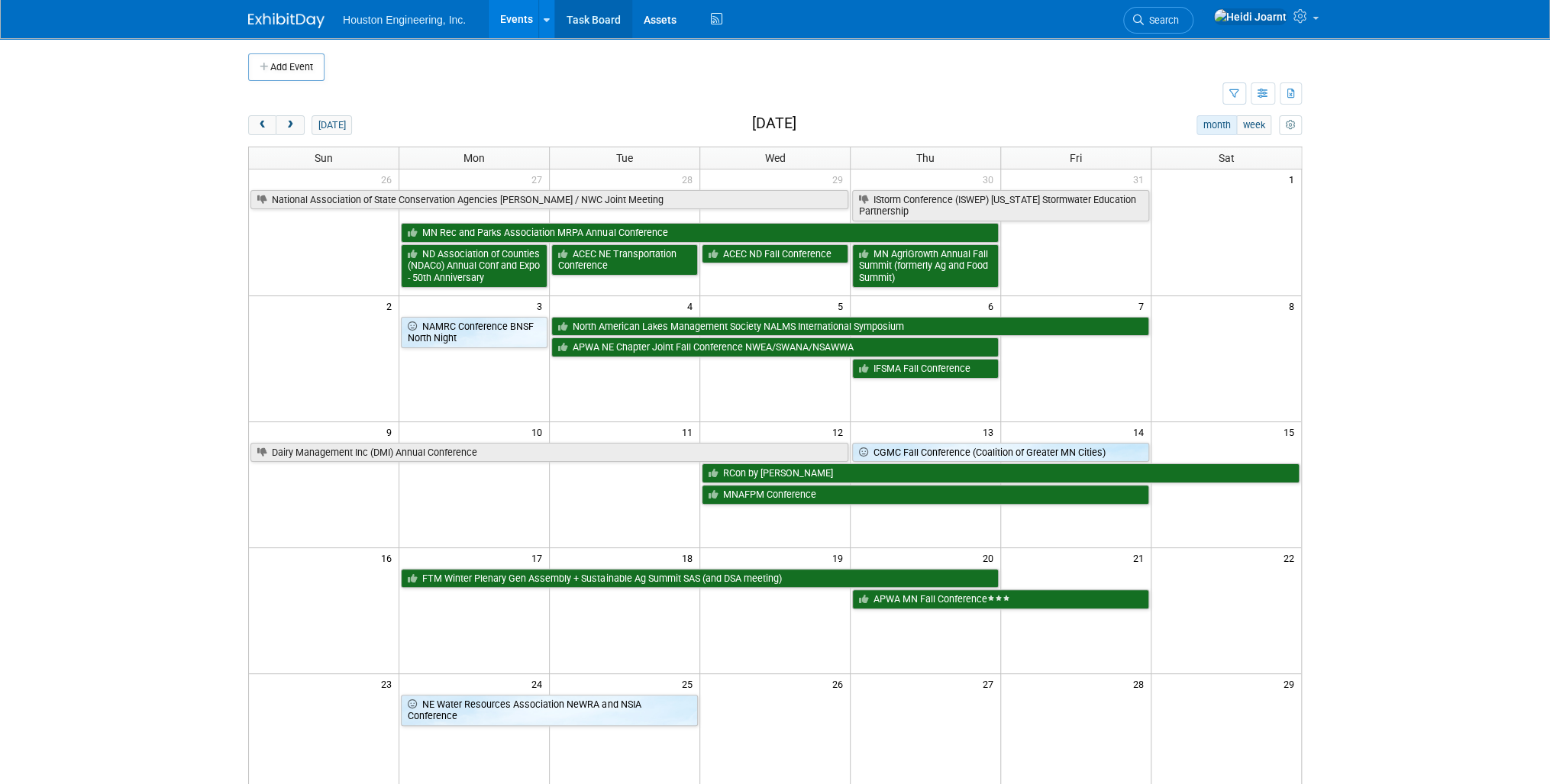
click at [594, 20] on link "Task Board" at bounding box center [594, 19] width 77 height 38
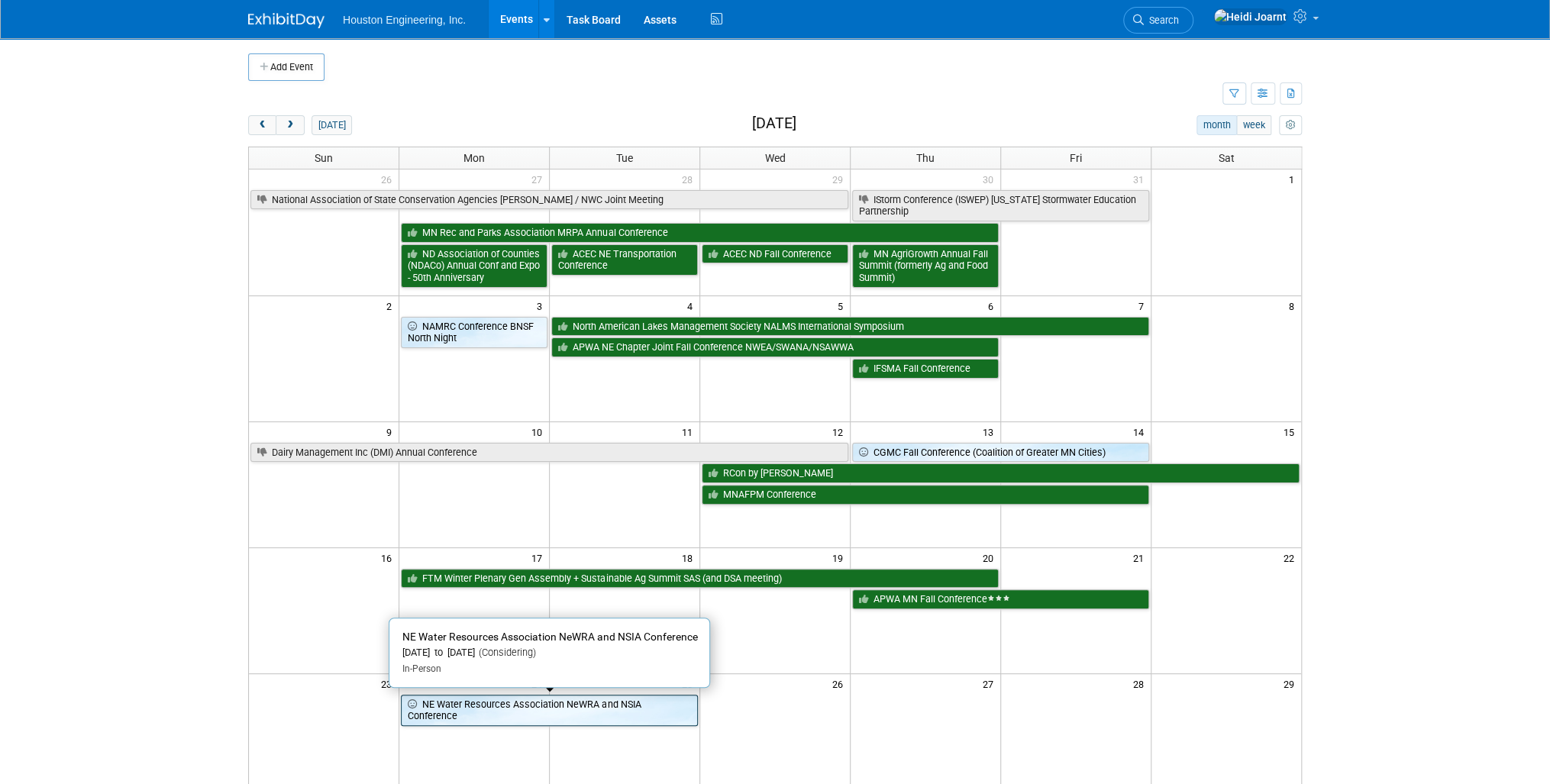
click at [576, 706] on link "NE Water Resources Association NeWRA and NSIA Conference" at bounding box center [549, 710] width 297 height 31
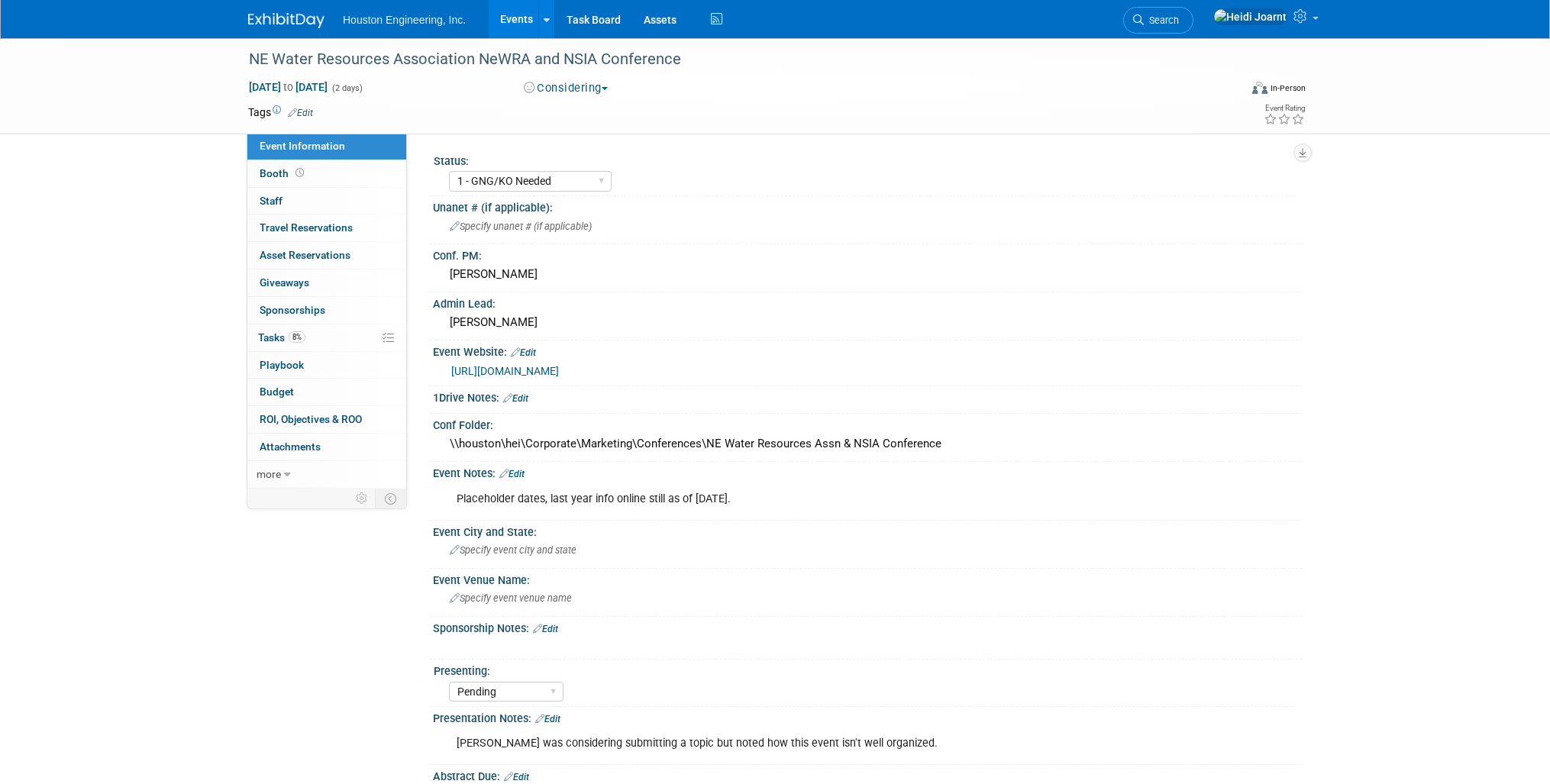
select select "1 - GNG/KO Needed"
select select "Pending"
select select "Water Resources"
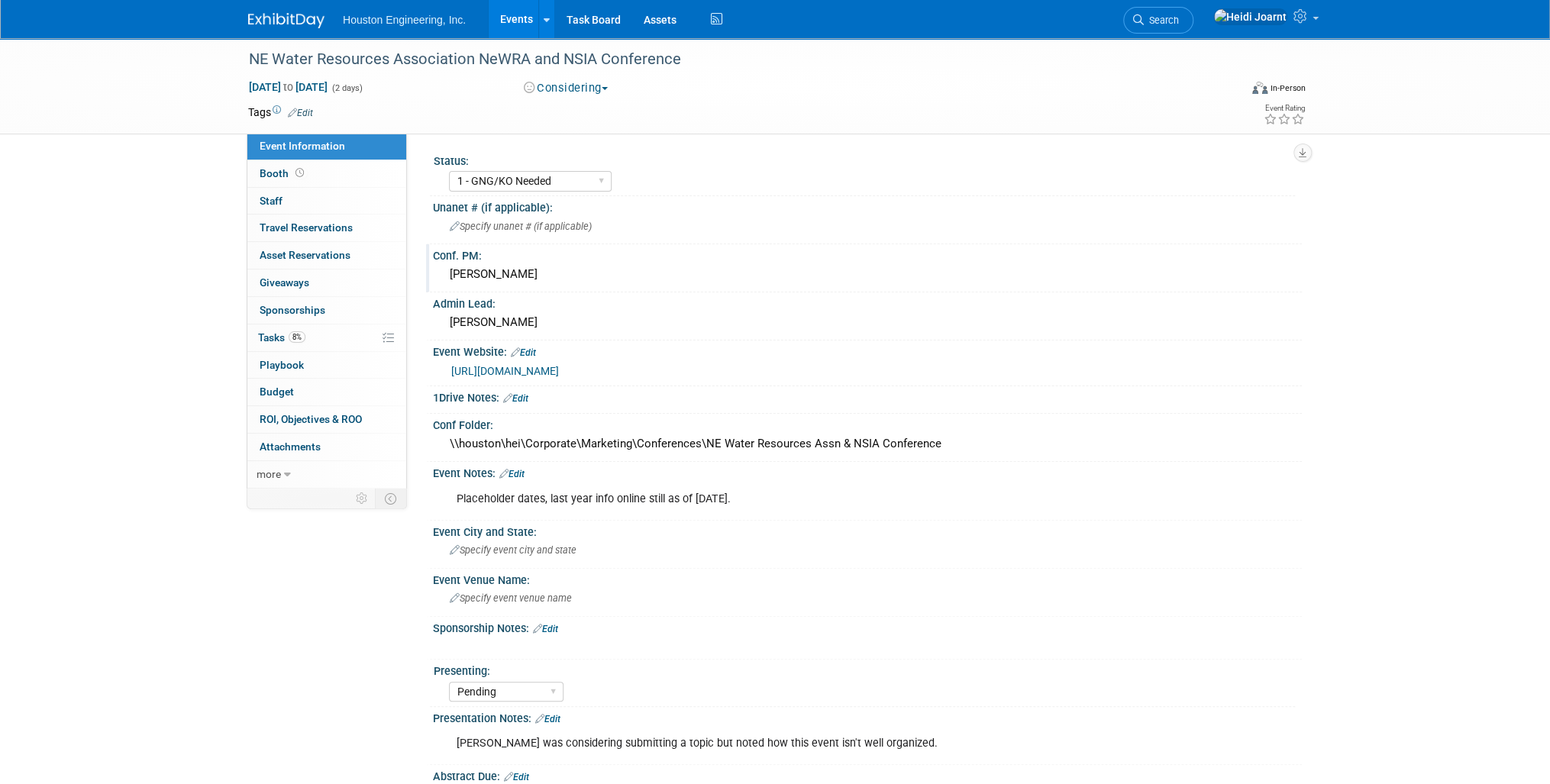
click at [512, 278] on div "[PERSON_NAME]" at bounding box center [867, 274] width 846 height 24
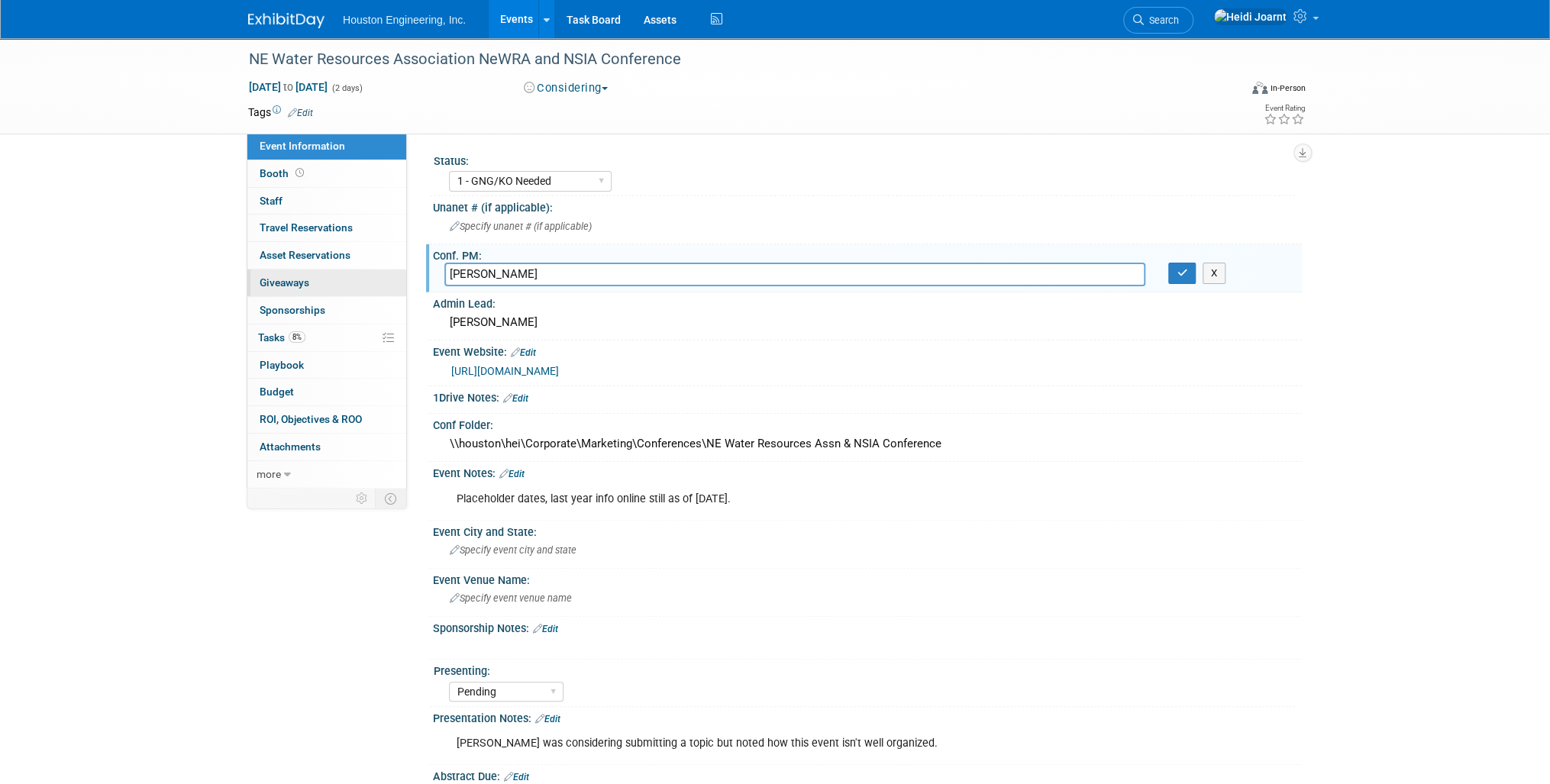
drag, startPoint x: 522, startPoint y: 273, endPoint x: 401, endPoint y: 271, distance: 121.0
click at [401, 271] on div "Event Information Event Info Booth Booth 0 Staff 0 Staff 0 Travel Reservations …" at bounding box center [775, 462] width 1077 height 848
type input "[PERSON_NAME]"
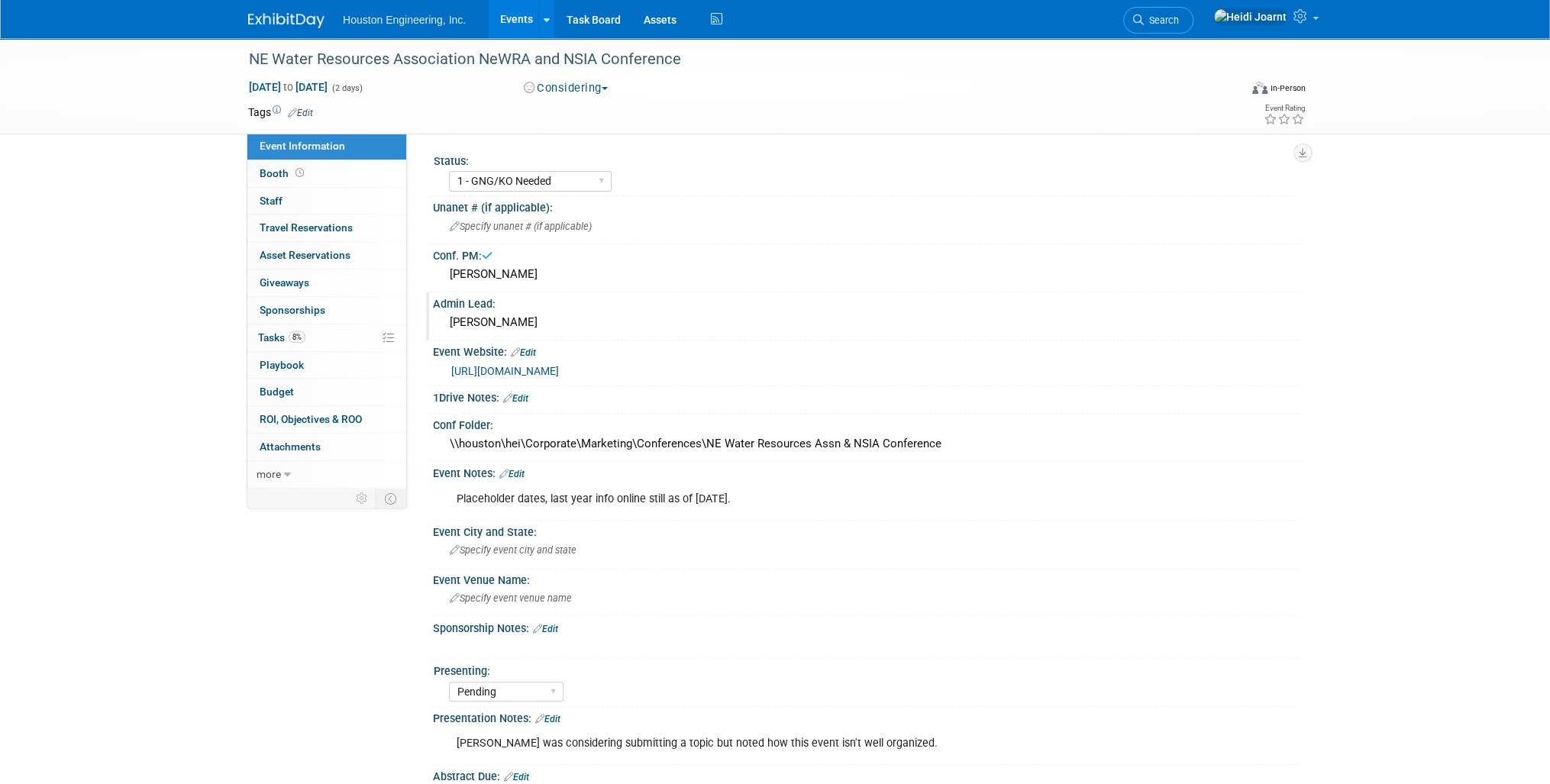
click at [475, 313] on div "[PERSON_NAME]" at bounding box center [867, 322] width 846 height 24
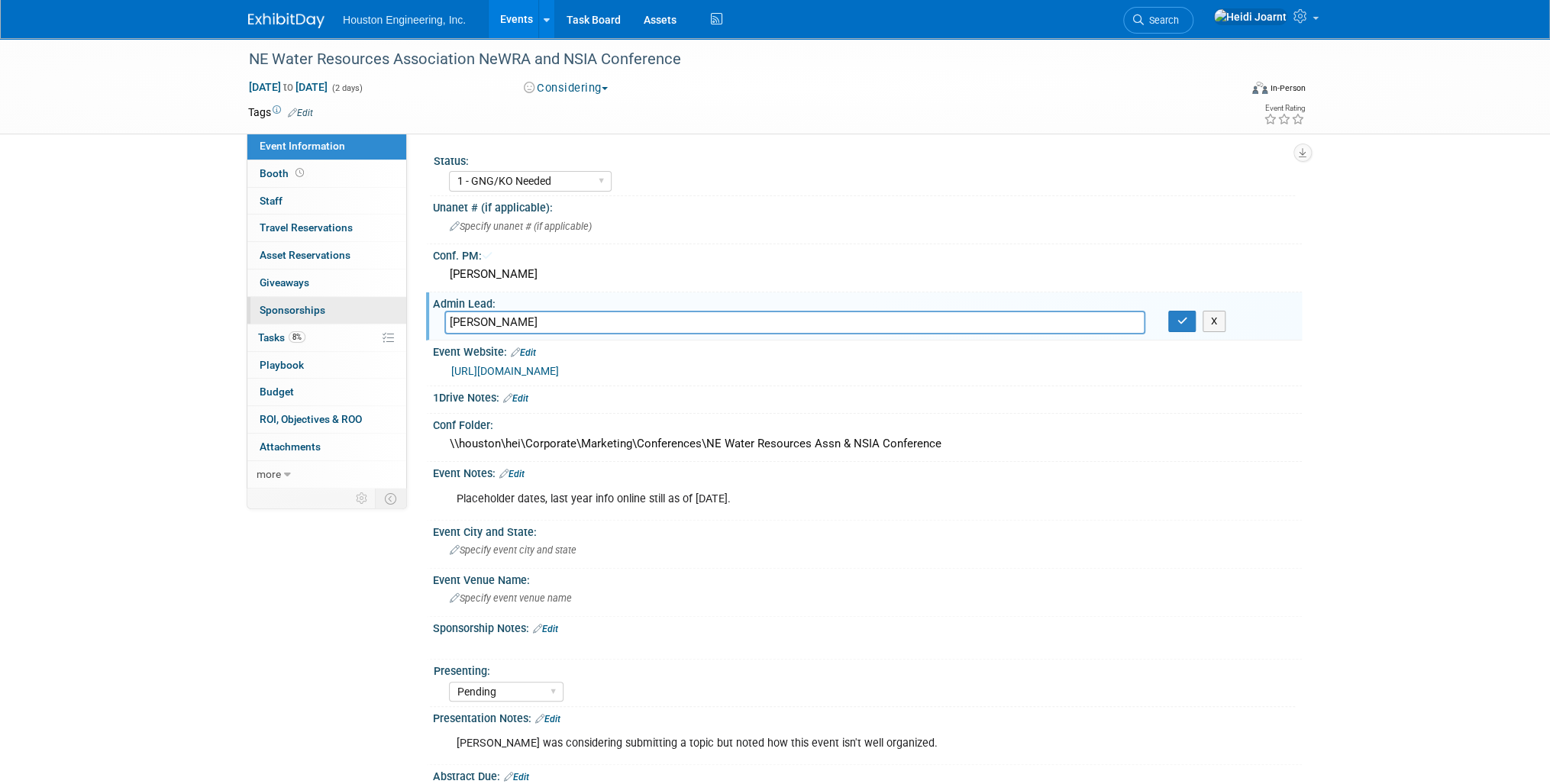
drag, startPoint x: 444, startPoint y: 316, endPoint x: 396, endPoint y: 319, distance: 48.1
click at [396, 319] on div "Event Information Event Info Booth Booth 0 Staff 0 Staff 0 Travel Reservations …" at bounding box center [775, 462] width 1077 height 848
type input "[PERSON_NAME]"
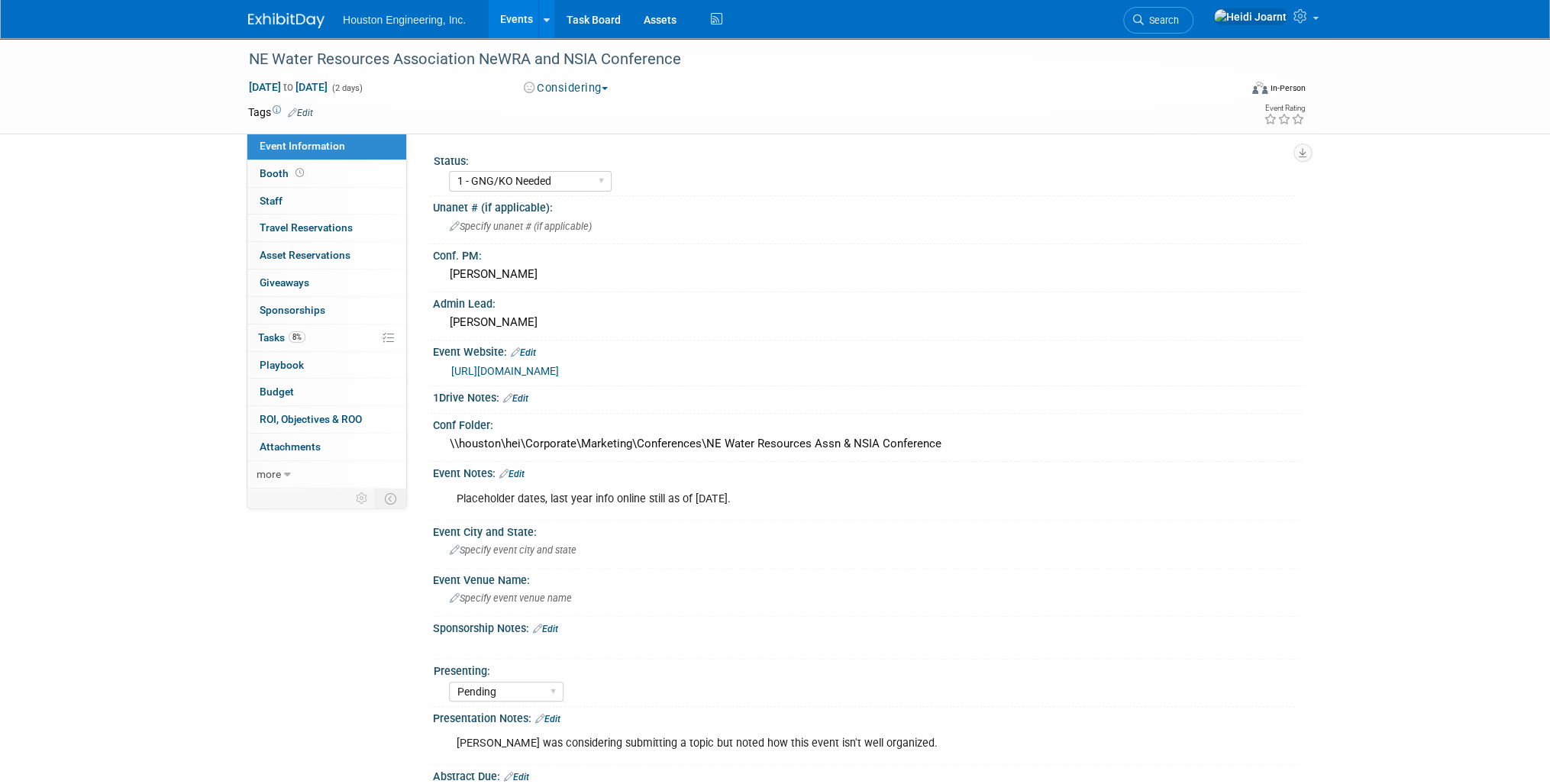
click at [555, 368] on link "https://www.newra.net/nwra-nsia-joint-convention/" at bounding box center [505, 371] width 108 height 12
click at [523, 473] on link "Edit" at bounding box center [511, 474] width 26 height 11
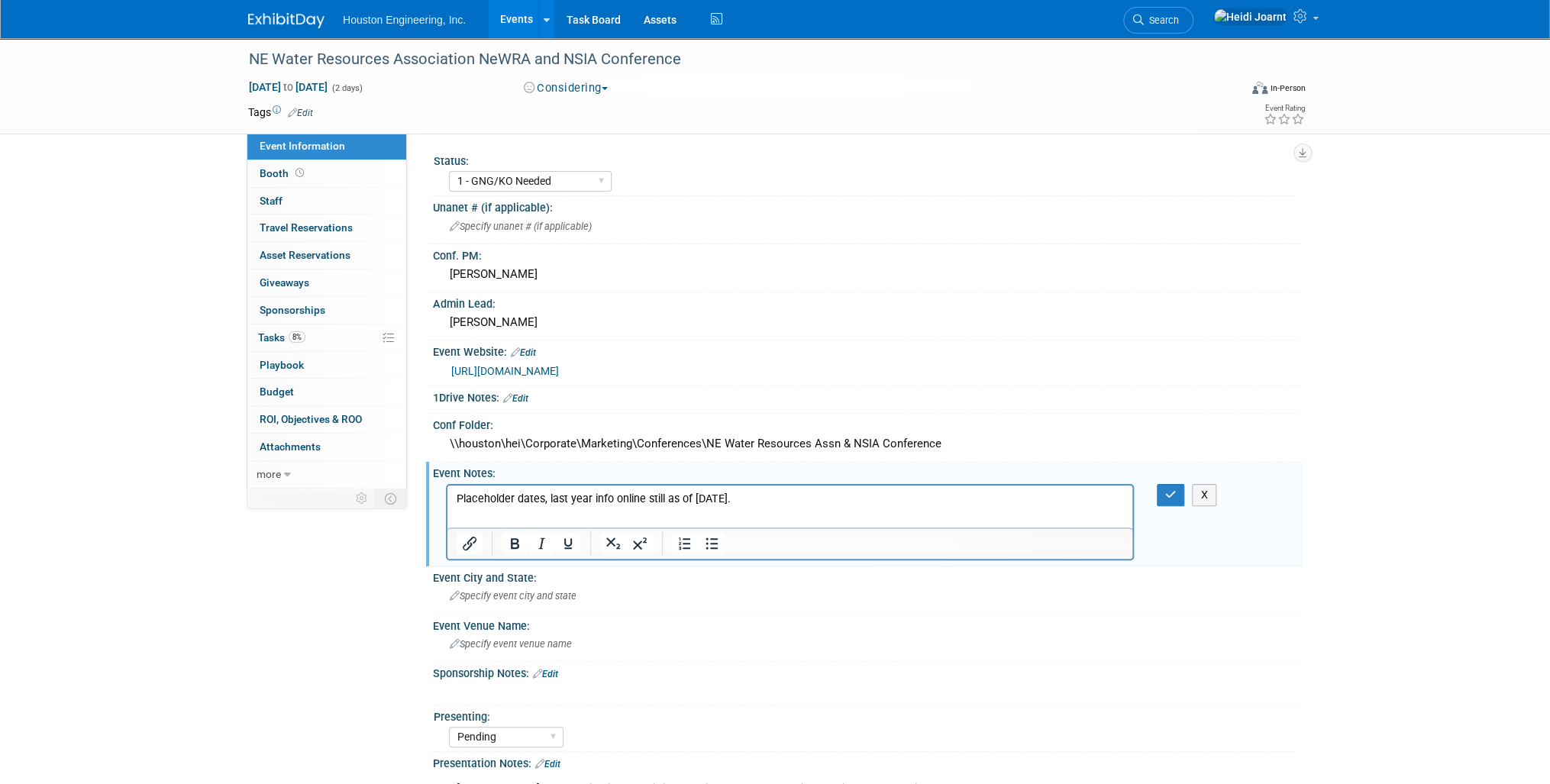
drag, startPoint x: 760, startPoint y: 497, endPoint x: 823, endPoint y: 976, distance: 483.1
click at [448, 495] on html "Placeholder dates, last year info online still as of August 5." at bounding box center [790, 495] width 685 height 21
click at [619, 504] on p "Sunday - Tuesday event." at bounding box center [790, 498] width 668 height 15
click at [619, 504] on p "Sunday - Tuesday event. Unsure what was done last year" at bounding box center [790, 498] width 668 height 15
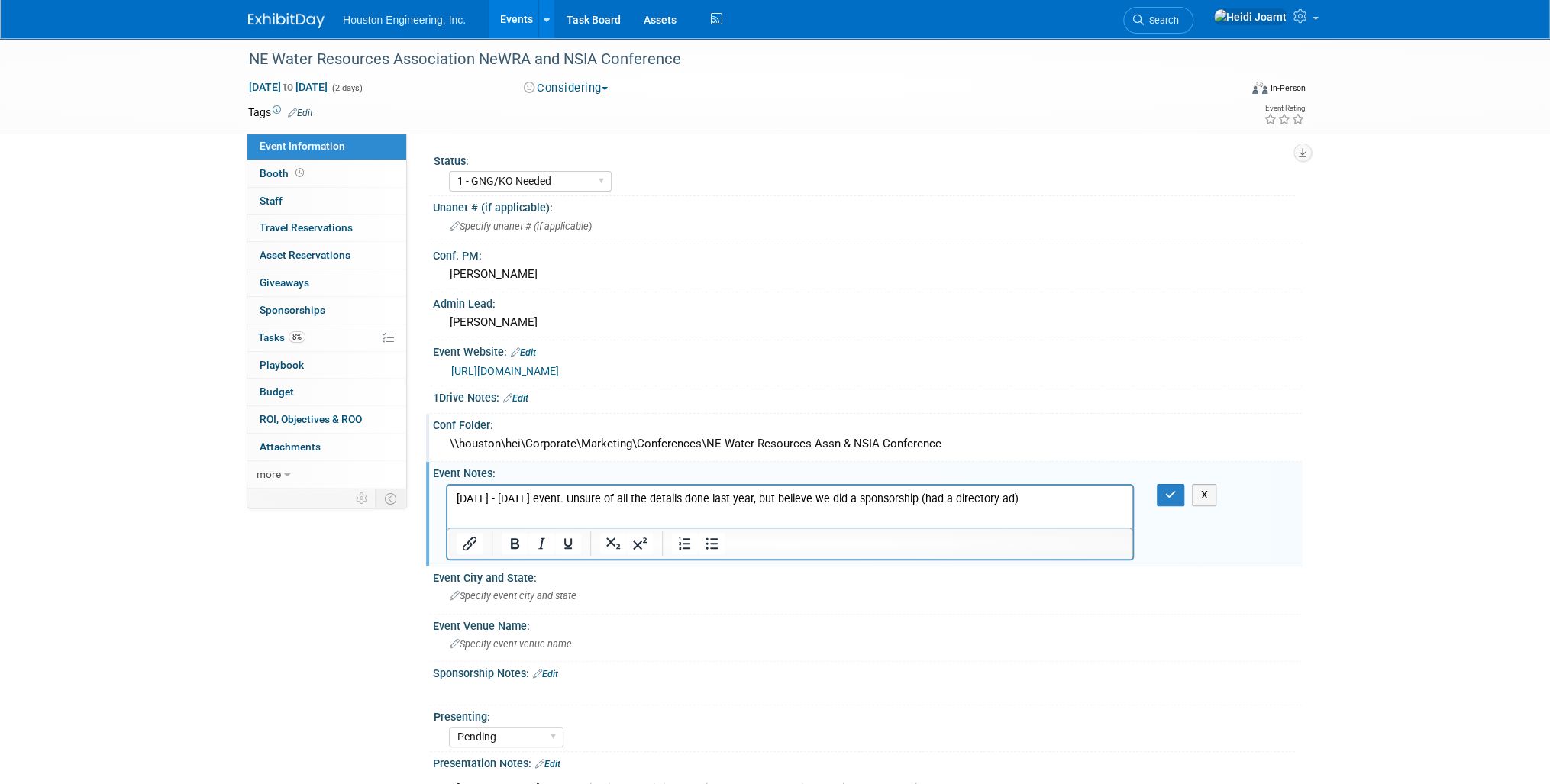
click at [617, 445] on div "\\houston\hei\Corporate\Marketing\Conferences\NE Water Resources Assn & NSIA Co…" at bounding box center [867, 443] width 846 height 24
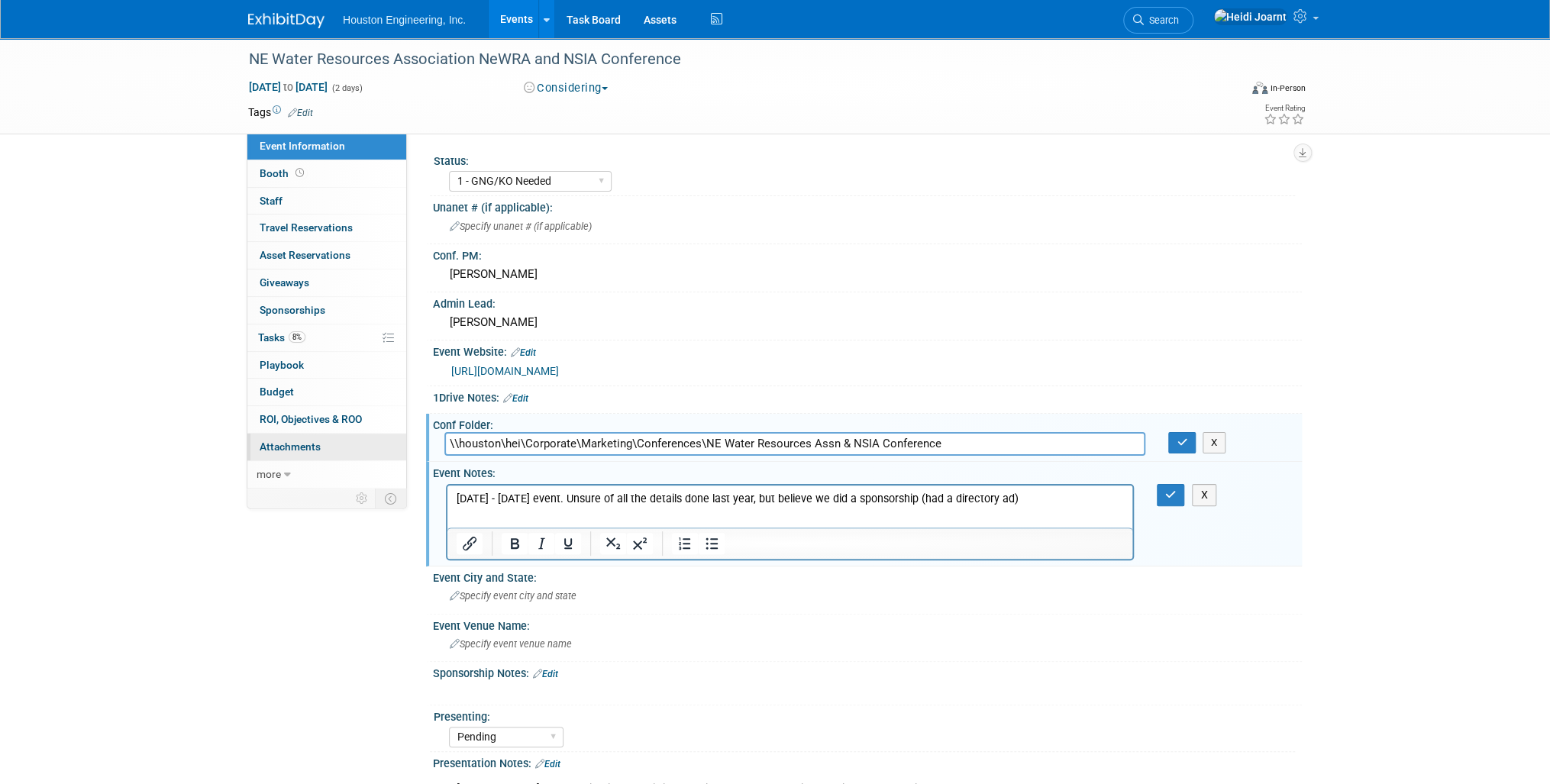
drag, startPoint x: 961, startPoint y: 442, endPoint x: 307, endPoint y: 456, distance: 654.1
click at [307, 456] on div "Event Information Event Info Booth Booth 0 Staff 0 Staff 0 Travel Reservations …" at bounding box center [775, 485] width 1077 height 894
drag, startPoint x: 893, startPoint y: 436, endPoint x: 263, endPoint y: 454, distance: 630.3
click at [263, 454] on div "Event Information Event Info Booth Booth 0 Staff 0 Staff 0 Travel Reservations …" at bounding box center [775, 485] width 1077 height 894
paste input "text"
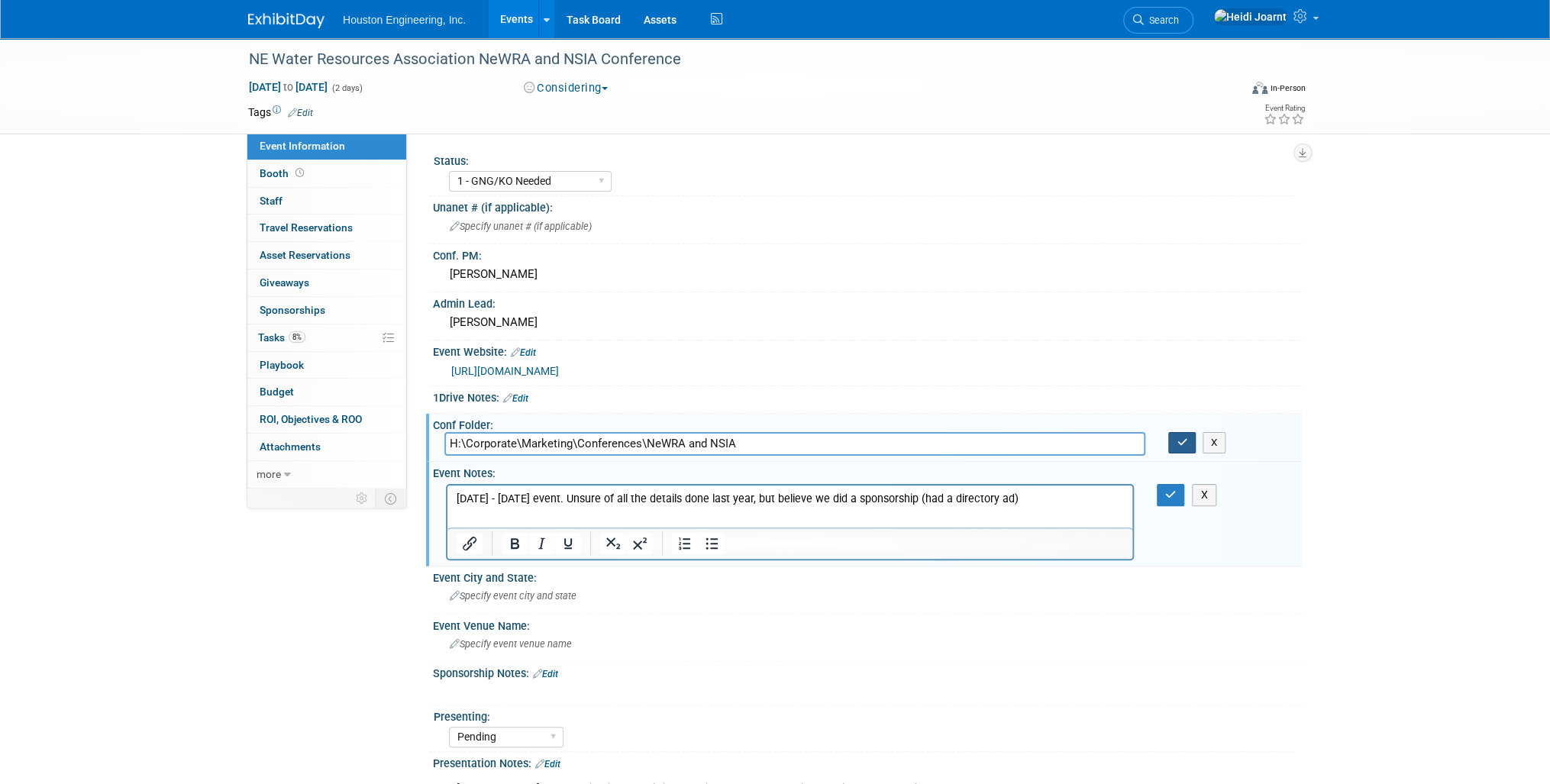
type input "H:\Corporate\Marketing\Conferences\NeWRA and NSIA"
click at [1173, 442] on button "button" at bounding box center [1182, 442] width 27 height 21
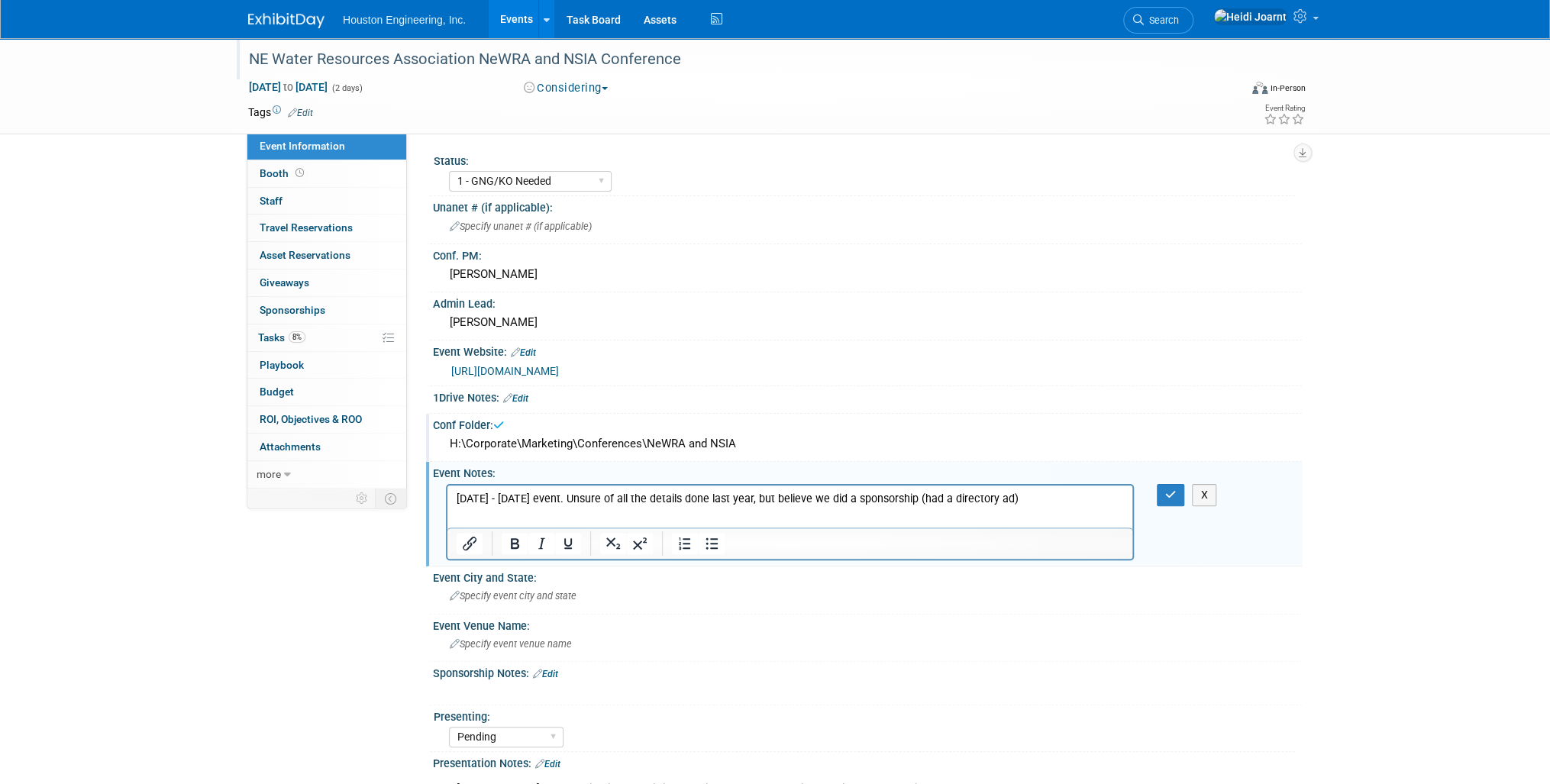
click at [486, 59] on div "NE Water Resources Association NeWRA and NSIA Conference" at bounding box center [730, 59] width 972 height 27
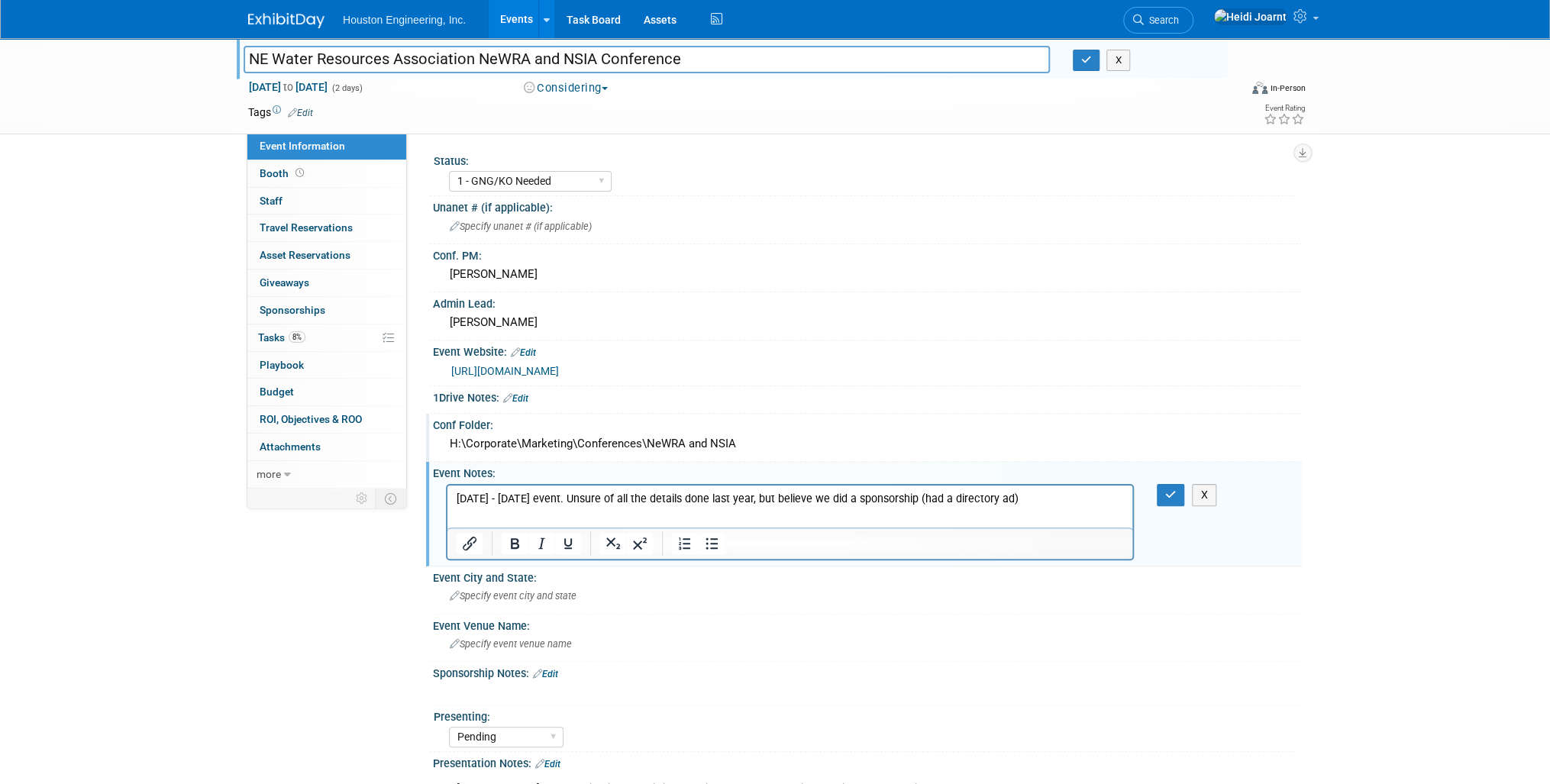
drag, startPoint x: 476, startPoint y: 59, endPoint x: 192, endPoint y: 71, distance: 284.3
click at [192, 71] on div "NE Water Resources Association NeWRA and NSIA Conference NE Water Resources Ass…" at bounding box center [775, 86] width 1550 height 96
click at [491, 63] on input "NeWRA and NSIA Conference" at bounding box center [646, 59] width 806 height 26
type input "NeWRA and NSIA Conference NE Water Resources Association"
click at [1093, 63] on button "button" at bounding box center [1086, 60] width 27 height 21
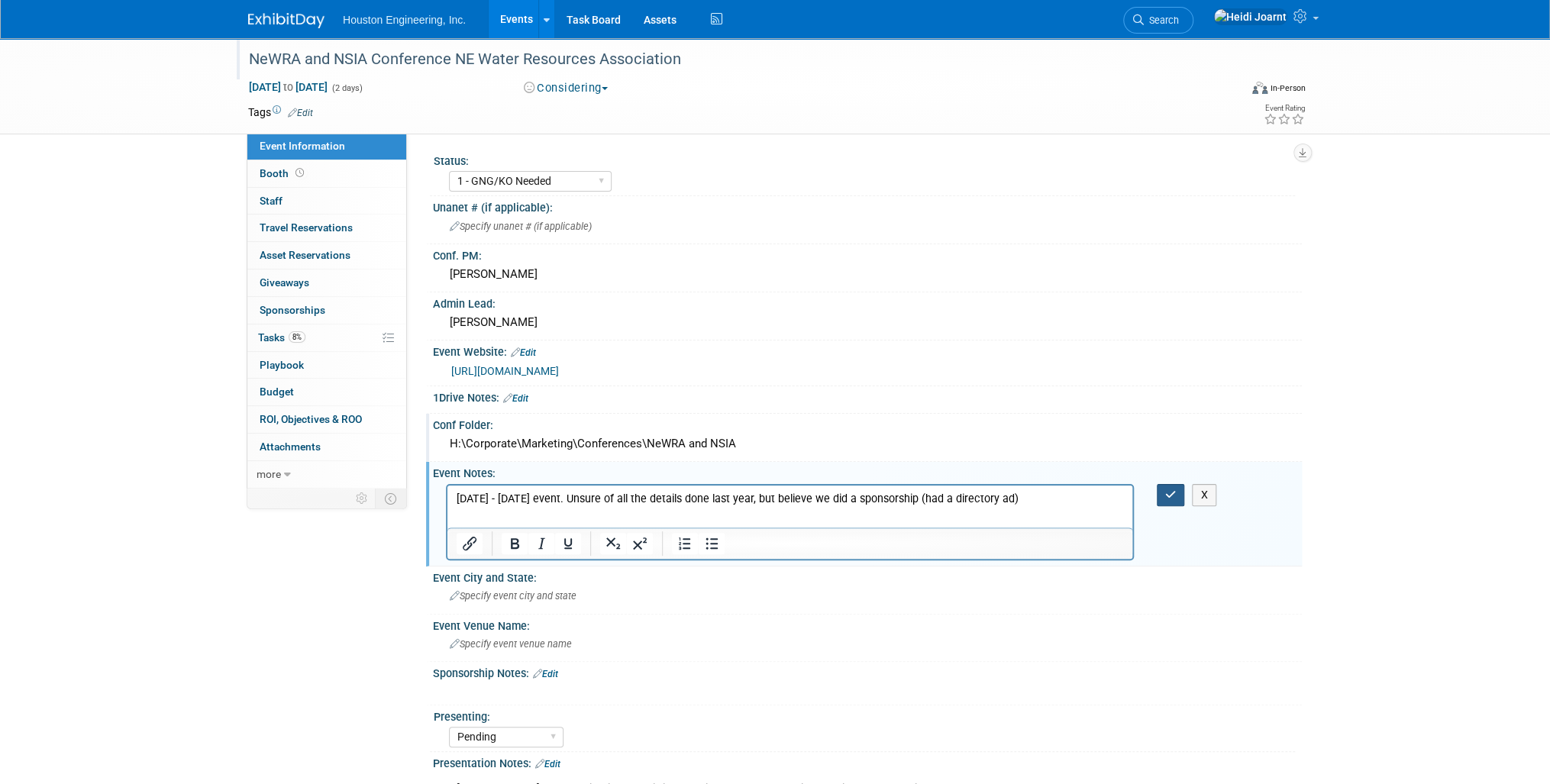
click at [1170, 492] on icon "button" at bounding box center [1170, 494] width 11 height 11
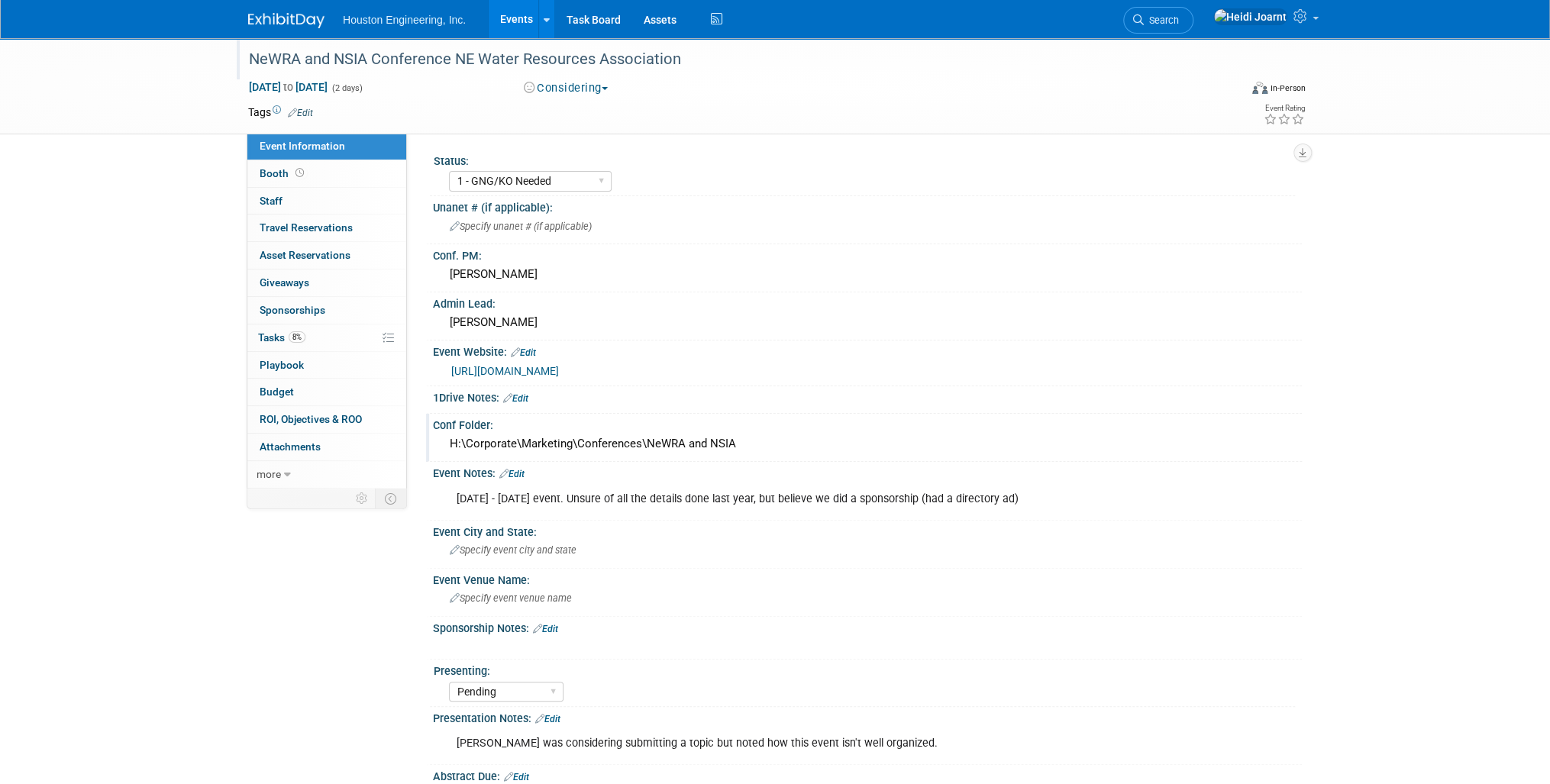
click at [519, 472] on link "Edit" at bounding box center [511, 474] width 26 height 11
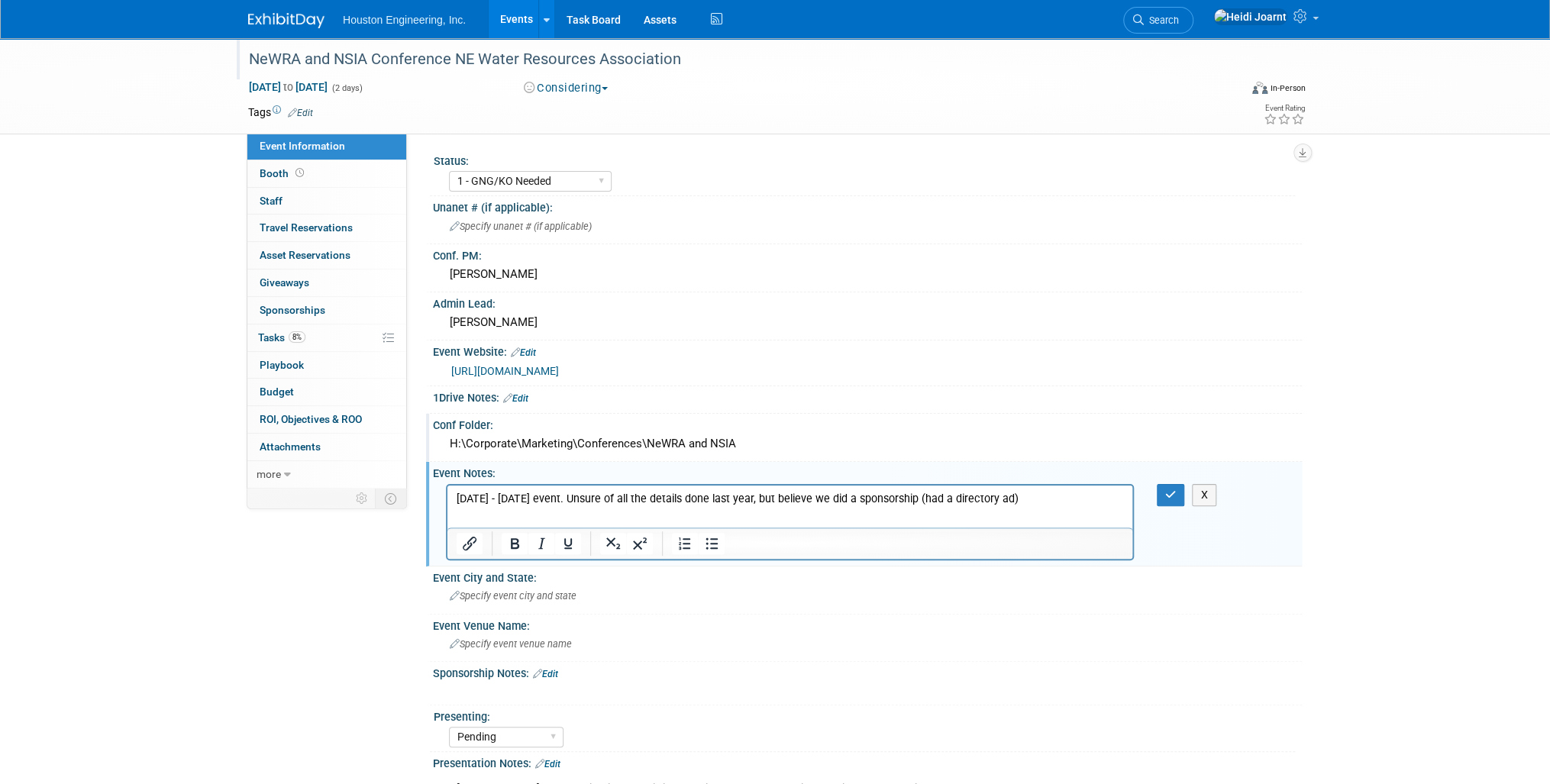
drag, startPoint x: 994, startPoint y: 499, endPoint x: 578, endPoint y: 494, distance: 416.0
click at [578, 494] on p "Sunday - Tuesday event. Unsure of all the details done last year, but believe w…" at bounding box center [790, 498] width 668 height 15
click at [270, 59] on div "NeWRA and NSIA Conference NE Water Resources Association" at bounding box center [730, 59] width 972 height 27
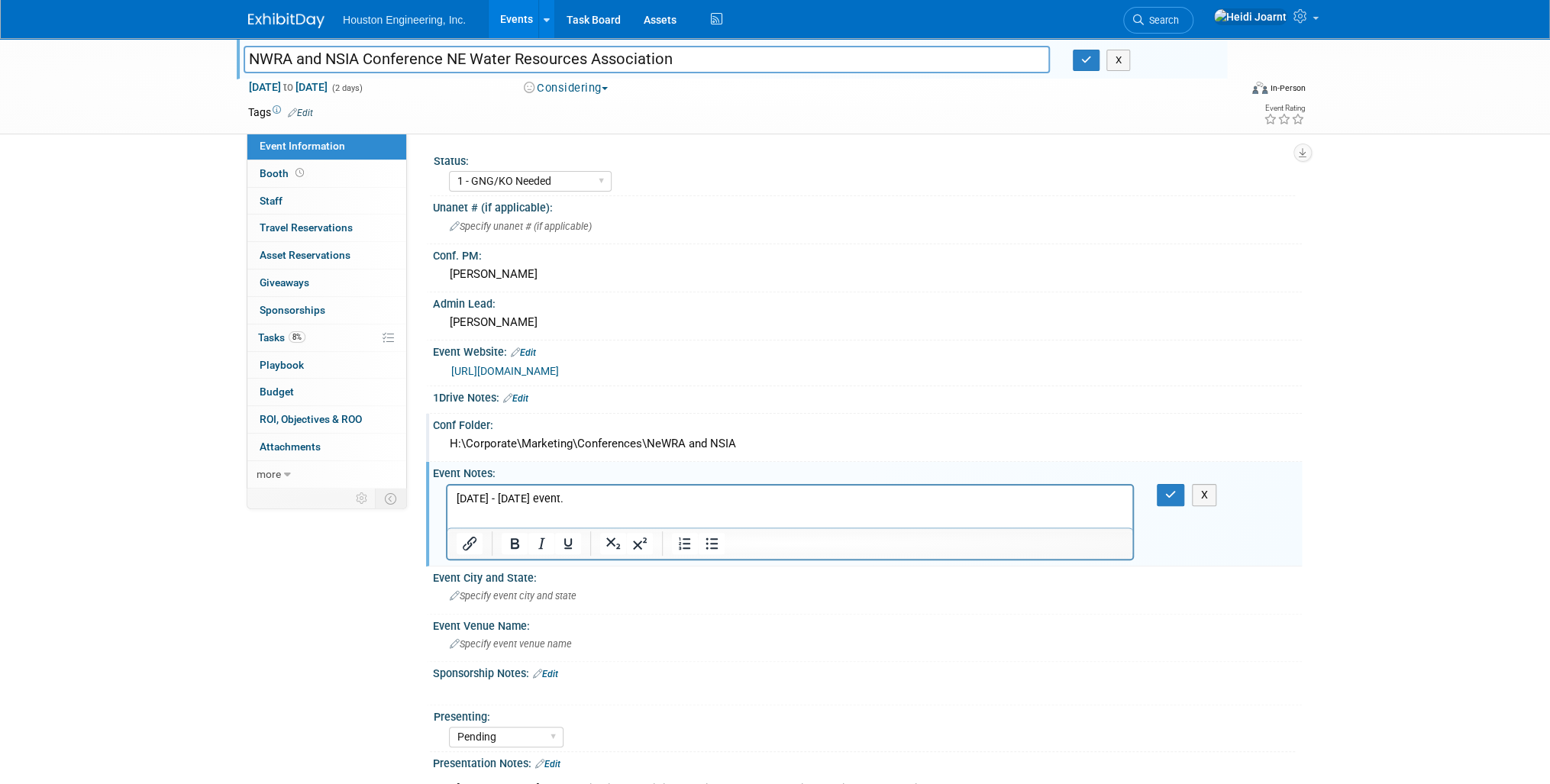
click at [442, 61] on input "NWRA and NSIA Conference NE Water Resources Association" at bounding box center [646, 59] width 806 height 26
type input "NWRA and NSIA Conference NE Water Resources Association"
click at [1087, 64] on icon "button" at bounding box center [1086, 59] width 11 height 10
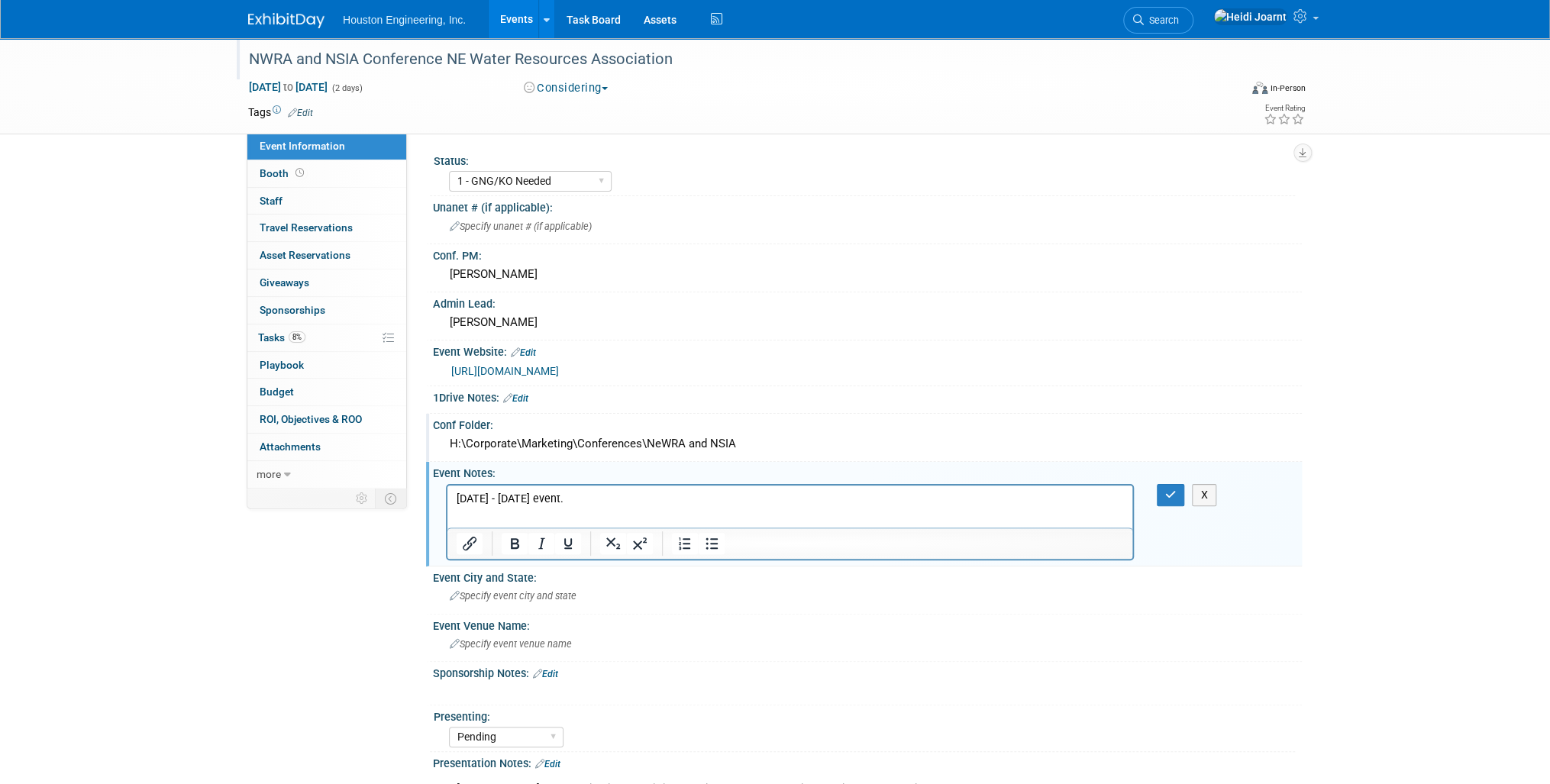
drag, startPoint x: 617, startPoint y: 504, endPoint x: 385, endPoint y: 503, distance: 232.0
click at [448, 503] on html "Sunday - Tuesday event." at bounding box center [790, 495] width 685 height 21
click at [617, 498] on p "Sunday - Tuesday event." at bounding box center [790, 498] width 668 height 15
click at [1162, 494] on button "button" at bounding box center [1171, 494] width 28 height 22
click at [321, 448] on link "0 Attachments 0" at bounding box center [327, 447] width 159 height 26
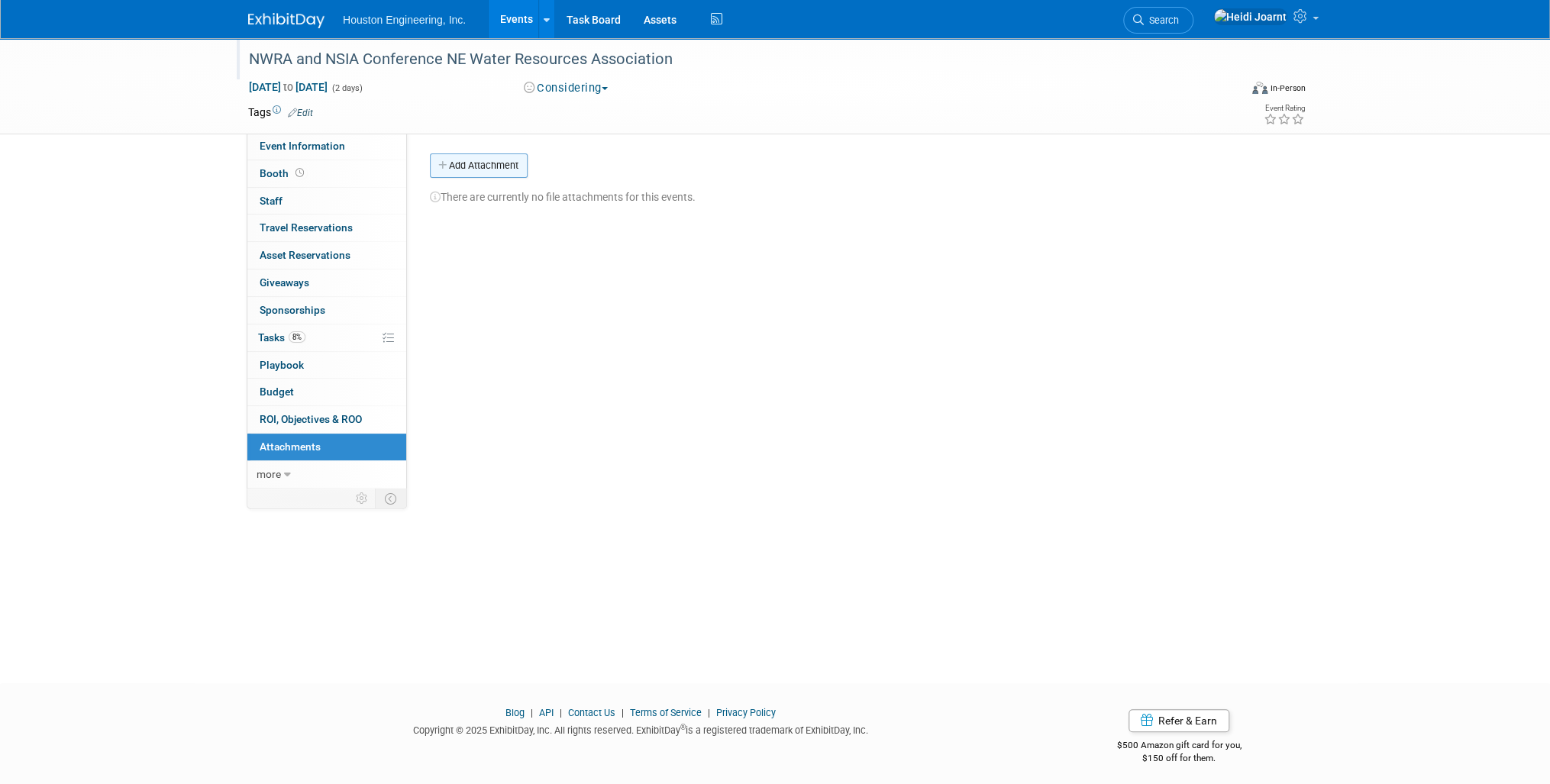
click at [472, 163] on button "Add Attachment" at bounding box center [479, 166] width 98 height 25
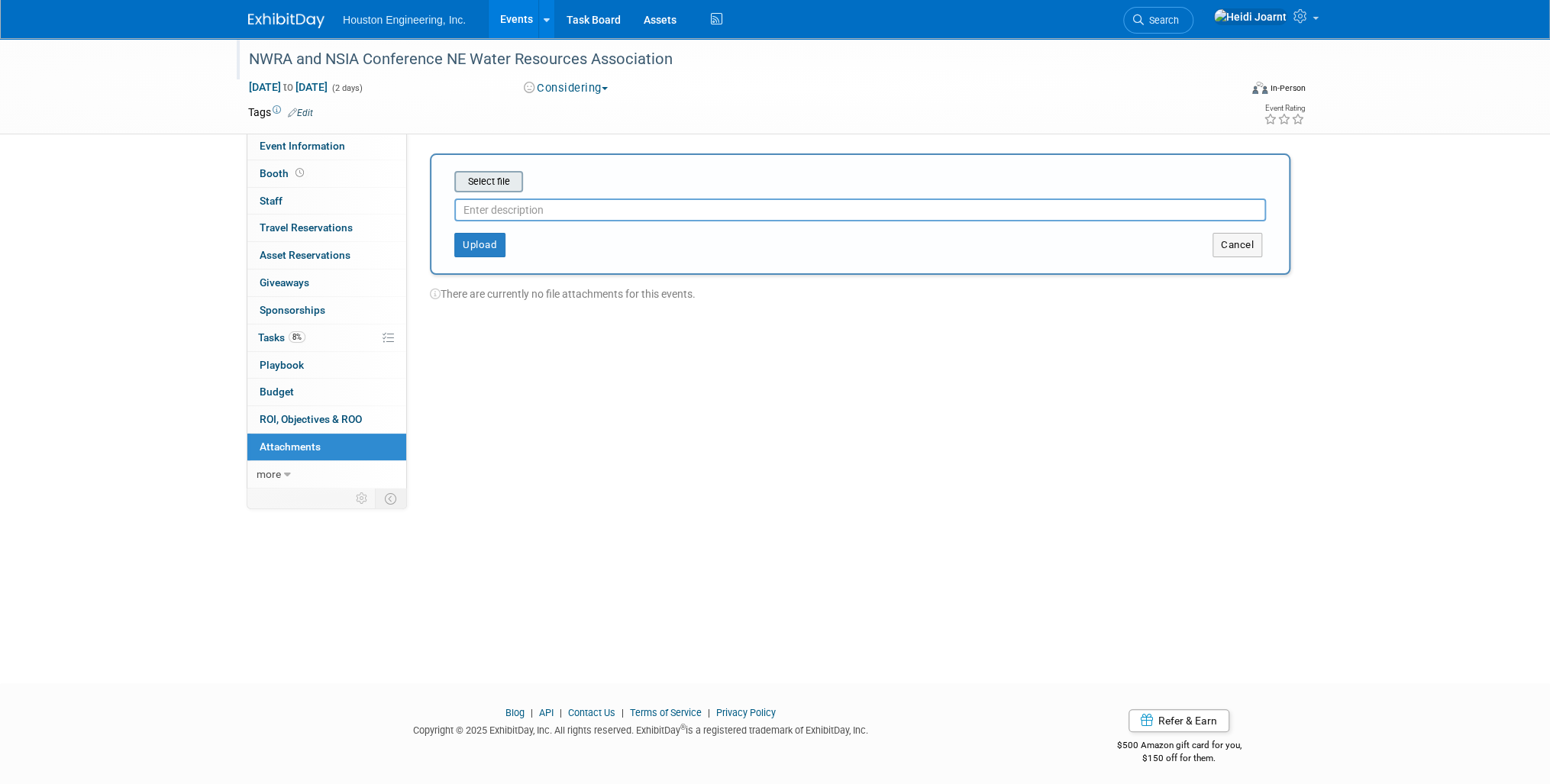
click at [490, 180] on input "file" at bounding box center [431, 181] width 182 height 19
click at [528, 200] on input "text" at bounding box center [859, 204] width 812 height 23
type input "Hotel accommodations from website with deadline"
click at [454, 236] on button "Upload" at bounding box center [480, 239] width 51 height 25
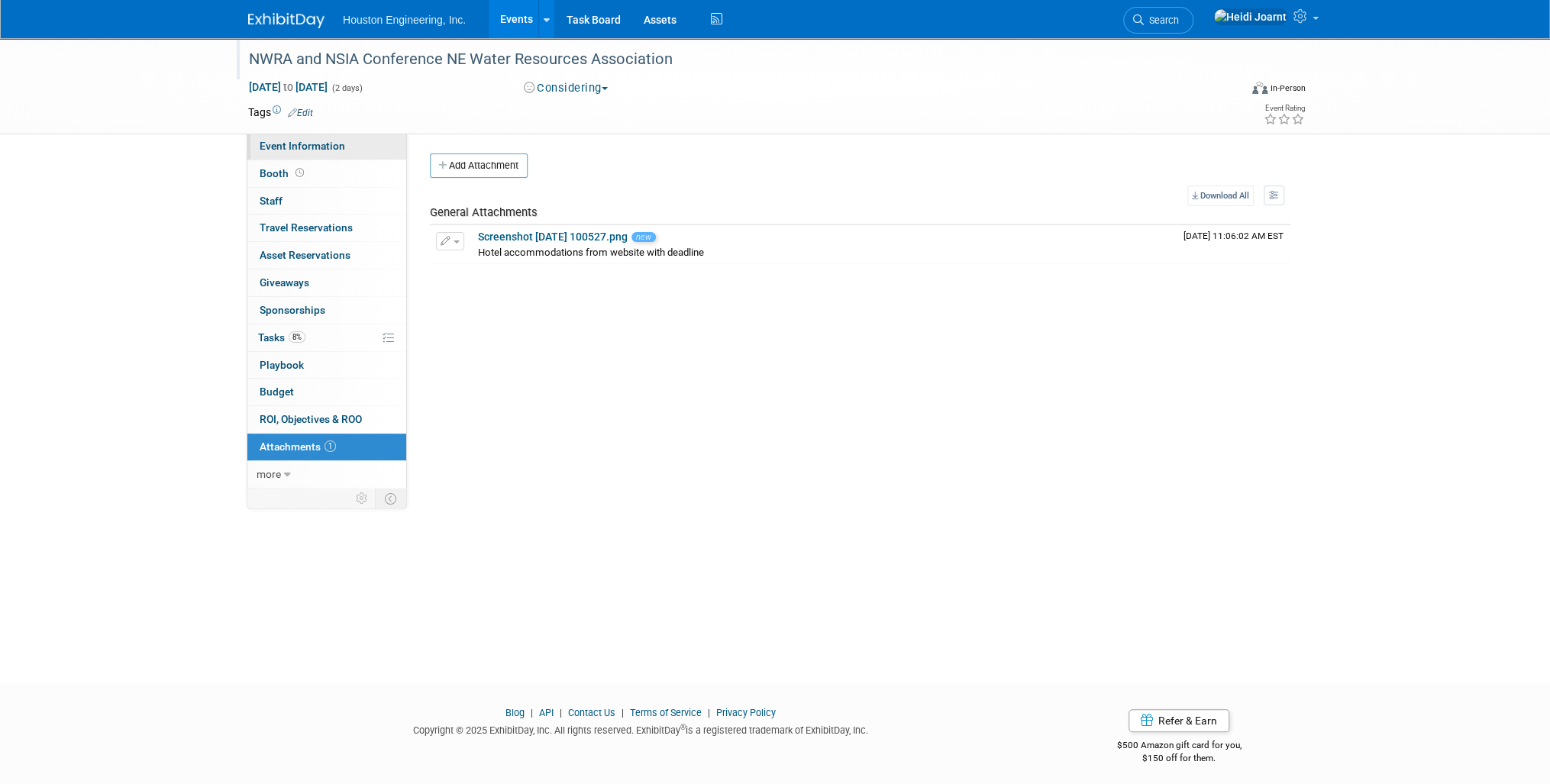
click at [289, 144] on span "Event Information" at bounding box center [302, 146] width 86 height 12
select select "1 - GNG/KO Needed"
select select "Pending"
select select "Water Resources"
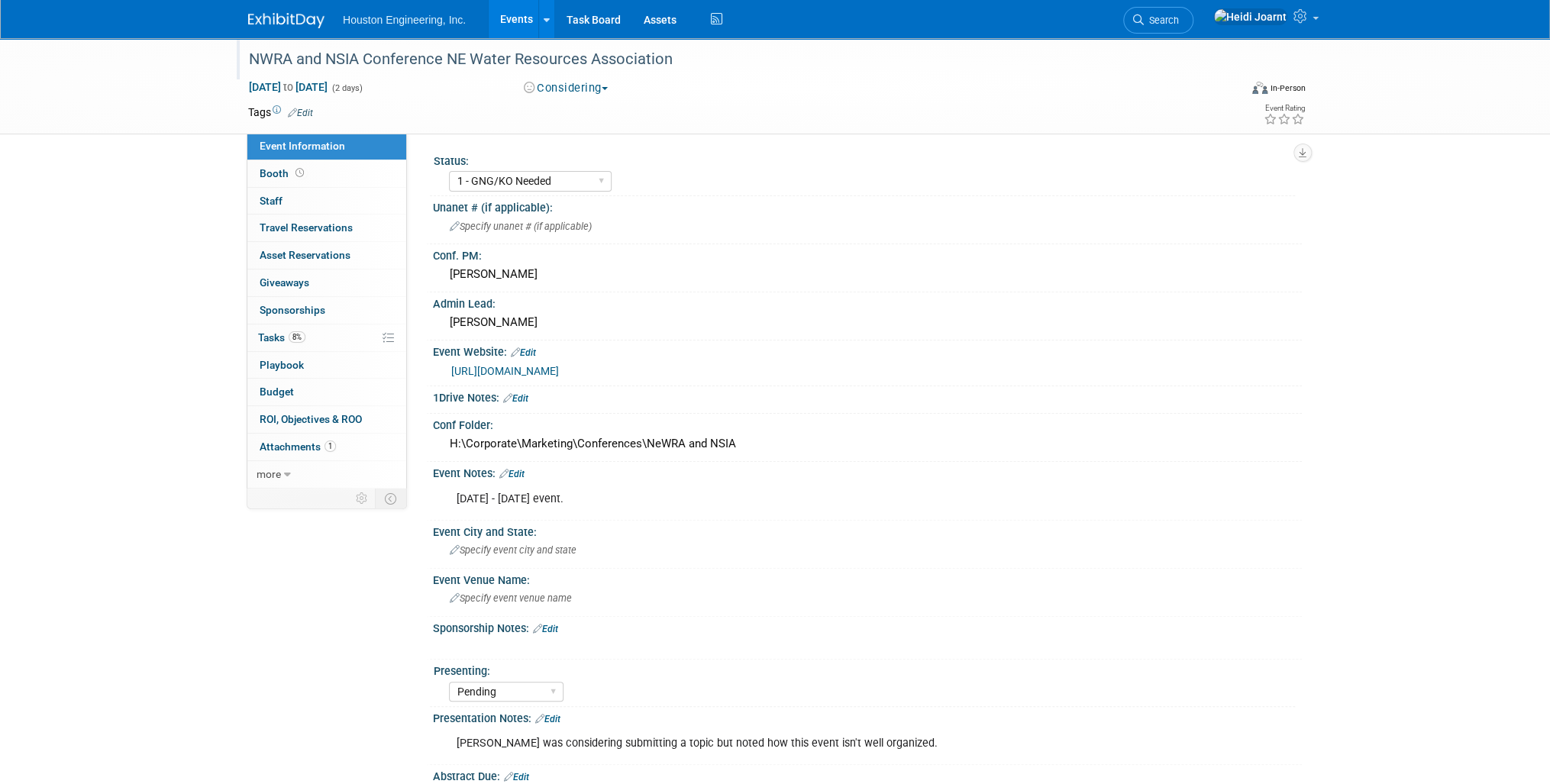
click at [521, 469] on link "Edit" at bounding box center [511, 474] width 26 height 11
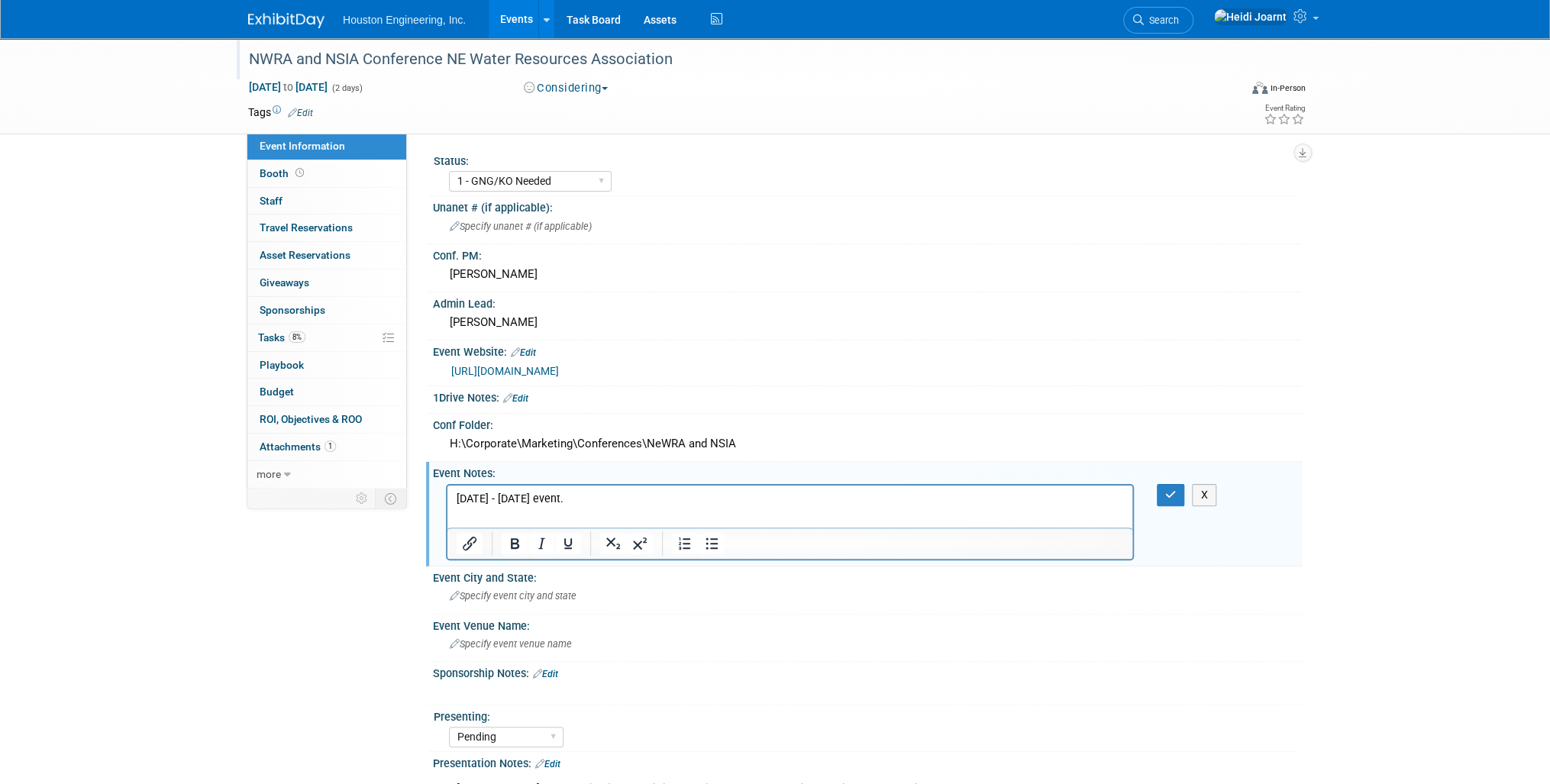
click at [699, 506] on html "Sunday - Tuesday event." at bounding box center [790, 495] width 685 height 21
click at [572, 500] on p "Sunday - Tuesday event. Hotel reservations due by Oct 23 if needed." at bounding box center [790, 498] width 668 height 15
drag, startPoint x: 654, startPoint y: 500, endPoint x: 570, endPoint y: 500, distance: 84.0
click at [570, 500] on p "Sunday - Tuesday event, attend all days?. Hotel reservations due by Oct 23 if n…" at bounding box center [790, 498] width 668 height 15
click at [489, 501] on p "Sunday is for Exhibit move in/setup and NSIA Board meeting. Hotel reservations …" at bounding box center [790, 498] width 668 height 15
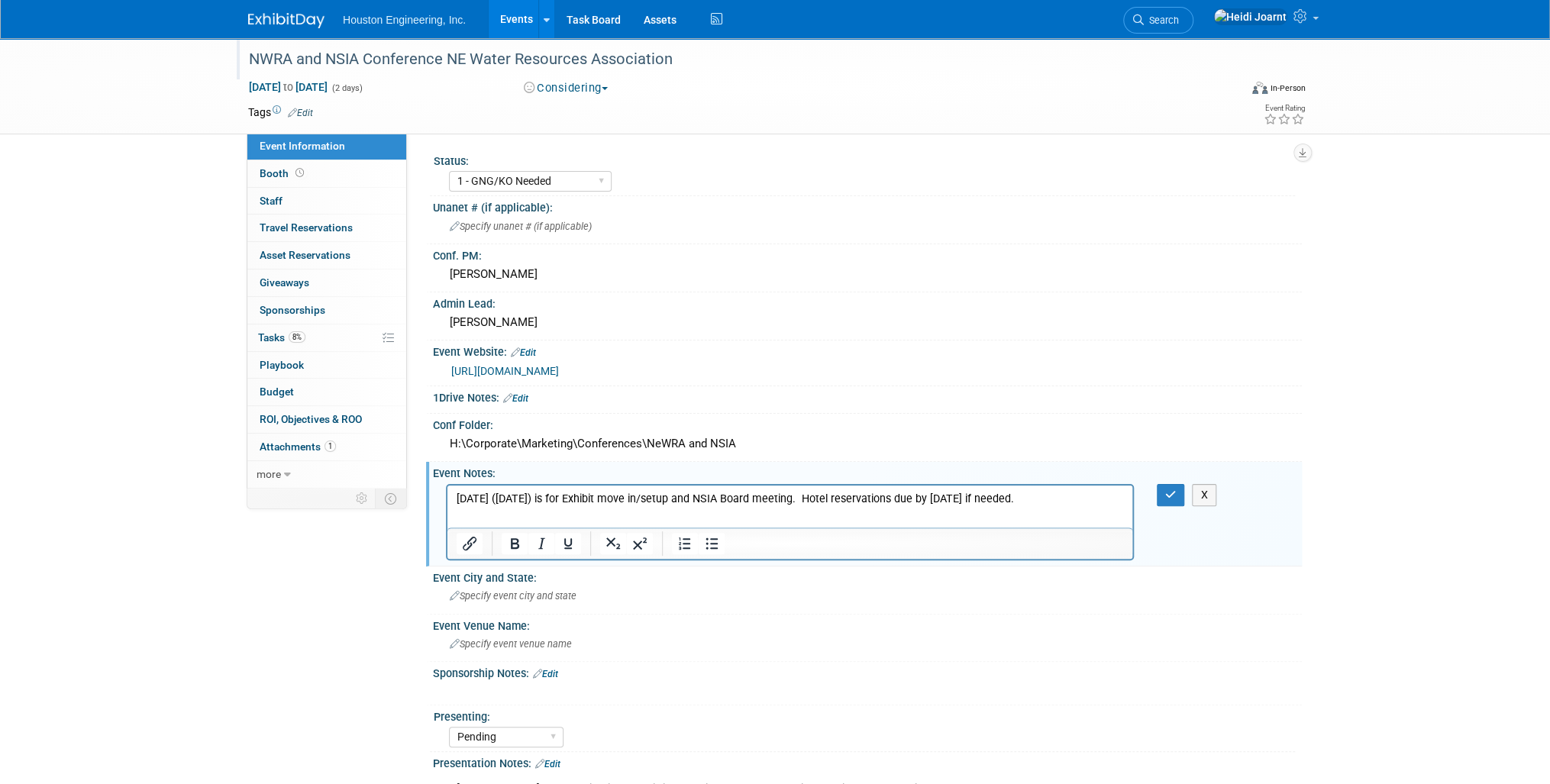
click at [803, 498] on p "Sunday (Nov 23) is for Exhibit move in/setup and NSIA Board meeting. Hotel rese…" at bounding box center [790, 498] width 668 height 15
click at [256, 64] on div "NWRA and NSIA Conference NE Water Resources Association" at bounding box center [730, 59] width 972 height 27
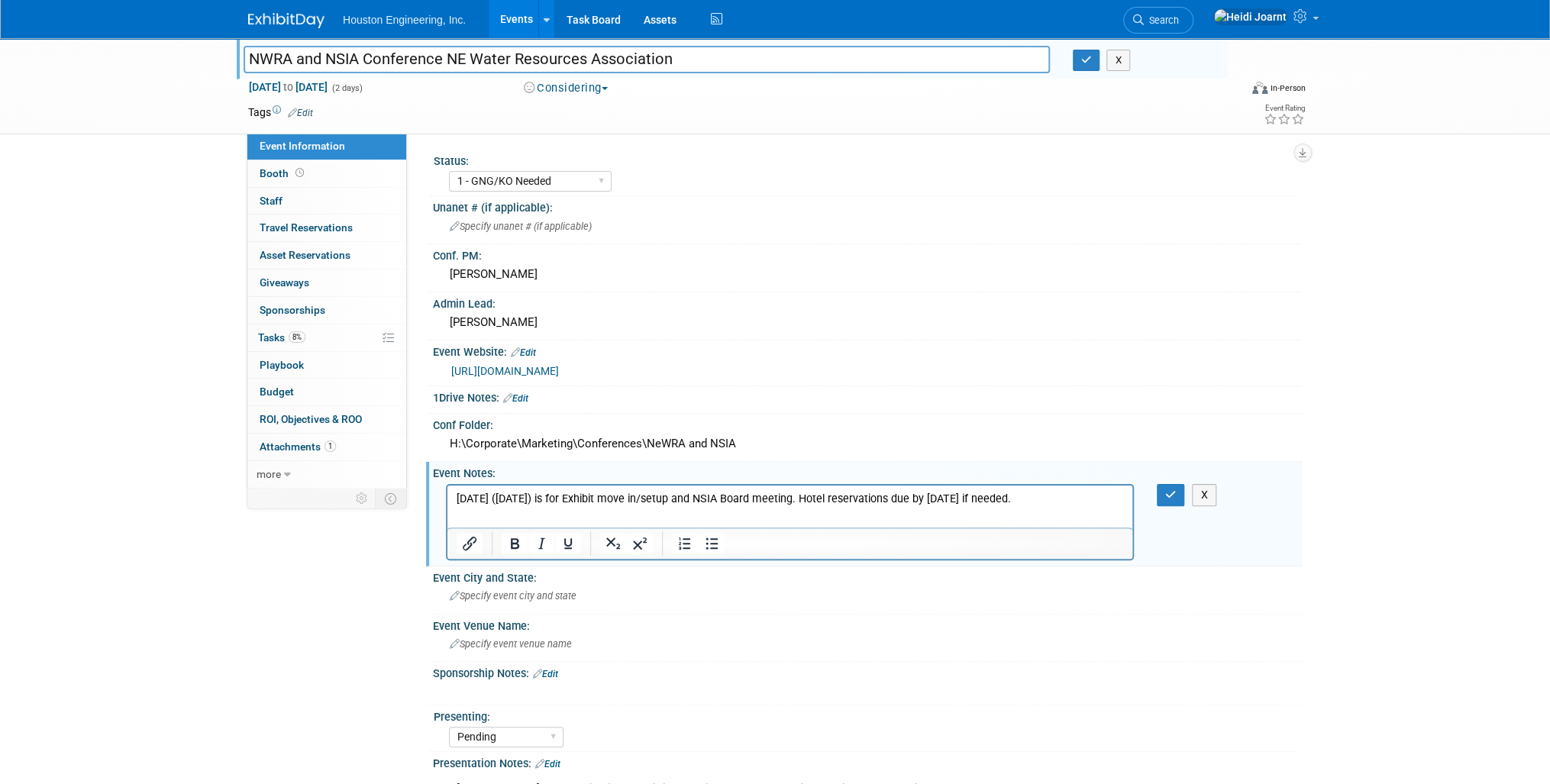
click at [256, 63] on input "NWRA and NSIA Conference NE Water Resources Association" at bounding box center [646, 59] width 806 height 26
click at [704, 61] on input "NeWRA and NSIA Conference NE Water Resources Association" at bounding box center [646, 59] width 806 height 26
type input "NeWRA and NSIA Conference NE Water Resources Association"
click at [1078, 56] on button "button" at bounding box center [1086, 60] width 27 height 21
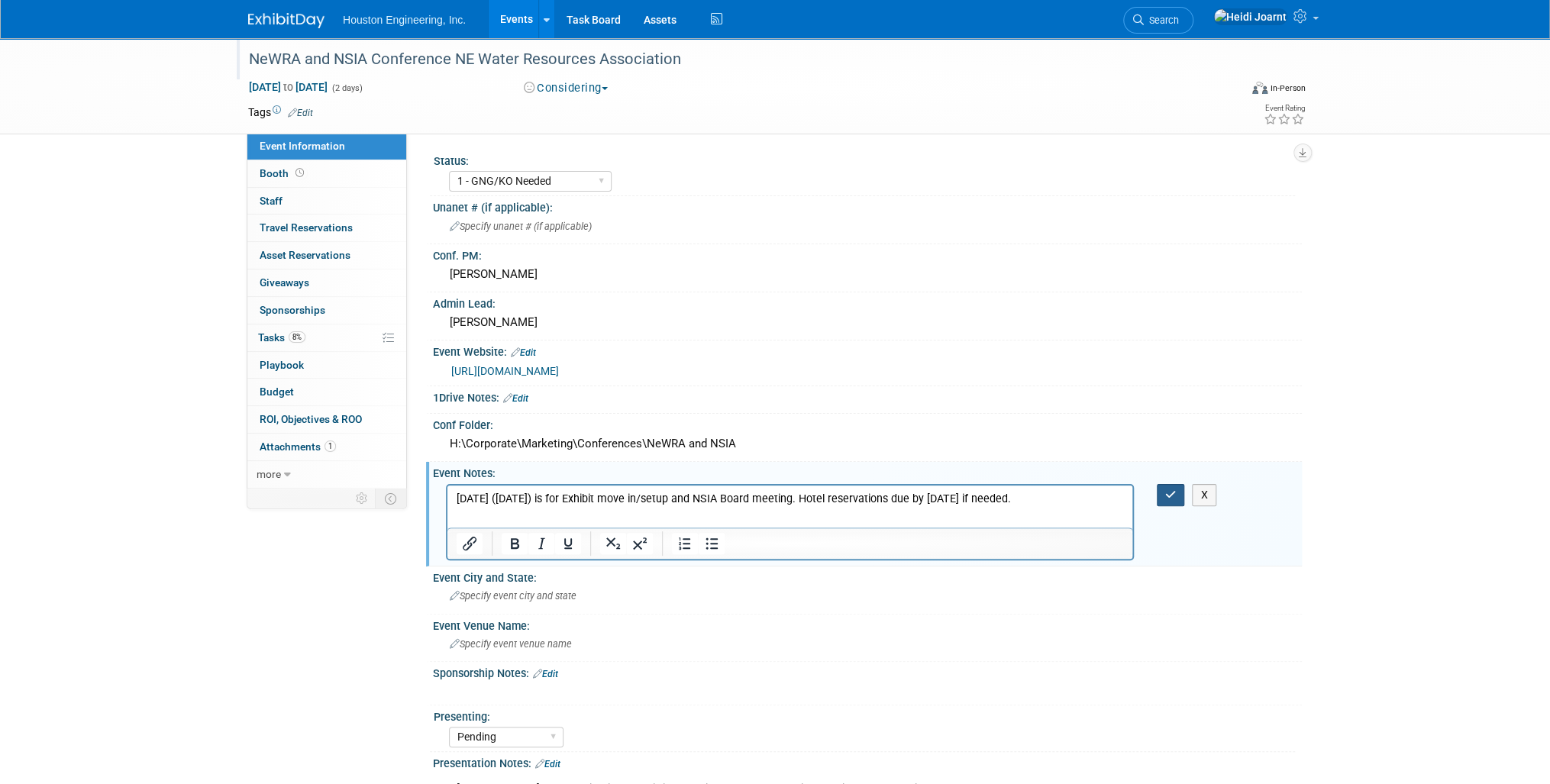
click at [1176, 494] on icon "button" at bounding box center [1170, 494] width 11 height 11
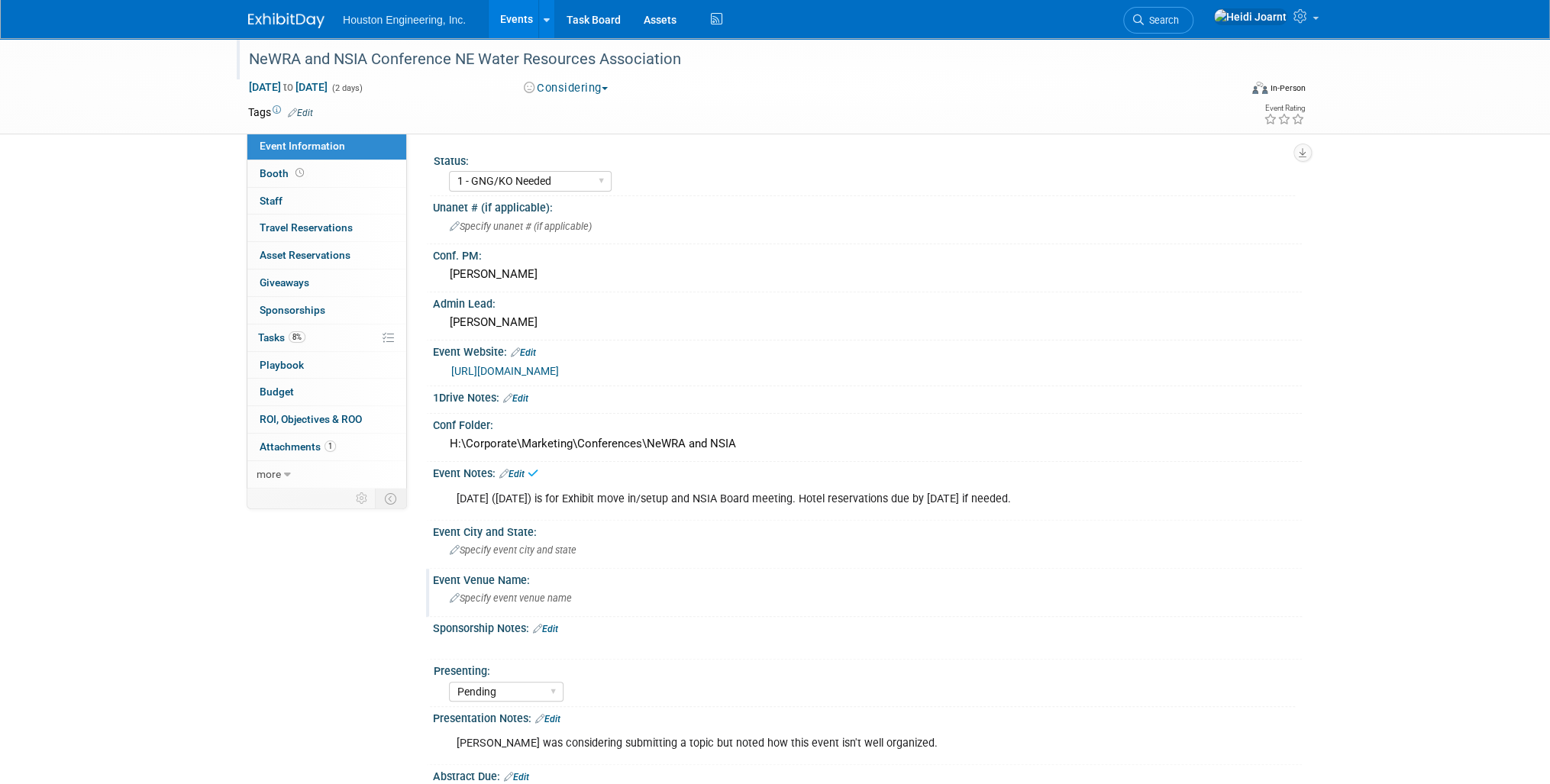
click at [504, 599] on span "Specify event venue name" at bounding box center [510, 598] width 122 height 11
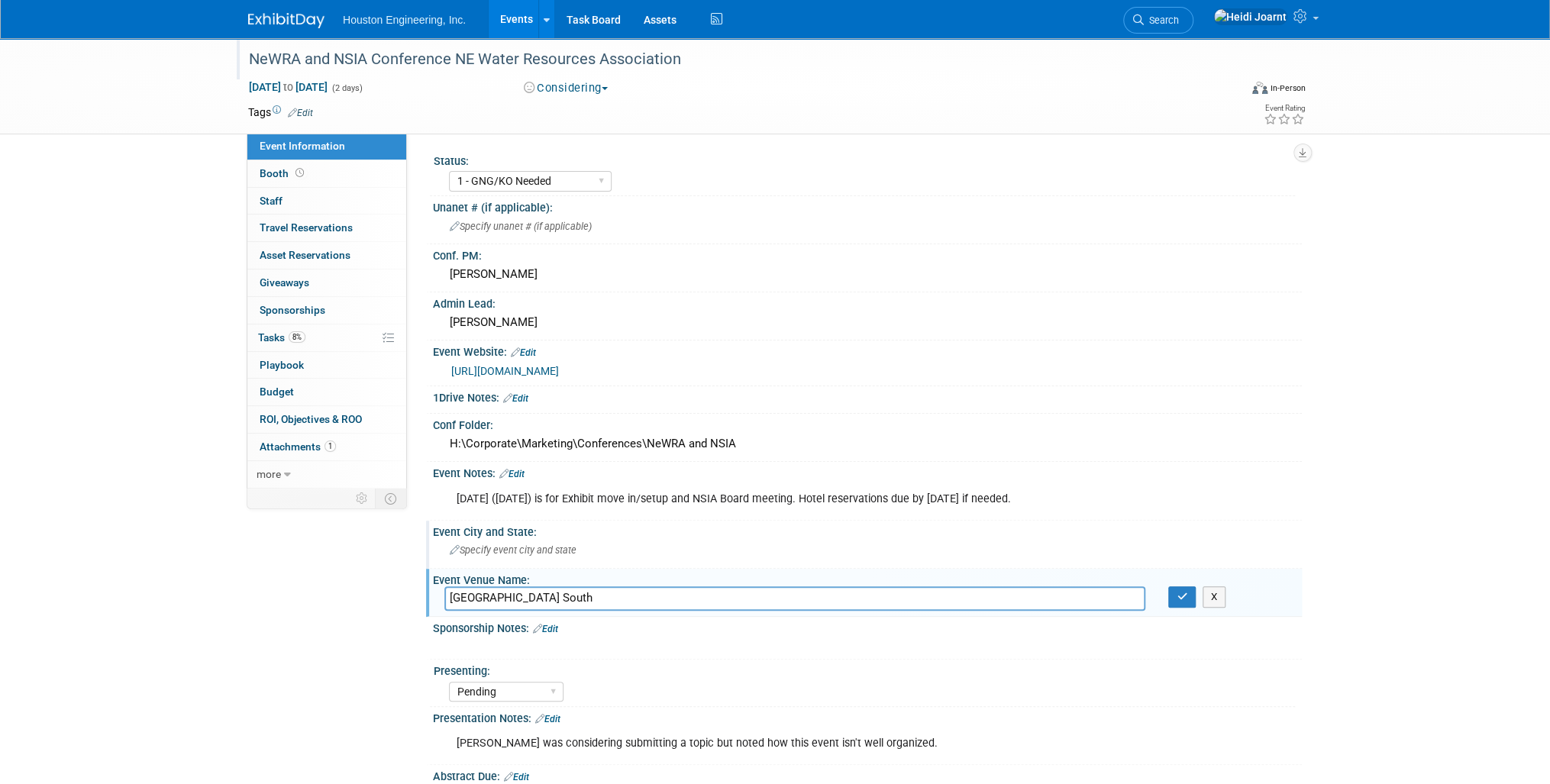
type input "Younes Conference Center South"
click at [527, 548] on span "Specify event city and state" at bounding box center [513, 549] width 127 height 11
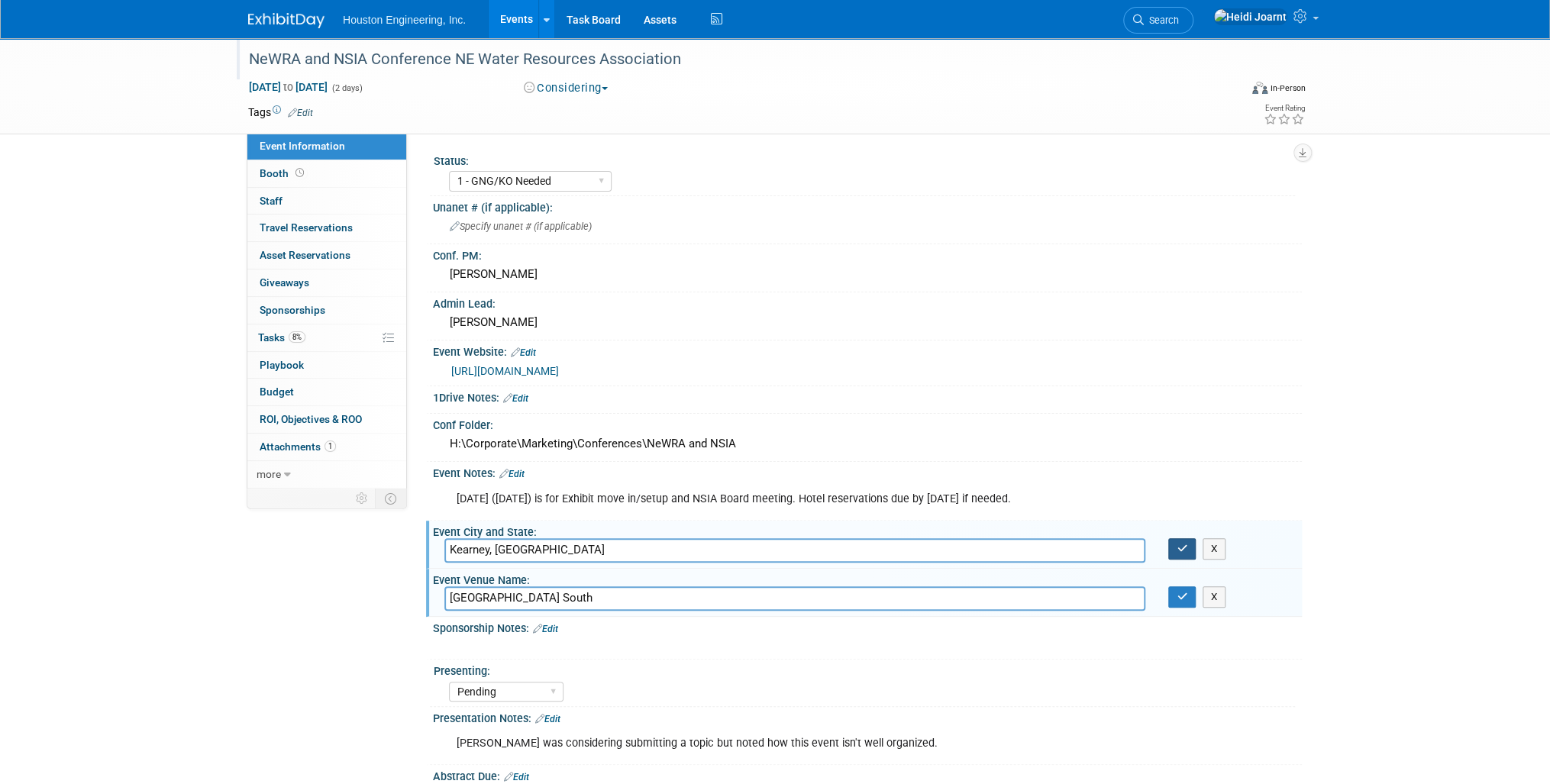
type input "Kearney, NE"
click at [1177, 546] on icon "button" at bounding box center [1182, 548] width 11 height 10
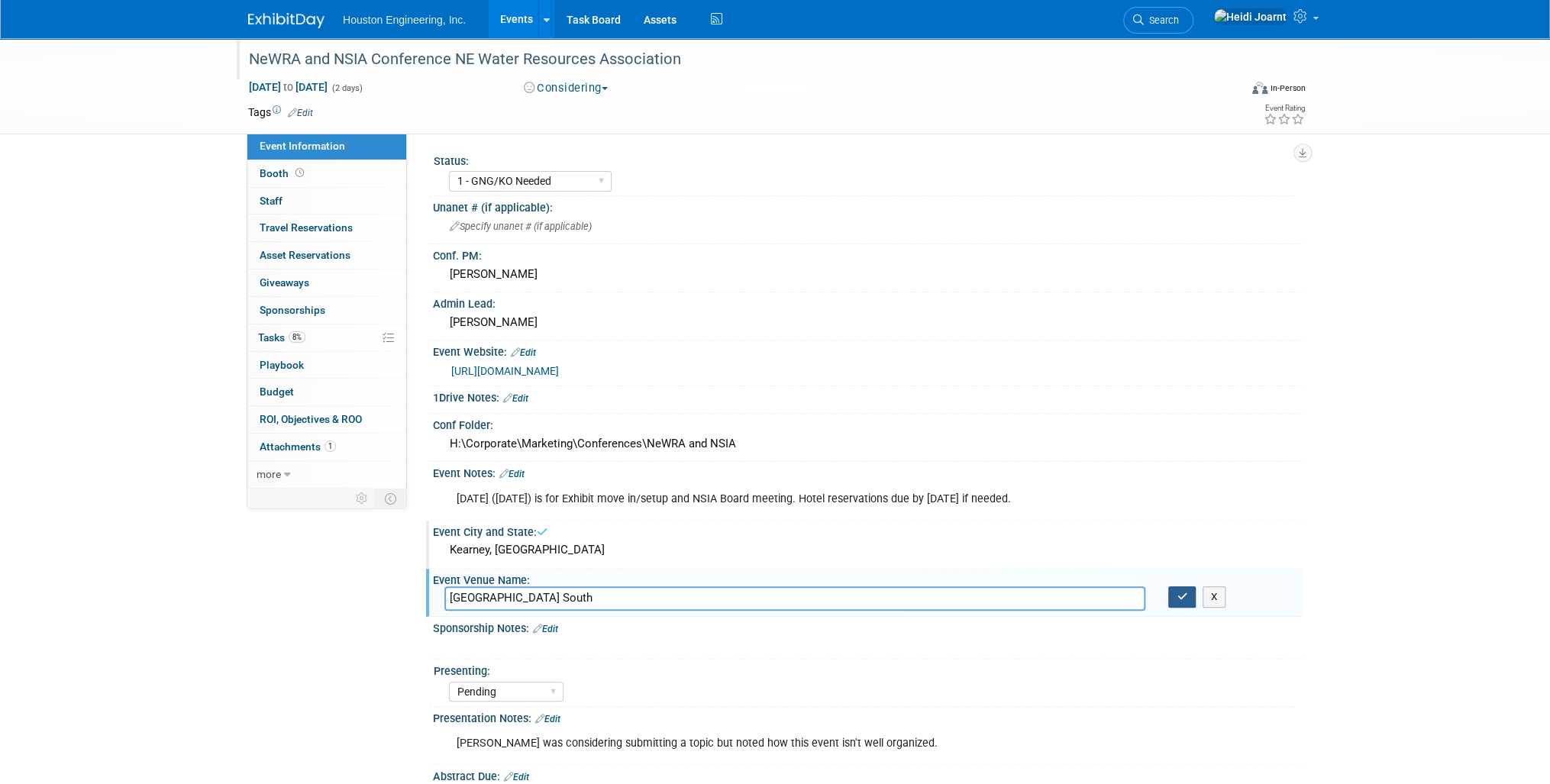
click at [1180, 592] on icon "button" at bounding box center [1182, 596] width 11 height 10
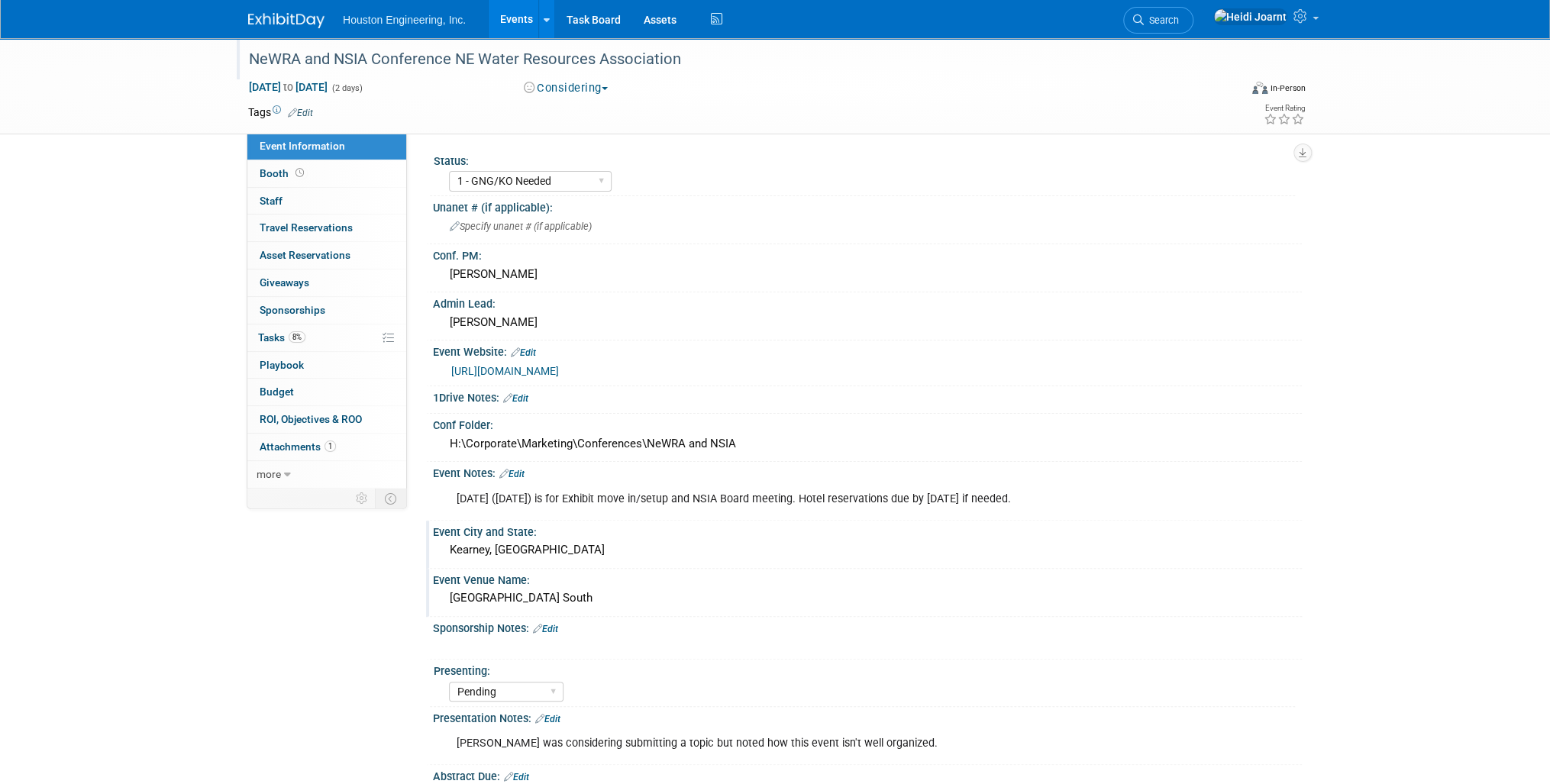
scroll to position [183, 0]
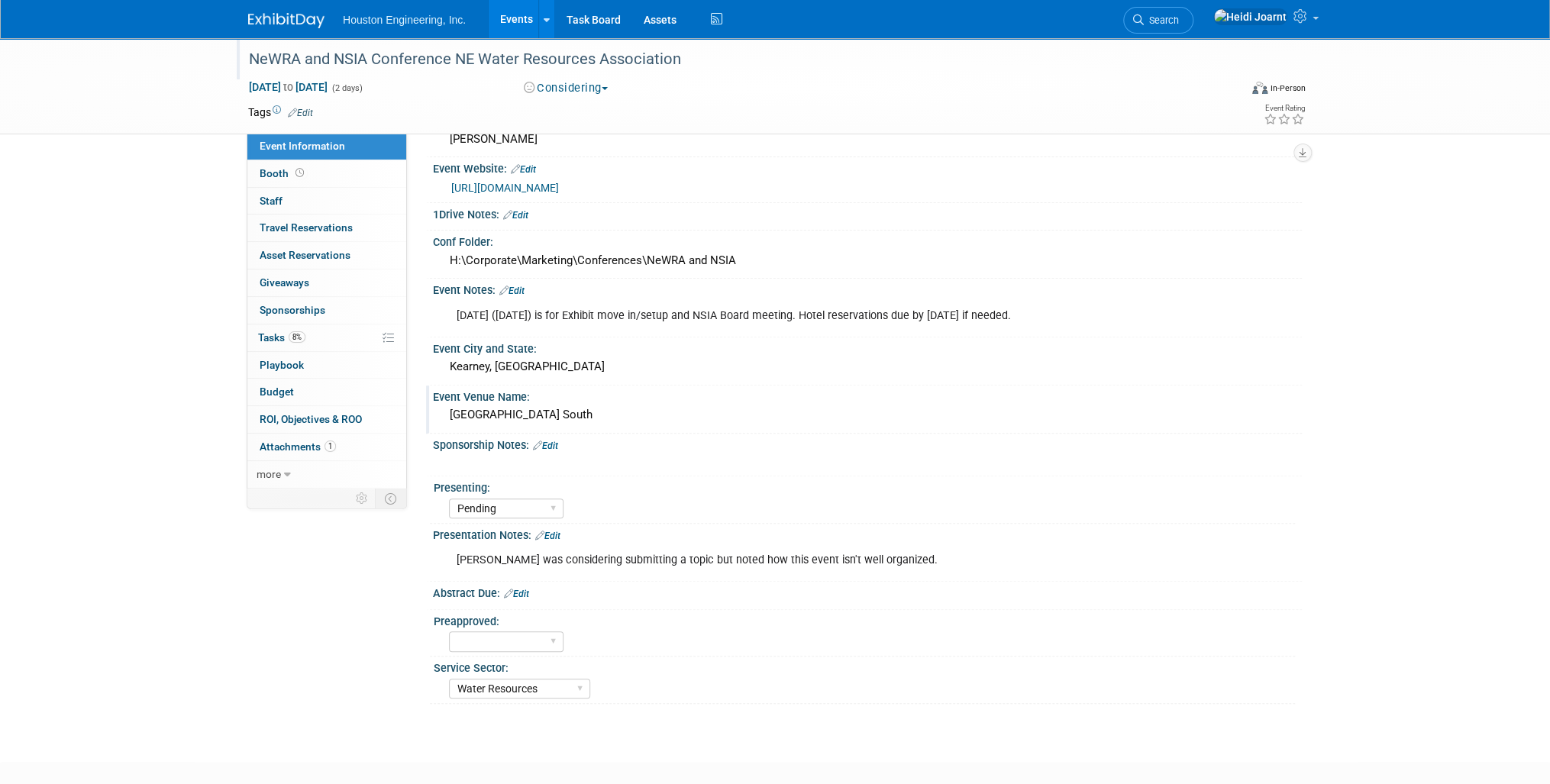
click at [547, 441] on link "Edit" at bounding box center [545, 446] width 26 height 11
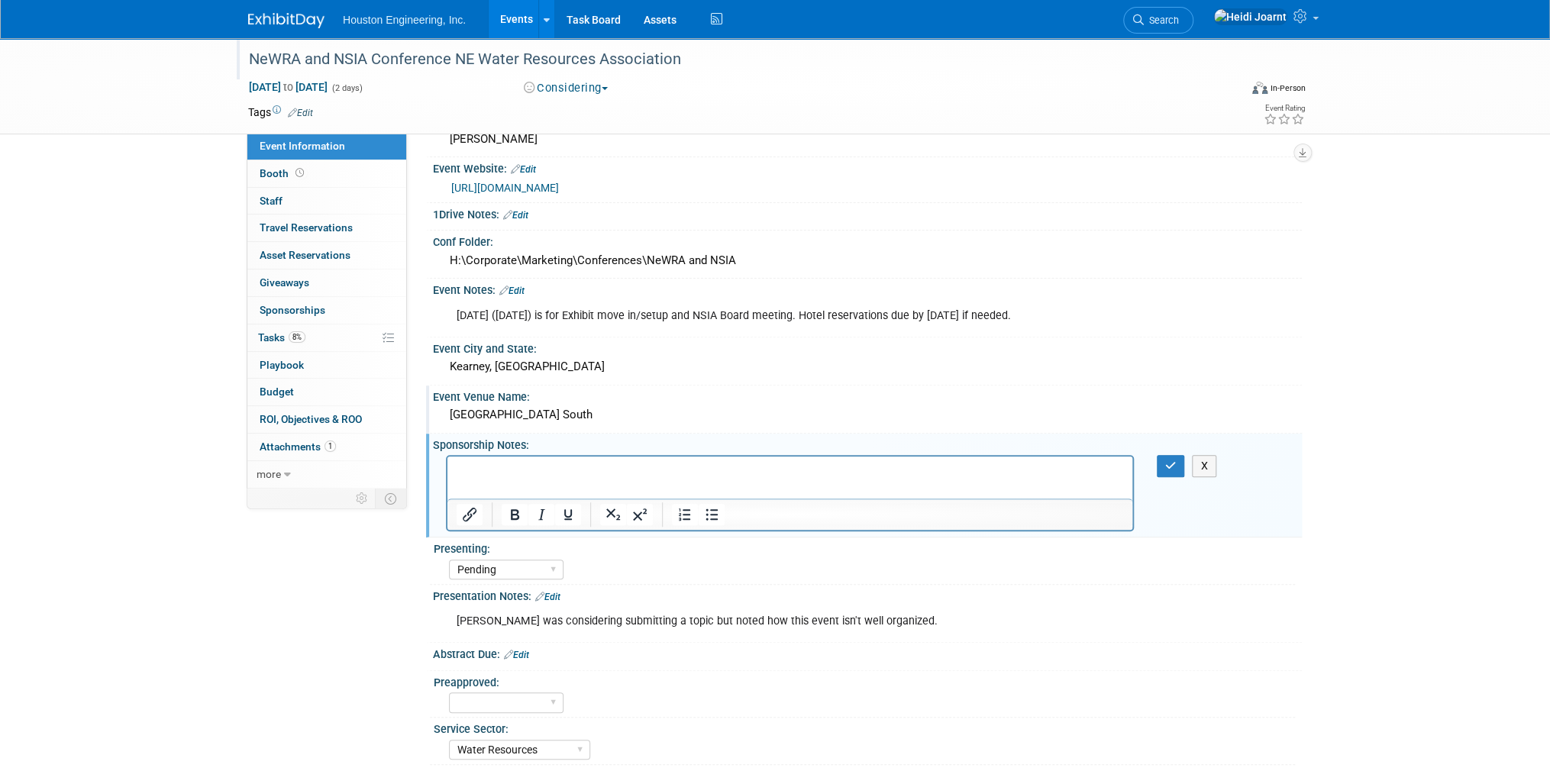
scroll to position [0, 0]
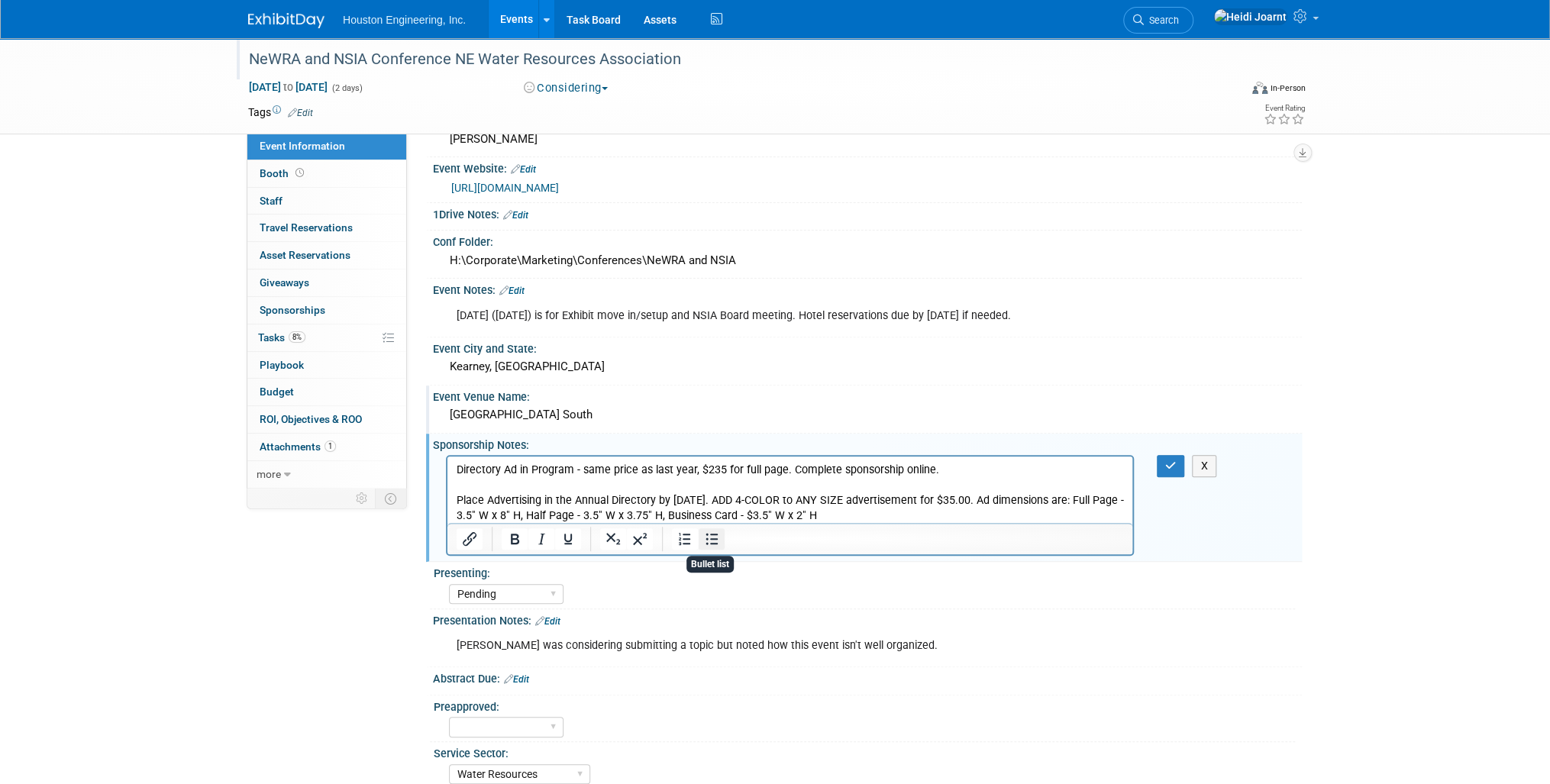
click at [713, 531] on icon "Bullet list" at bounding box center [711, 539] width 19 height 19
click at [803, 501] on li "Place Advertising in the Annual Directory by NOVEMBER 1, 2024. ADD 4-COLOR to A…" at bounding box center [805, 509] width 637 height 31
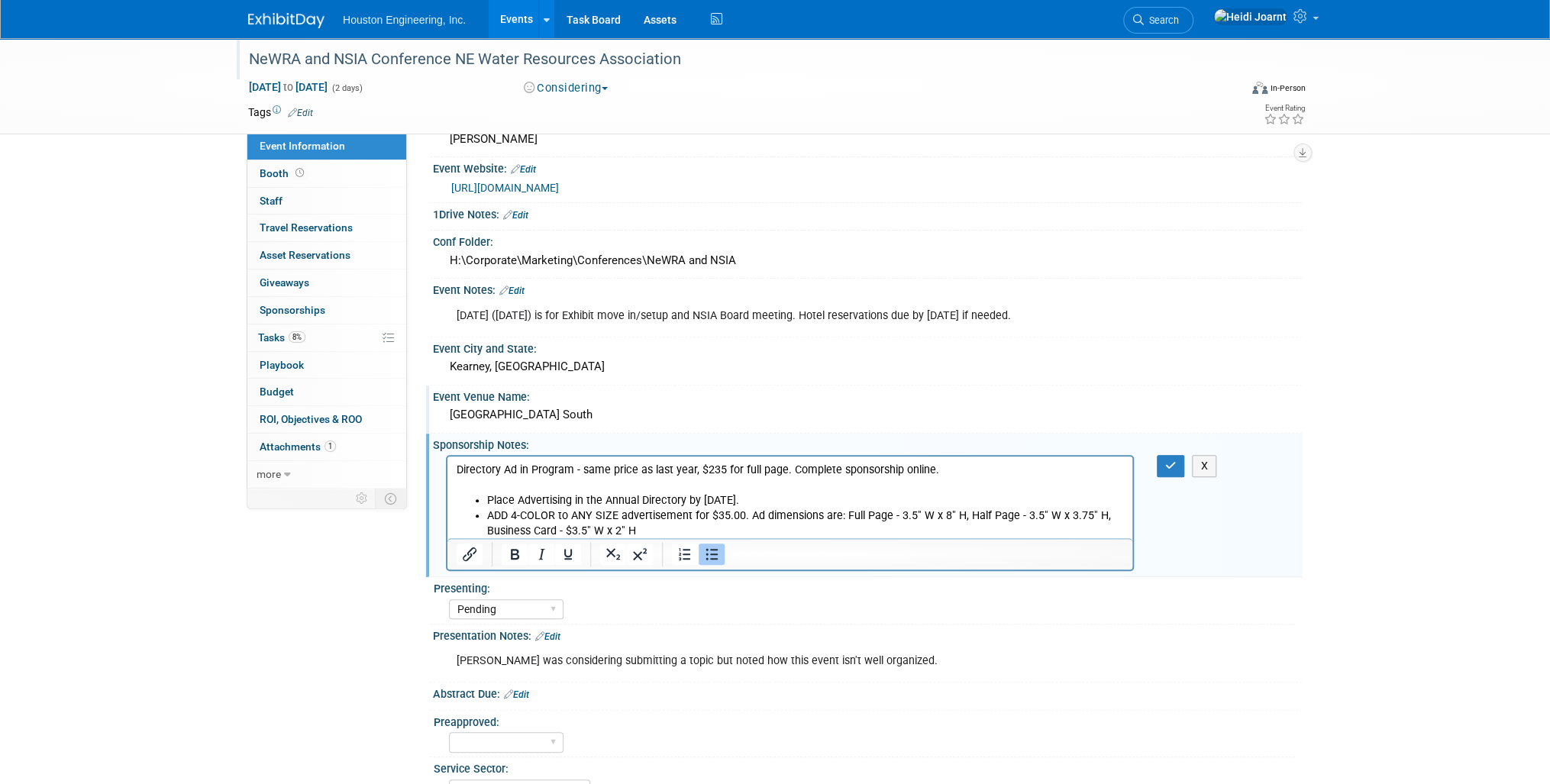
drag, startPoint x: 803, startPoint y: 501, endPoint x: 702, endPoint y: 504, distance: 101.0
click at [702, 504] on li "Place Advertising in the Annual Directory by NOVEMBER 1, 2024." at bounding box center [805, 501] width 637 height 15
click at [733, 531] on li "ADD 4-COLOR to ANY SIZE advertisement for $35.00. Ad dimensions are: Full Page …" at bounding box center [805, 524] width 637 height 31
click at [779, 471] on p "Directory Ad in Program - same price as last year, $235 for full page. Complete…" at bounding box center [790, 470] width 668 height 15
drag, startPoint x: 745, startPoint y: 519, endPoint x: 473, endPoint y: 514, distance: 272.0
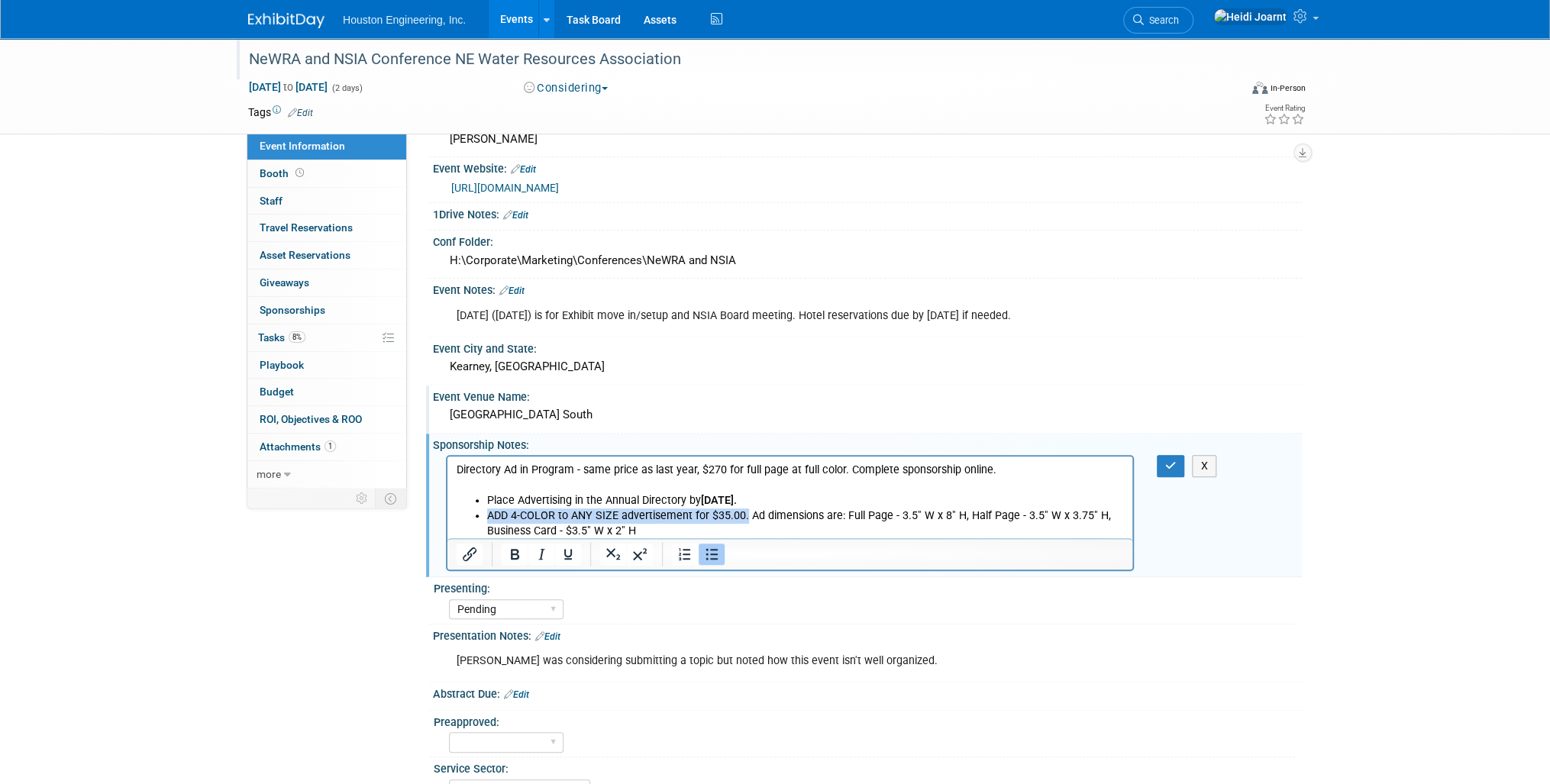
click at [473, 514] on ul "Place Advertising in the Annual Directory by NOVEMBER 1, 2024. ADD 4-COLOR to A…" at bounding box center [790, 516] width 668 height 46
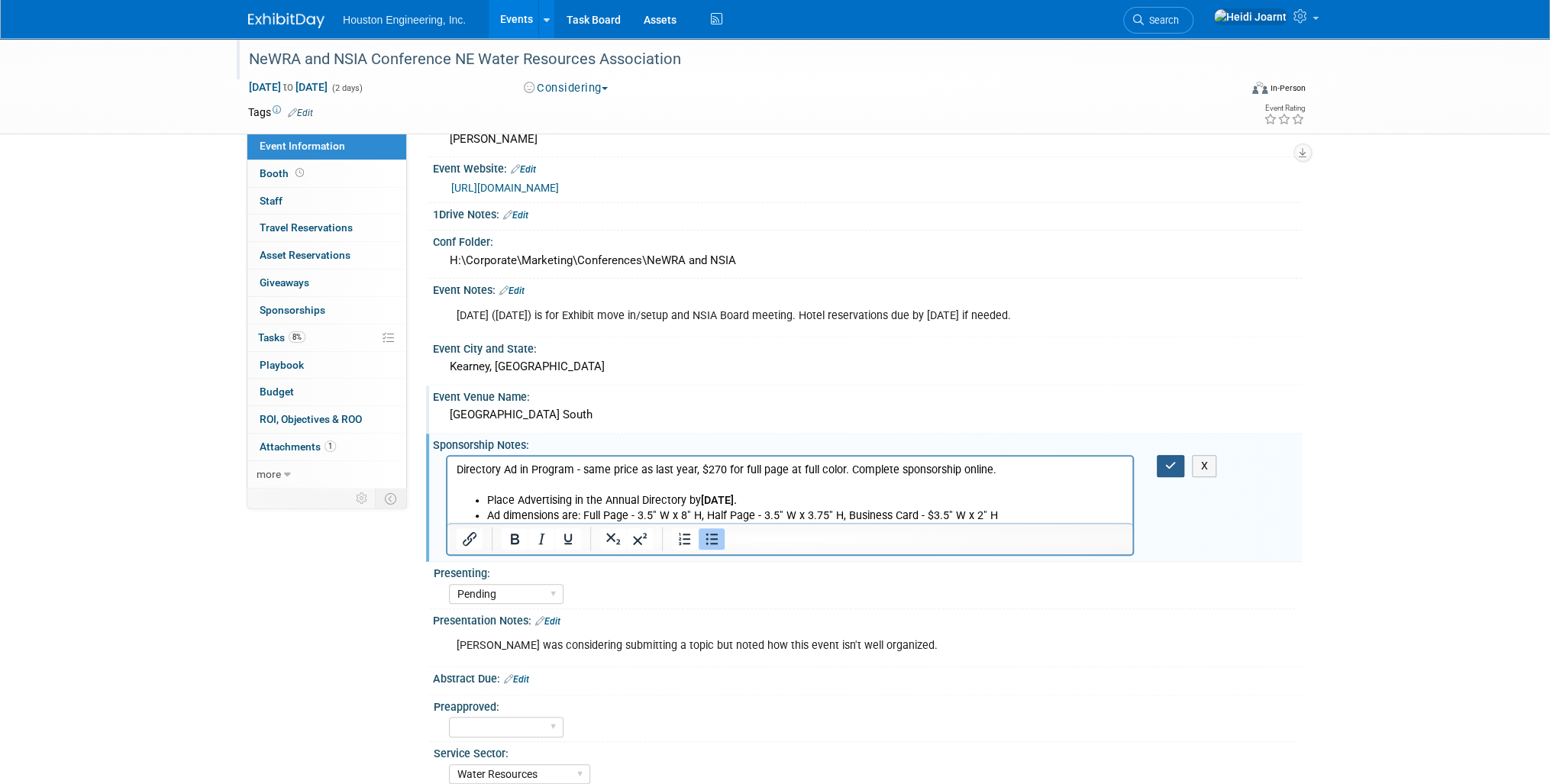
click at [1164, 462] on button "button" at bounding box center [1171, 465] width 28 height 22
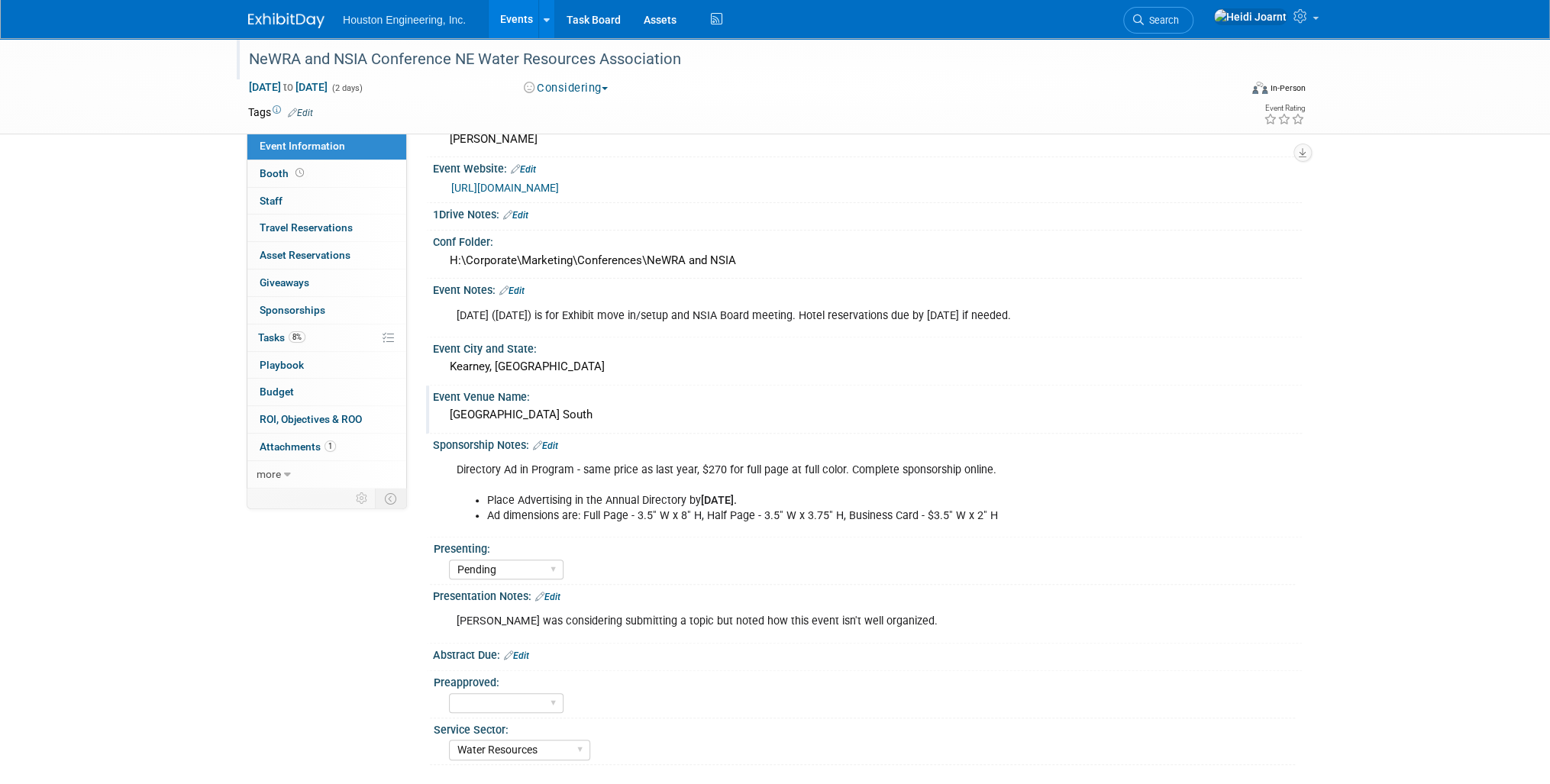
click at [553, 441] on link "Edit" at bounding box center [545, 446] width 26 height 11
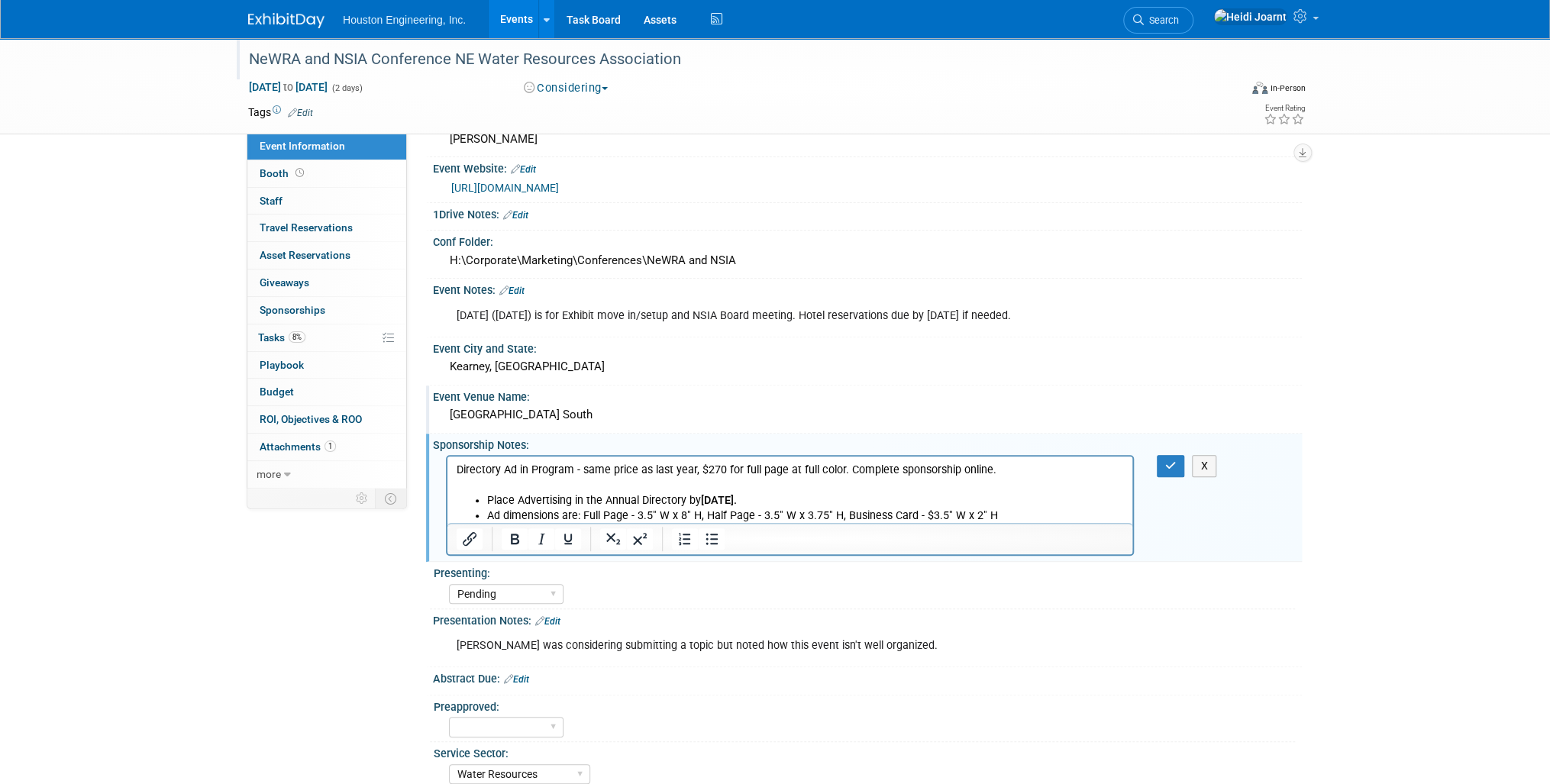
click at [1013, 471] on p "Directory Ad in Program - same price as last year, $270 for full page at full c…" at bounding box center [790, 478] width 668 height 31
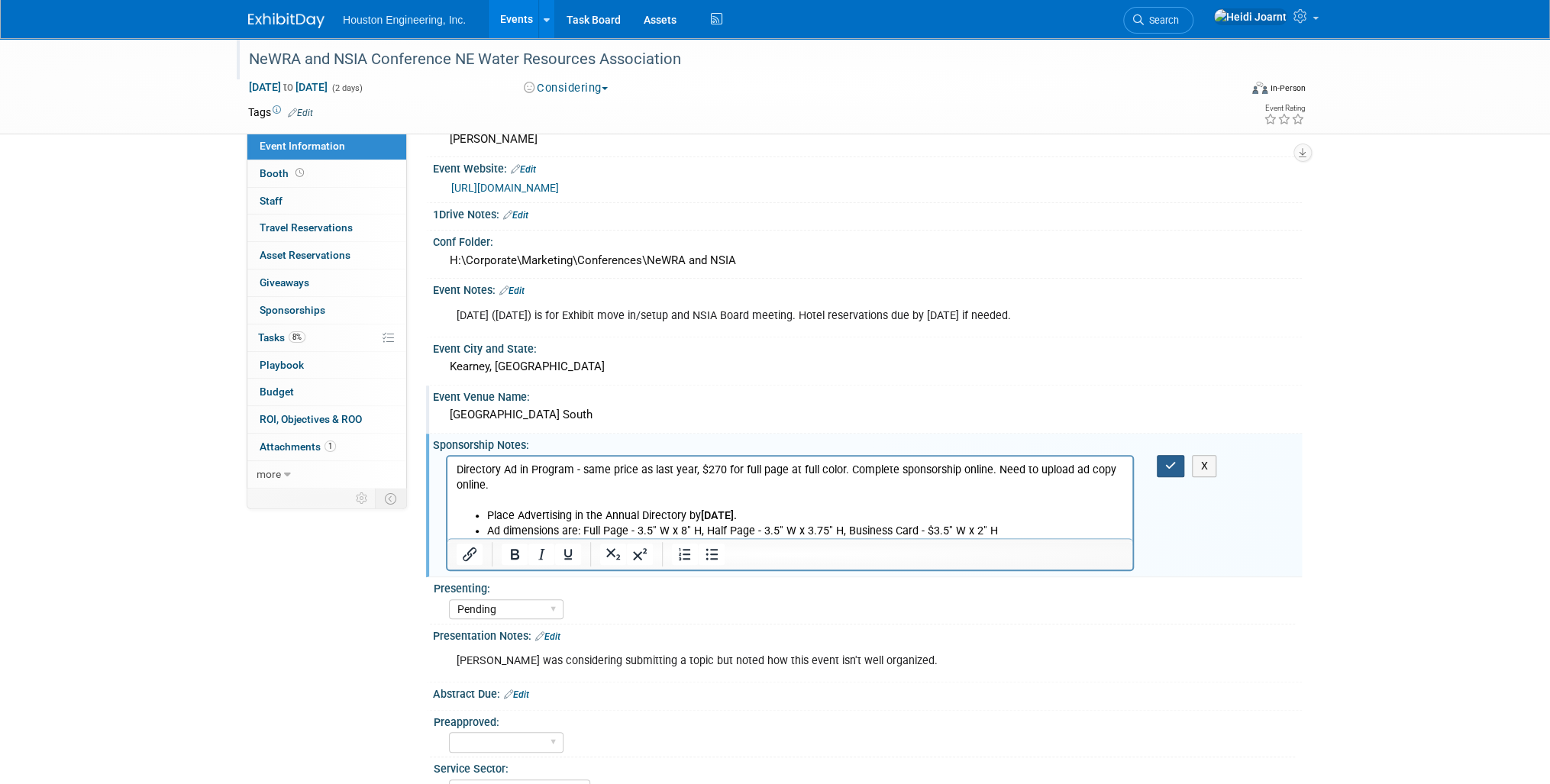
click at [1160, 455] on button "button" at bounding box center [1171, 465] width 28 height 22
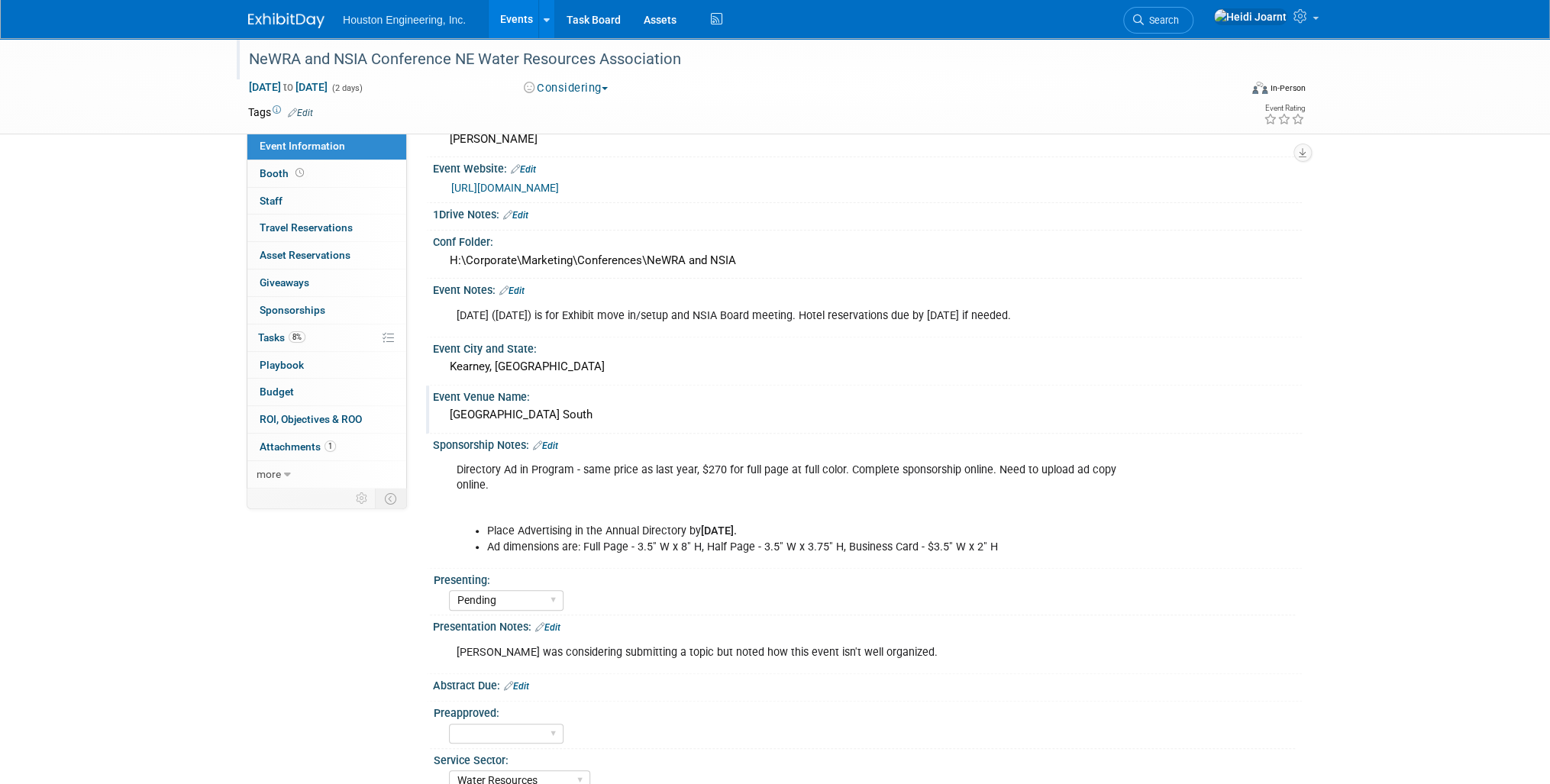
click at [553, 455] on div "Directory Ad in Program - same price as last year, $270 for full page at full c…" at bounding box center [790, 508] width 688 height 107
click at [553, 441] on link "Edit" at bounding box center [545, 446] width 26 height 11
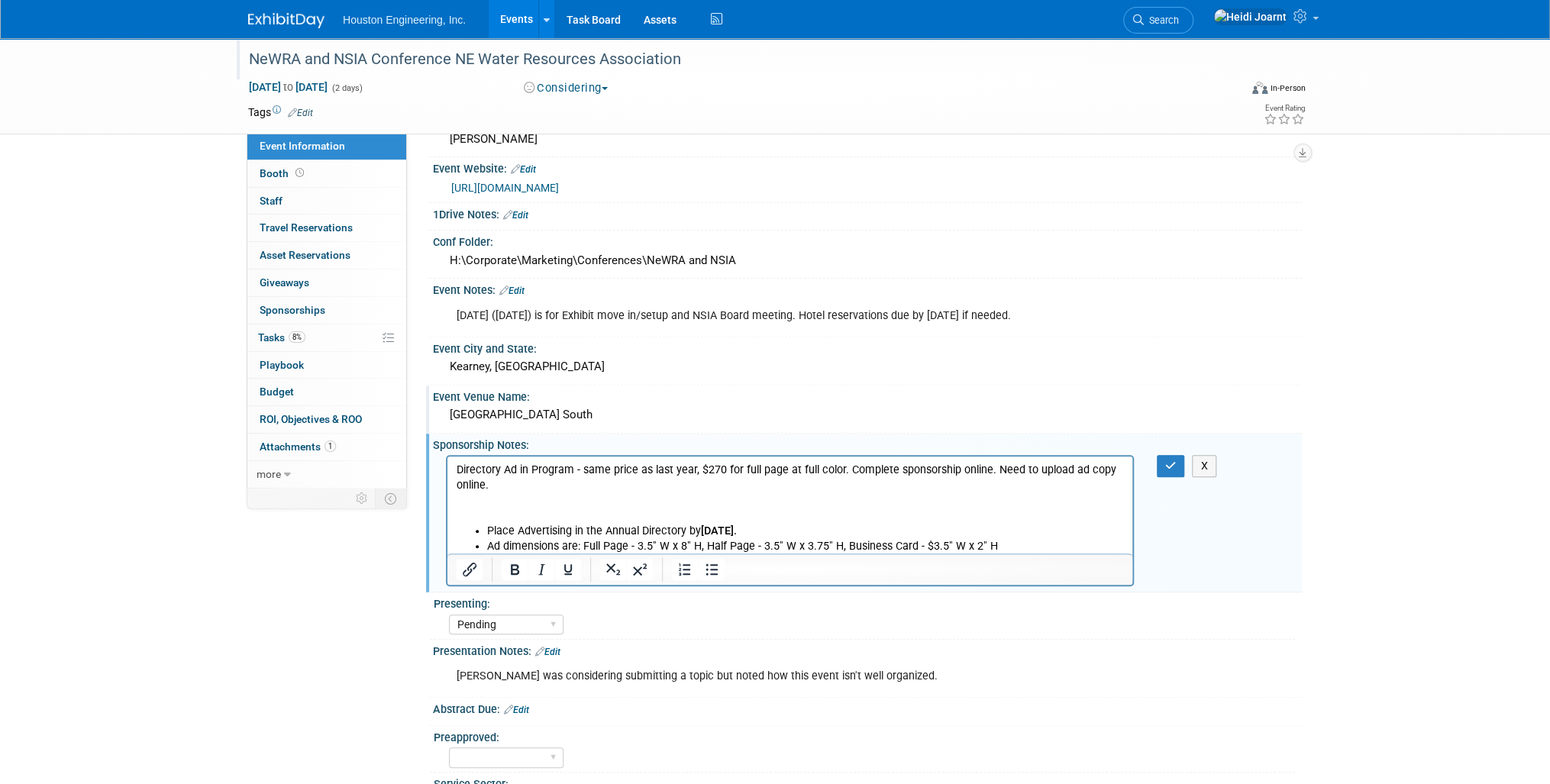
click at [533, 494] on p "Directory Ad in Program - same price as last year, $270 for full page at full c…" at bounding box center [790, 493] width 668 height 61
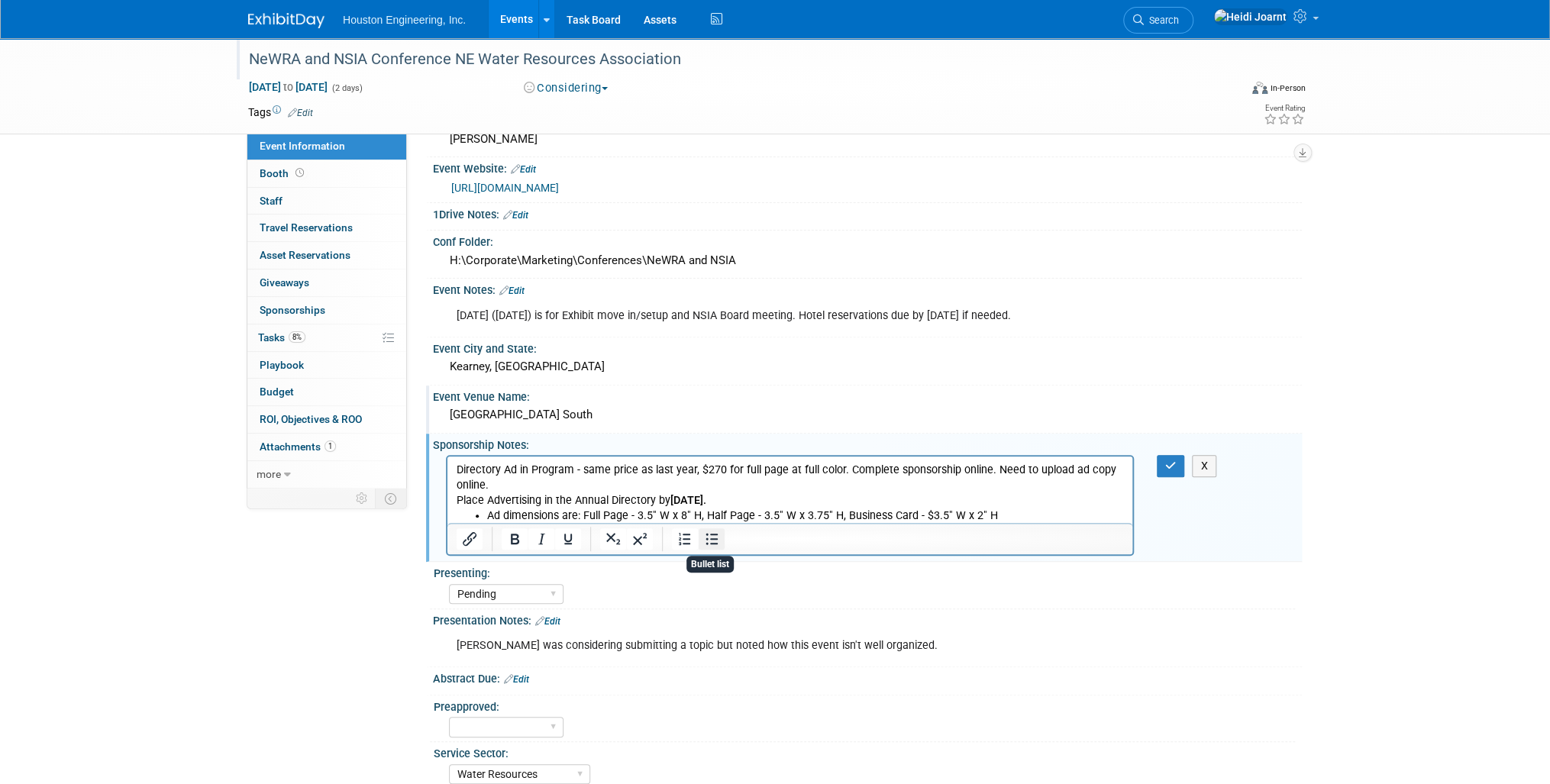
click at [712, 537] on icon "Bullet list" at bounding box center [711, 539] width 19 height 19
click at [1178, 464] on button "button" at bounding box center [1171, 465] width 28 height 22
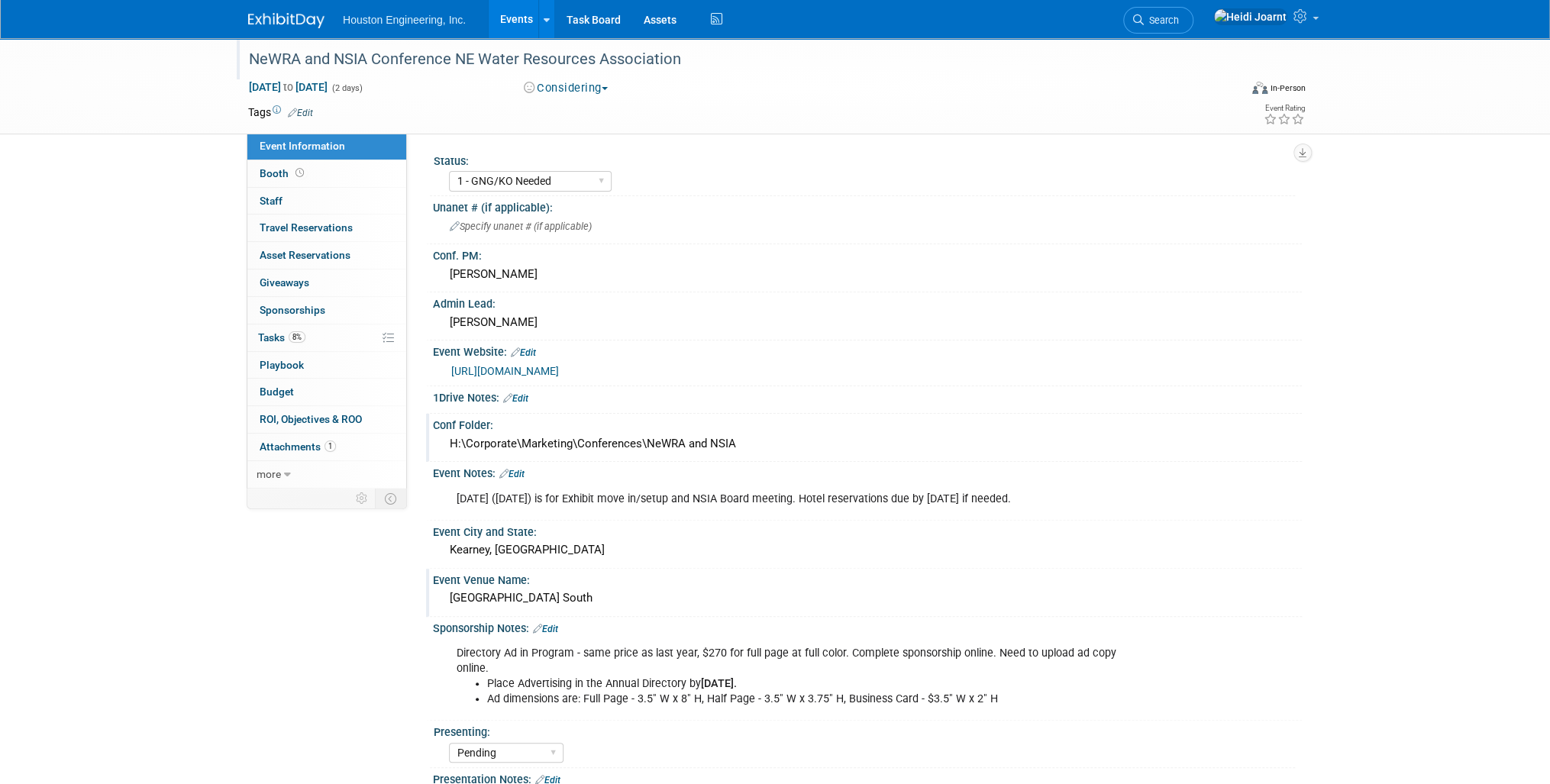
click at [760, 440] on div "H:\Corporate\Marketing\Conferences\NeWRA and NSIA" at bounding box center [867, 443] width 846 height 24
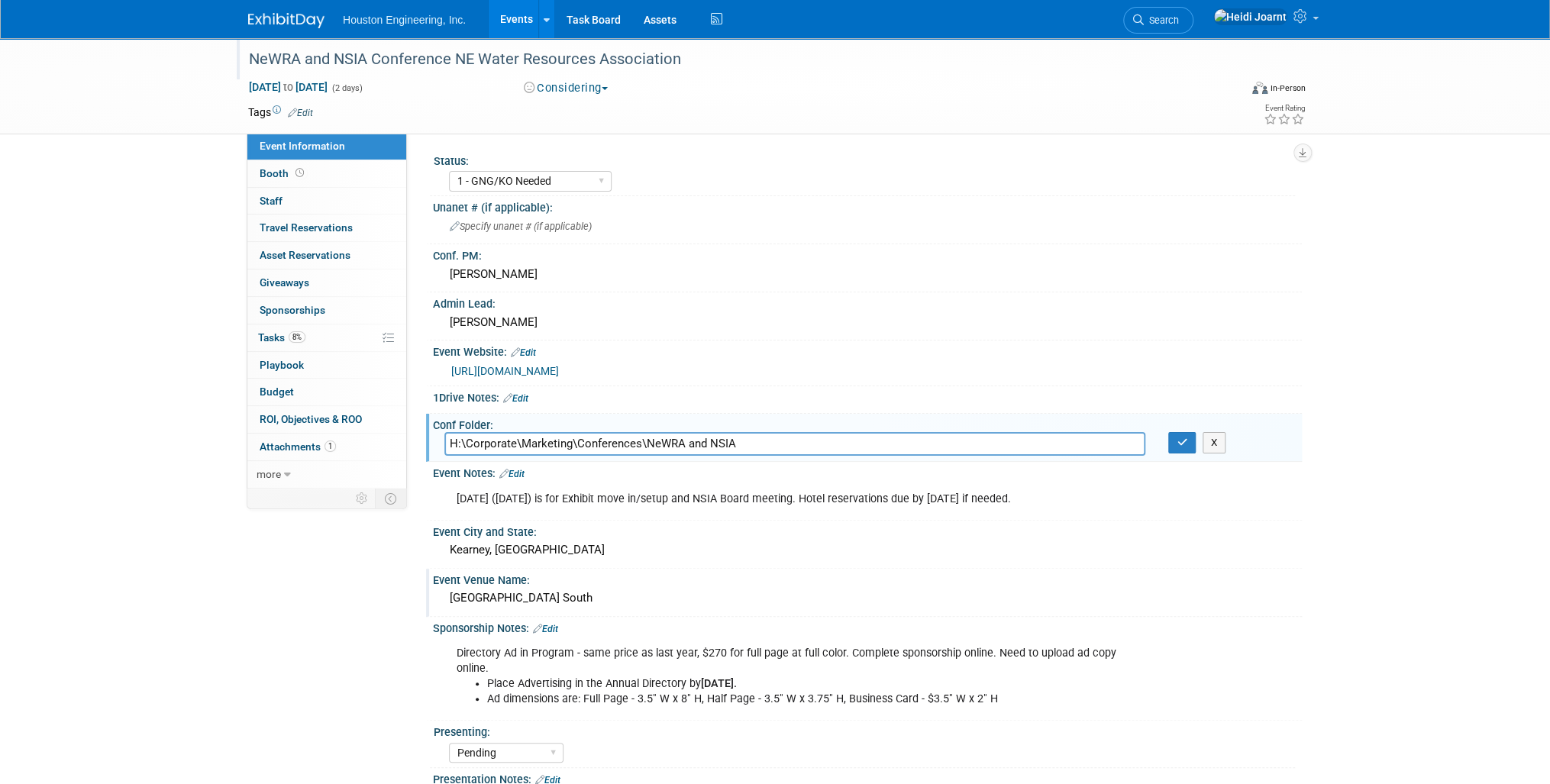
drag, startPoint x: 760, startPoint y: 440, endPoint x: 451, endPoint y: 448, distance: 309.1
click at [451, 448] on input "H:\Corporate\Marketing\Conferences\NeWRA and NSIA" at bounding box center [795, 443] width 701 height 24
click at [1179, 440] on icon "button" at bounding box center [1182, 441] width 11 height 10
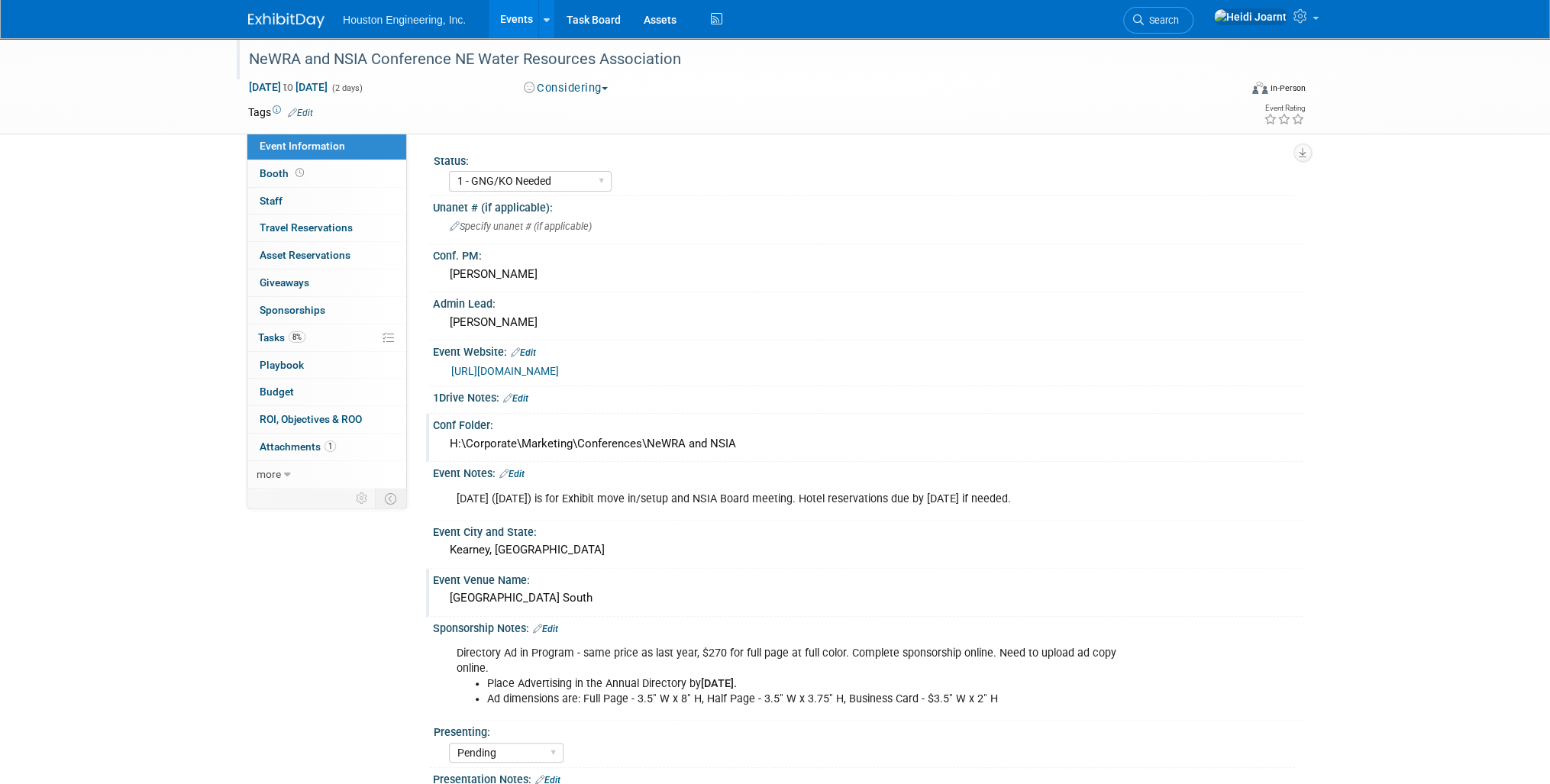
click at [603, 86] on button "Considering" at bounding box center [566, 88] width 95 height 16
click at [559, 373] on link "https://www.newra.net/nwra-nsia-joint-convention/" at bounding box center [505, 371] width 108 height 12
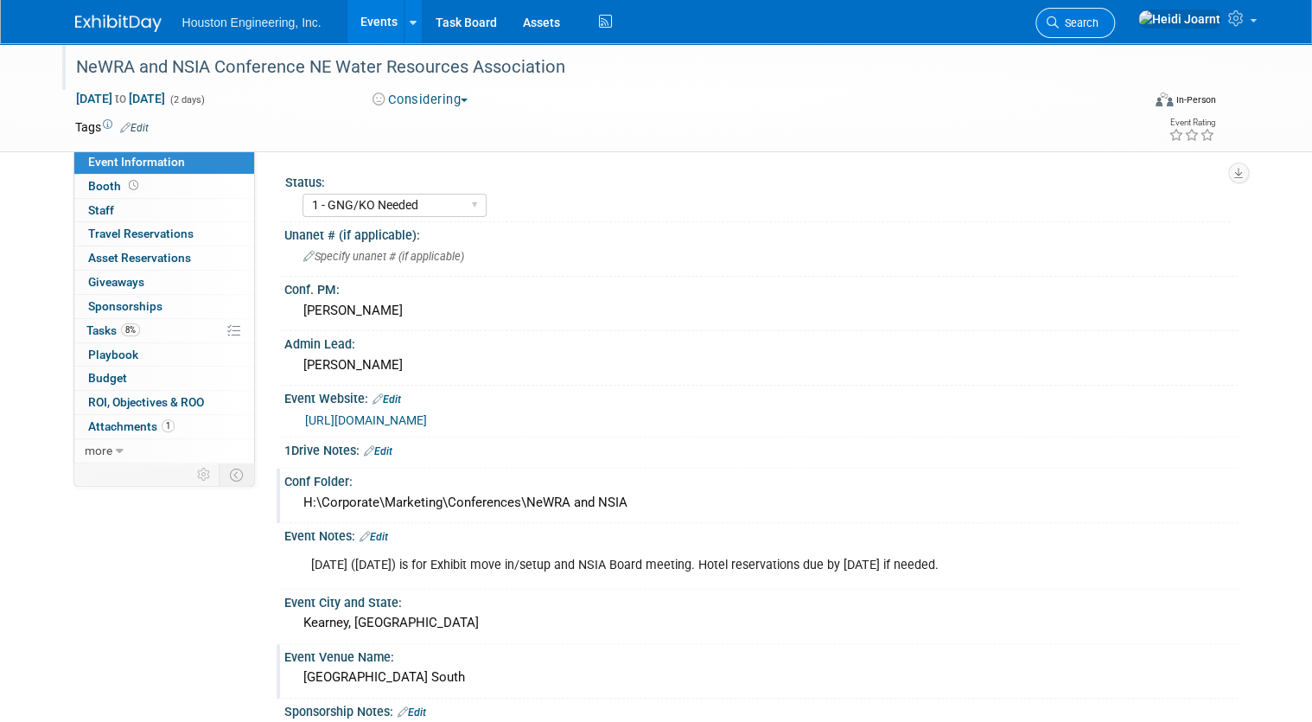
click at [1099, 24] on span "Search" at bounding box center [1079, 22] width 40 height 13
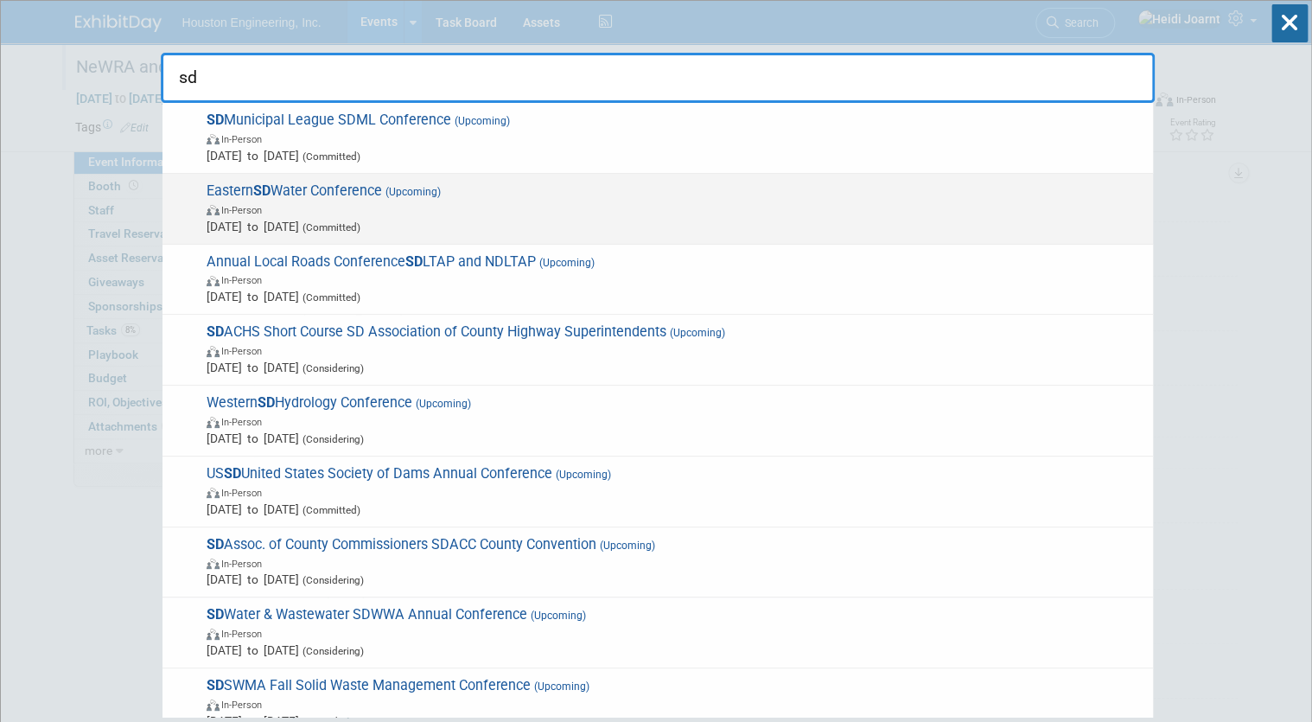
type input "sd"
click at [640, 218] on span "Oct 15, 2025 to Oct 15, 2025 (Committed)" at bounding box center [676, 226] width 938 height 17
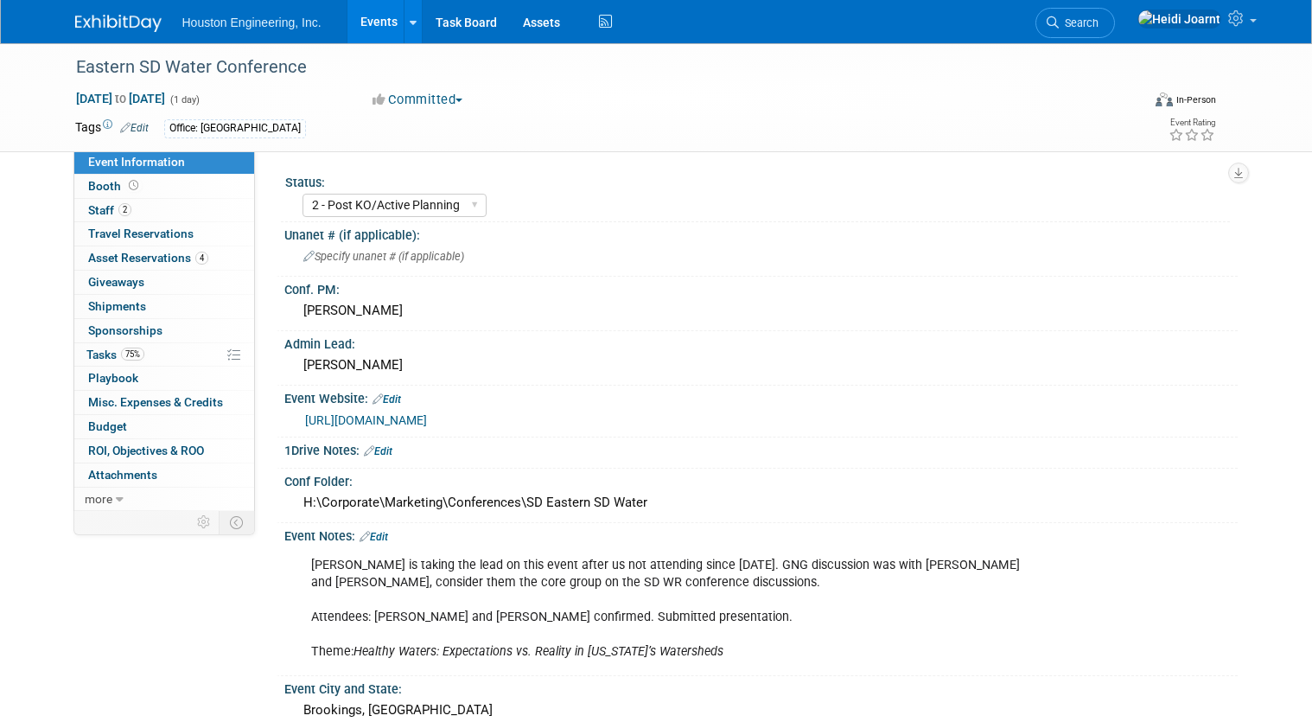
select select "2 - Post KO/Active Planning"
select select "Pending"
select select "Water Resources"
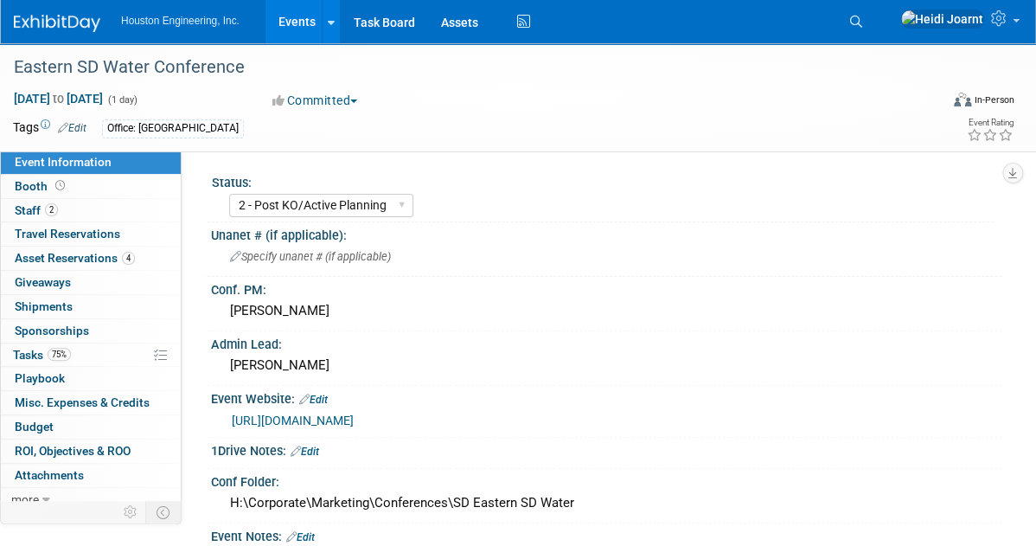
click at [799, 21] on div "Houston Engineering, Inc. Events Add Event Bulk Upload Events Shareable Event B…" at bounding box center [507, 21] width 986 height 43
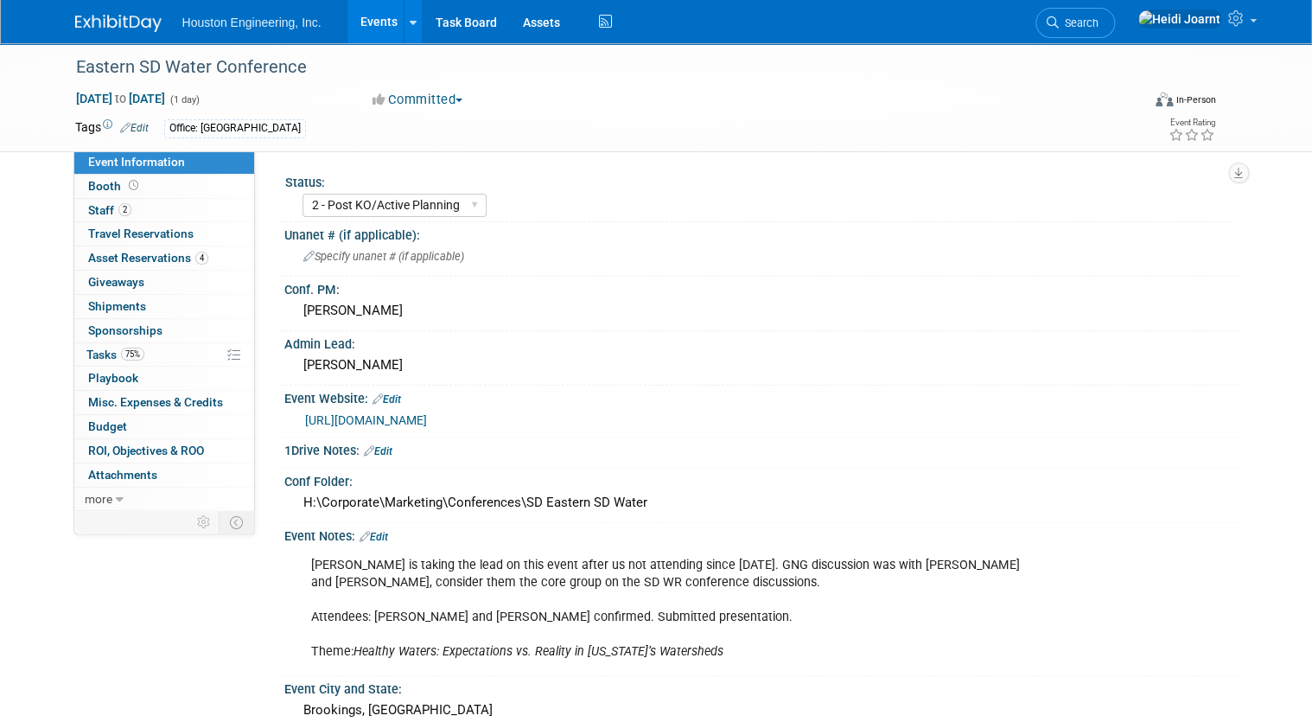
scroll to position [138, 0]
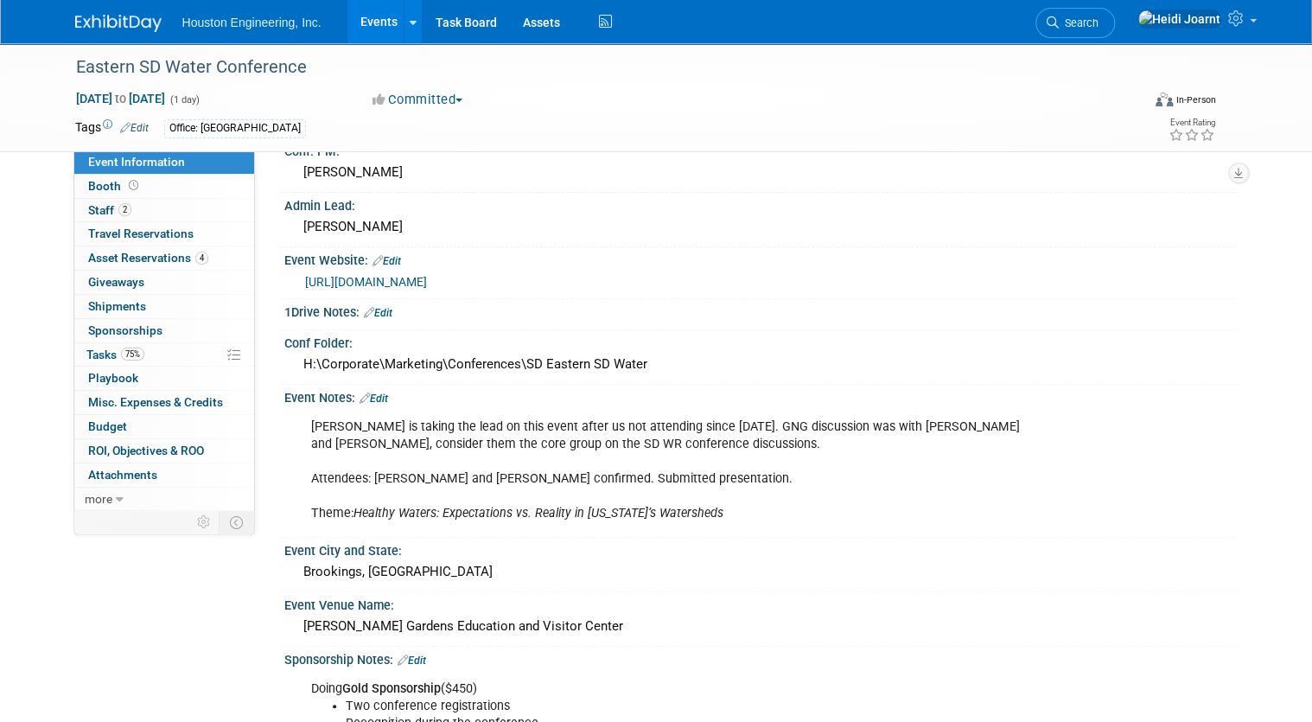
click at [373, 398] on link "Edit" at bounding box center [374, 399] width 29 height 12
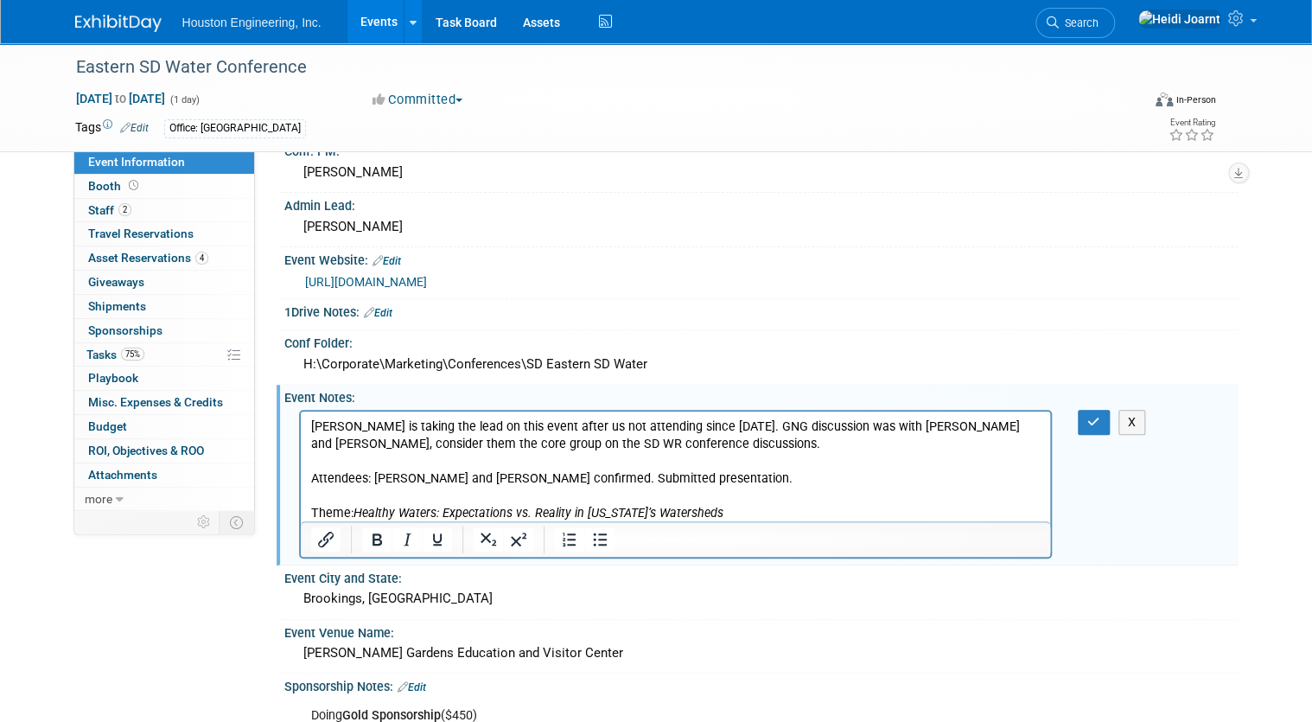
scroll to position [0, 0]
click at [778, 507] on p "[PERSON_NAME] is taking the lead on this event after us not attending since [DA…" at bounding box center [675, 470] width 731 height 104
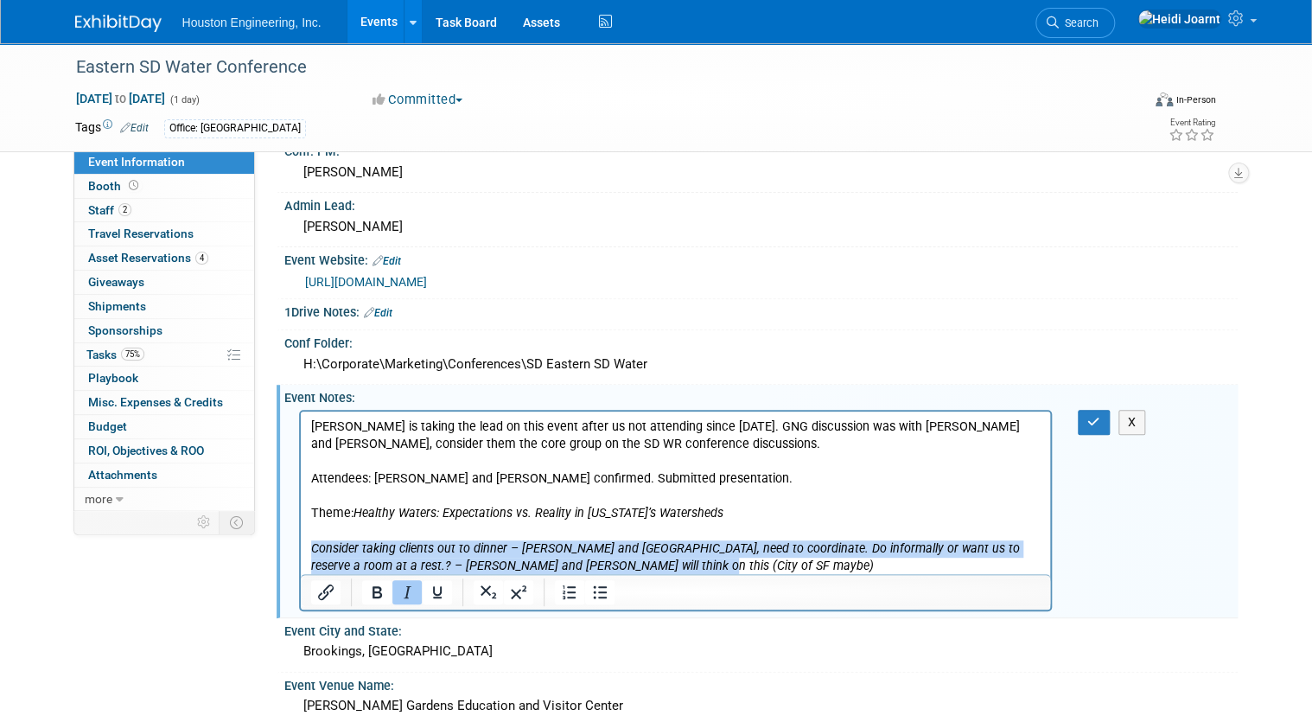
drag, startPoint x: 607, startPoint y: 564, endPoint x: 278, endPoint y: 552, distance: 329.6
click at [300, 552] on html "[PERSON_NAME] is taking the lead on this event after us not attending since [DA…" at bounding box center [675, 492] width 750 height 163
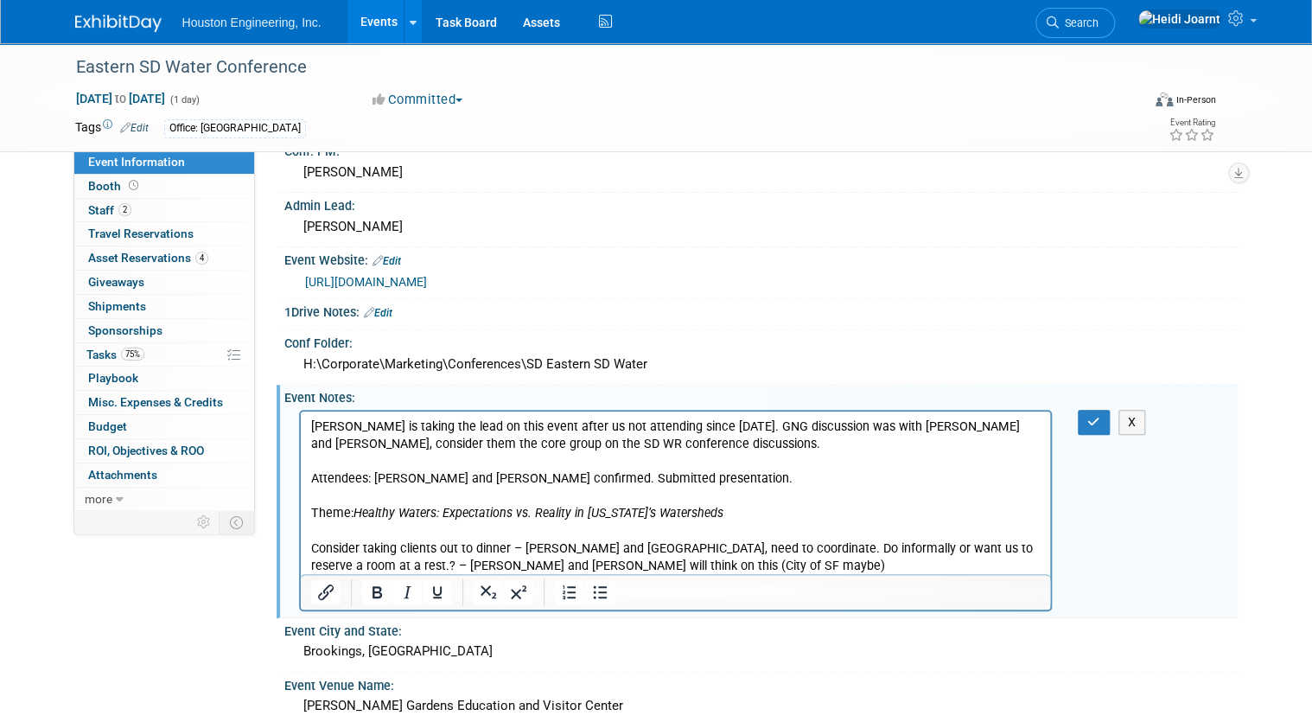
click at [769, 571] on p "Consider taking clients out to dinner – [PERSON_NAME] and [GEOGRAPHIC_DATA], ne…" at bounding box center [675, 556] width 731 height 35
click at [1100, 423] on icon "button" at bounding box center [1094, 422] width 13 height 12
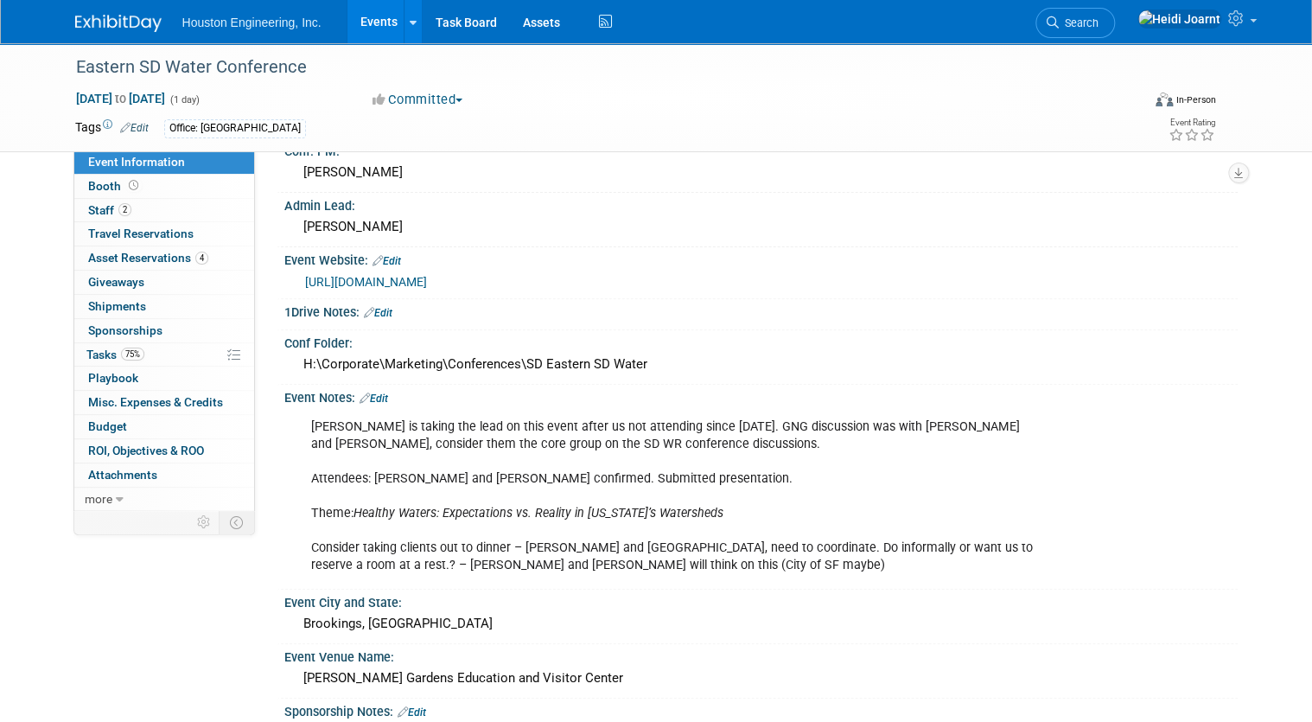
click at [369, 393] on link "Edit" at bounding box center [374, 399] width 29 height 12
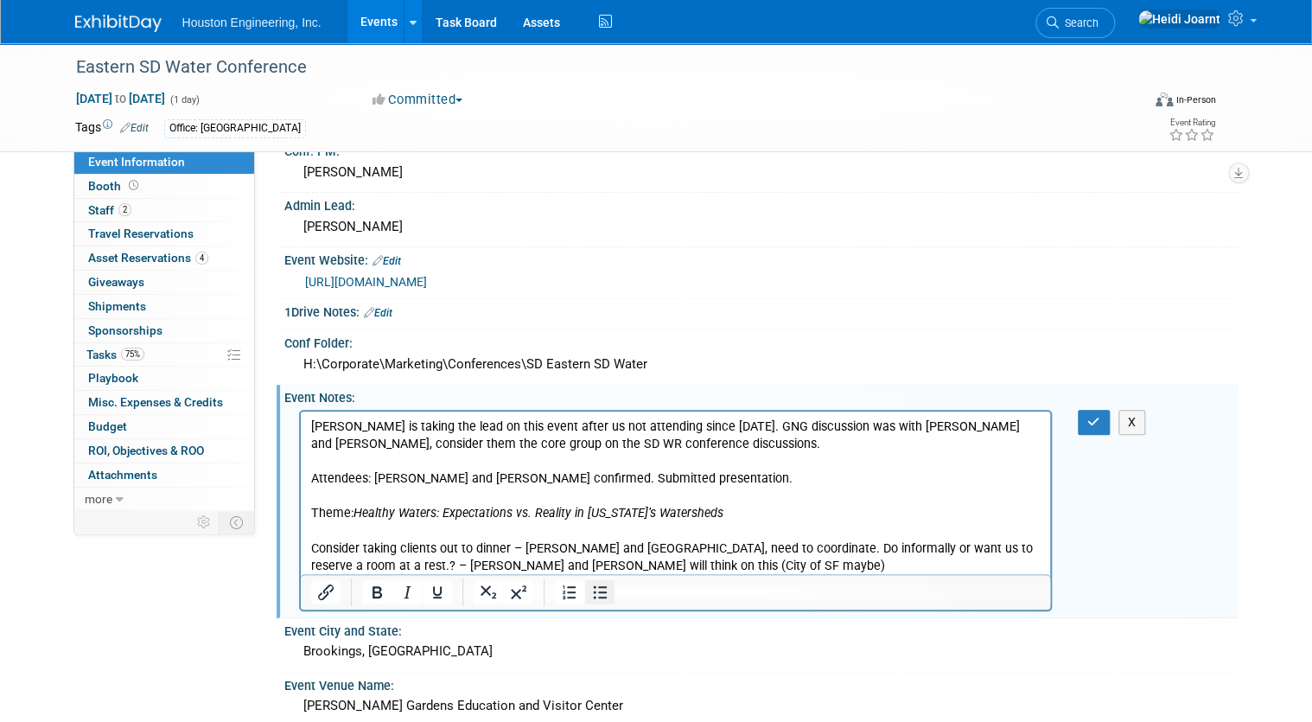
click at [590, 591] on icon "Bullet list" at bounding box center [600, 592] width 21 height 21
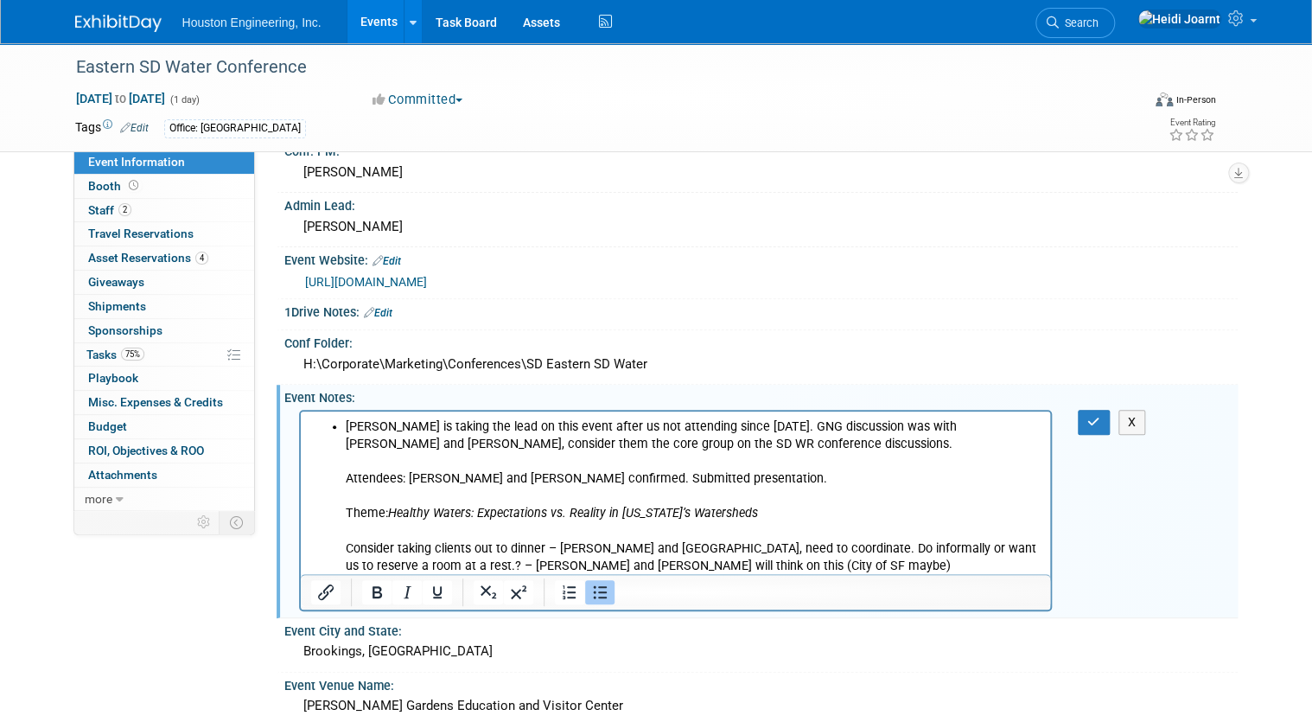
click at [814, 453] on li "[PERSON_NAME] is taking the lead on this event after us not attending since [DA…" at bounding box center [693, 496] width 696 height 156
click at [827, 446] on li "[PERSON_NAME] is taking the lead on this event after us not attending since [DA…" at bounding box center [693, 496] width 696 height 156
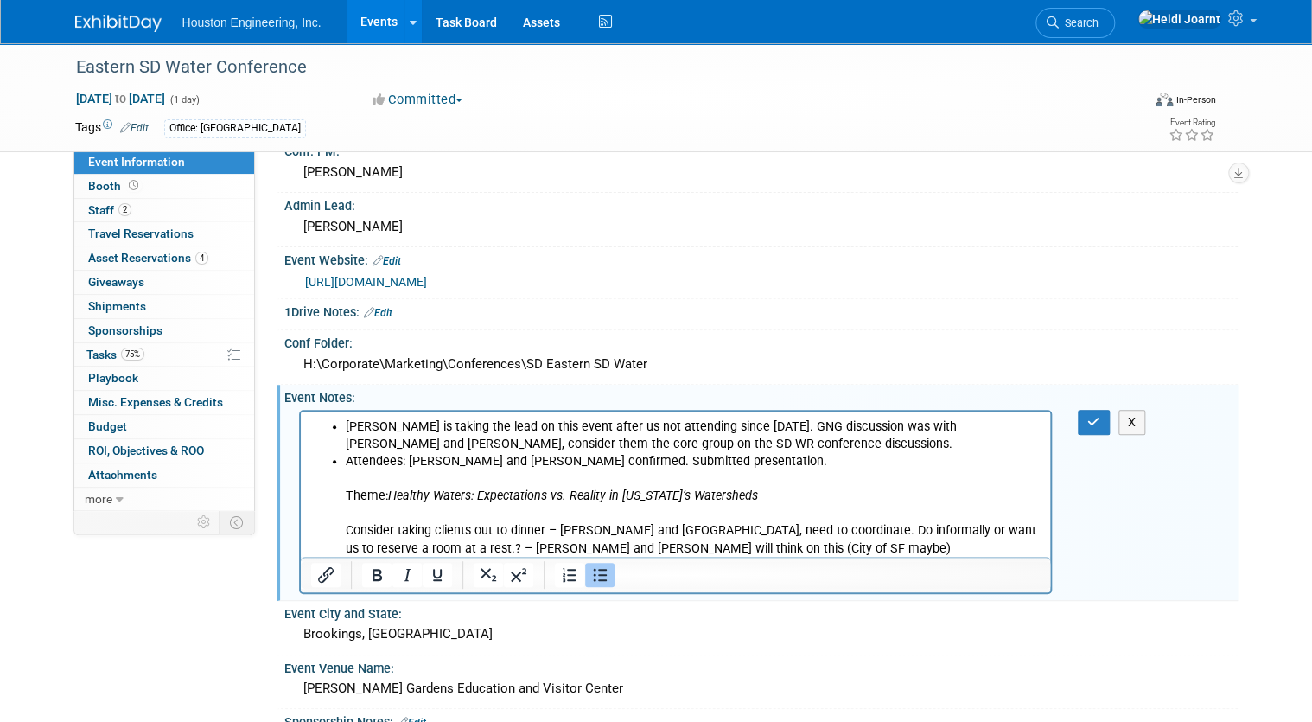
click at [782, 455] on li "Attendees: [PERSON_NAME] and [PERSON_NAME] confirmed. Submitted presentation. T…" at bounding box center [693, 504] width 696 height 104
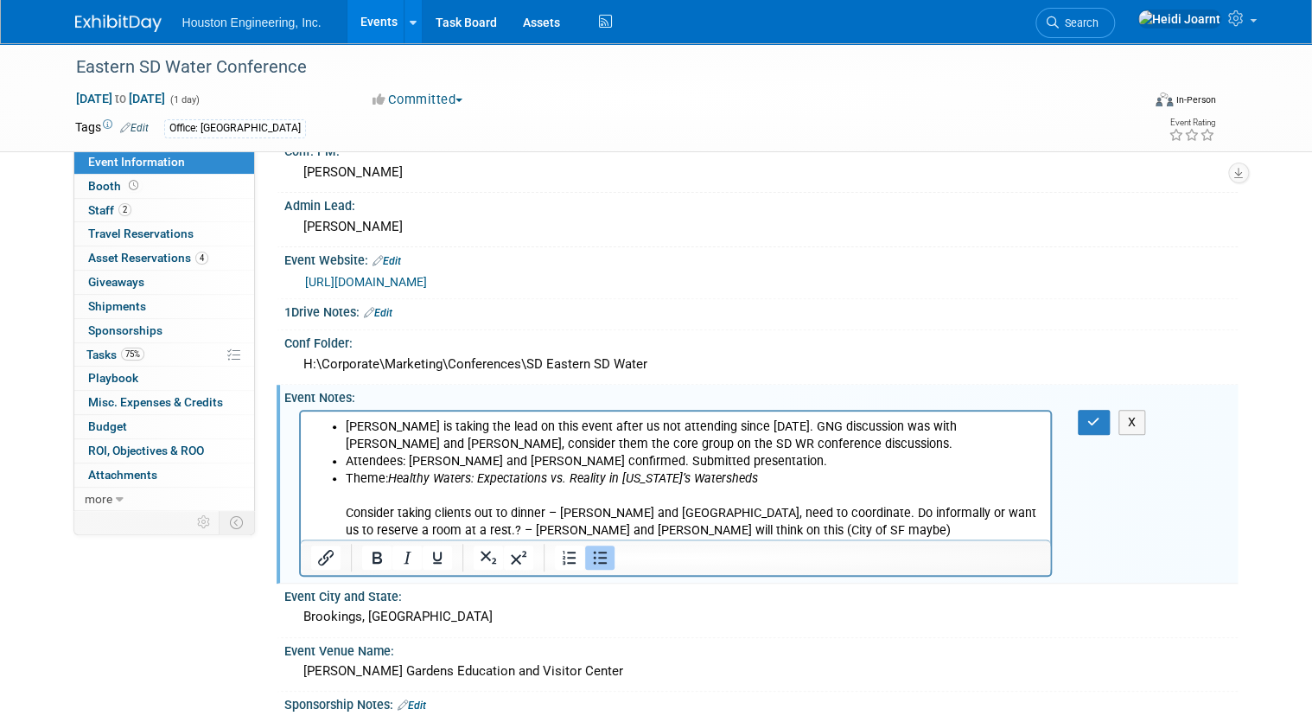
click at [772, 481] on li "Theme: Healthy Waters: Expectations vs. Reality in [US_STATE]’s Watersheds Cons…" at bounding box center [693, 503] width 696 height 69
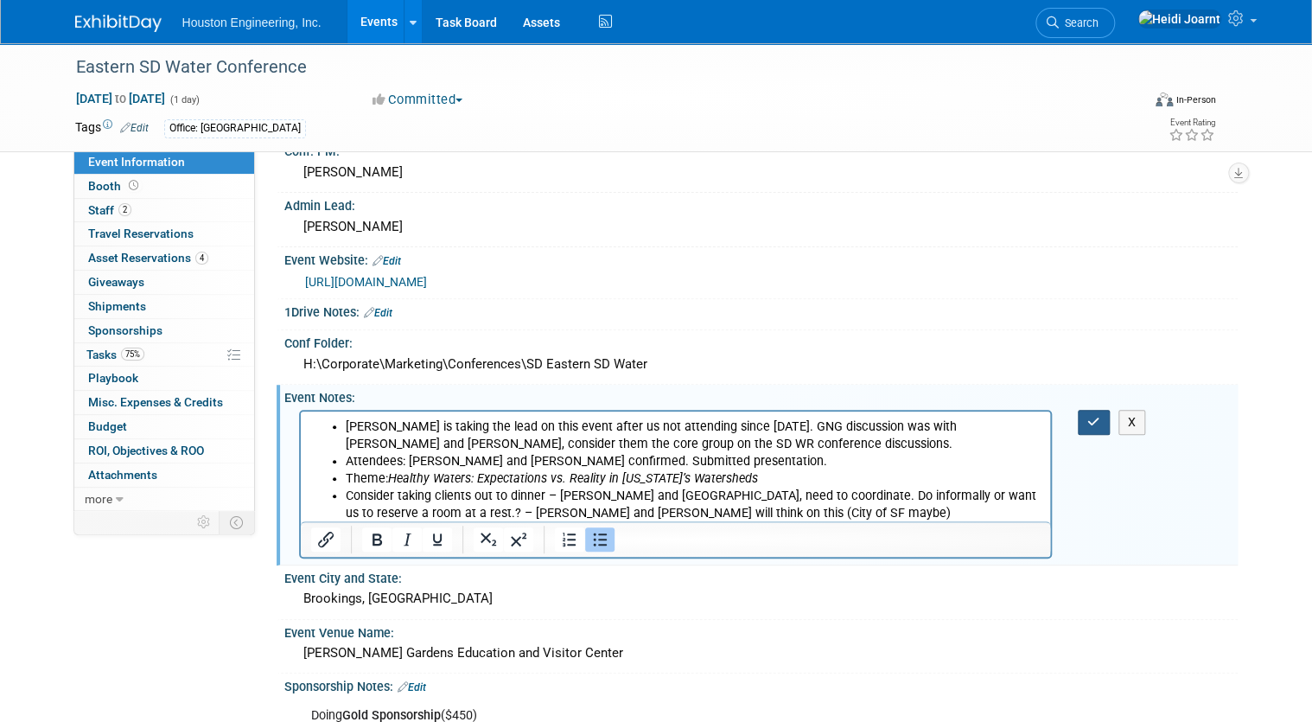
click at [1101, 421] on icon "button" at bounding box center [1094, 422] width 13 height 12
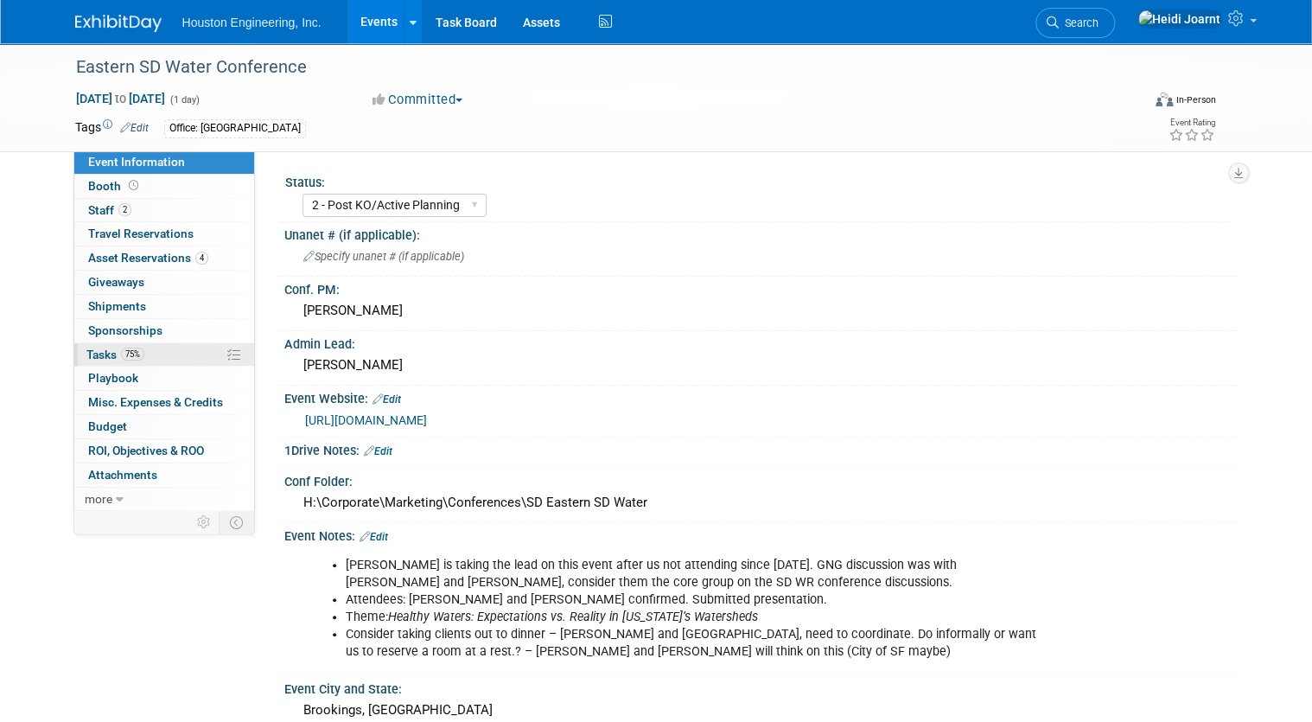
click at [138, 359] on link "75% Tasks 75%" at bounding box center [164, 354] width 180 height 23
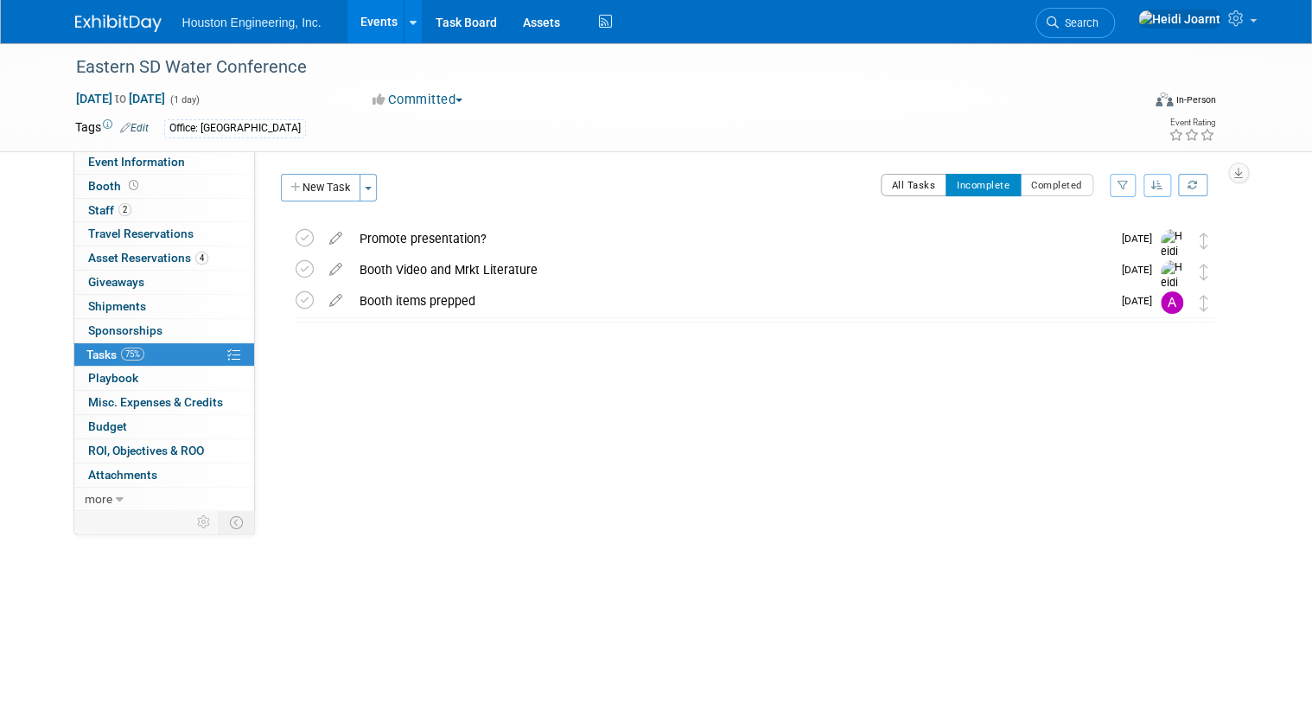
click at [930, 185] on button "All Tasks" at bounding box center [914, 185] width 67 height 22
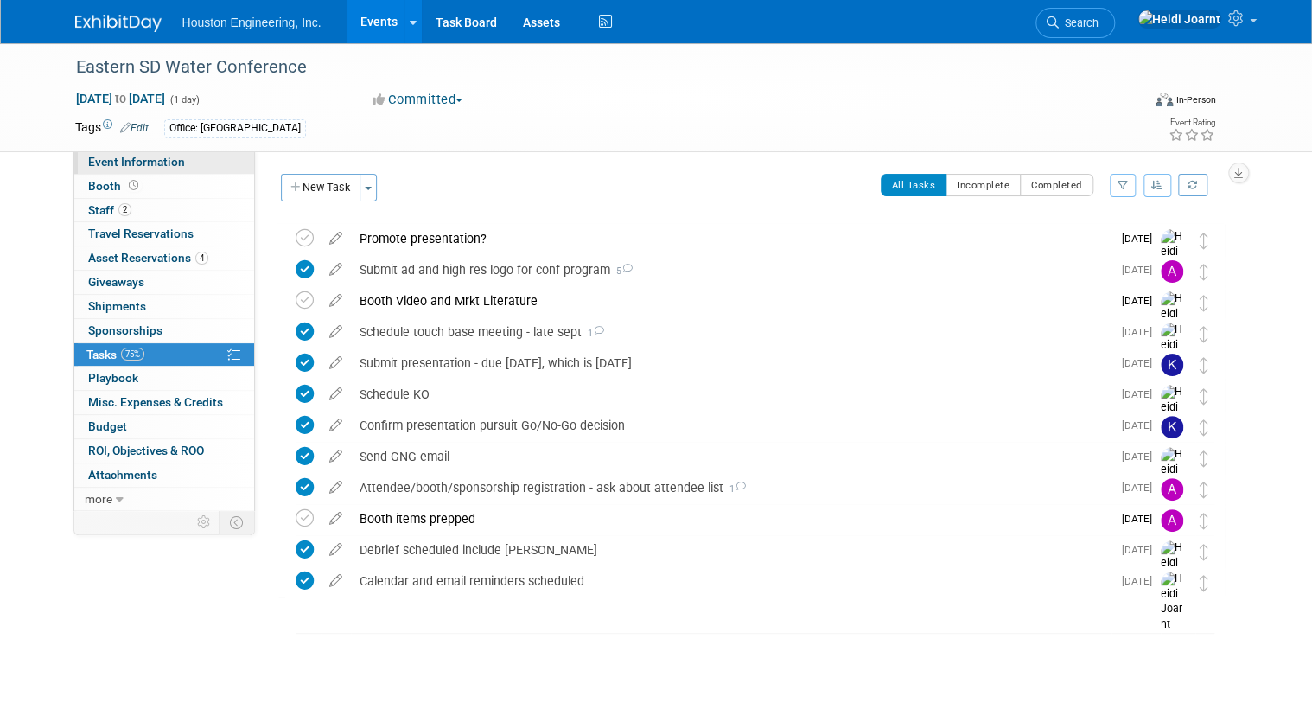
click at [142, 159] on span "Event Information" at bounding box center [136, 162] width 97 height 14
select select "2 - Post KO/Active Planning"
select select "Pending"
select select "Water Resources"
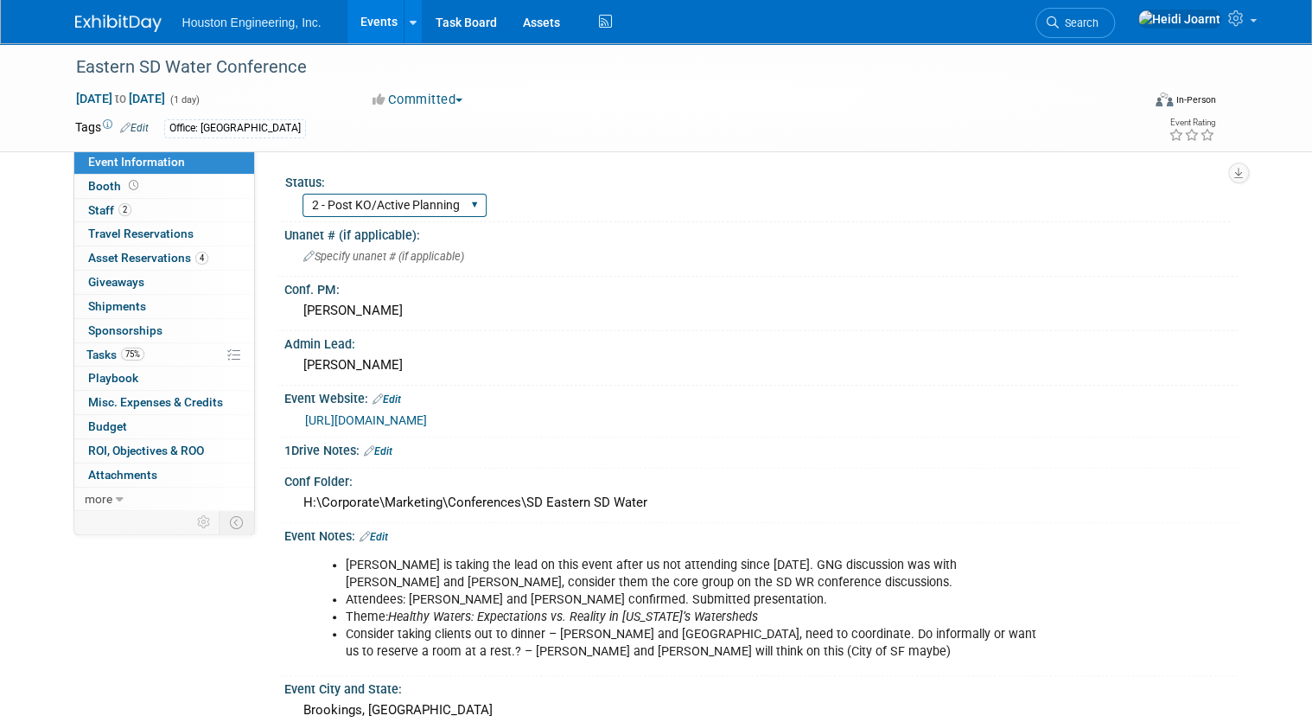
click at [398, 213] on select "1 - GNG/KO Needed 2 - Post KO/Active Planning 3 - Reg/Prep Done" at bounding box center [395, 205] width 184 height 23
select select "3 - Reg/Prep Done"
click at [303, 194] on select "1 - GNG/KO Needed 2 - Post KO/Active Planning 3 - Reg/Prep Done" at bounding box center [395, 205] width 184 height 23
click at [184, 186] on link "Booth" at bounding box center [164, 186] width 180 height 23
select select "Yes"
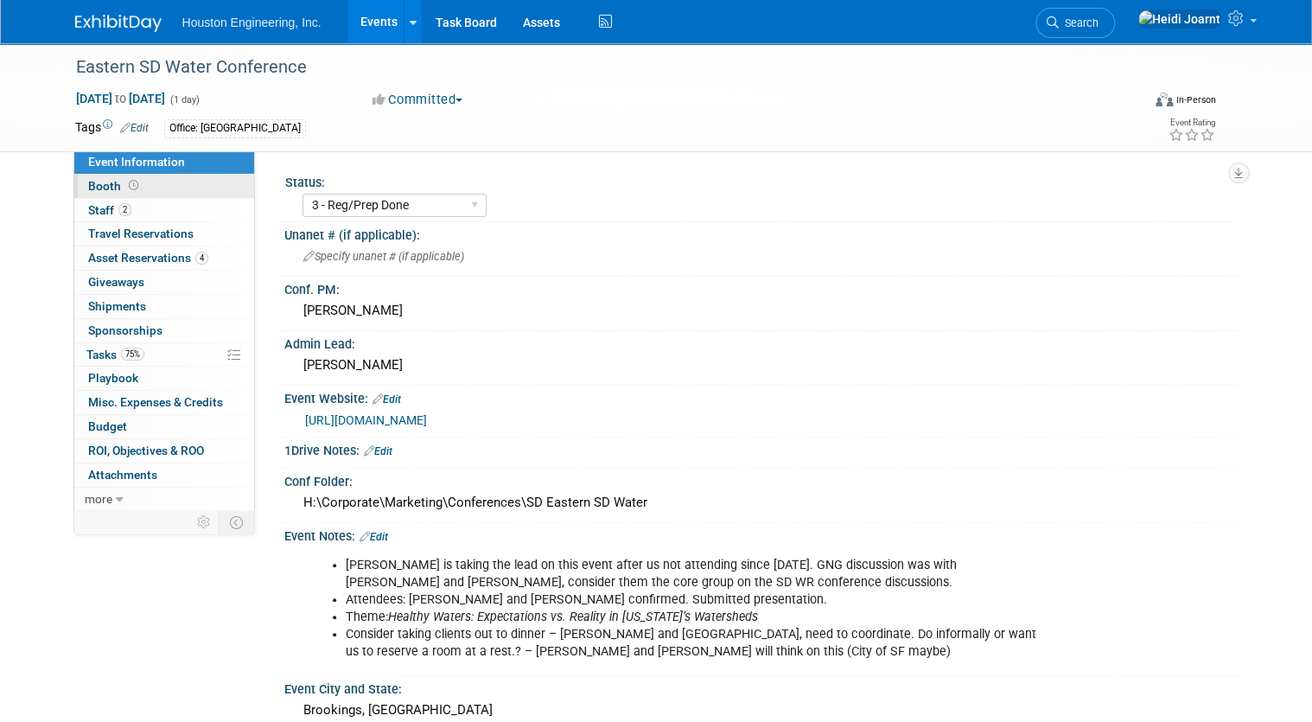
select select "[GEOGRAPHIC_DATA]"
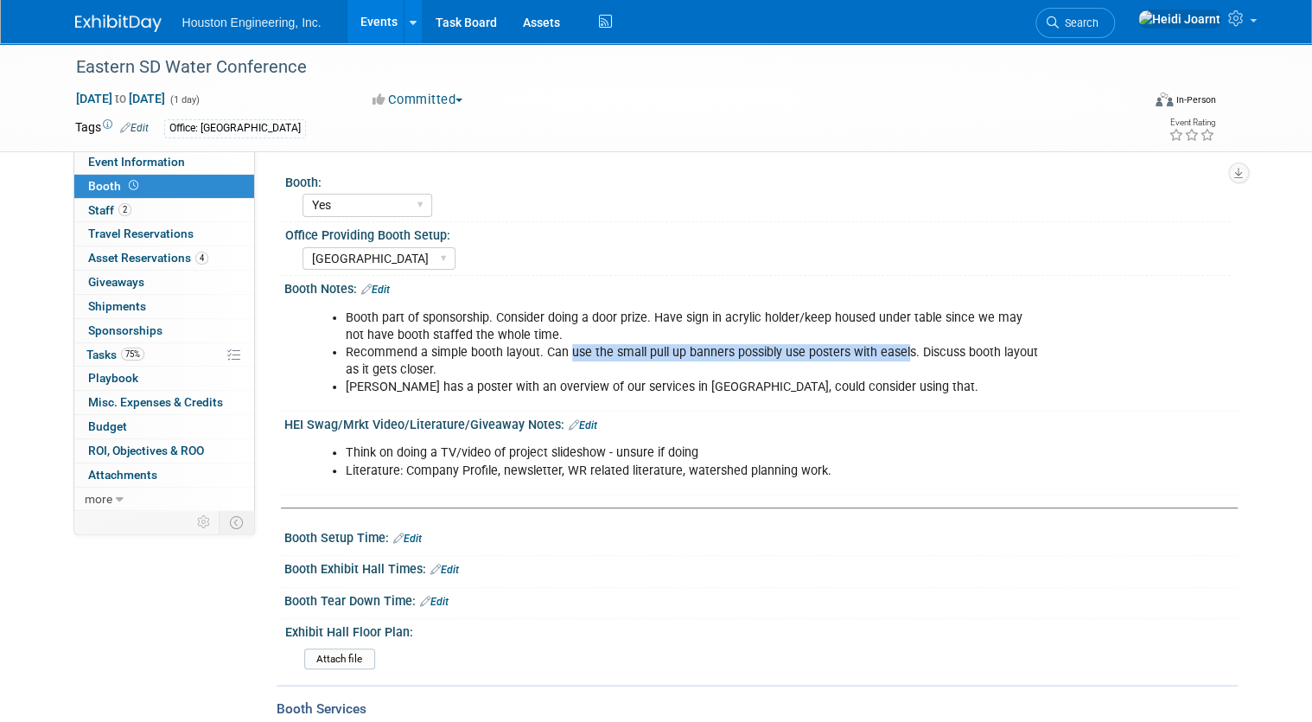
drag, startPoint x: 566, startPoint y: 351, endPoint x: 893, endPoint y: 354, distance: 326.8
click at [893, 354] on li "Recommend a simple booth layout. Can use the small pull up banners possibly use…" at bounding box center [694, 361] width 697 height 35
click at [898, 356] on li "Recommend a simple booth layout. Can use the small pull up banners possibly use…" at bounding box center [694, 361] width 697 height 35
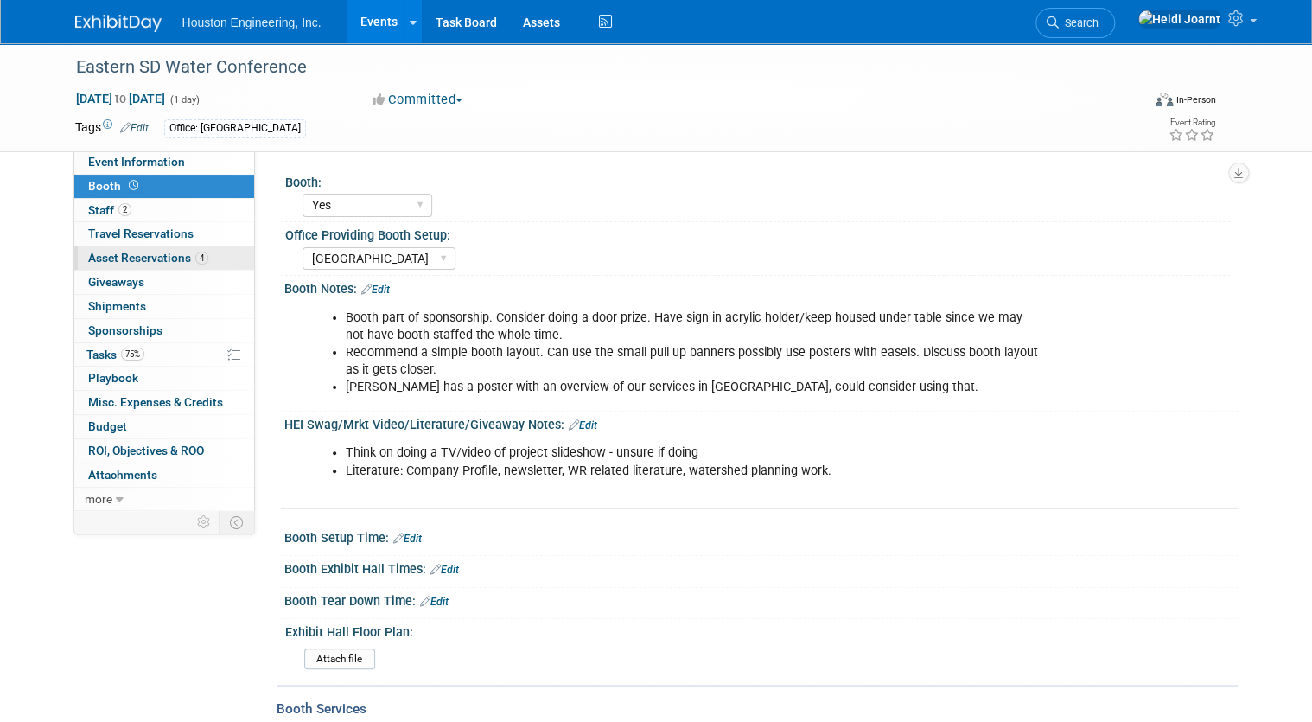
click at [176, 259] on span "Asset Reservations 4" at bounding box center [148, 258] width 120 height 14
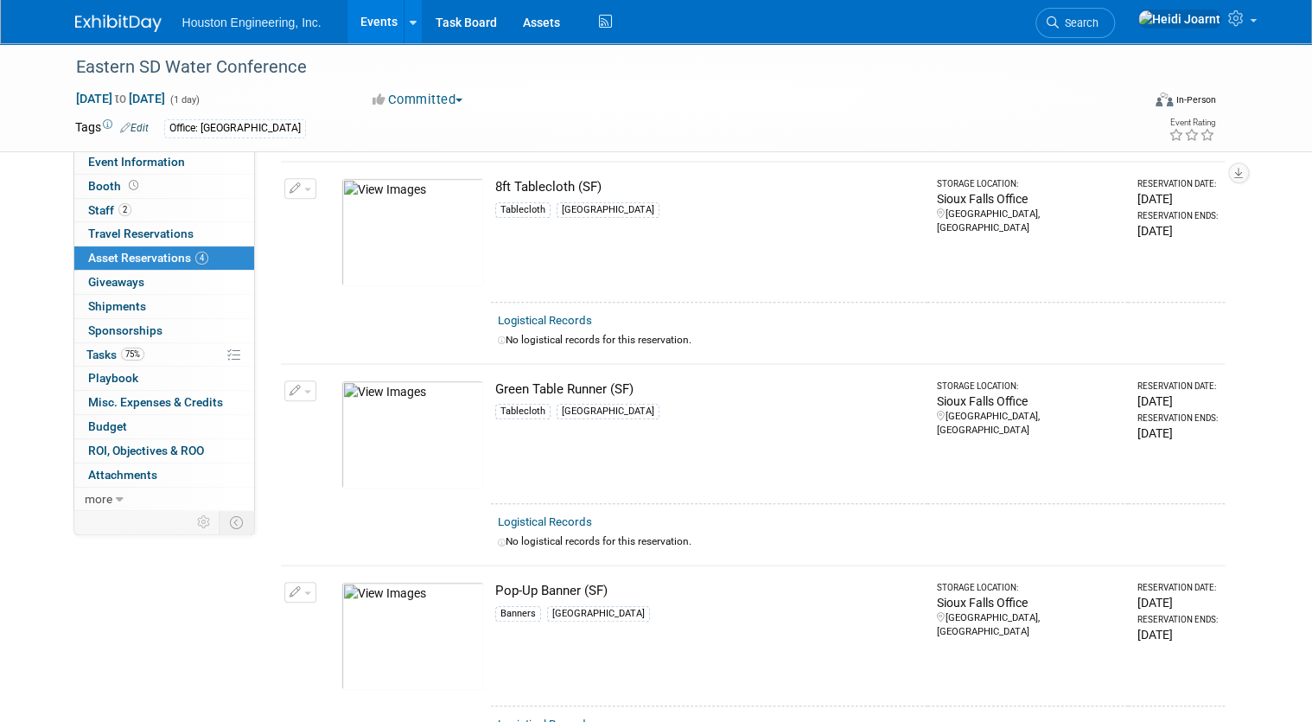
scroll to position [484, 0]
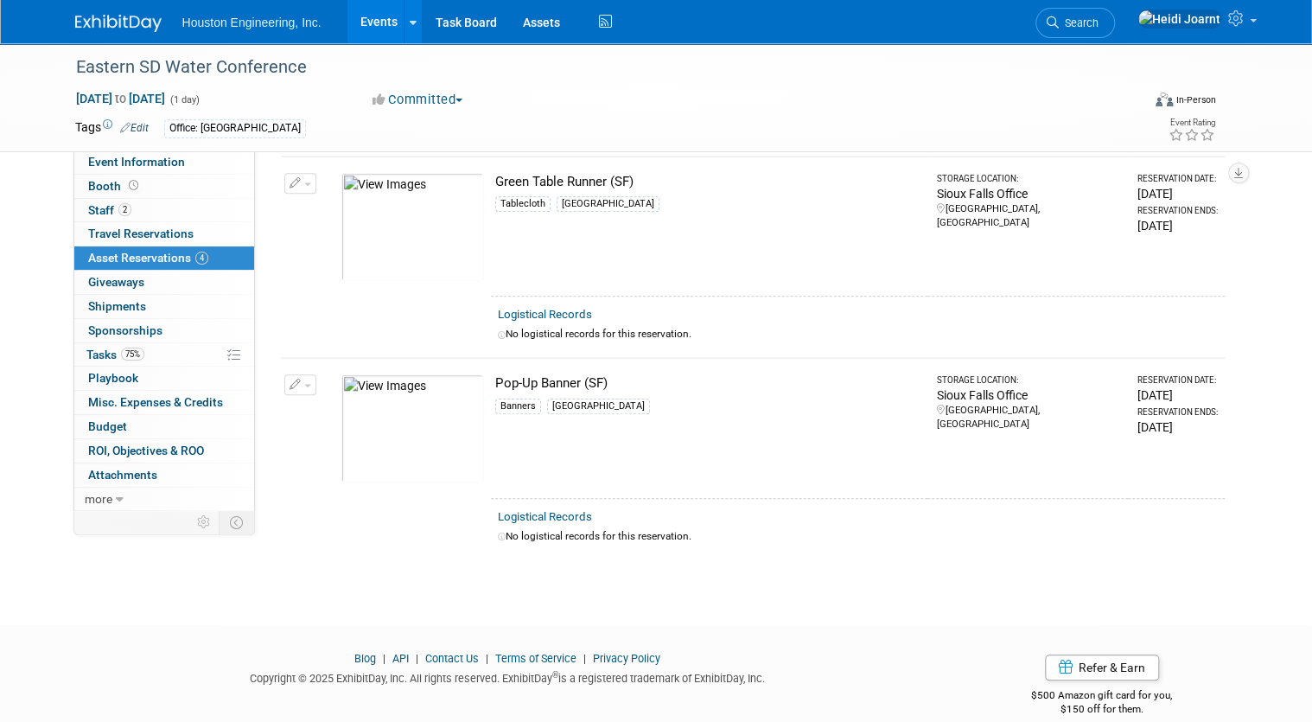
click at [293, 387] on button "button" at bounding box center [300, 384] width 32 height 21
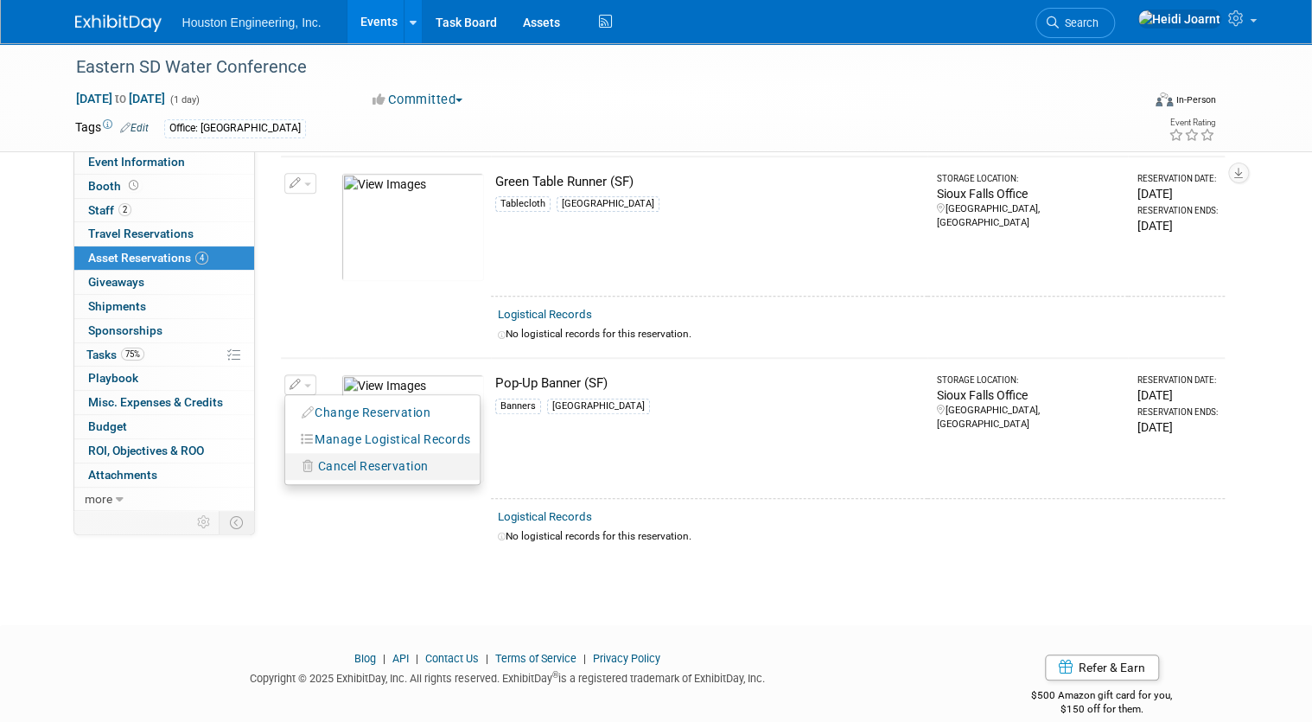
click at [339, 469] on span "Cancel Reservation" at bounding box center [373, 466] width 111 height 14
click at [493, 484] on link "Yes" at bounding box center [501, 482] width 50 height 28
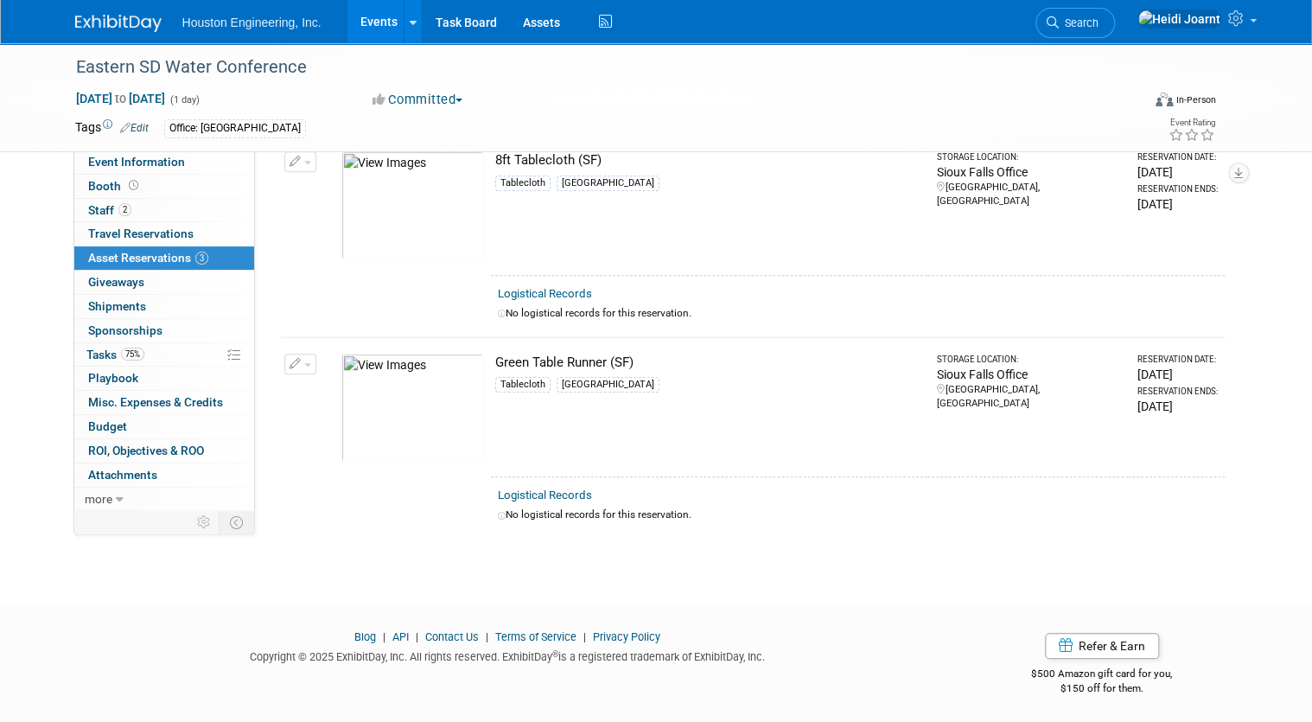
scroll to position [0, 0]
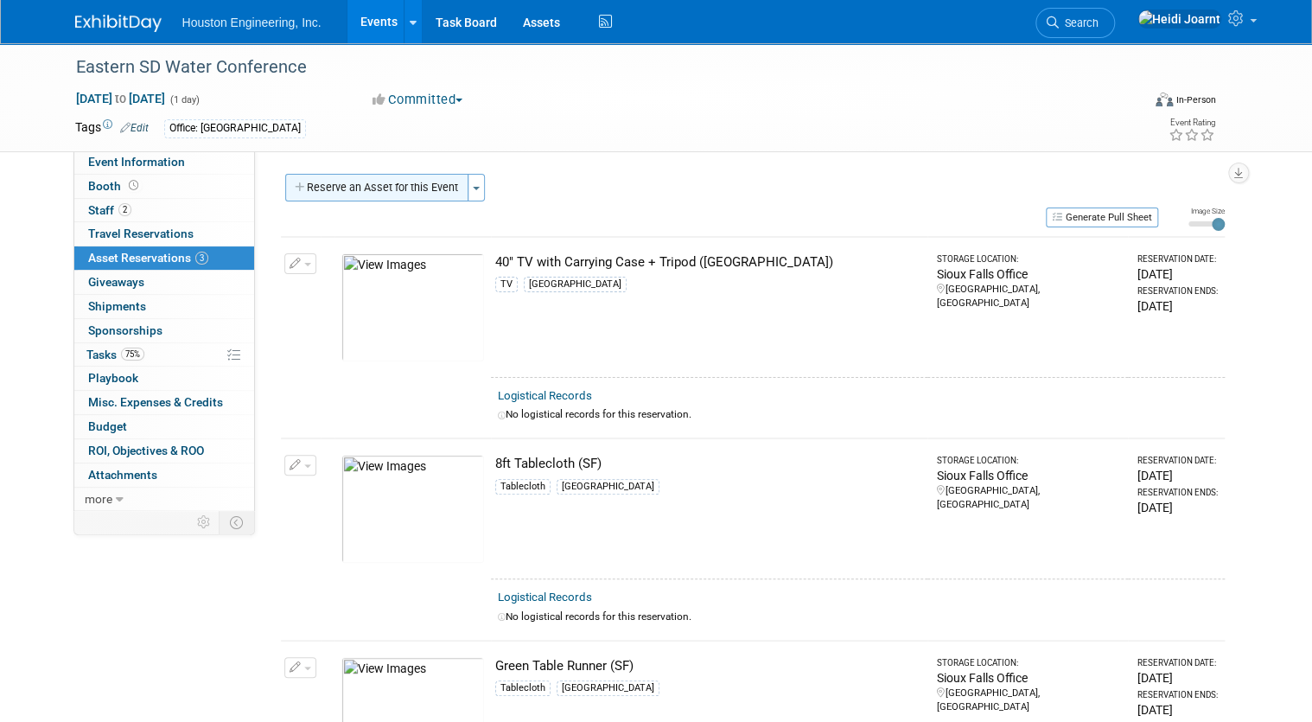
click at [356, 196] on button "Reserve an Asset for this Event" at bounding box center [376, 188] width 183 height 28
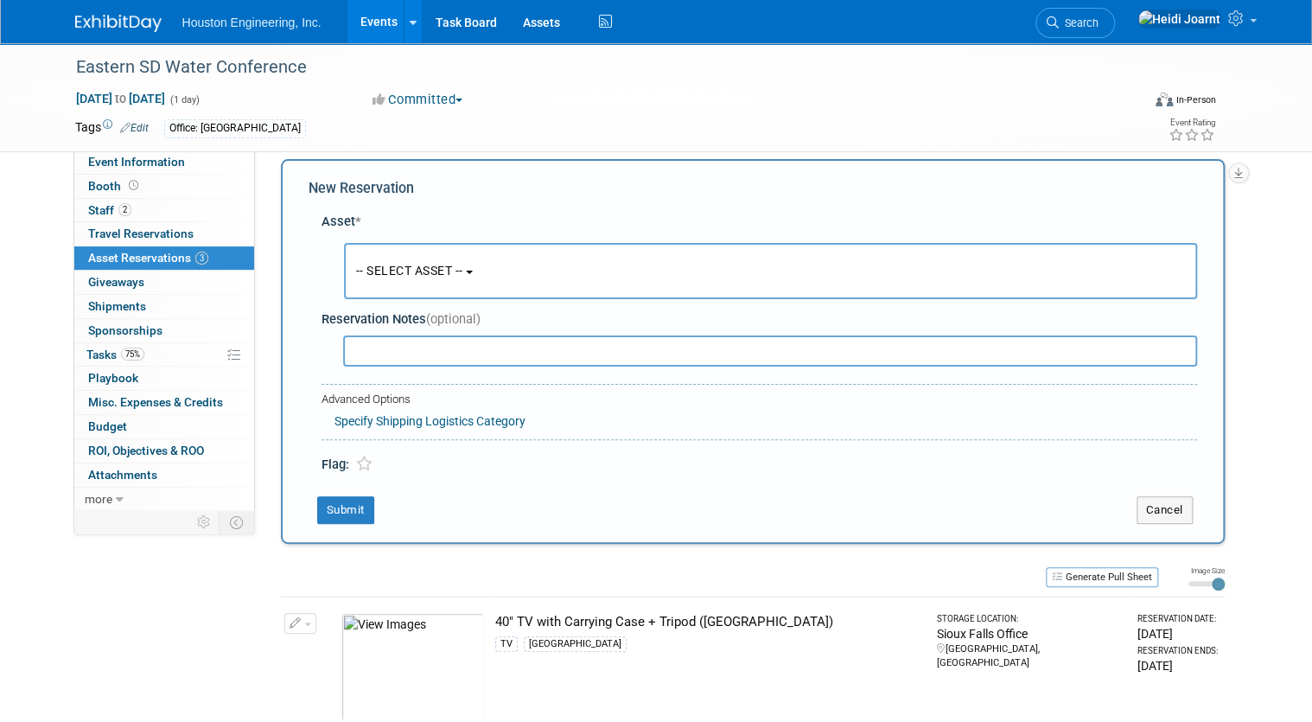
scroll to position [16, 0]
click at [422, 268] on span "-- SELECT ASSET --" at bounding box center [409, 270] width 107 height 14
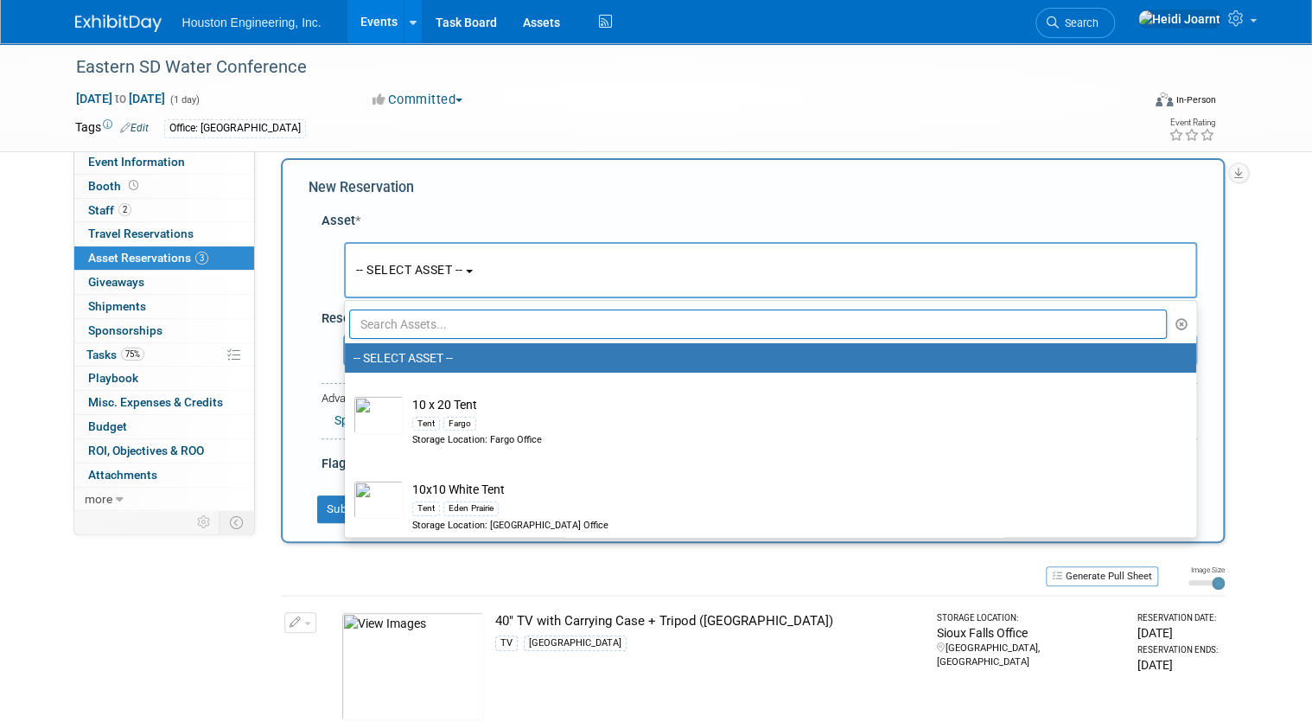
click at [427, 325] on input "text" at bounding box center [758, 324] width 819 height 29
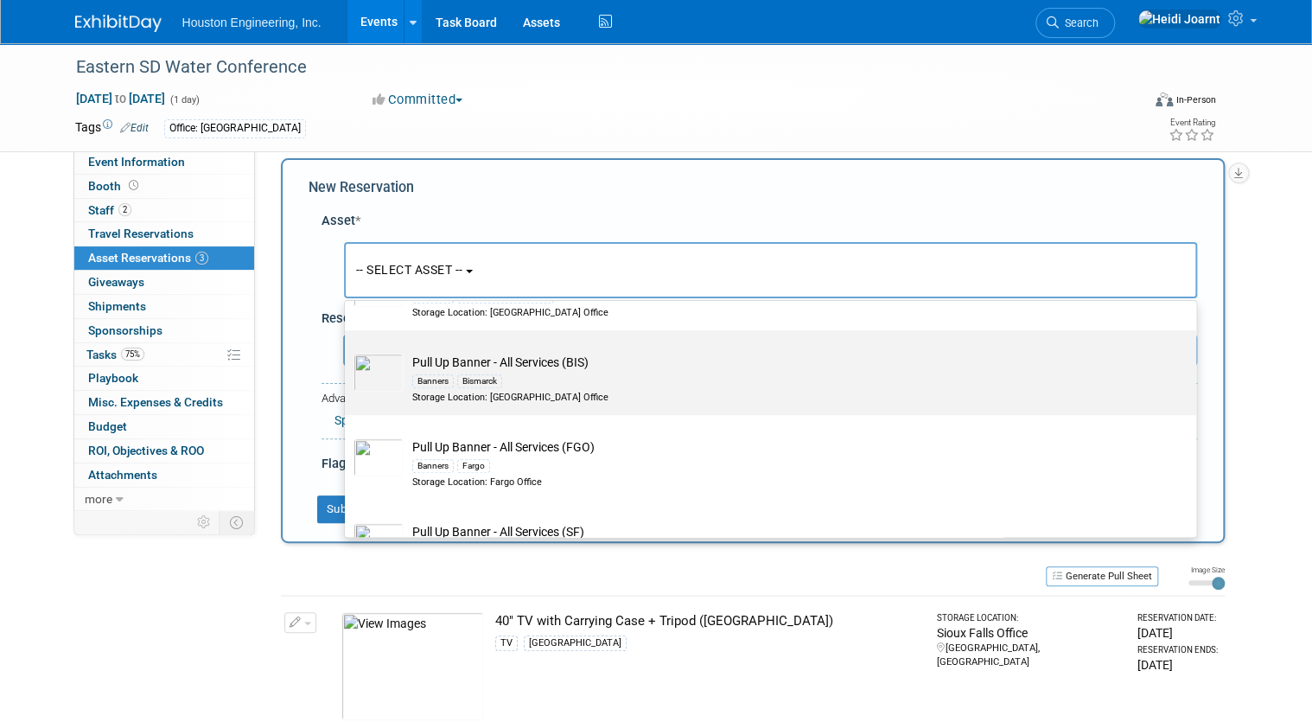
scroll to position [740, 0]
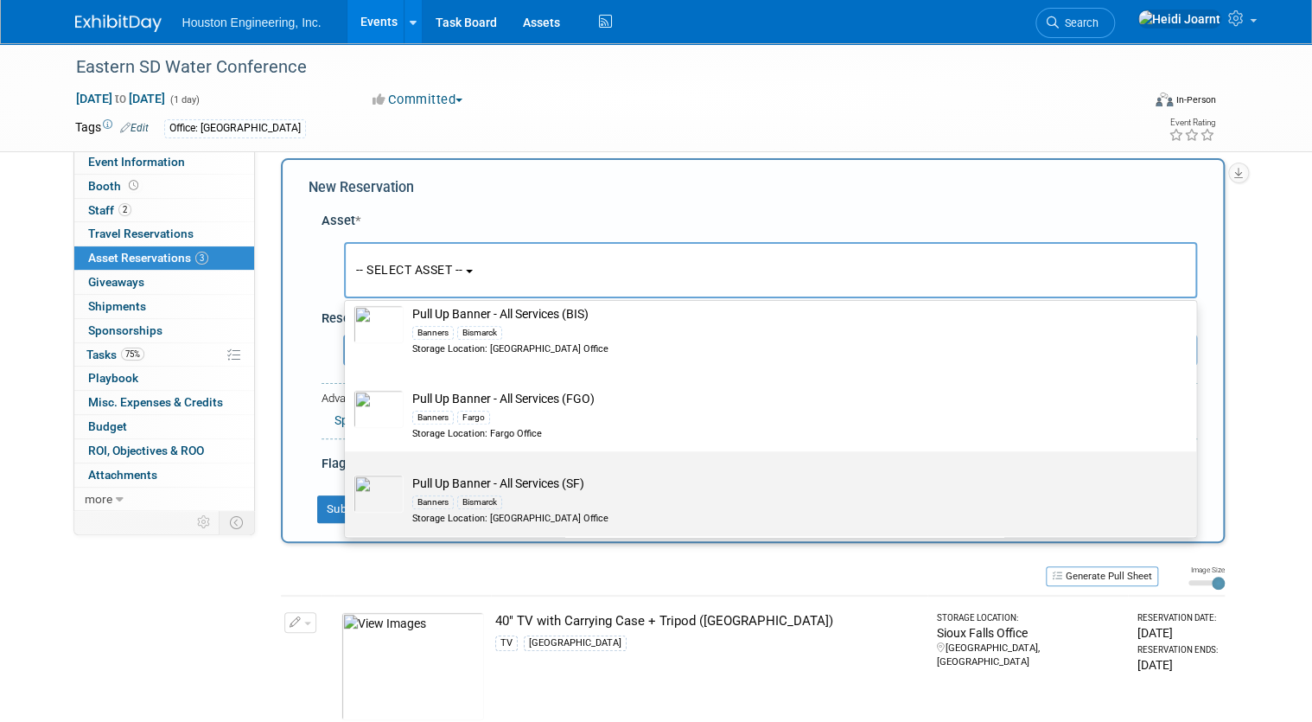
type input "banner"
click at [522, 493] on div "Banners Bismarck" at bounding box center [787, 502] width 750 height 20
click at [348, 472] on input "Pull Up Banner - All Services (SF) Banners Bismarck Storage Location: [GEOGRAPH…" at bounding box center [341, 466] width 11 height 11
select select "10729660"
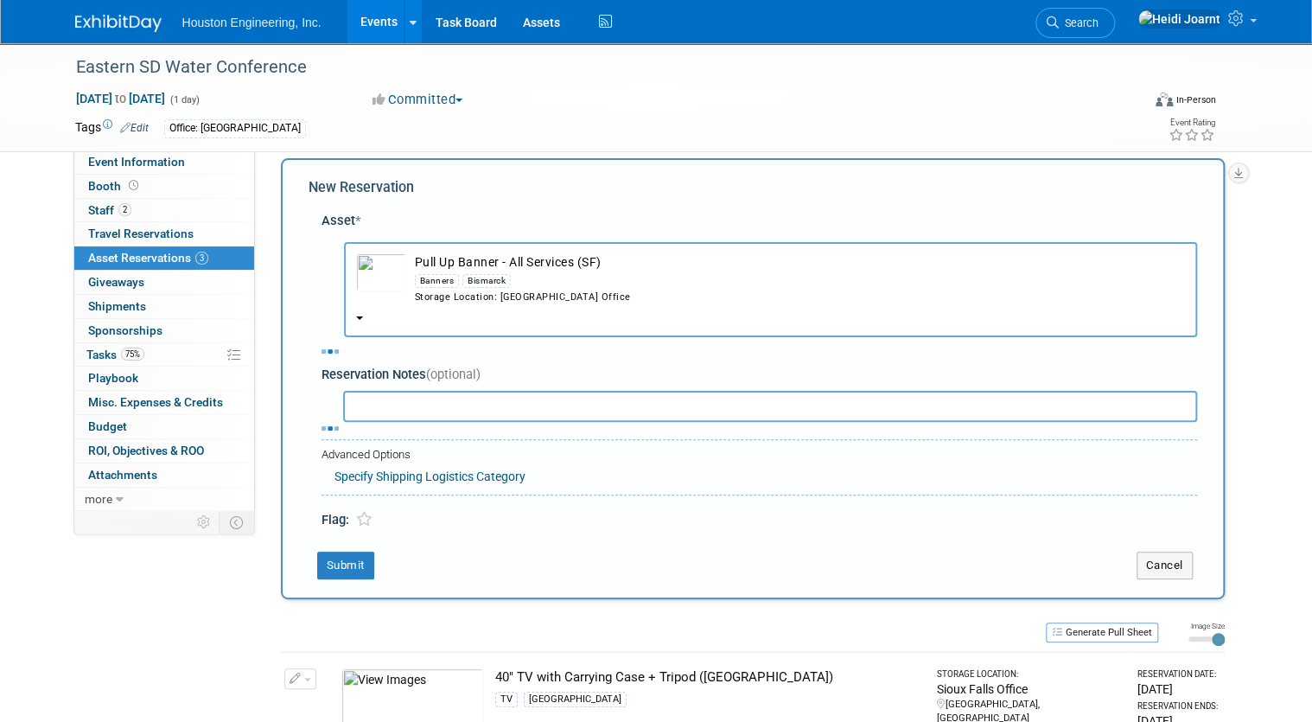
select select "9"
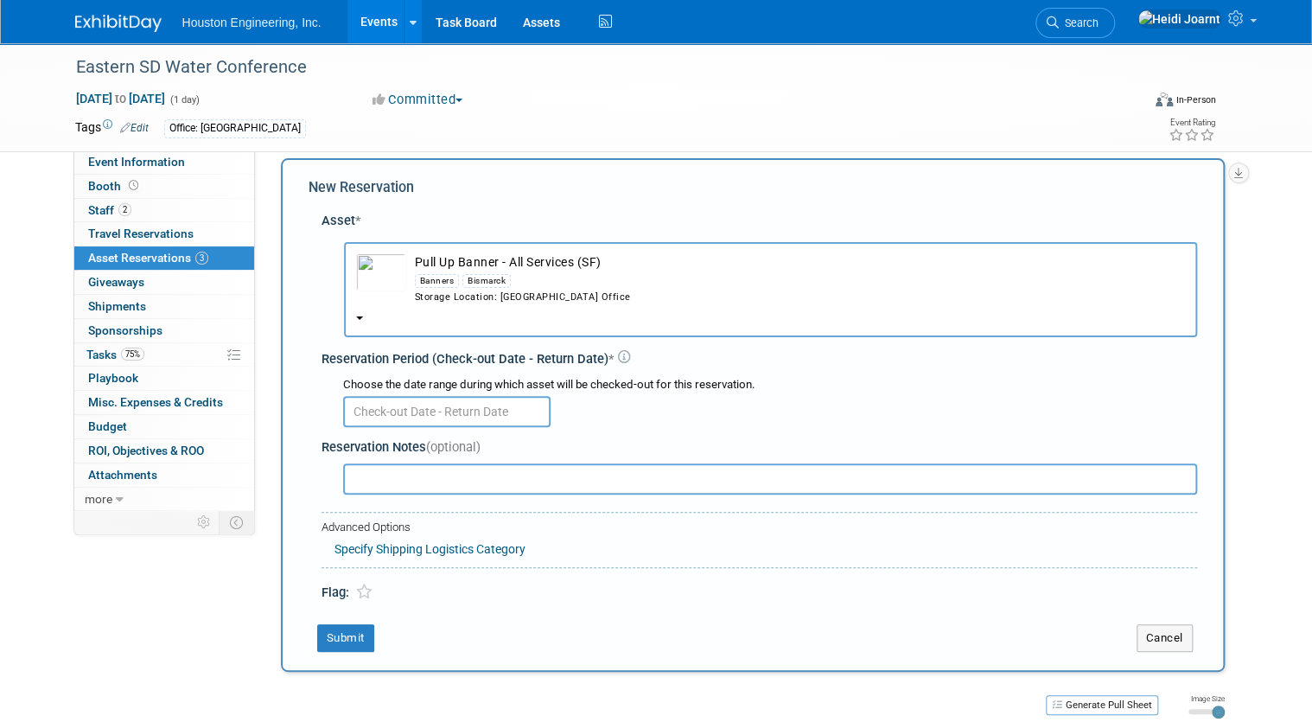
click at [418, 412] on input "text" at bounding box center [446, 411] width 207 height 31
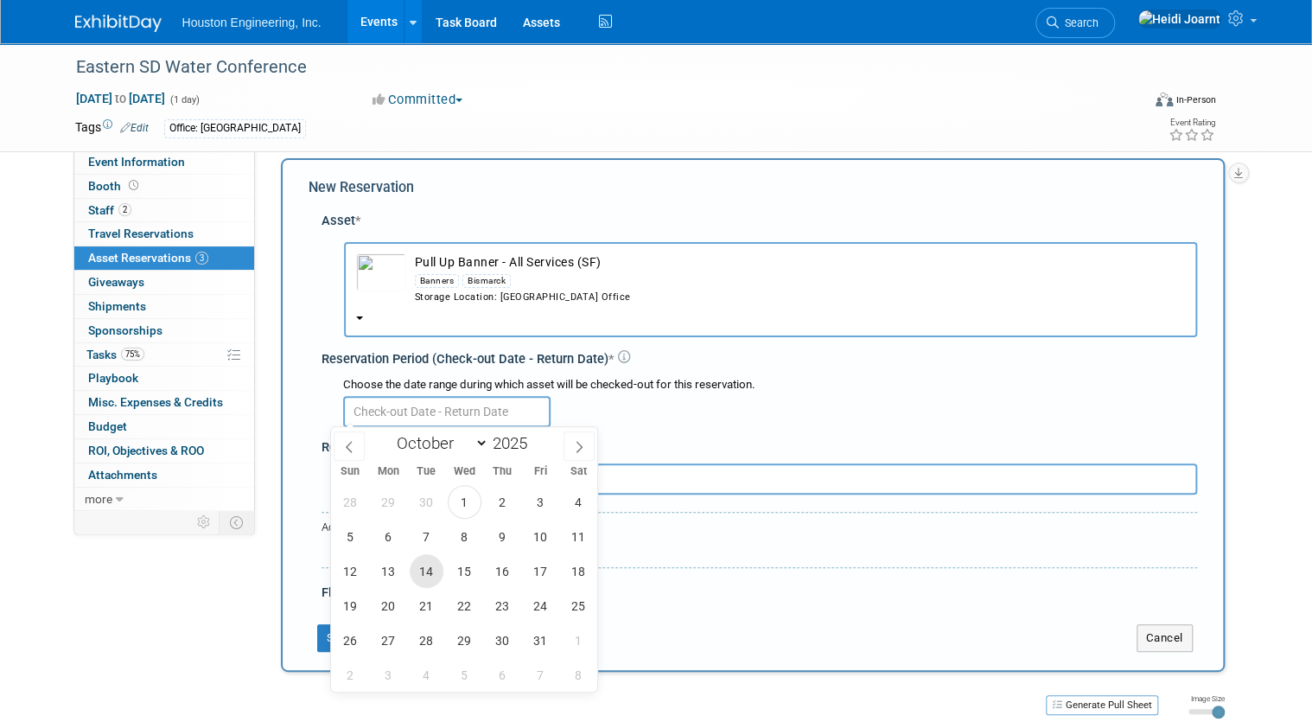
click at [441, 571] on span "14" at bounding box center [427, 571] width 34 height 34
click at [493, 569] on span "16" at bounding box center [503, 571] width 34 height 34
type input "[DATE] to [DATE]"
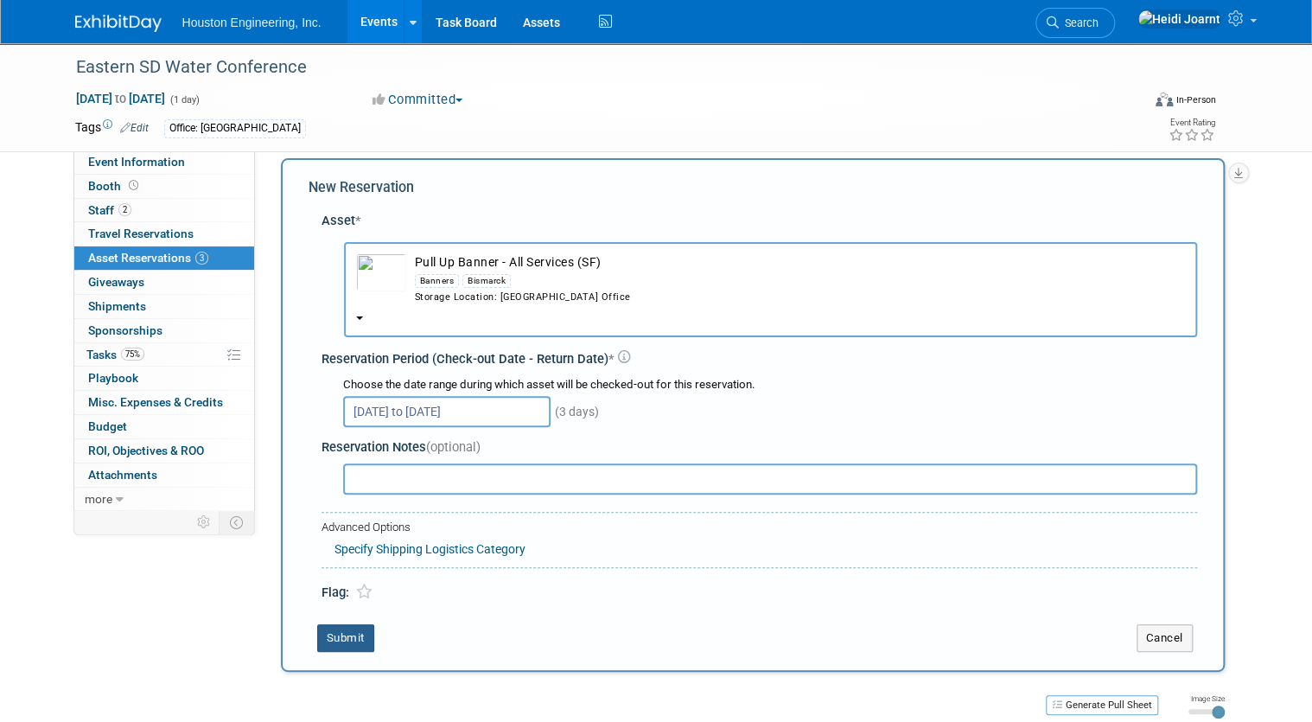
click at [337, 638] on button "Submit" at bounding box center [345, 638] width 57 height 28
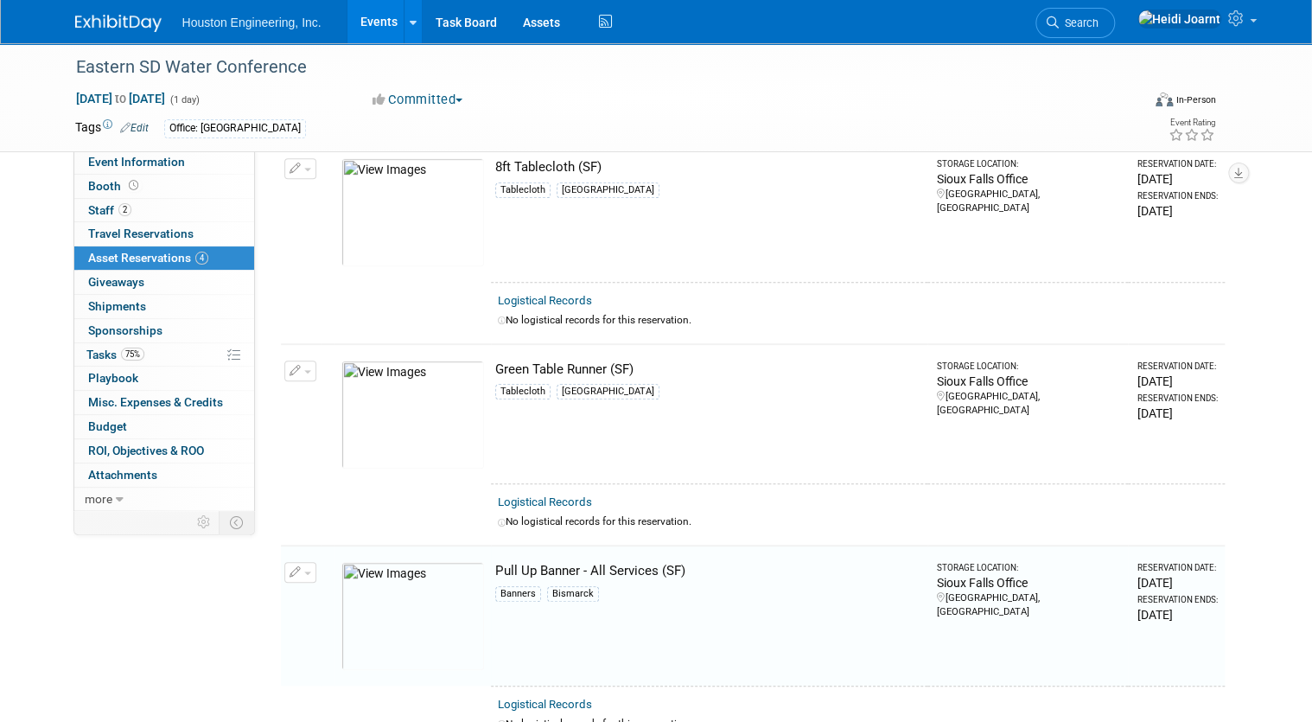
scroll to position [505, 0]
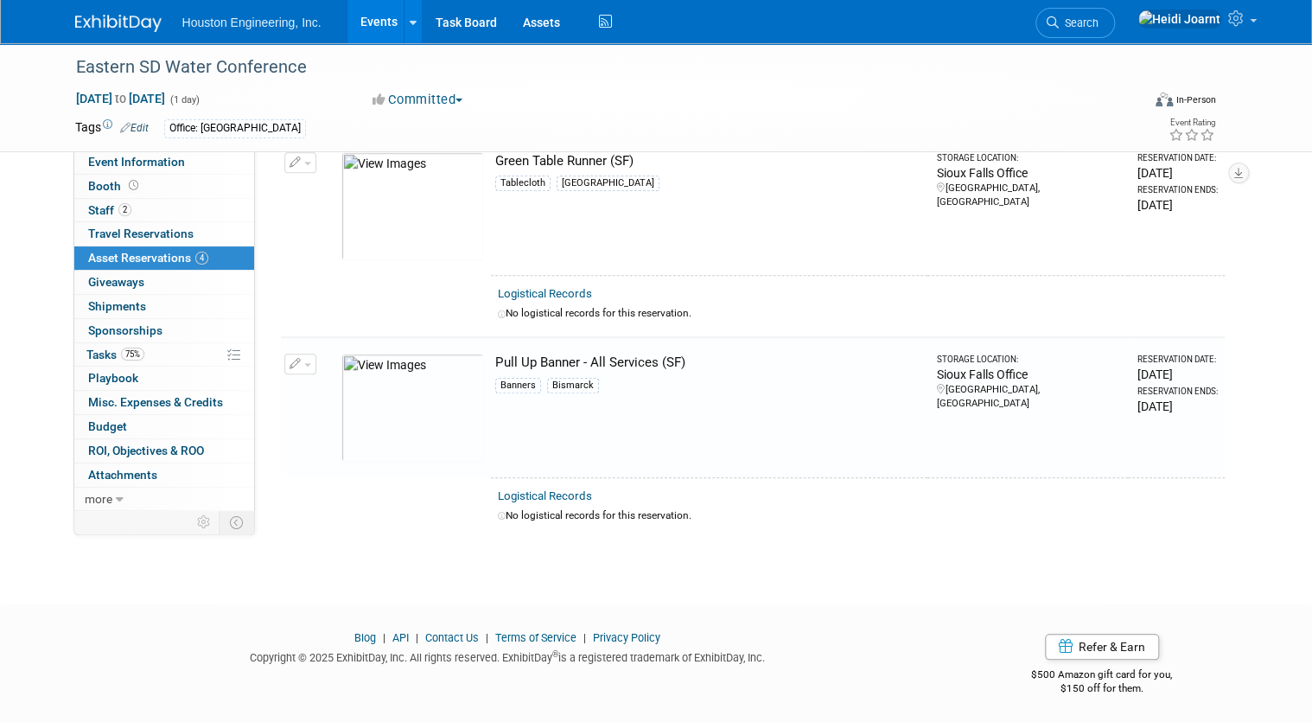
click at [398, 389] on img at bounding box center [413, 408] width 143 height 108
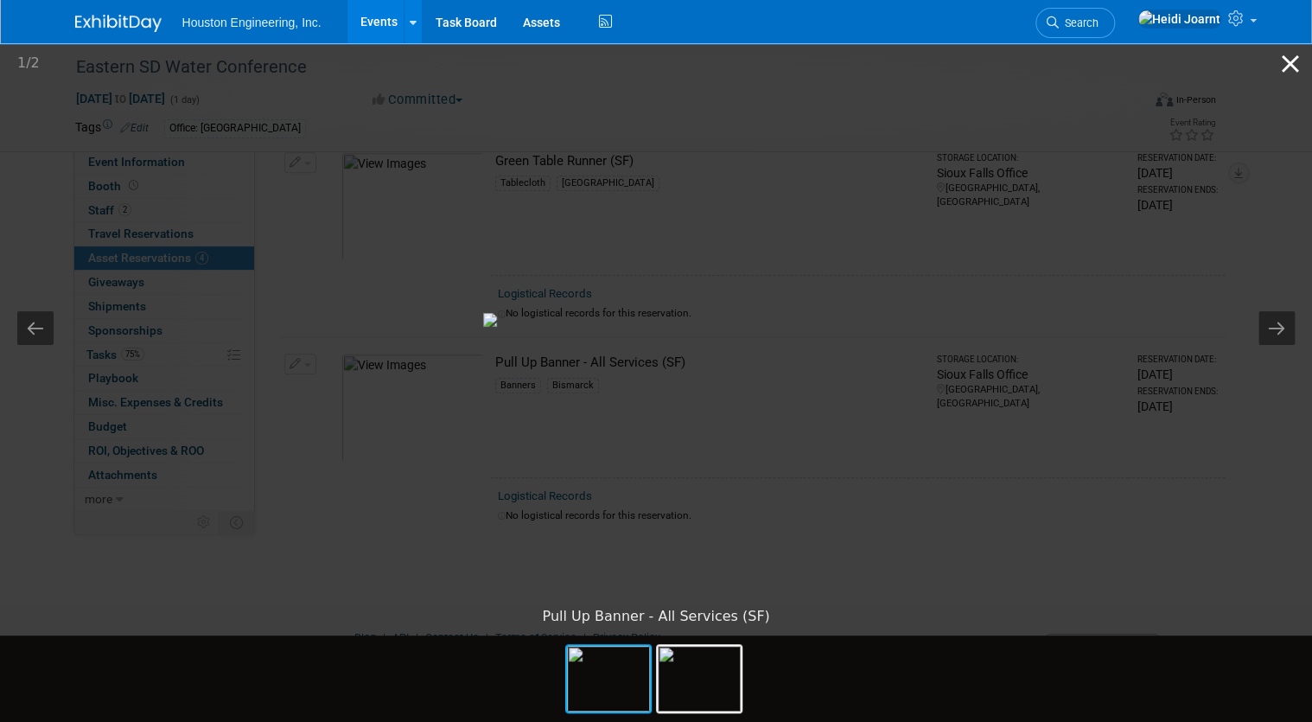
click at [1293, 60] on button "Close gallery" at bounding box center [1290, 63] width 43 height 41
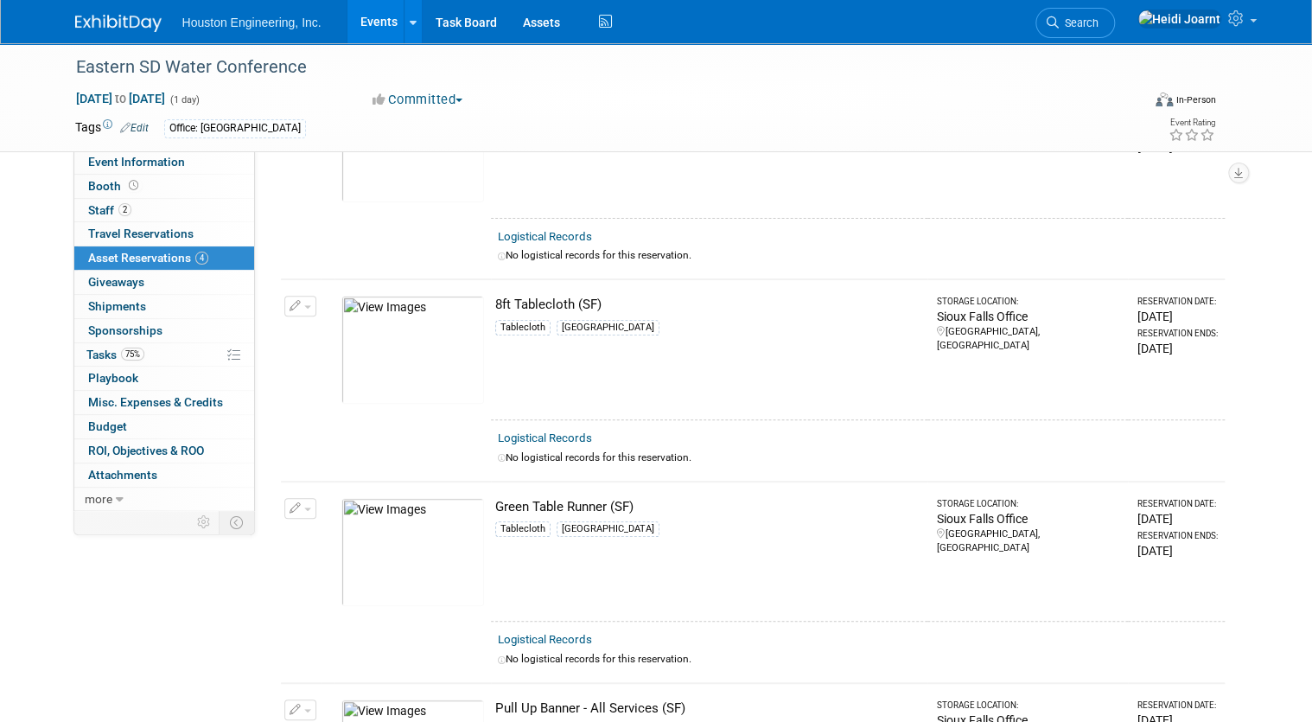
scroll to position [21, 0]
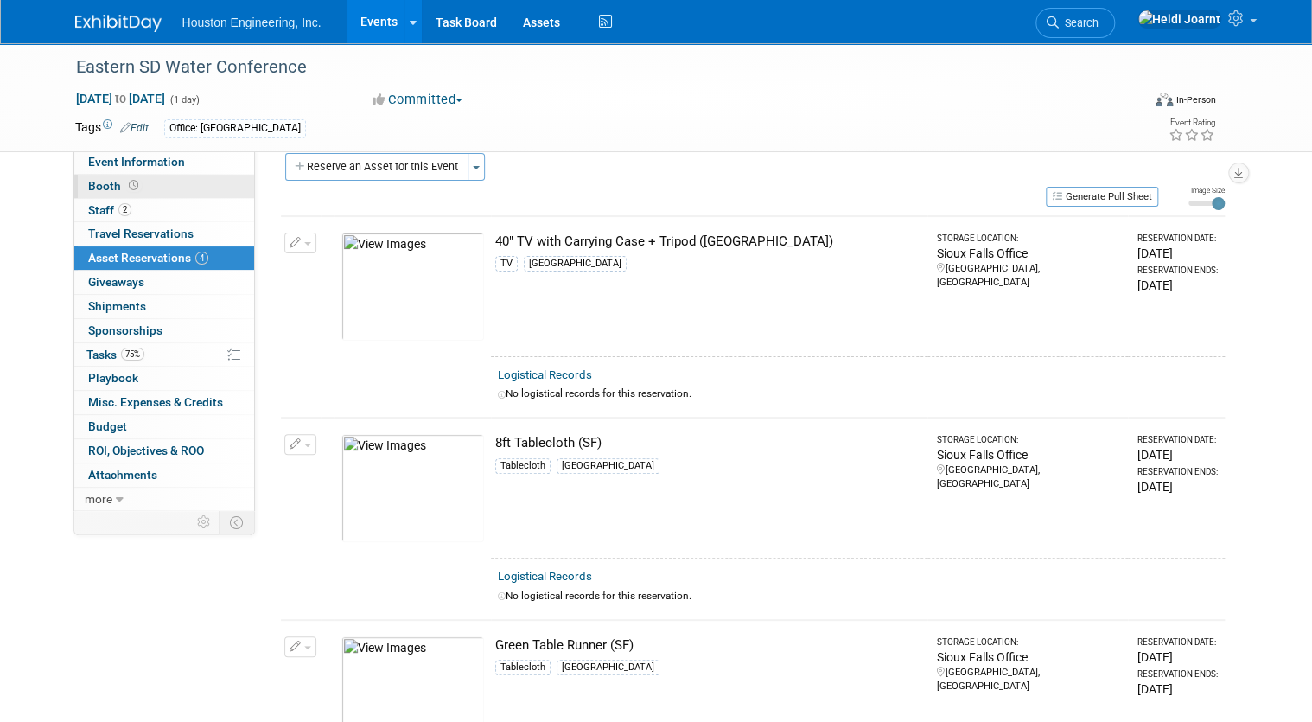
click at [135, 186] on link "Booth" at bounding box center [164, 186] width 180 height 23
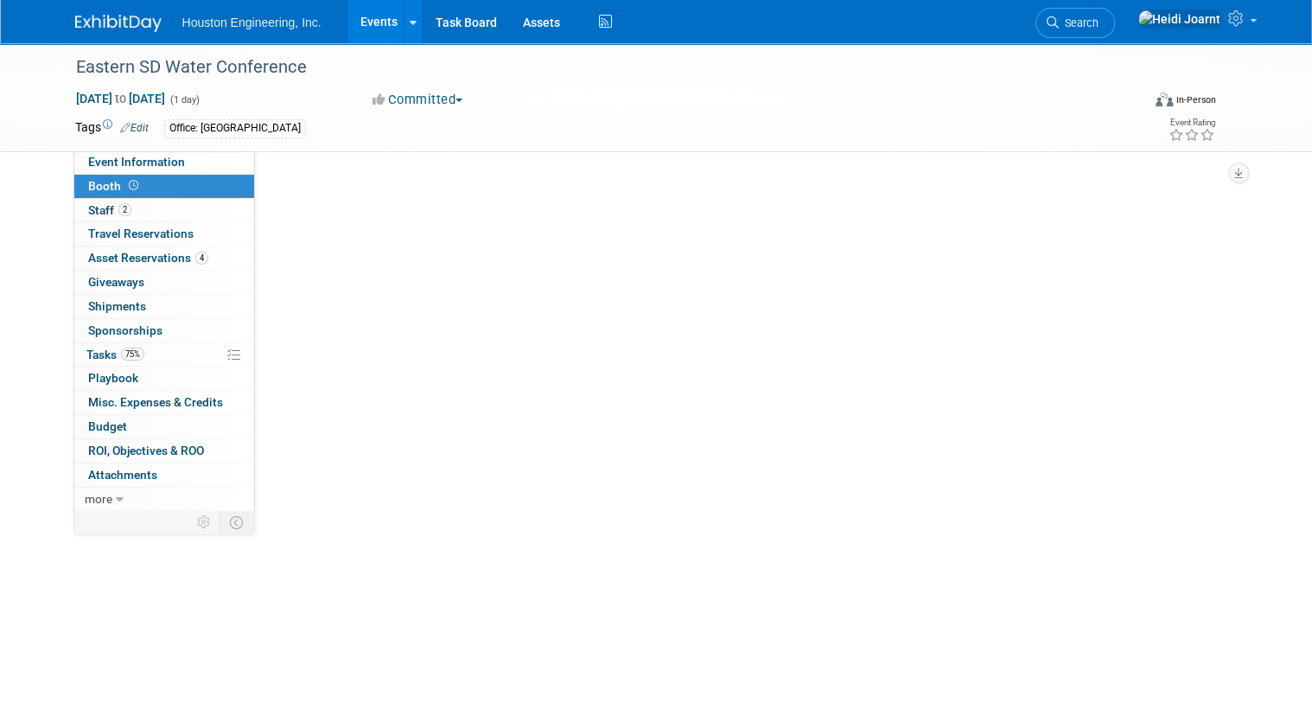
scroll to position [0, 0]
select select "Yes"
select select "[GEOGRAPHIC_DATA]"
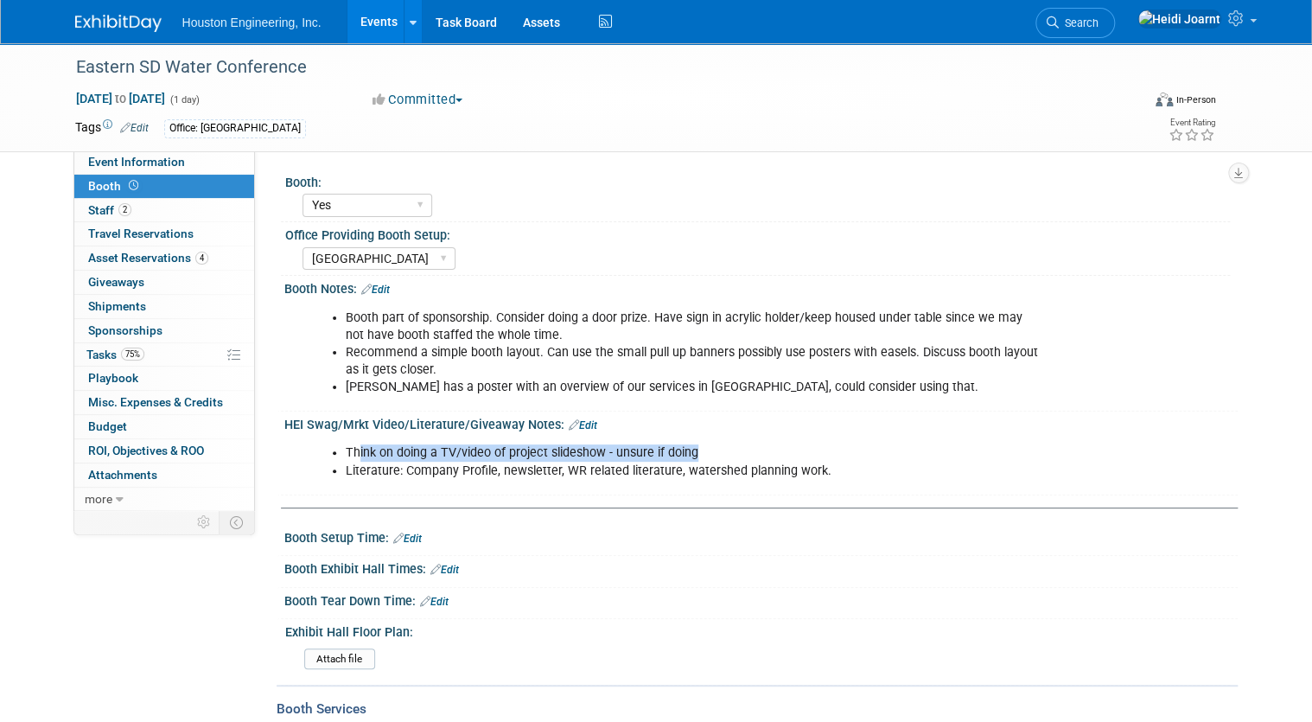
drag, startPoint x: 349, startPoint y: 450, endPoint x: 705, endPoint y: 449, distance: 356.2
click at [705, 449] on li "Think on doing a TV/video of project slideshow - unsure if doing" at bounding box center [694, 452] width 697 height 17
drag, startPoint x: 705, startPoint y: 449, endPoint x: 684, endPoint y: 457, distance: 23.3
click at [684, 457] on li "Think on doing a TV/video of project slideshow - unsure if doing" at bounding box center [694, 452] width 697 height 17
click at [577, 424] on link "Edit" at bounding box center [583, 425] width 29 height 12
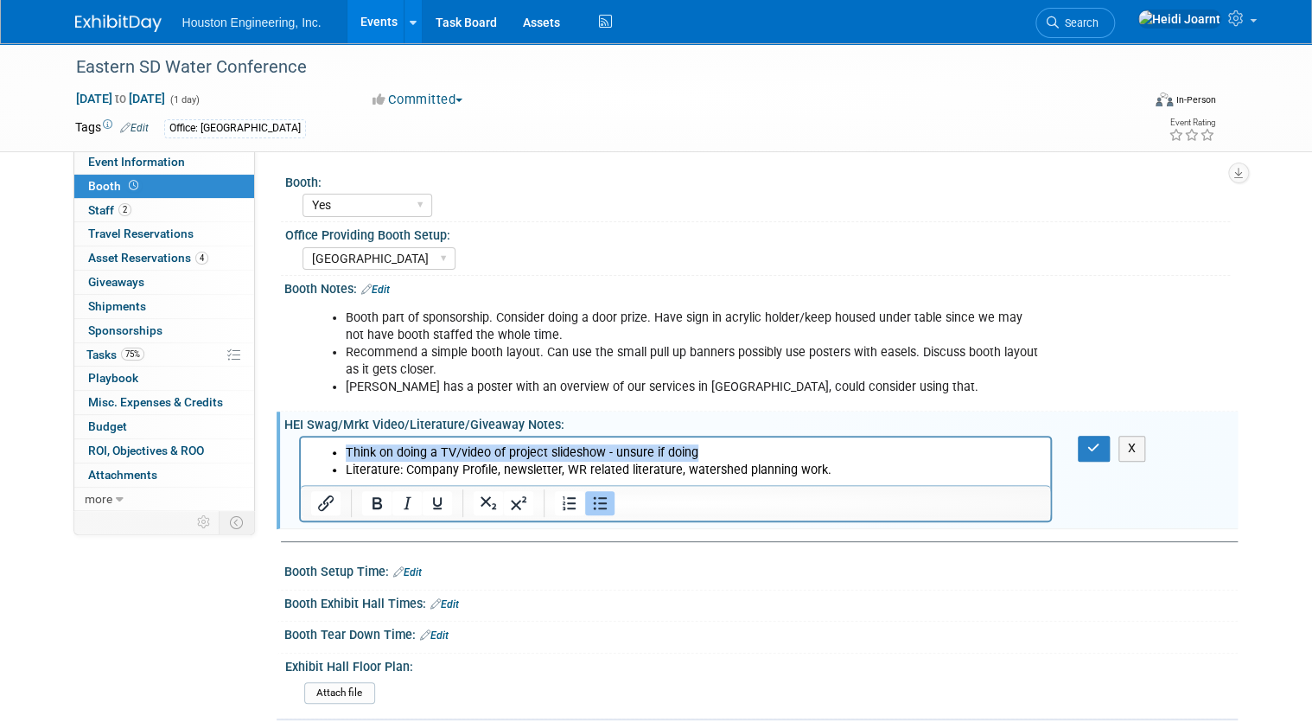
drag, startPoint x: 703, startPoint y: 449, endPoint x: 335, endPoint y: 454, distance: 367.5
click at [345, 454] on li "Think on doing a TV/video of project slideshow - unsure if doing" at bounding box center [693, 452] width 696 height 17
click at [1110, 441] on button "button" at bounding box center [1094, 448] width 32 height 25
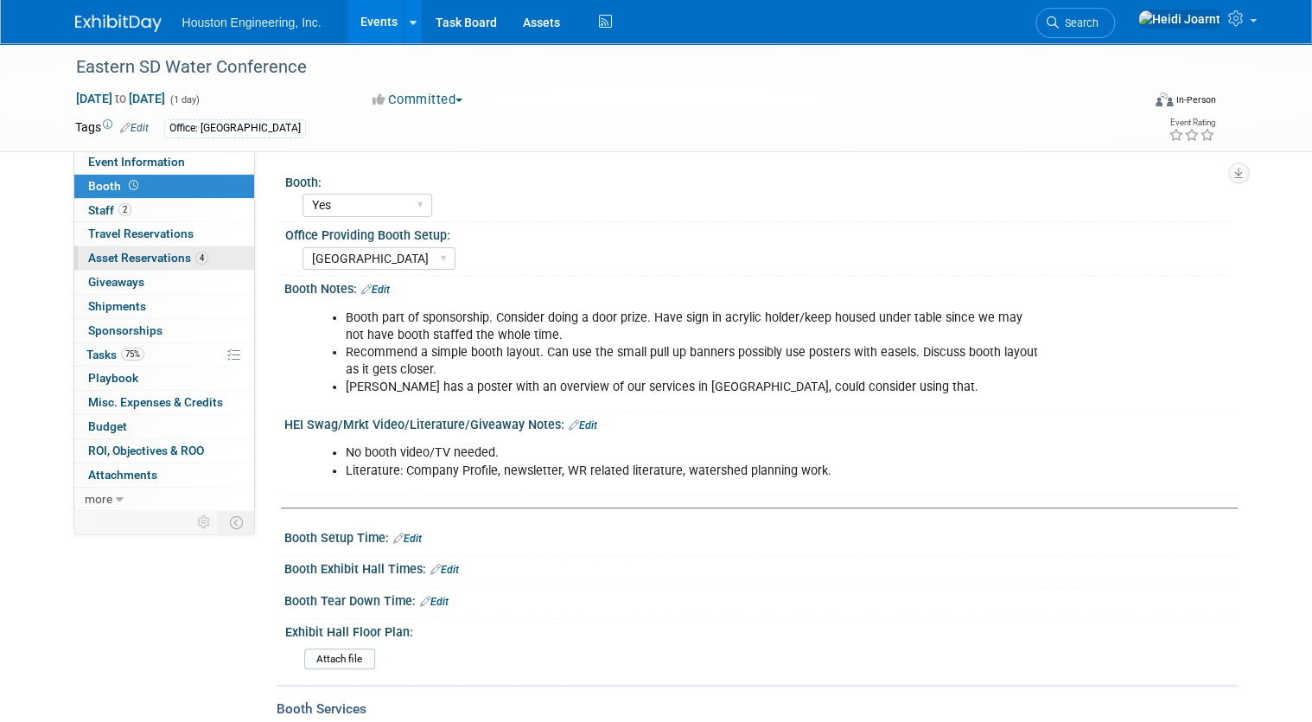
click at [169, 257] on span "Asset Reservations 4" at bounding box center [148, 258] width 120 height 14
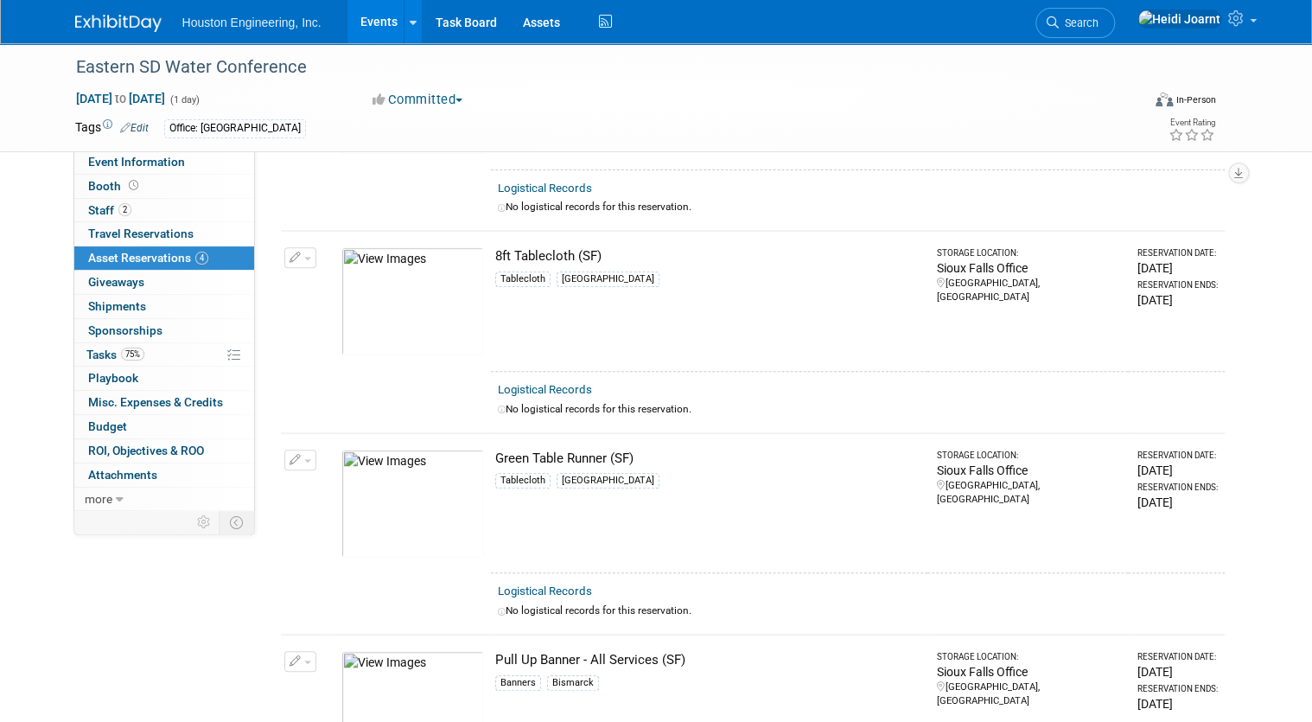
scroll to position [484, 0]
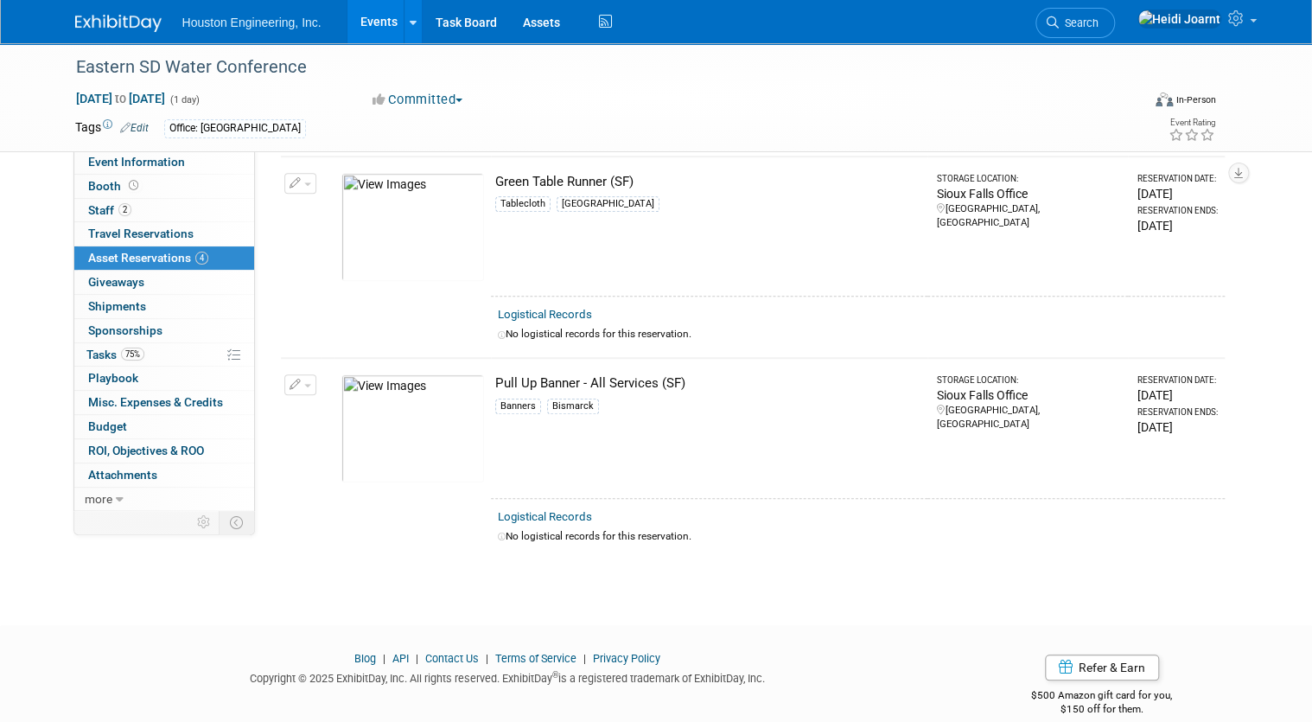
click at [418, 429] on img at bounding box center [413, 428] width 143 height 108
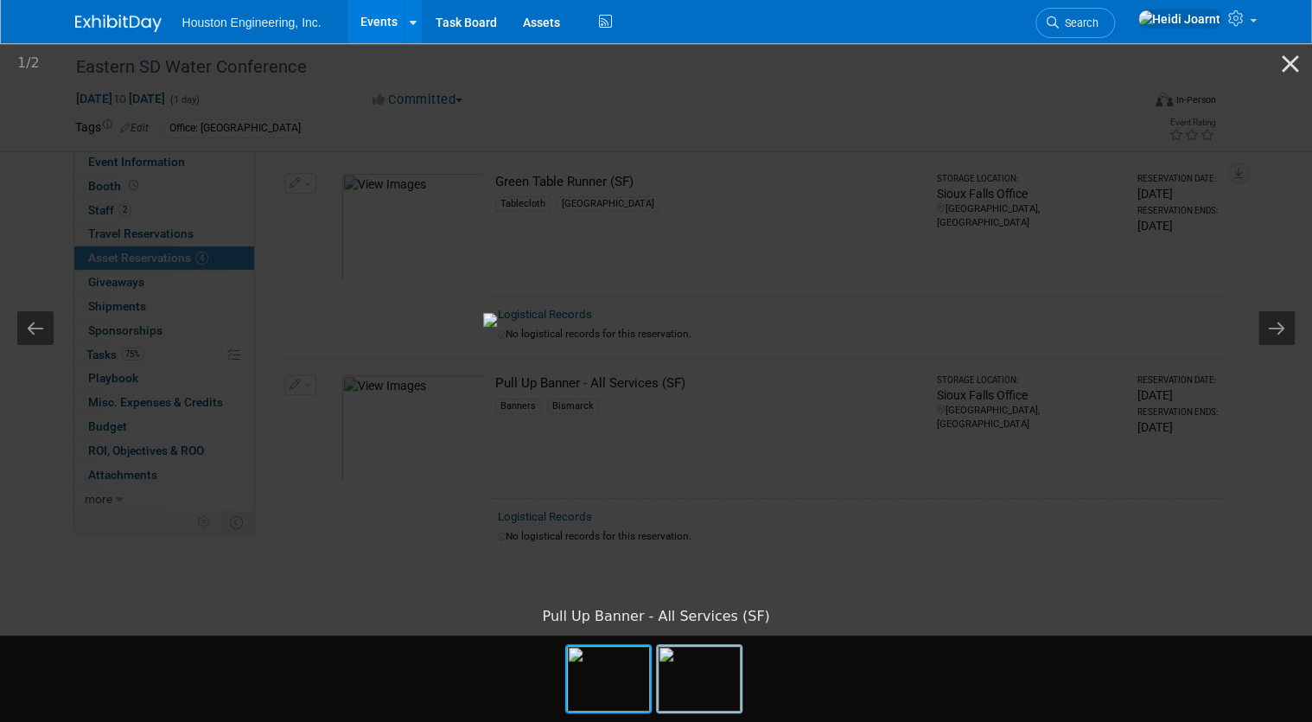
click at [705, 673] on img at bounding box center [699, 679] width 83 height 66
click at [618, 683] on img at bounding box center [608, 679] width 83 height 66
click at [1299, 67] on button "Close gallery" at bounding box center [1290, 63] width 43 height 41
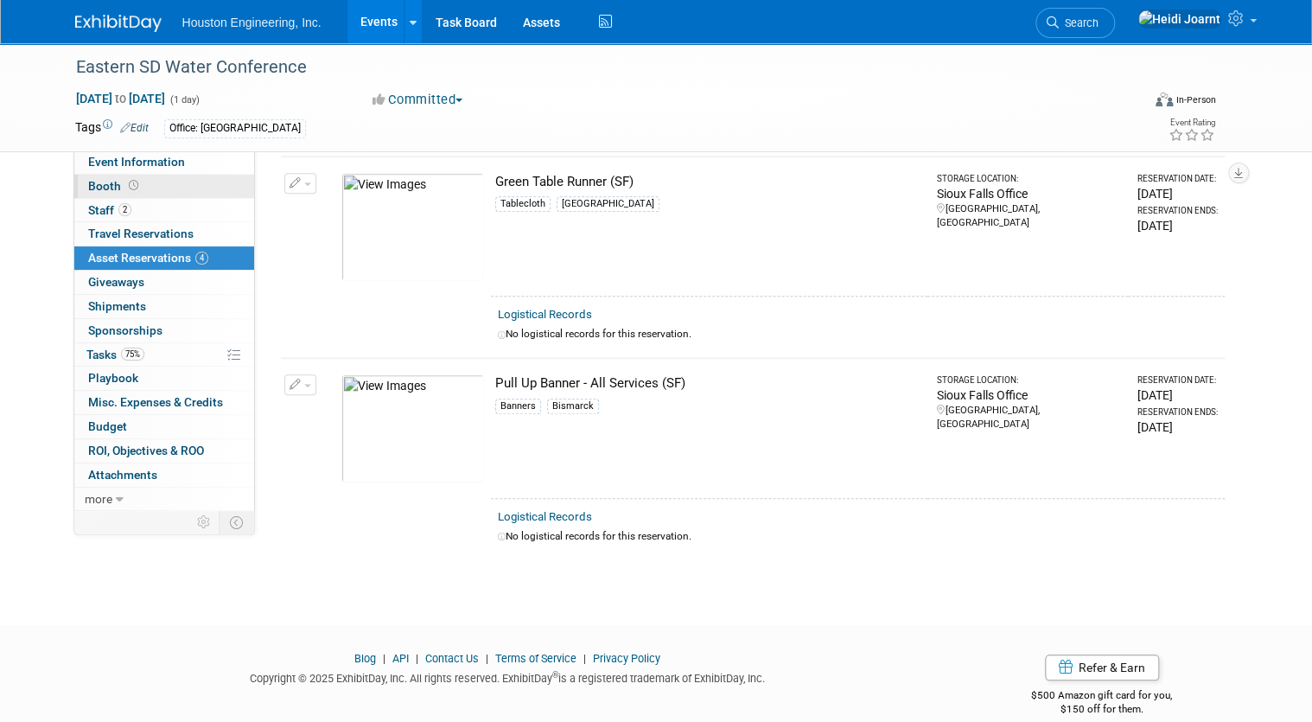
click at [142, 186] on link "Booth" at bounding box center [164, 186] width 180 height 23
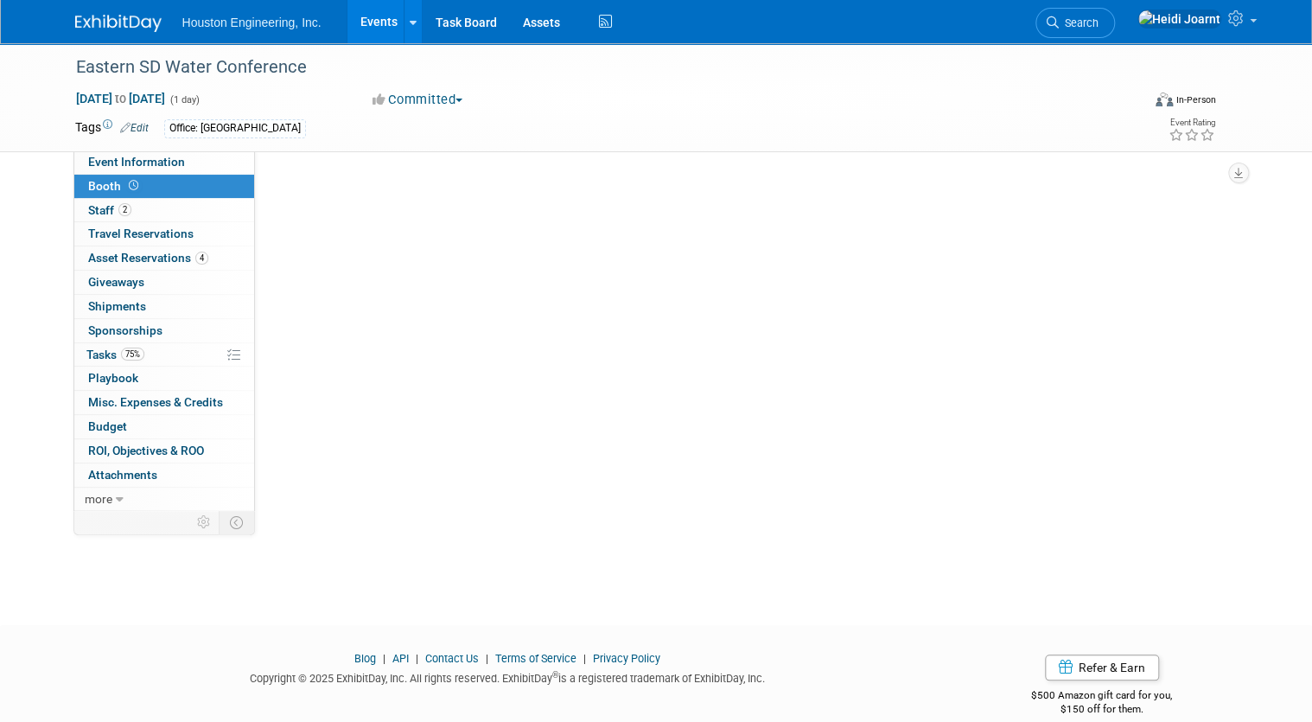
scroll to position [0, 0]
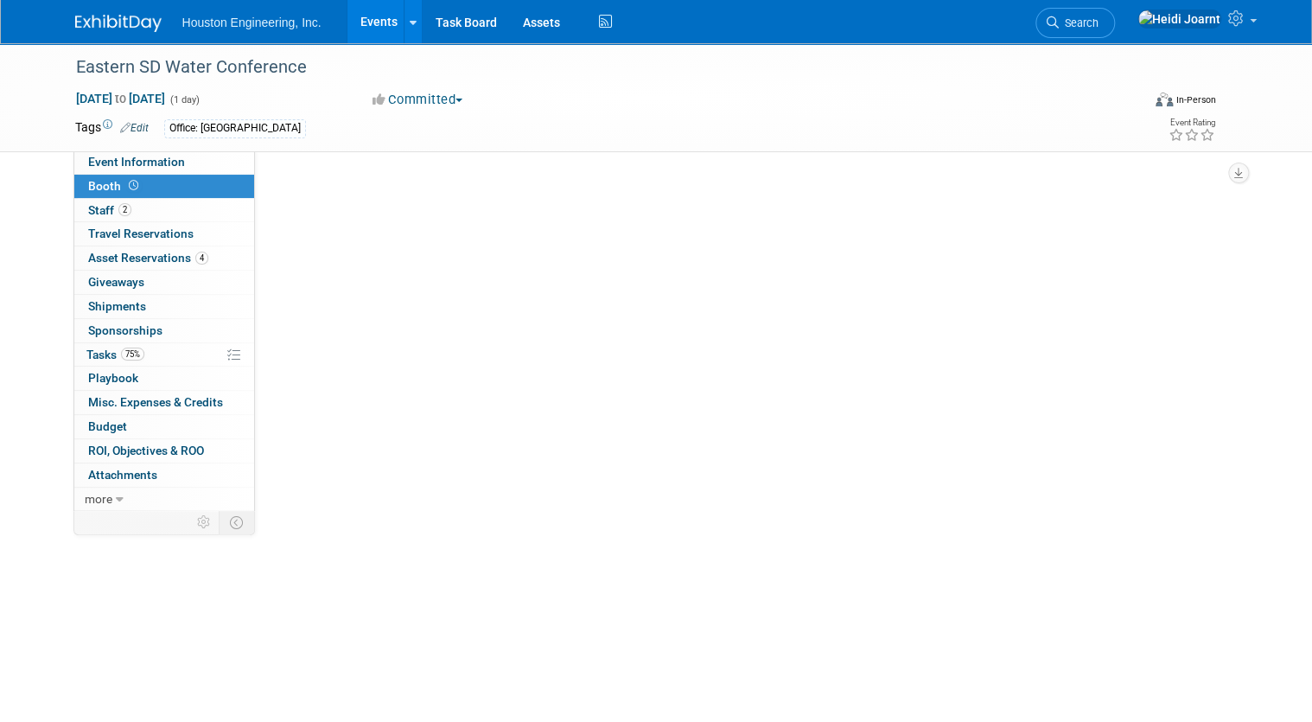
select select "Yes"
select select "[GEOGRAPHIC_DATA]"
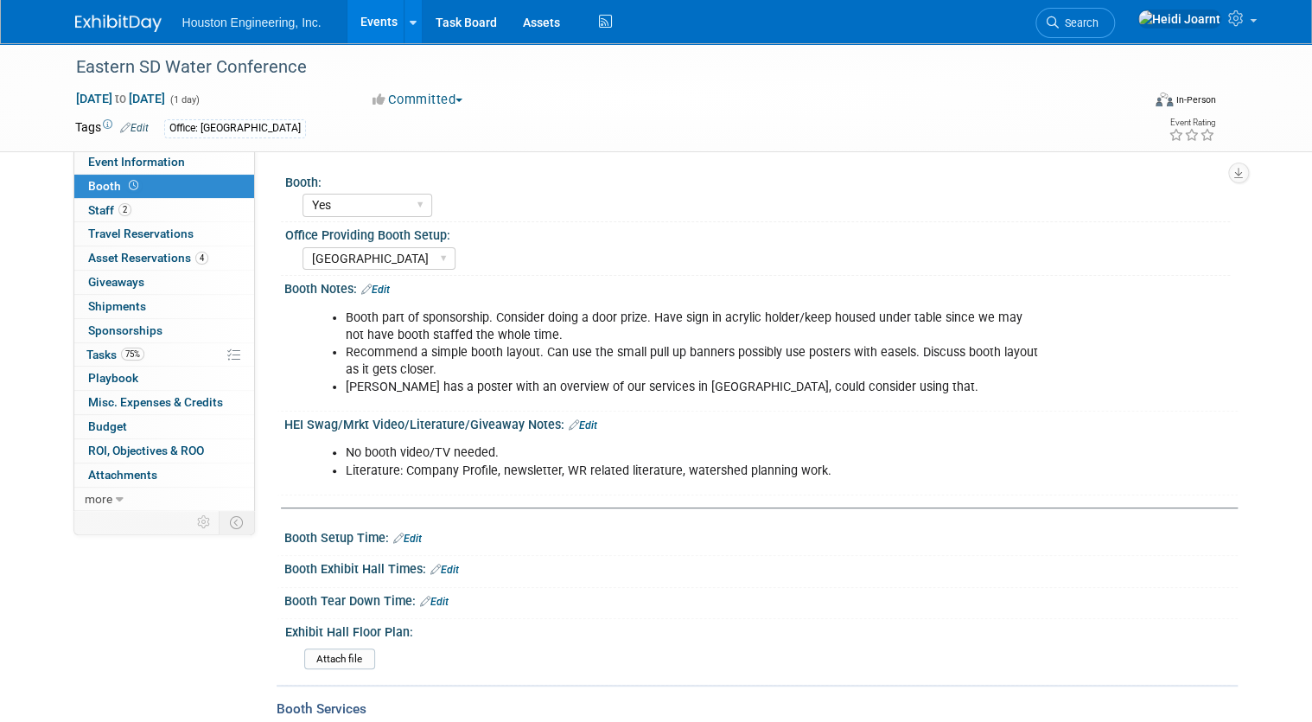
drag, startPoint x: 389, startPoint y: 471, endPoint x: 826, endPoint y: 474, distance: 436.6
click at [826, 474] on li "Literature: Company Profile, newsletter, WR related literature, watershed plann…" at bounding box center [694, 471] width 697 height 17
click at [176, 258] on span "Asset Reservations 4" at bounding box center [148, 258] width 120 height 14
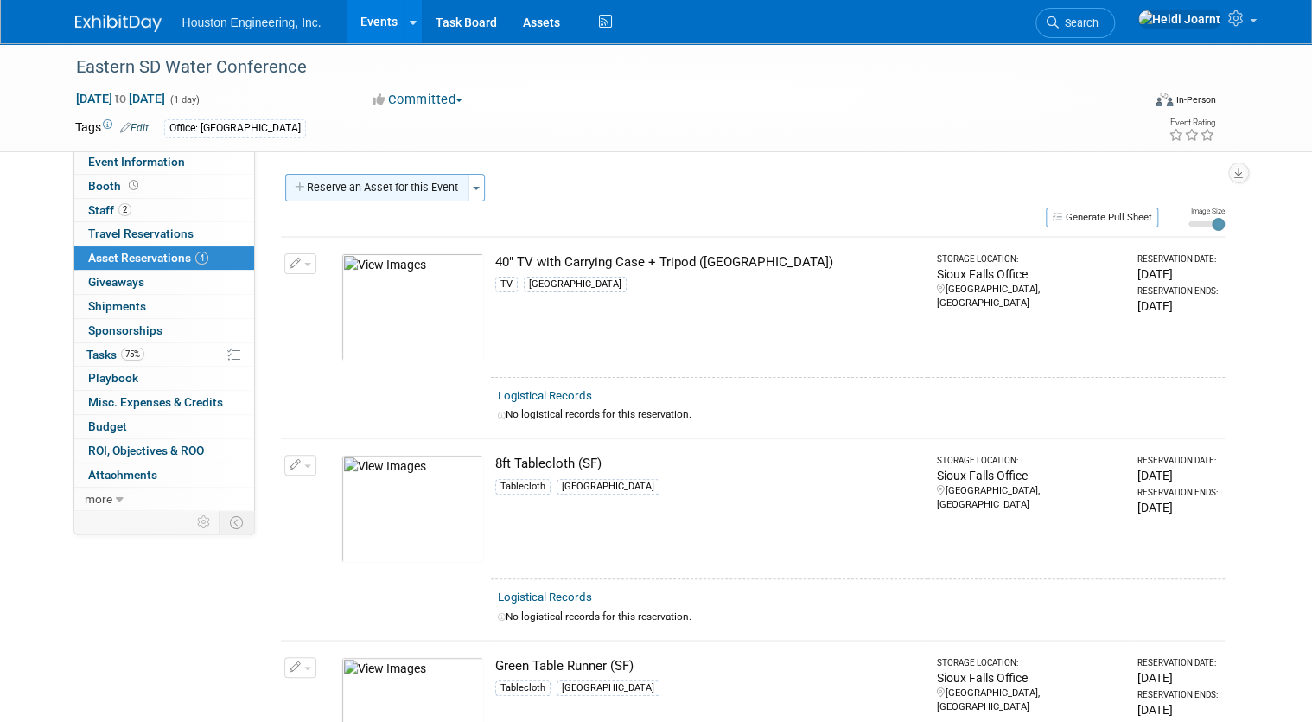
click at [408, 185] on button "Reserve an Asset for this Event" at bounding box center [376, 188] width 183 height 28
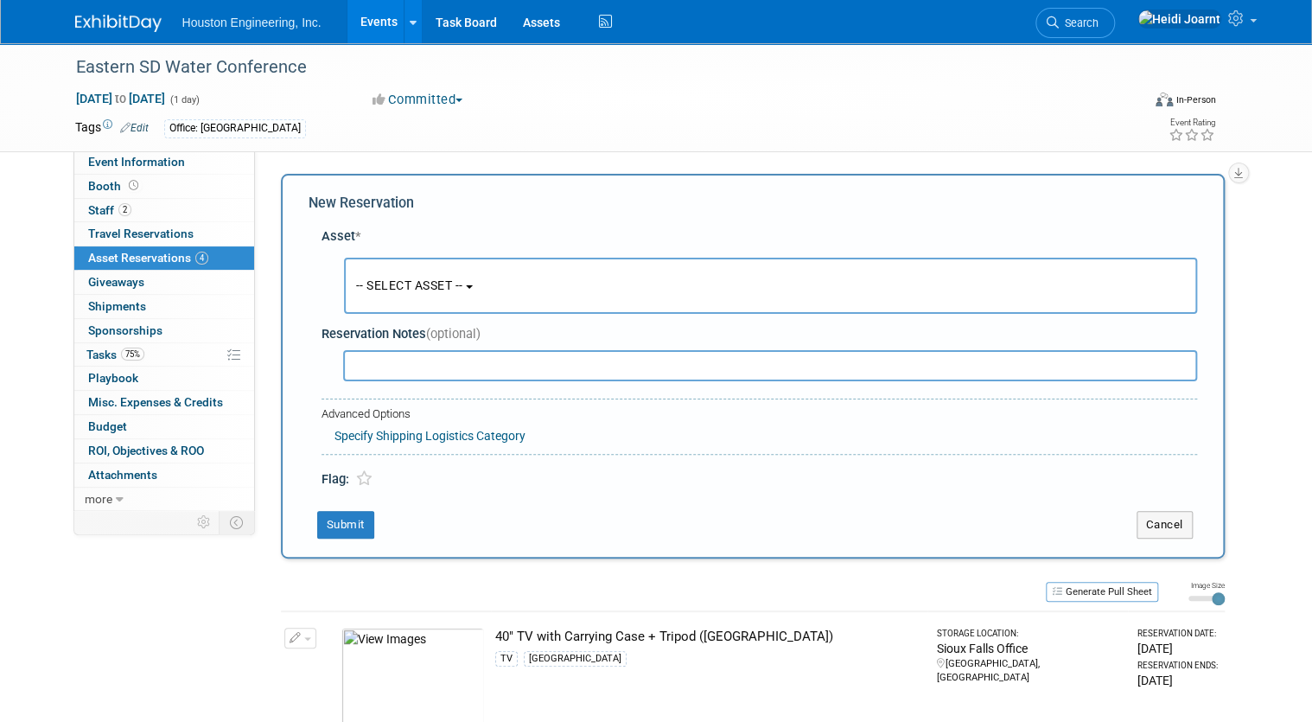
scroll to position [16, 0]
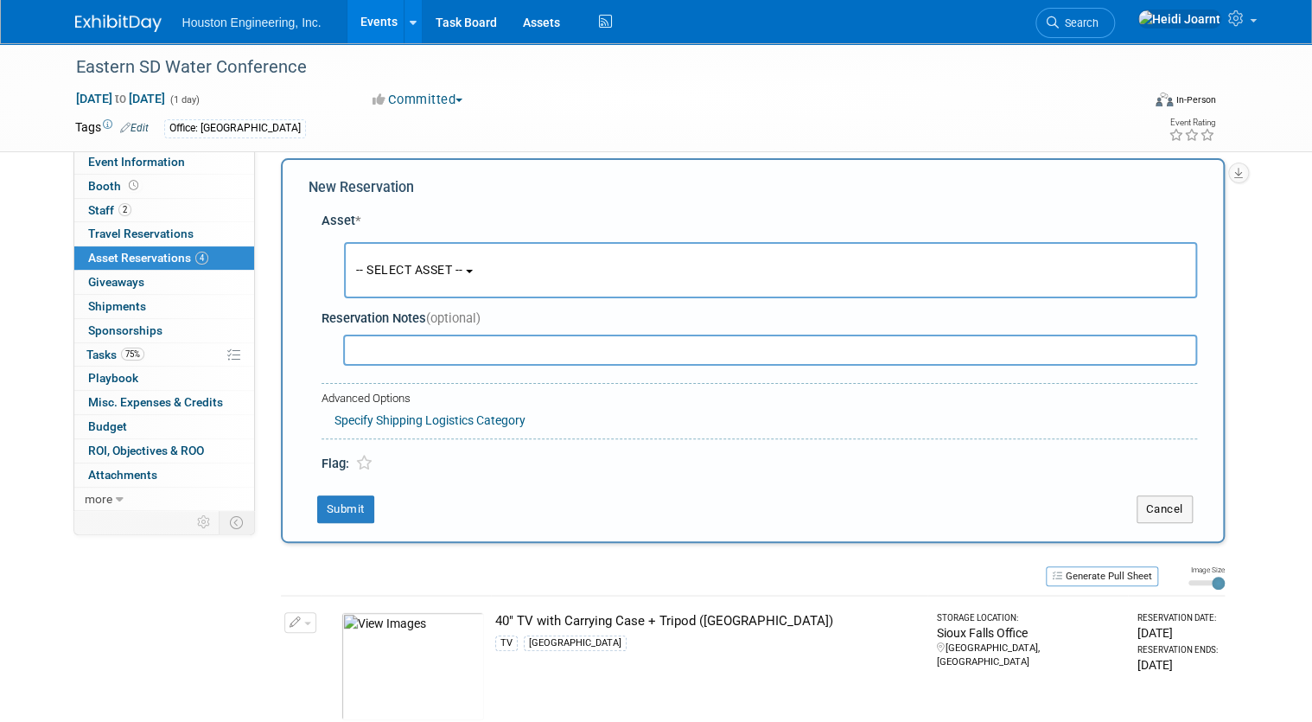
click at [405, 263] on span "-- SELECT ASSET --" at bounding box center [409, 270] width 107 height 14
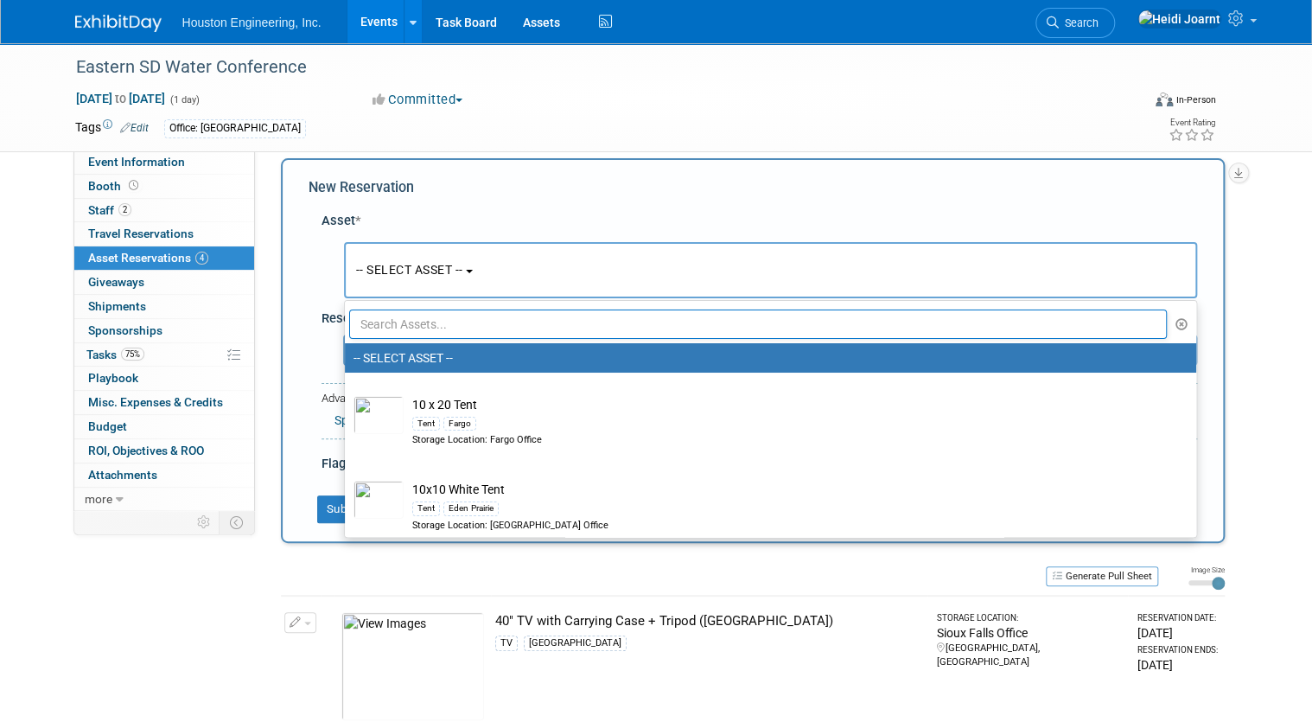
click at [387, 315] on input "text" at bounding box center [758, 324] width 819 height 29
click at [292, 326] on div "New Reservation Asset * -- SELECT ASSET --" at bounding box center [753, 350] width 944 height 385
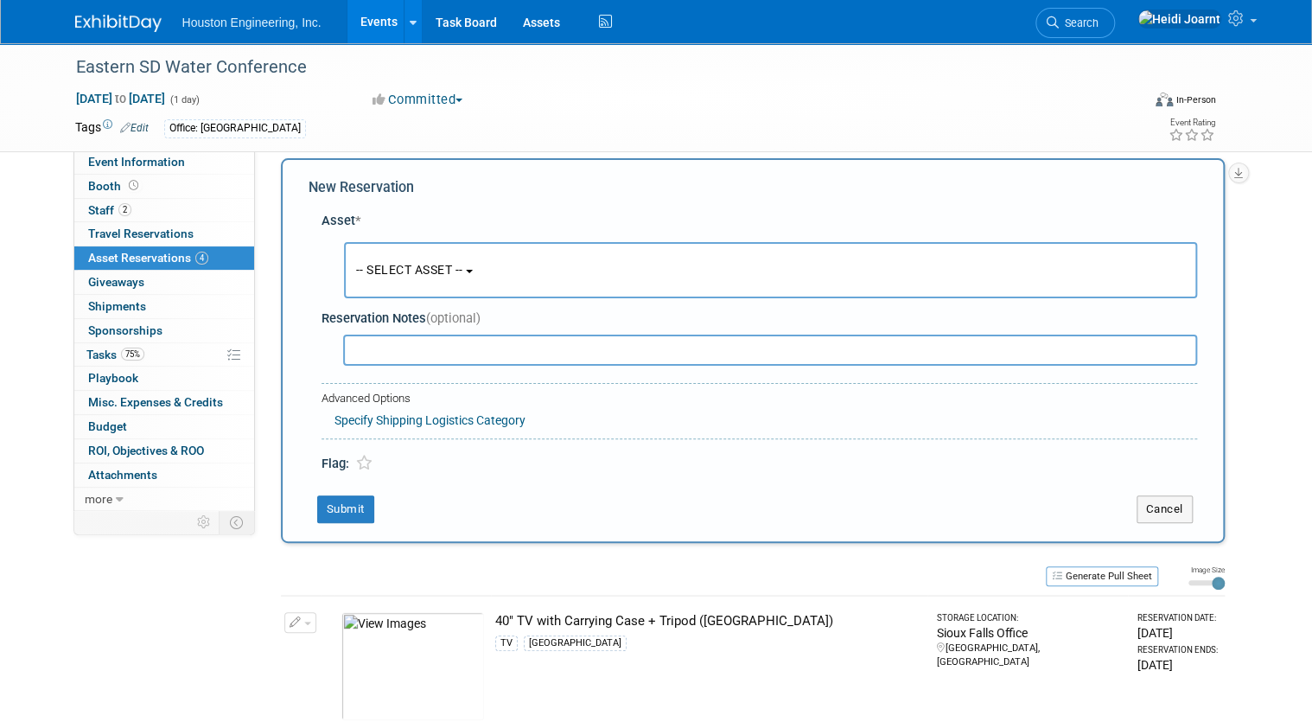
click at [371, 356] on input "text" at bounding box center [770, 350] width 854 height 31
click at [425, 253] on button "-- SELECT ASSET --" at bounding box center [770, 270] width 853 height 56
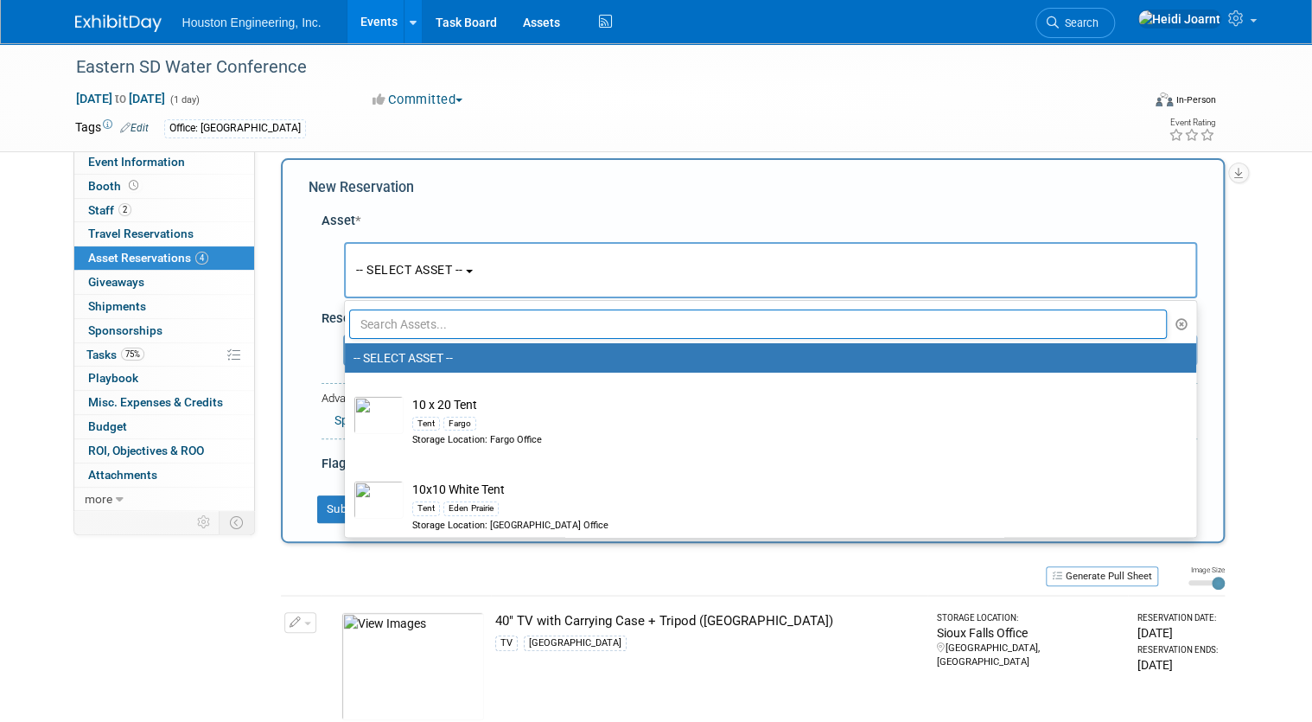
click at [416, 331] on input "text" at bounding box center [758, 324] width 819 height 29
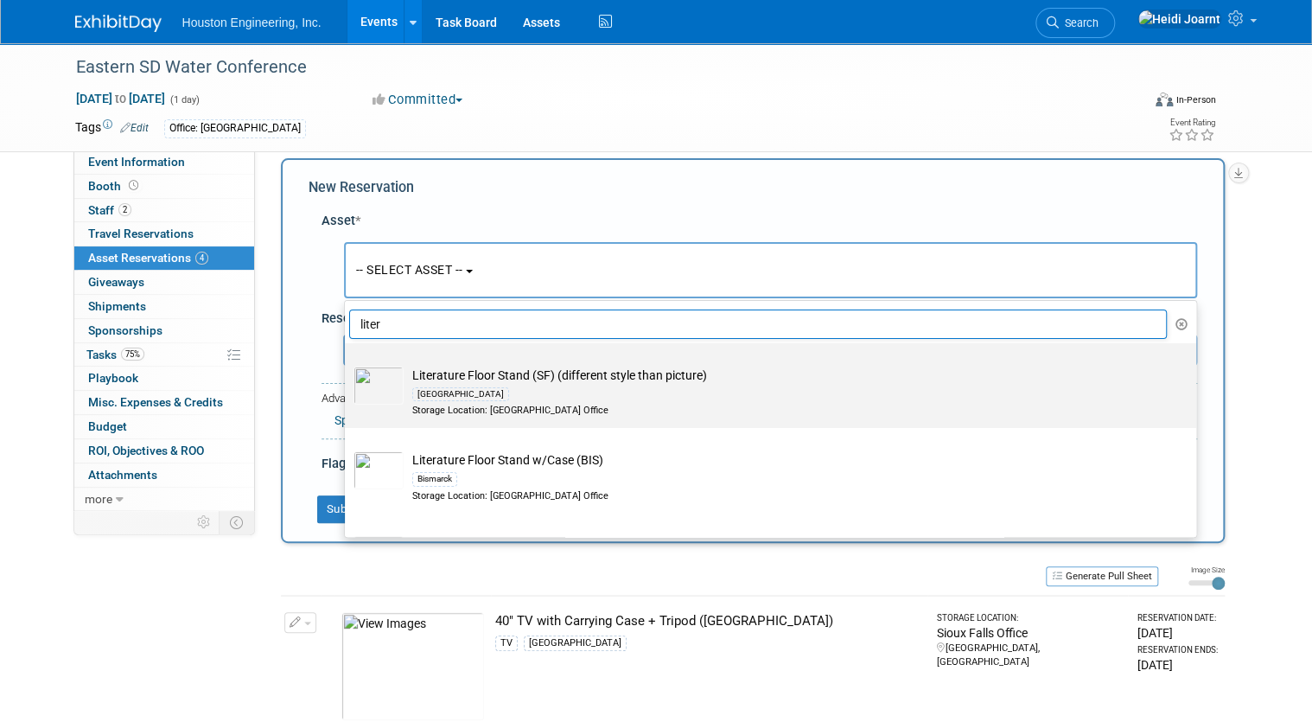
type input "liter"
click at [450, 377] on td "Literature Floor Stand ([GEOGRAPHIC_DATA]) (different style than picture) [GEOG…" at bounding box center [783, 392] width 758 height 51
click at [348, 364] on input "Literature Floor Stand ([GEOGRAPHIC_DATA]) (different style than picture) [GEOG…" at bounding box center [341, 358] width 11 height 11
select select "10728239"
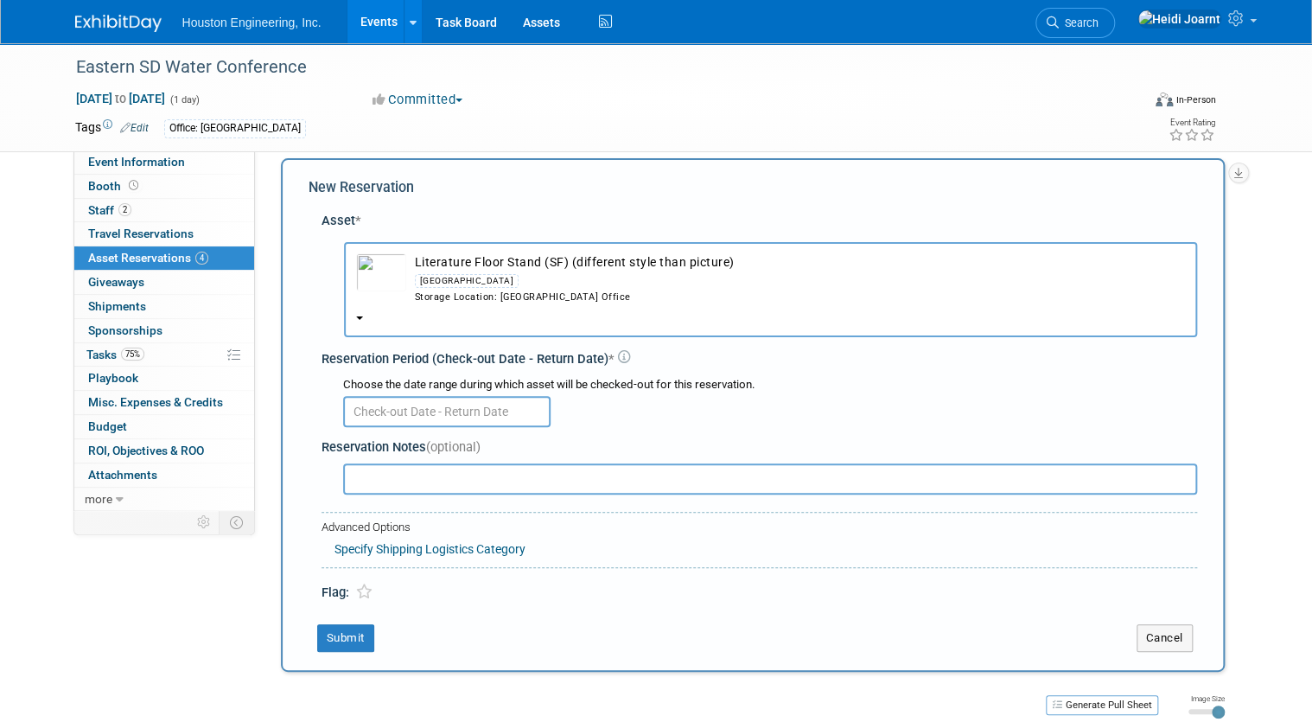
click at [367, 275] on img "button" at bounding box center [381, 272] width 50 height 38
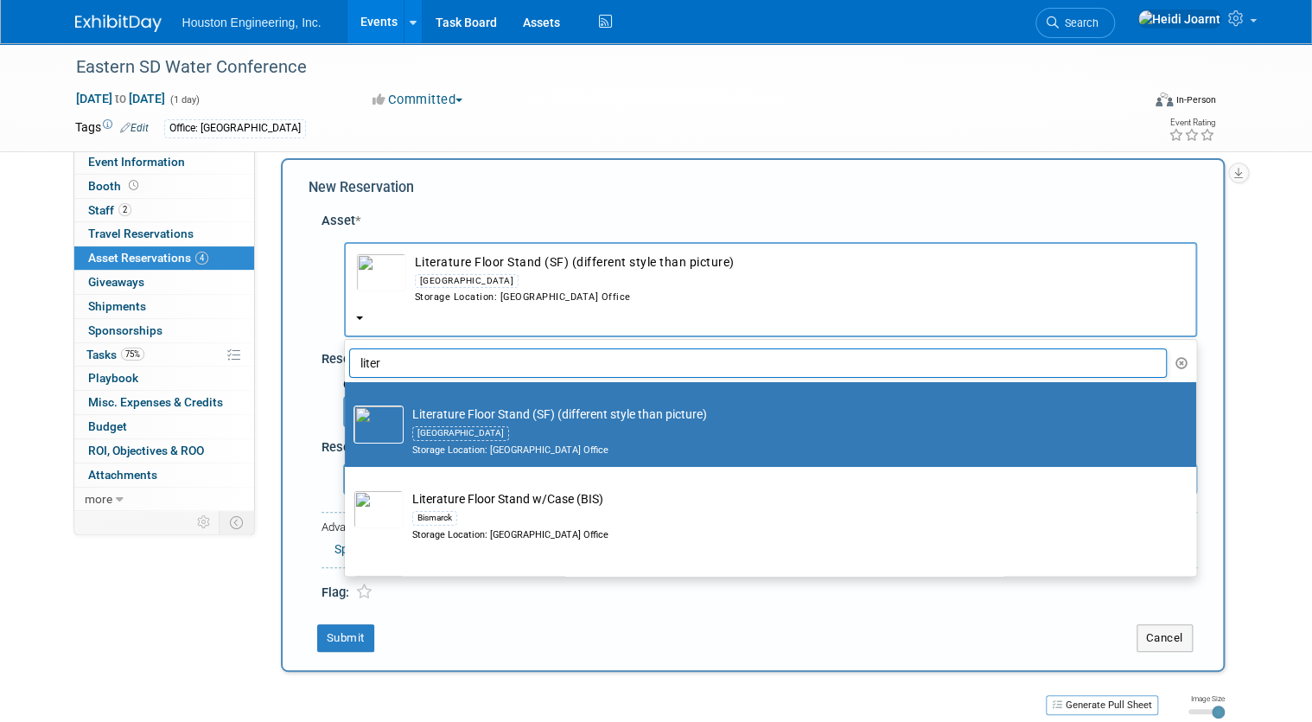
click at [367, 275] on img "button" at bounding box center [381, 272] width 50 height 38
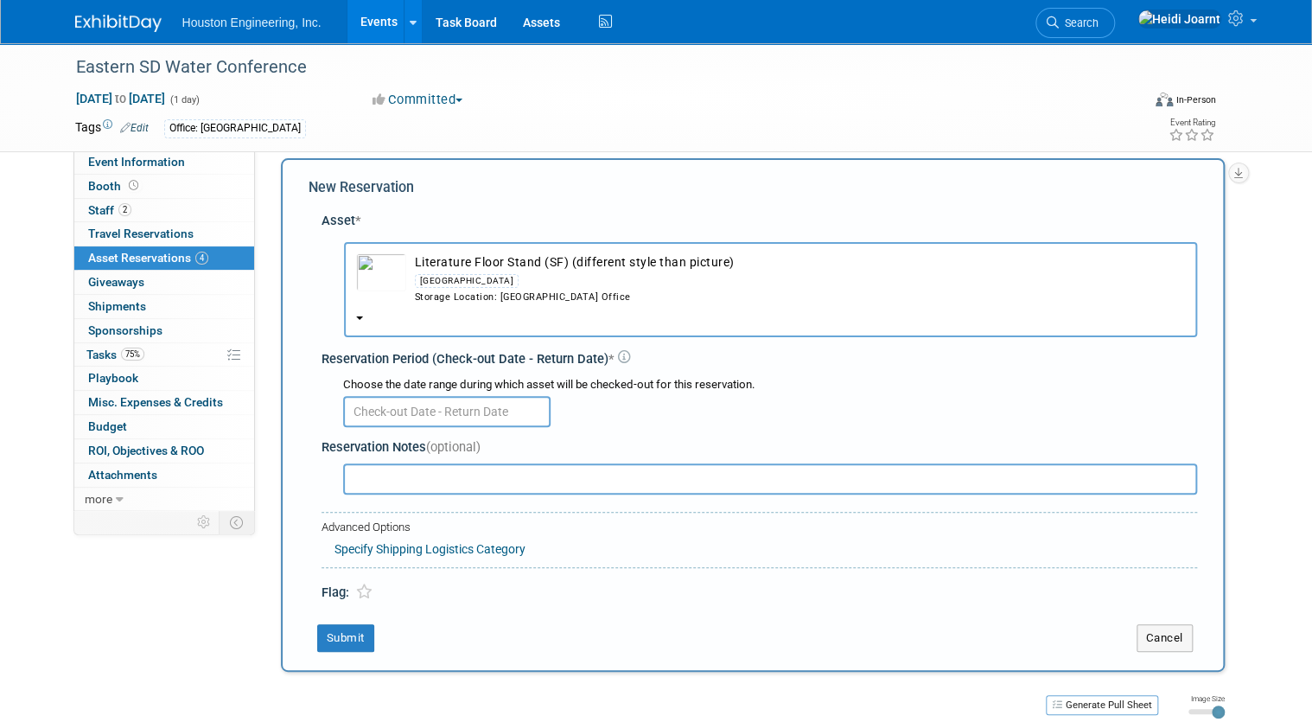
click at [377, 414] on input "text" at bounding box center [446, 411] width 207 height 31
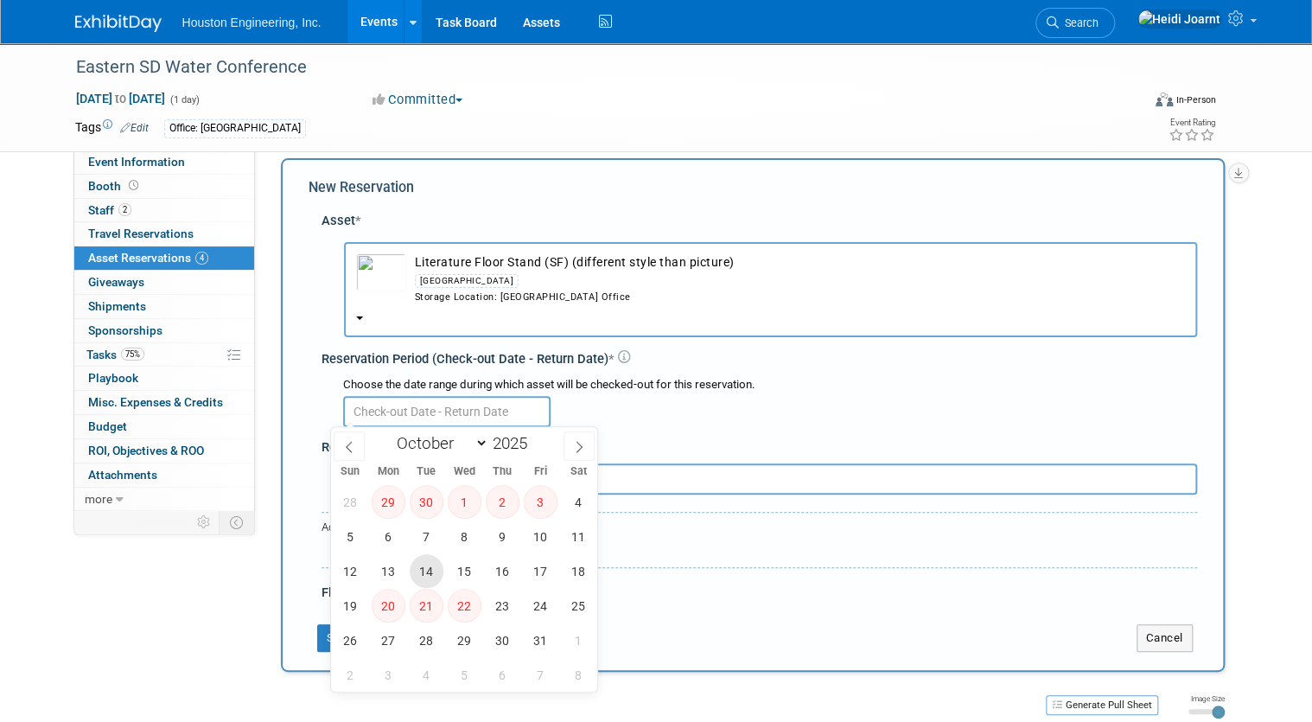
click at [432, 570] on span "14" at bounding box center [427, 571] width 34 height 34
click at [498, 566] on span "16" at bounding box center [503, 571] width 34 height 34
type input "Oct 14, 2025 to Oct 16, 2025"
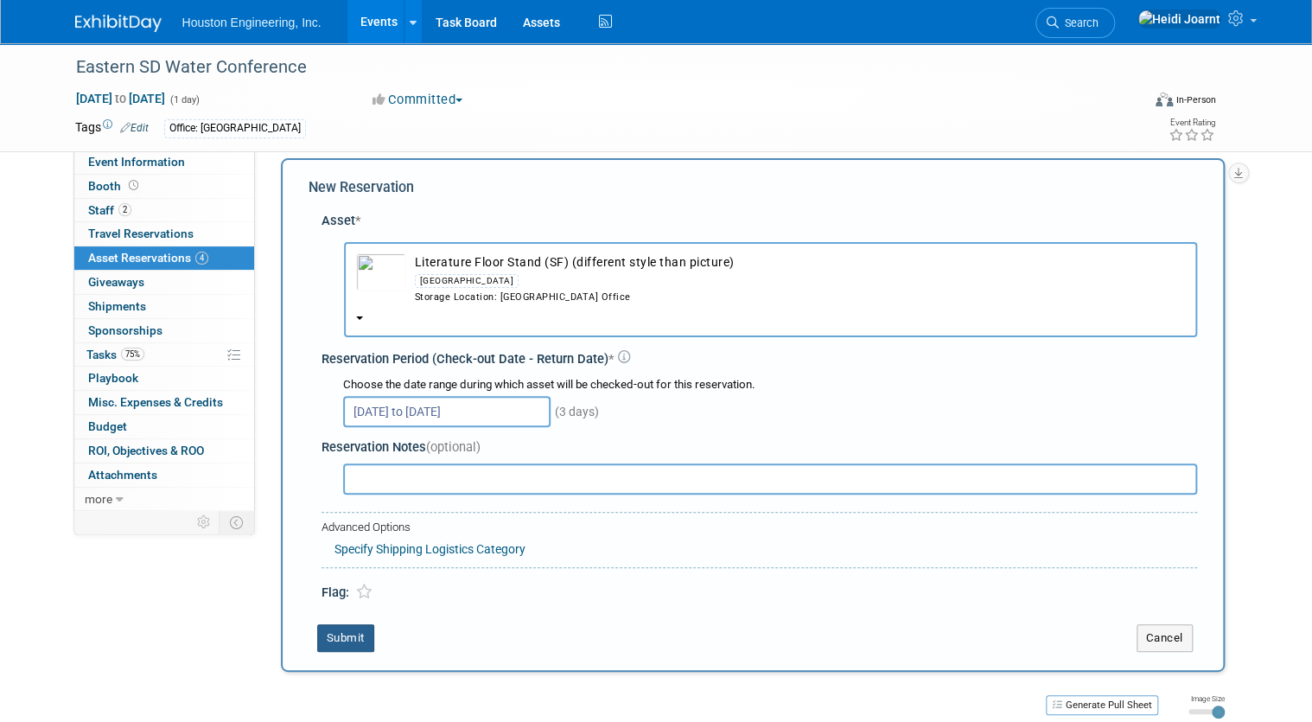
click at [341, 640] on button "Submit" at bounding box center [345, 638] width 57 height 28
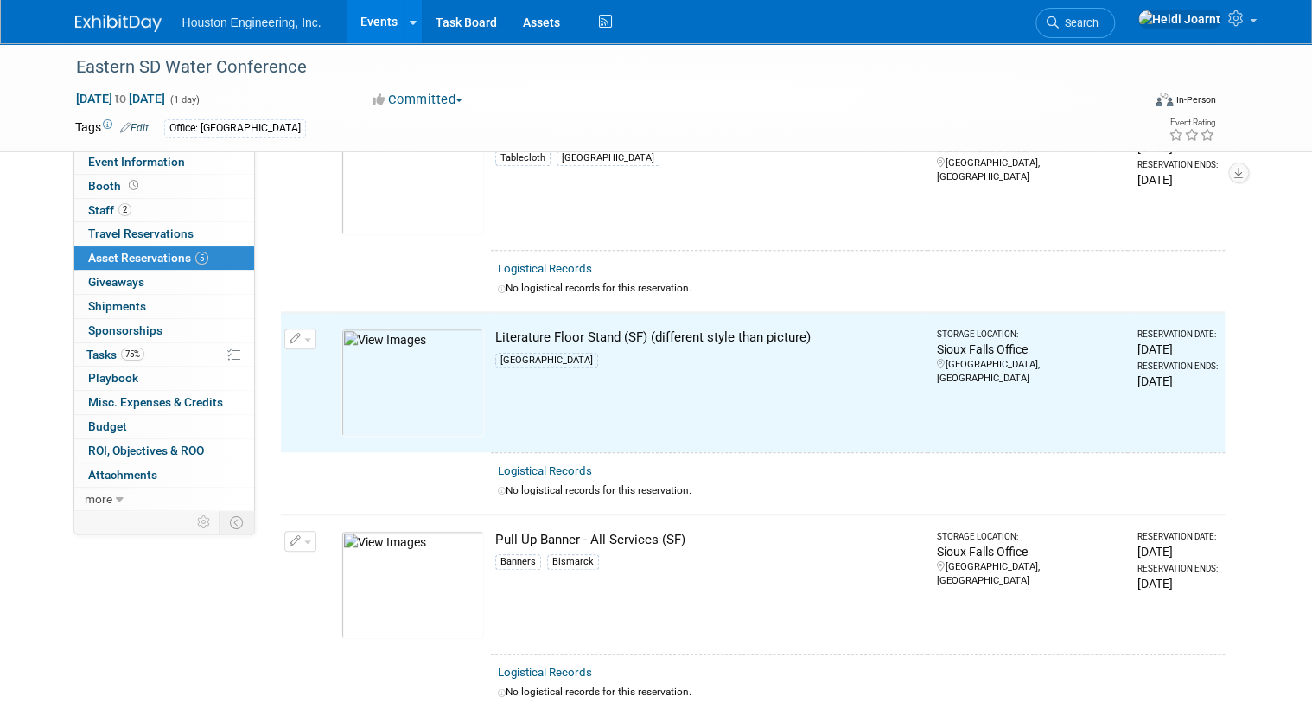
scroll to position [622, 0]
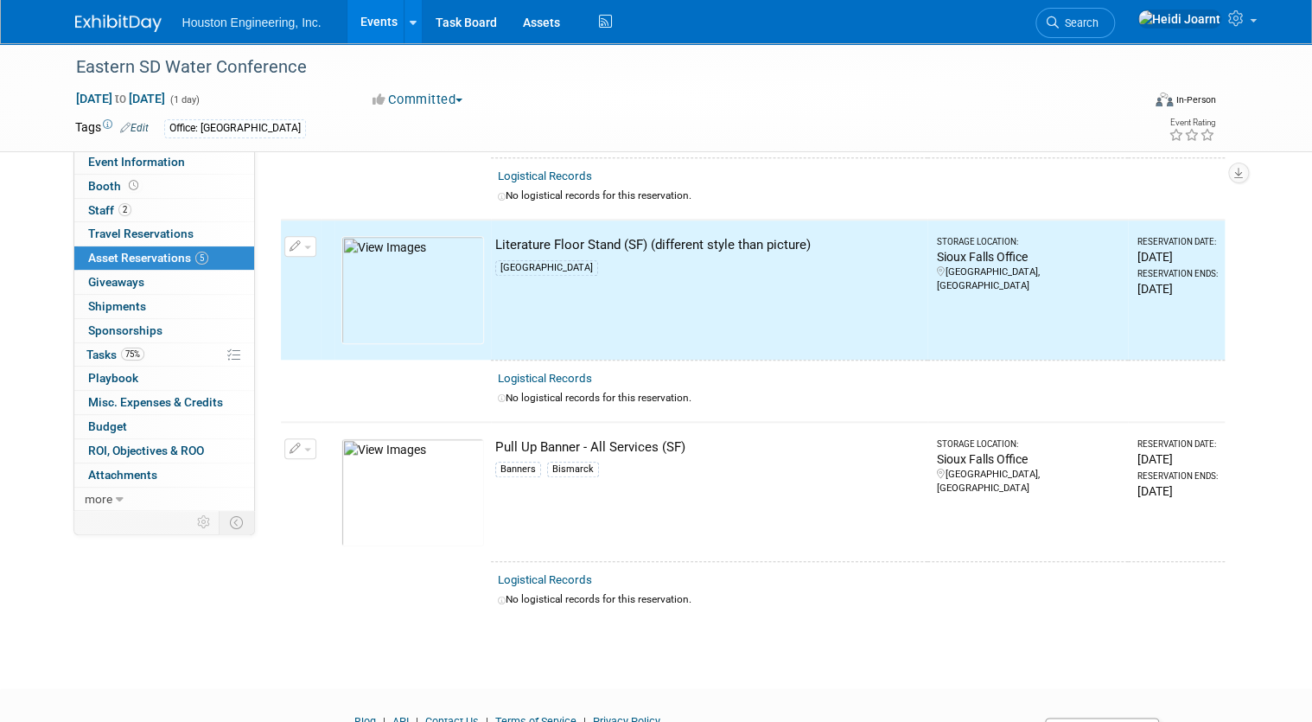
click at [418, 257] on img at bounding box center [413, 290] width 143 height 108
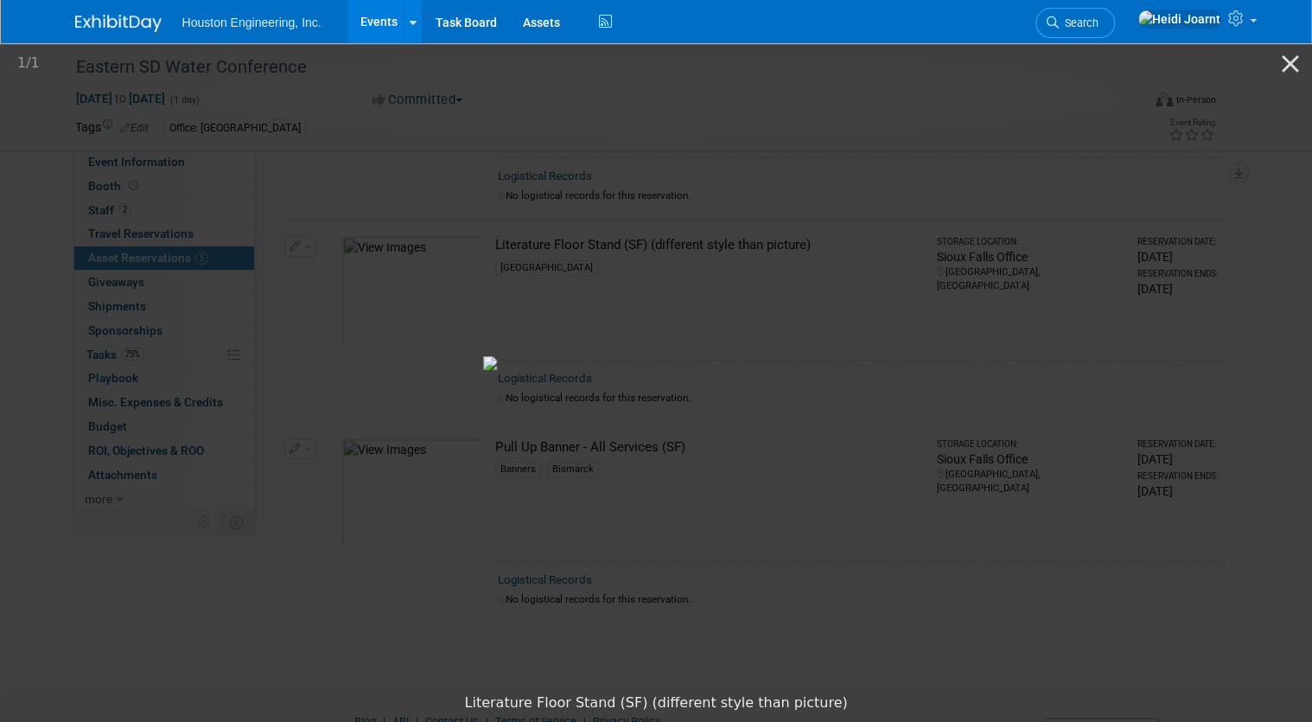
click at [1143, 280] on picture at bounding box center [656, 363] width 1312 height 644
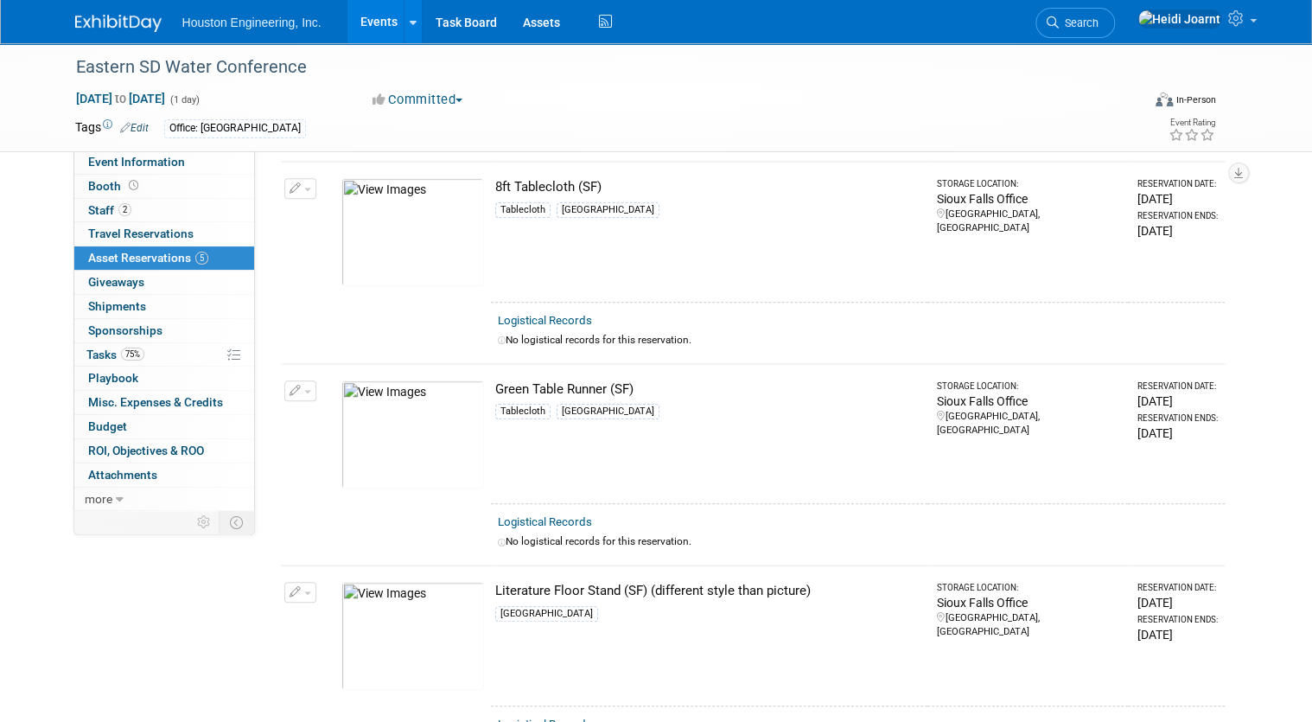
scroll to position [69, 0]
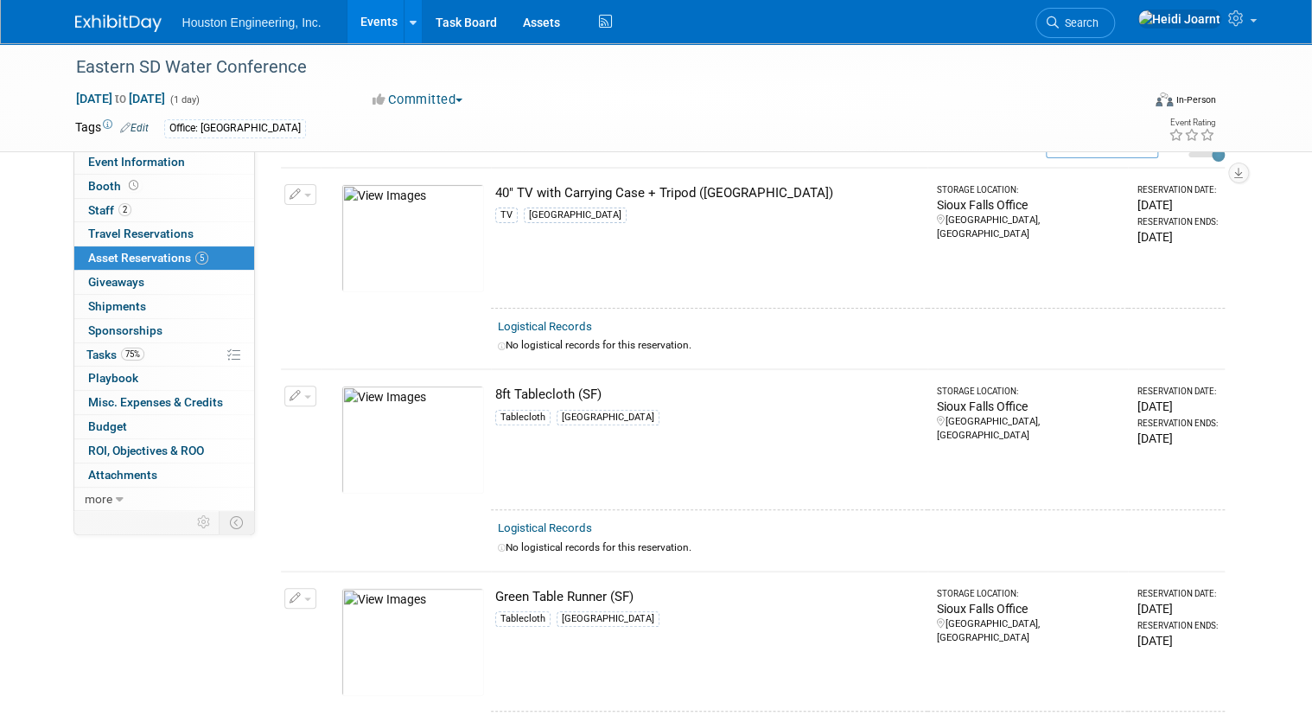
click at [291, 197] on button "button" at bounding box center [300, 194] width 32 height 21
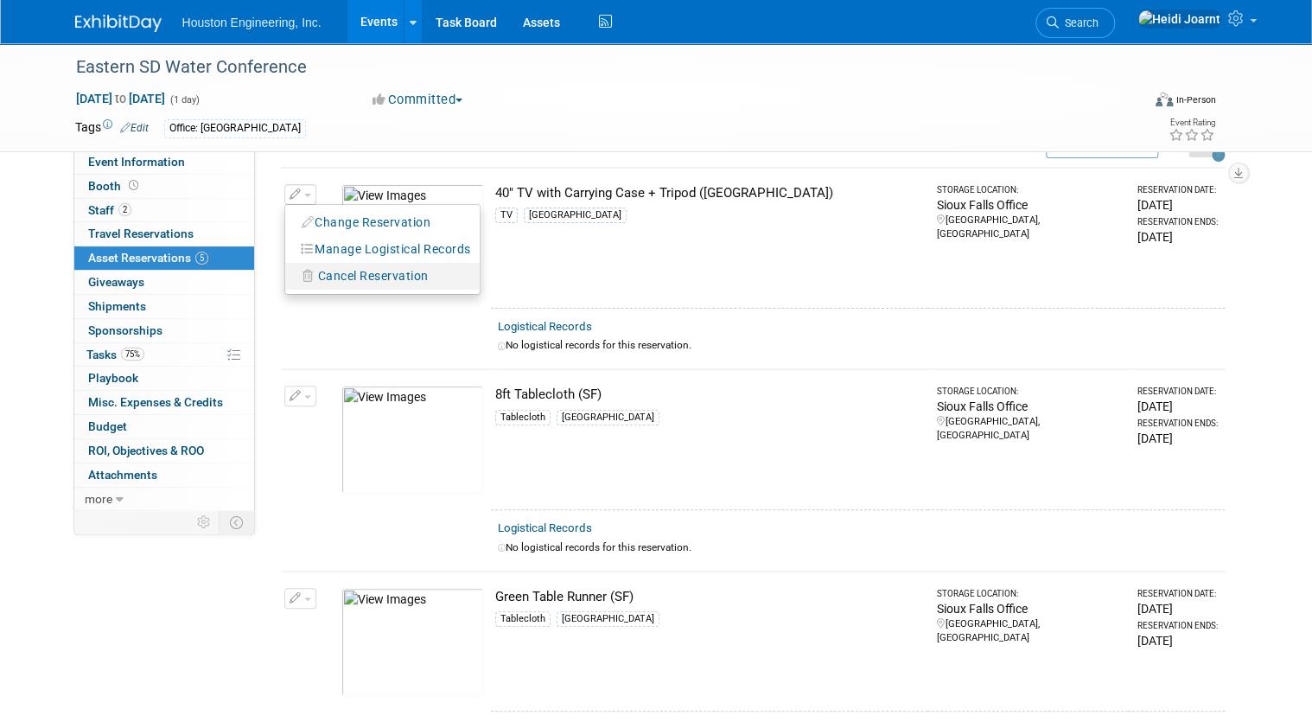
click at [356, 278] on span "Cancel Reservation" at bounding box center [373, 276] width 111 height 14
click at [491, 287] on link "Yes" at bounding box center [501, 291] width 50 height 28
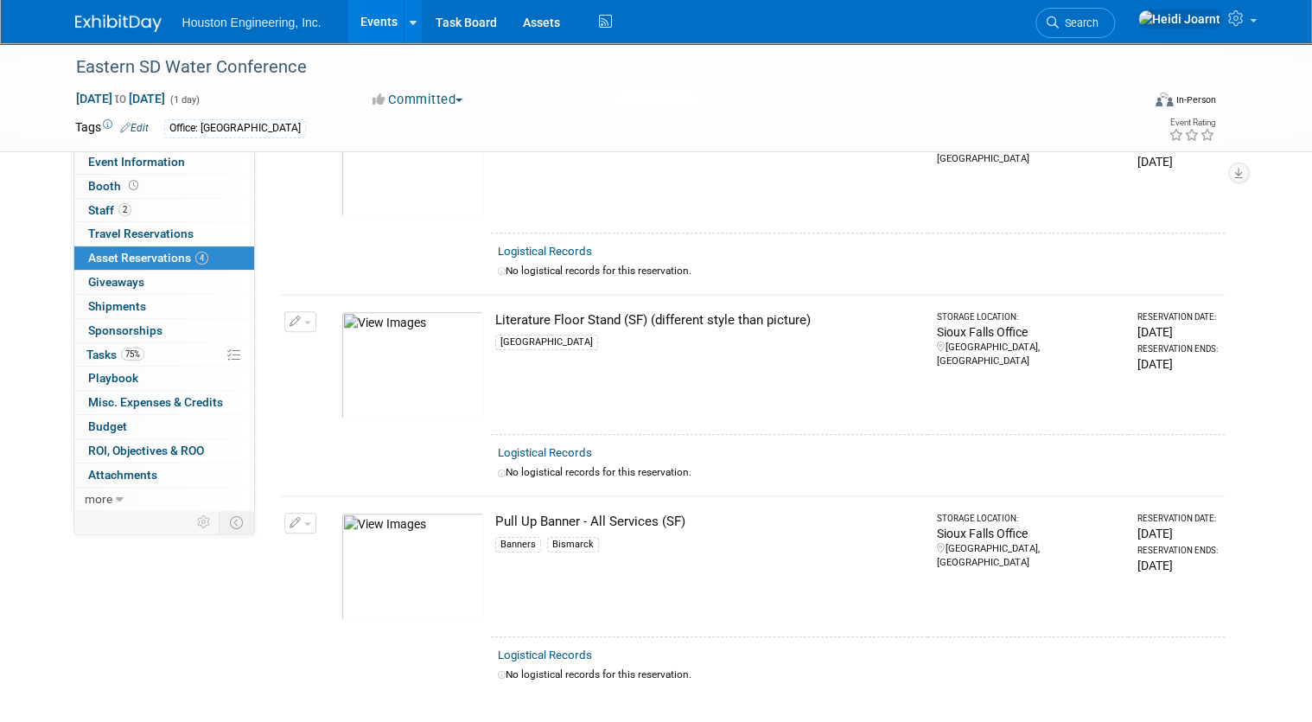
scroll to position [505, 0]
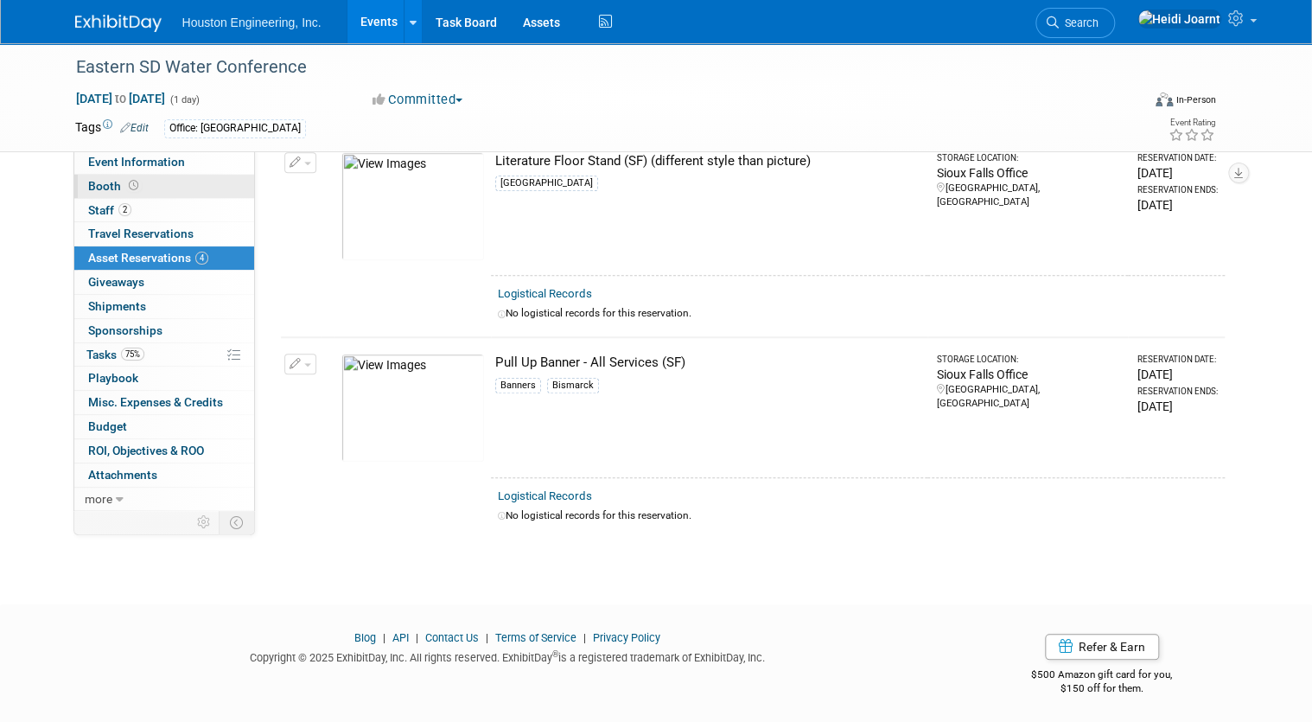
click at [157, 187] on link "Booth" at bounding box center [164, 186] width 180 height 23
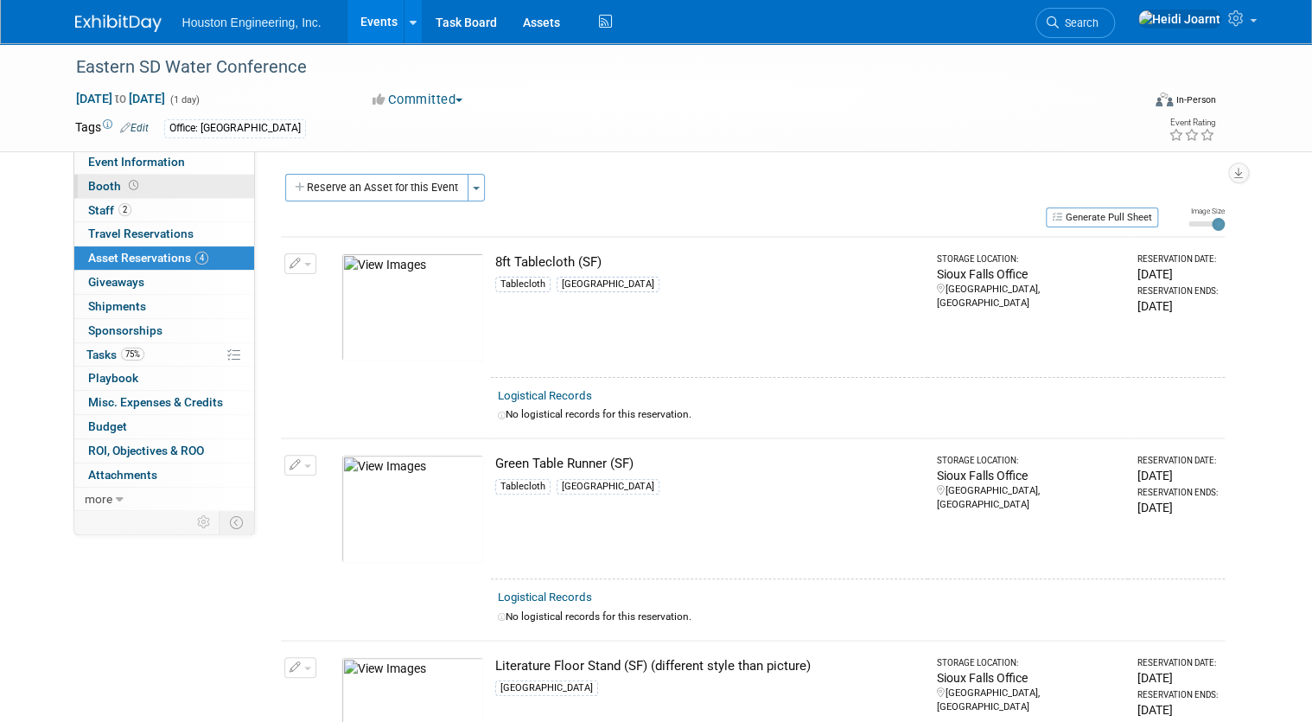
select select "Yes"
select select "[GEOGRAPHIC_DATA]"
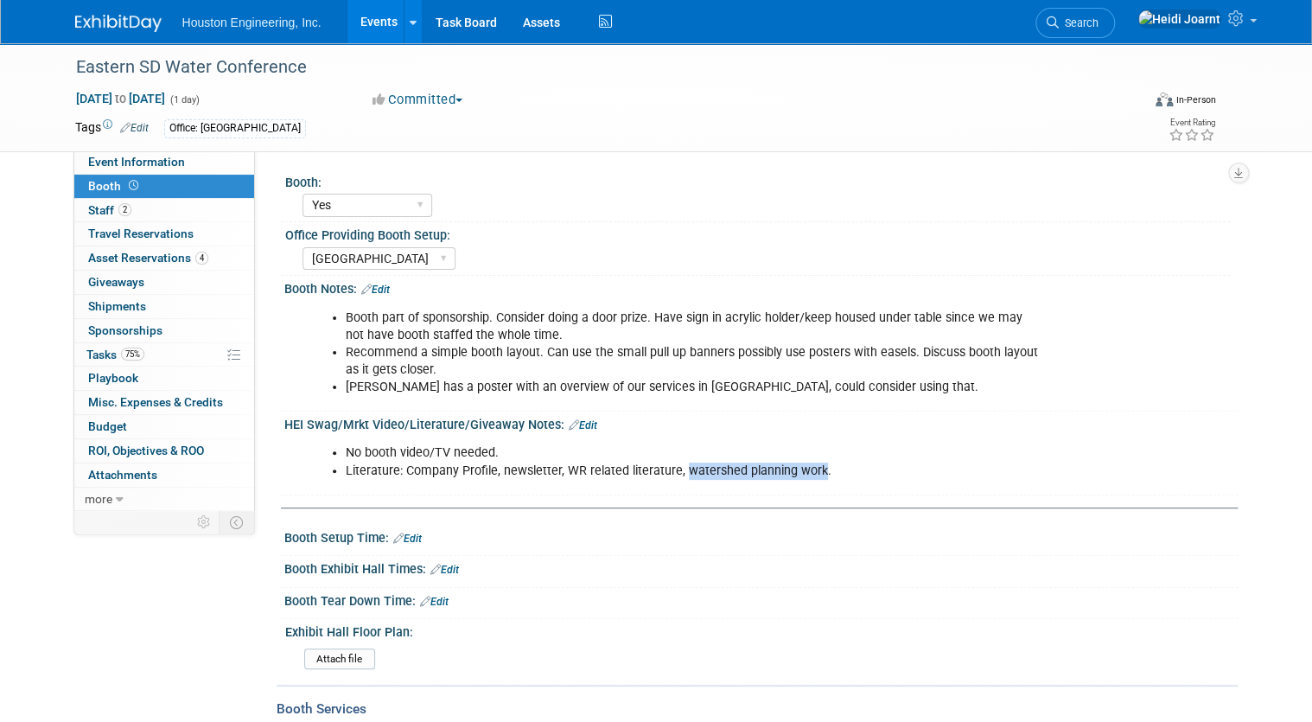
drag, startPoint x: 803, startPoint y: 471, endPoint x: 668, endPoint y: 470, distance: 134.9
click at [668, 470] on li "Literature: Company Profile, newsletter, WR related literature, watershed plann…" at bounding box center [694, 471] width 697 height 17
drag, startPoint x: 668, startPoint y: 470, endPoint x: 571, endPoint y: 427, distance: 106.8
click at [571, 427] on link "Edit" at bounding box center [583, 425] width 29 height 12
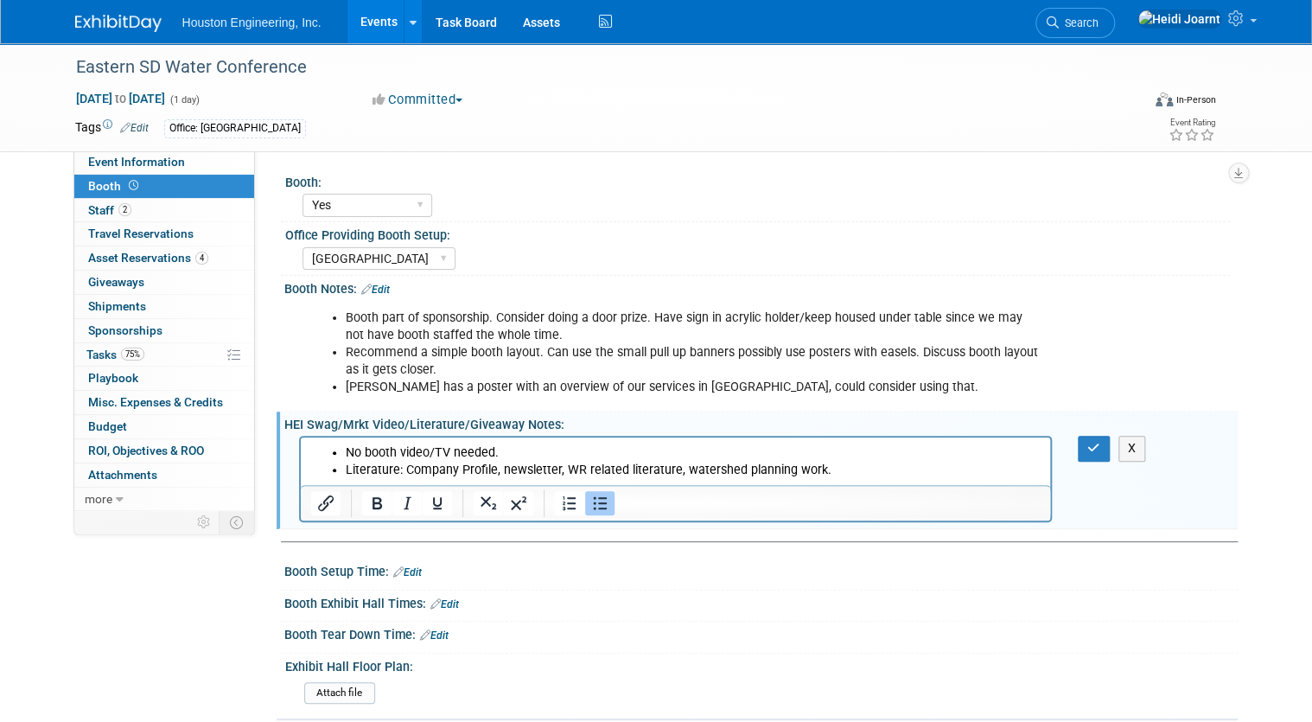
click at [841, 475] on li "Literature: Company Profile, newsletter, WR related literature, watershed plann…" at bounding box center [693, 470] width 696 height 17
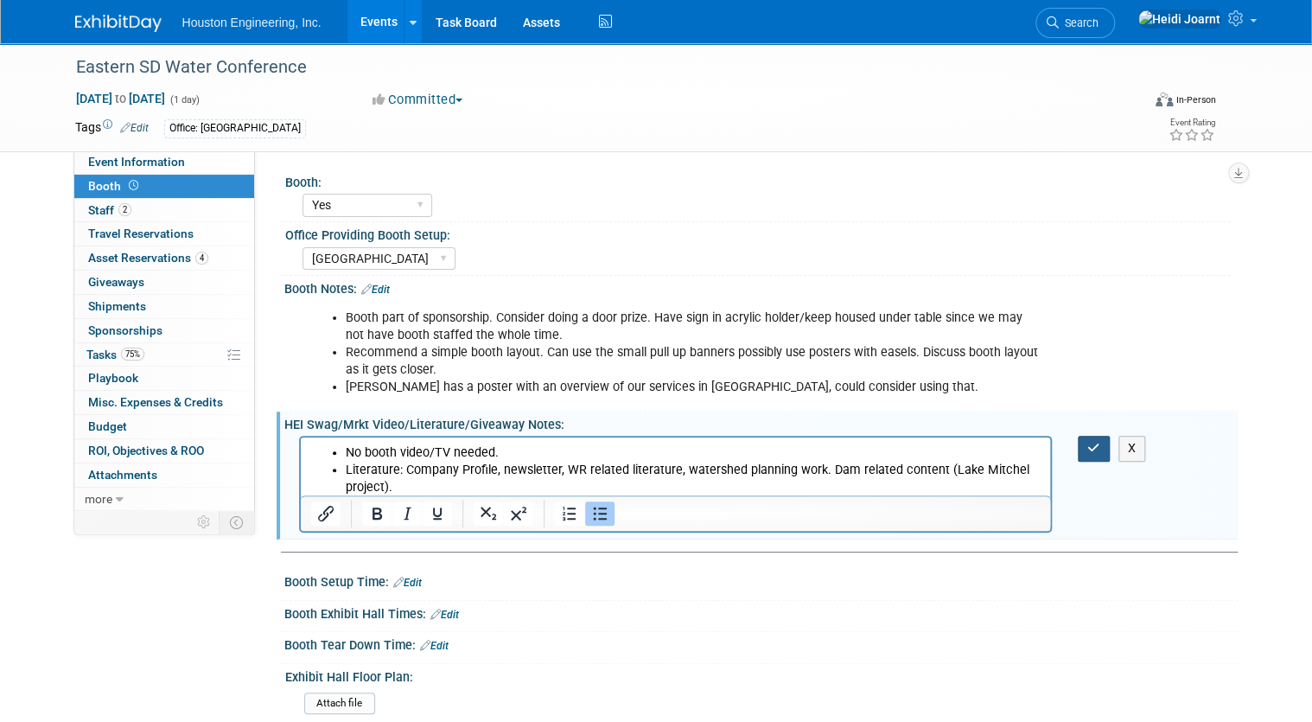
click at [1108, 449] on button "button" at bounding box center [1094, 448] width 32 height 25
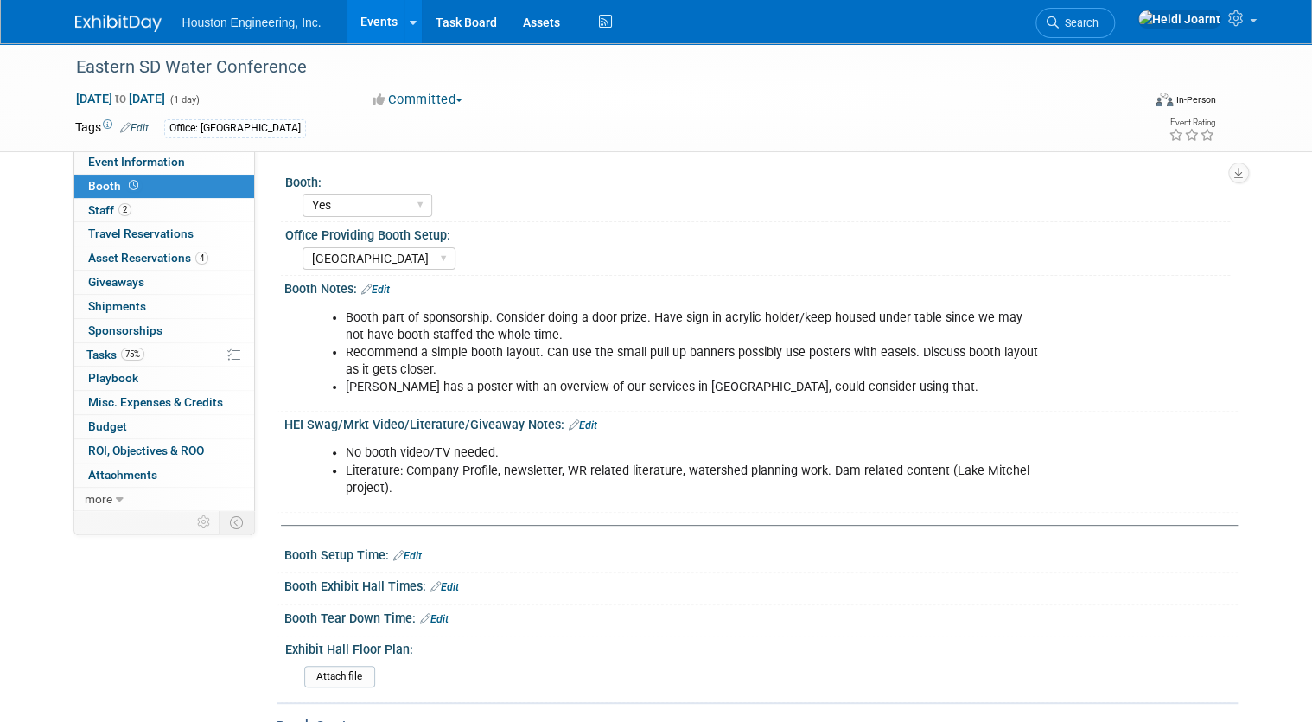
click at [573, 424] on link "Edit" at bounding box center [583, 425] width 29 height 12
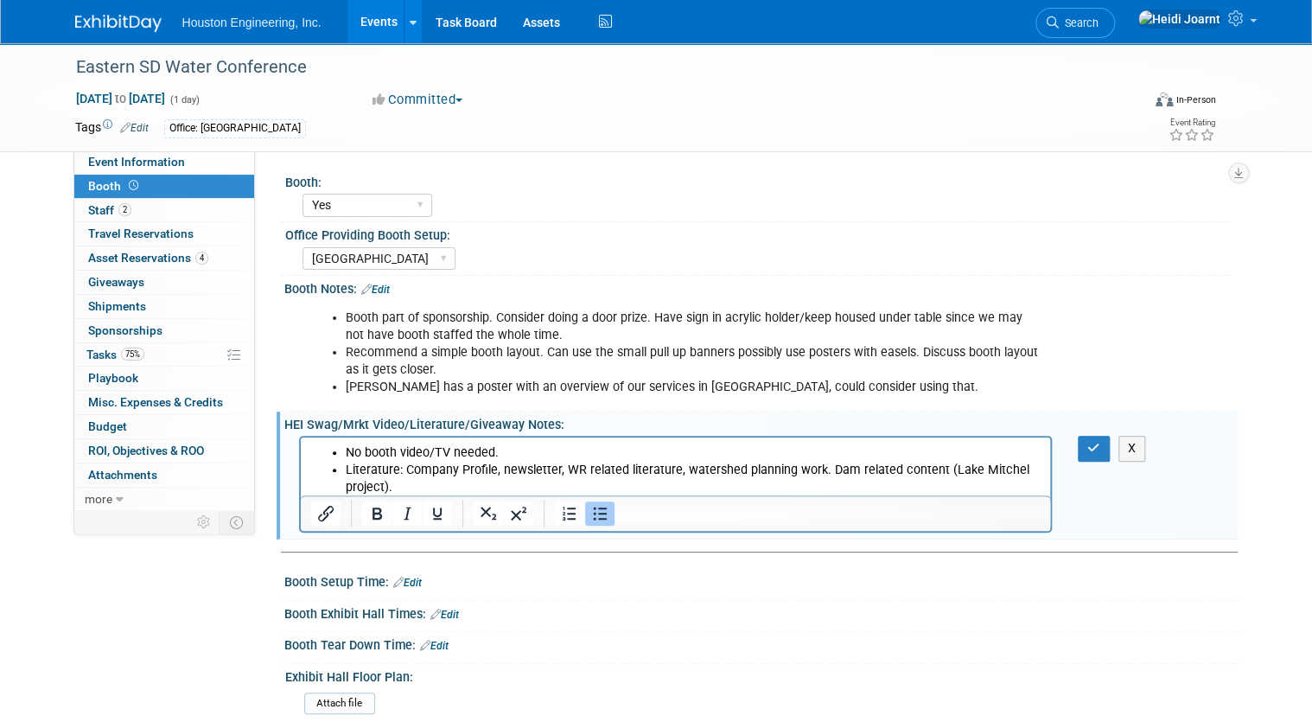
click at [426, 490] on li "Literature: Company Profile, newsletter, WR related literature, watershed plann…" at bounding box center [693, 479] width 696 height 35
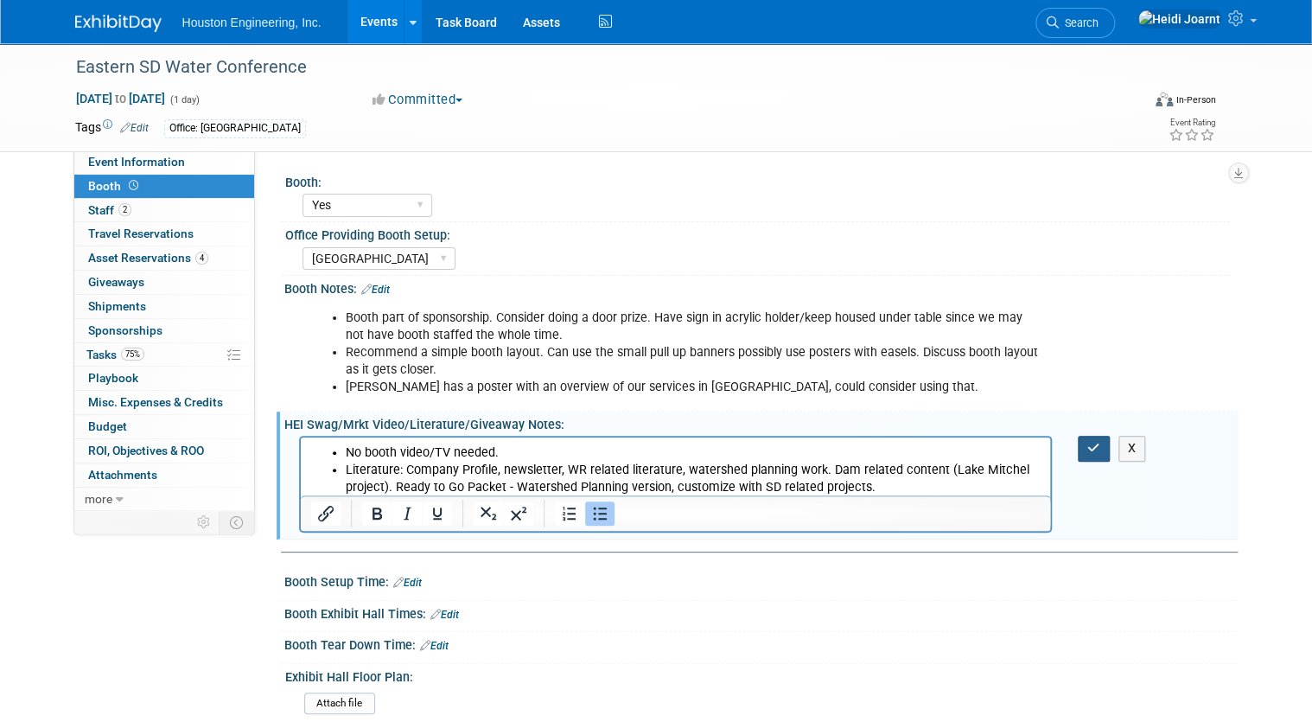
click at [1098, 454] on button "button" at bounding box center [1094, 448] width 32 height 25
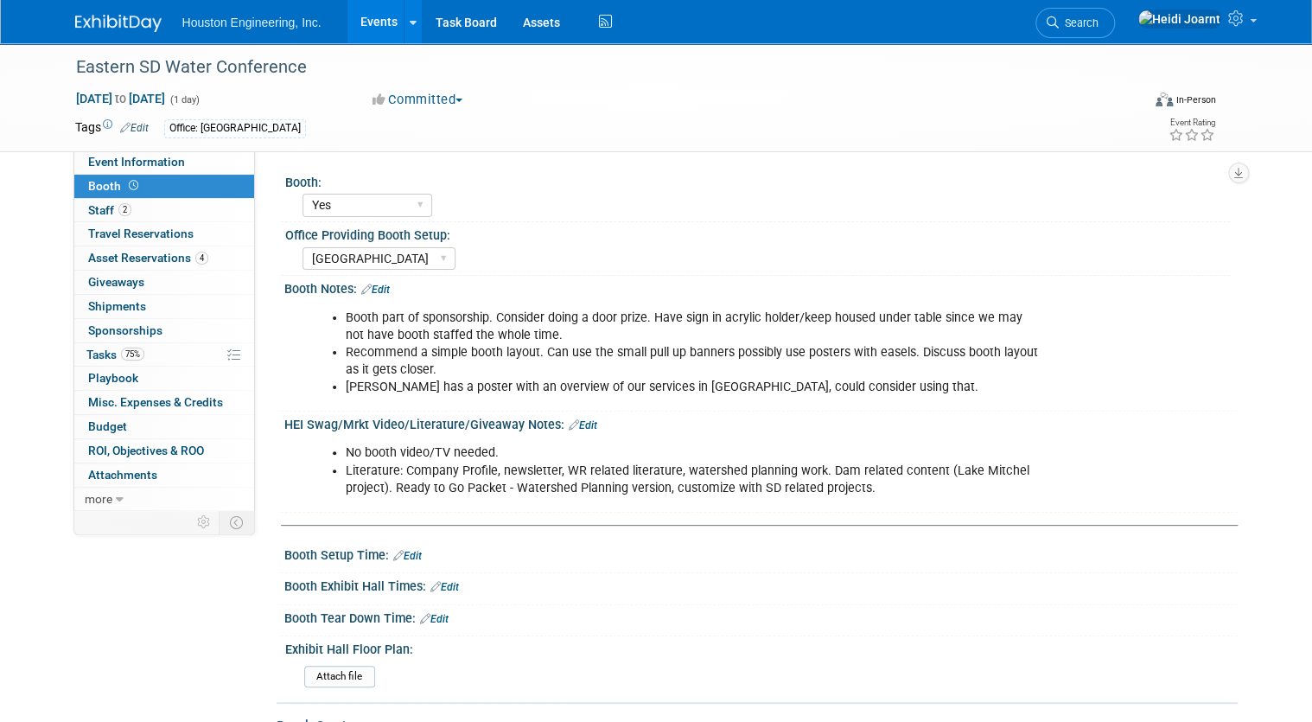
click at [583, 426] on link "Edit" at bounding box center [583, 425] width 29 height 12
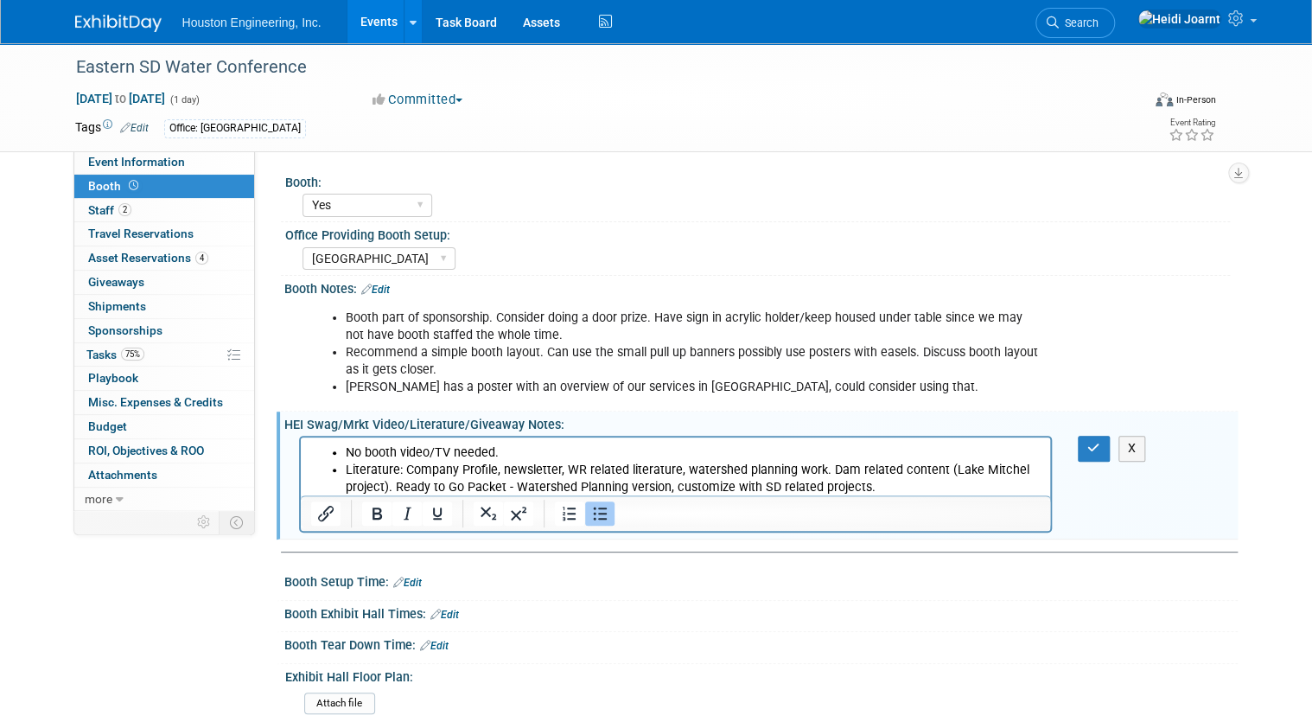
click at [869, 496] on div at bounding box center [676, 512] width 750 height 35
click at [883, 483] on li "Literature: Company Profile, newsletter, WR related literature, watershed plann…" at bounding box center [693, 479] width 696 height 35
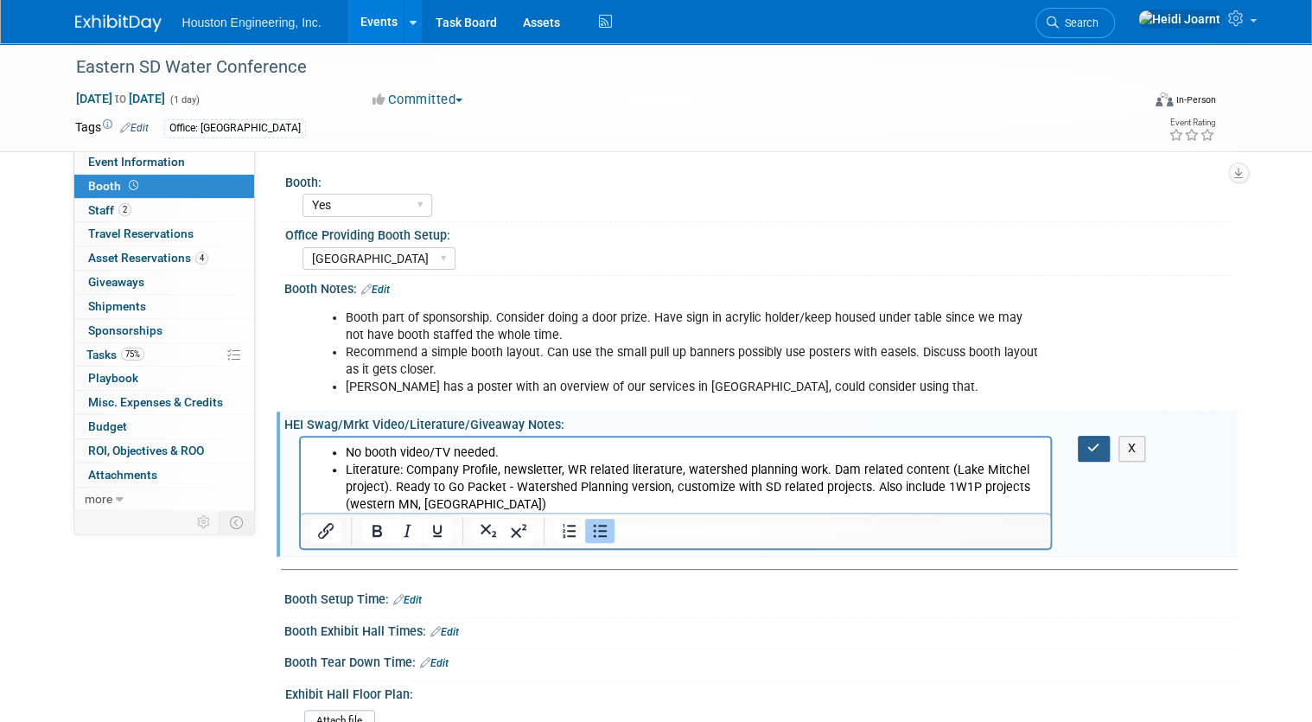
click at [1092, 452] on button "button" at bounding box center [1094, 448] width 32 height 25
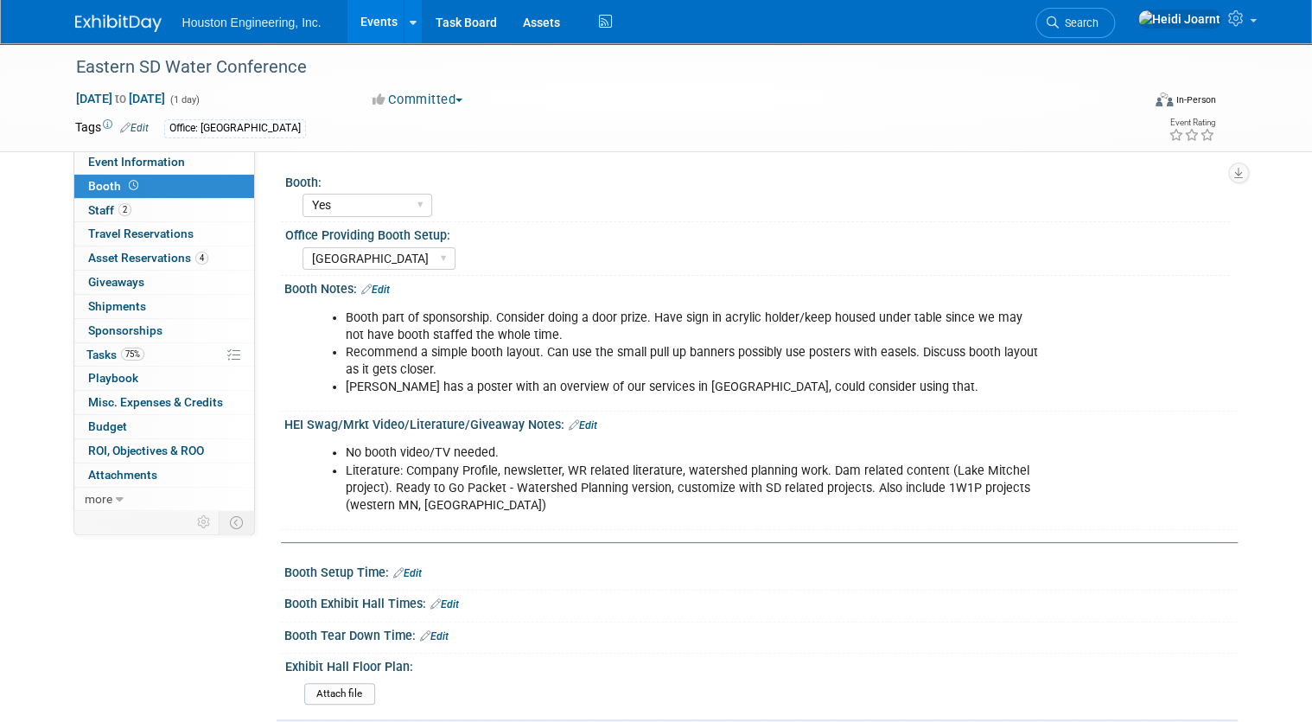
scroll to position [69, 0]
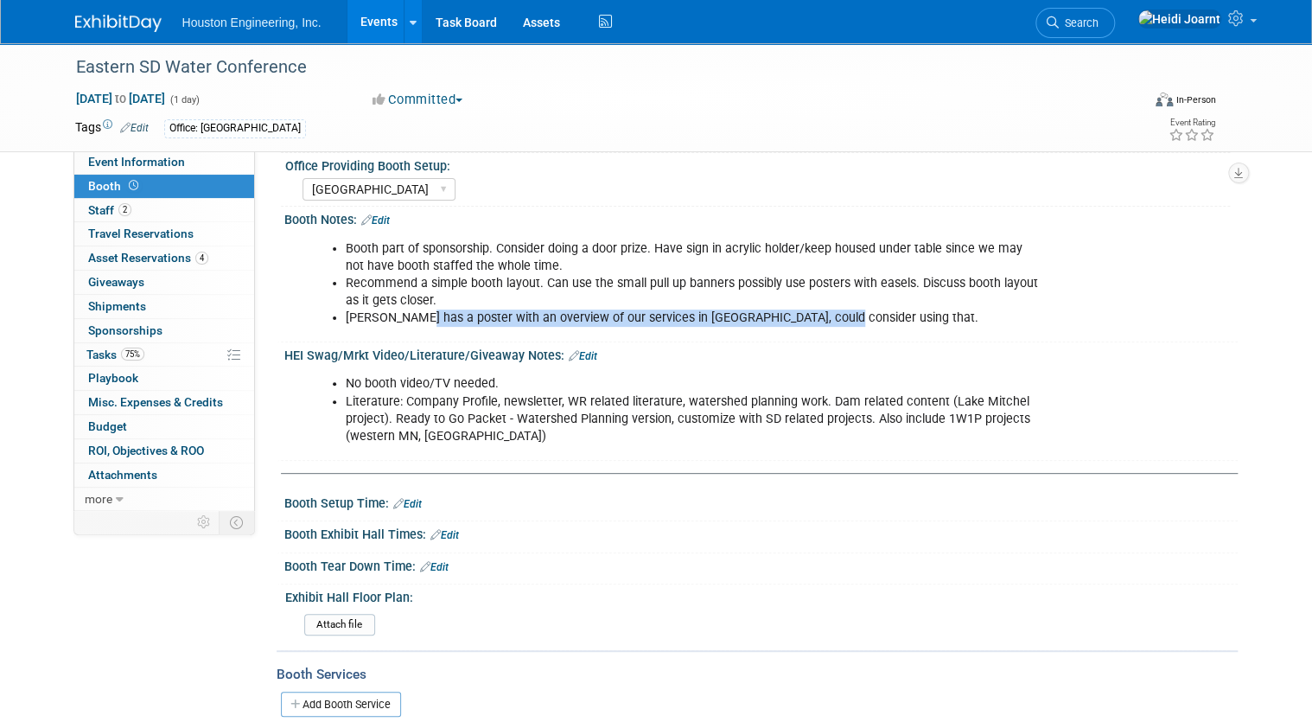
drag, startPoint x: 412, startPoint y: 316, endPoint x: 822, endPoint y: 316, distance: 410.7
click at [822, 316] on li "Thomas has a poster with an overview of our services in Aberdeen, could conside…" at bounding box center [694, 318] width 697 height 17
click at [383, 221] on div "Booth Notes: Edit" at bounding box center [761, 218] width 954 height 22
click at [380, 221] on link "Edit" at bounding box center [375, 220] width 29 height 12
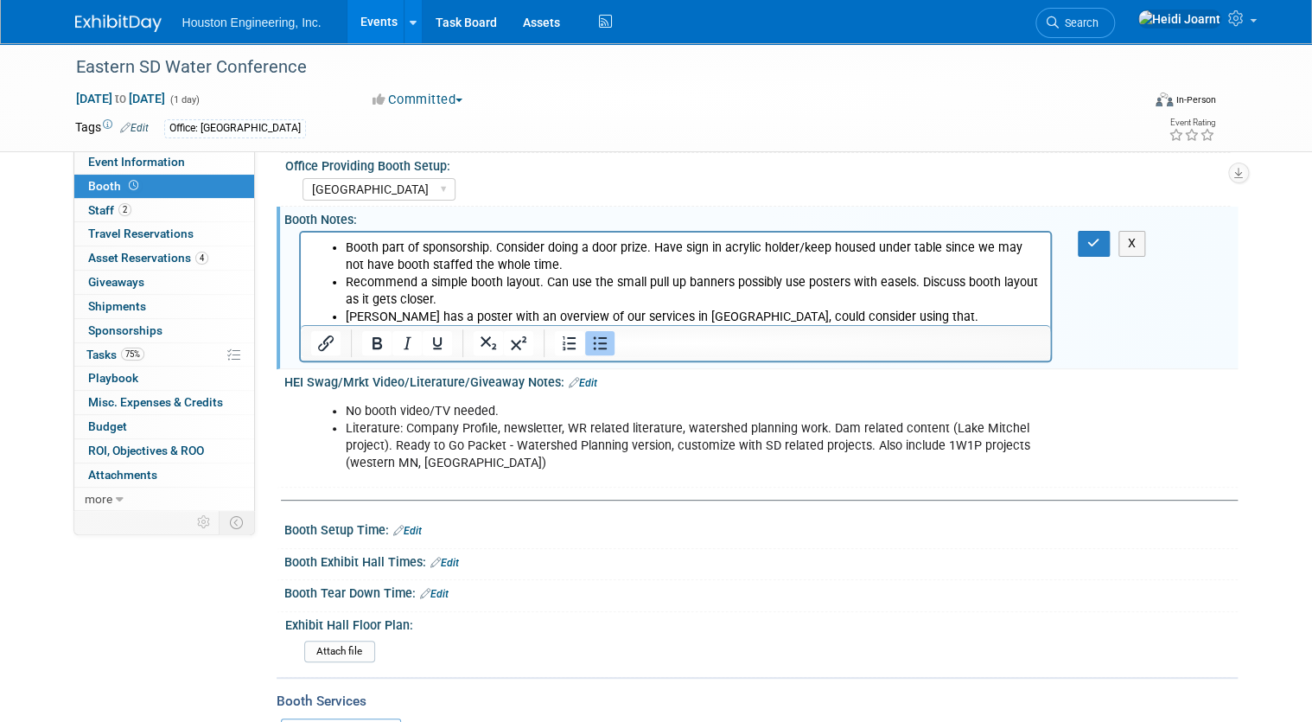
scroll to position [0, 0]
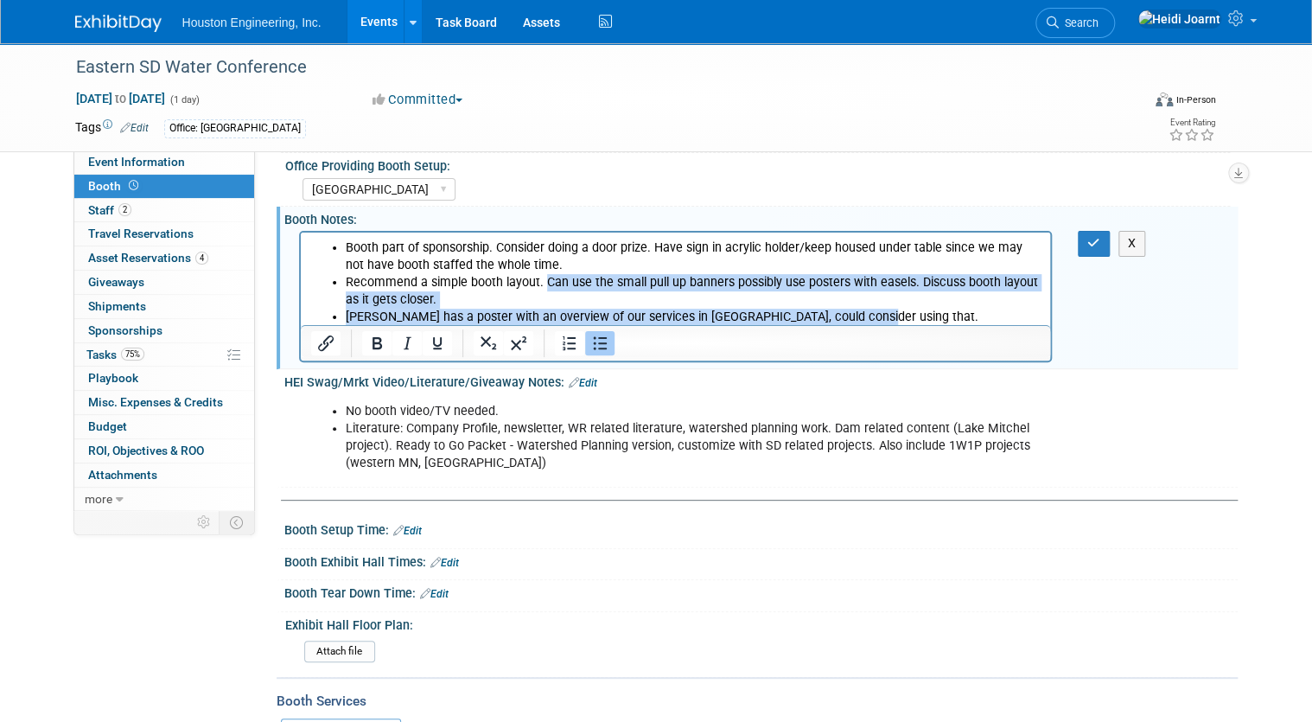
drag, startPoint x: 869, startPoint y: 321, endPoint x: 544, endPoint y: 283, distance: 327.3
click at [544, 283] on ul "Booth part of sponsorship. Consider doing a door prize. Have sign in acrylic ho…" at bounding box center [675, 282] width 731 height 86
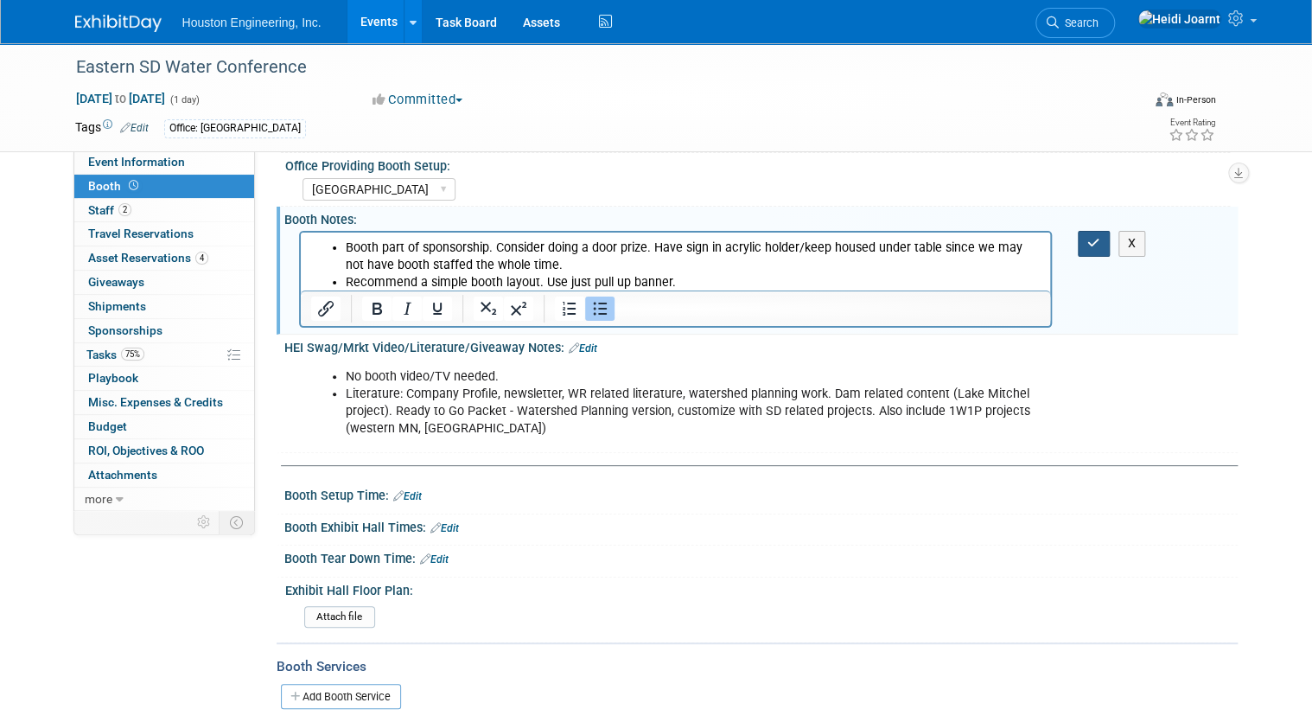
drag, startPoint x: 1100, startPoint y: 246, endPoint x: 702, endPoint y: 11, distance: 461.6
click at [1100, 246] on icon "button" at bounding box center [1094, 243] width 13 height 12
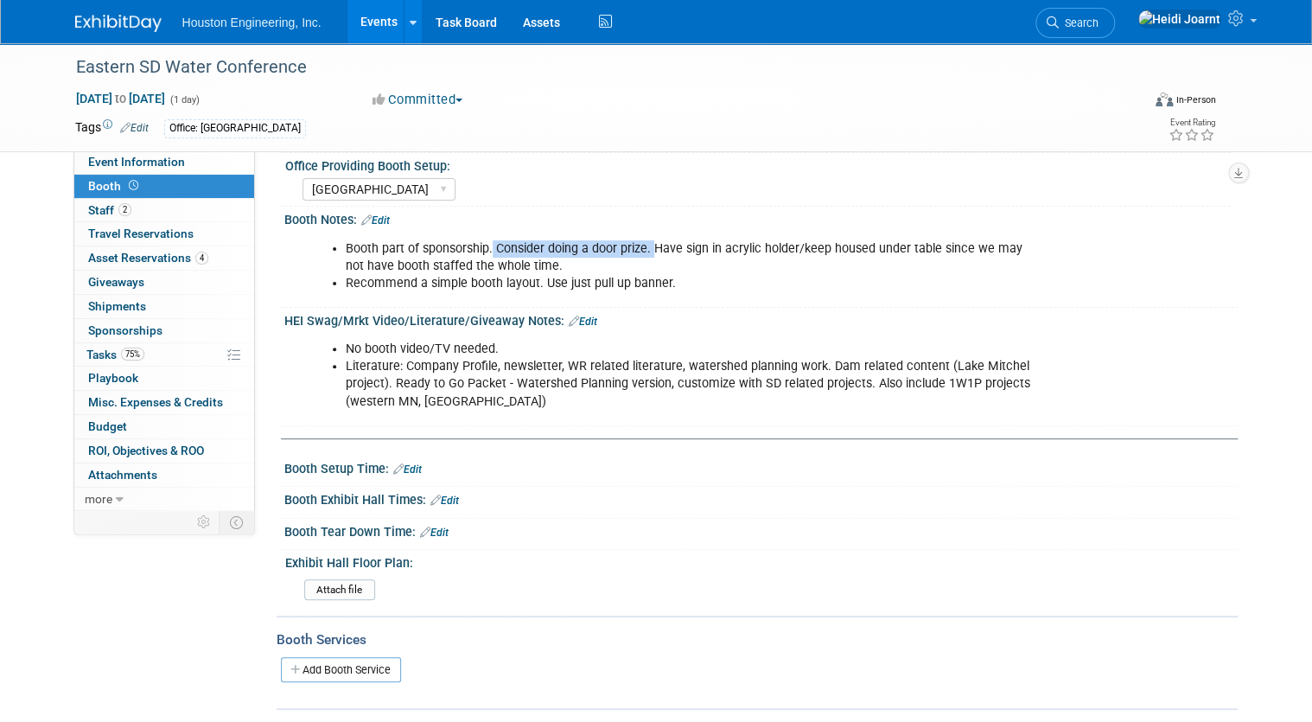
drag, startPoint x: 481, startPoint y: 245, endPoint x: 646, endPoint y: 246, distance: 165.1
click at [646, 246] on li "Booth part of sponsorship. Consider doing a door prize. Have sign in acrylic ho…" at bounding box center [694, 257] width 697 height 35
click at [571, 317] on link "Edit" at bounding box center [583, 322] width 29 height 12
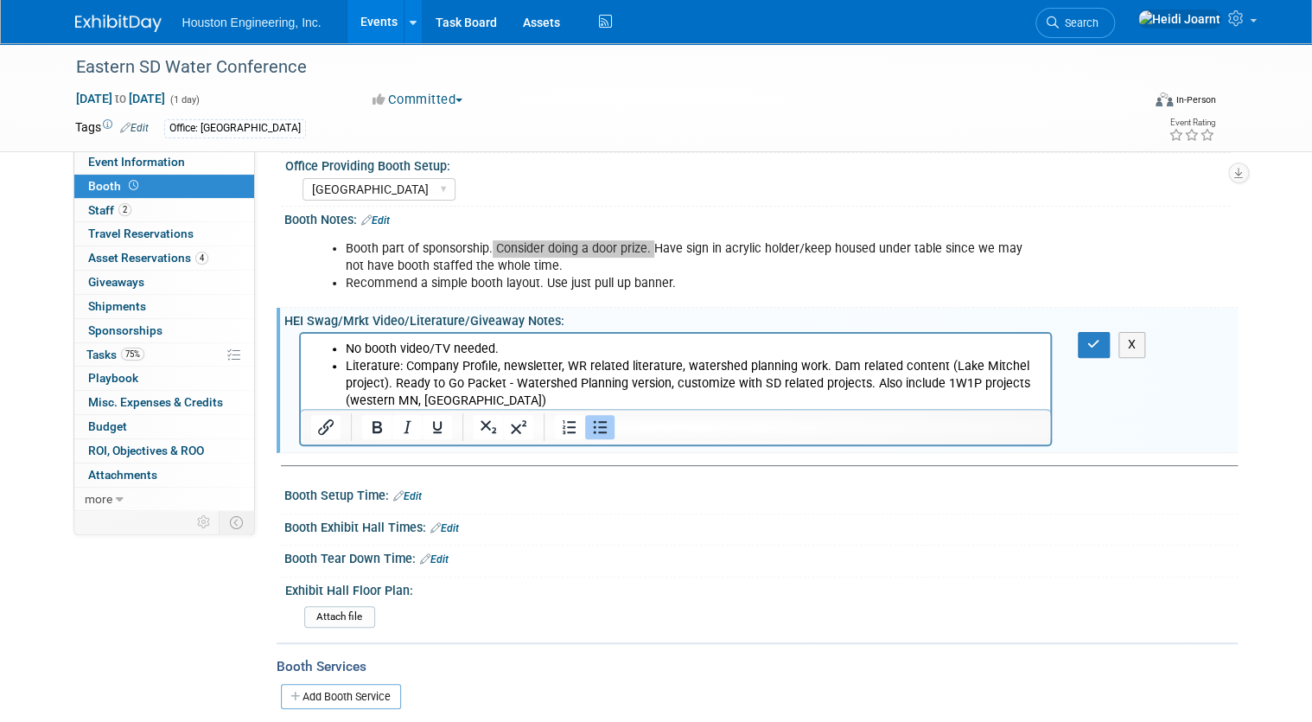
click at [527, 396] on li "Literature: Company Profile, newsletter, WR related literature, watershed plann…" at bounding box center [693, 384] width 696 height 52
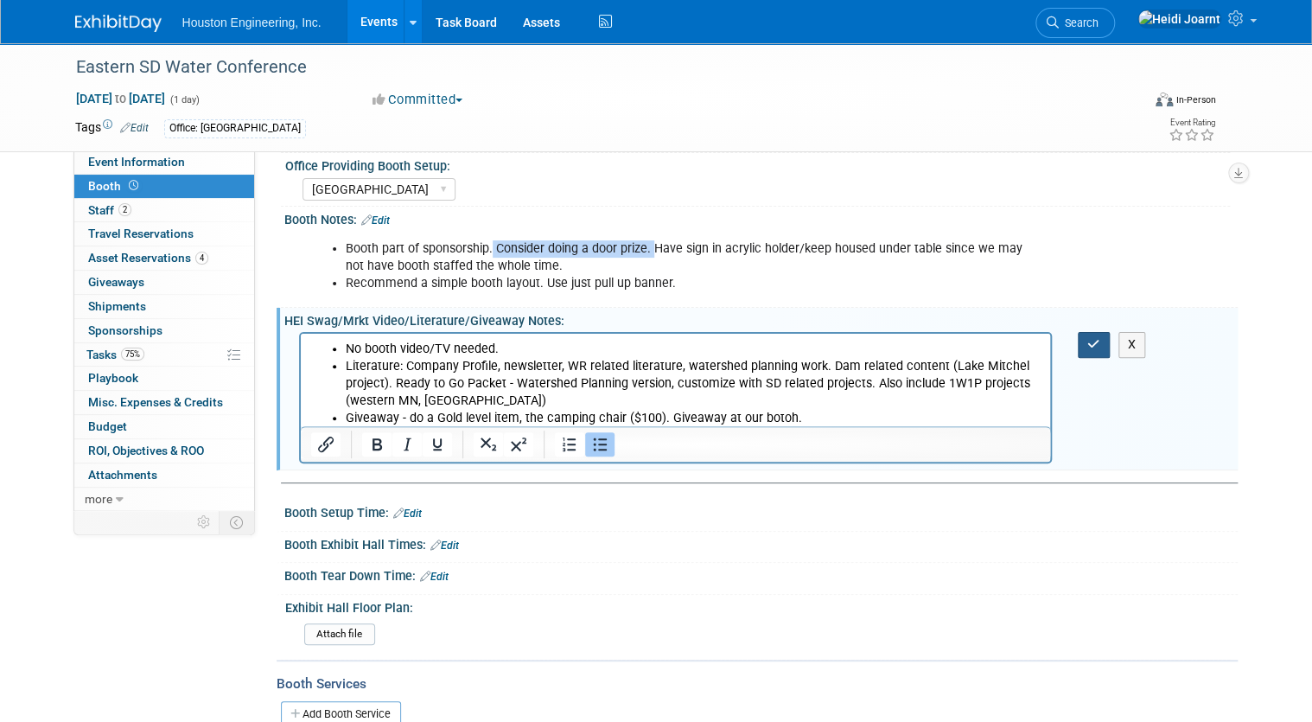
click at [1101, 348] on icon "button" at bounding box center [1094, 344] width 13 height 12
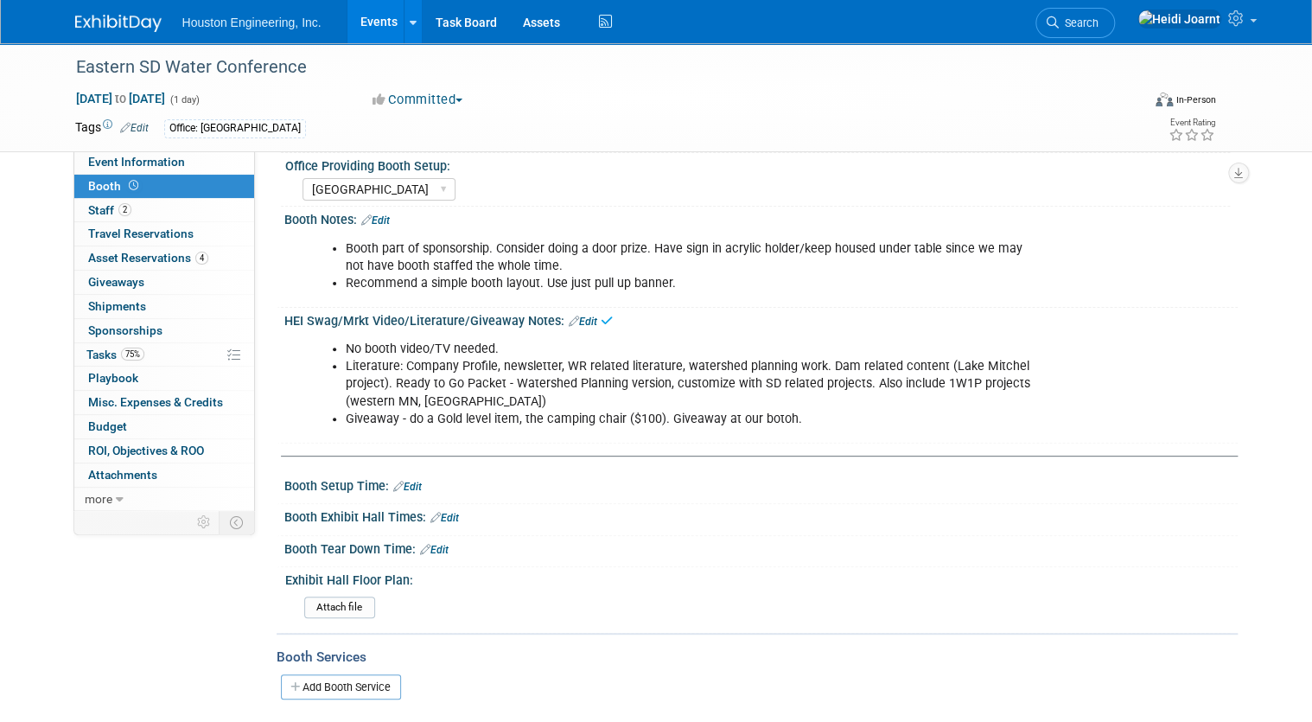
click at [377, 221] on link "Edit" at bounding box center [375, 220] width 29 height 12
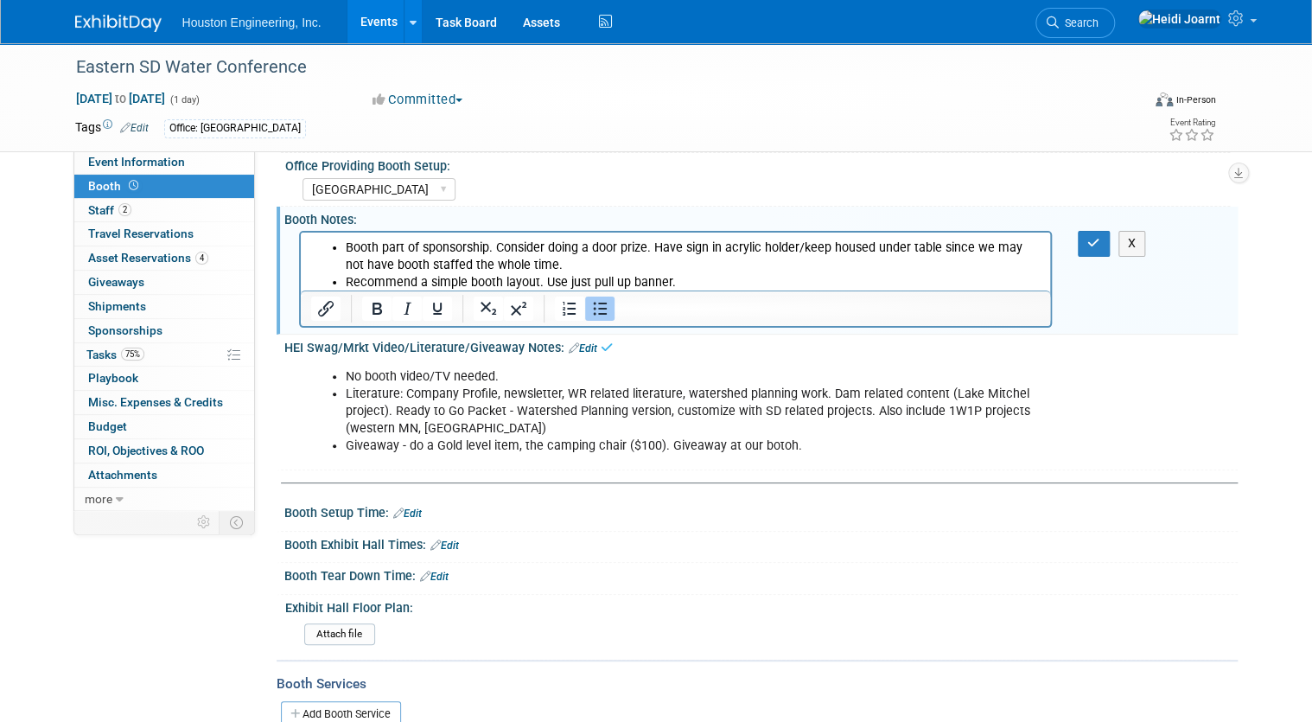
click at [722, 290] on li "Recommend a simple booth layout. Use just pull up banner." at bounding box center [693, 282] width 696 height 17
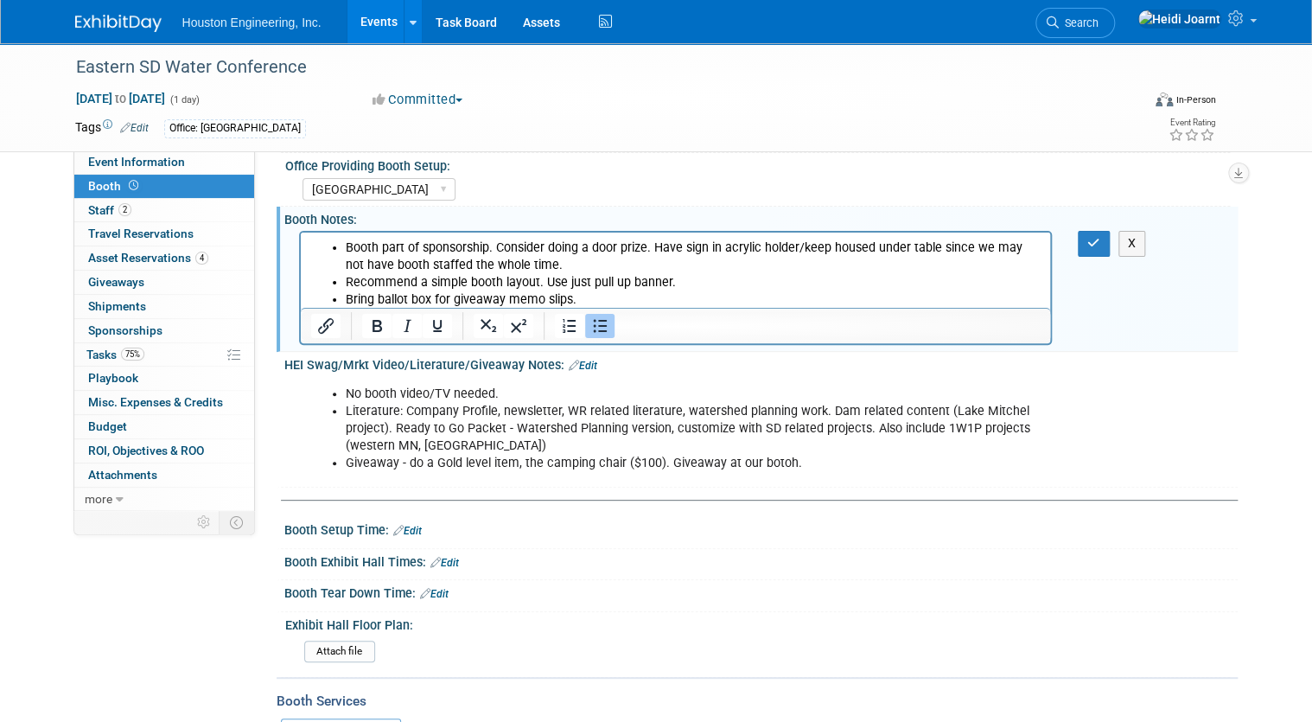
click at [1080, 239] on div "X" at bounding box center [1103, 243] width 77 height 25
click at [1095, 256] on div "Booth part of sponsorship. Consider doing a door prize. Have sign in acrylic ho…" at bounding box center [761, 287] width 954 height 120
click at [1100, 252] on button "button" at bounding box center [1094, 243] width 32 height 25
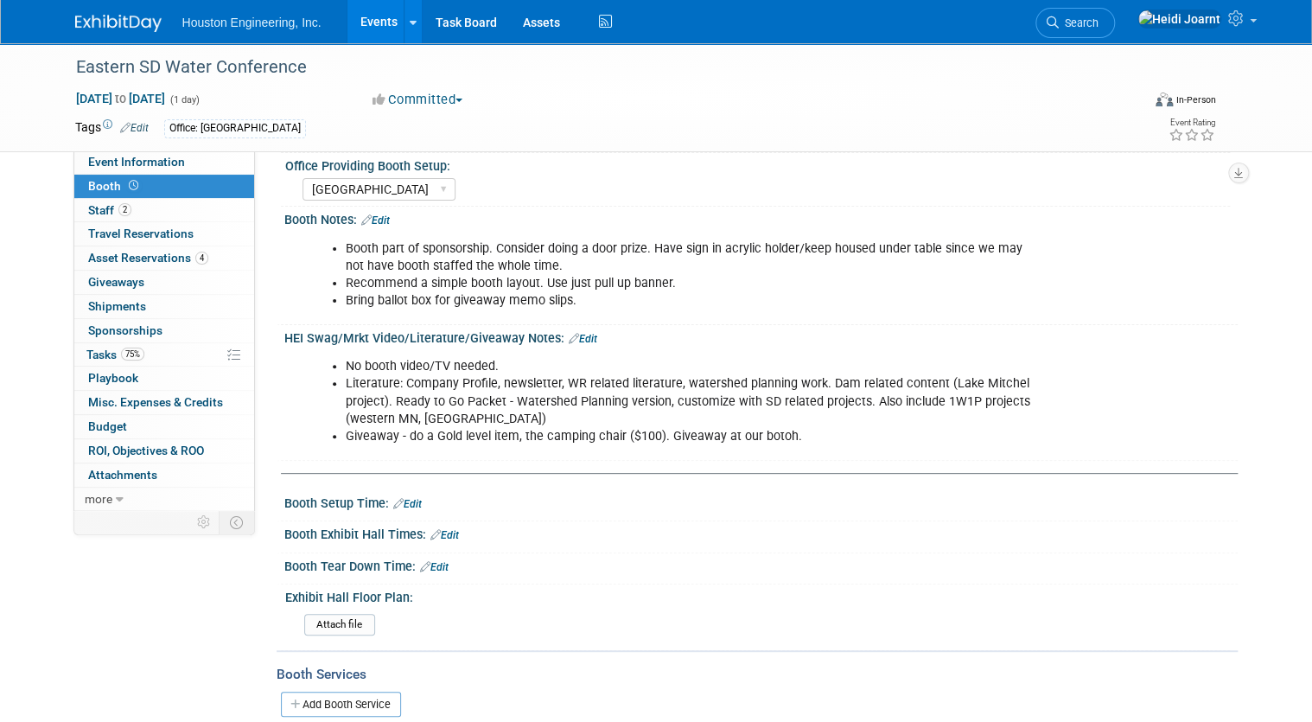
click at [576, 333] on link "Edit" at bounding box center [583, 339] width 29 height 12
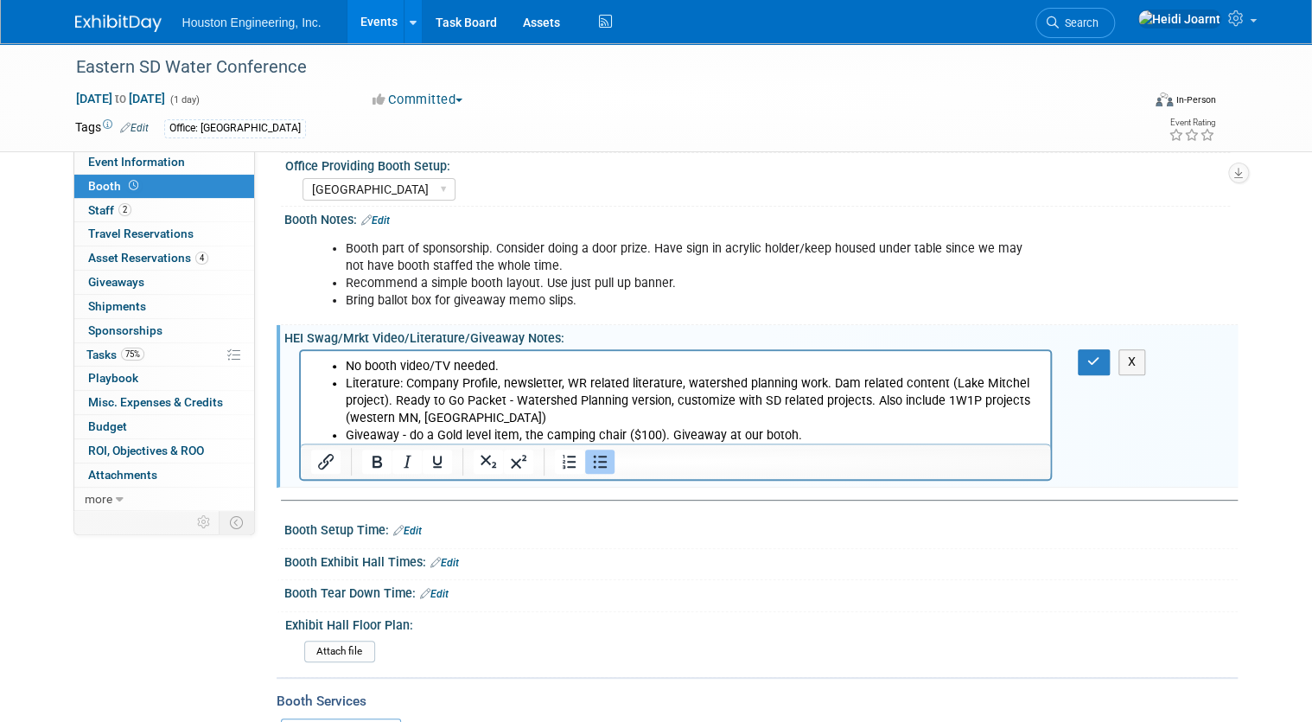
click at [824, 433] on li "Giveaway - do a Gold level item, the camping chair ($100). Giveaway at our boto…" at bounding box center [693, 435] width 696 height 17
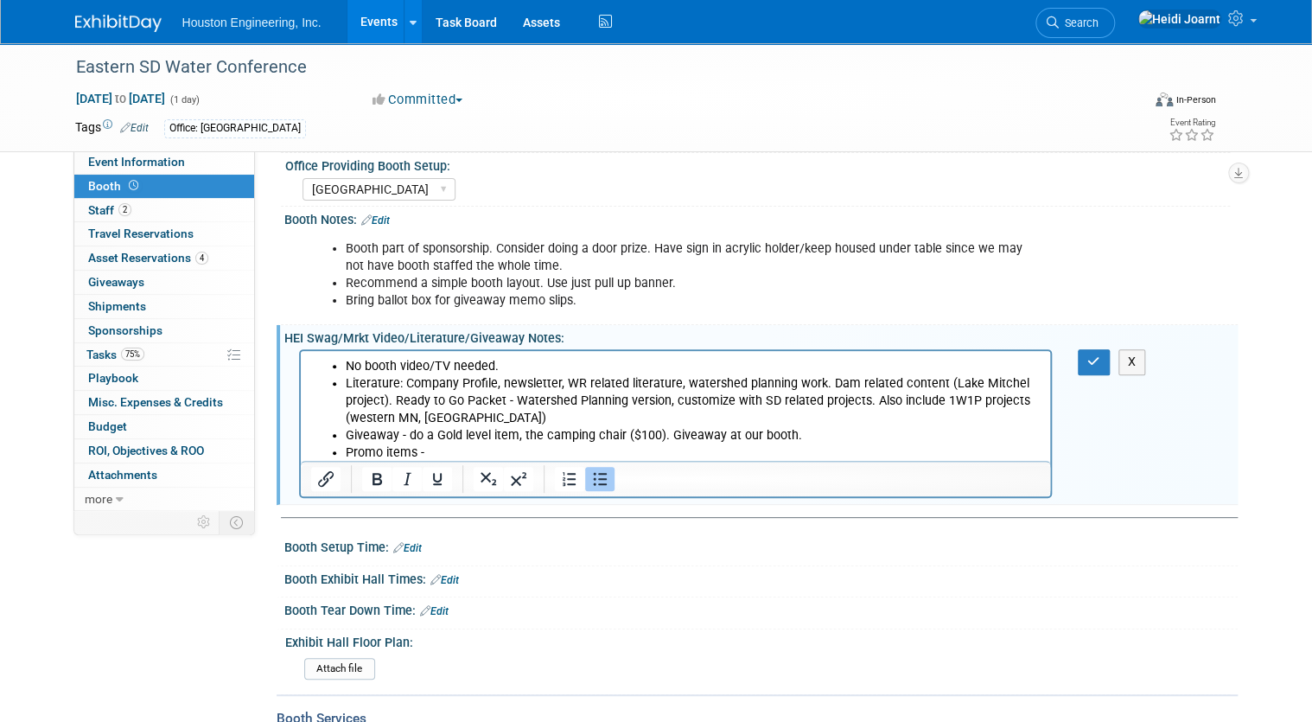
click at [434, 452] on li "Promo items -" at bounding box center [693, 452] width 696 height 17
drag, startPoint x: 426, startPoint y: 453, endPoint x: 551, endPoint y: 450, distance: 124.5
click at [551, 450] on li "Promo items - will go through" at bounding box center [693, 452] width 696 height 17
click at [1100, 357] on icon "button" at bounding box center [1094, 361] width 13 height 12
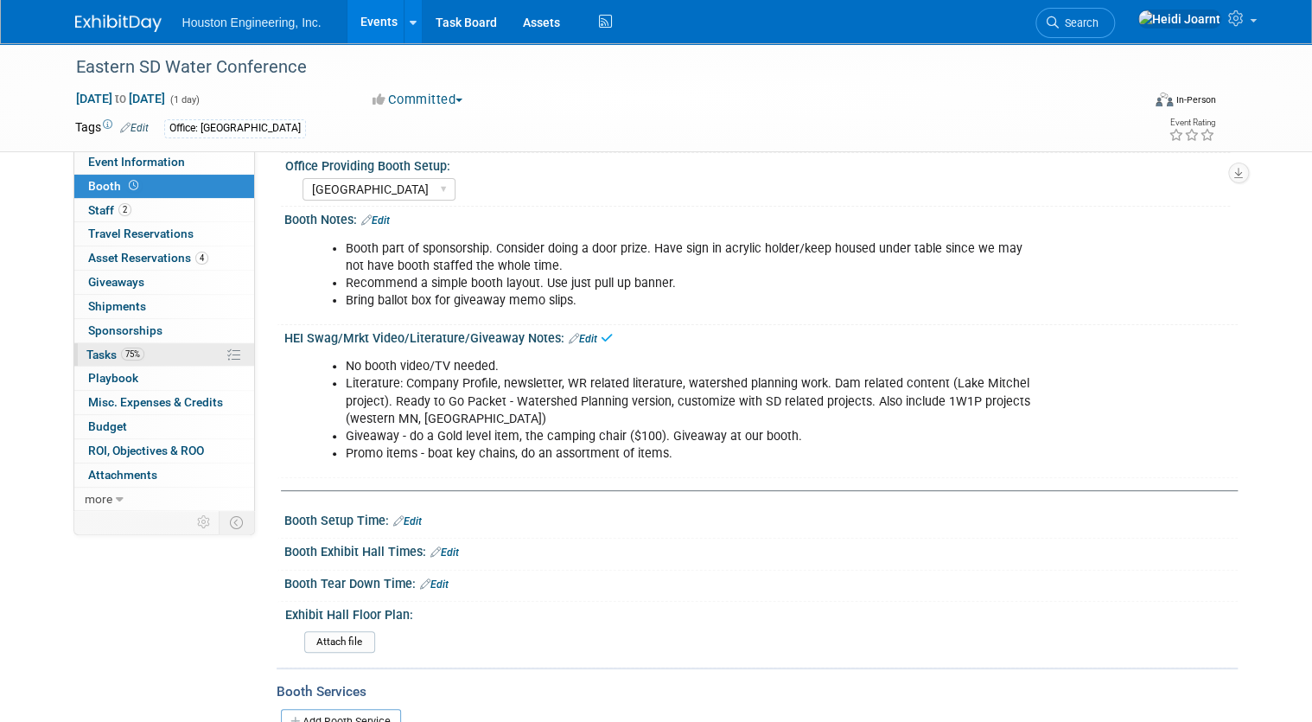
click at [130, 363] on link "75% Tasks 75%" at bounding box center [164, 354] width 180 height 23
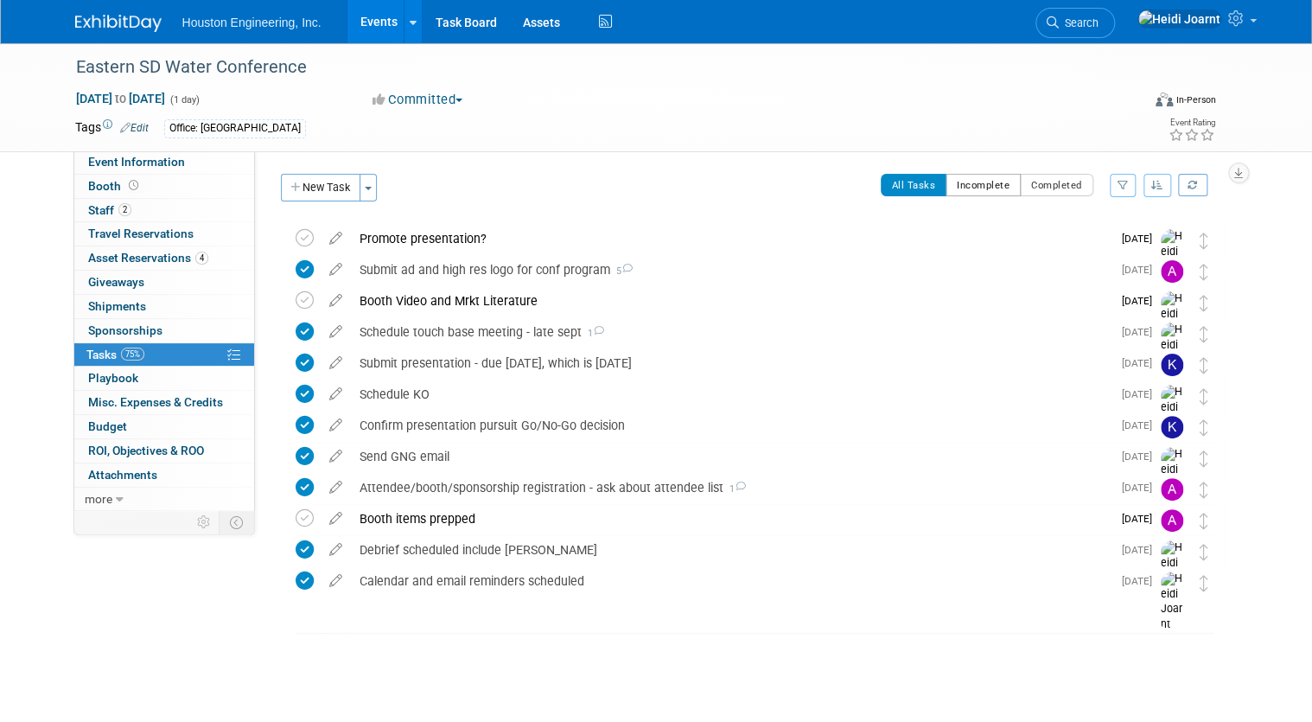
click at [997, 185] on button "Incomplete" at bounding box center [983, 185] width 75 height 22
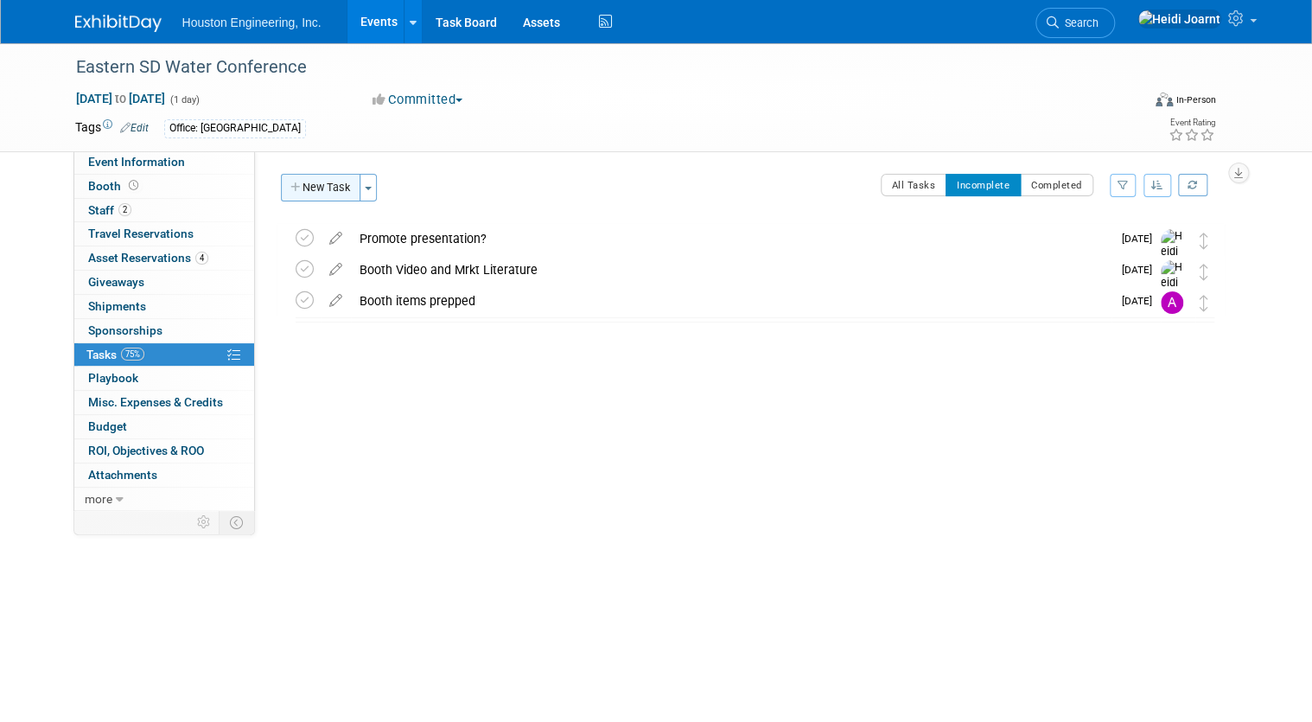
click at [310, 184] on button "New Task" at bounding box center [321, 188] width 80 height 28
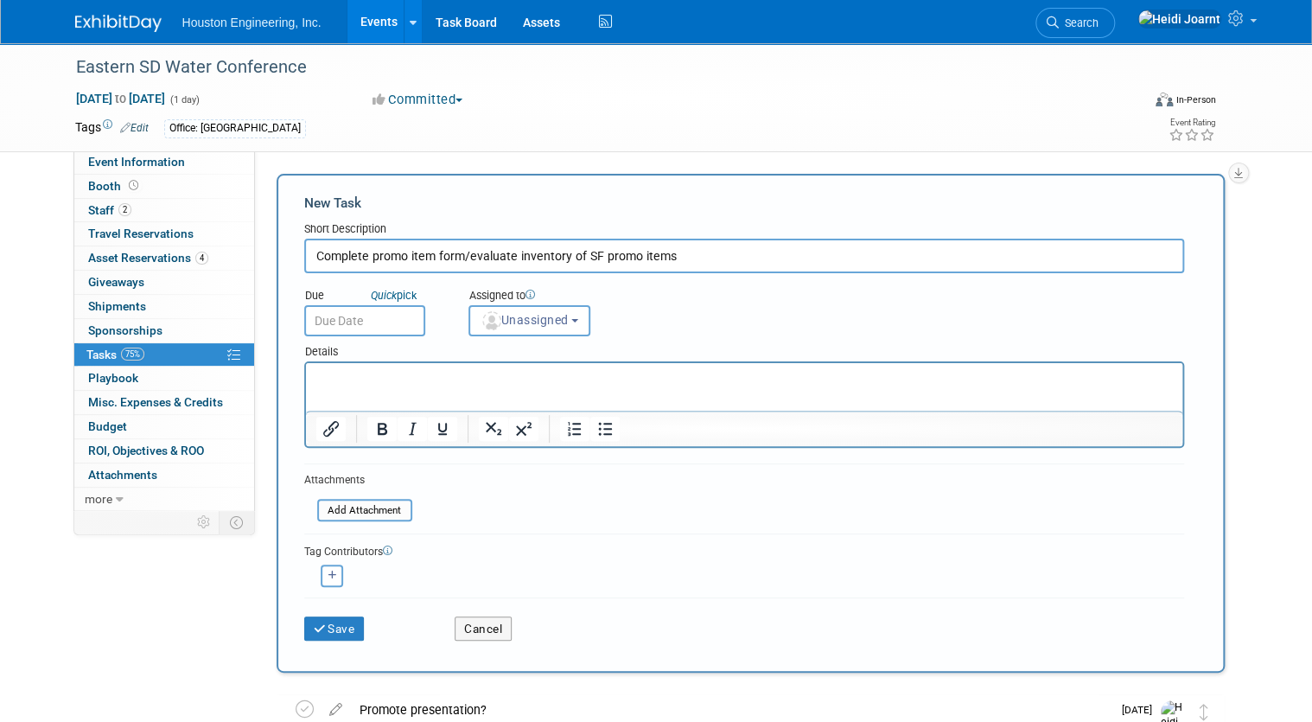
type input "Complete promo item form/evaluate inventory of SF promo items"
click at [393, 368] on html at bounding box center [743, 375] width 877 height 24
click at [525, 314] on span "Unassigned" at bounding box center [525, 320] width 88 height 14
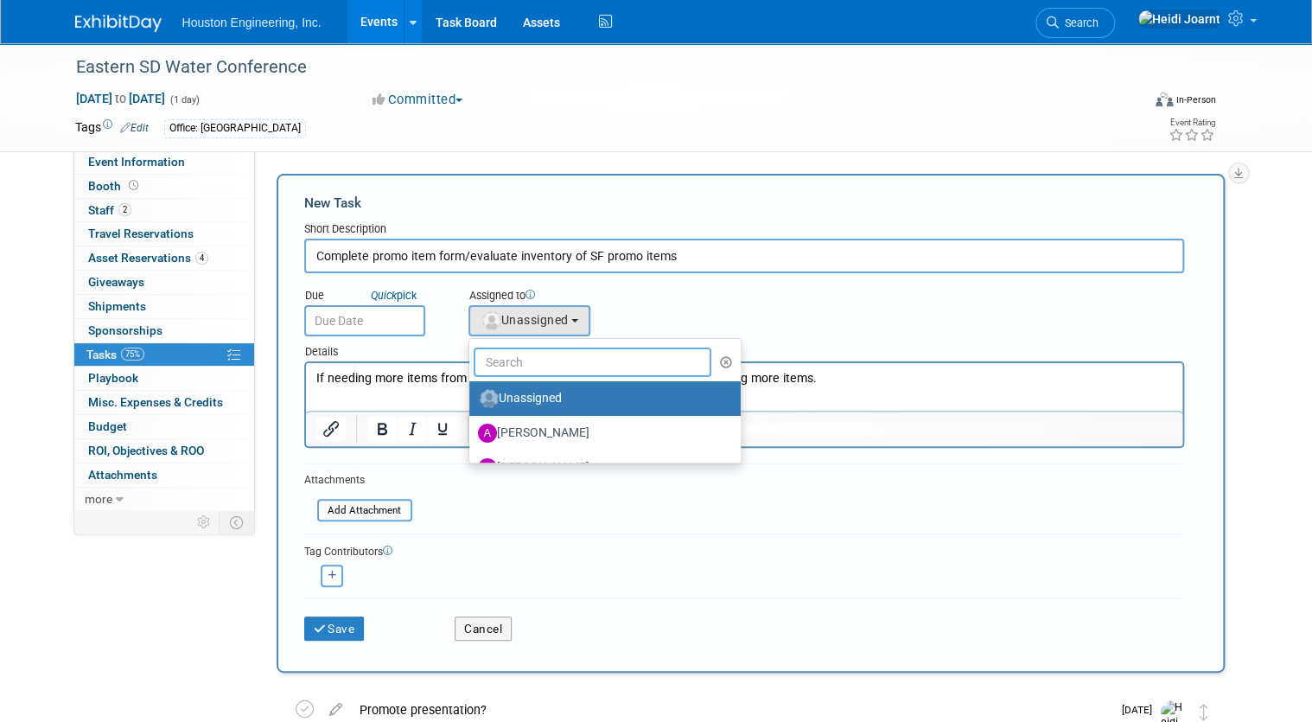
click at [543, 361] on input "text" at bounding box center [593, 362] width 239 height 29
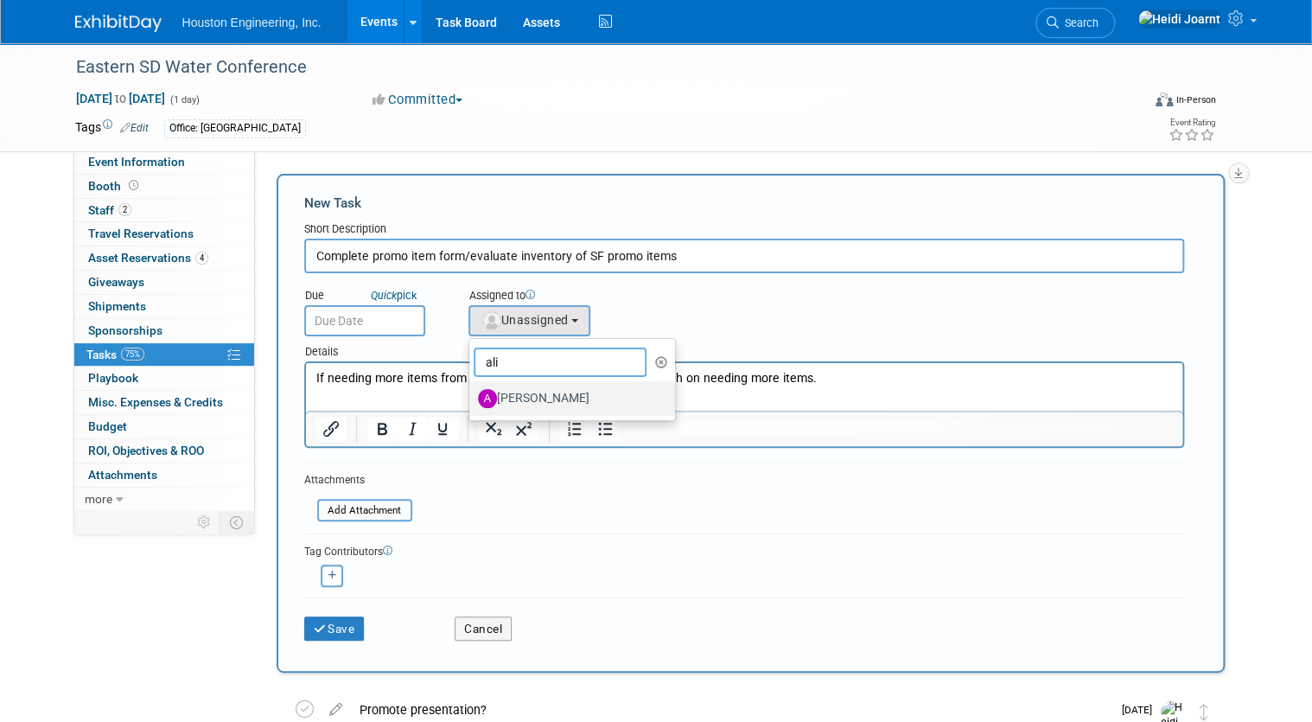
type input "ali"
click at [529, 406] on label "Ali Ringheimer" at bounding box center [568, 399] width 181 height 28
click at [472, 402] on input "Ali Ringheimer" at bounding box center [466, 396] width 11 height 11
select select "1df7f9b6-a373-4f1f-b069-61f5b7051df1"
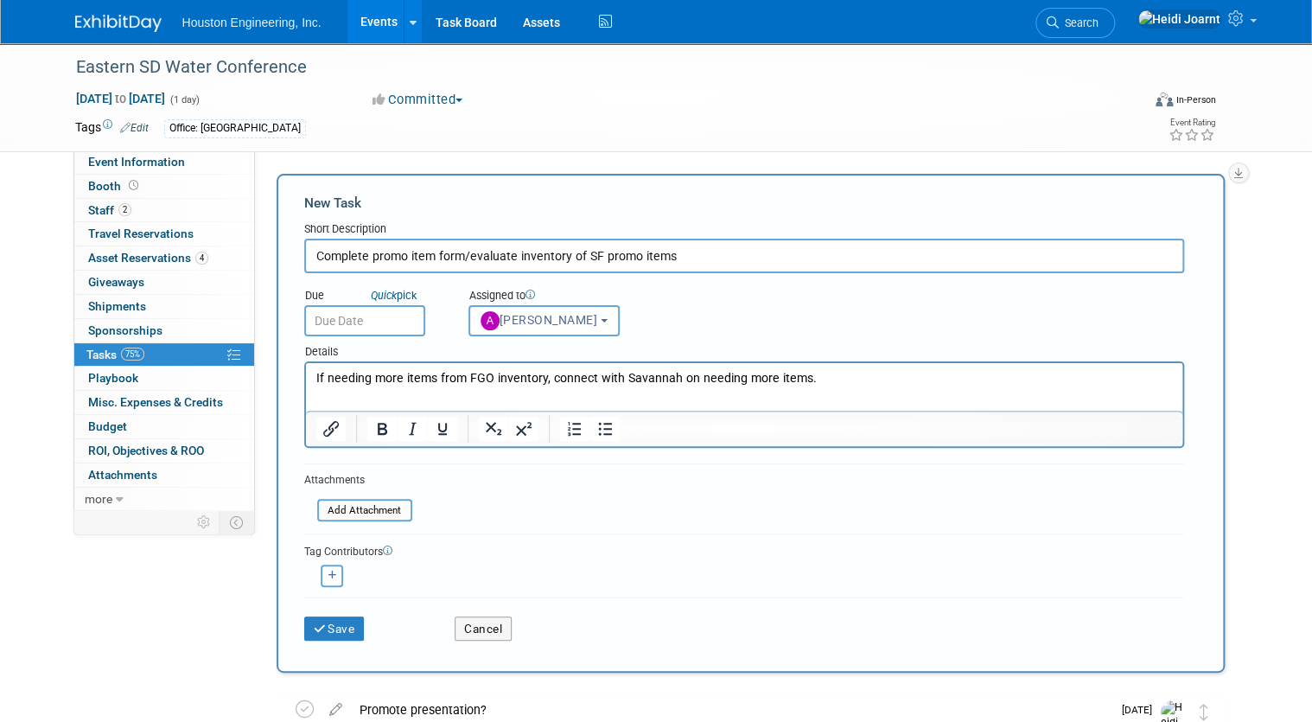
click at [323, 579] on button "button" at bounding box center [332, 576] width 22 height 22
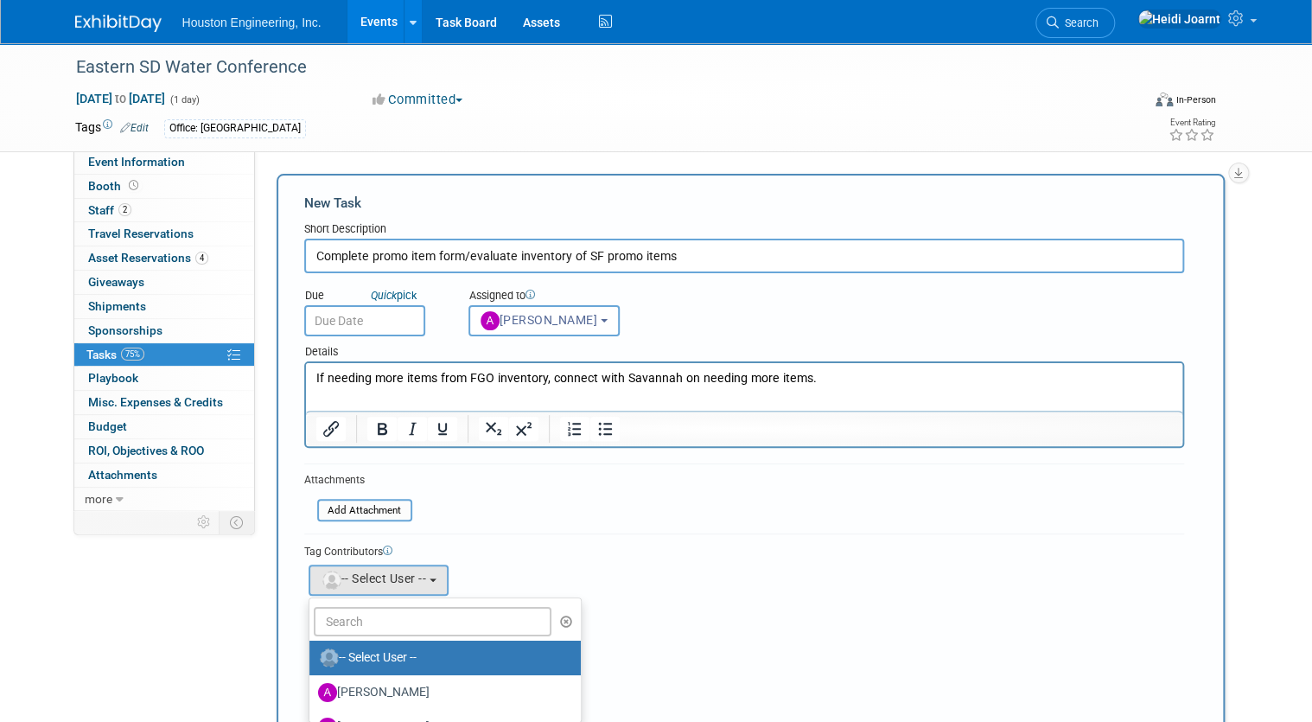
click at [362, 635] on ul "-- Select User -- Aaron Carrell Aaron Frankl Adam Nies Adam Pawelk Adam Ruud Ad…" at bounding box center [445, 659] width 273 height 125
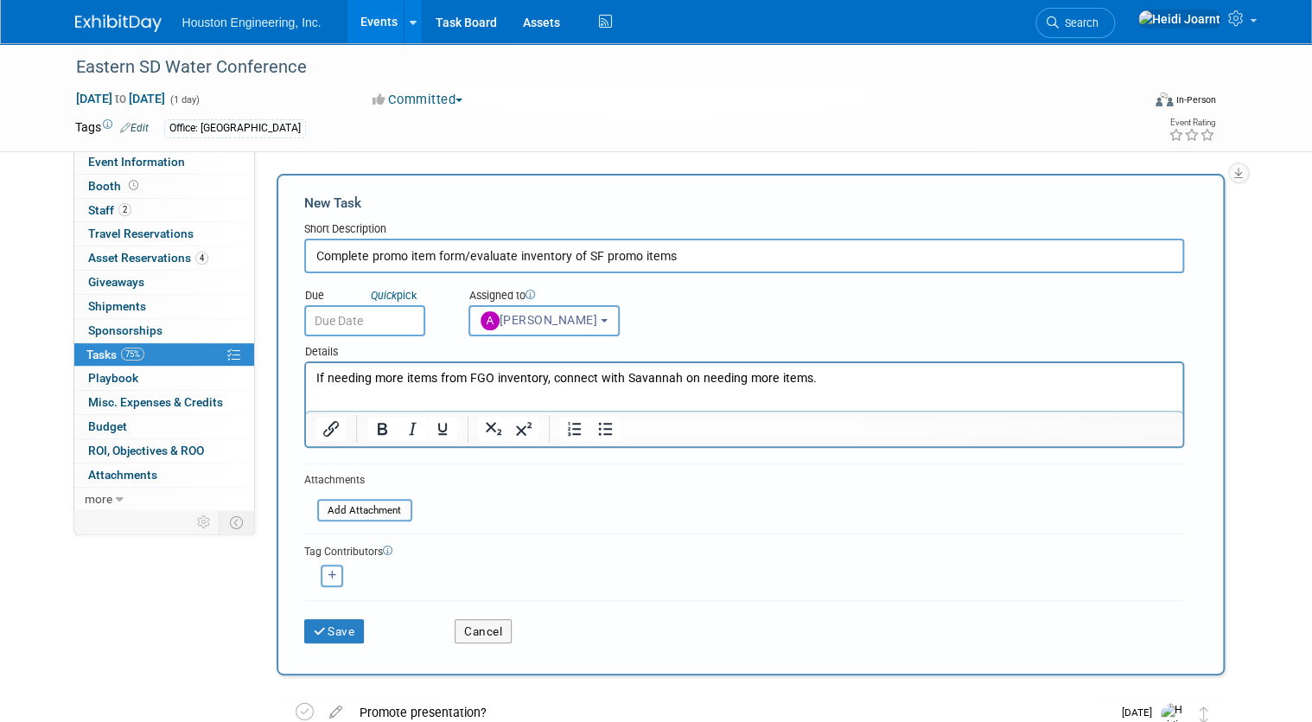
click at [329, 576] on icon "button" at bounding box center [333, 576] width 9 height 10
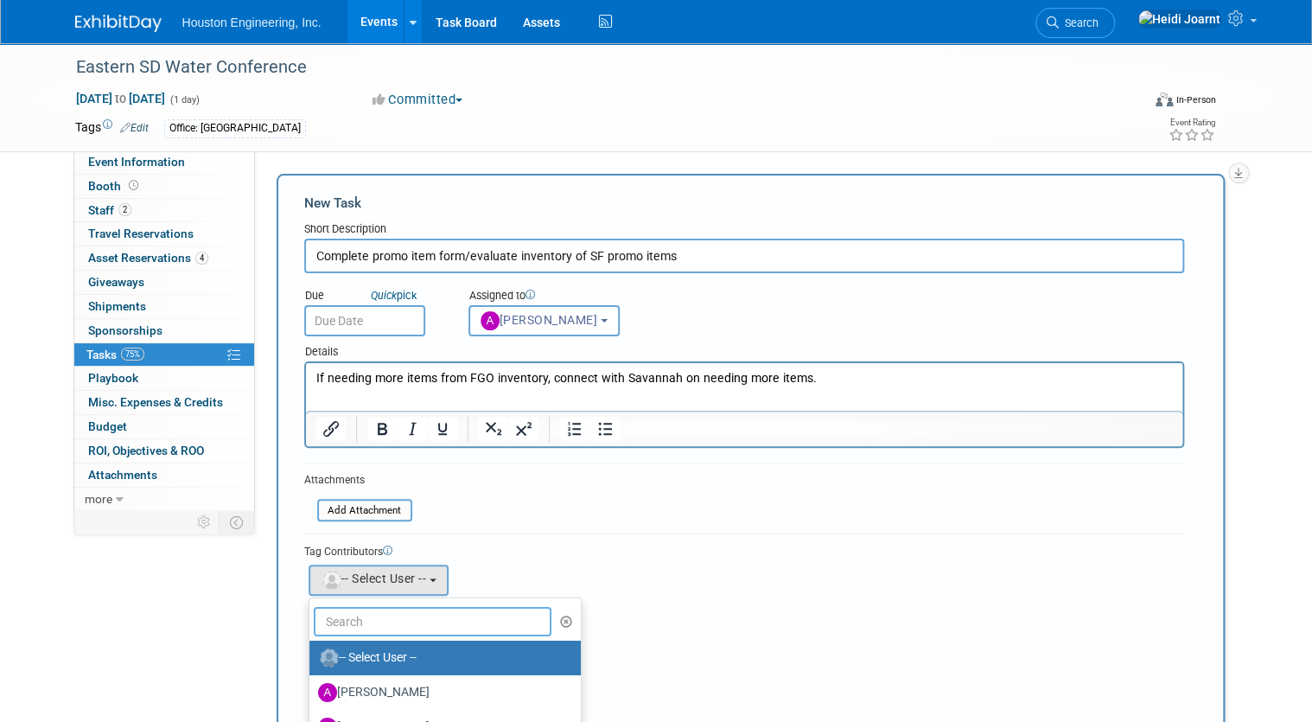
click at [361, 622] on input "text" at bounding box center [433, 621] width 239 height 29
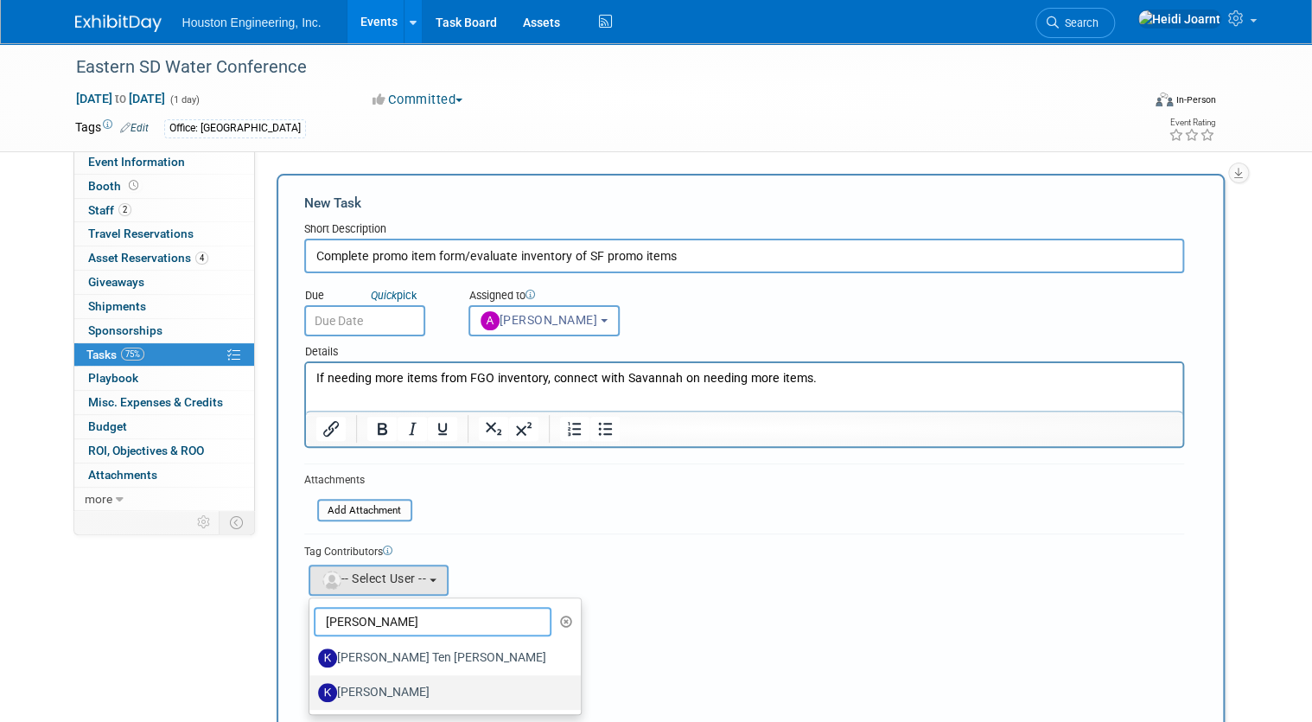
type input "kyle"
click at [394, 687] on label "[PERSON_NAME]" at bounding box center [441, 693] width 246 height 28
click at [312, 687] on input "[PERSON_NAME]" at bounding box center [306, 690] width 11 height 11
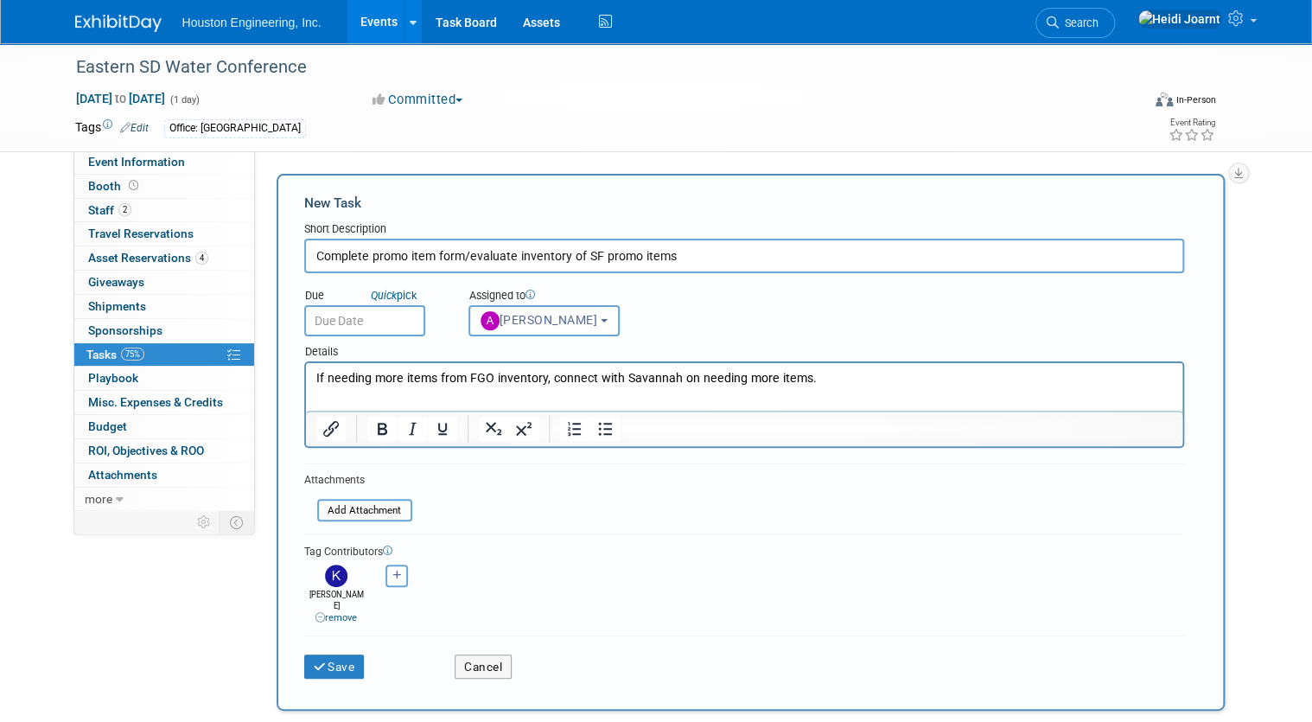
click at [307, 330] on input "text" at bounding box center [364, 320] width 121 height 31
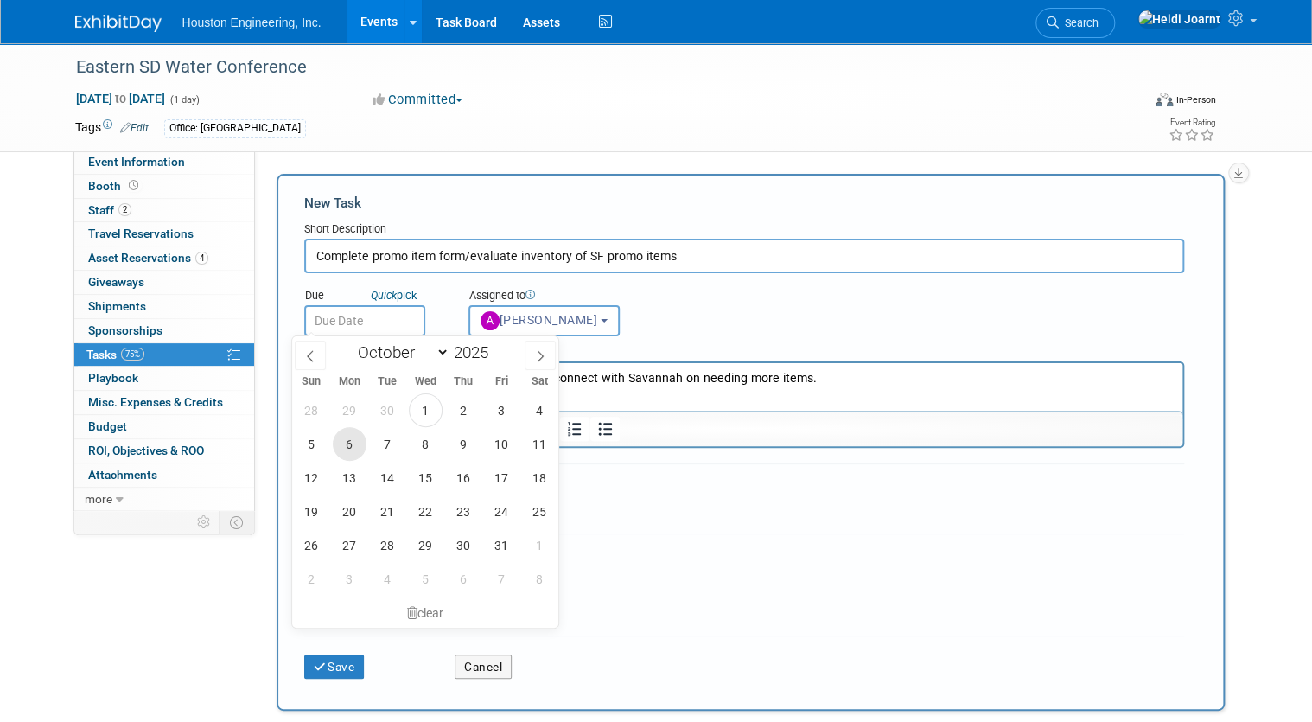
click at [349, 443] on span "6" at bounding box center [350, 444] width 34 height 34
type input "Oct 6, 2025"
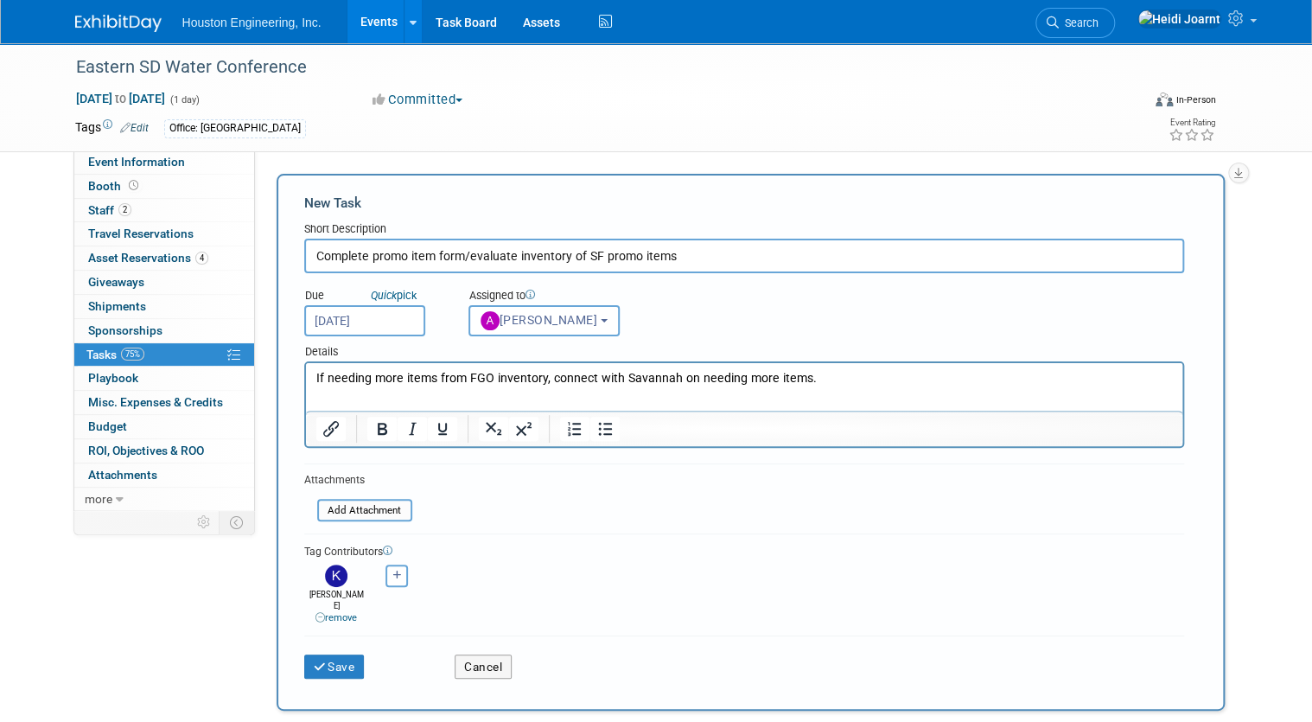
click at [871, 387] on html "If needing more items from FGO inventory, connect with Savannah on needing more…" at bounding box center [743, 375] width 877 height 24
click at [867, 387] on html "If needing more items from FGO inventory, connect with Savannah on needing more…" at bounding box center [743, 375] width 877 height 24
click at [705, 245] on input "Complete promo item form/evaluate inventory of SF promo items" at bounding box center [744, 256] width 880 height 35
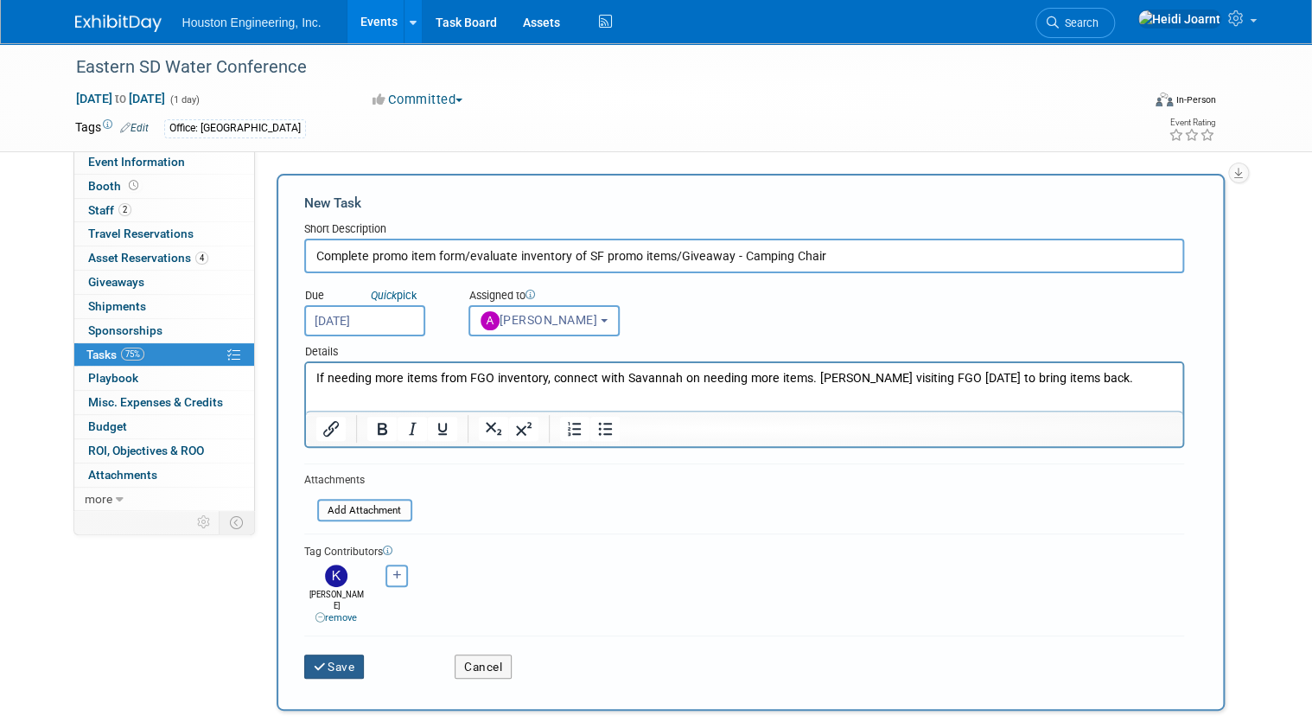
type input "Complete promo item form/evaluate inventory of SF promo items/Giveaway - Campin…"
click at [332, 657] on button "Save" at bounding box center [334, 666] width 61 height 24
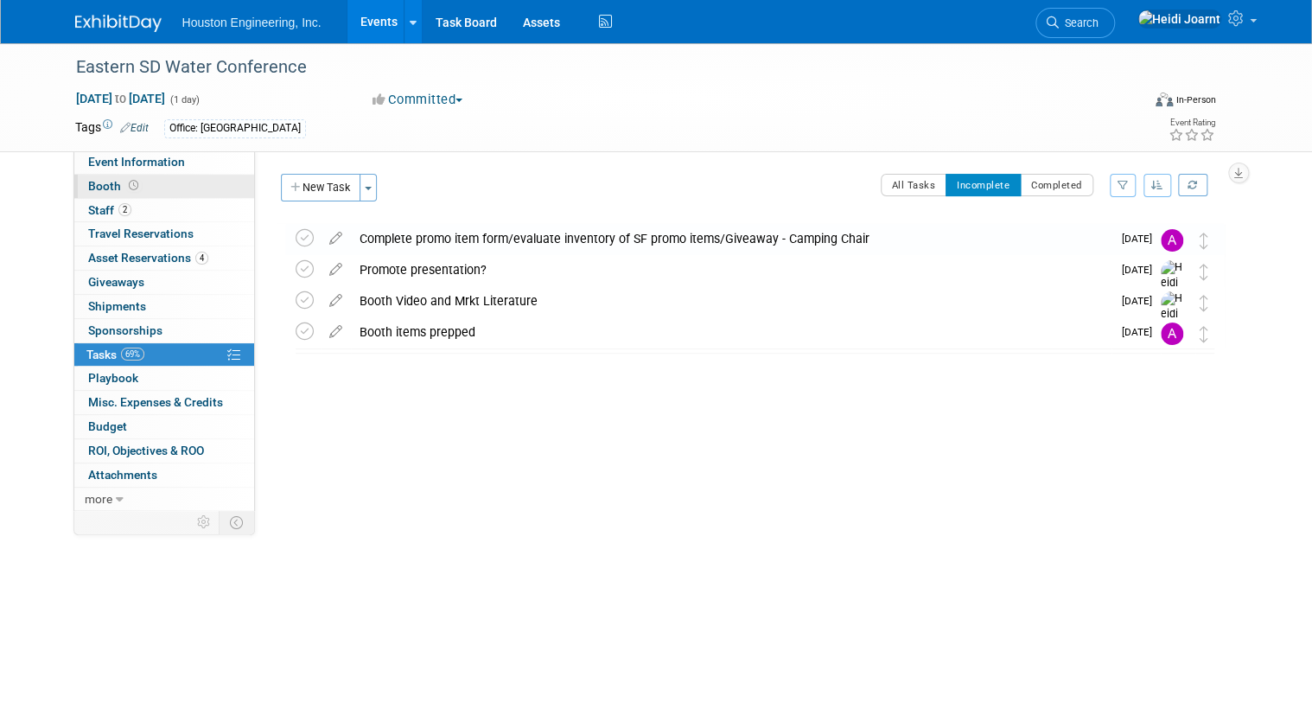
click at [160, 182] on link "Booth" at bounding box center [164, 186] width 180 height 23
select select "Yes"
select select "[GEOGRAPHIC_DATA]"
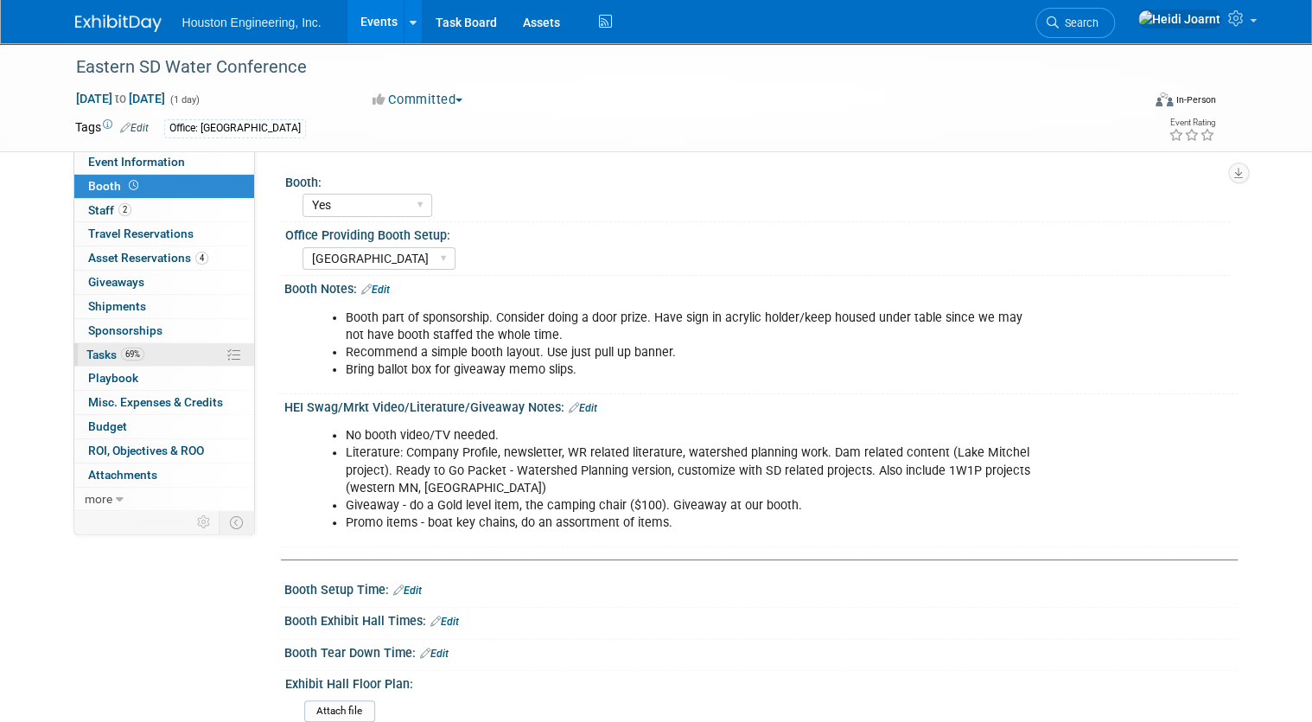
click at [172, 353] on link "69% Tasks 69%" at bounding box center [164, 354] width 180 height 23
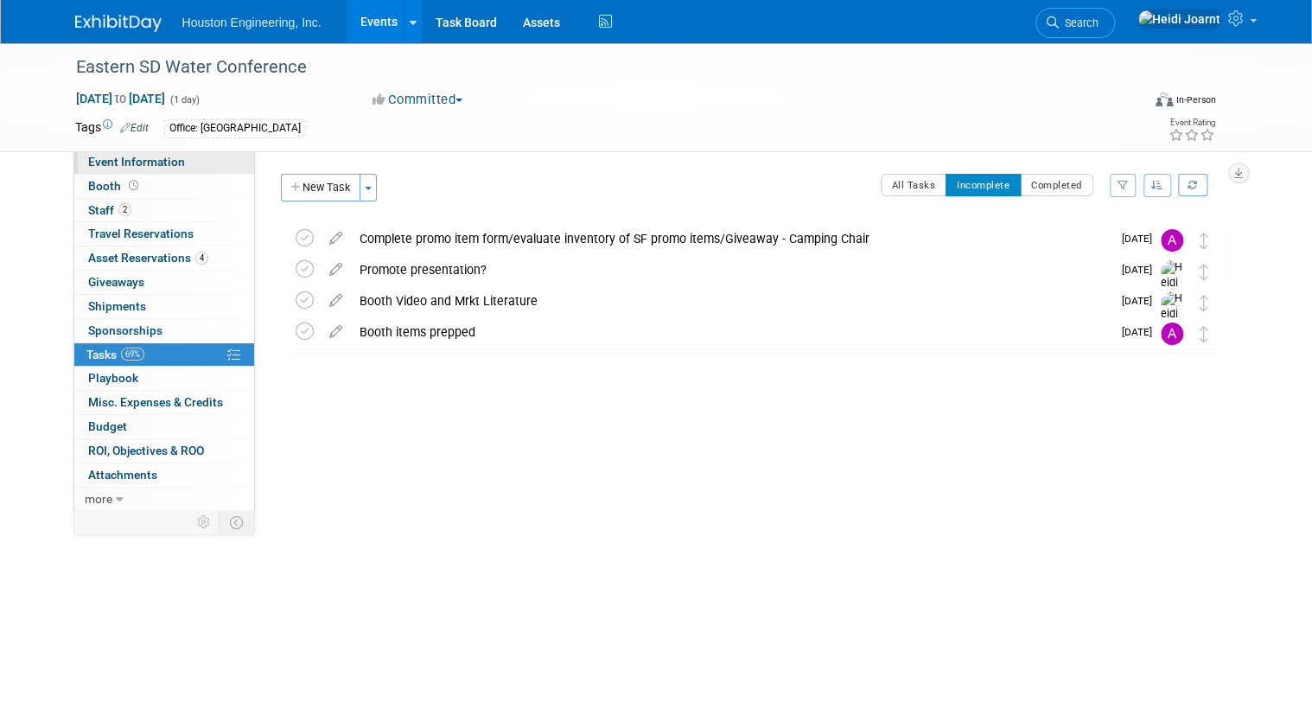
click at [151, 163] on span "Event Information" at bounding box center [136, 162] width 97 height 14
select select "3 - Reg/Prep Done"
select select "Pending"
select select "Water Resources"
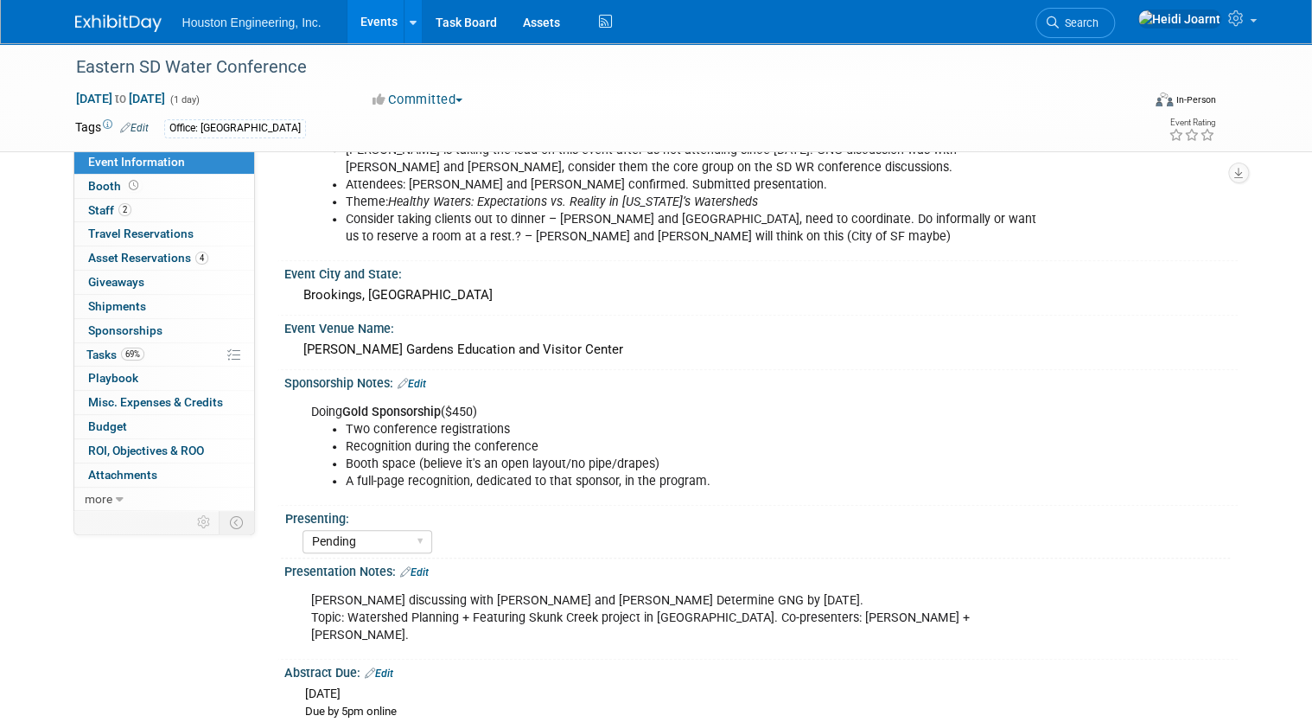
scroll to position [534, 0]
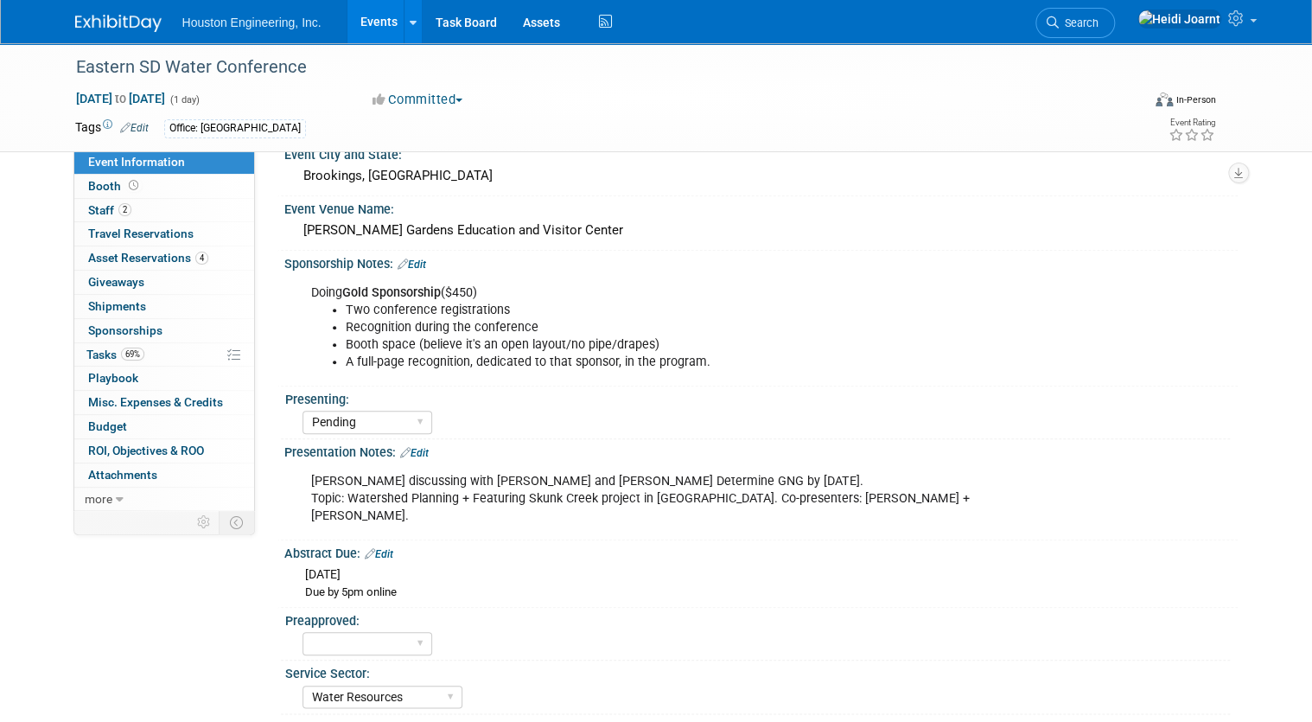
click at [415, 448] on link "Edit" at bounding box center [414, 453] width 29 height 12
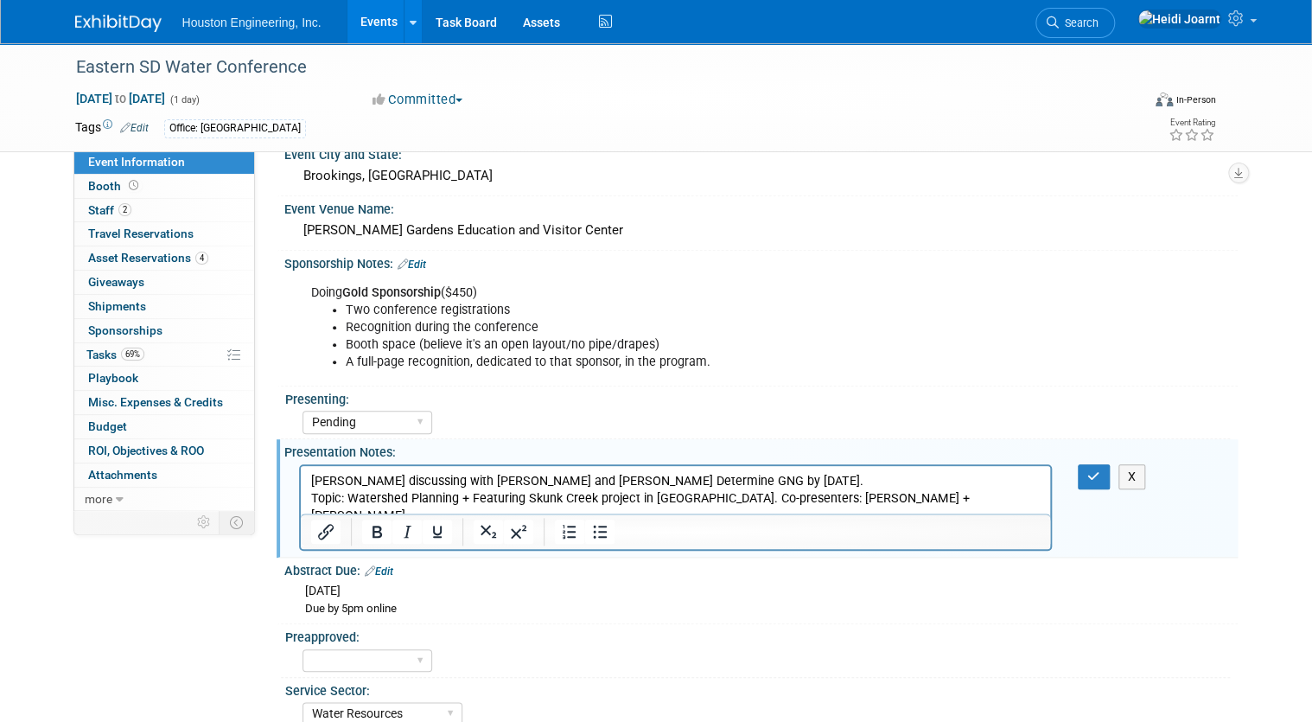
scroll to position [0, 0]
click at [868, 501] on p "Kyle discussing with Greg T and Josh J. Determine GNG by Aug 22. Topic: Watersh…" at bounding box center [675, 499] width 731 height 52
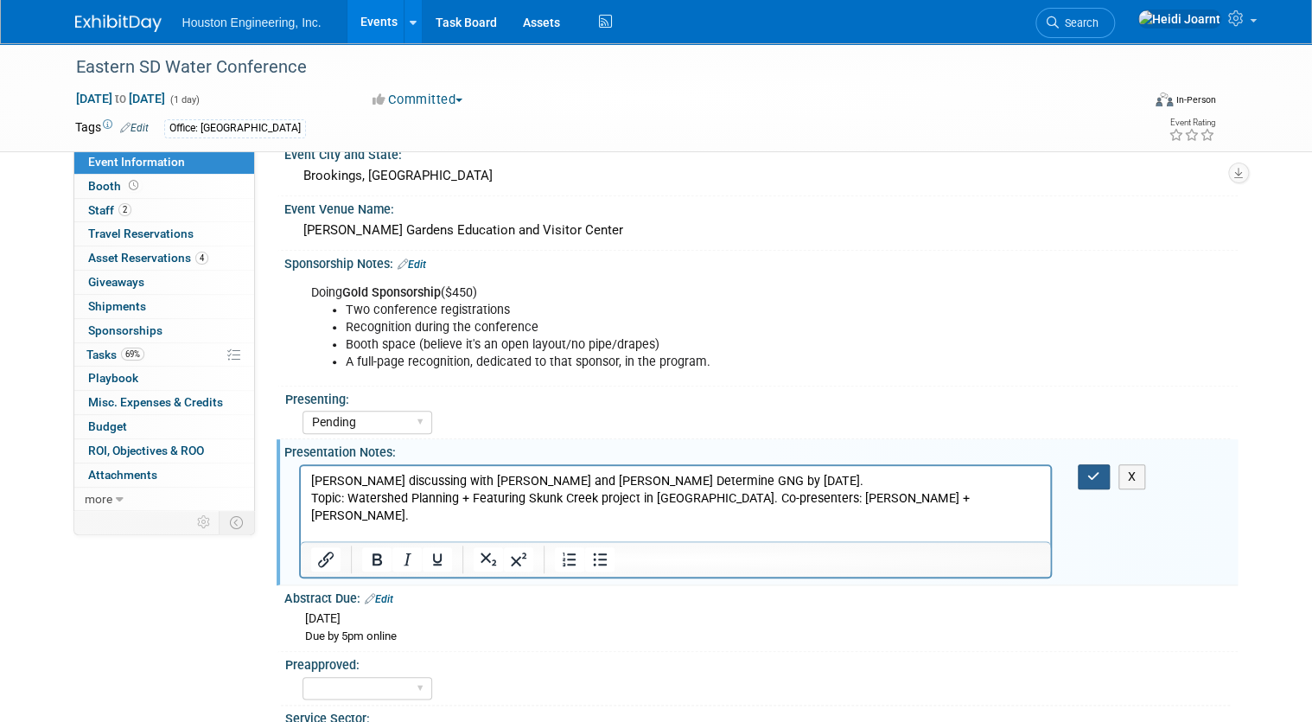
click at [1101, 464] on button "button" at bounding box center [1094, 476] width 32 height 25
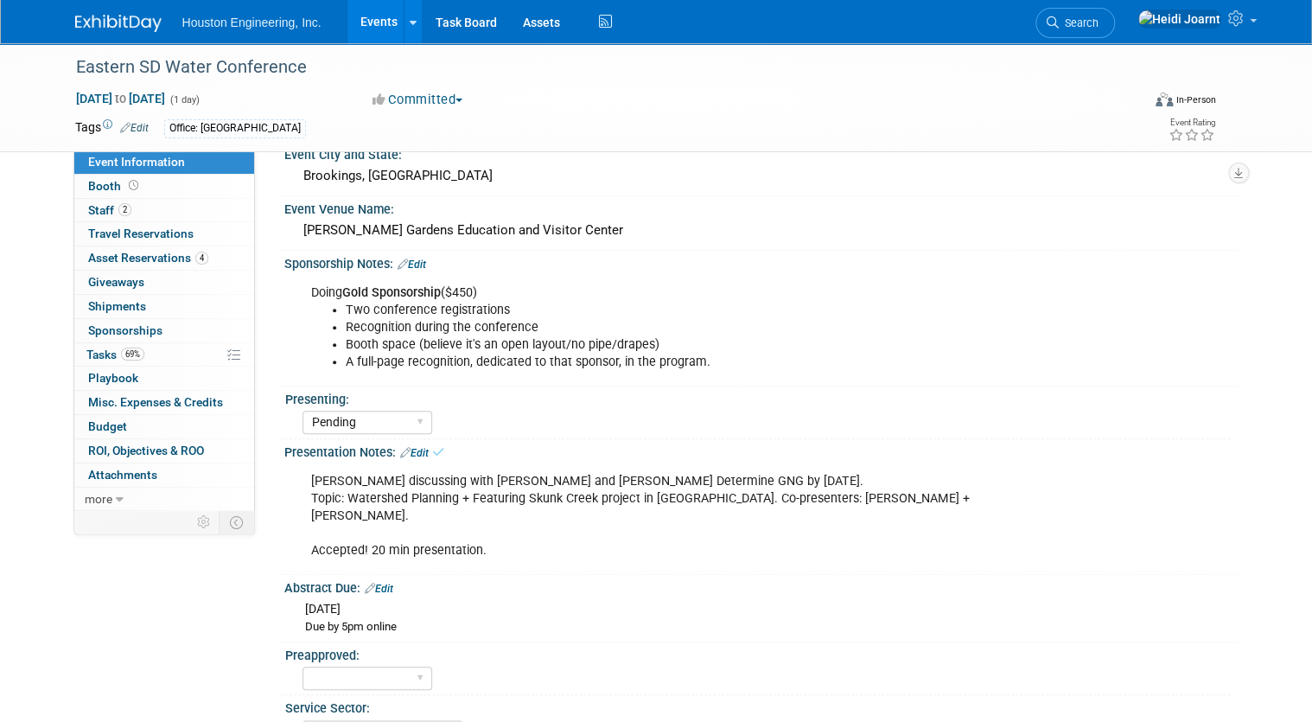
scroll to position [119, 0]
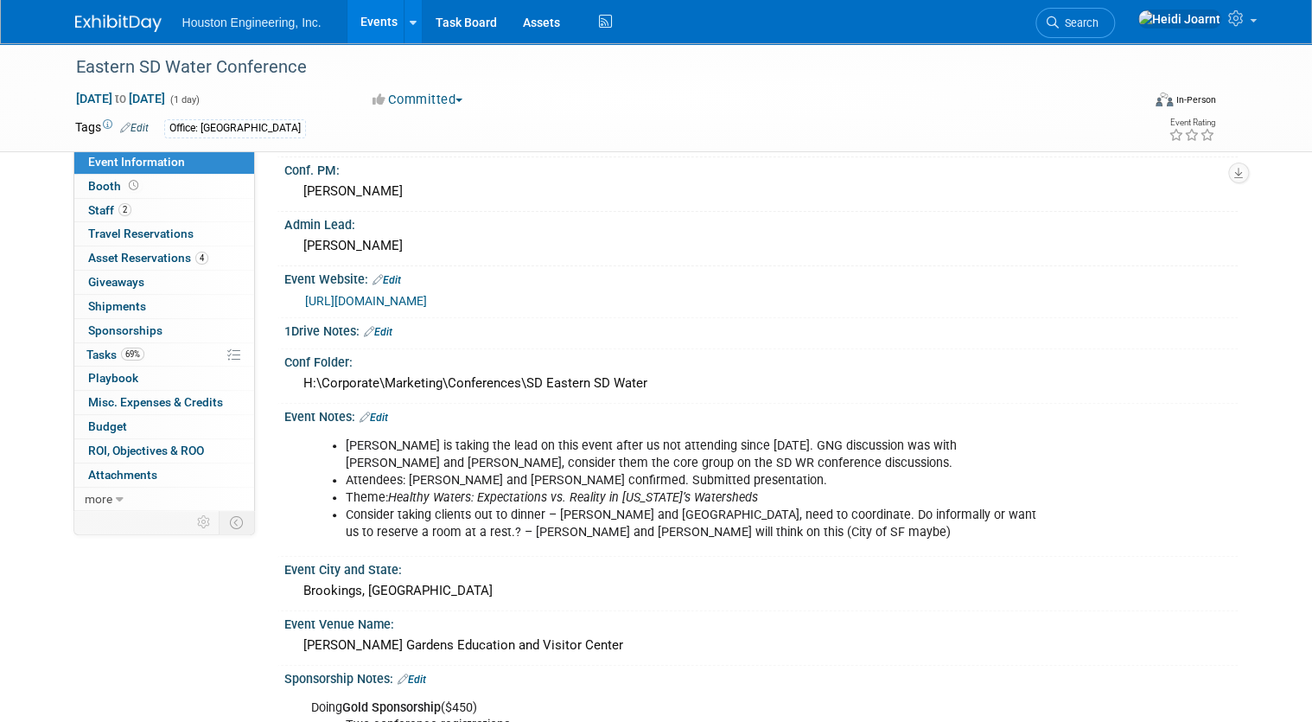
click at [412, 299] on link "https://www.sdstate.edu/agricultural-biosystems-engineering/south-dakota-water-…" at bounding box center [366, 301] width 122 height 14
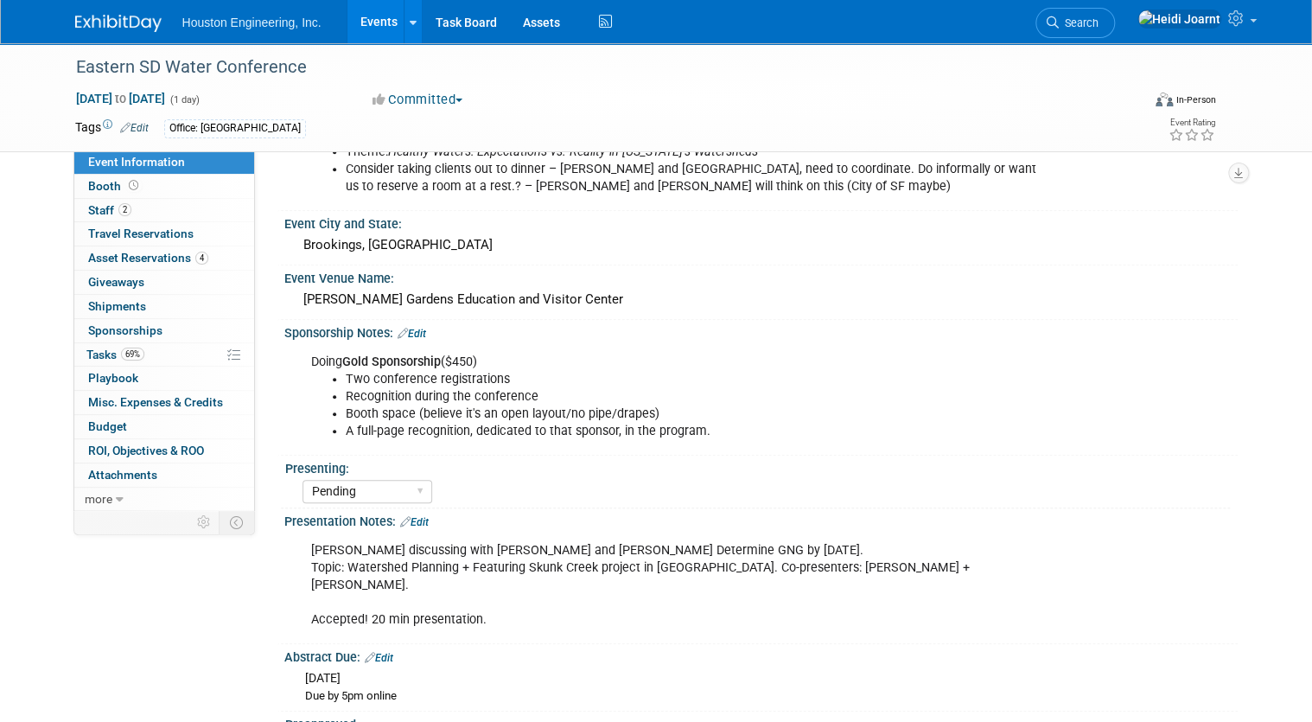
scroll to position [534, 0]
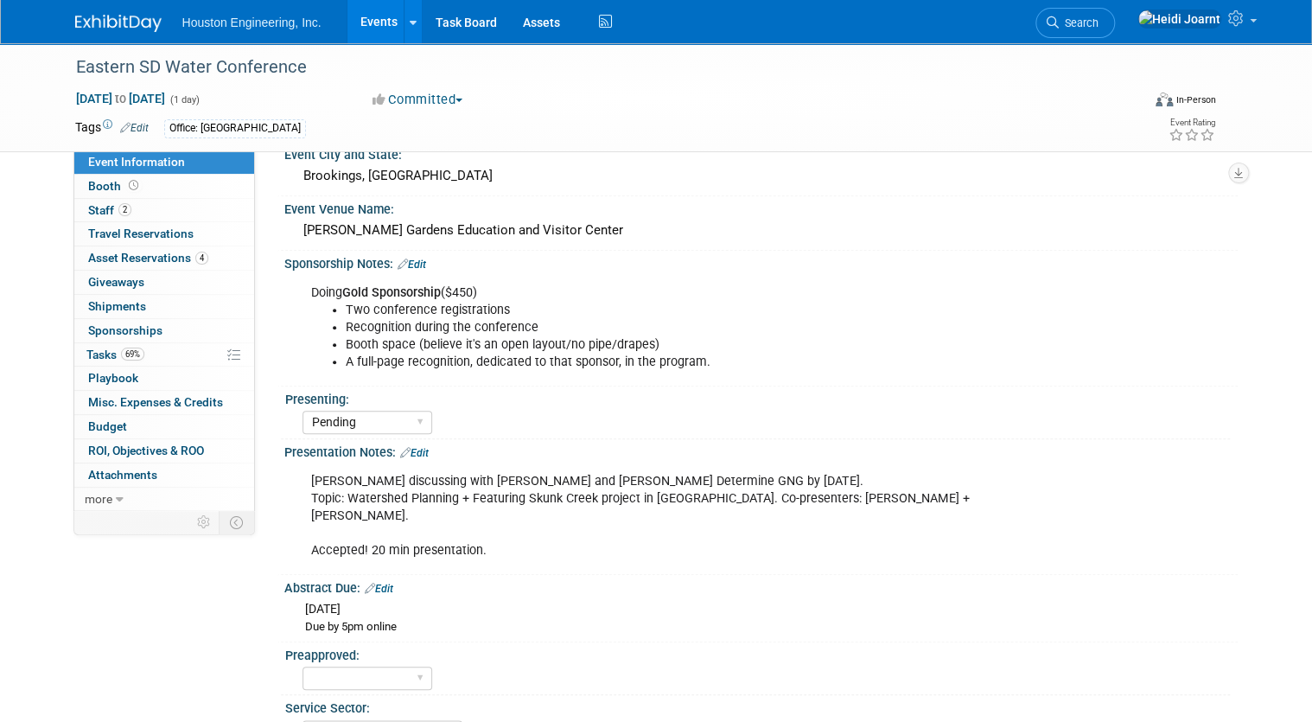
click at [412, 447] on link "Edit" at bounding box center [414, 453] width 29 height 12
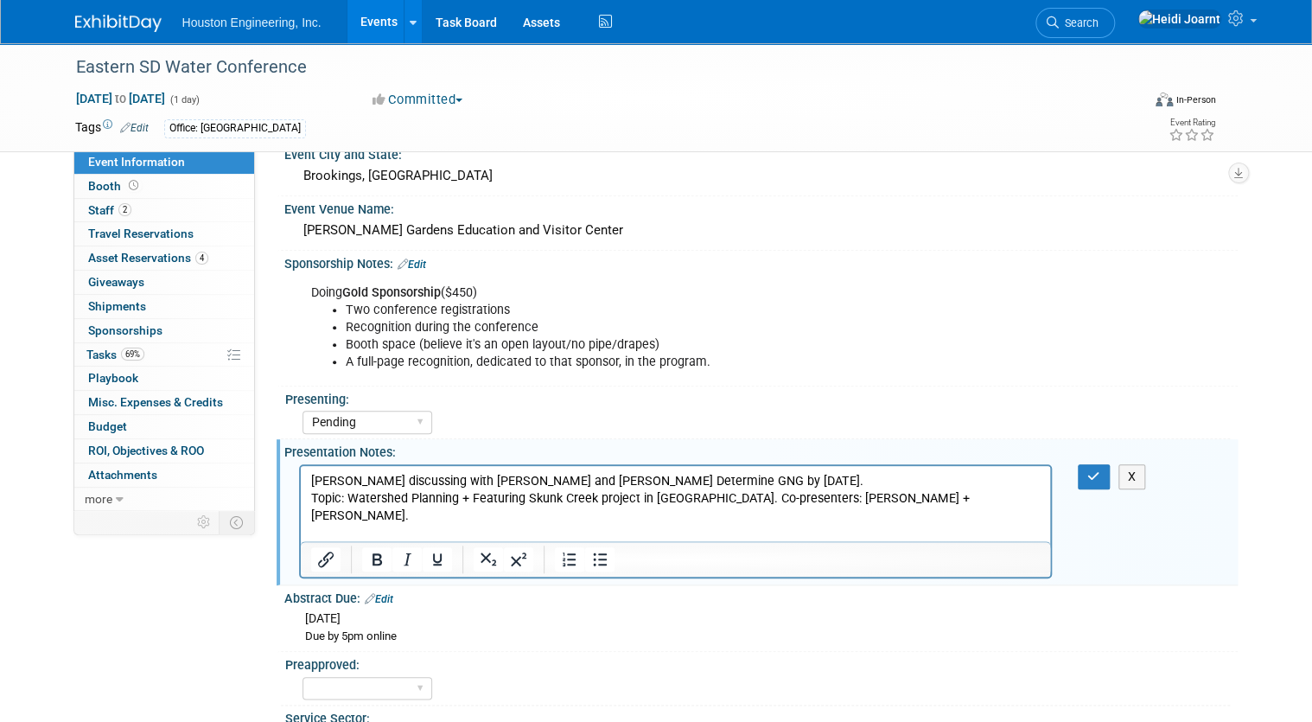
scroll to position [0, 0]
click at [515, 531] on p "Kyle discussing with Greg T and Josh J. Determine GNG by Aug 22. Topic: Watersh…" at bounding box center [675, 516] width 731 height 86
click at [1099, 470] on icon "button" at bounding box center [1094, 476] width 13 height 12
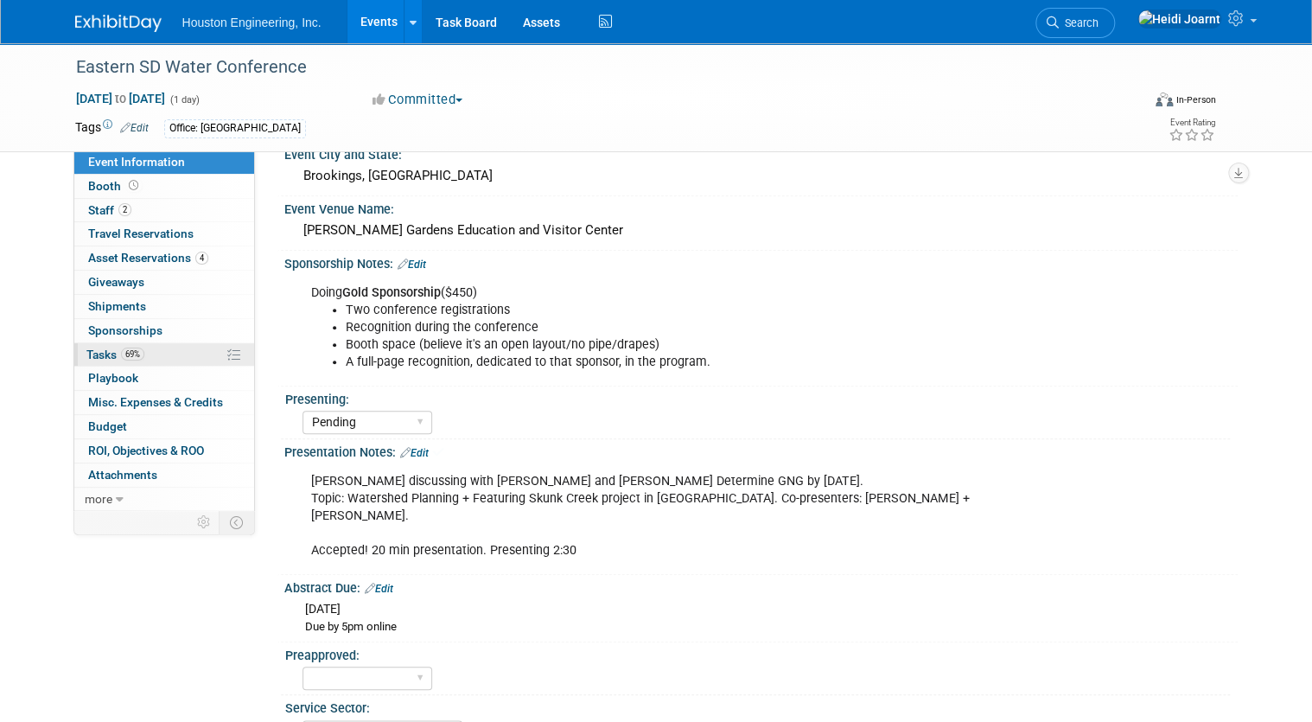
click at [149, 354] on link "69% Tasks 69%" at bounding box center [164, 354] width 180 height 23
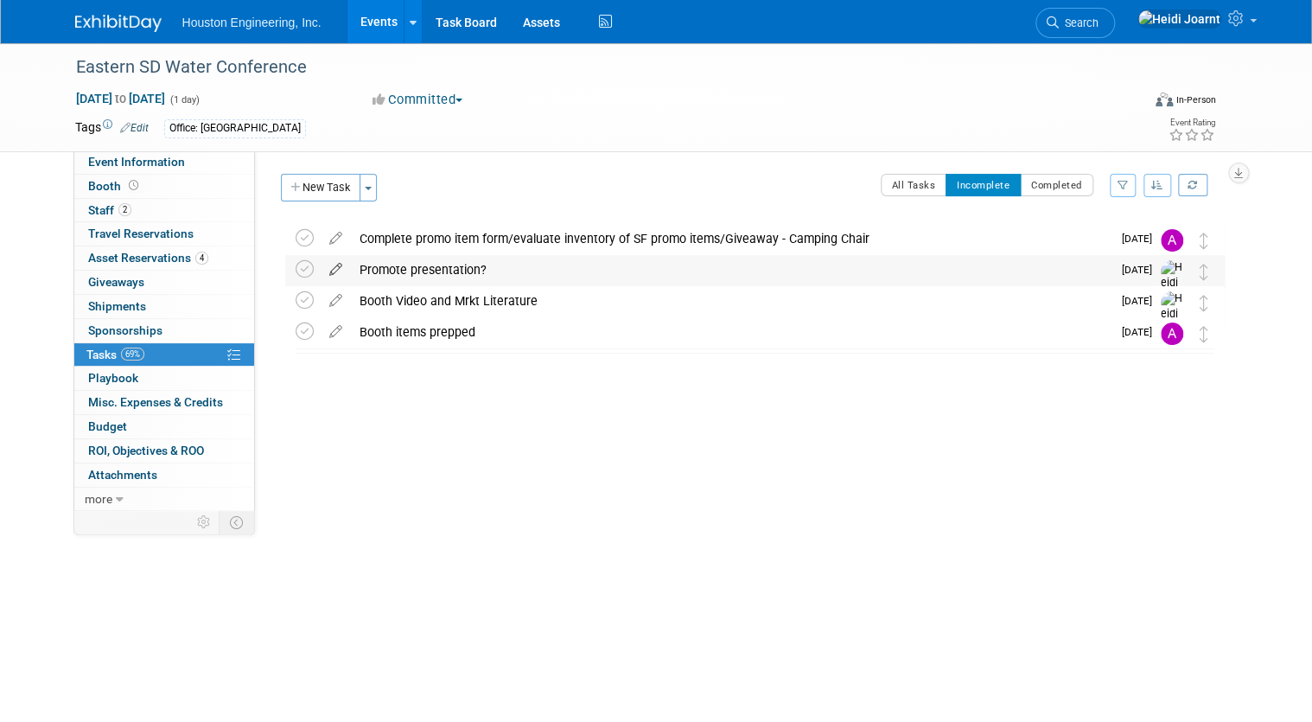
click at [331, 274] on icon at bounding box center [336, 266] width 30 height 22
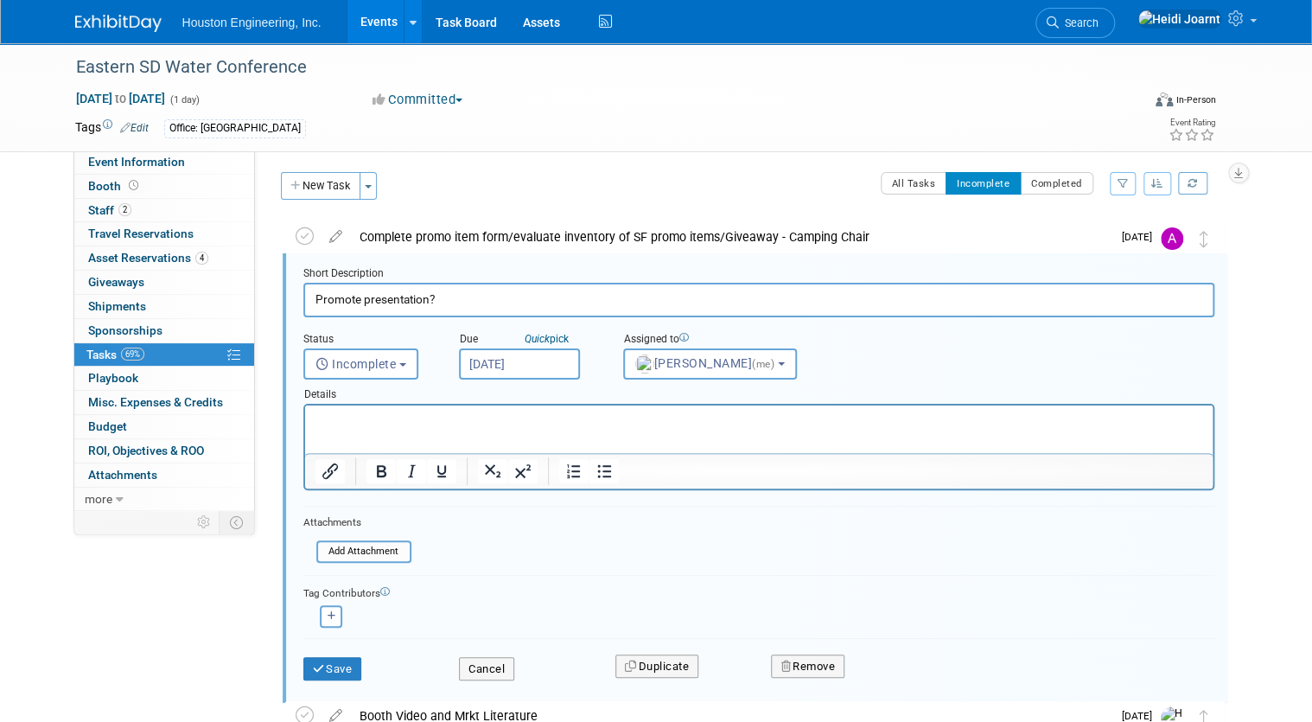
click at [514, 360] on input "Oct 6, 2025" at bounding box center [519, 363] width 121 height 31
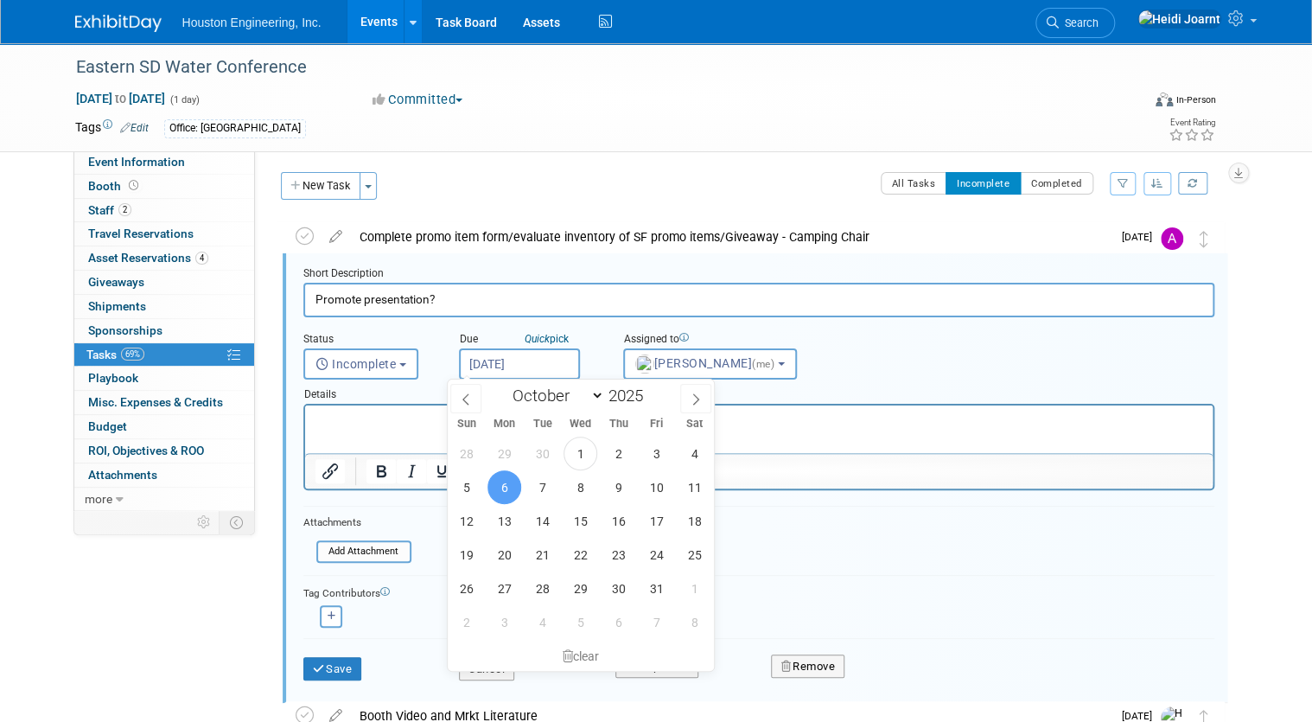
click at [499, 489] on span "6" at bounding box center [505, 487] width 34 height 34
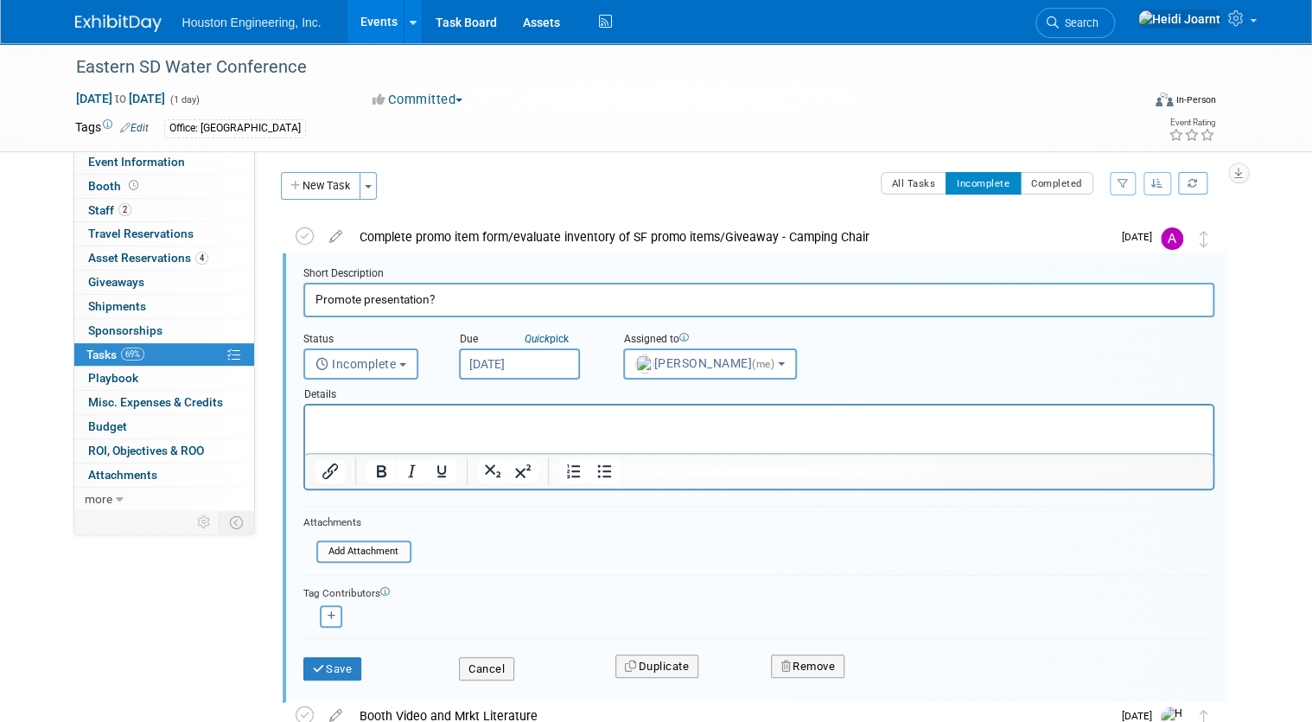
click at [438, 301] on input "Promote presentation?" at bounding box center [758, 300] width 911 height 34
type input "Promote presentation"
click at [340, 663] on button "Save" at bounding box center [332, 669] width 59 height 24
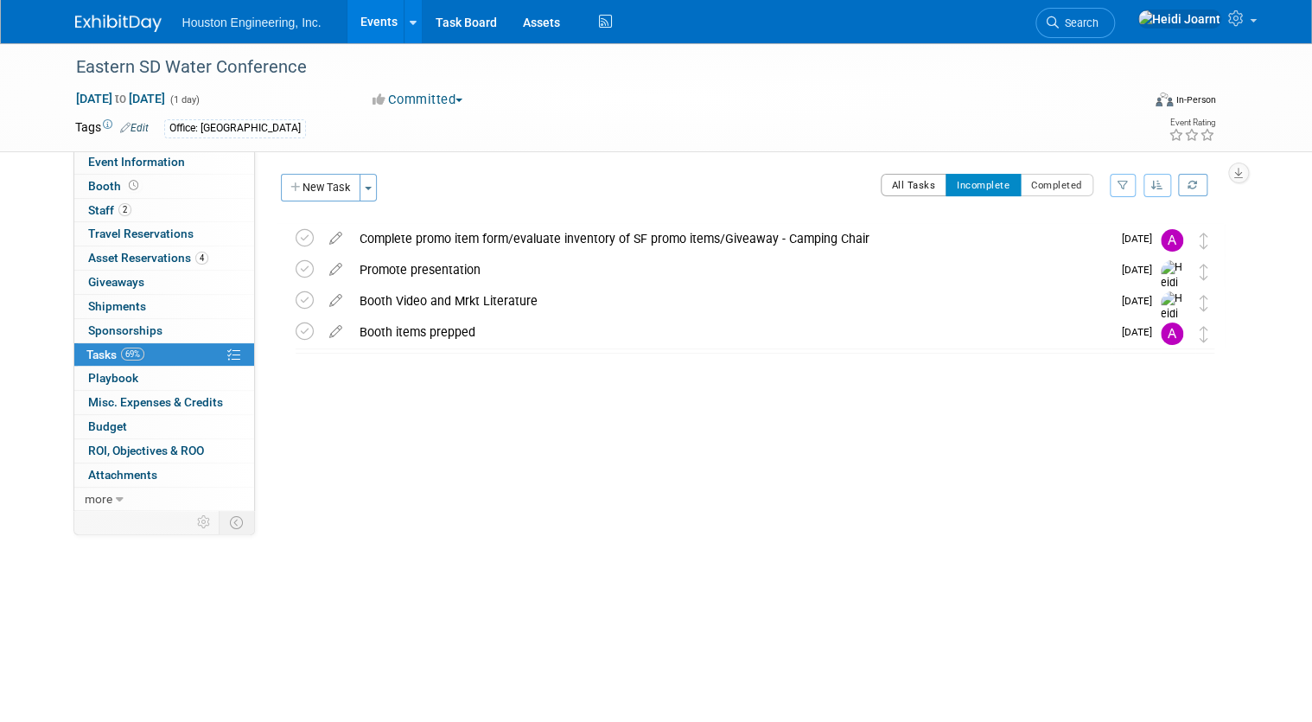
click at [942, 189] on button "All Tasks" at bounding box center [914, 185] width 67 height 22
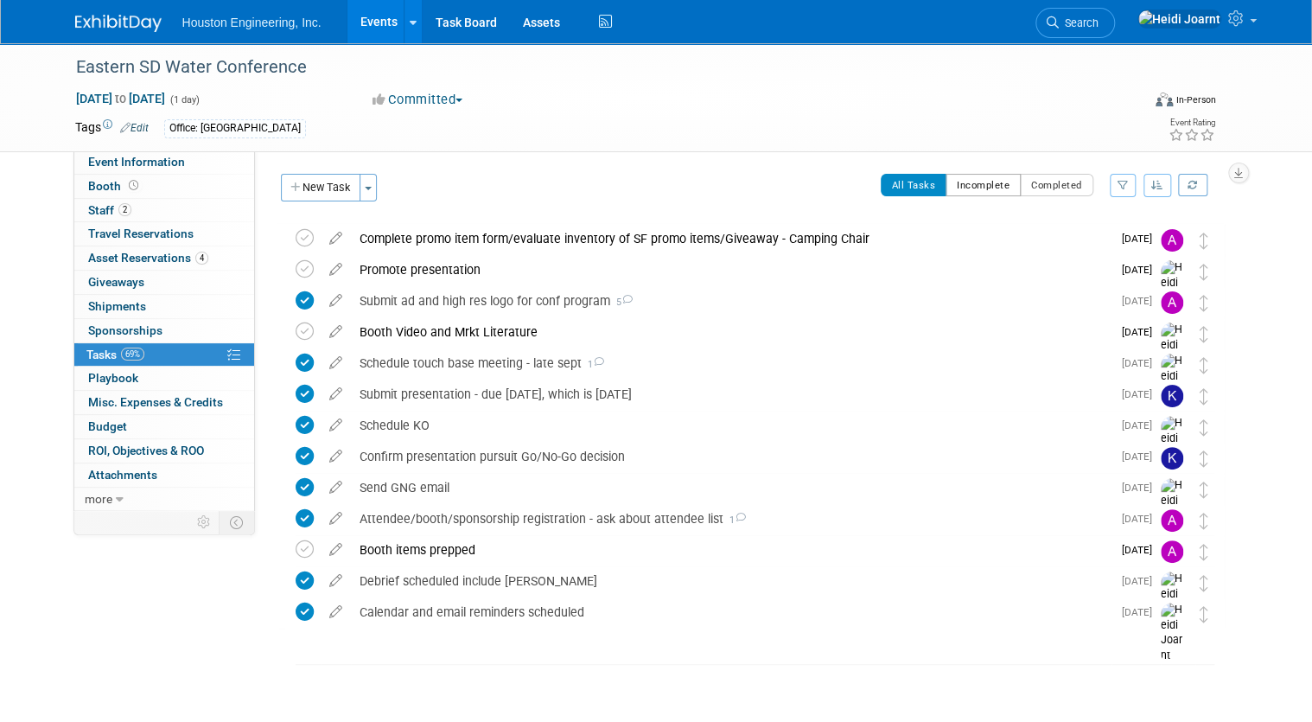
click at [990, 183] on button "Incomplete" at bounding box center [983, 185] width 75 height 22
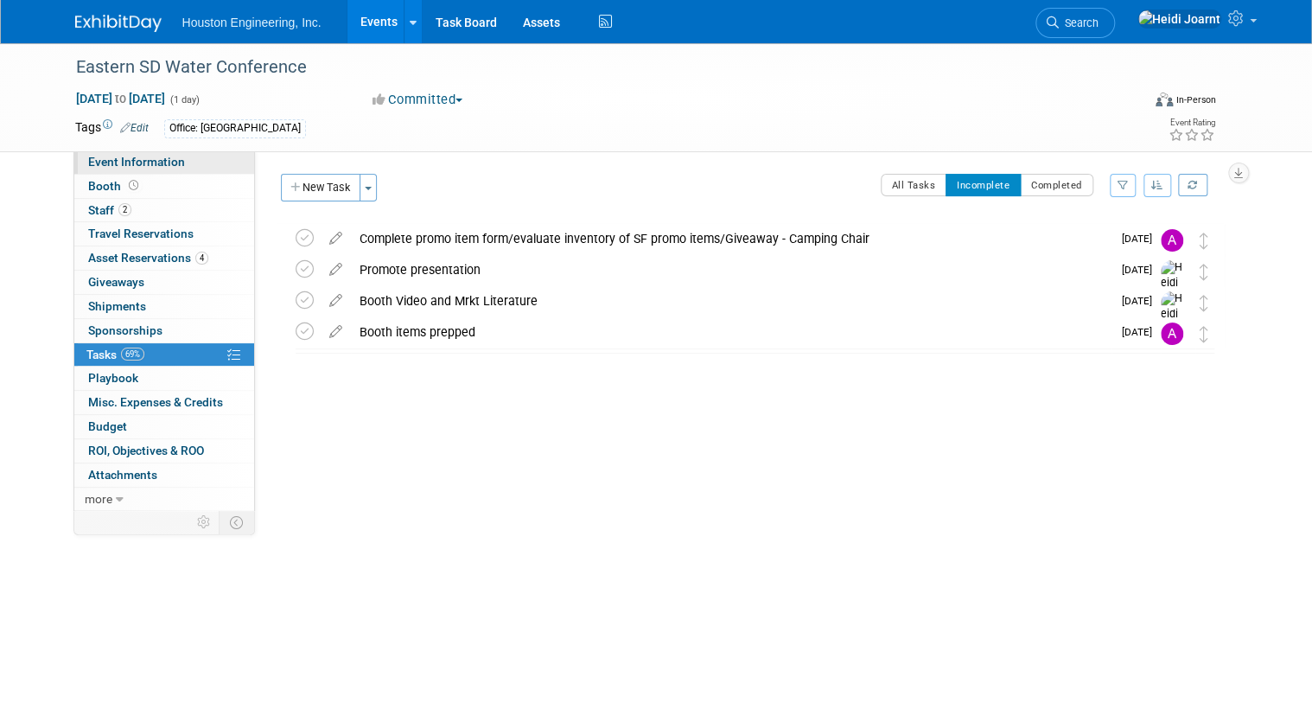
click at [179, 165] on link "Event Information" at bounding box center [164, 161] width 180 height 23
select select "3 - Reg/Prep Done"
select select "Pending"
select select "Water Resources"
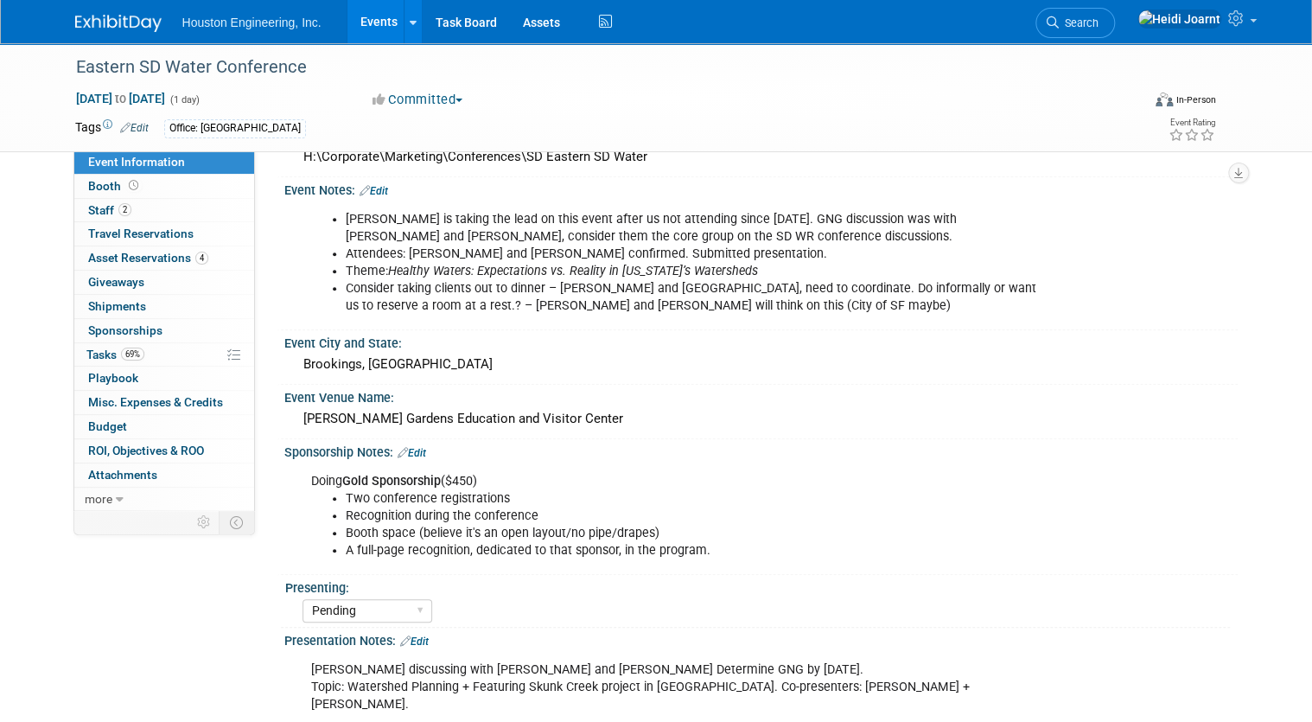
scroll to position [415, 0]
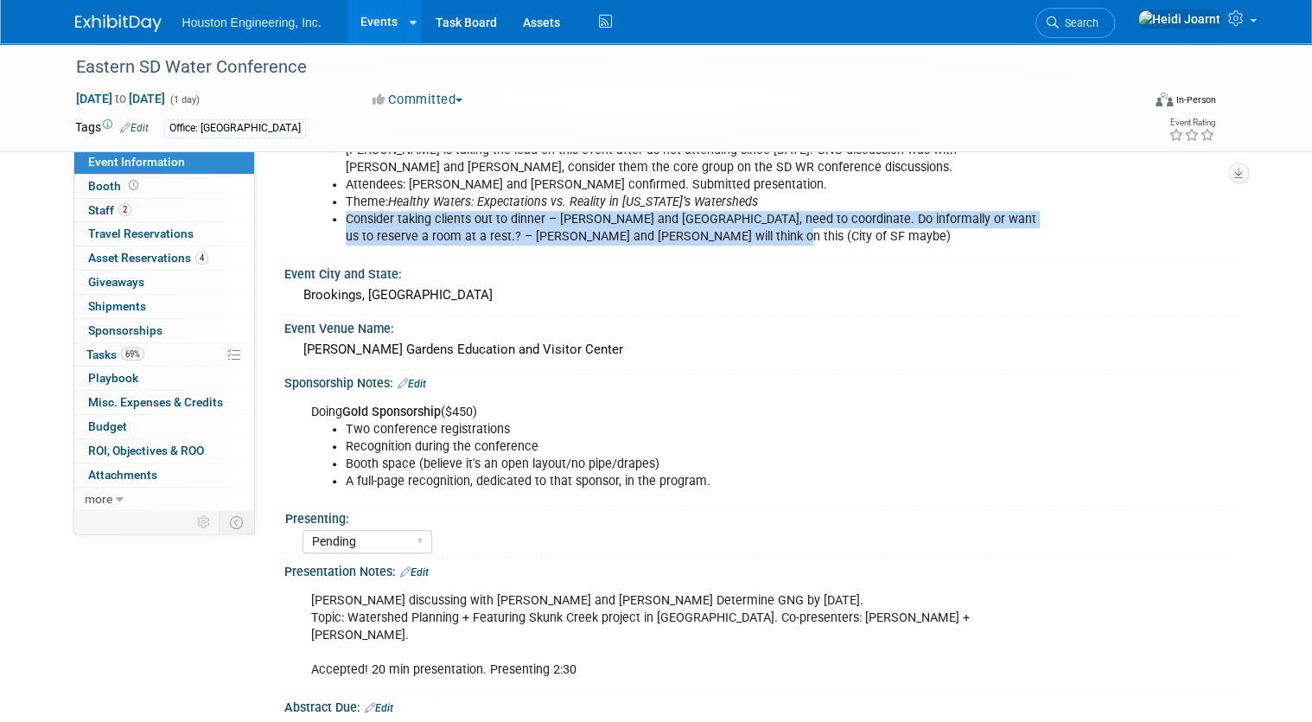
drag, startPoint x: 335, startPoint y: 215, endPoint x: 721, endPoint y: 236, distance: 387.0
click at [721, 236] on li "Consider taking clients out to dinner – Vermillion and East Dakota, need to coo…" at bounding box center [694, 228] width 697 height 35
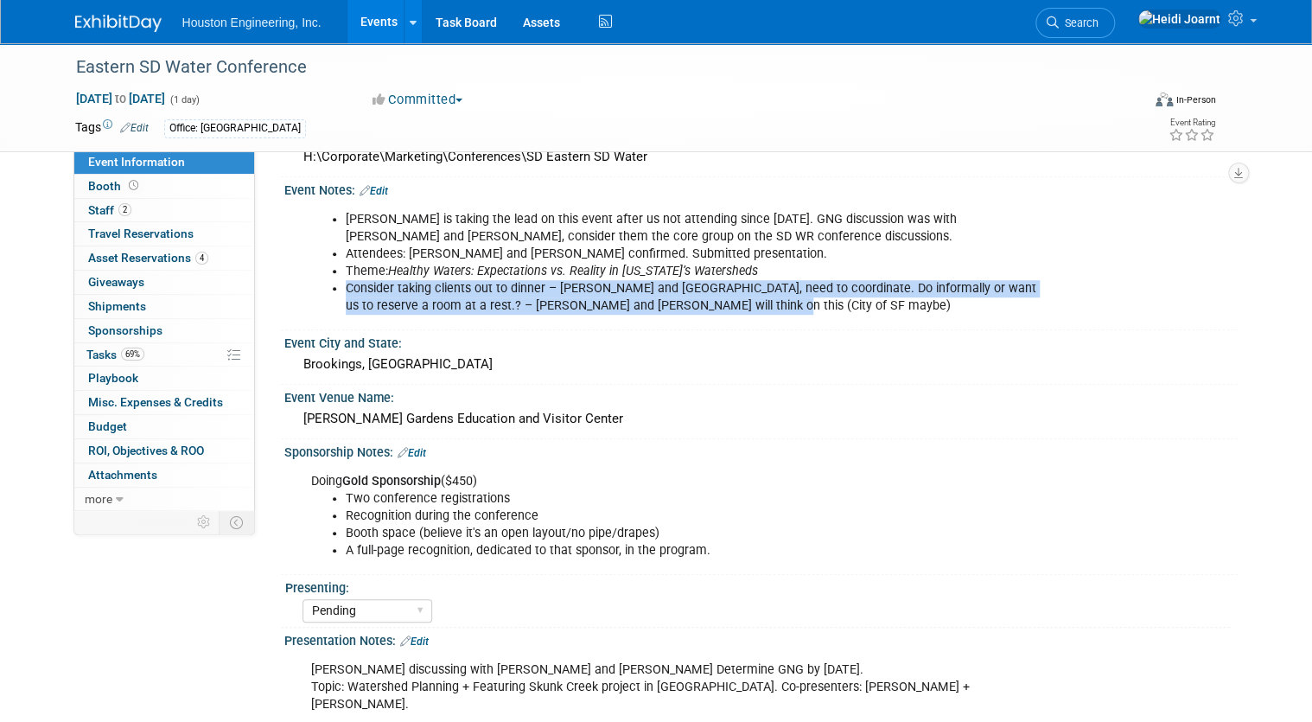
scroll to position [277, 0]
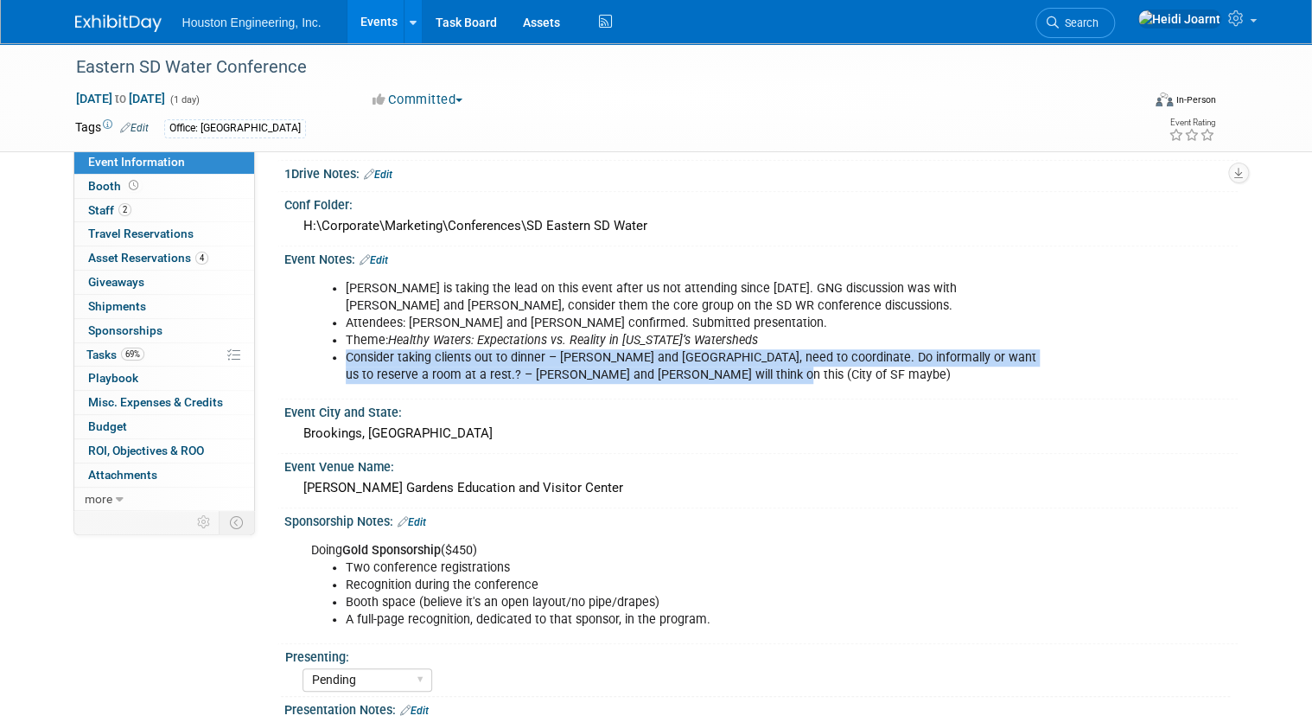
click at [371, 260] on link "Edit" at bounding box center [374, 260] width 29 height 12
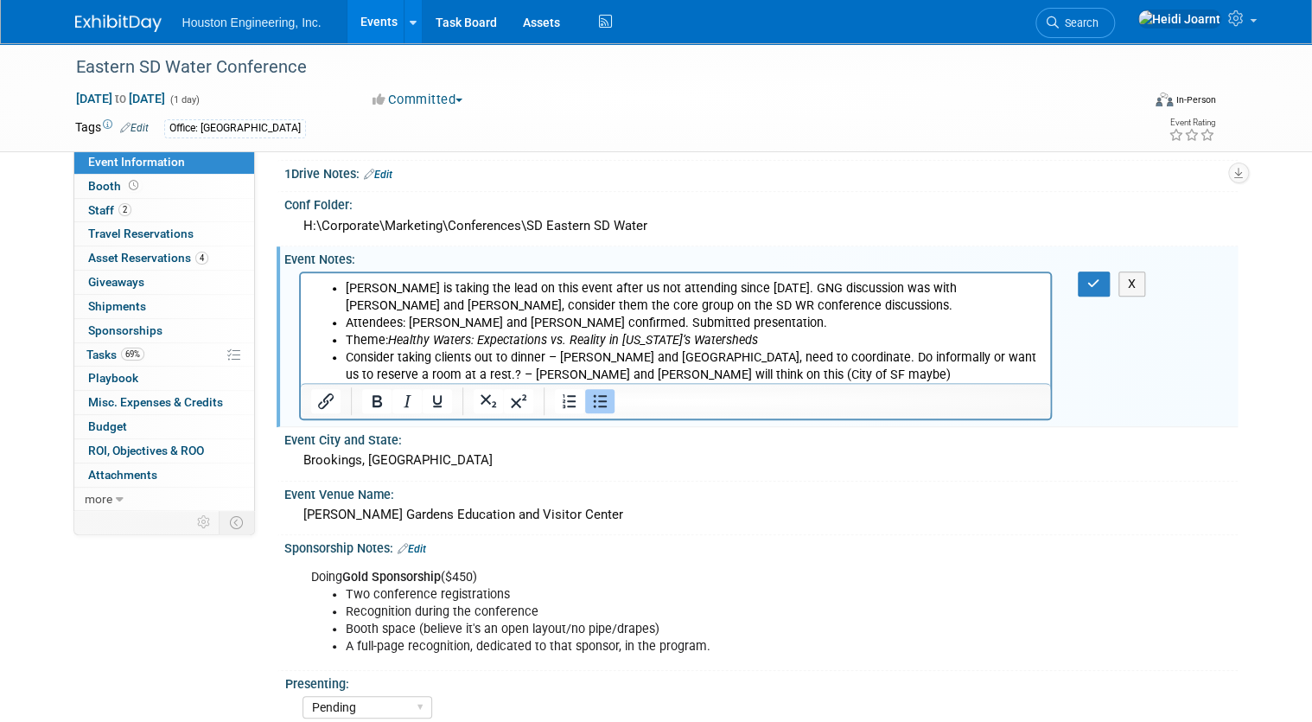
scroll to position [0, 0]
drag, startPoint x: 824, startPoint y: 357, endPoint x: 411, endPoint y: 381, distance: 414.0
click at [411, 381] on li "Consider taking clients out to dinner – Vermillion and East Dakota, need to coo…" at bounding box center [693, 365] width 696 height 35
click at [1101, 278] on icon "button" at bounding box center [1094, 284] width 13 height 12
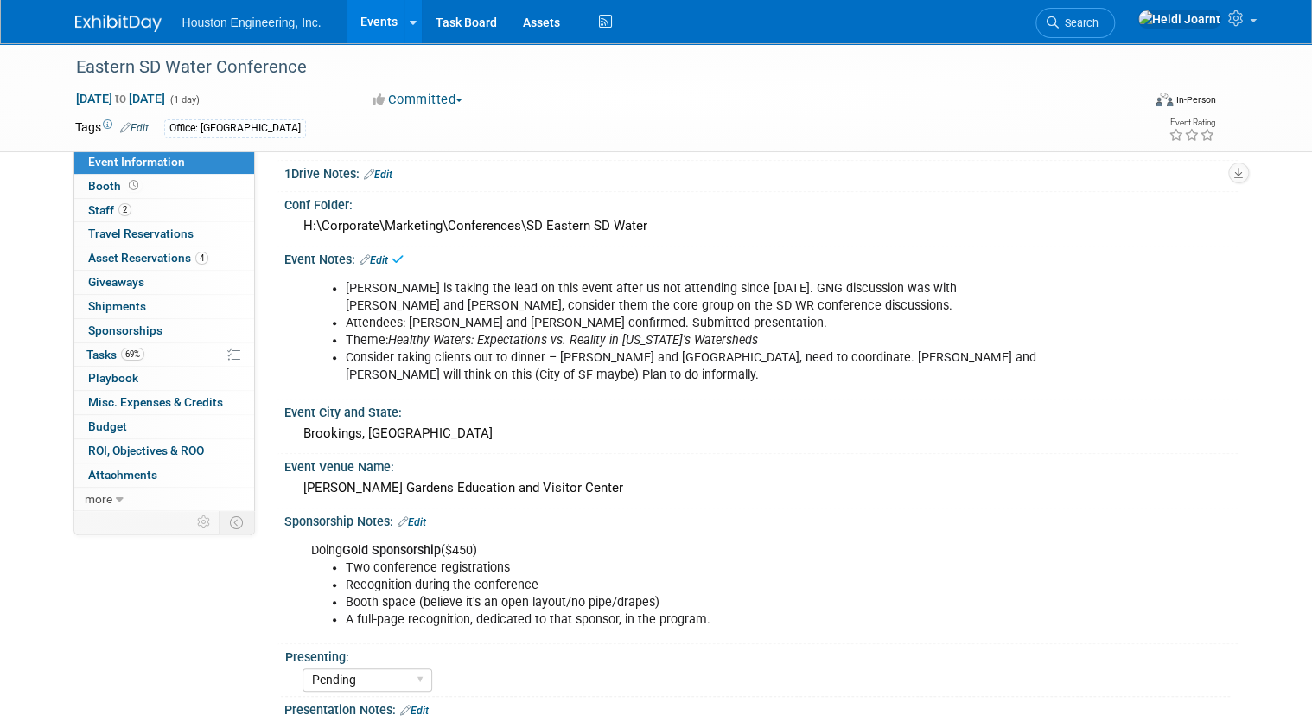
click at [375, 260] on link "Edit" at bounding box center [374, 260] width 29 height 12
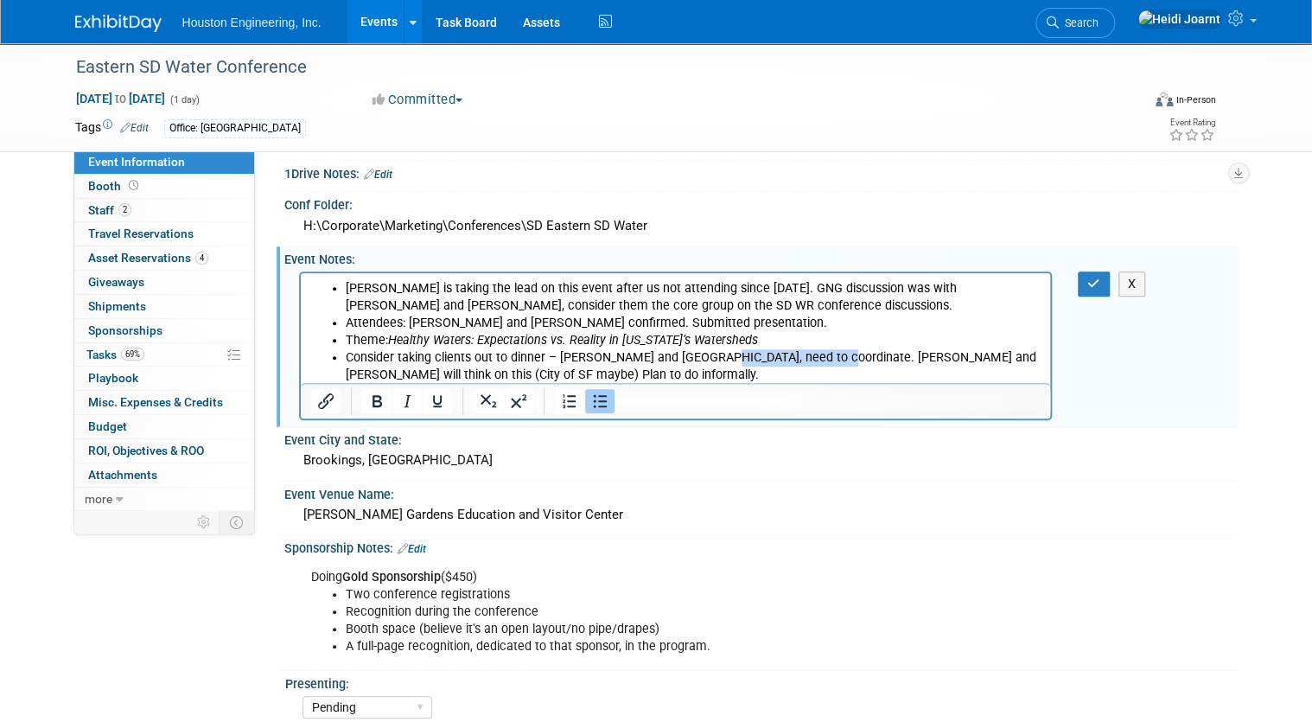
drag, startPoint x: 813, startPoint y: 356, endPoint x: 705, endPoint y: 361, distance: 108.2
click at [705, 361] on li "Consider taking clients out to dinner – Vermillion and East Dakota, need to coo…" at bounding box center [693, 365] width 696 height 35
click at [1099, 281] on icon "button" at bounding box center [1094, 284] width 13 height 12
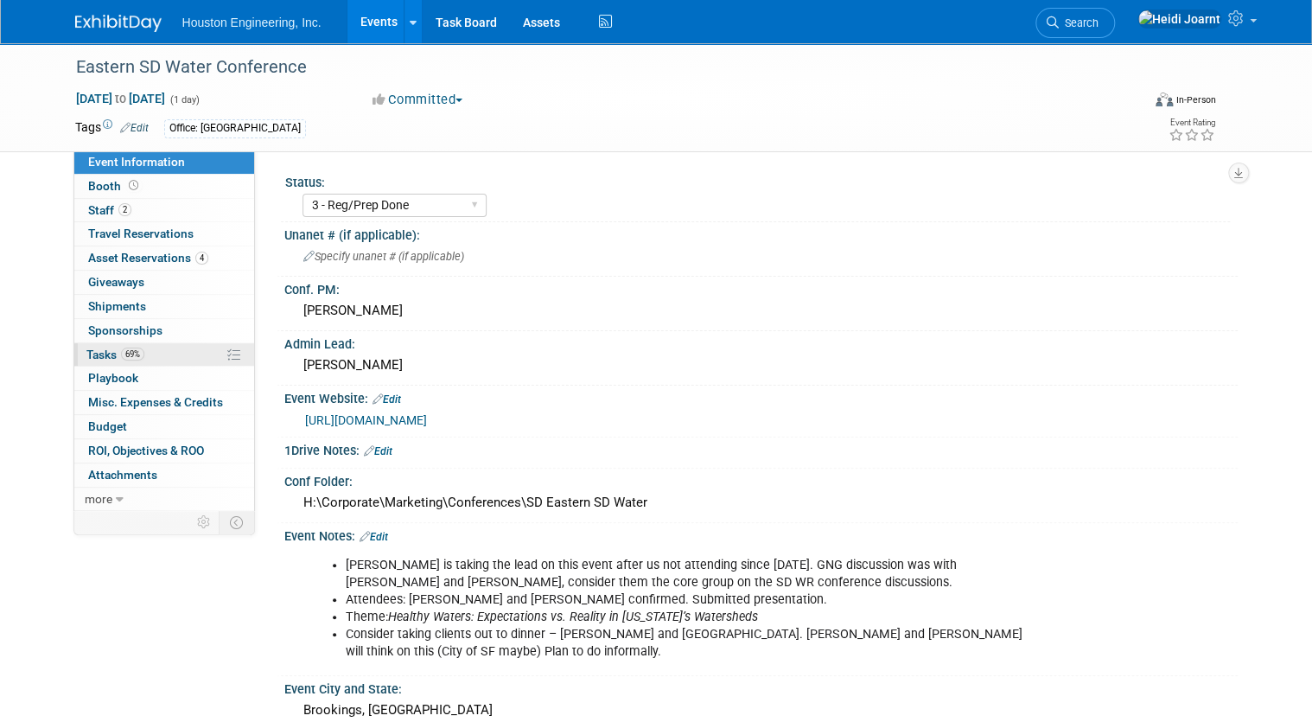
click at [180, 353] on link "69% Tasks 69%" at bounding box center [164, 354] width 180 height 23
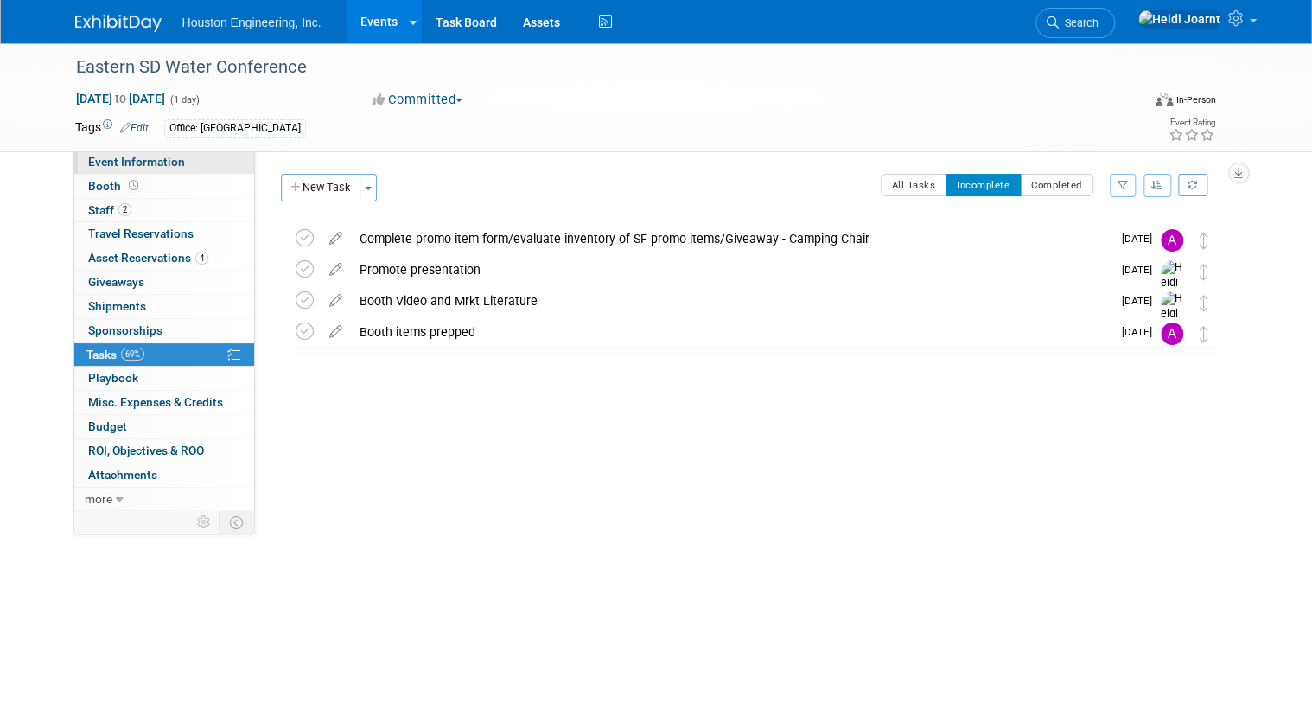
click at [187, 166] on link "Event Information" at bounding box center [164, 161] width 180 height 23
select select "3 - Reg/Prep Done"
select select "Pending"
select select "Water Resources"
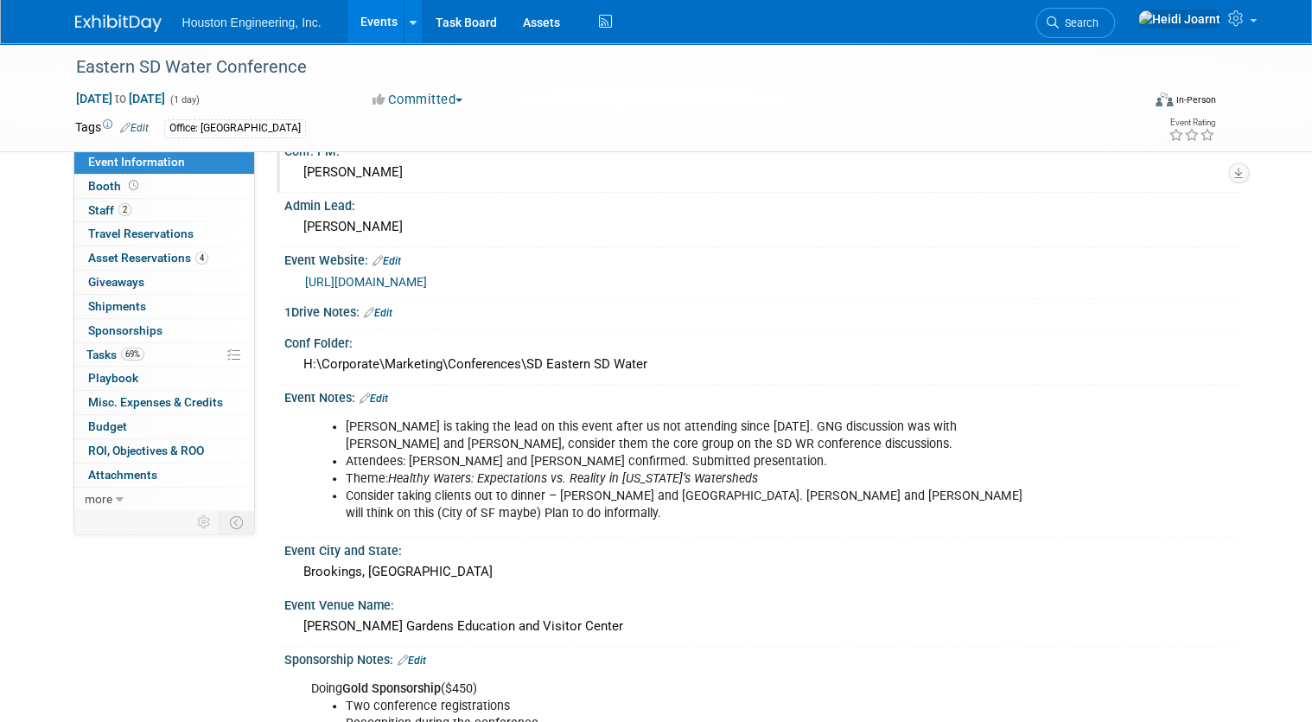
scroll to position [207, 0]
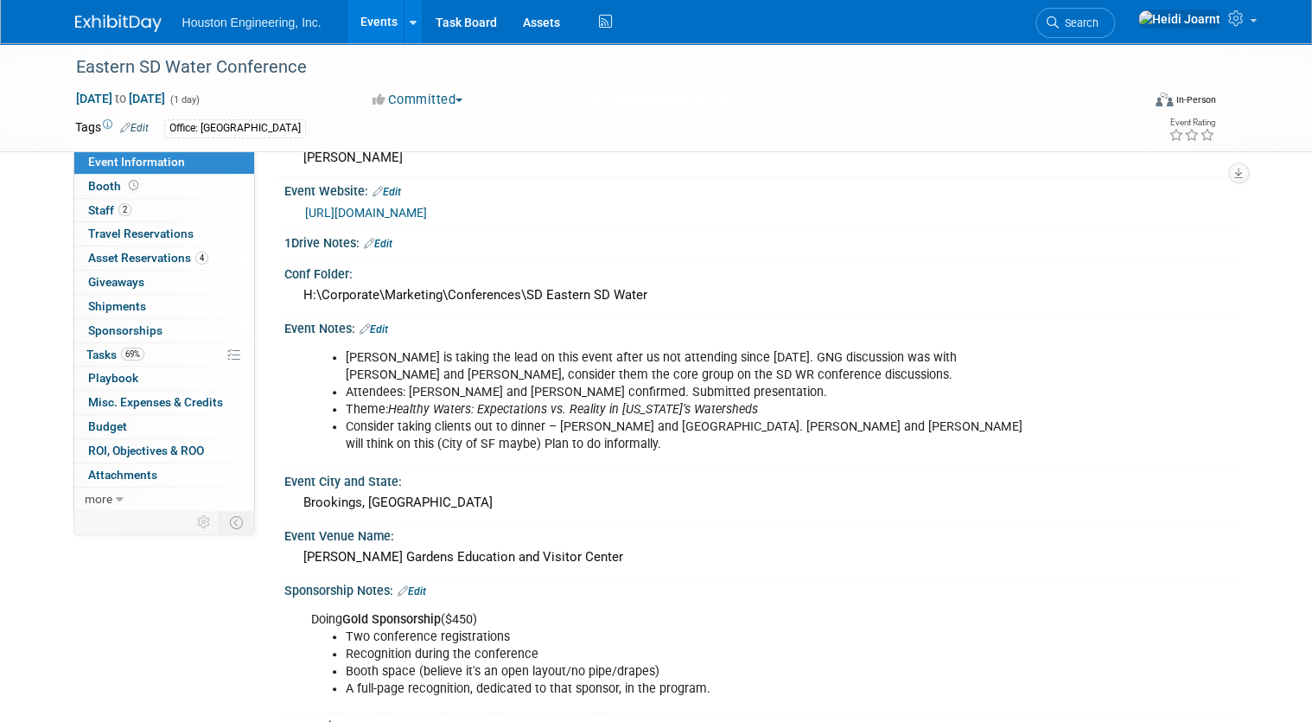
click at [367, 323] on link "Edit" at bounding box center [374, 329] width 29 height 12
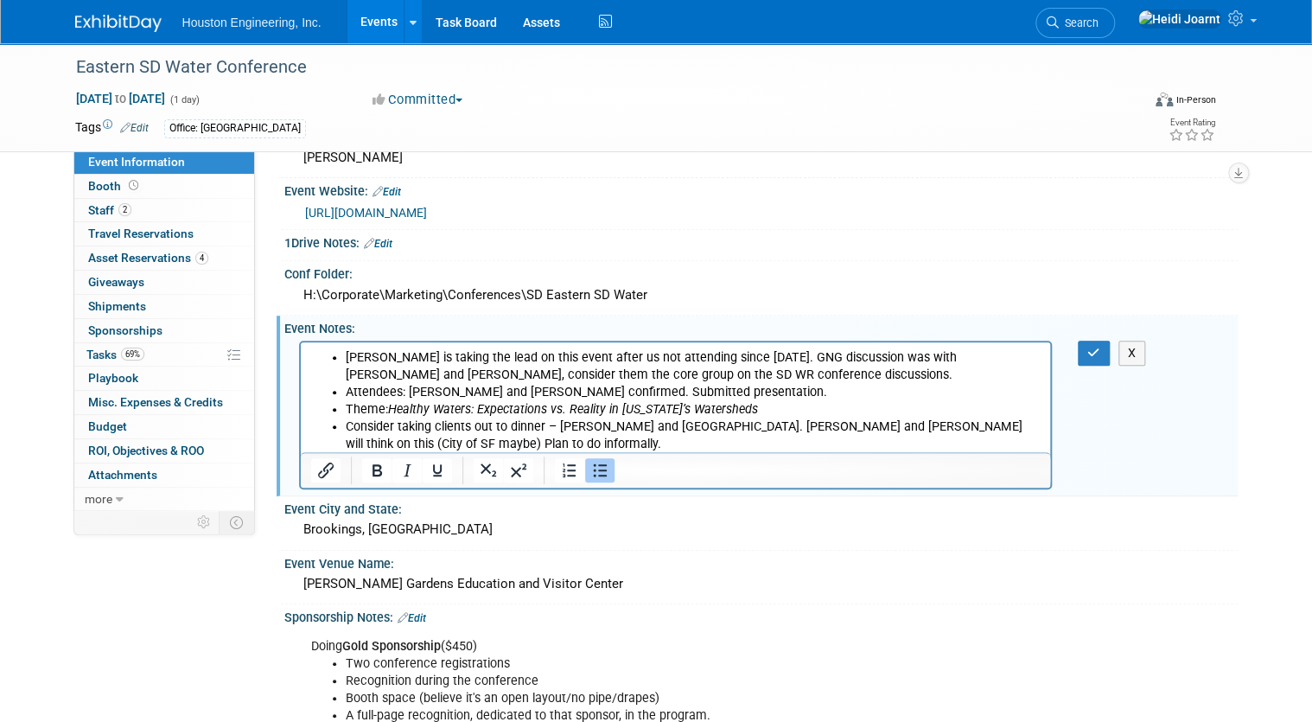
scroll to position [0, 0]
click at [433, 445] on li "Consider taking clients out to dinner – Vermillion and East Dakota. Thomas and …" at bounding box center [693, 435] width 696 height 35
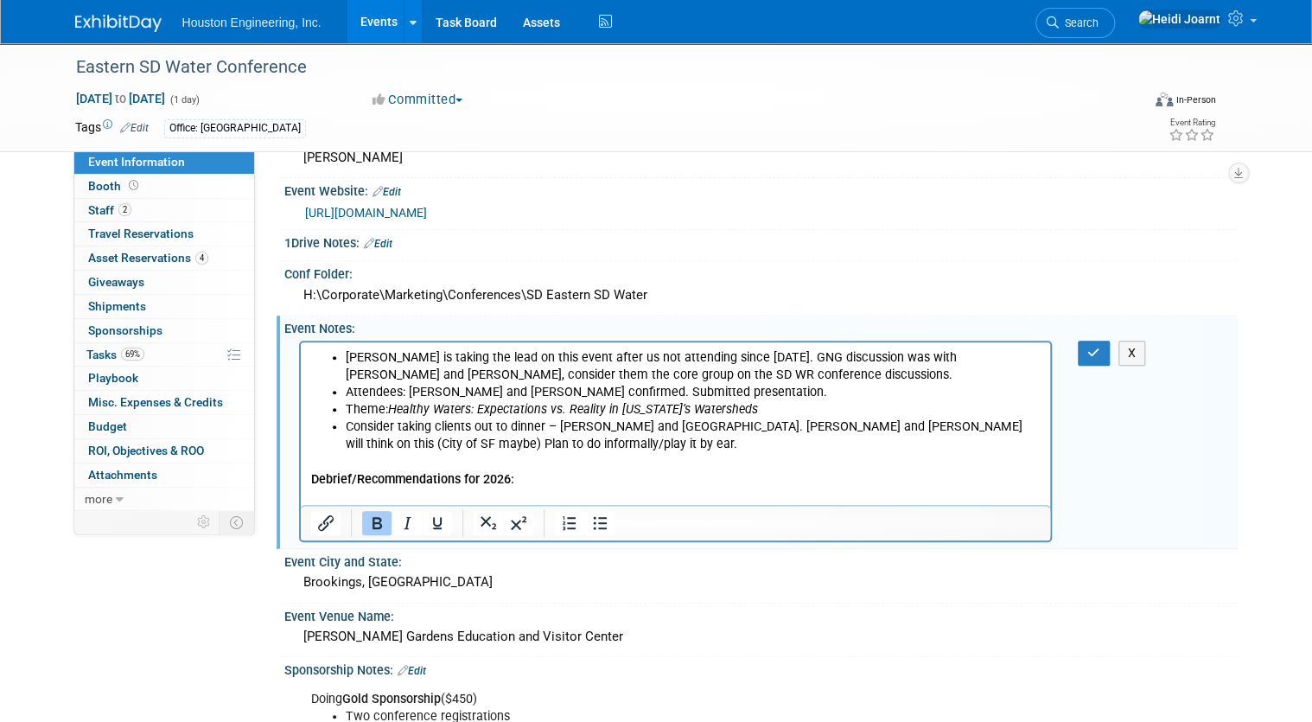
click at [370, 525] on icon "Bold" at bounding box center [377, 523] width 21 height 21
click at [597, 520] on icon "Bullet list" at bounding box center [600, 523] width 21 height 21
click at [1094, 349] on icon "button" at bounding box center [1094, 353] width 13 height 12
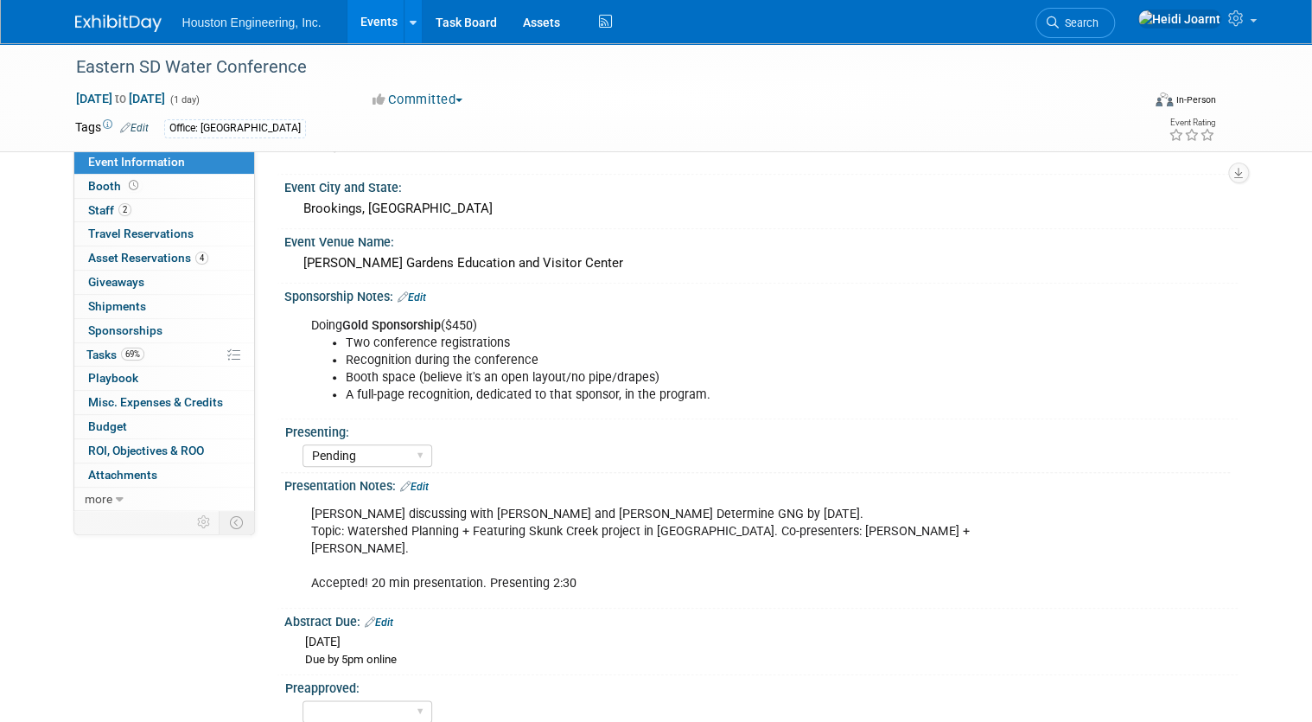
scroll to position [622, 0]
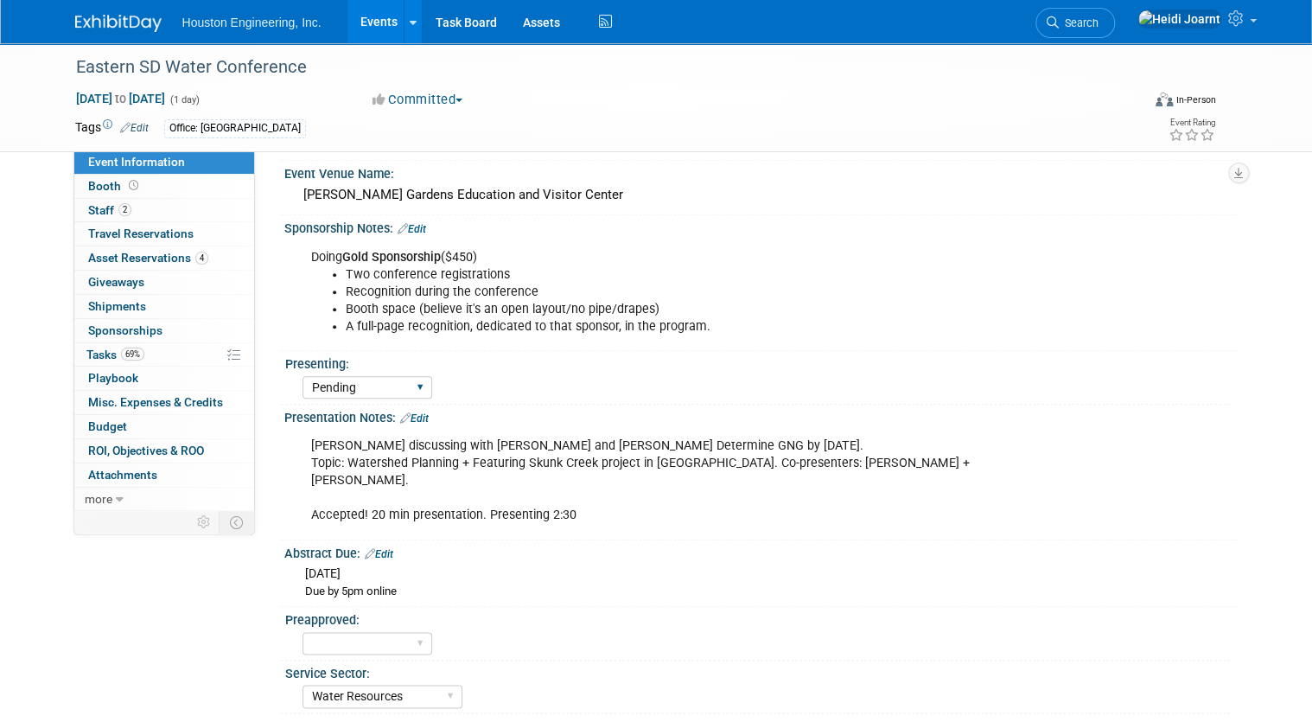
click at [384, 372] on div "Yes No Pending" at bounding box center [368, 388] width 130 height 32
click at [384, 386] on select "Yes No Pending" at bounding box center [368, 387] width 130 height 23
select select "Yes"
click at [303, 376] on select "Yes No Pending" at bounding box center [368, 387] width 130 height 23
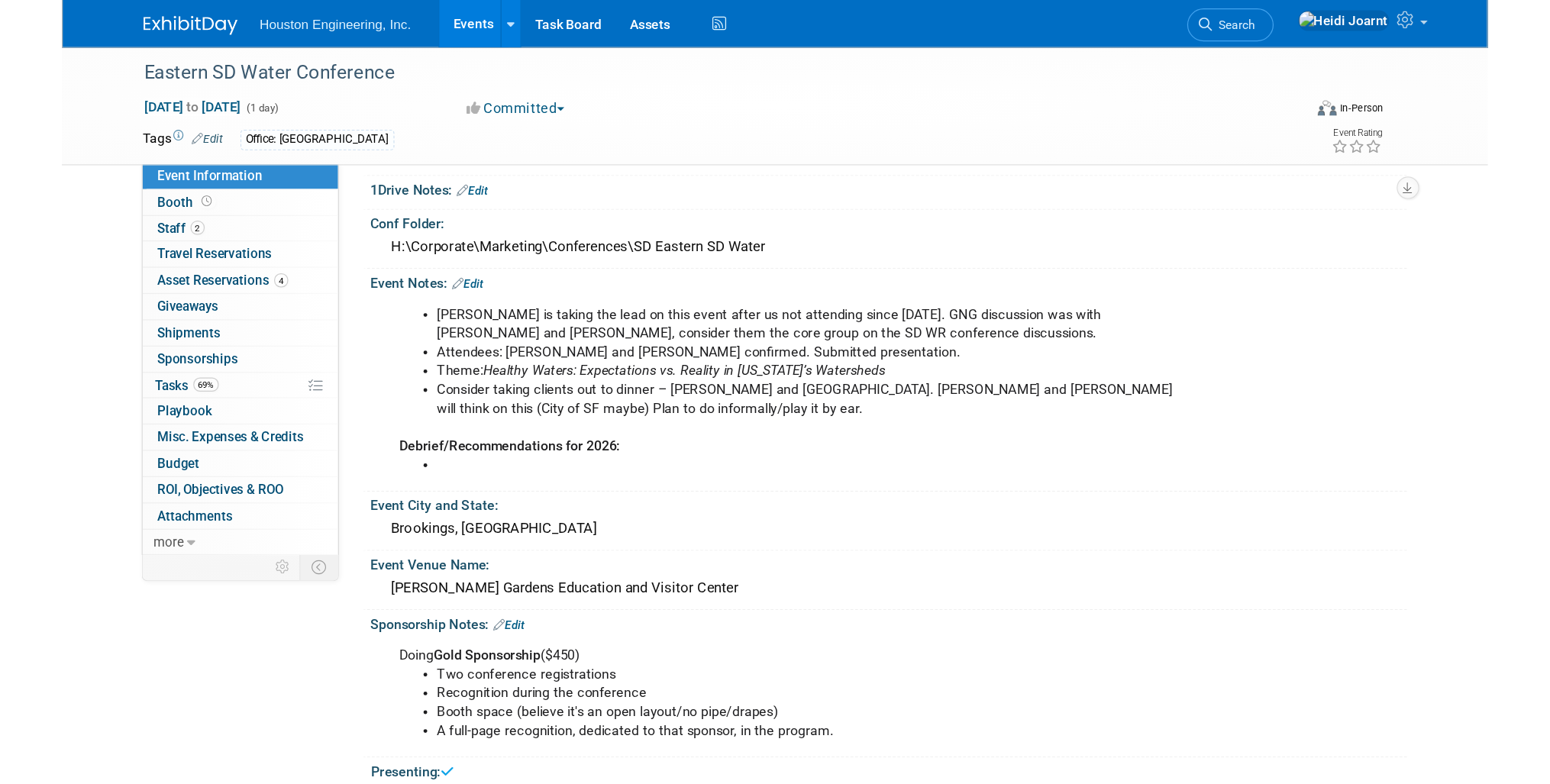
scroll to position [0, 0]
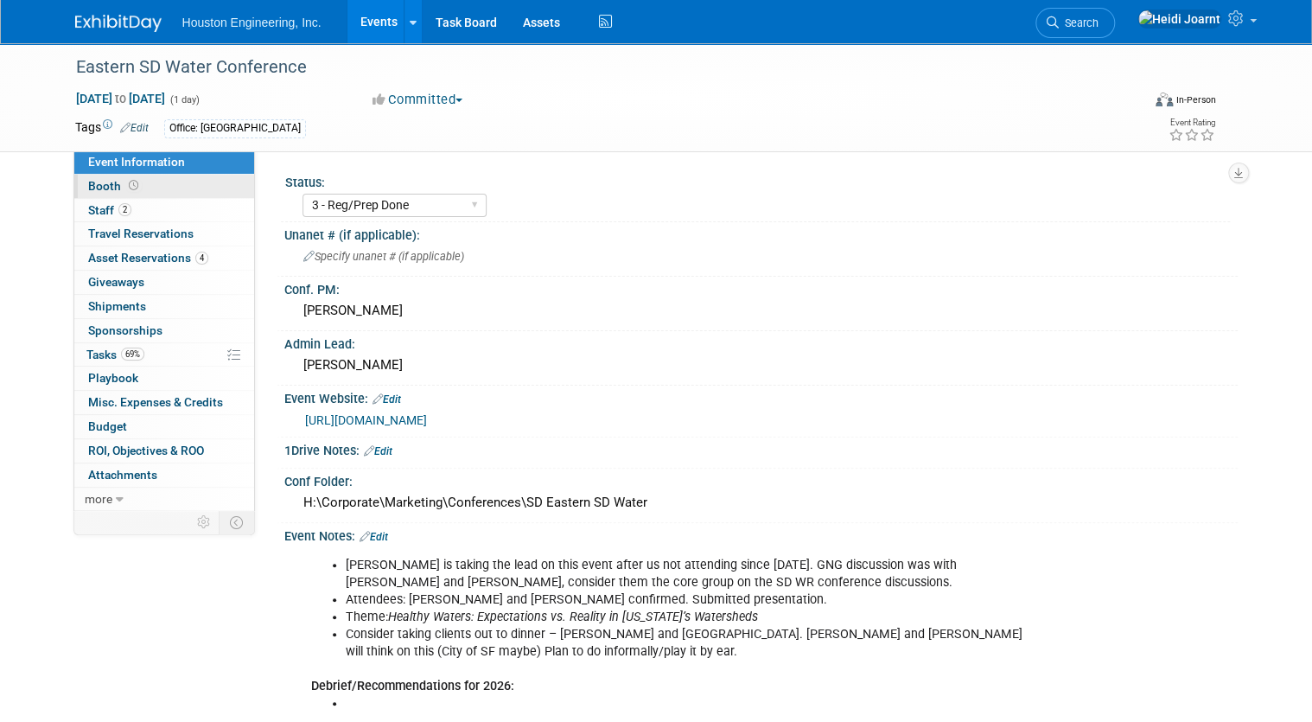
click at [163, 195] on link "Booth" at bounding box center [164, 186] width 180 height 23
select select "Yes"
select select "[GEOGRAPHIC_DATA]"
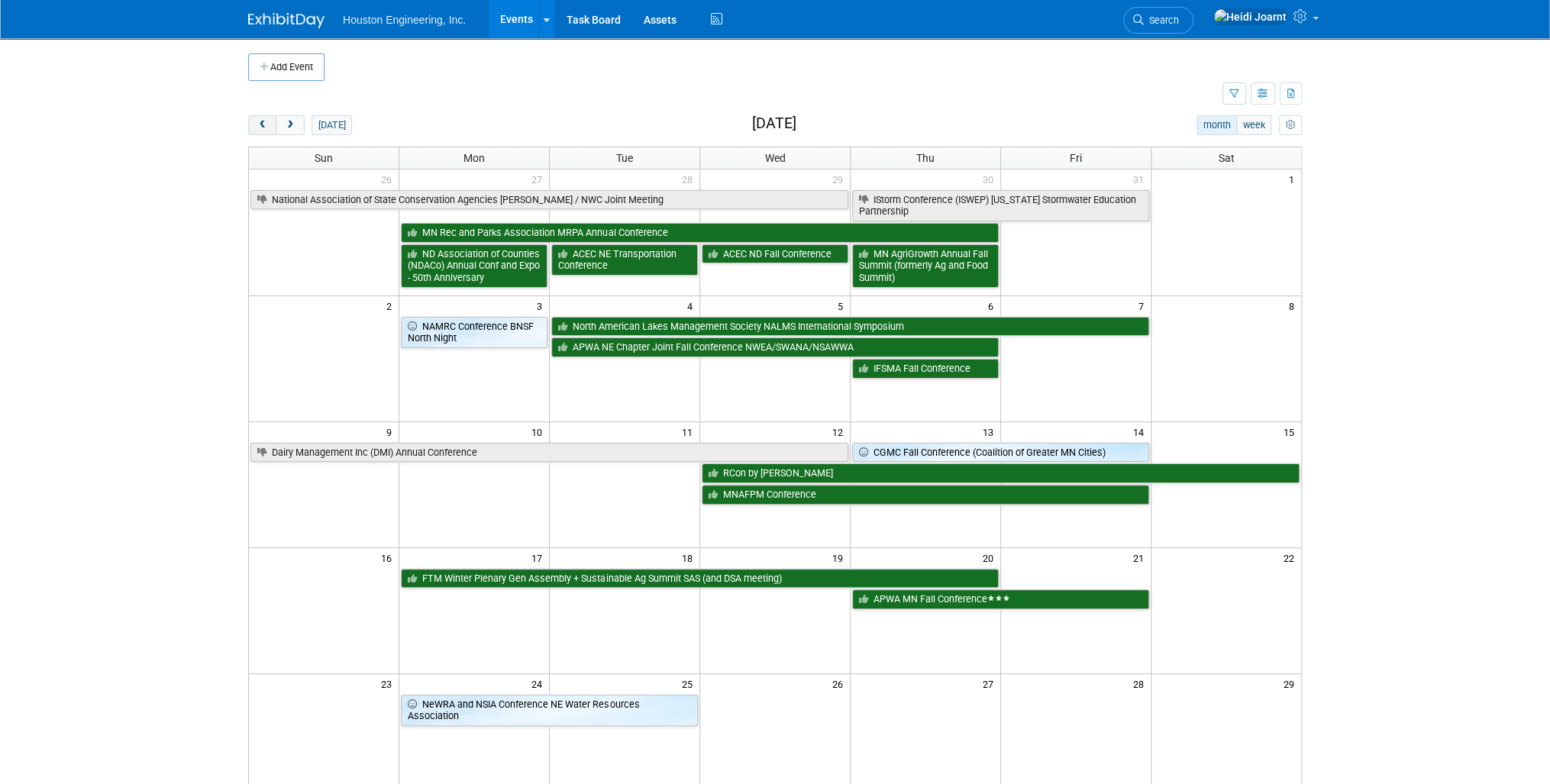
click at [256, 125] on span "prev" at bounding box center [261, 125] width 11 height 10
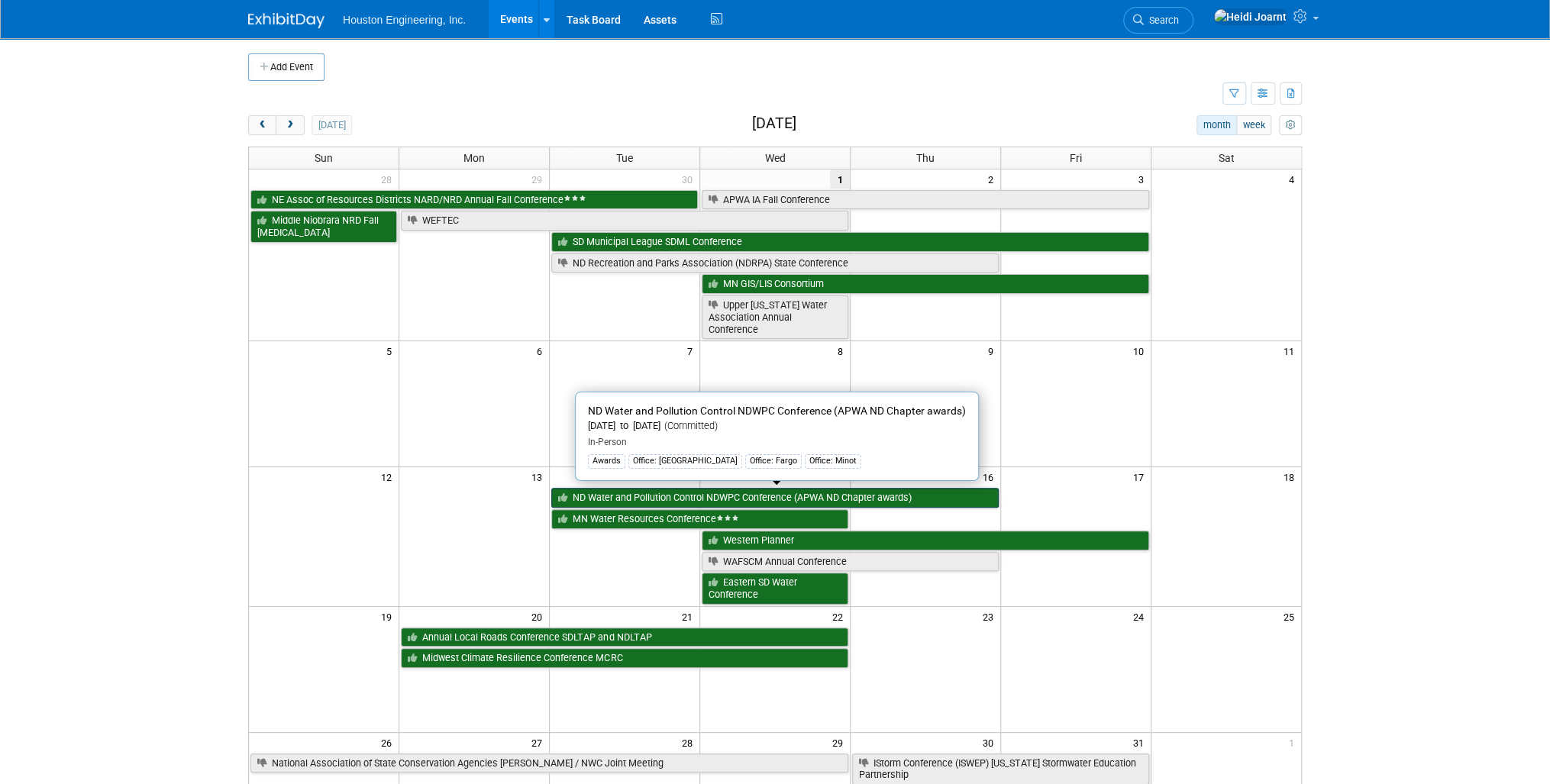
click at [682, 497] on link "ND Water and Pollution Control NDWPC Conference (APWA ND Chapter awards)" at bounding box center [775, 497] width 448 height 19
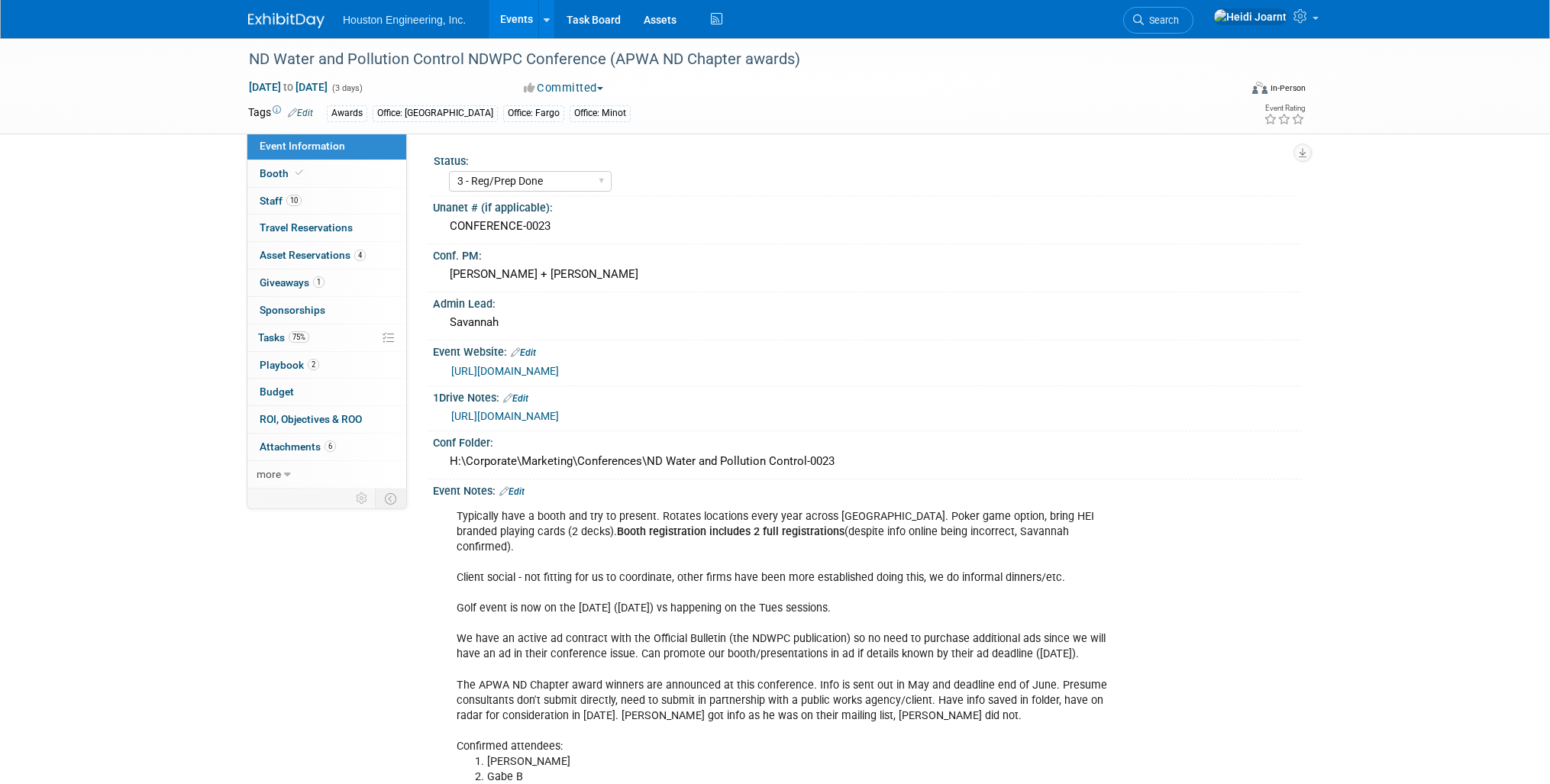
select select "3 - Reg/Prep Done"
select select "Yes"
select select "Mun. Infrastructure"
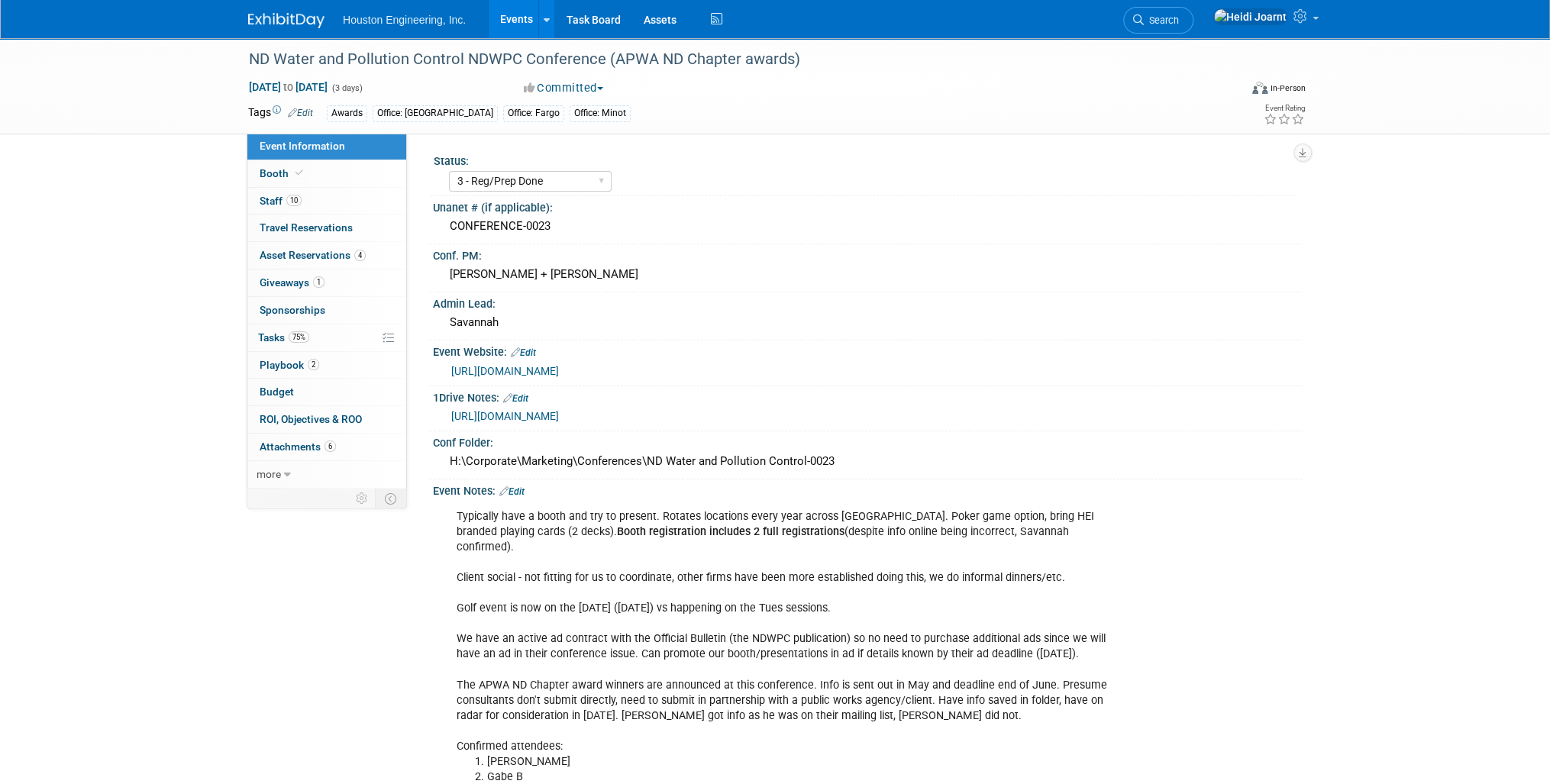
click at [559, 413] on link "https://houstoneng-my.sharepoint.com/:x:/p/hjoarnt/EZPR-_GcgOBPjanxm3dC02MBLiyx…" at bounding box center [505, 416] width 108 height 12
click at [321, 204] on link "10 Staff 10" at bounding box center [327, 201] width 159 height 26
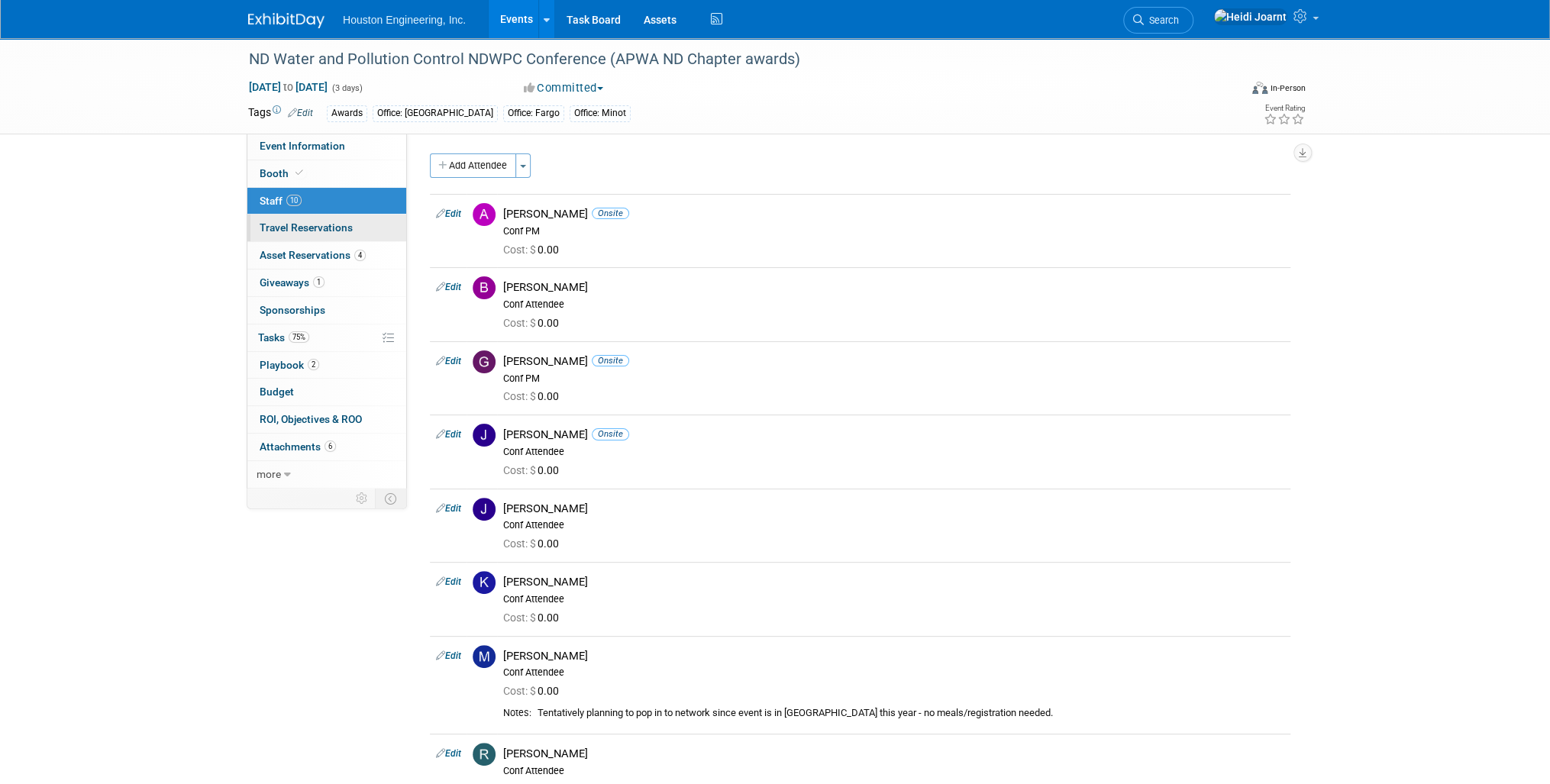
click at [336, 234] on span "Travel Reservations 0" at bounding box center [306, 228] width 93 height 12
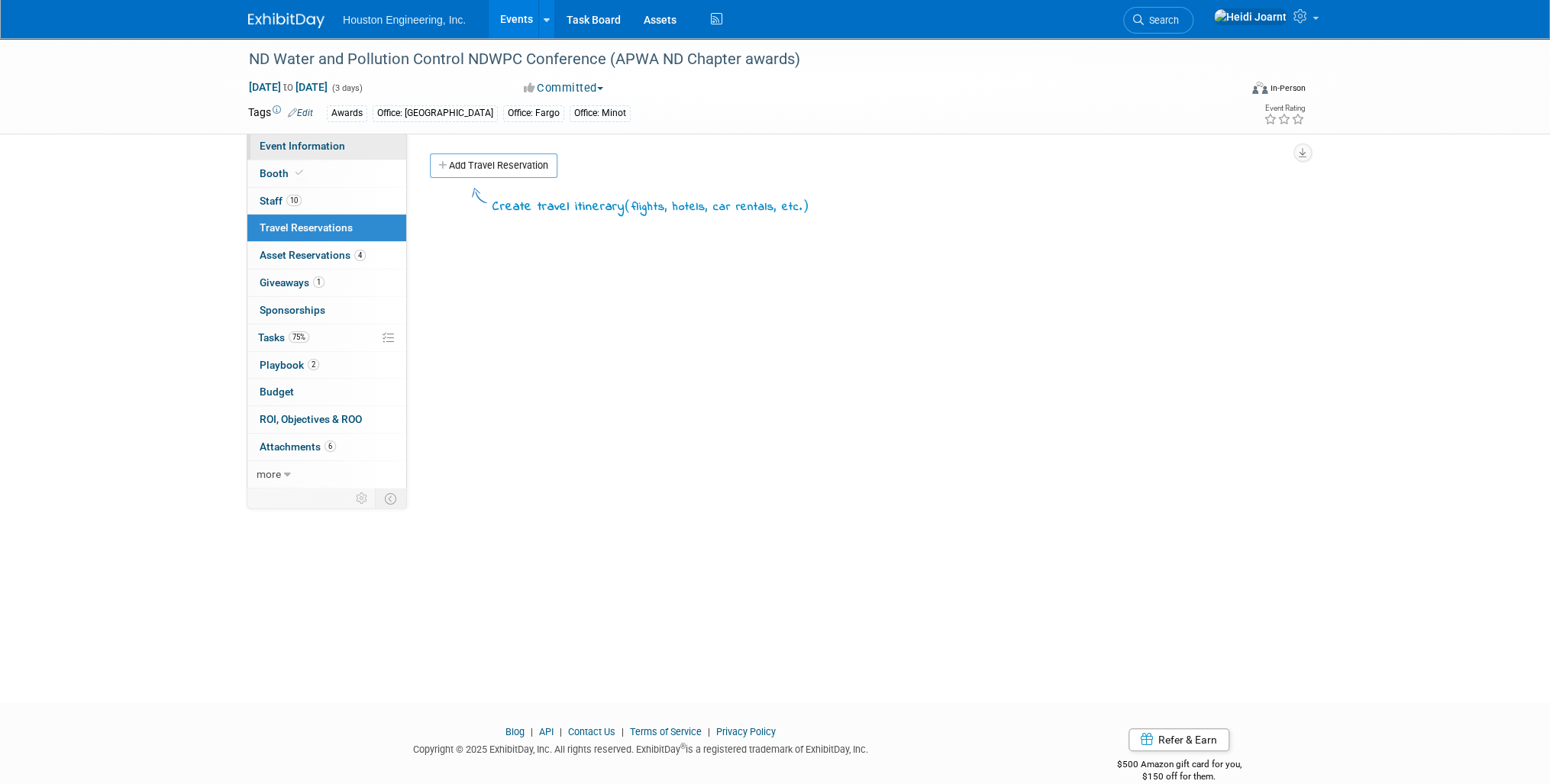
click at [342, 138] on link "Event Information" at bounding box center [327, 146] width 159 height 26
select select "3 - Reg/Prep Done"
select select "Yes"
select select "Mun. Infrastructure"
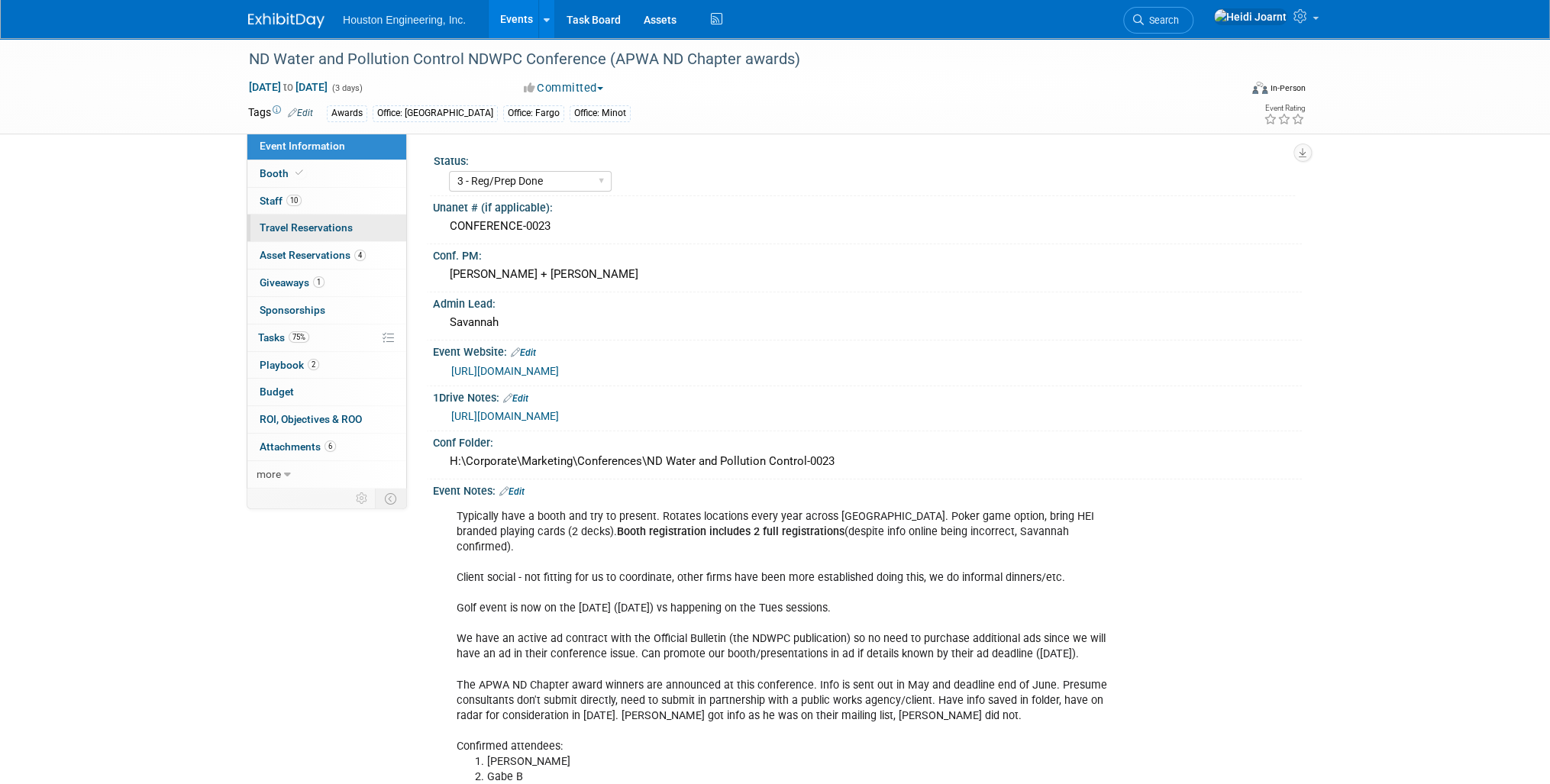
click at [348, 230] on span "Travel Reservations 0" at bounding box center [306, 228] width 93 height 12
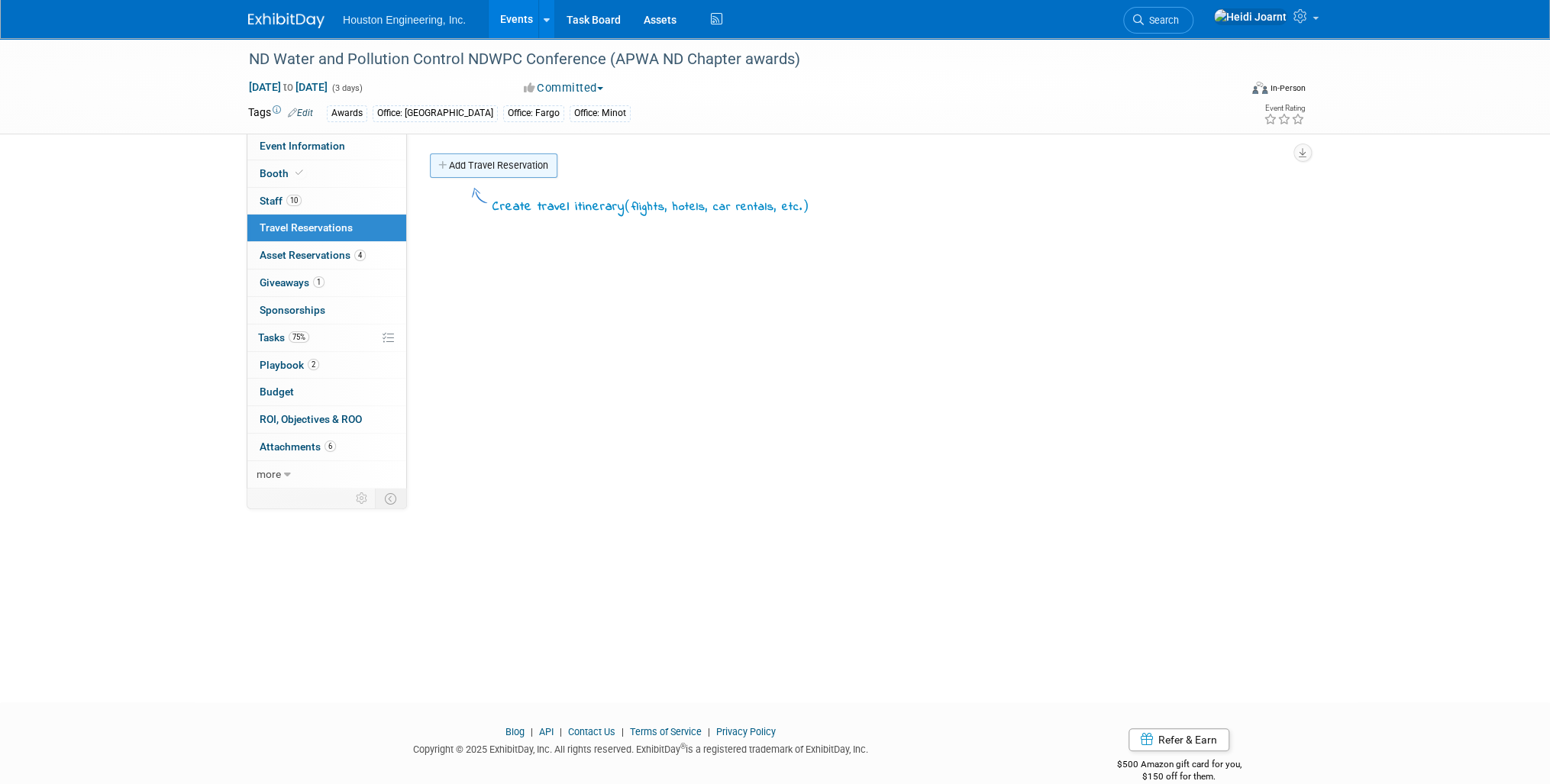
click at [510, 169] on link "Add Travel Reservation" at bounding box center [494, 166] width 127 height 25
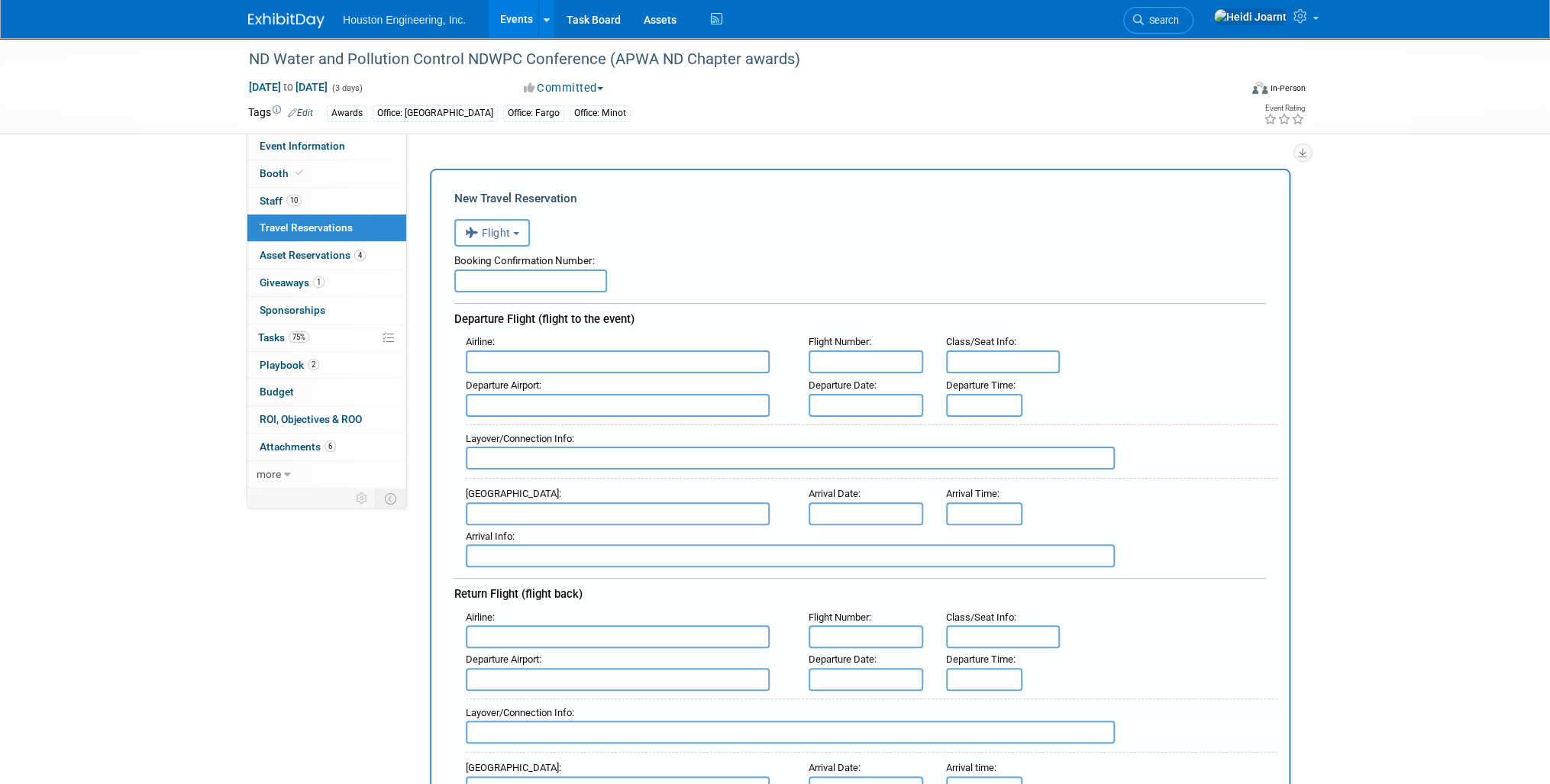
click at [501, 235] on span "Flight" at bounding box center [488, 233] width 46 height 12
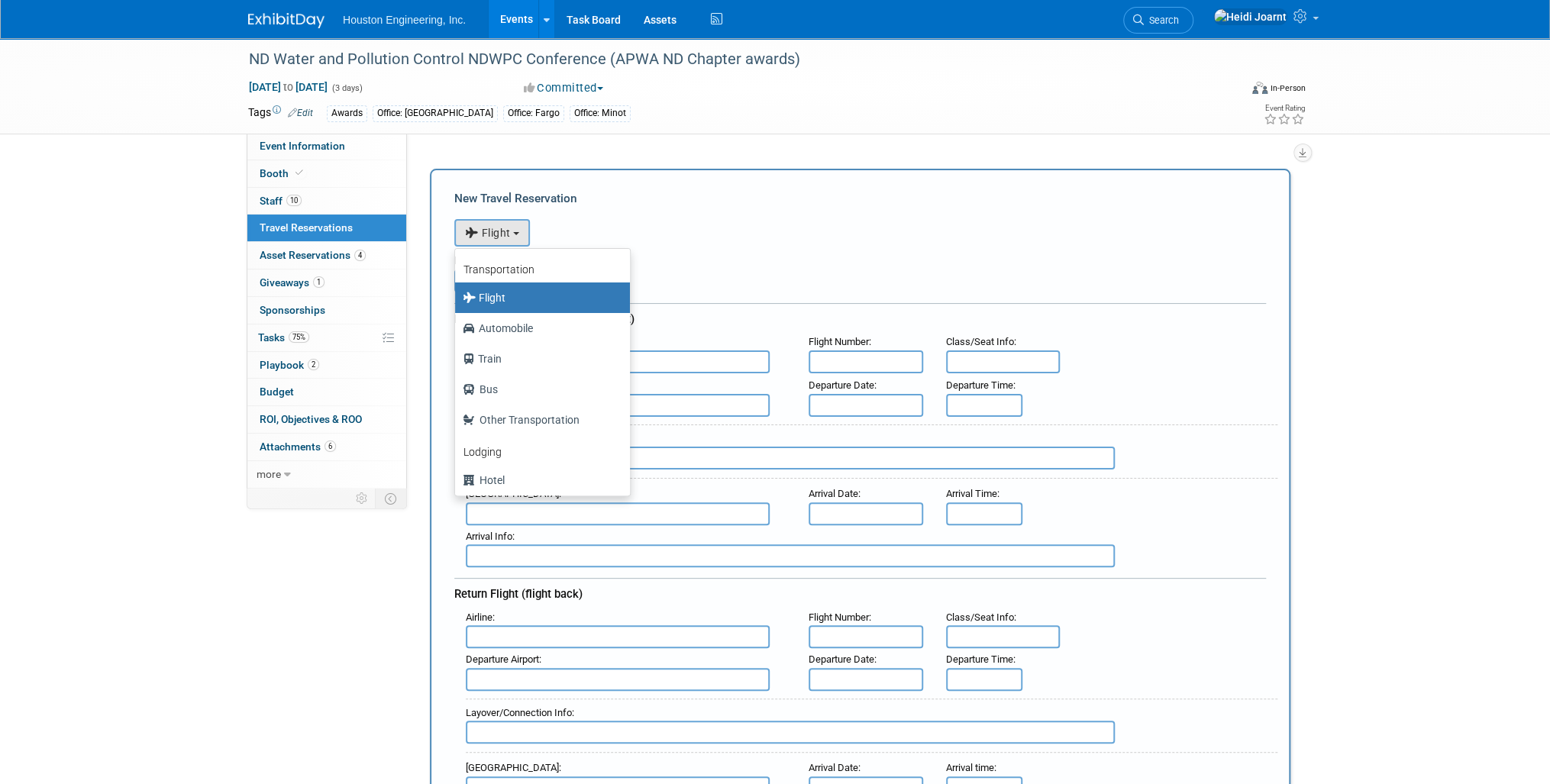
click at [713, 227] on div "<i class="fas fa-plane" style="padding: 6px 4px 6px 1px;"></i> Flight <i class=…" at bounding box center [859, 230] width 812 height 31
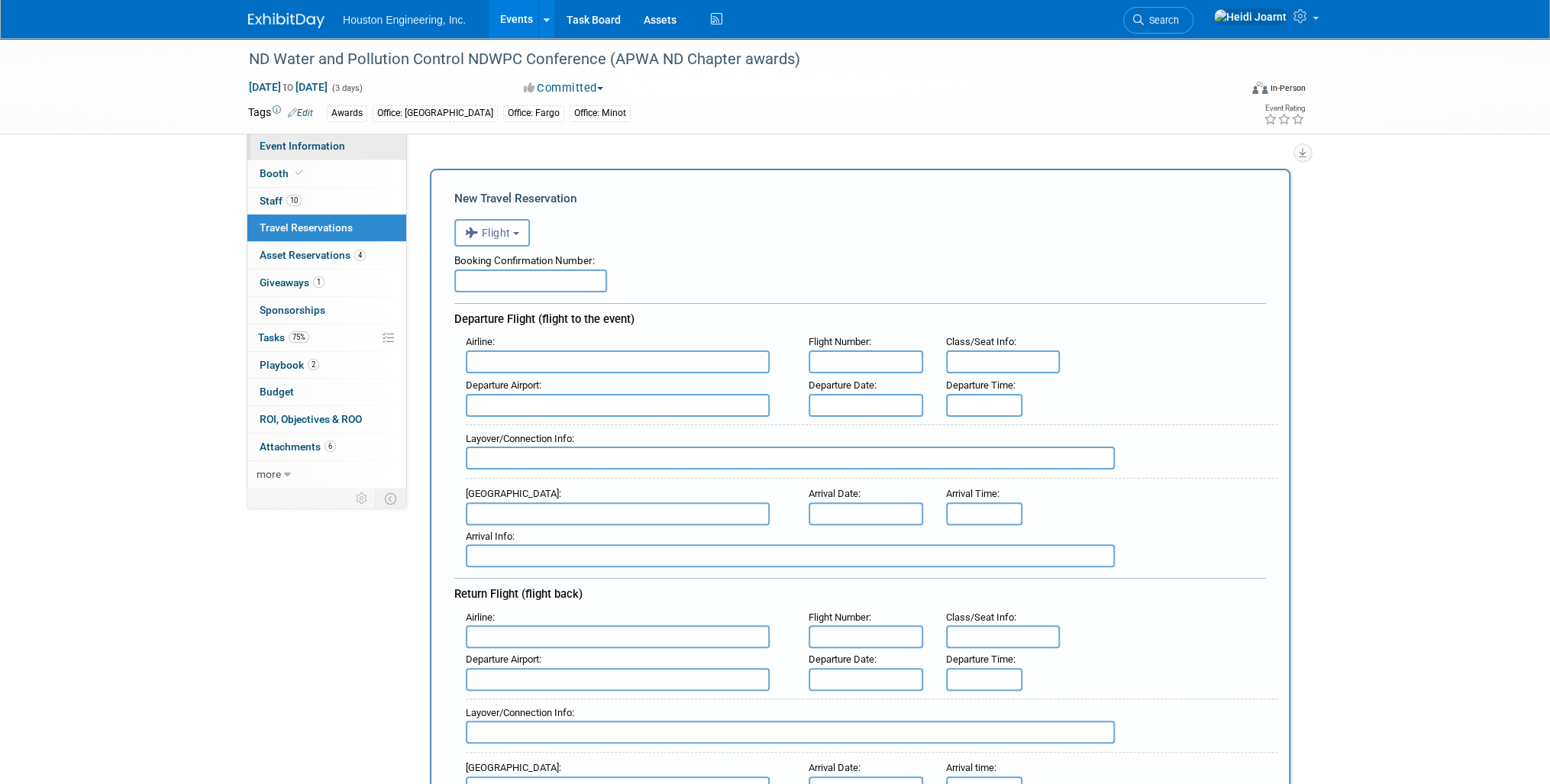
click at [308, 155] on link "Event Information" at bounding box center [327, 146] width 159 height 26
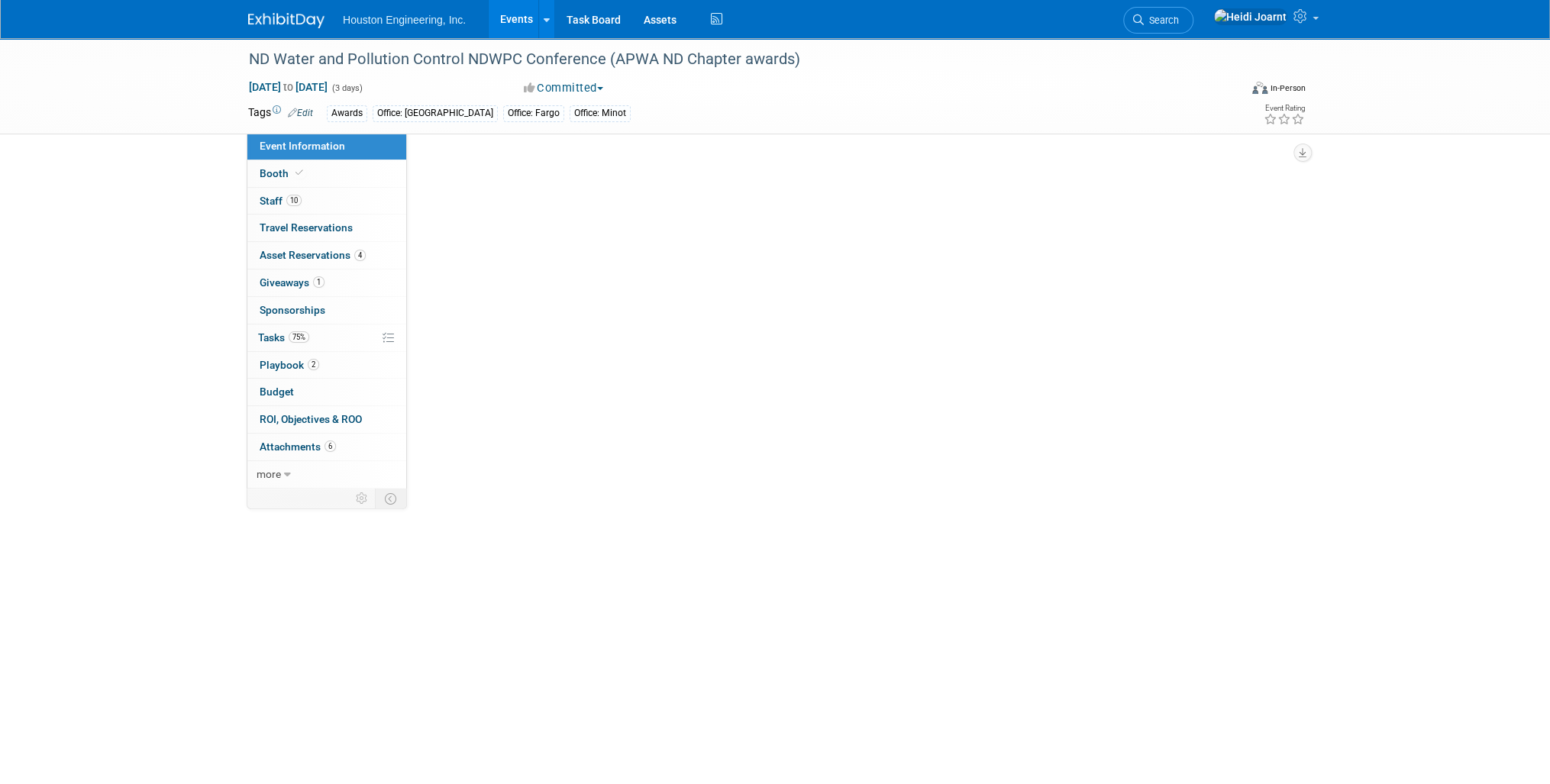
select select "3 - Reg/Prep Done"
select select "Yes"
select select "Mun. Infrastructure"
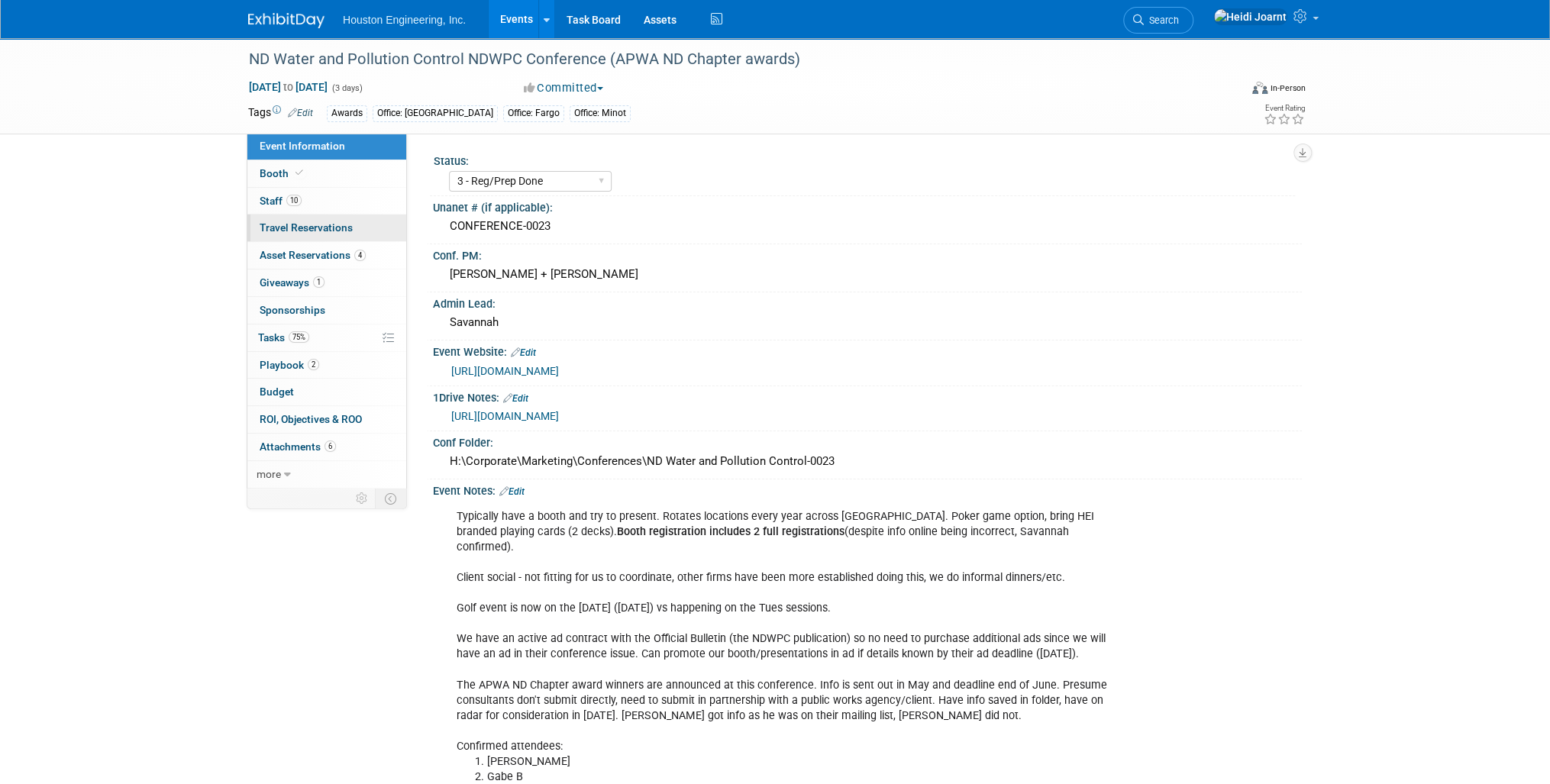
click at [367, 230] on link "0 Travel Reservations 0" at bounding box center [327, 228] width 159 height 26
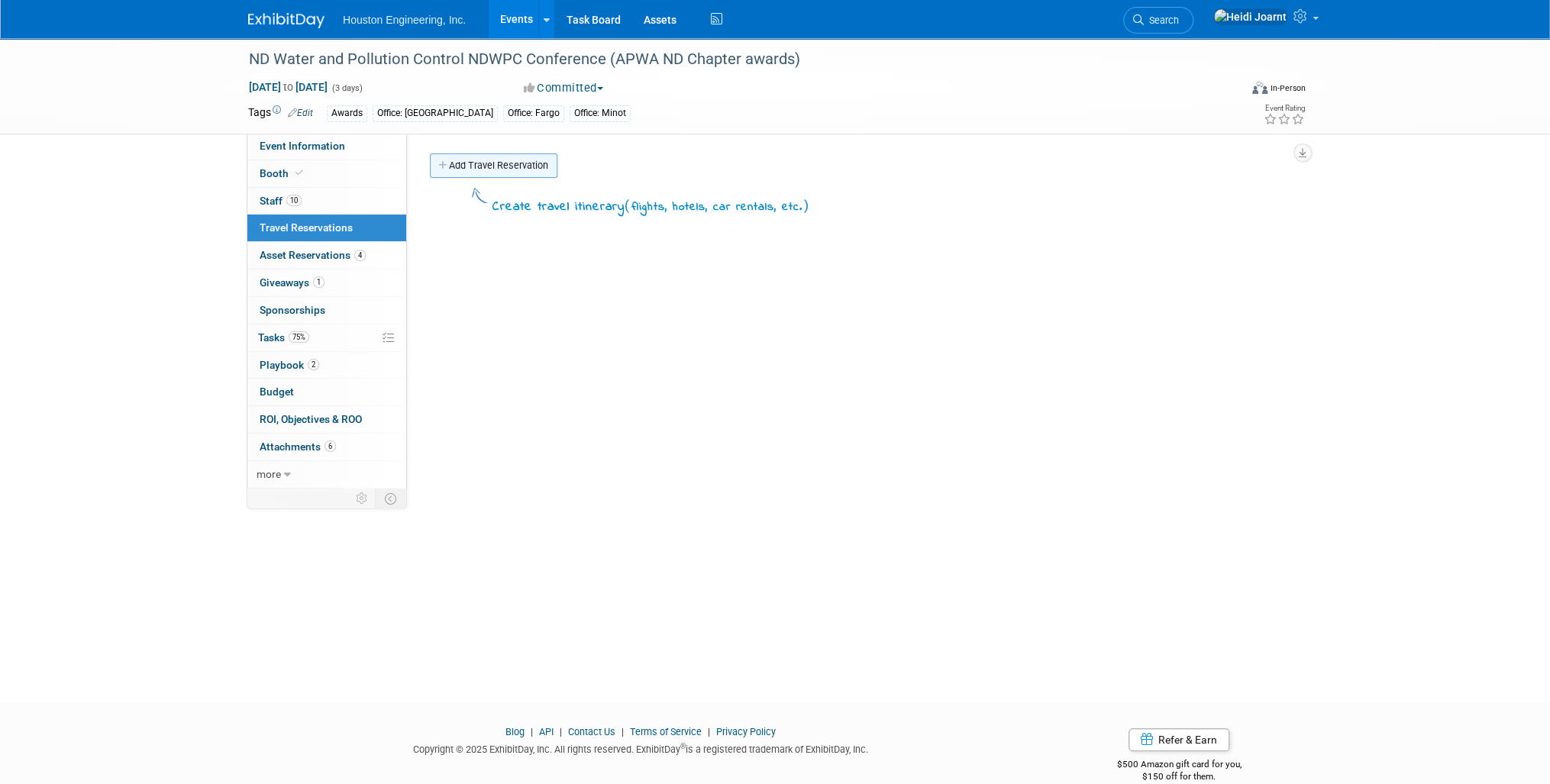
click at [510, 166] on link "Add Travel Reservation" at bounding box center [494, 166] width 127 height 25
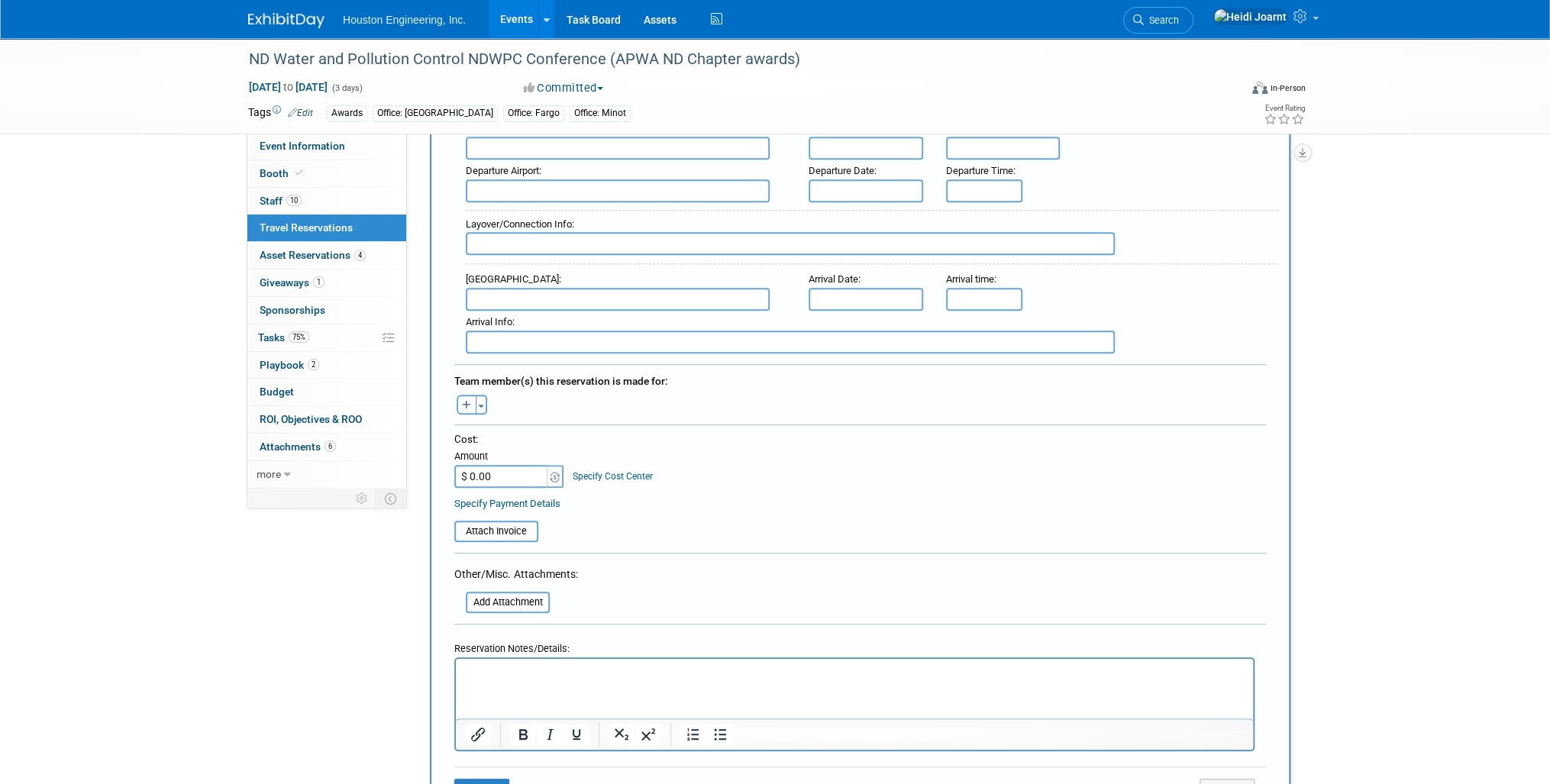
scroll to position [549, 0]
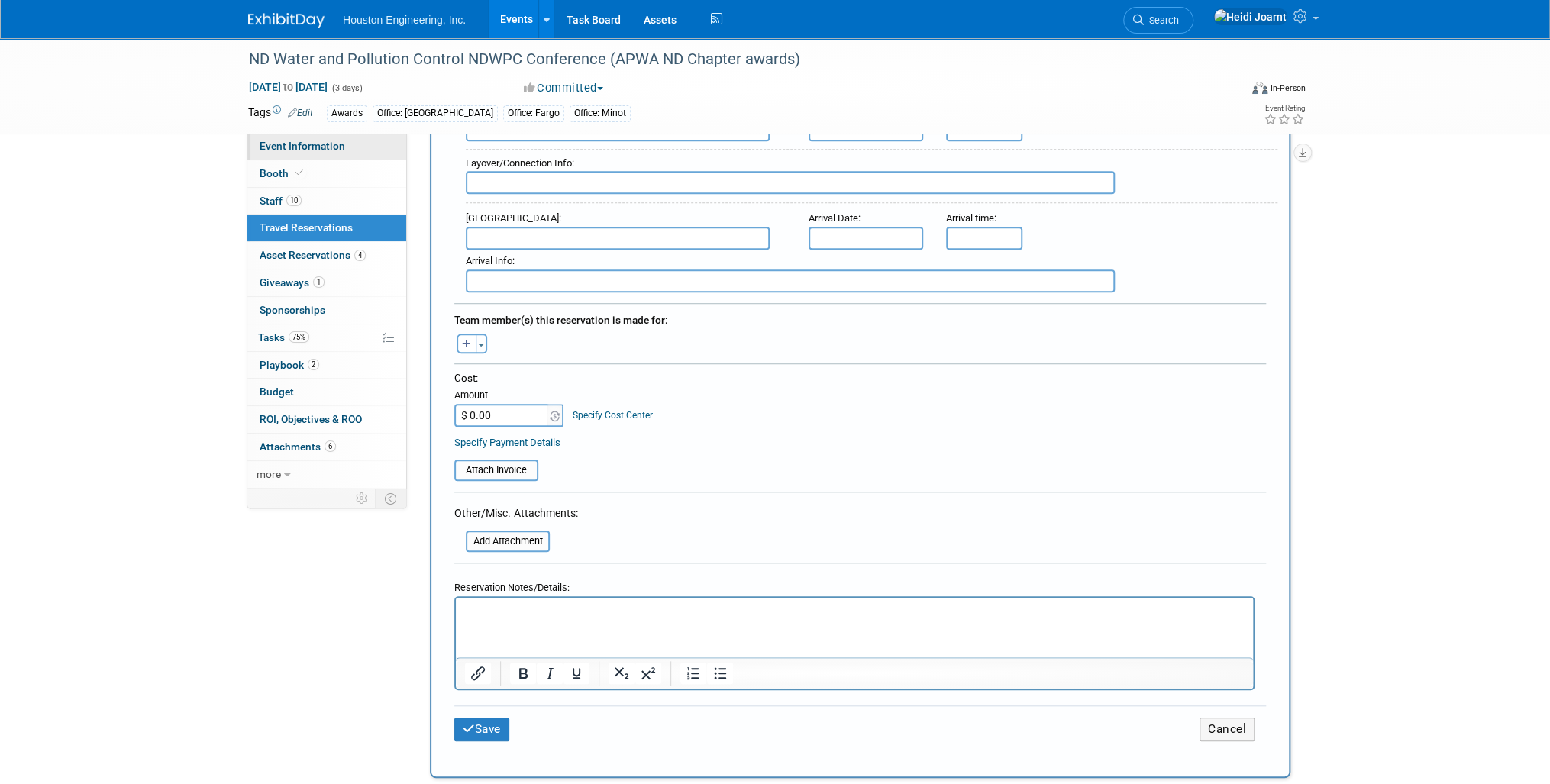
click at [355, 151] on link "Event Information" at bounding box center [327, 146] width 159 height 26
select select "3 - Reg/Prep Done"
select select "Yes"
select select "Mun. Infrastructure"
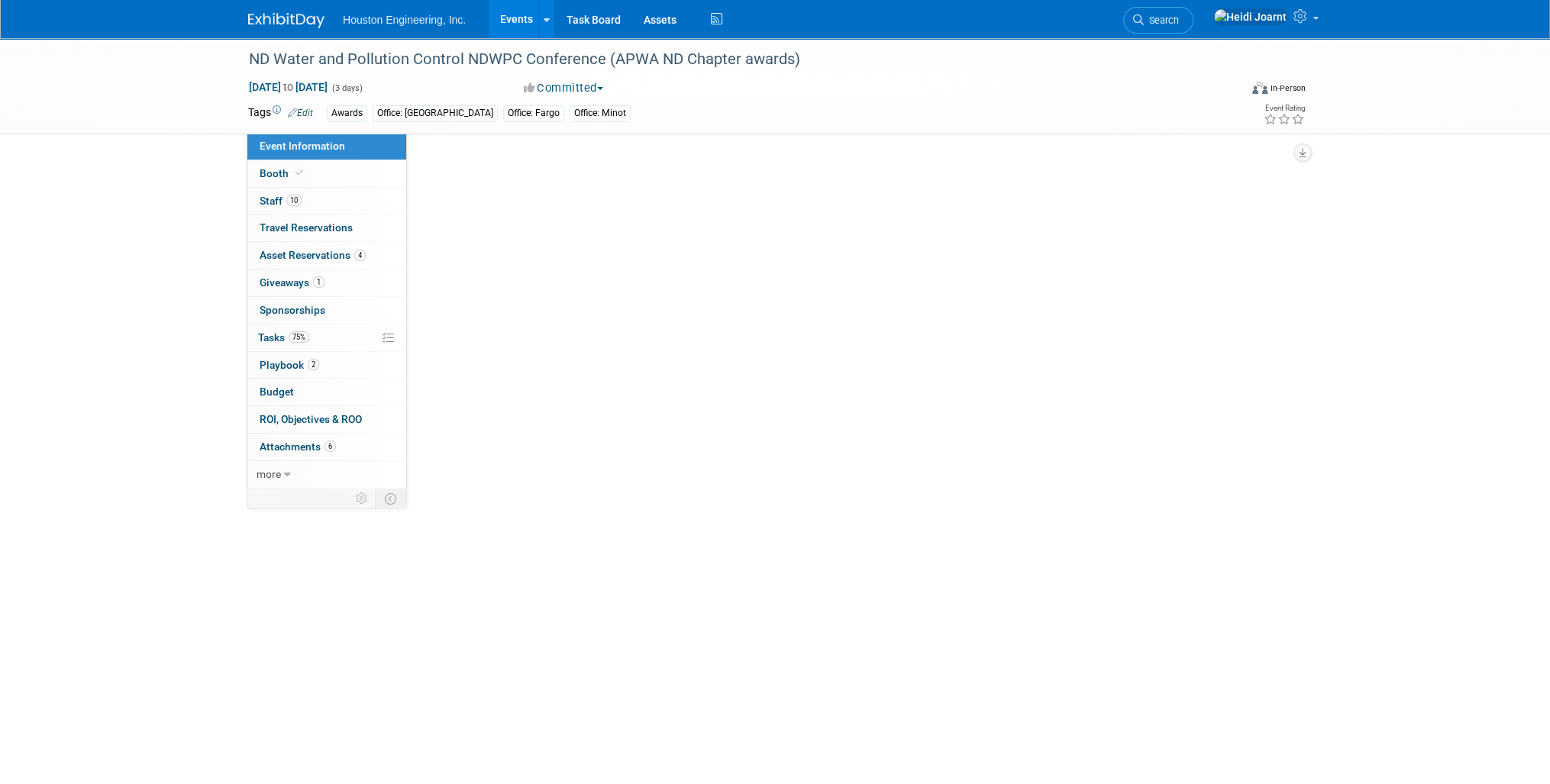
scroll to position [0, 0]
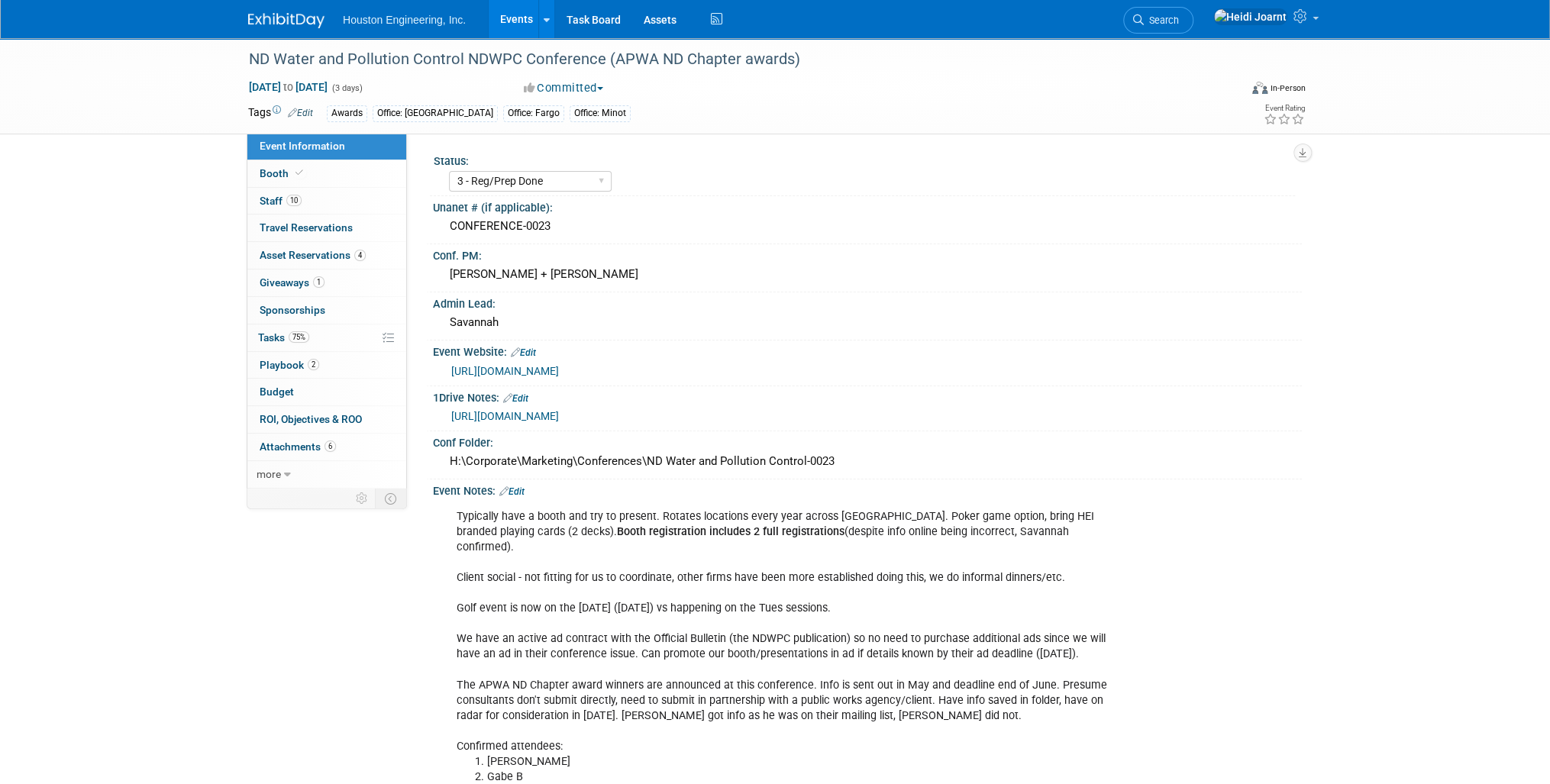
click at [511, 15] on link "Events" at bounding box center [516, 19] width 56 height 38
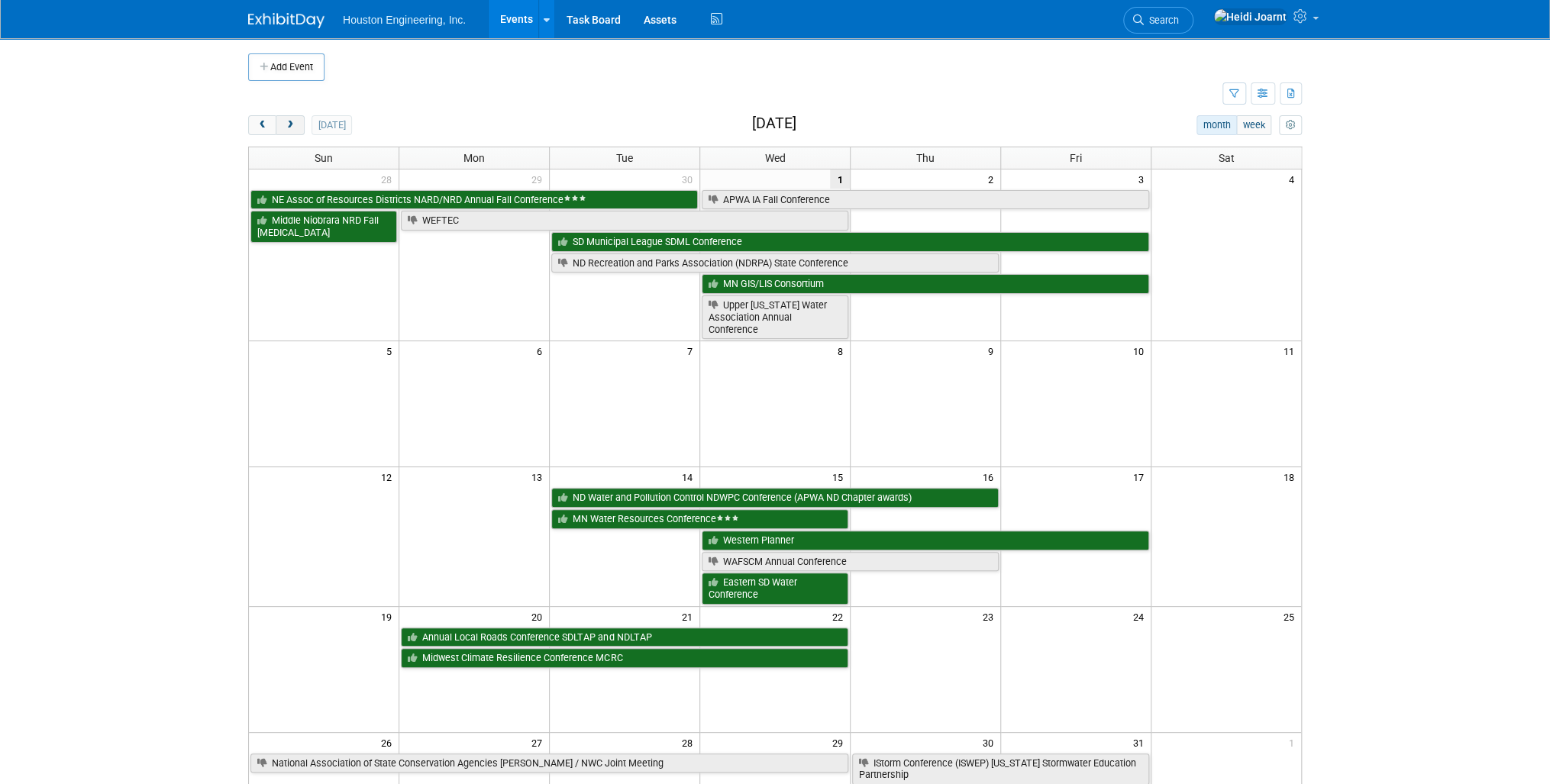
click at [297, 132] on button "next" at bounding box center [290, 125] width 28 height 19
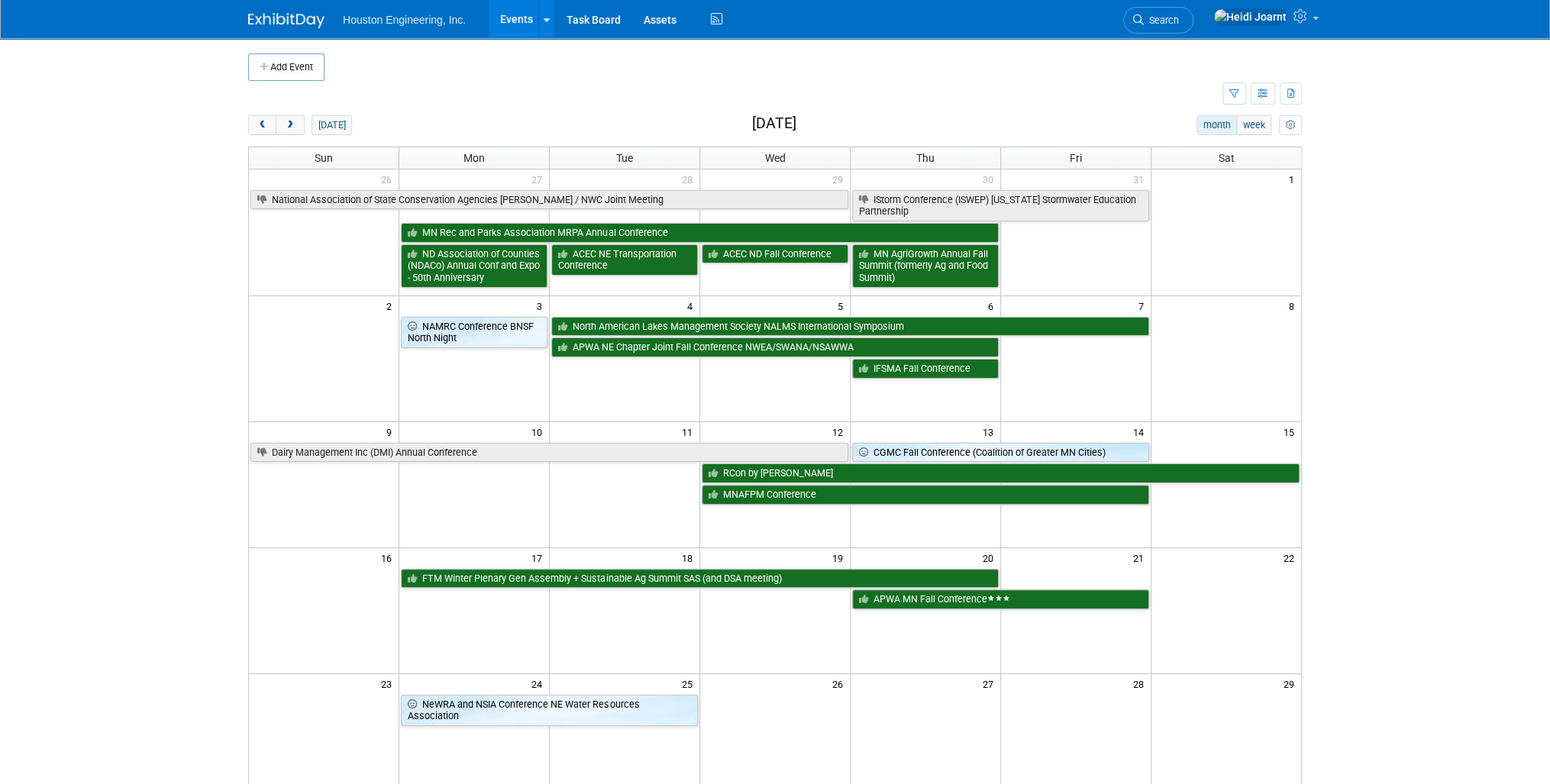
scroll to position [61, 0]
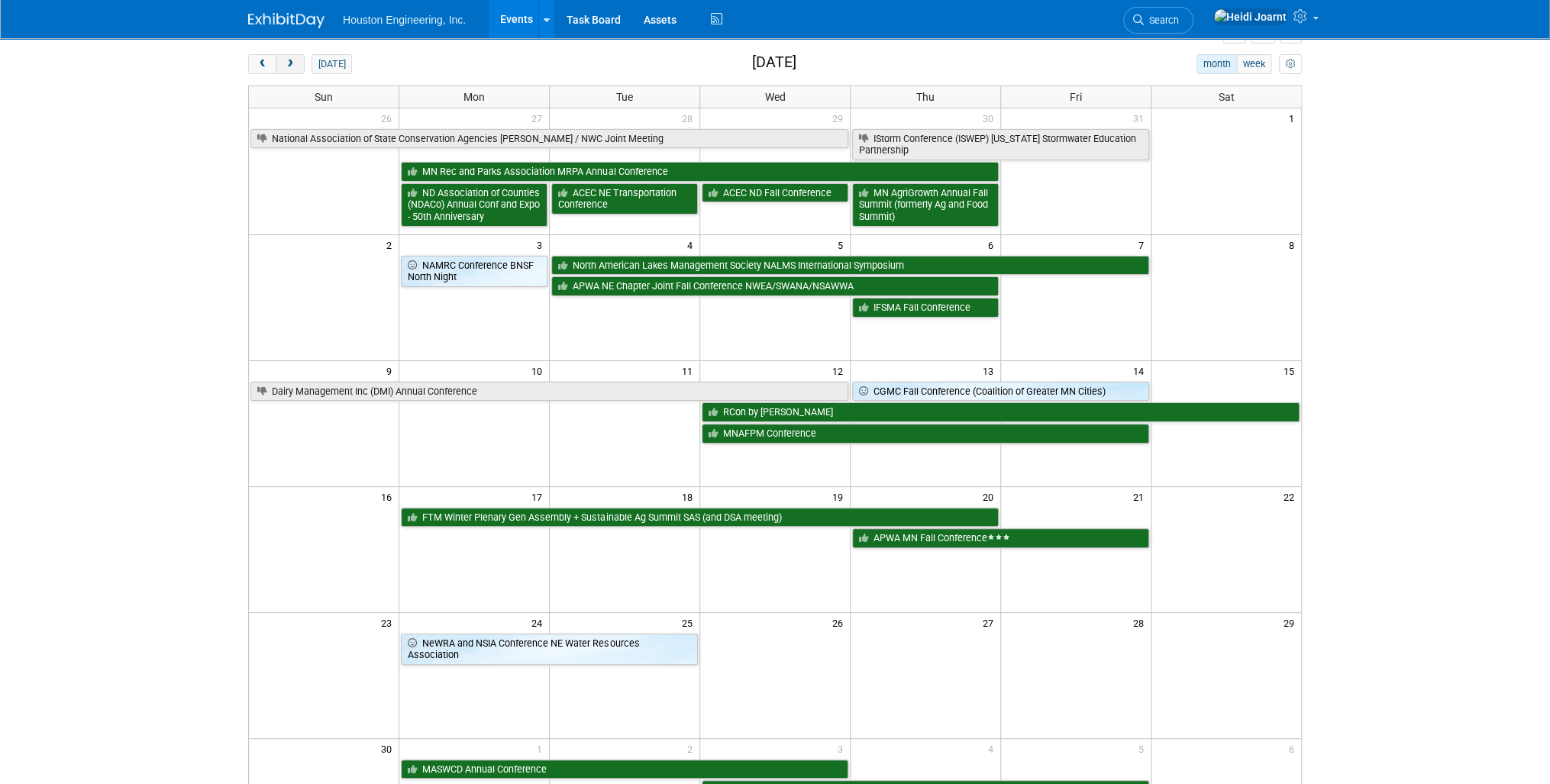
click at [284, 64] on span "next" at bounding box center [290, 64] width 11 height 10
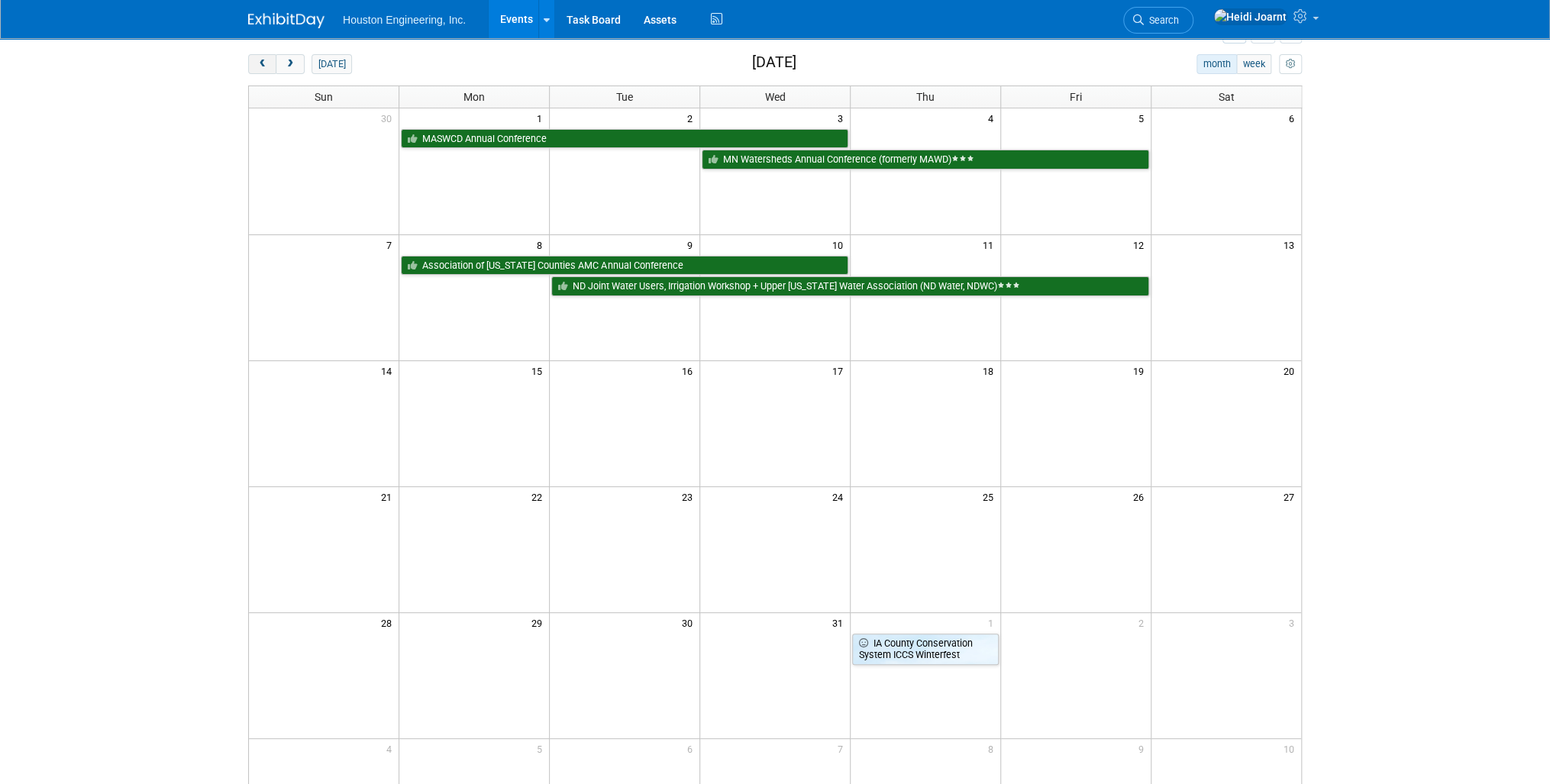
click at [252, 67] on button "prev" at bounding box center [262, 64] width 28 height 19
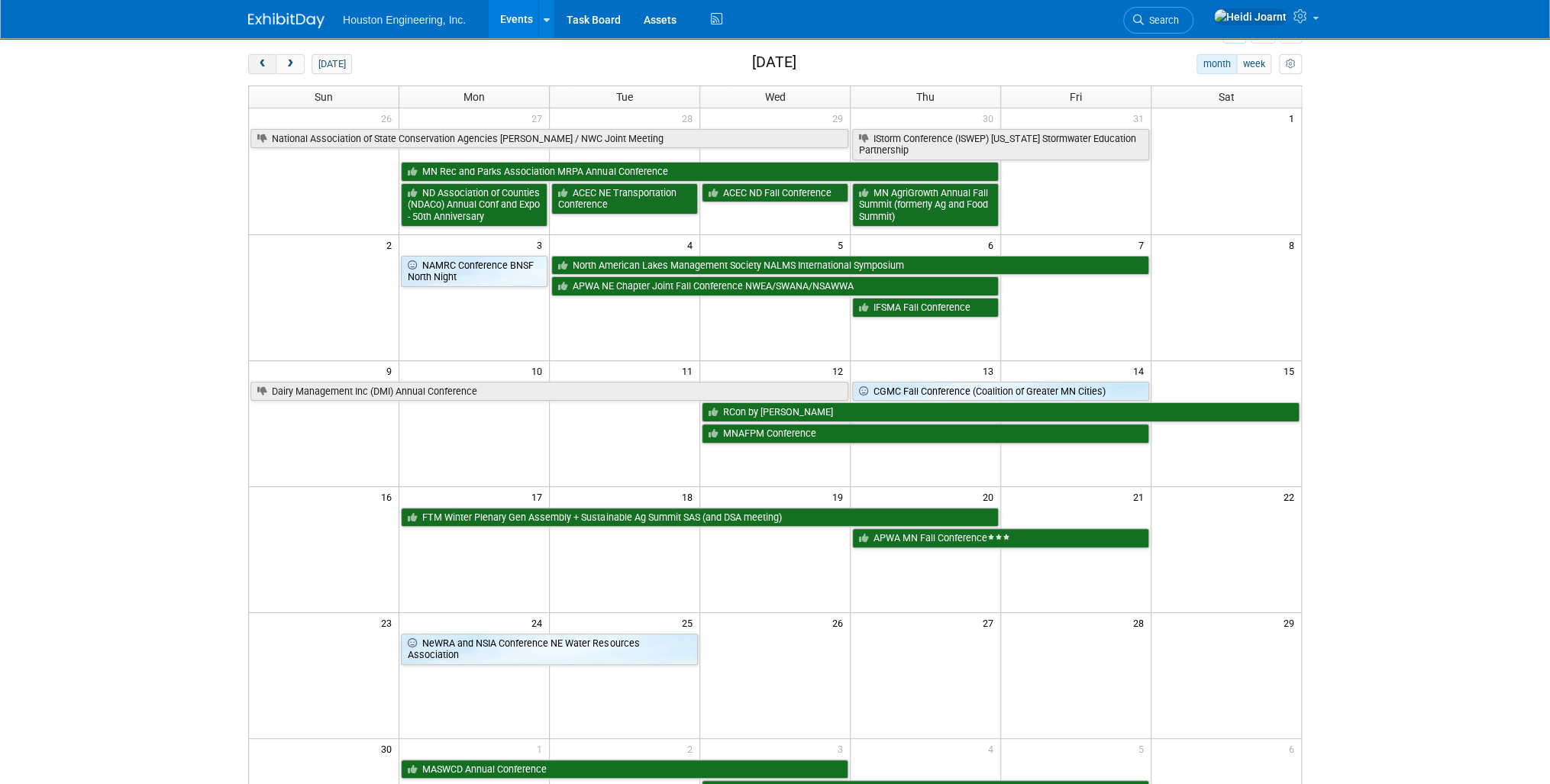
click at [252, 67] on button "prev" at bounding box center [262, 64] width 28 height 19
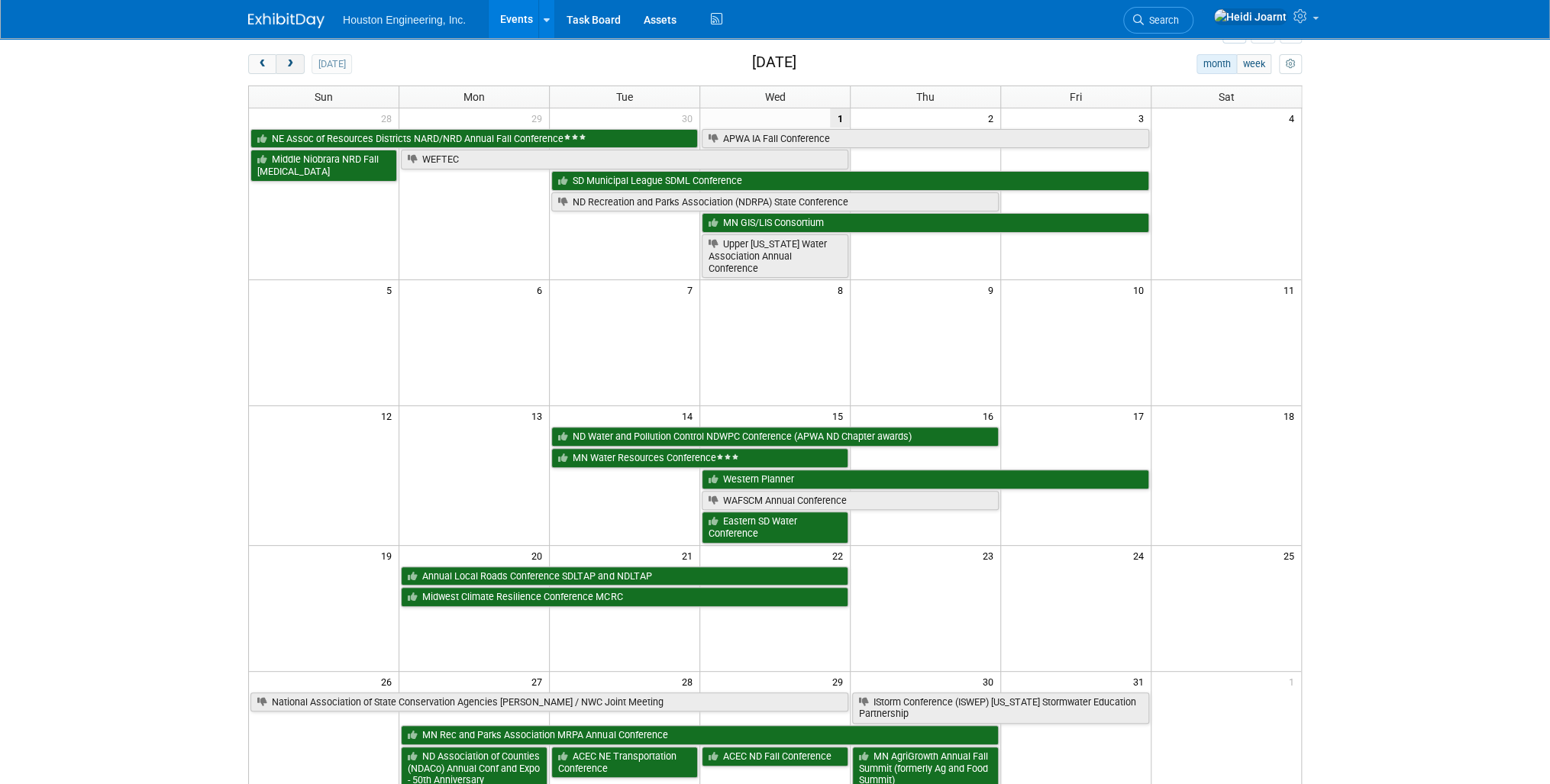
click at [296, 67] on button "next" at bounding box center [290, 64] width 28 height 19
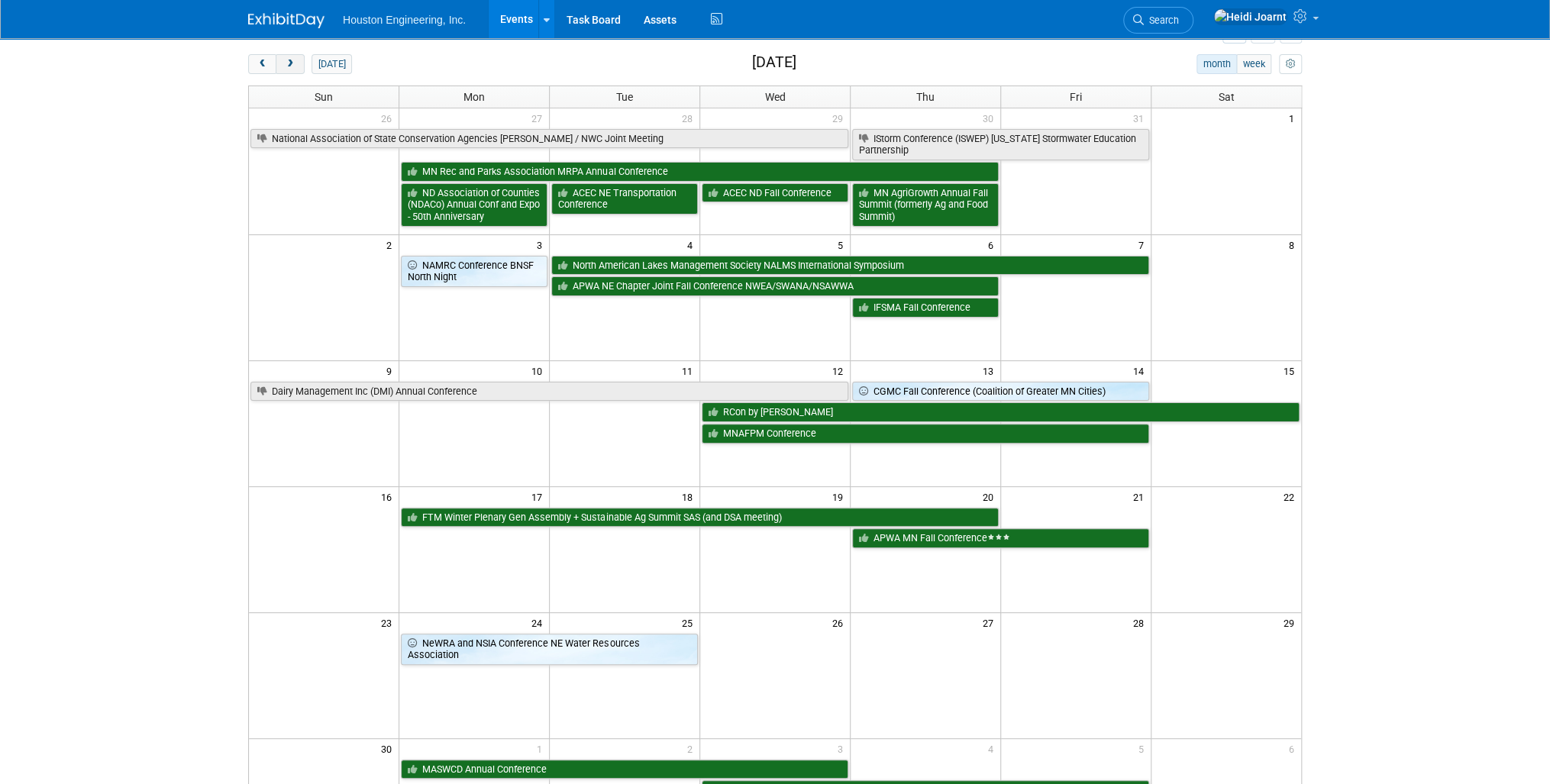
click at [296, 67] on button "next" at bounding box center [290, 64] width 28 height 19
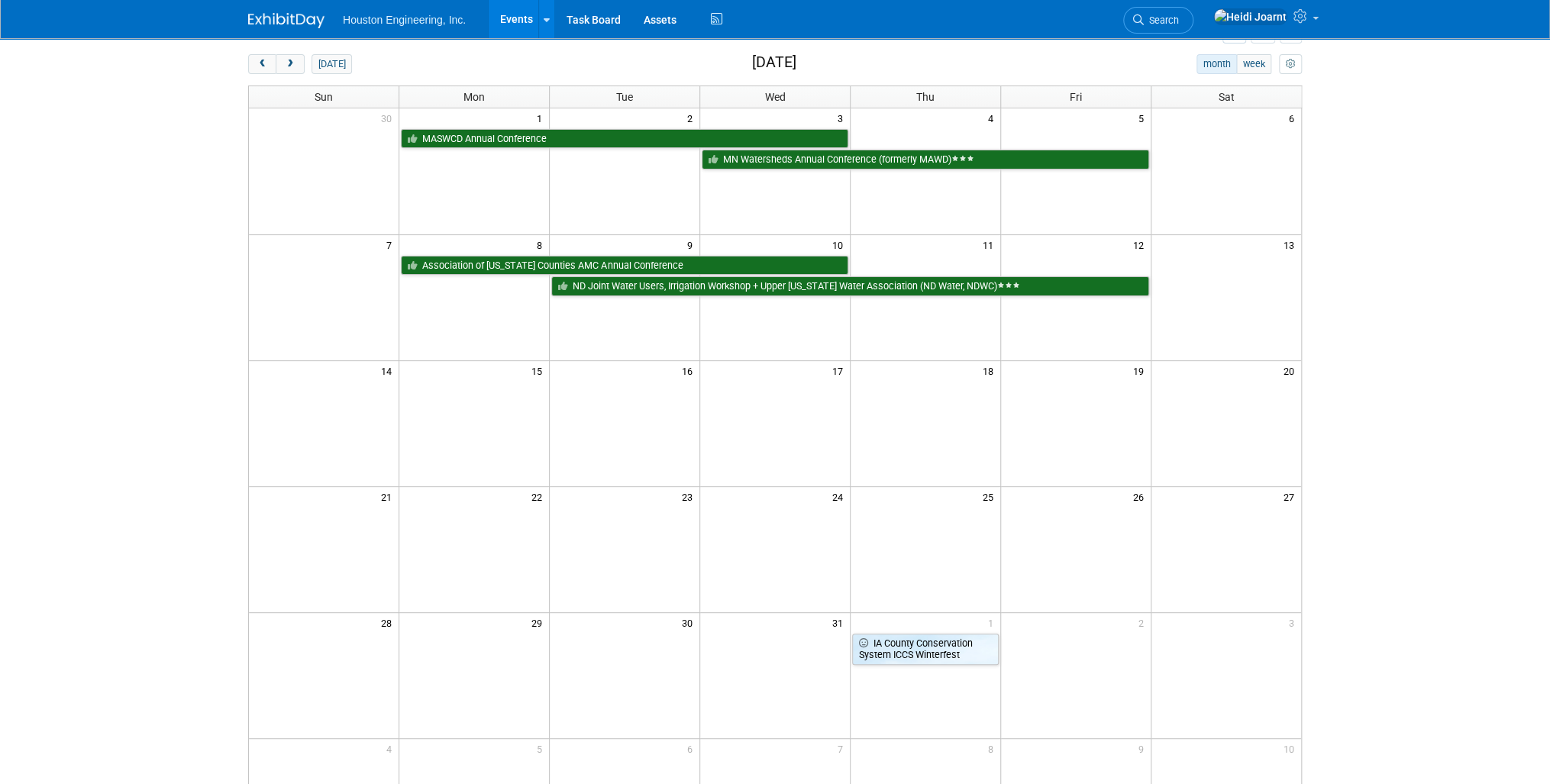
scroll to position [0, 0]
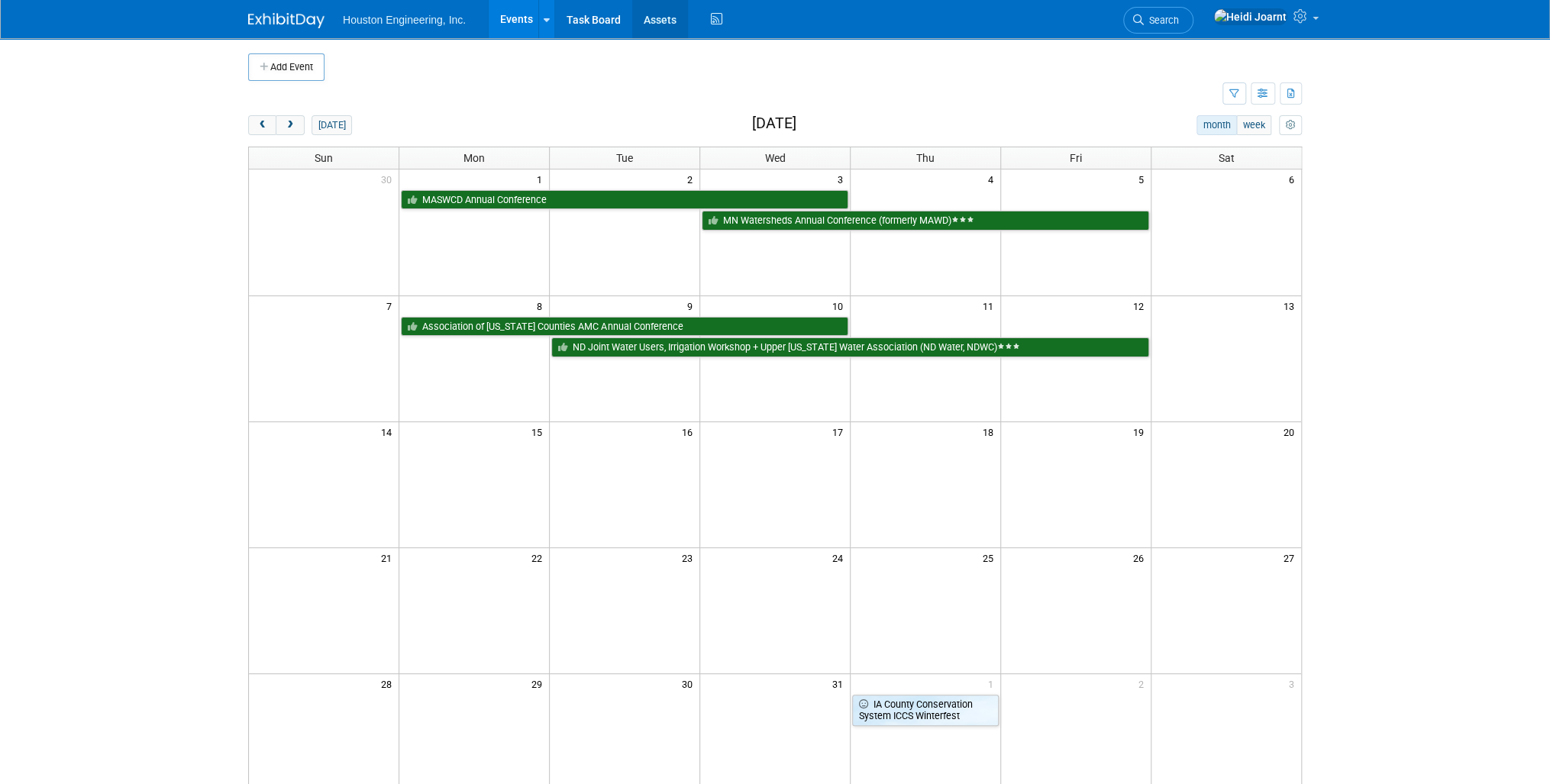
click at [657, 26] on link "Assets" at bounding box center [660, 19] width 56 height 38
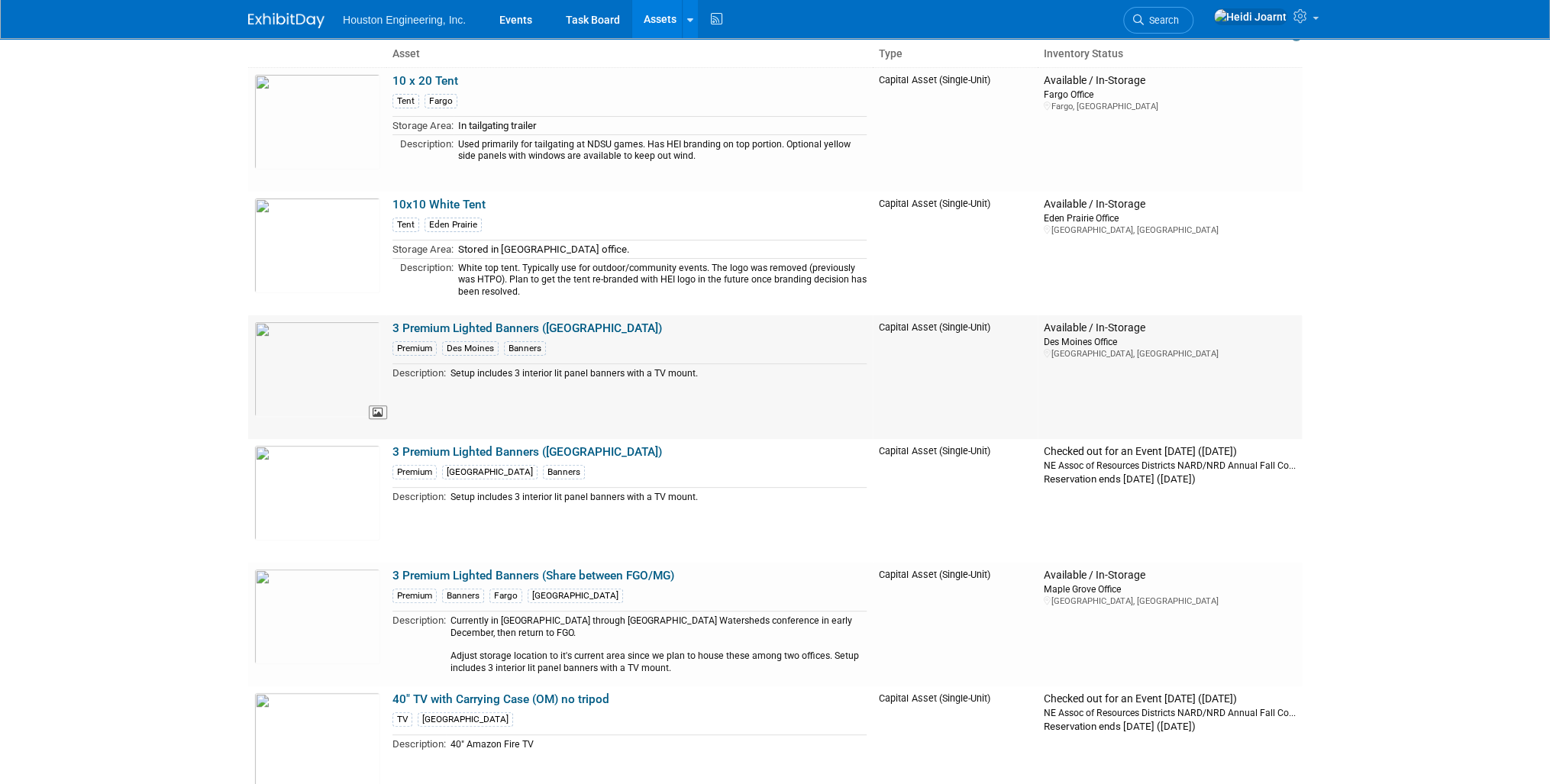
scroll to position [183, 0]
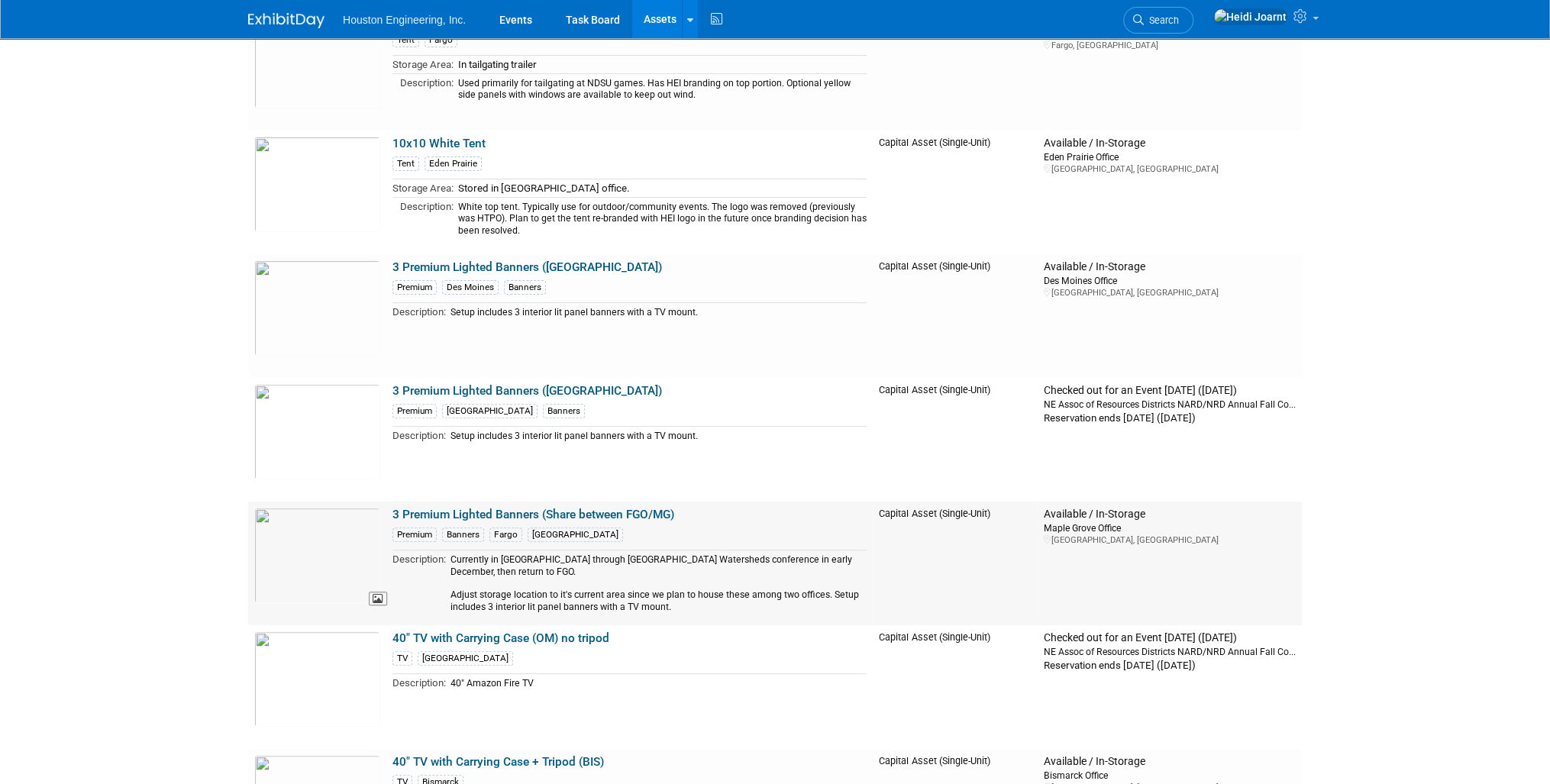
click at [341, 539] on img at bounding box center [317, 555] width 126 height 95
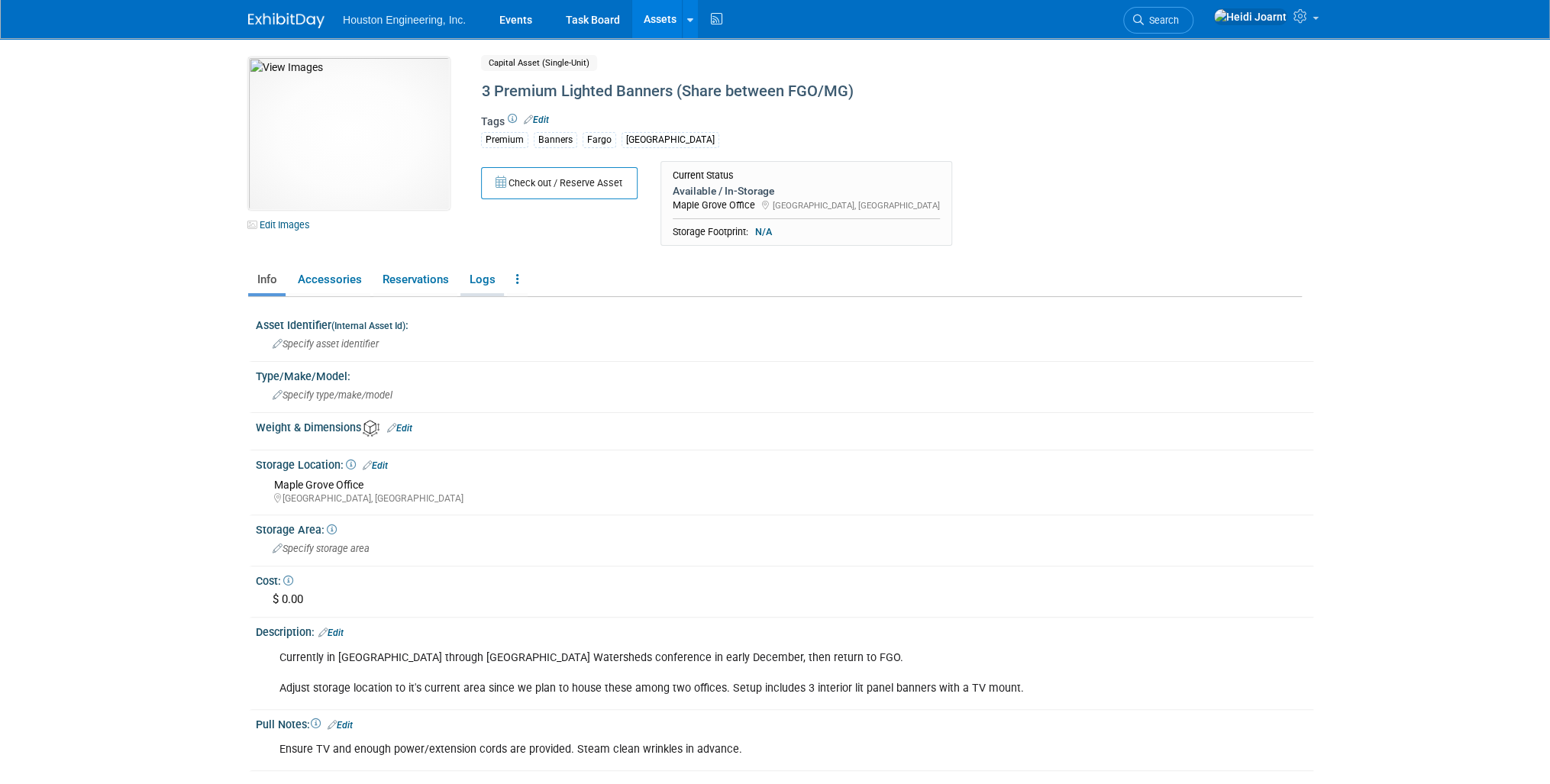
click at [479, 275] on link "Logs" at bounding box center [481, 280] width 43 height 26
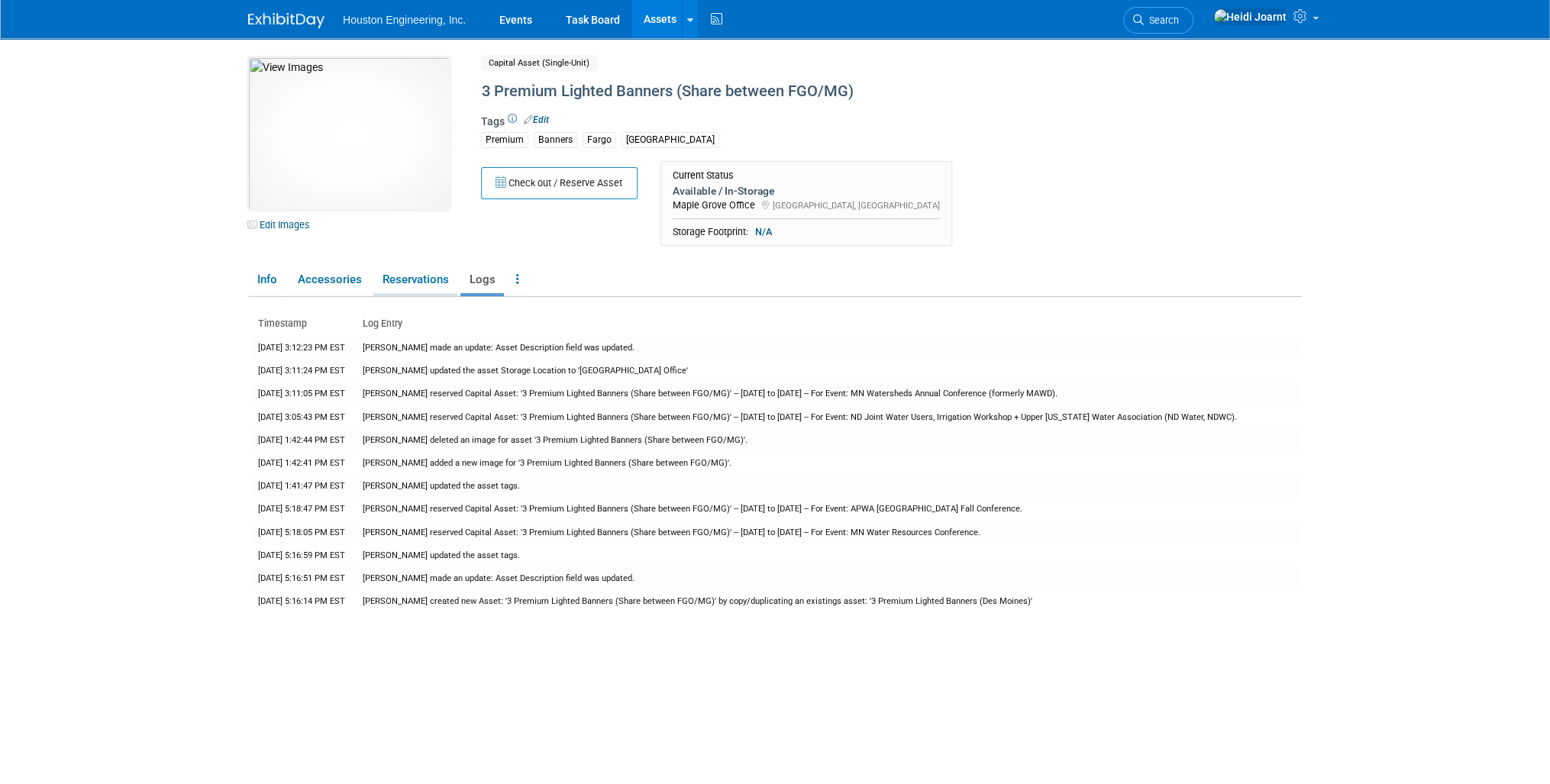
click at [405, 279] on link "Reservations" at bounding box center [415, 280] width 84 height 26
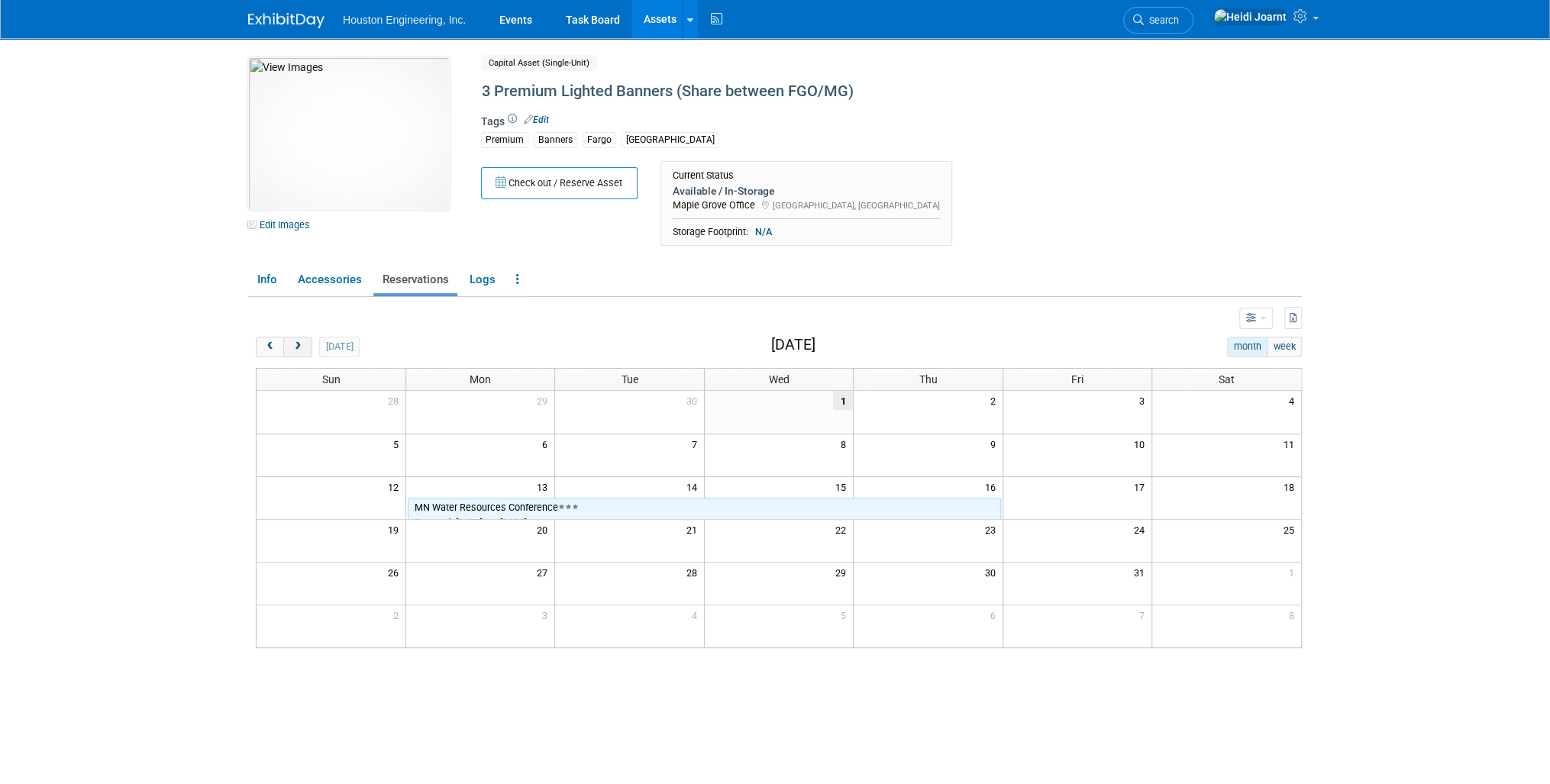
click at [301, 343] on span "next" at bounding box center [297, 346] width 11 height 10
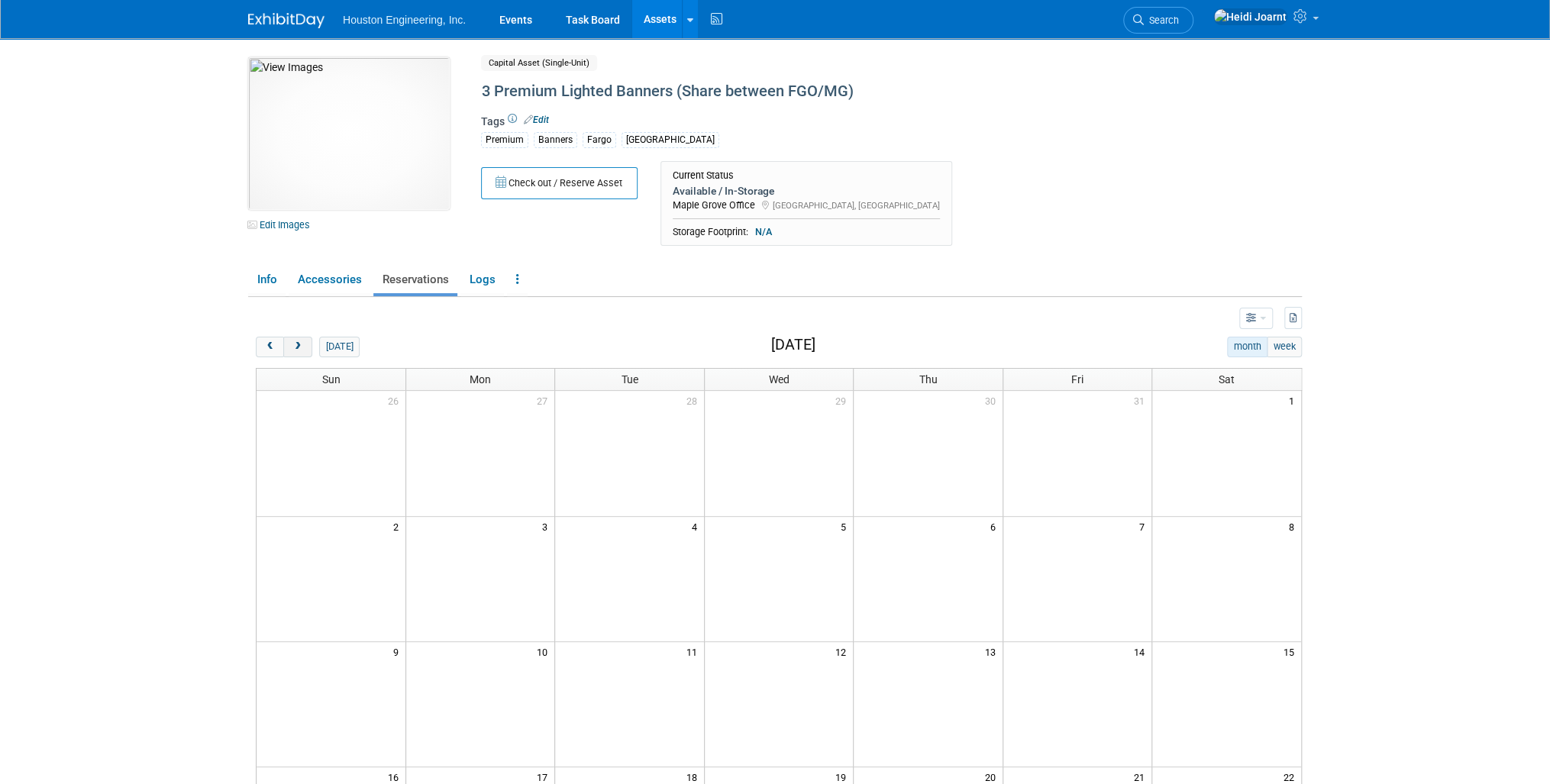
click at [301, 343] on span "next" at bounding box center [297, 346] width 11 height 10
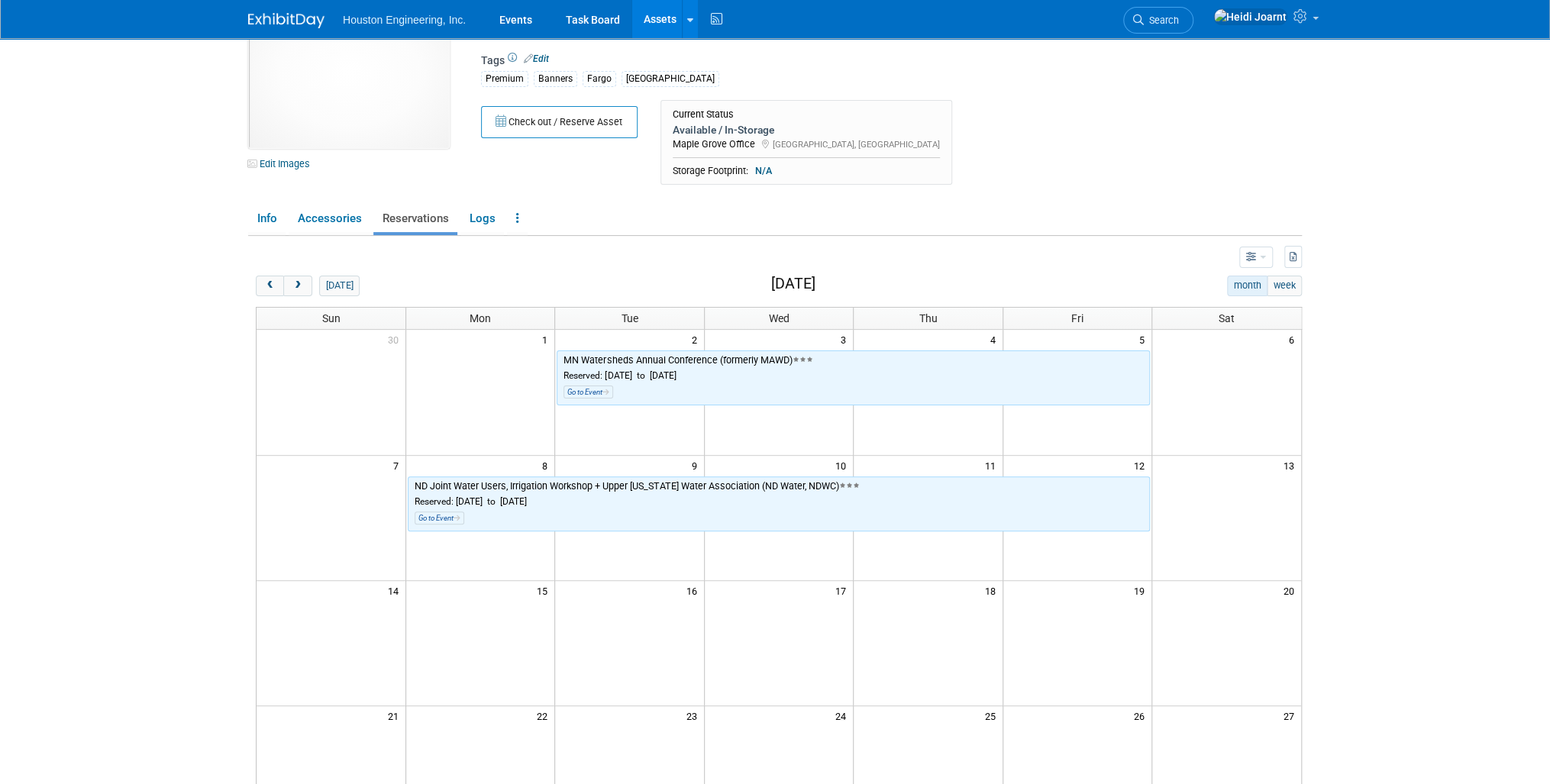
scroll to position [122, 0]
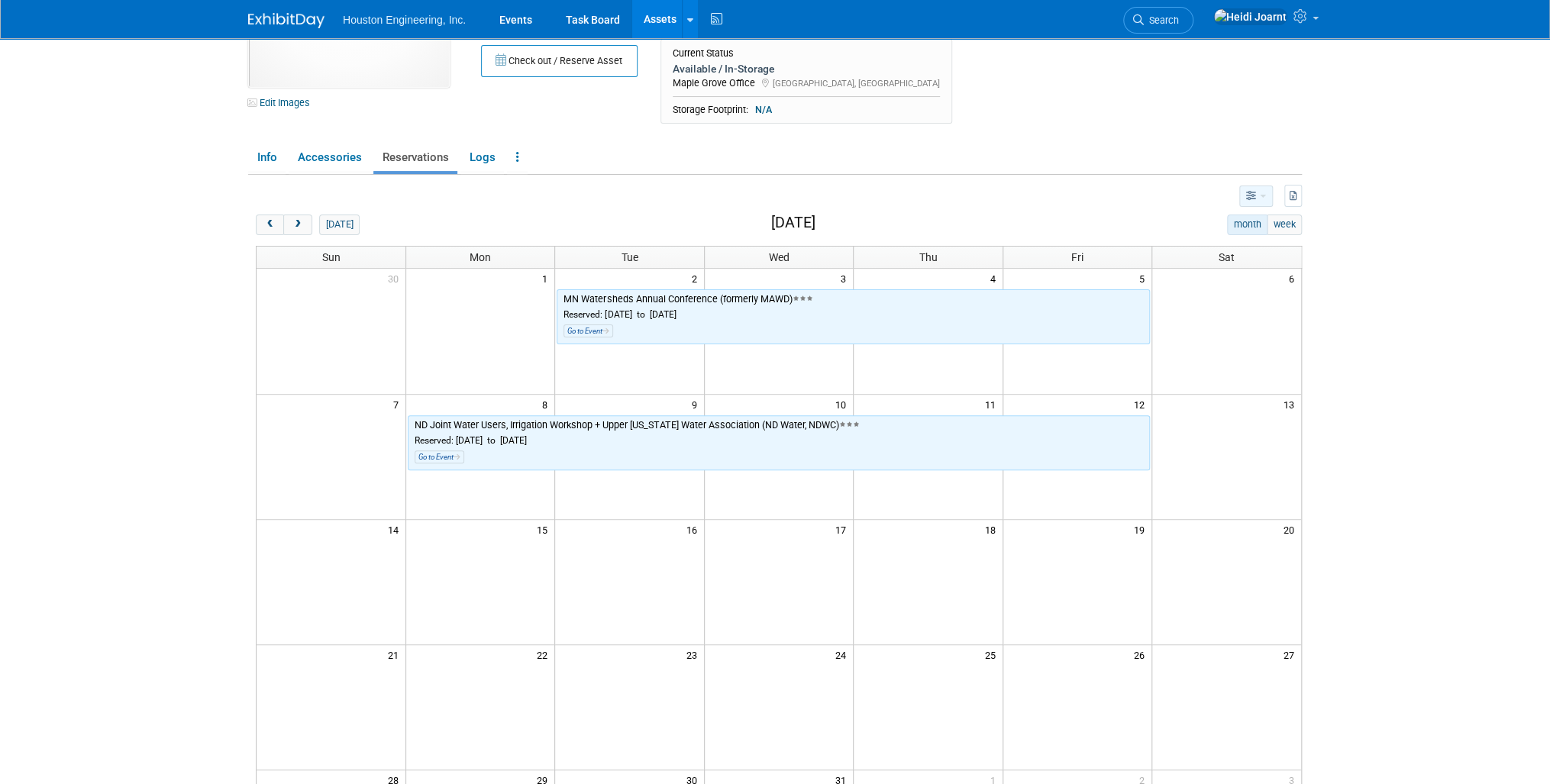
click at [1266, 200] on button "button" at bounding box center [1256, 196] width 34 height 21
click at [1191, 245] on link "List View" at bounding box center [1196, 249] width 128 height 21
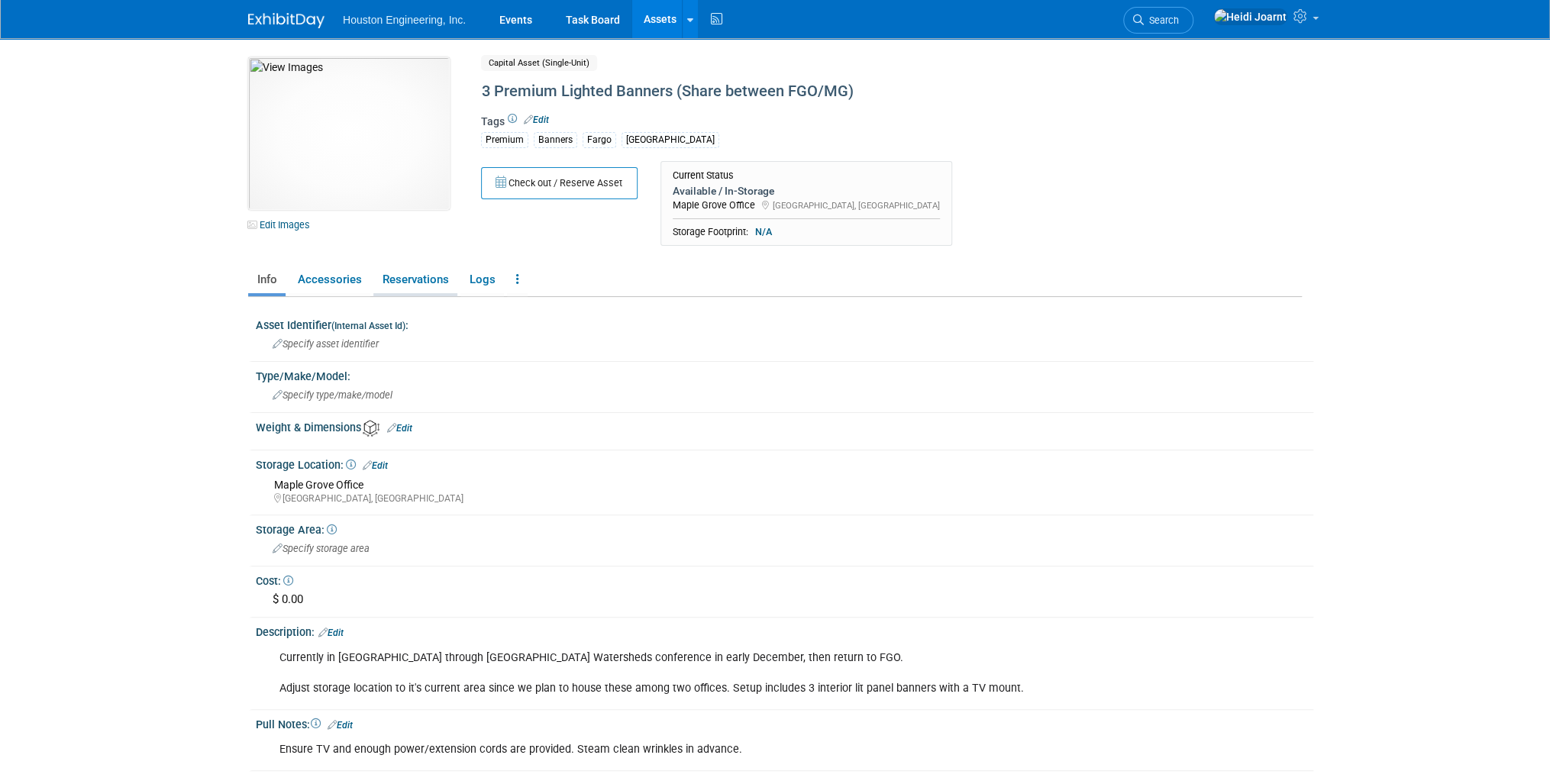
click at [426, 288] on link "Reservations" at bounding box center [415, 280] width 84 height 26
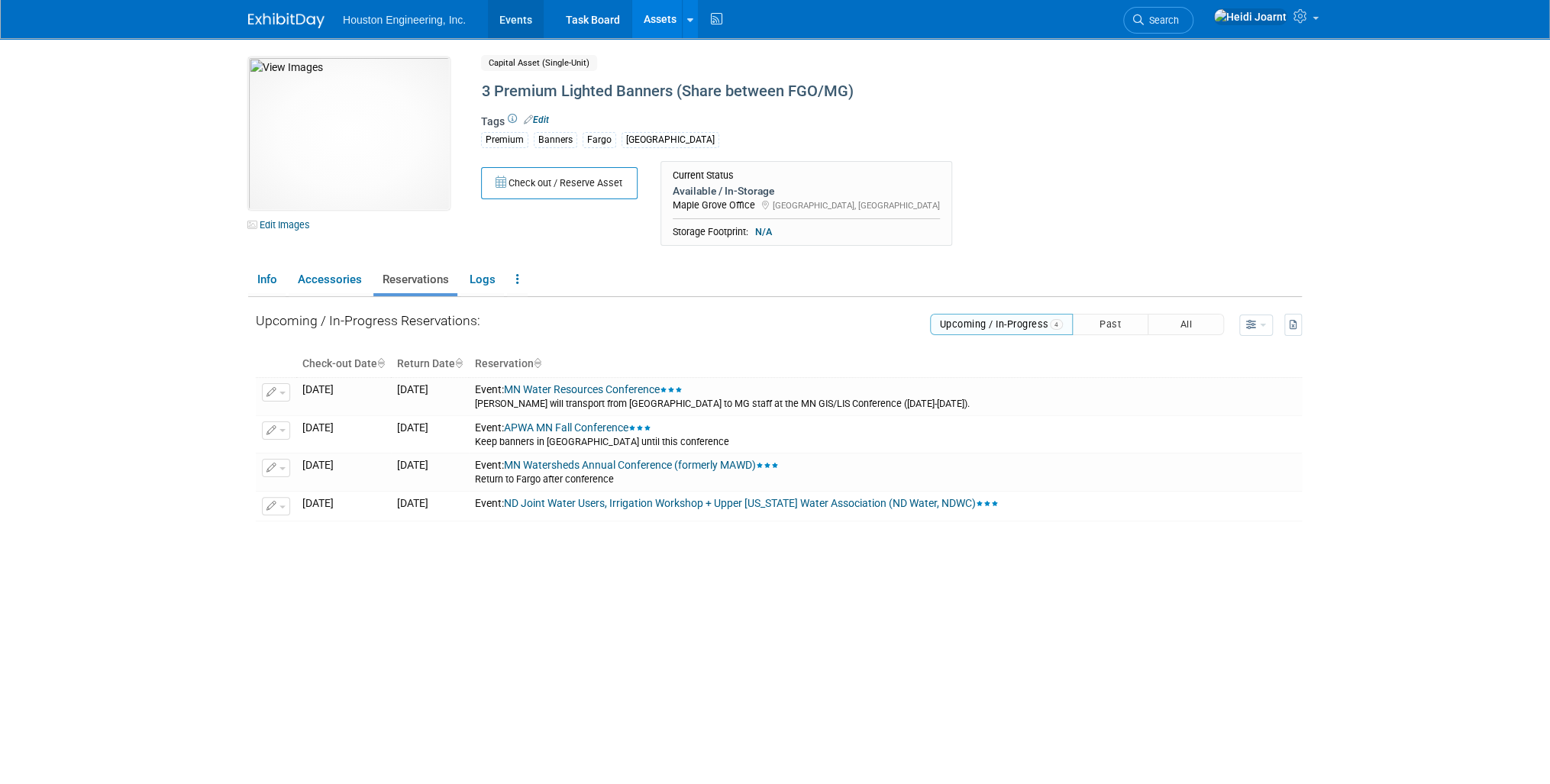
click at [516, 20] on link "Events" at bounding box center [515, 19] width 56 height 38
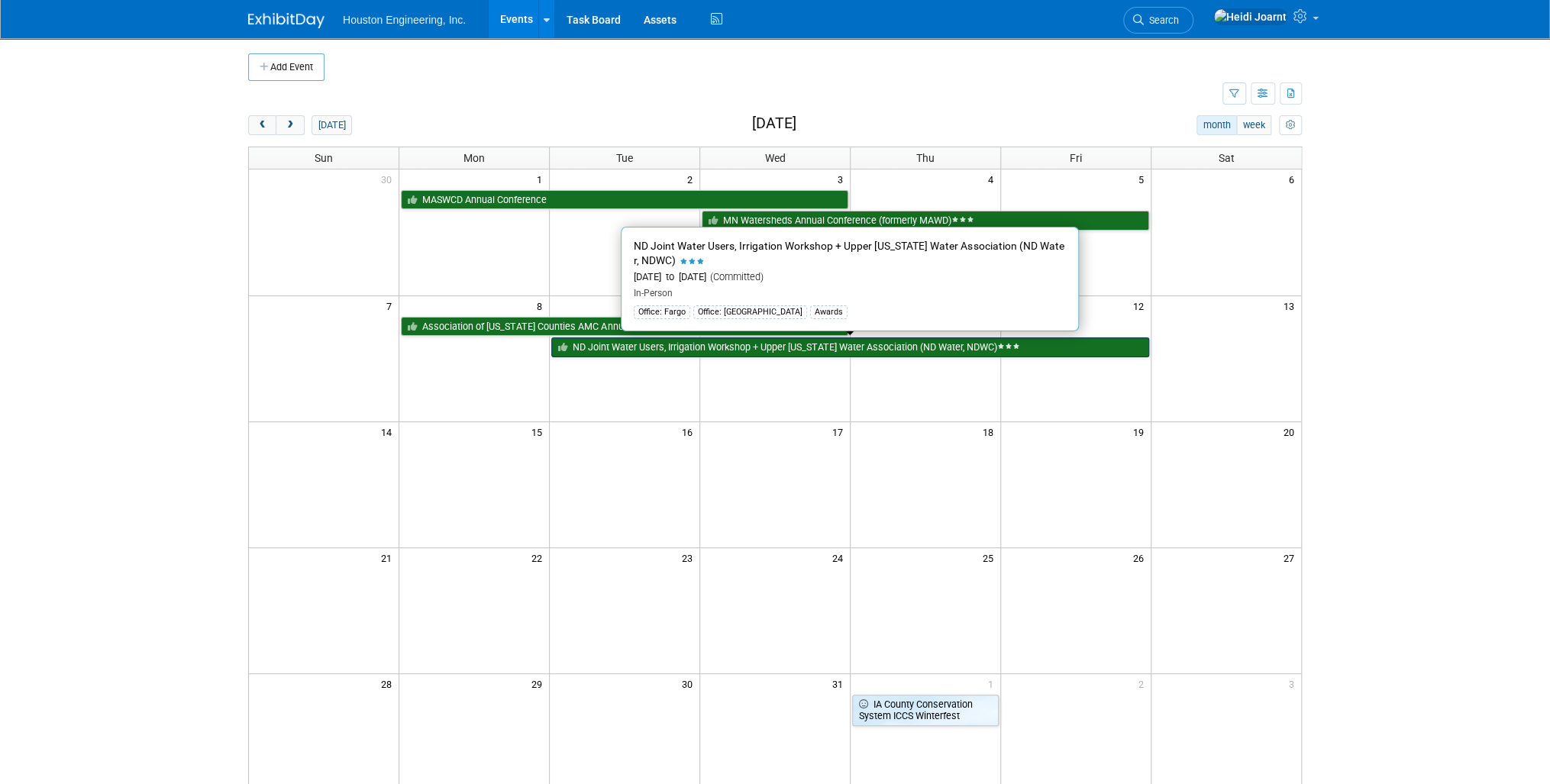
click at [608, 348] on link "ND Joint Water Users, Irrigation Workshop + Upper [US_STATE] Water Association …" at bounding box center [850, 347] width 597 height 19
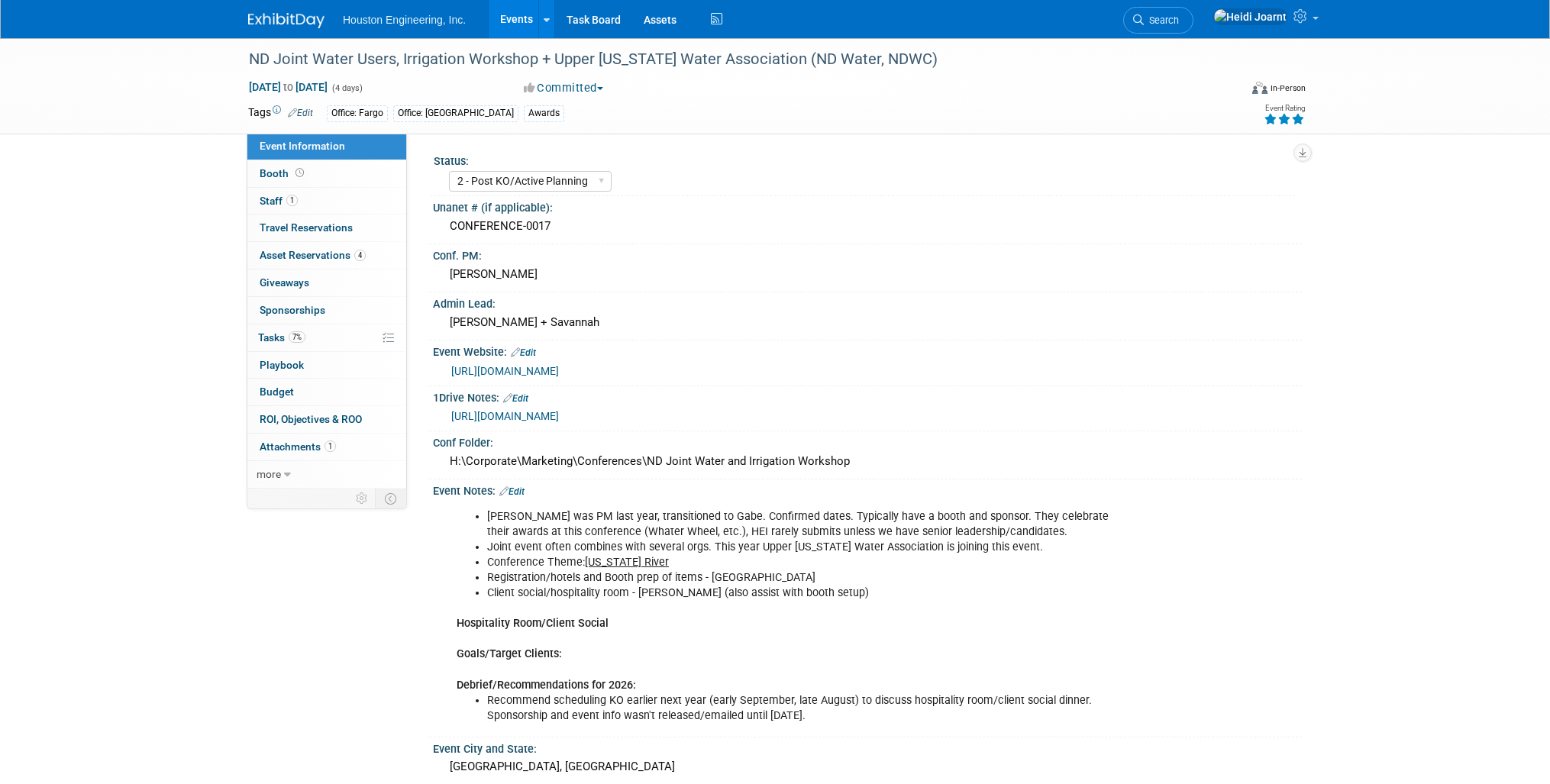
select select "2 - Post KO/Active Planning"
select select "Pending"
select select "Water Resources"
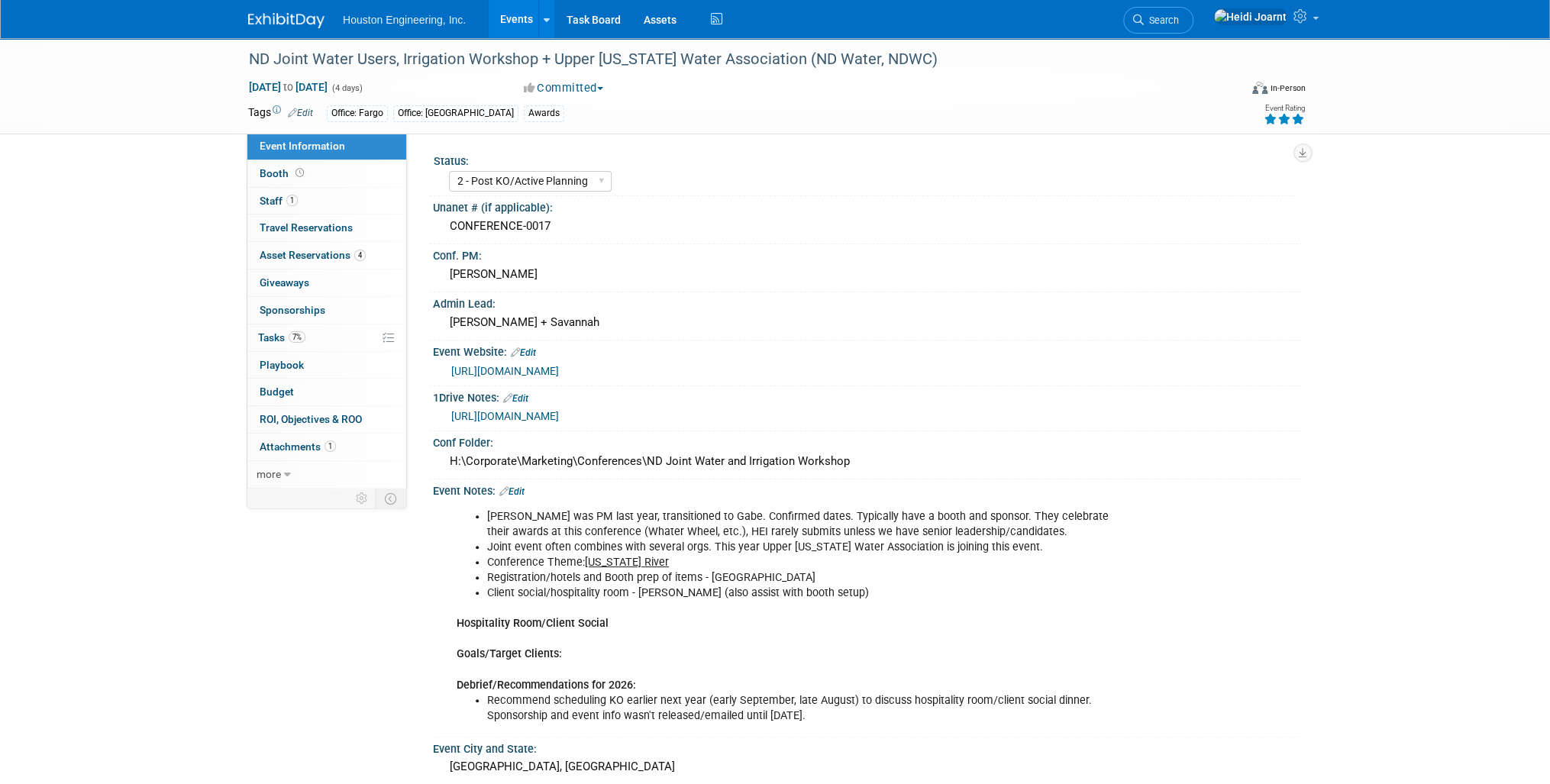
scroll to position [61, 0]
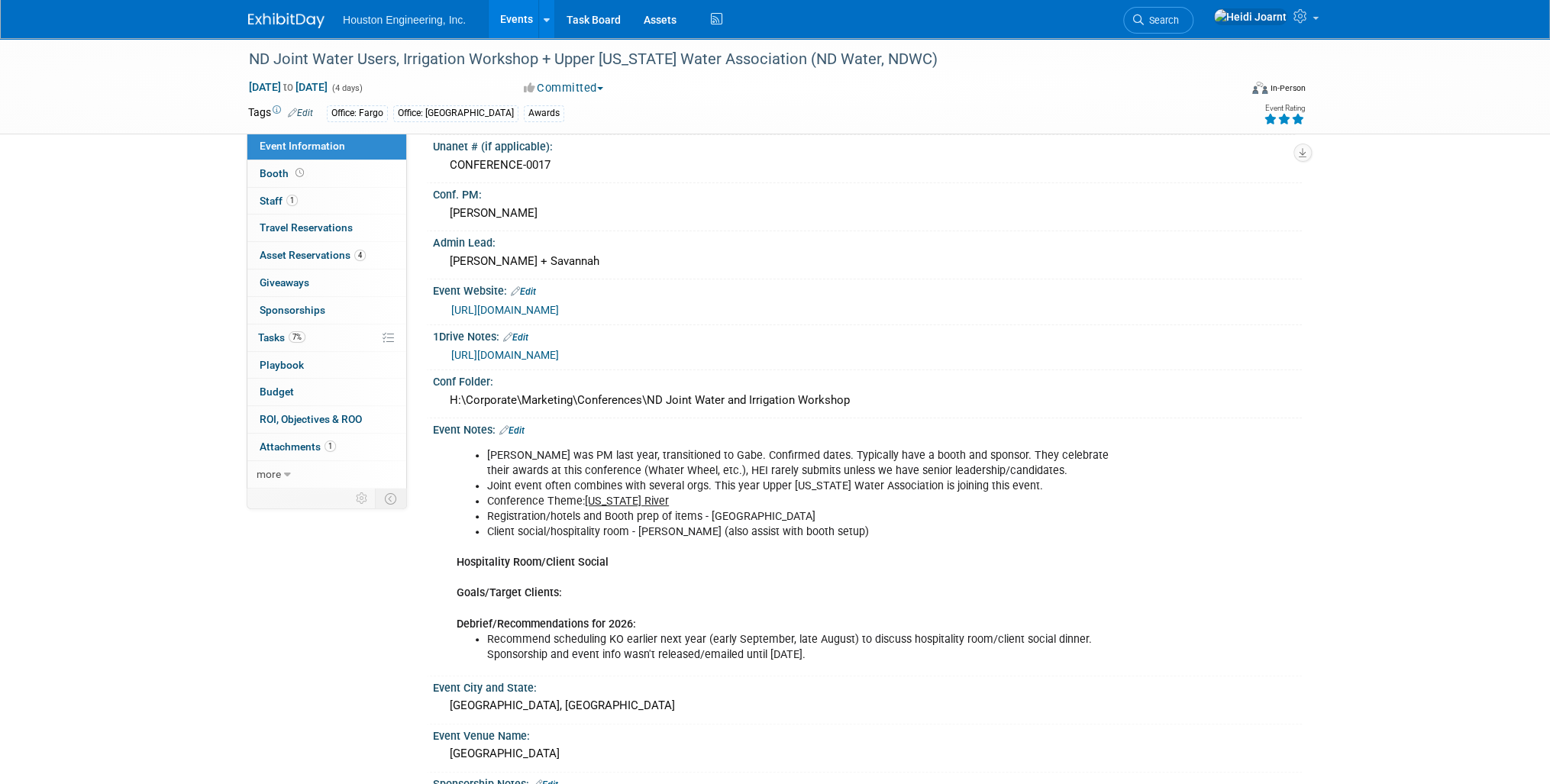
click at [525, 436] on link "Edit" at bounding box center [511, 431] width 26 height 11
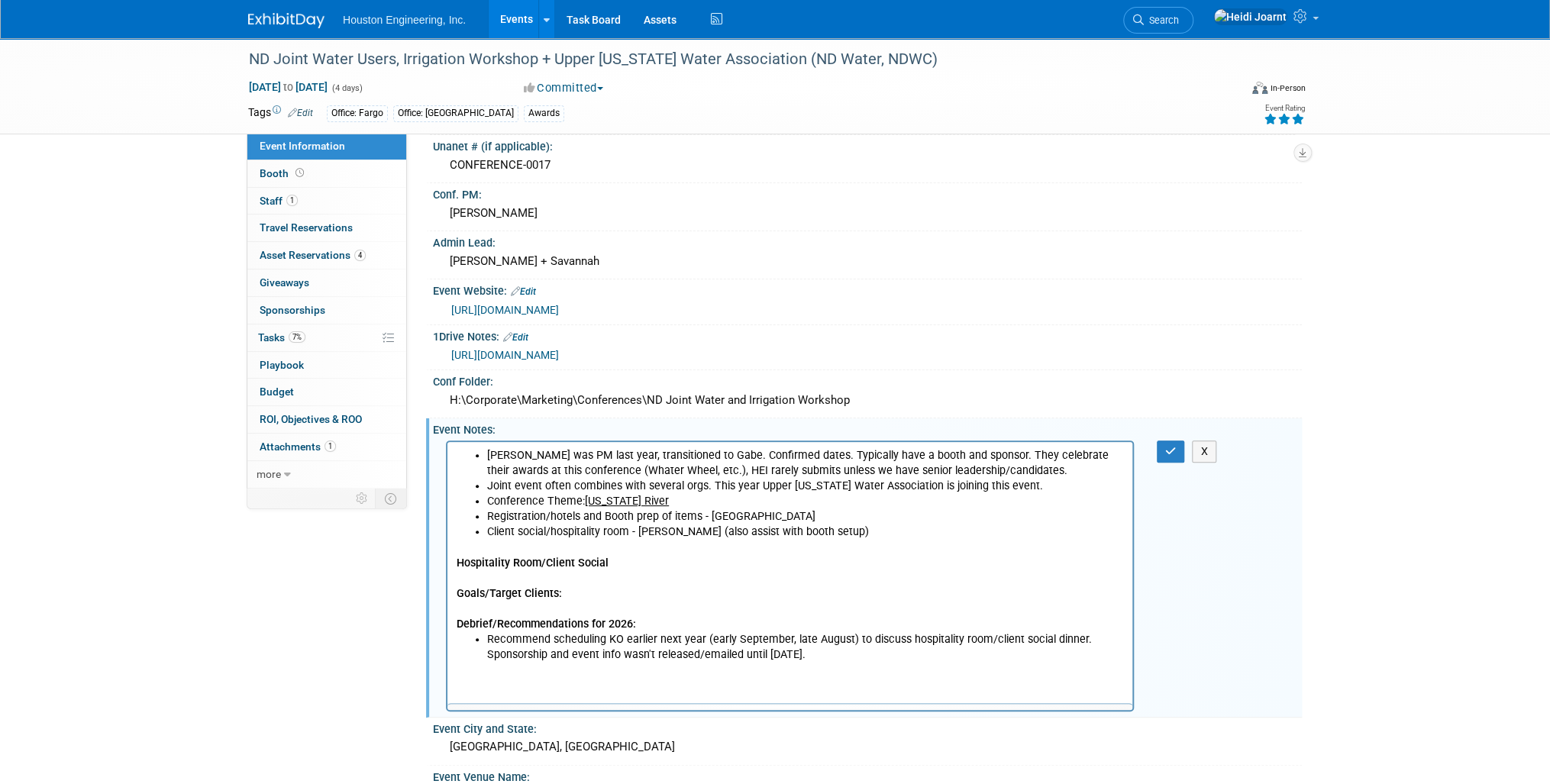
scroll to position [0, 0]
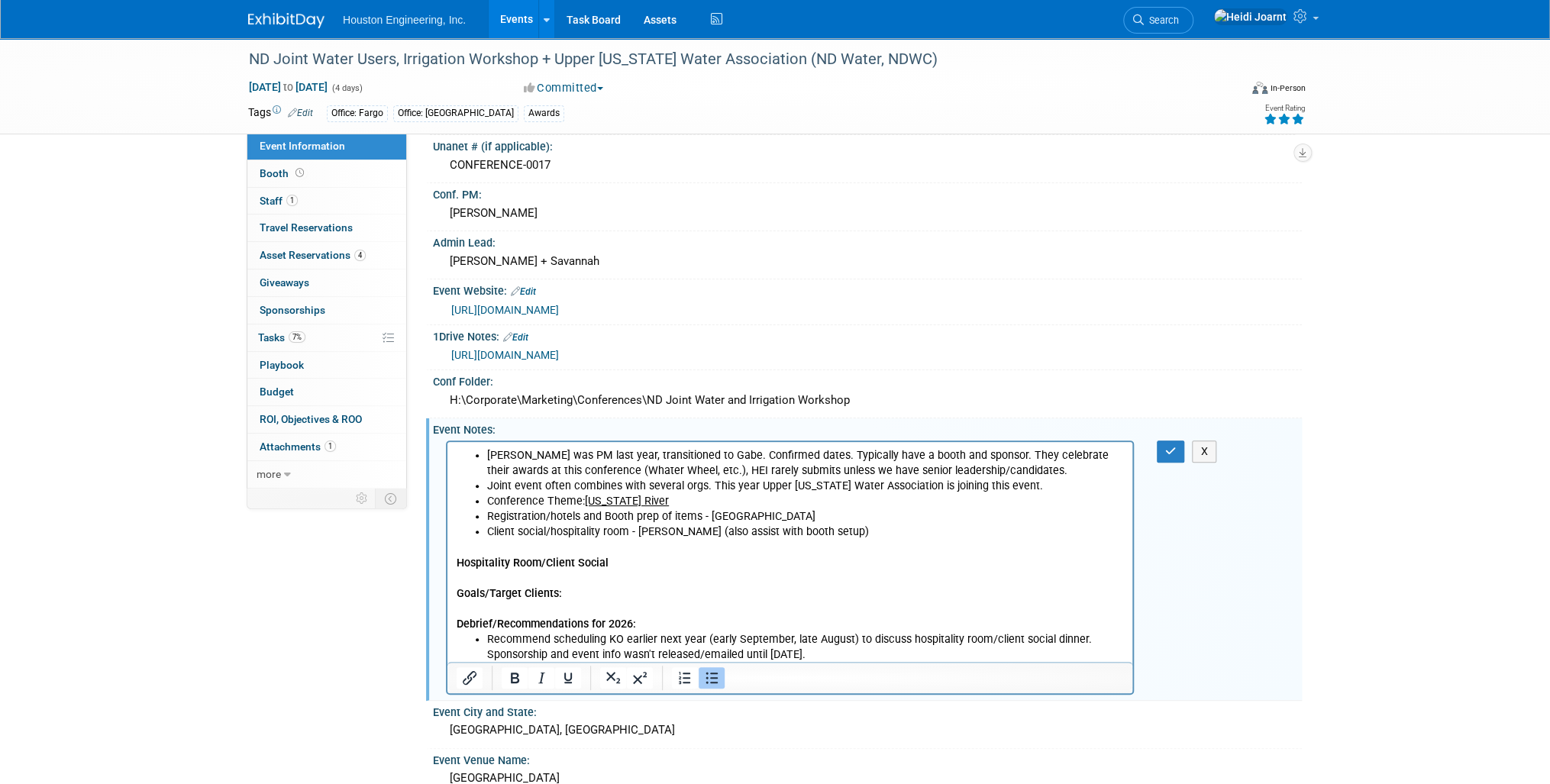
click at [826, 658] on li "Recommend scheduling KO earlier next year (early September, late August) to dis…" at bounding box center [805, 646] width 637 height 31
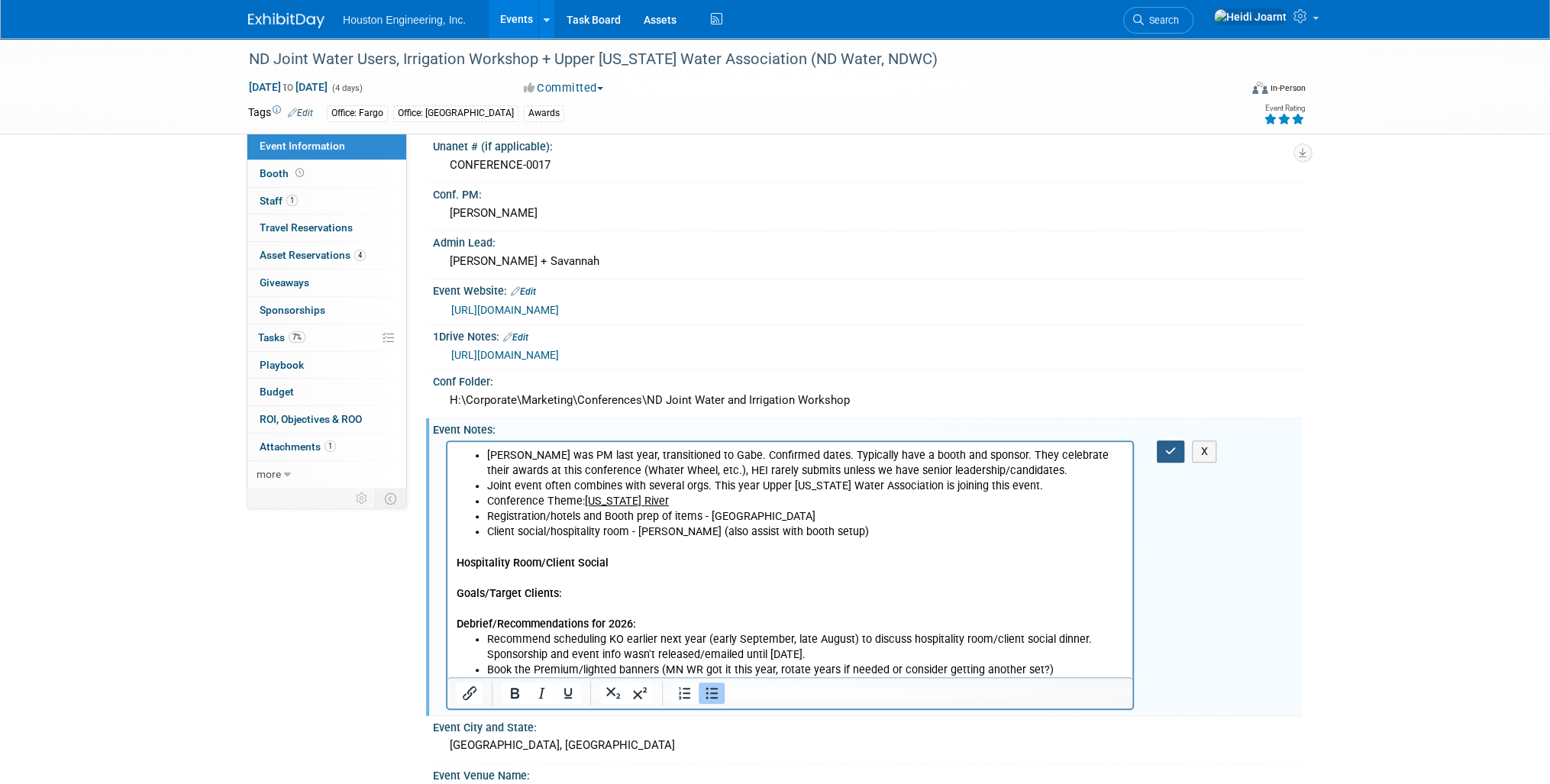
click at [1171, 456] on icon "button" at bounding box center [1170, 451] width 11 height 11
